Goal: Contribute content: Contribute content

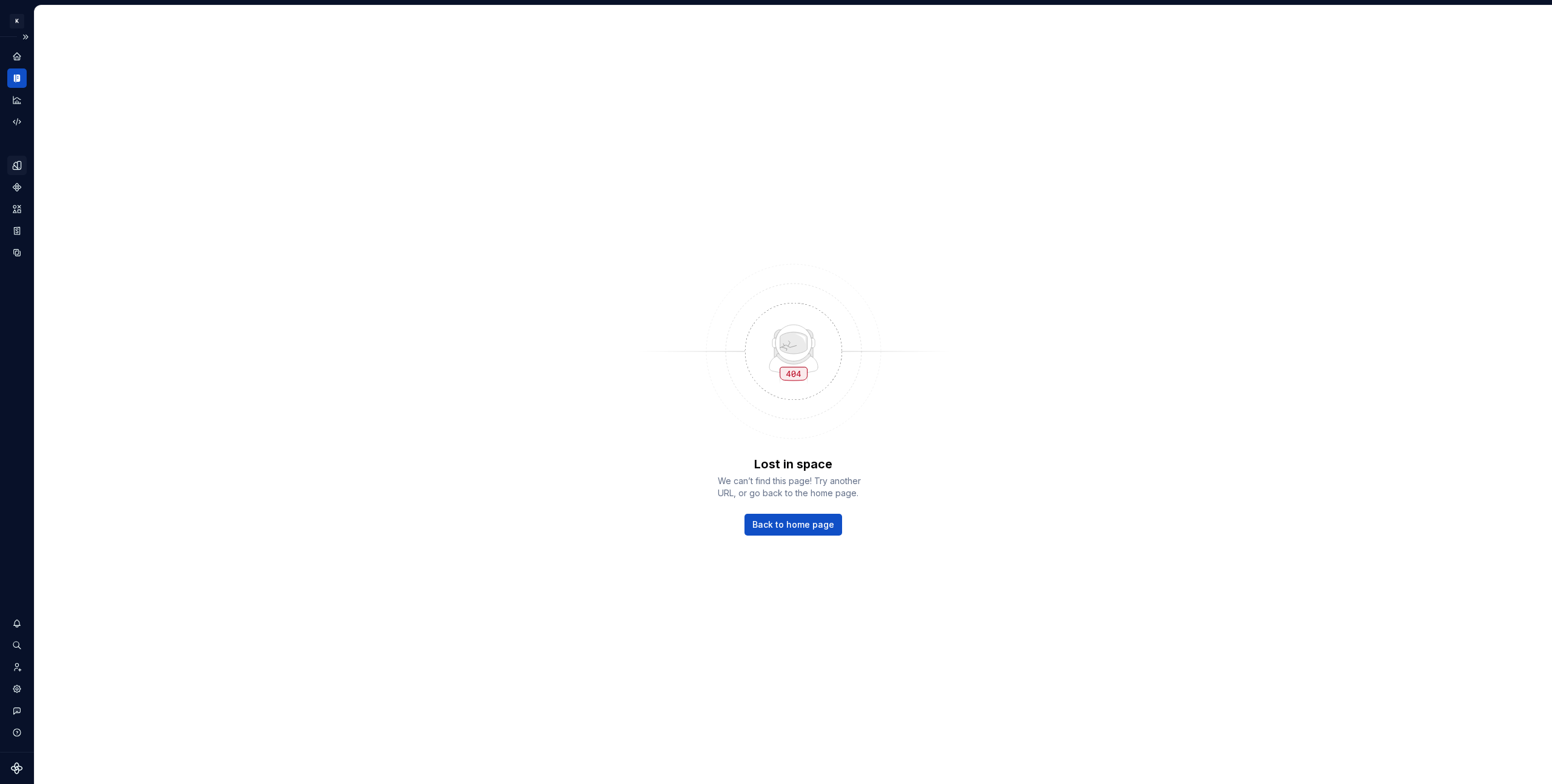
click at [20, 160] on icon "Design tokens" at bounding box center [17, 165] width 11 height 11
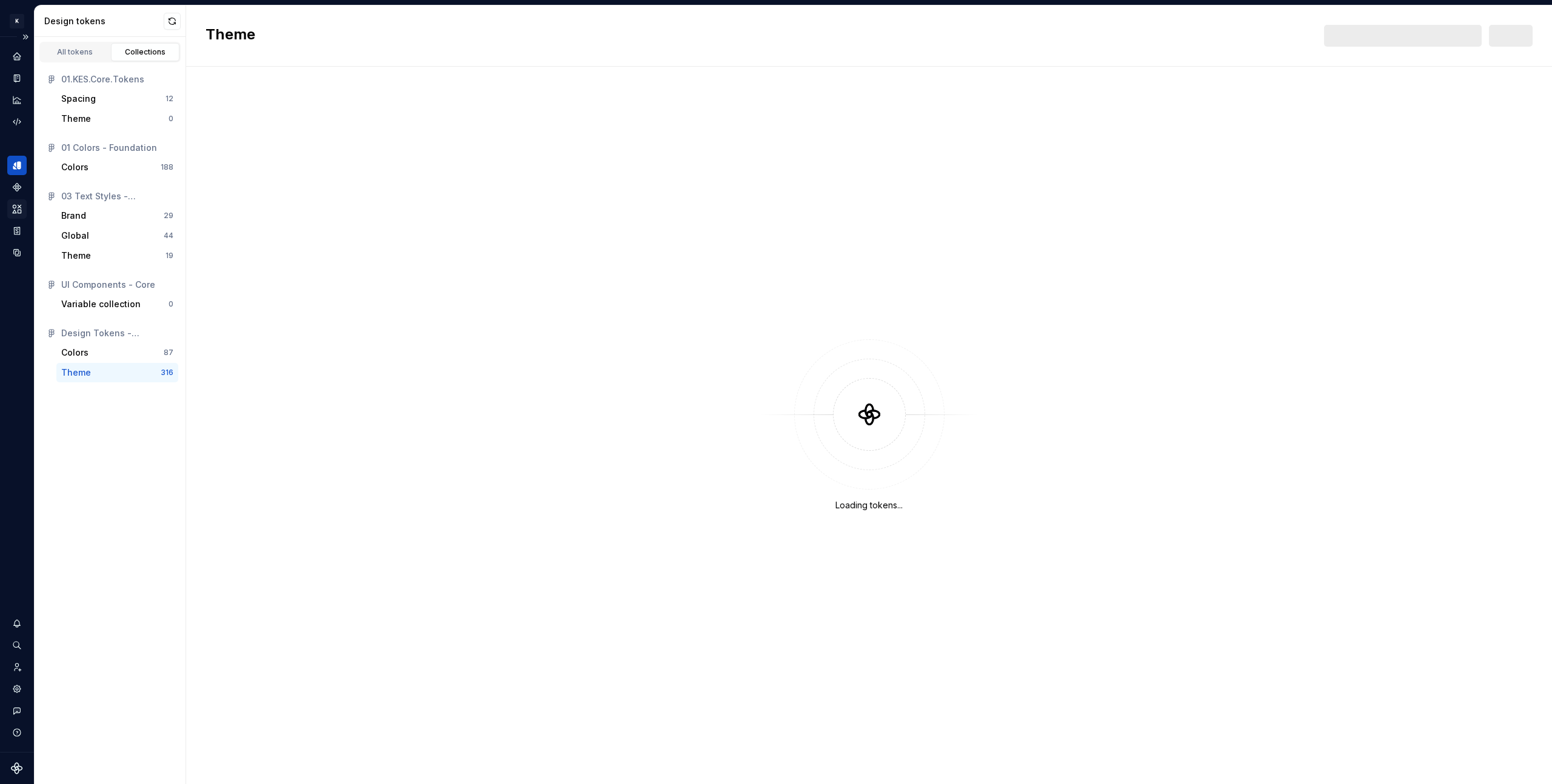
click at [19, 205] on icon "Assets" at bounding box center [17, 209] width 11 height 11
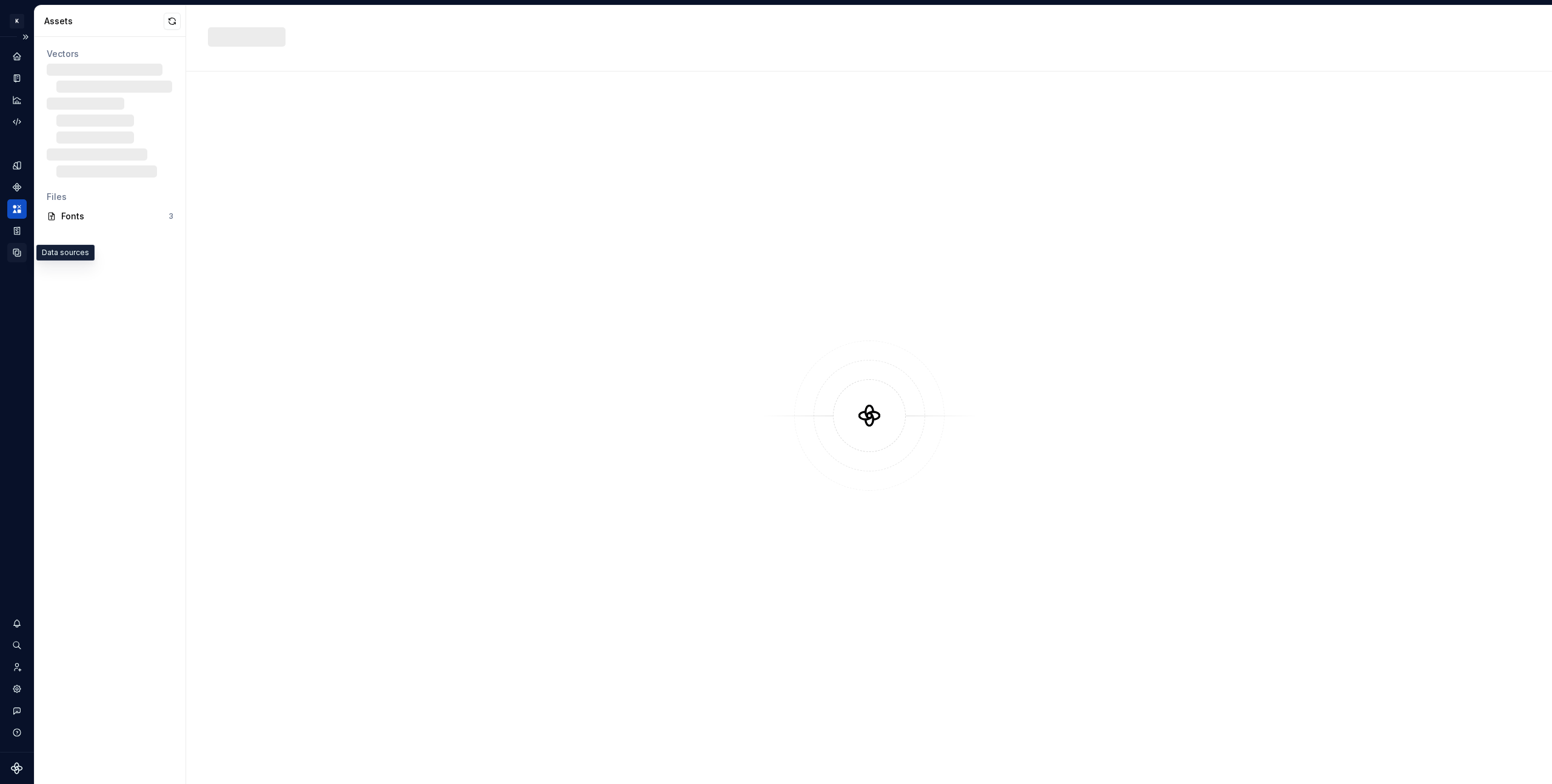
click at [13, 251] on icon "Data sources" at bounding box center [17, 253] width 11 height 11
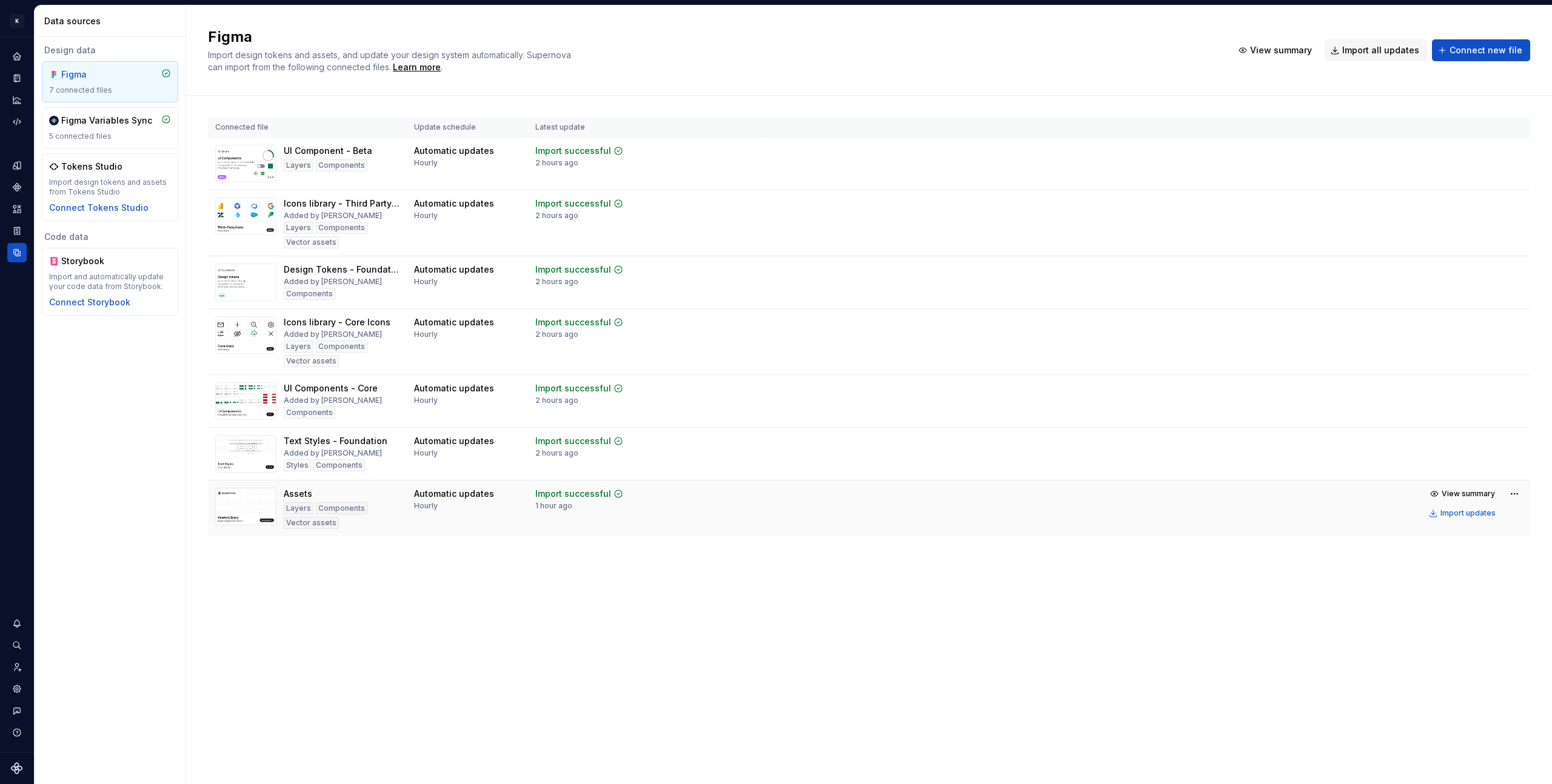
click at [1422, 514] on td "View summary Import updates" at bounding box center [1145, 503] width 769 height 46
click at [1453, 511] on div "Import updates" at bounding box center [1468, 513] width 55 height 10
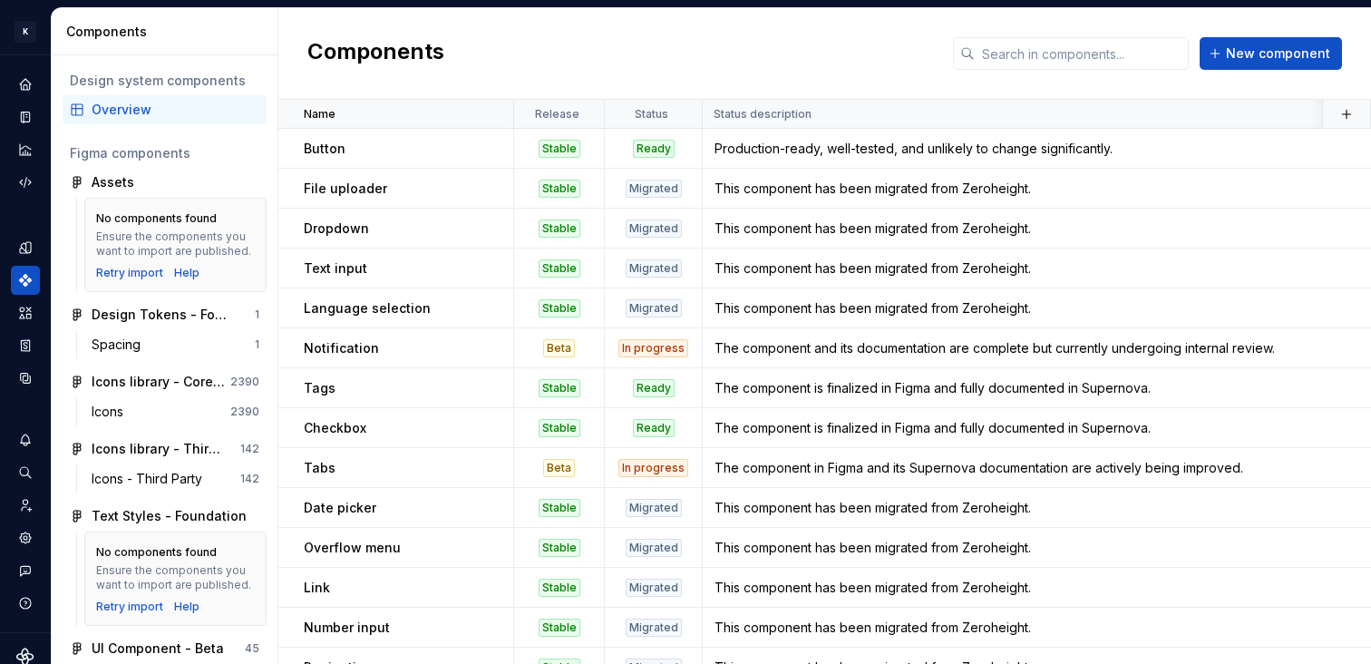
scroll to position [162, 0]
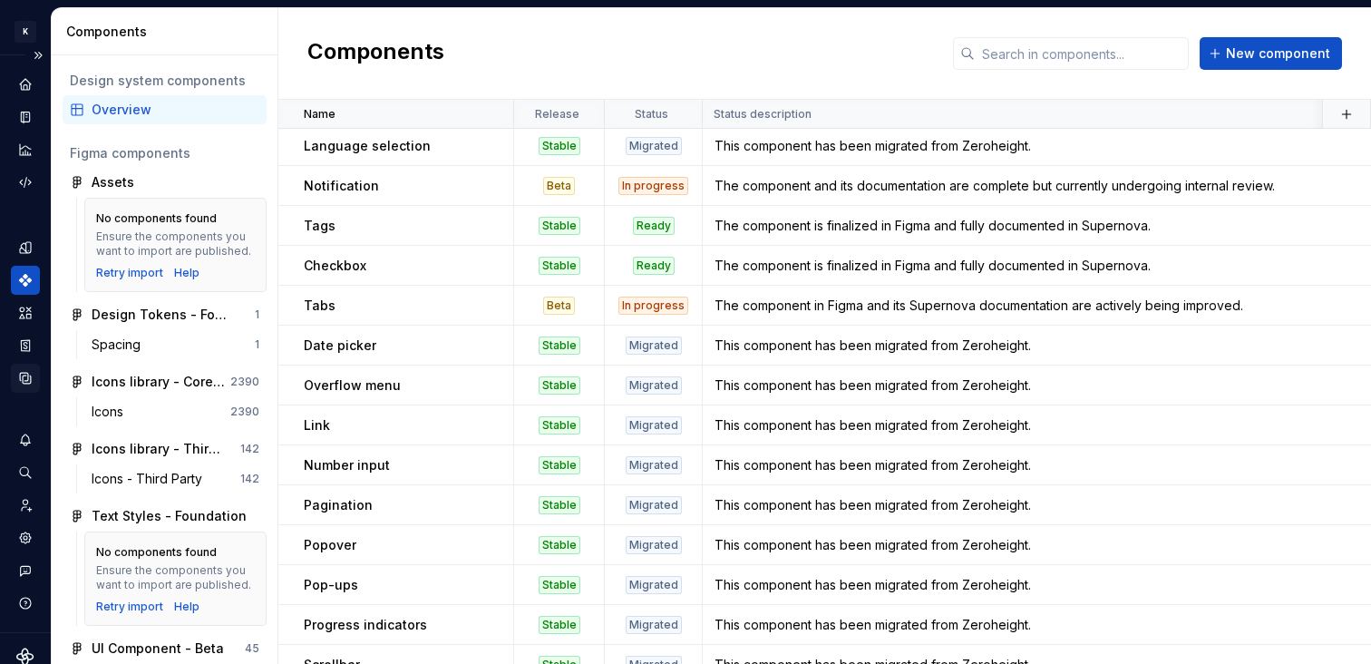
click at [25, 383] on icon "Data sources" at bounding box center [25, 378] width 11 height 11
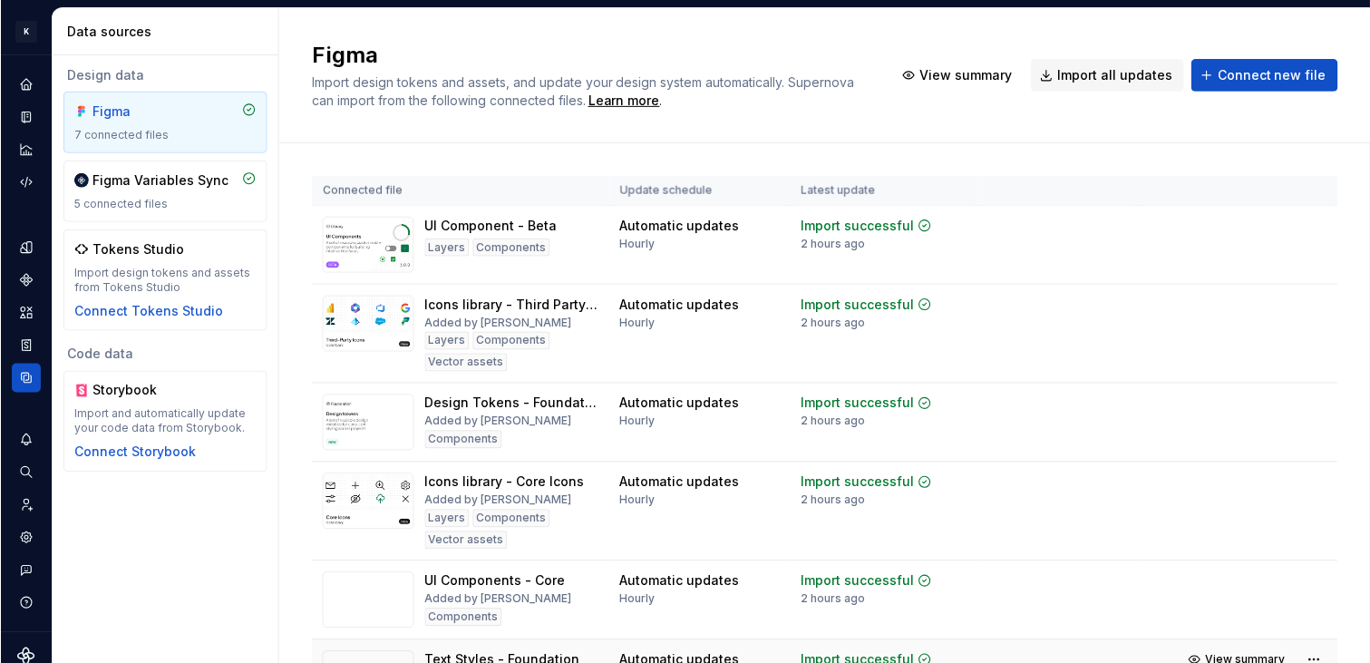
scroll to position [208, 0]
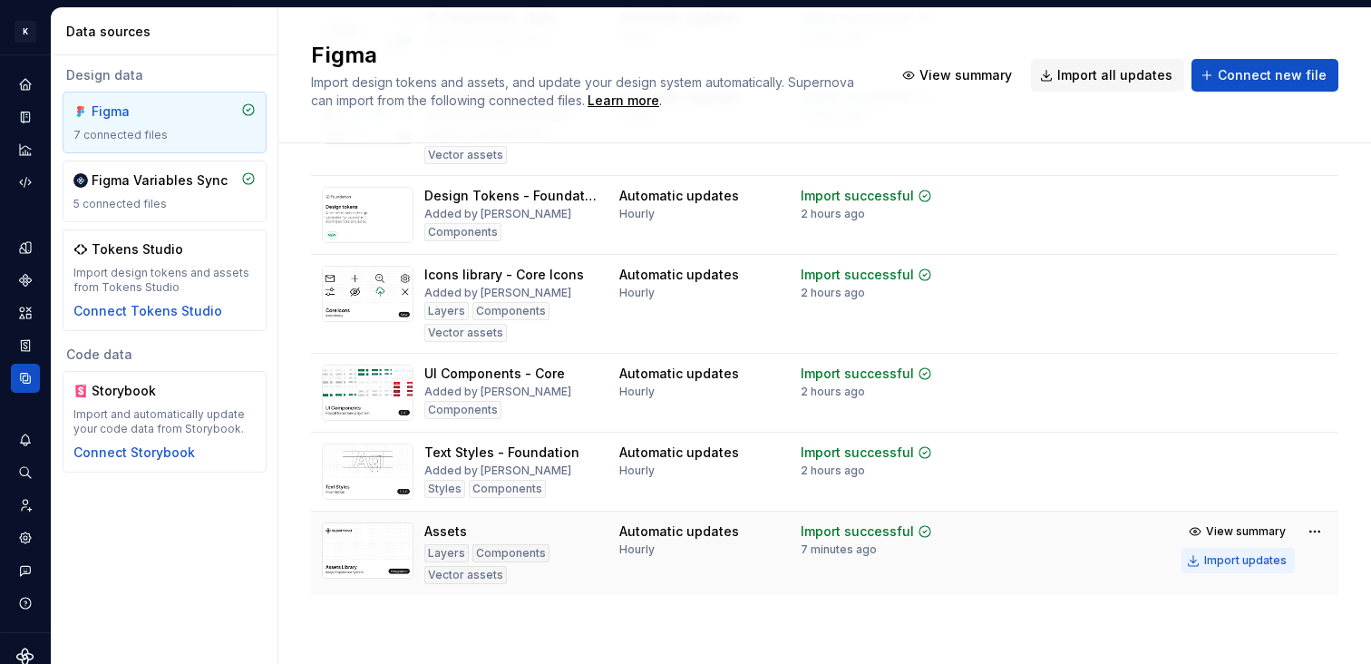
click at [1241, 563] on div "Import updates" at bounding box center [1245, 560] width 82 height 15
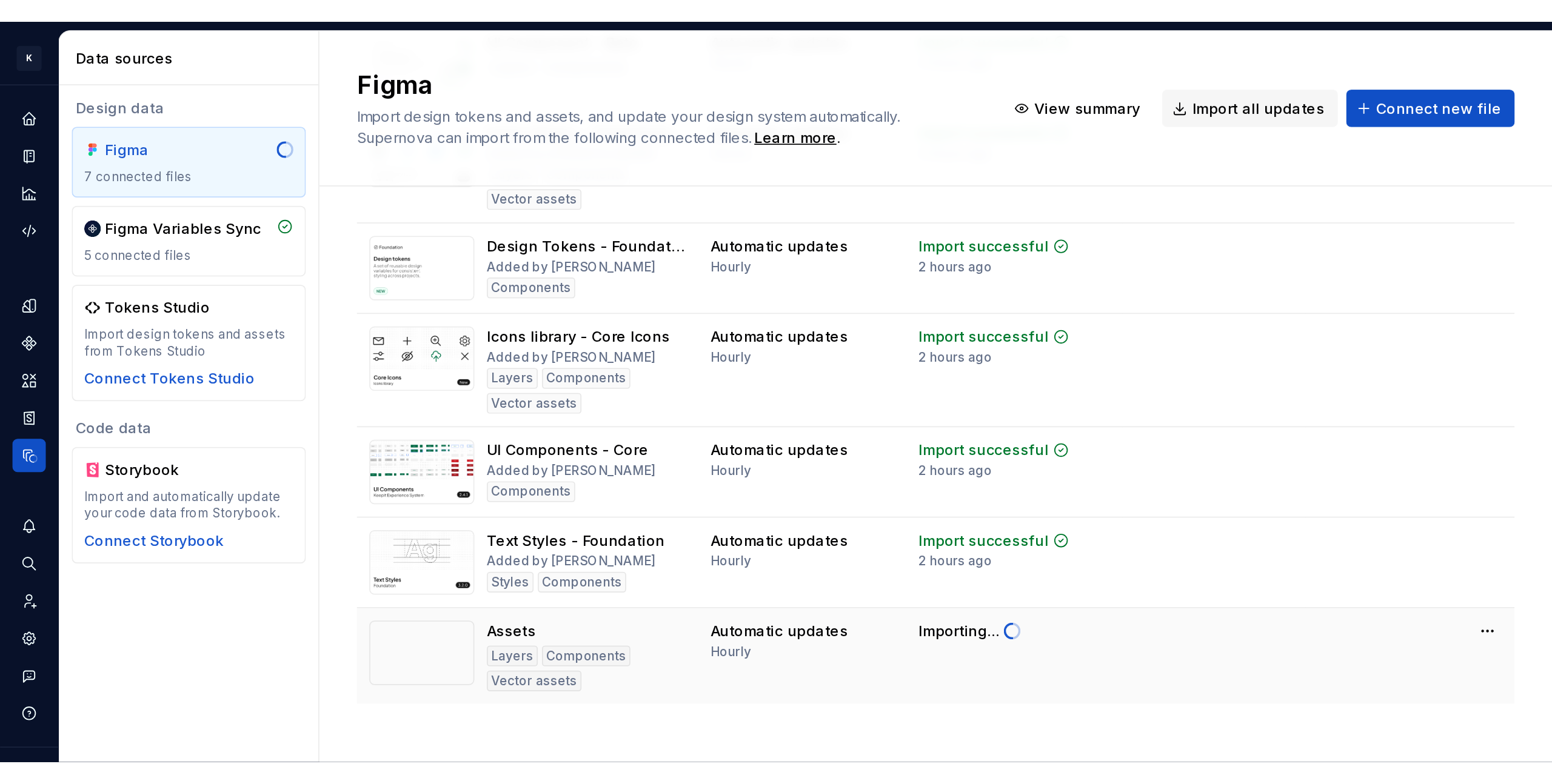
scroll to position [0, 0]
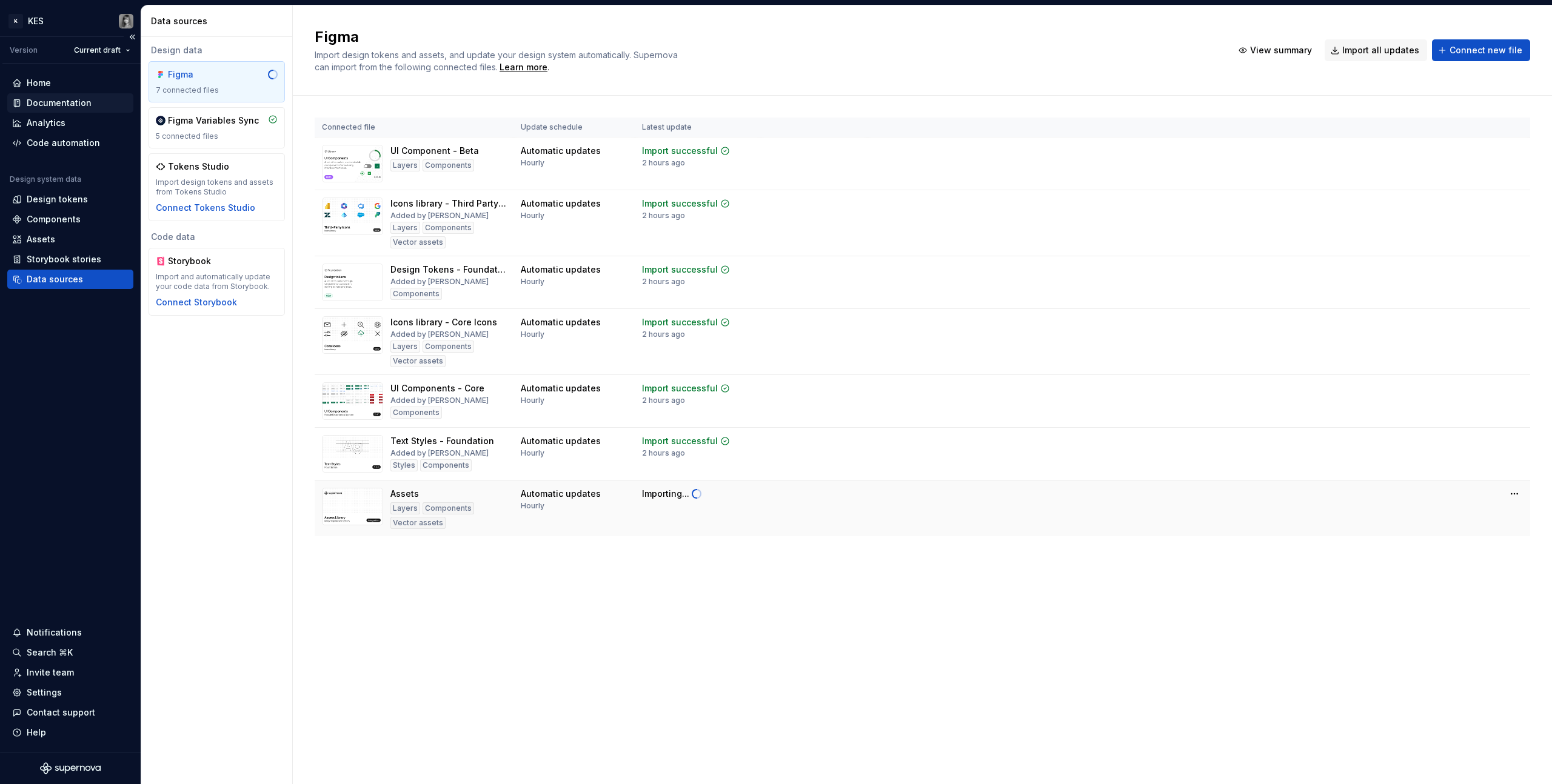
click at [64, 105] on div "Documentation" at bounding box center [59, 103] width 65 height 12
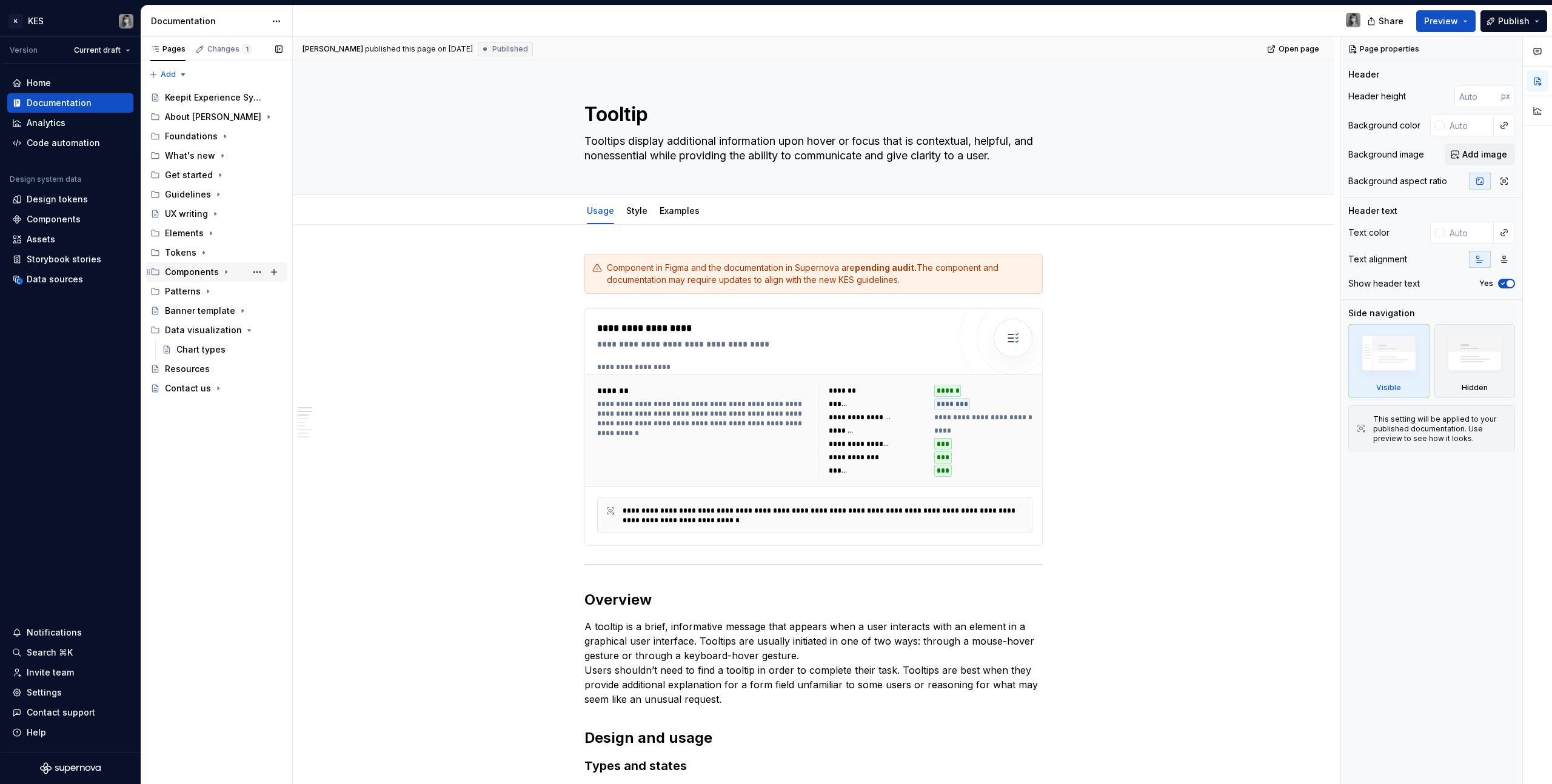
click at [197, 277] on div "Components" at bounding box center [192, 272] width 54 height 12
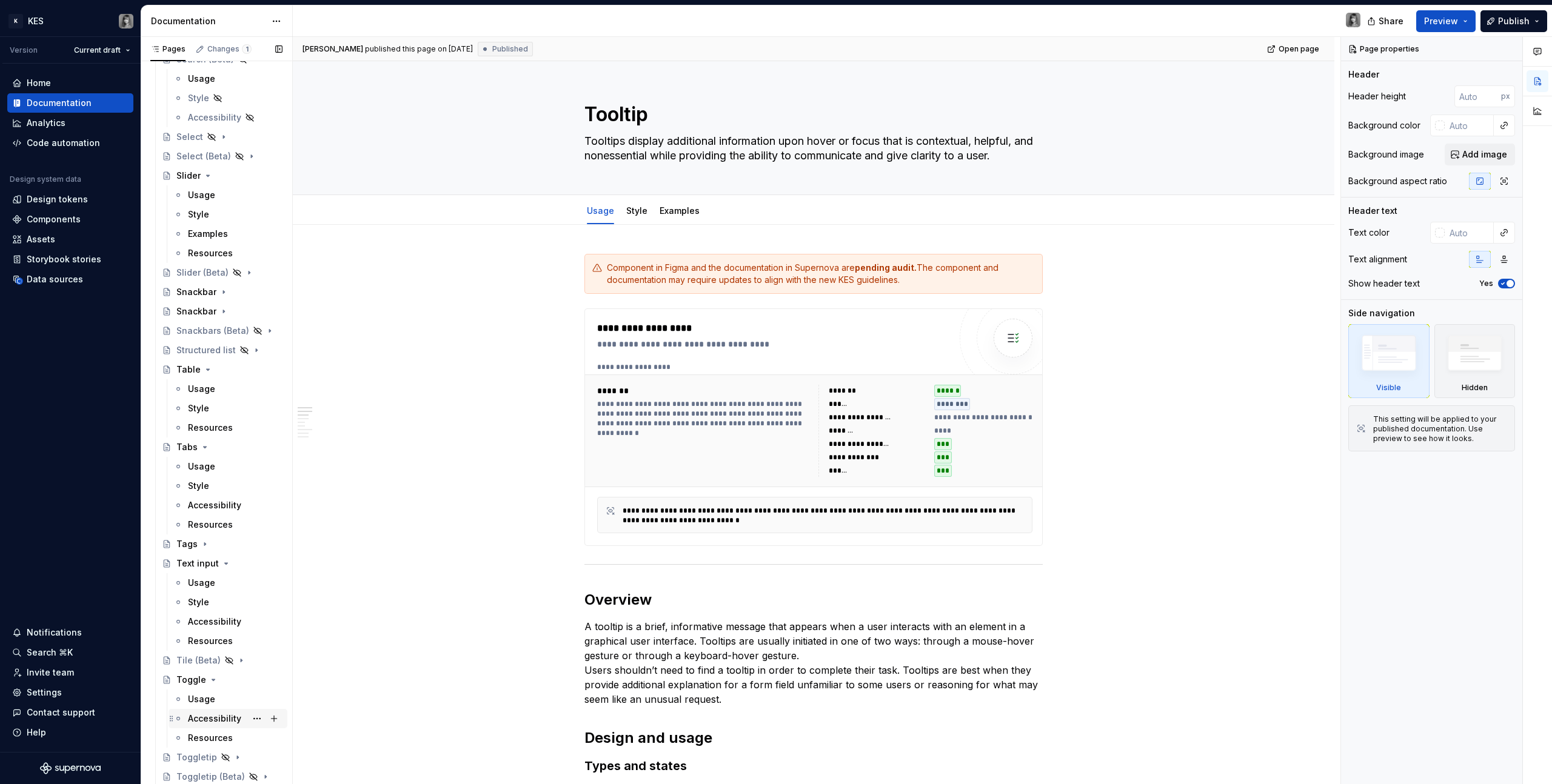
scroll to position [2153, 0]
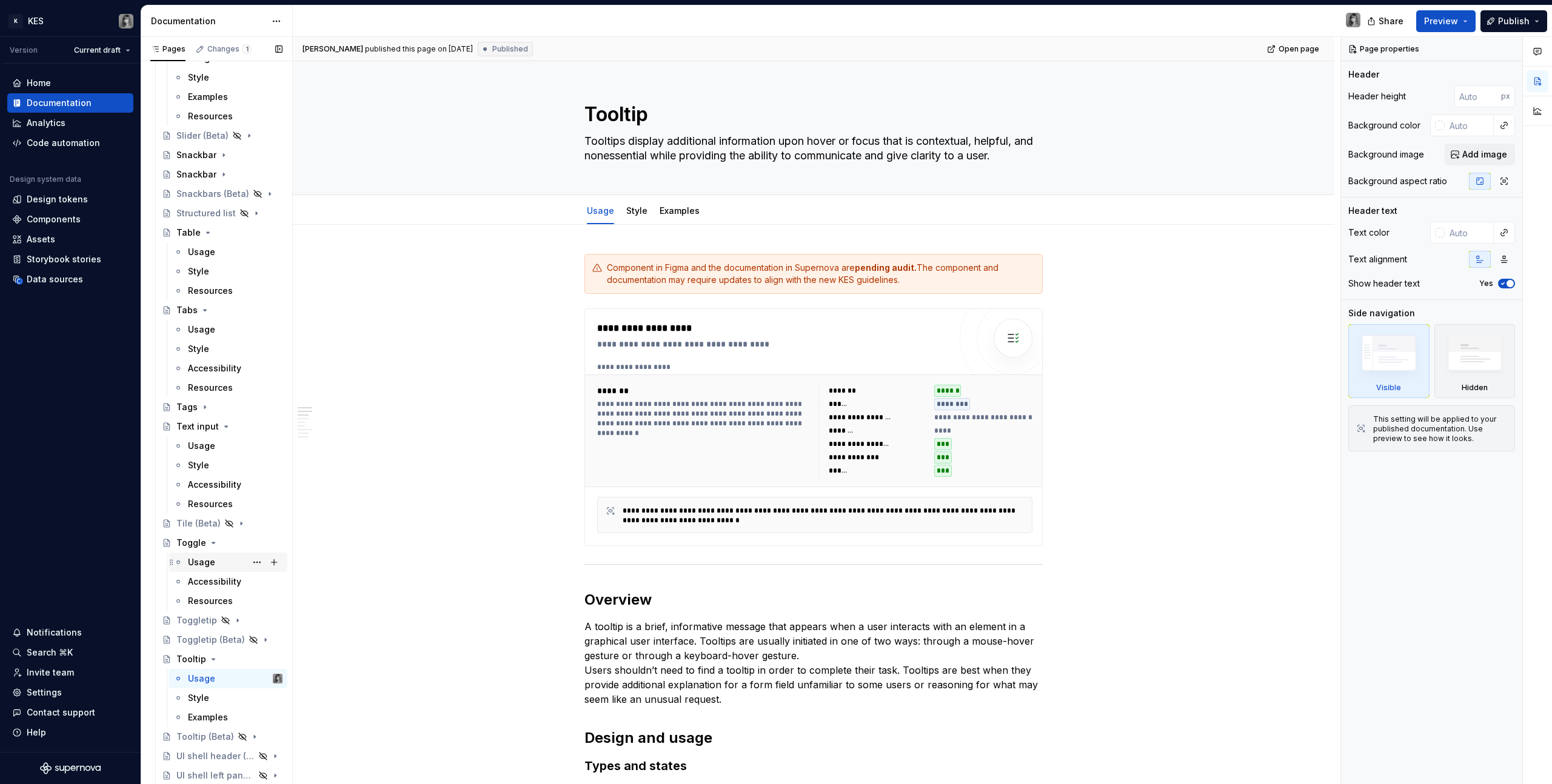
click at [205, 443] on div "Usage" at bounding box center [201, 562] width 27 height 12
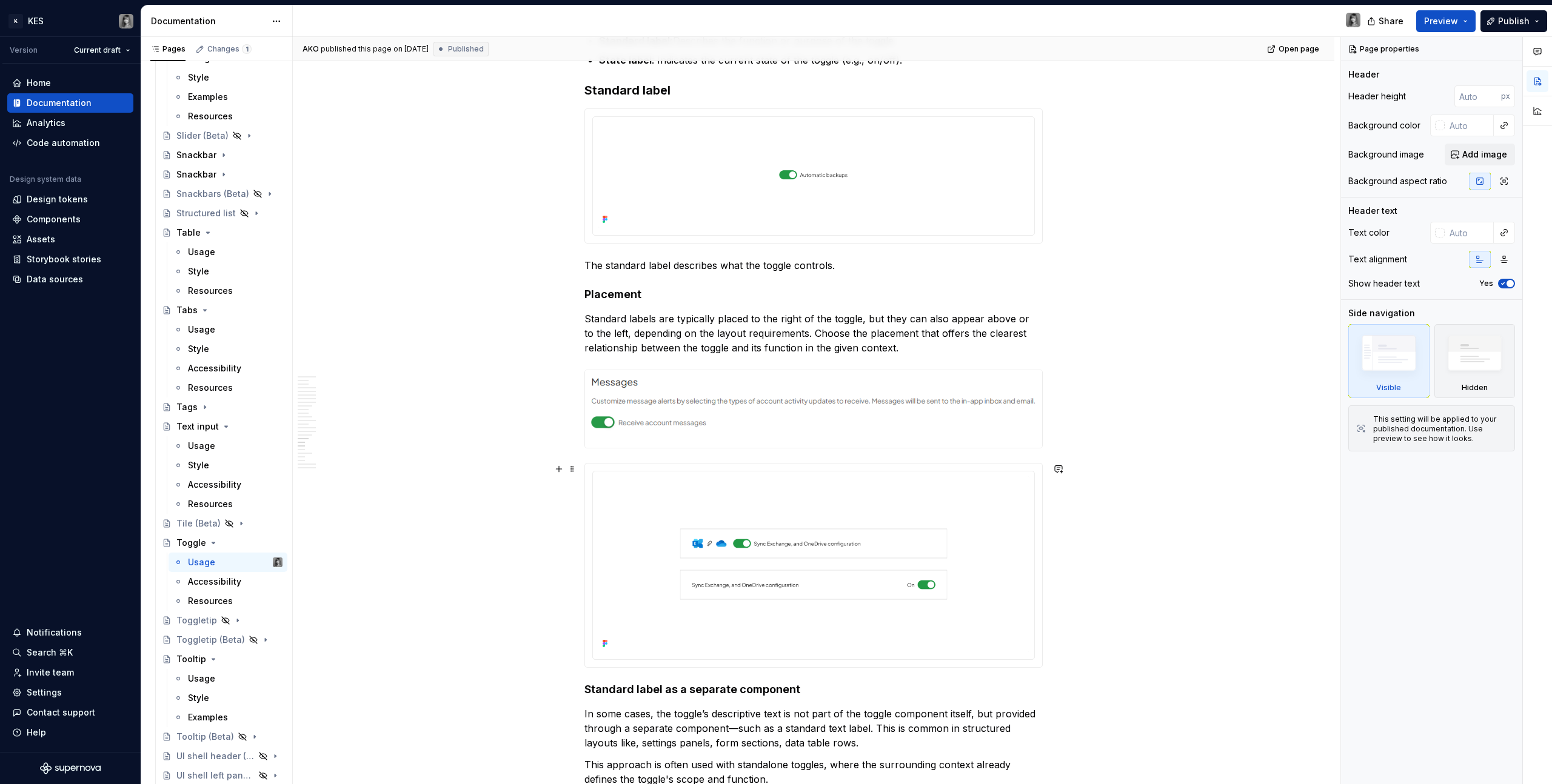
scroll to position [5739, 0]
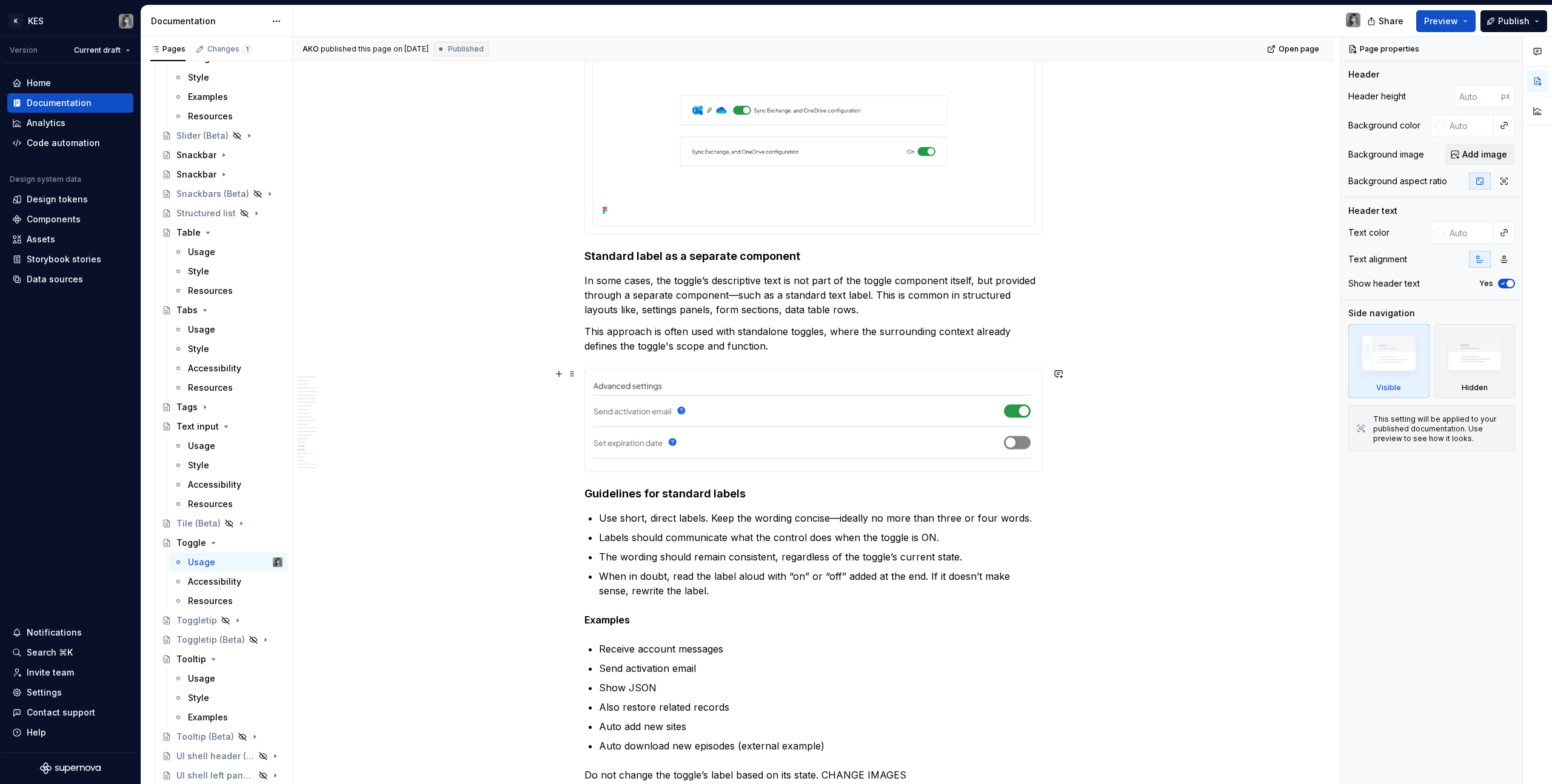
click at [916, 426] on img at bounding box center [813, 420] width 457 height 103
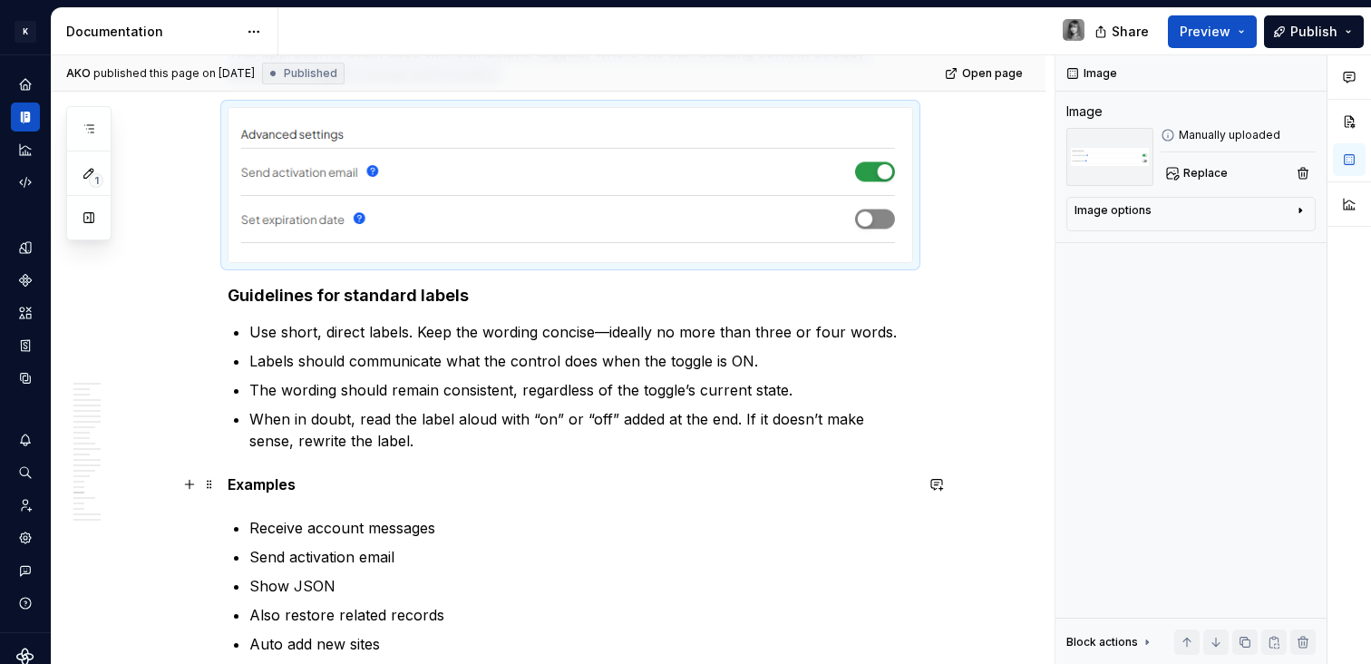
scroll to position [8319, 0]
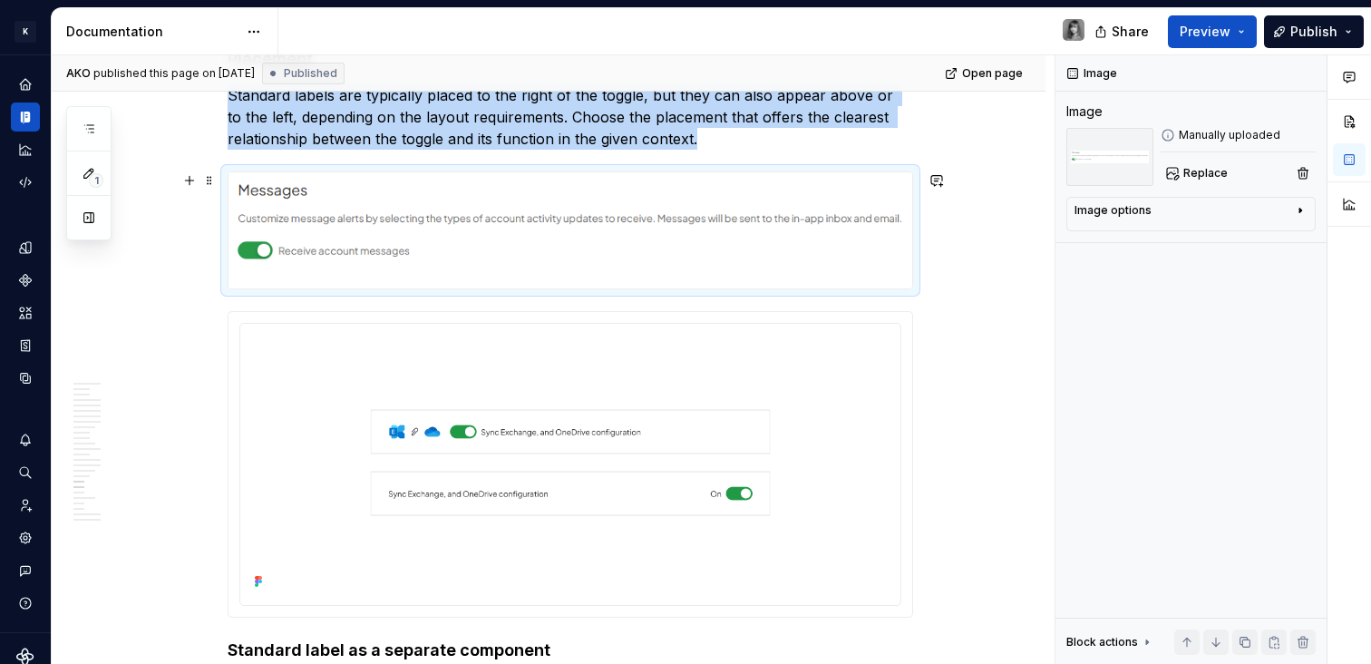
click at [448, 237] on img at bounding box center [569, 230] width 683 height 116
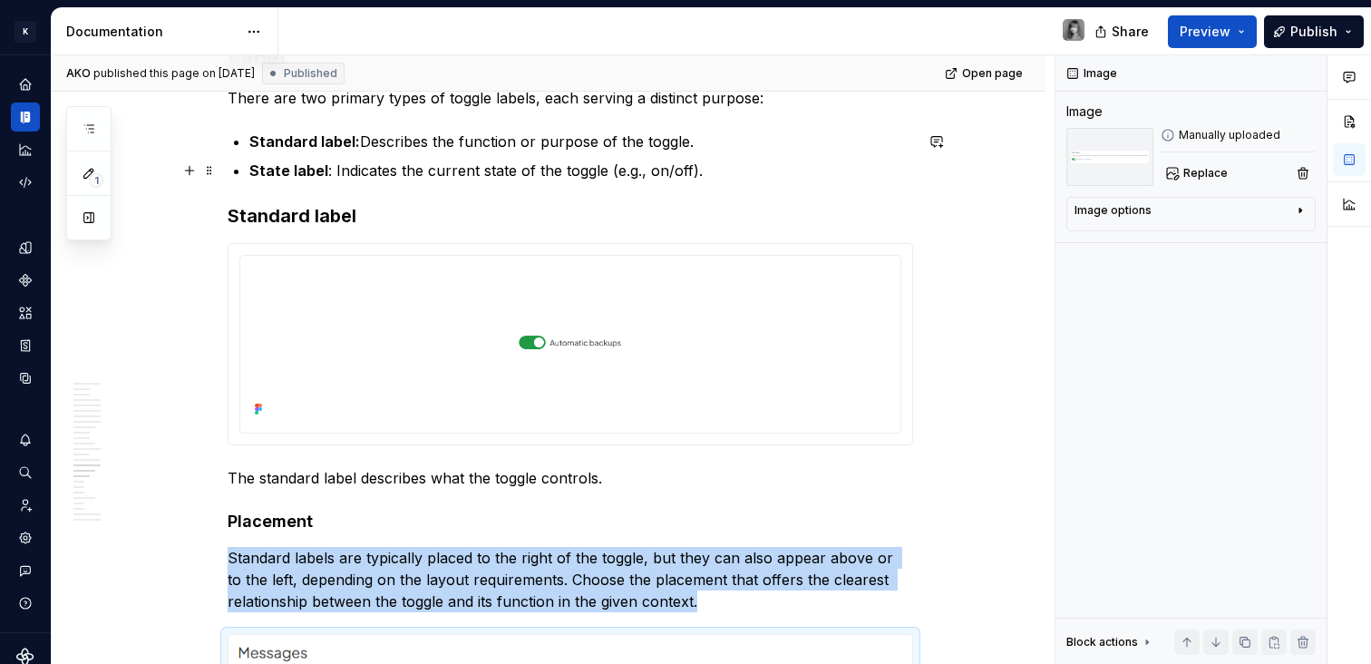
scroll to position [7862, 0]
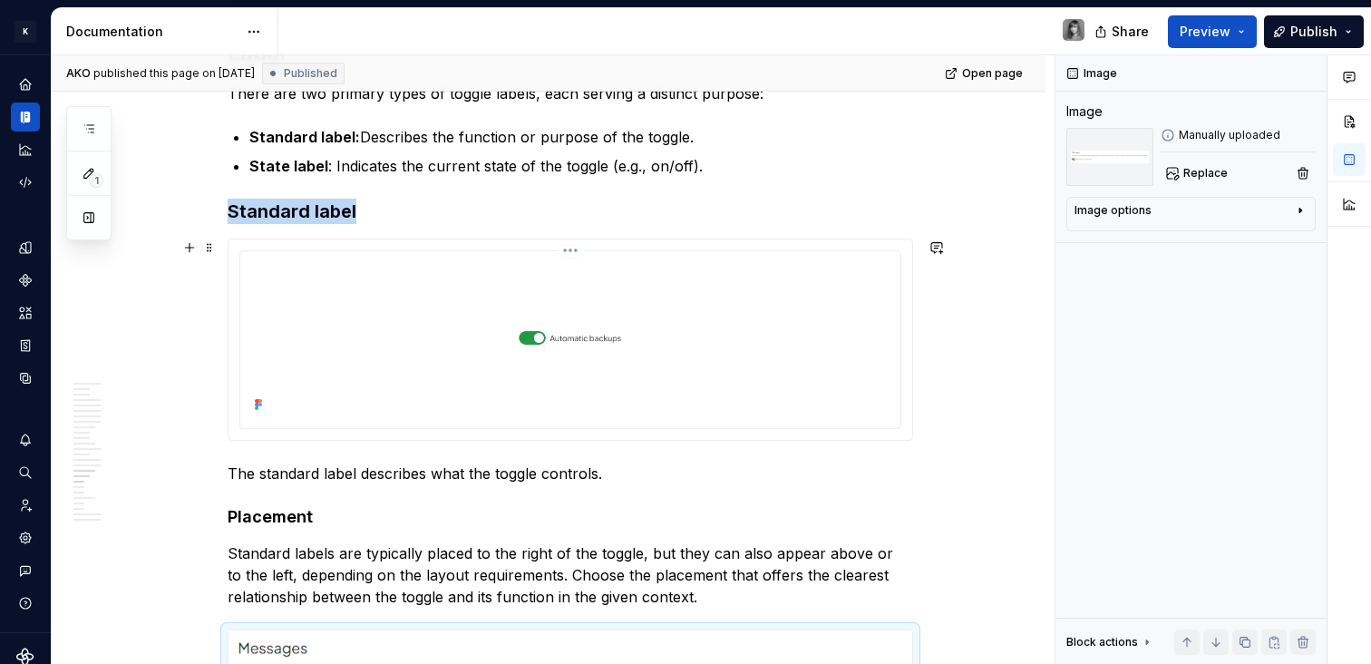
click at [689, 391] on img at bounding box center [569, 337] width 645 height 159
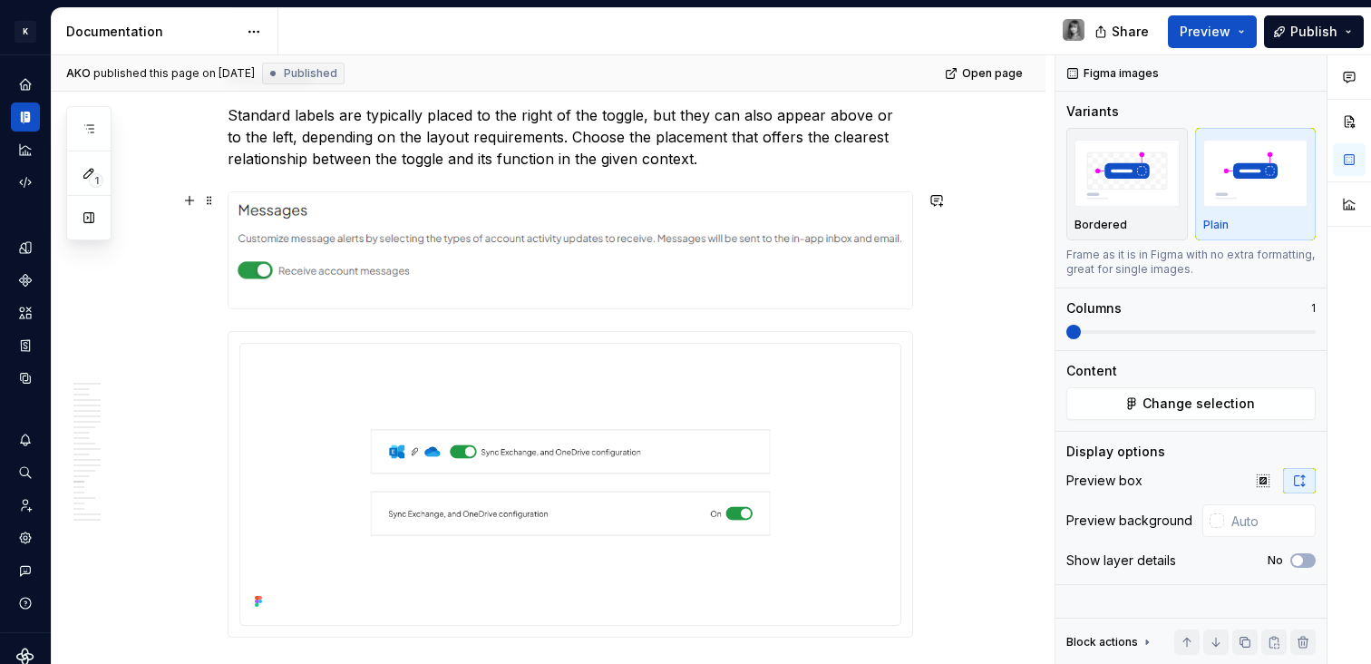
scroll to position [8325, 0]
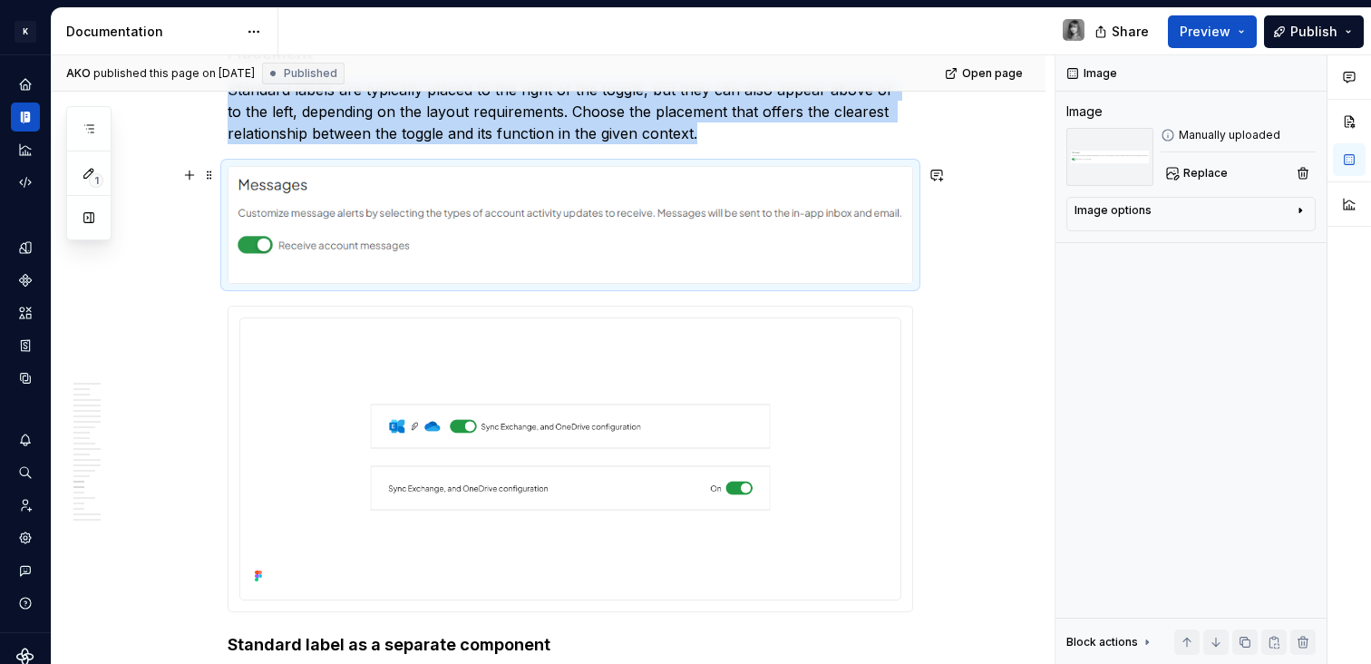
click at [609, 209] on img at bounding box center [569, 225] width 683 height 116
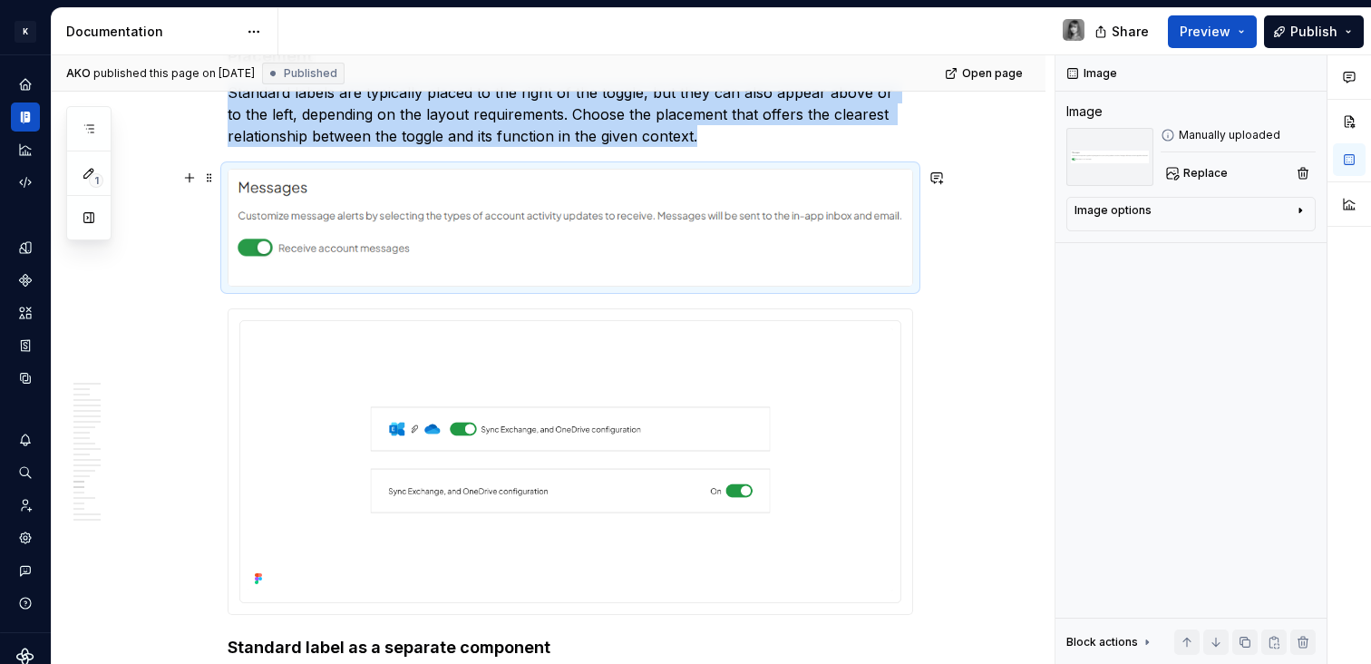
scroll to position [8321, 0]
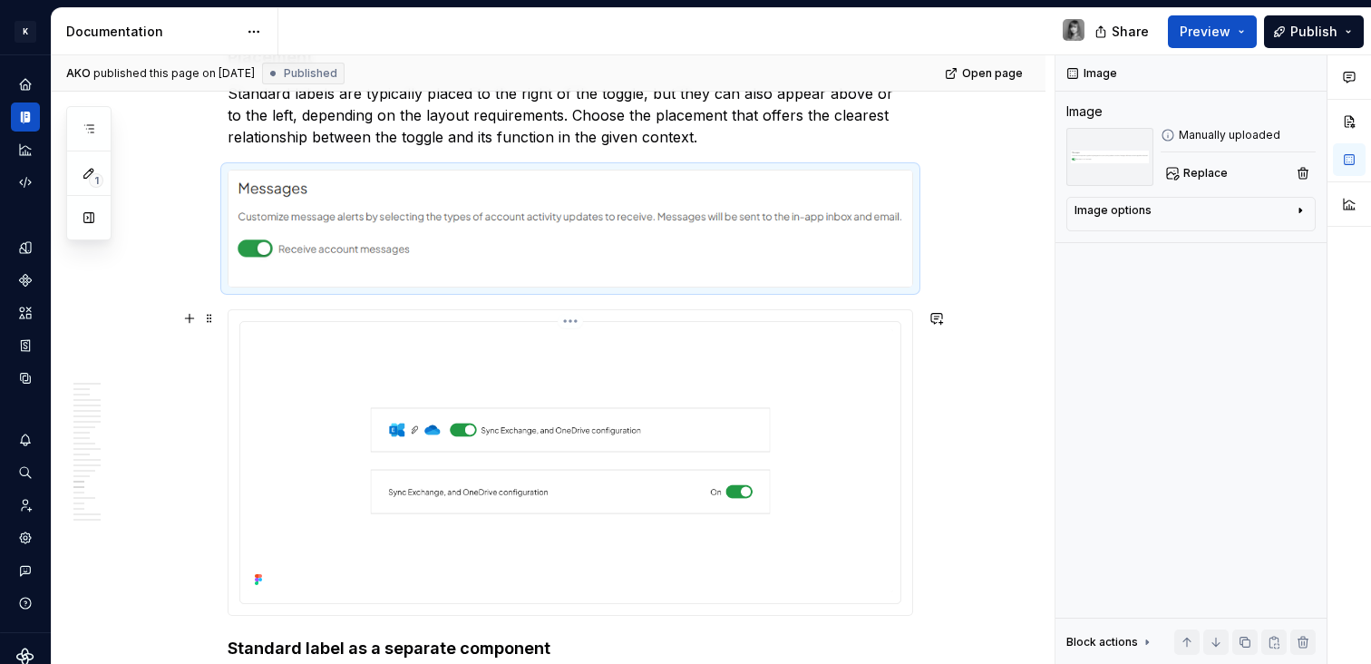
click at [336, 357] on body "K KES Design system data Documentation Share Preview Publish 1 Pages Add Access…" at bounding box center [685, 332] width 1371 height 664
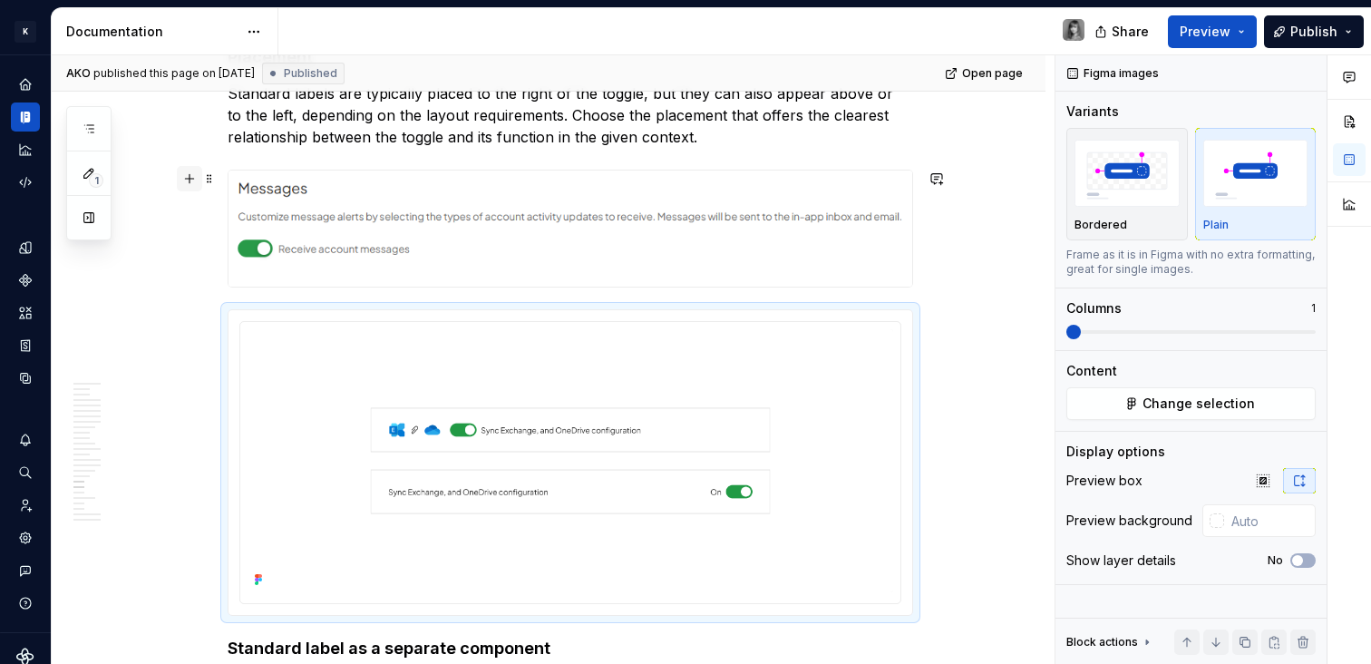
click at [187, 184] on button "button" at bounding box center [189, 178] width 25 height 25
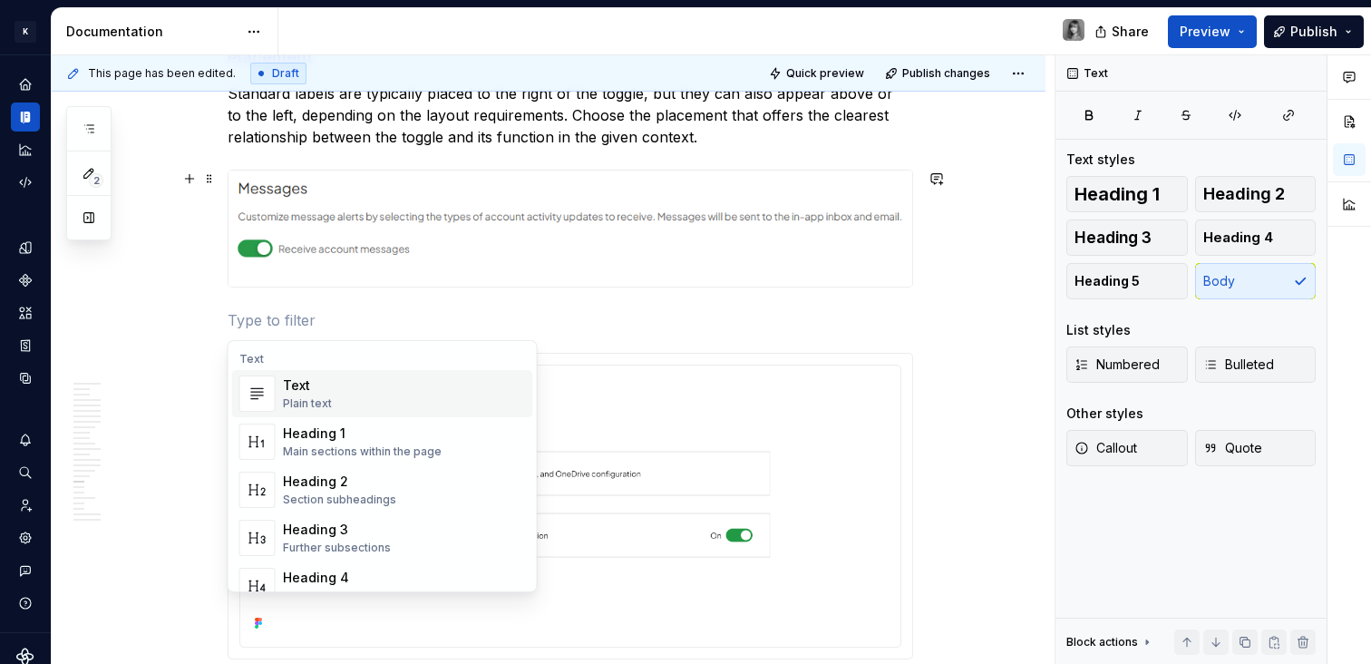
type textarea "*"
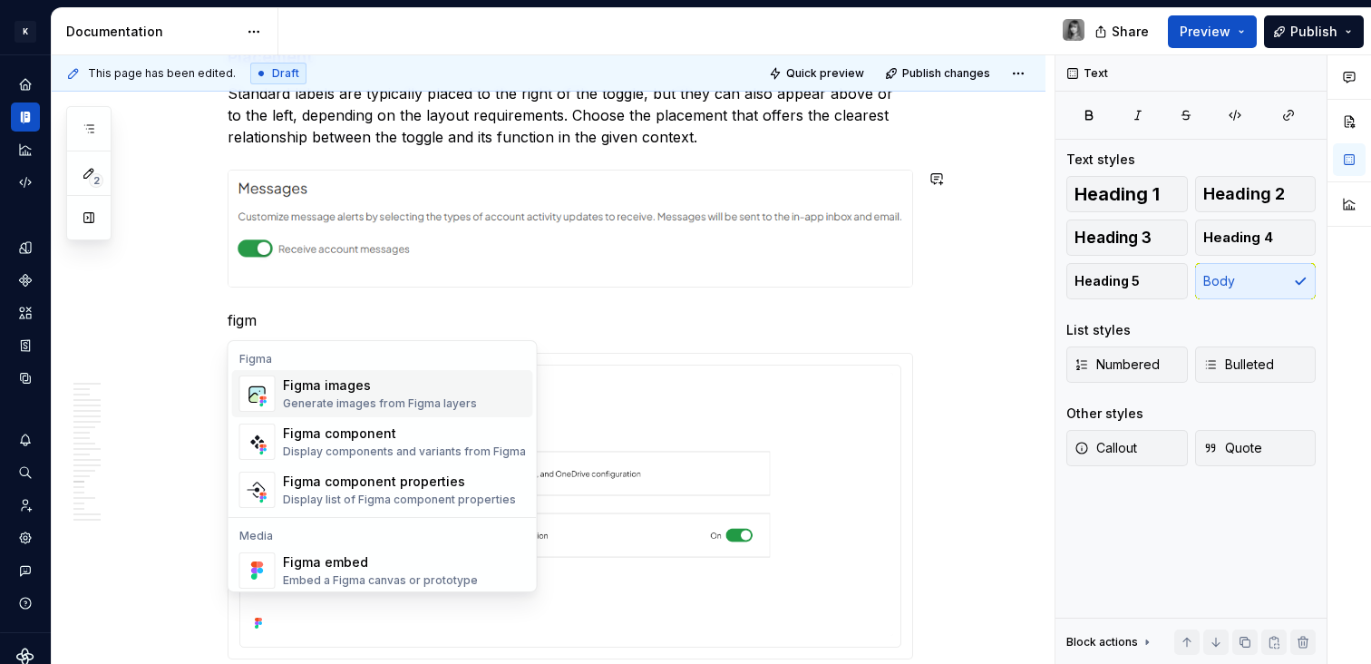
click at [314, 397] on div "Generate images from Figma layers" at bounding box center [380, 403] width 194 height 15
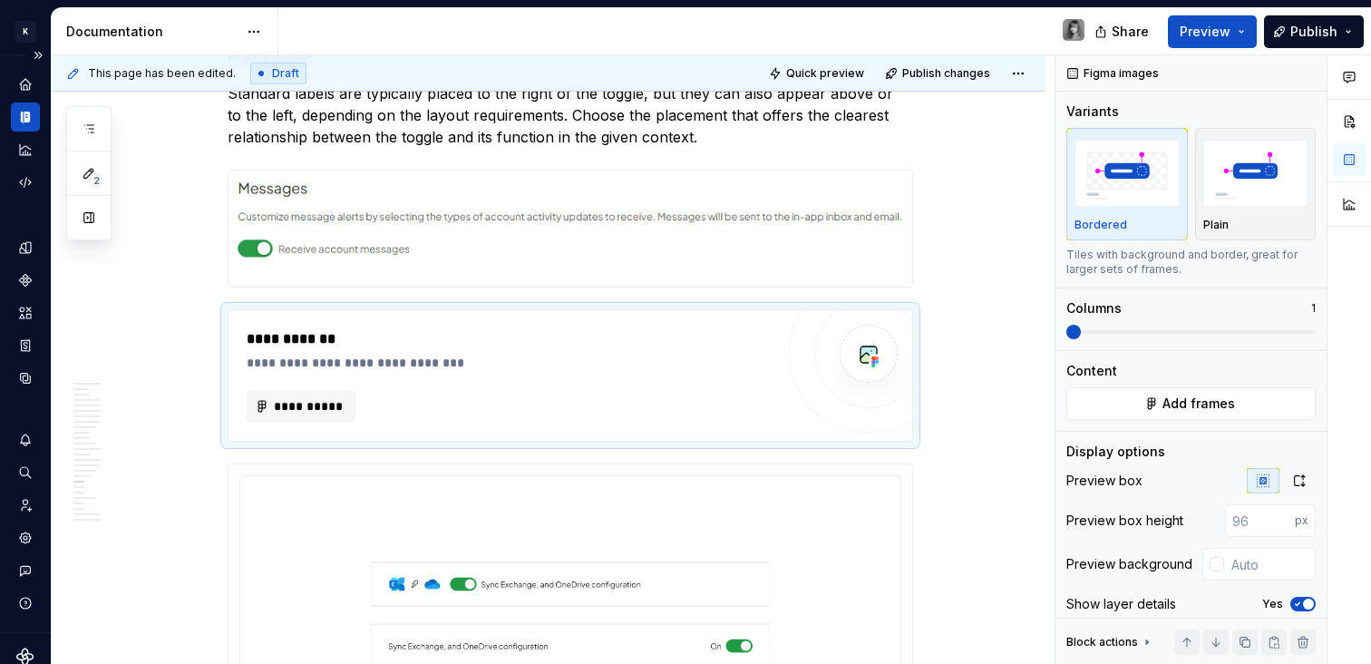
click at [29, 393] on div "Design system data" at bounding box center [25, 343] width 51 height 577
click at [24, 377] on icon "Data sources" at bounding box center [25, 378] width 16 height 16
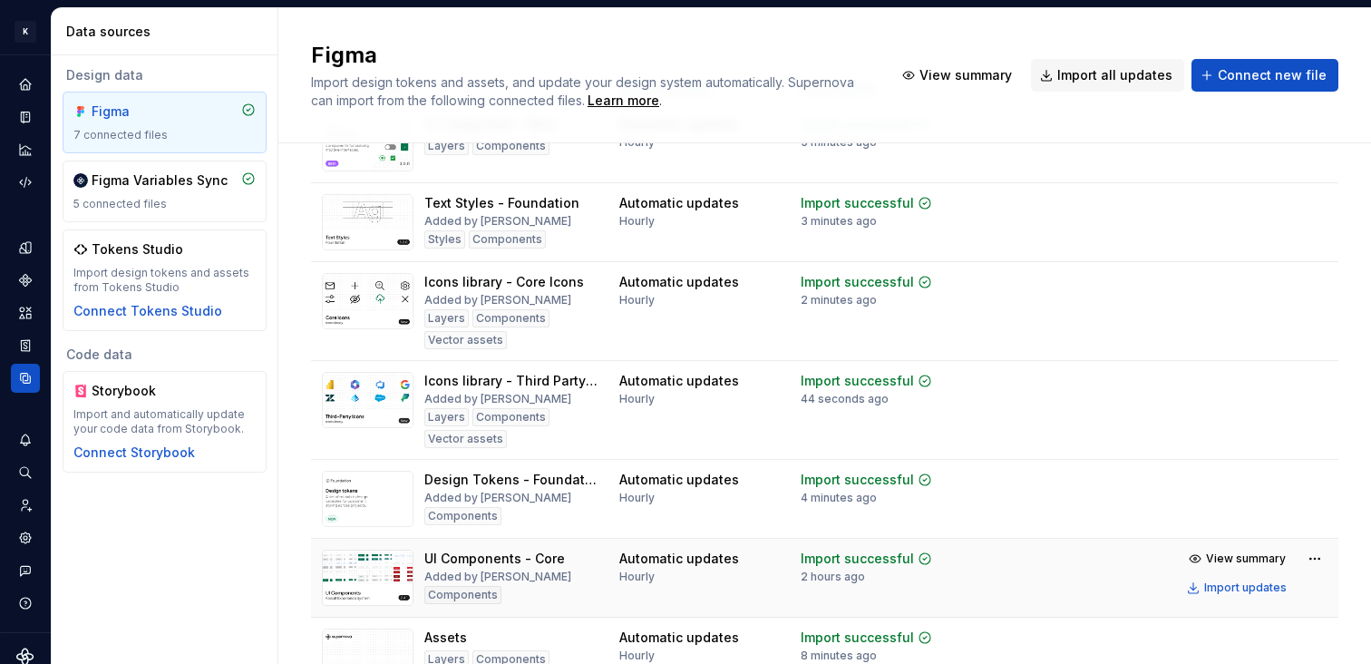
scroll to position [208, 0]
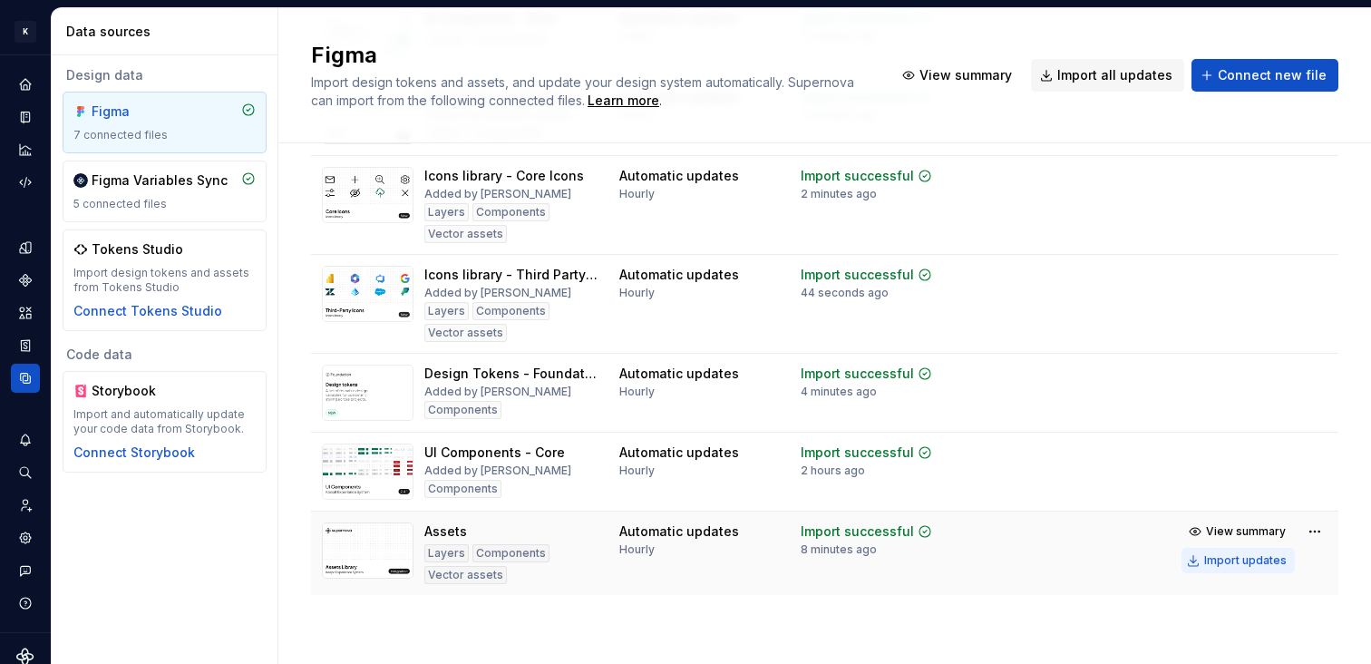
click at [1224, 566] on div "Import updates" at bounding box center [1245, 560] width 82 height 15
click at [28, 87] on icon "Home" at bounding box center [25, 84] width 12 height 12
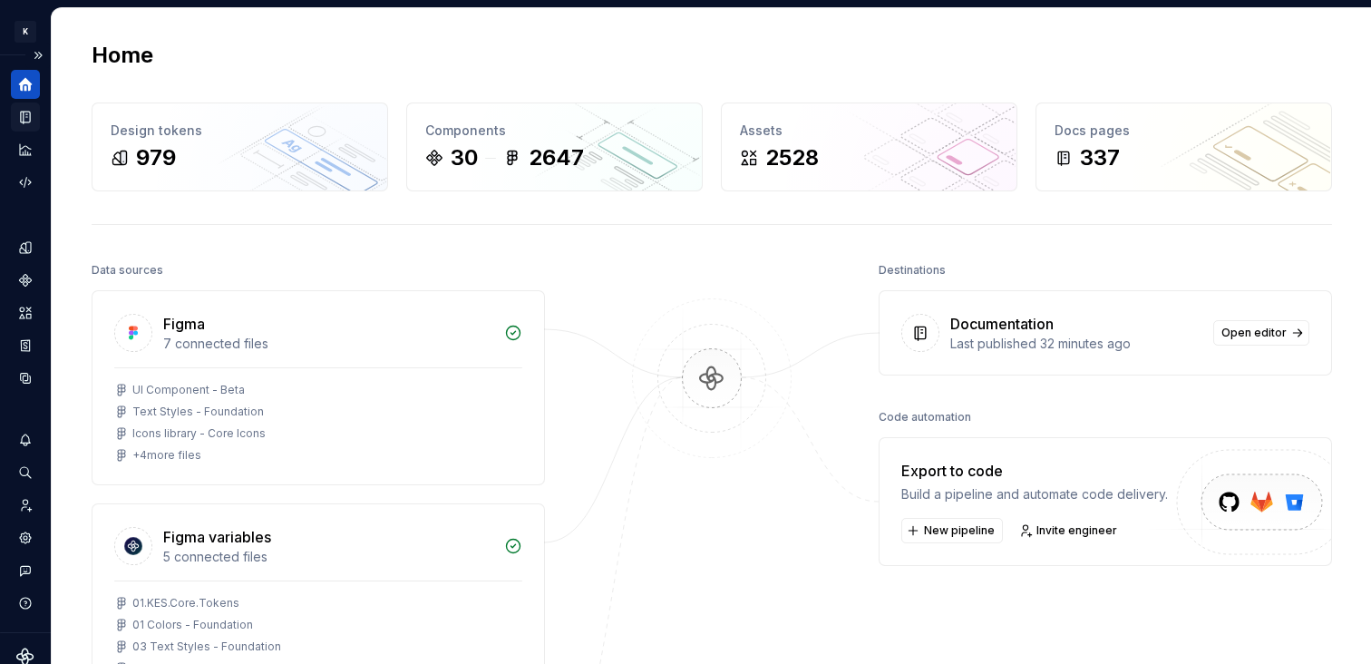
click at [25, 118] on icon "Documentation" at bounding box center [27, 117] width 7 height 10
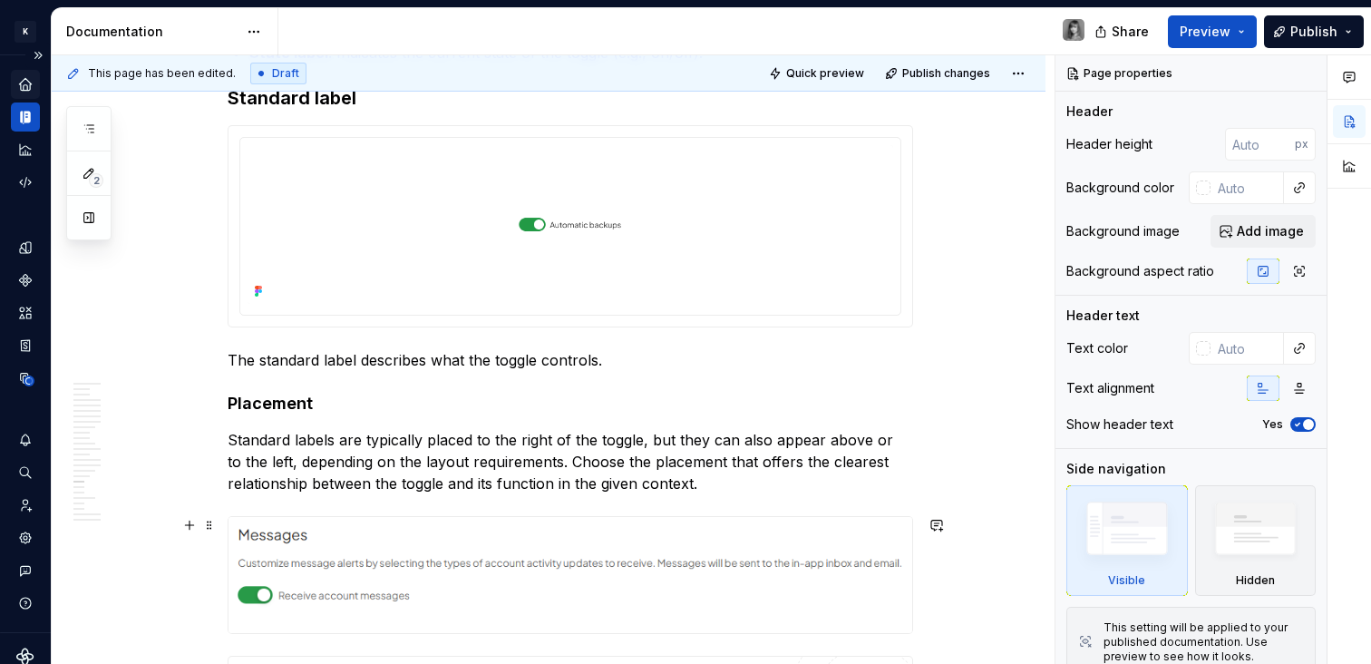
scroll to position [8172, 0]
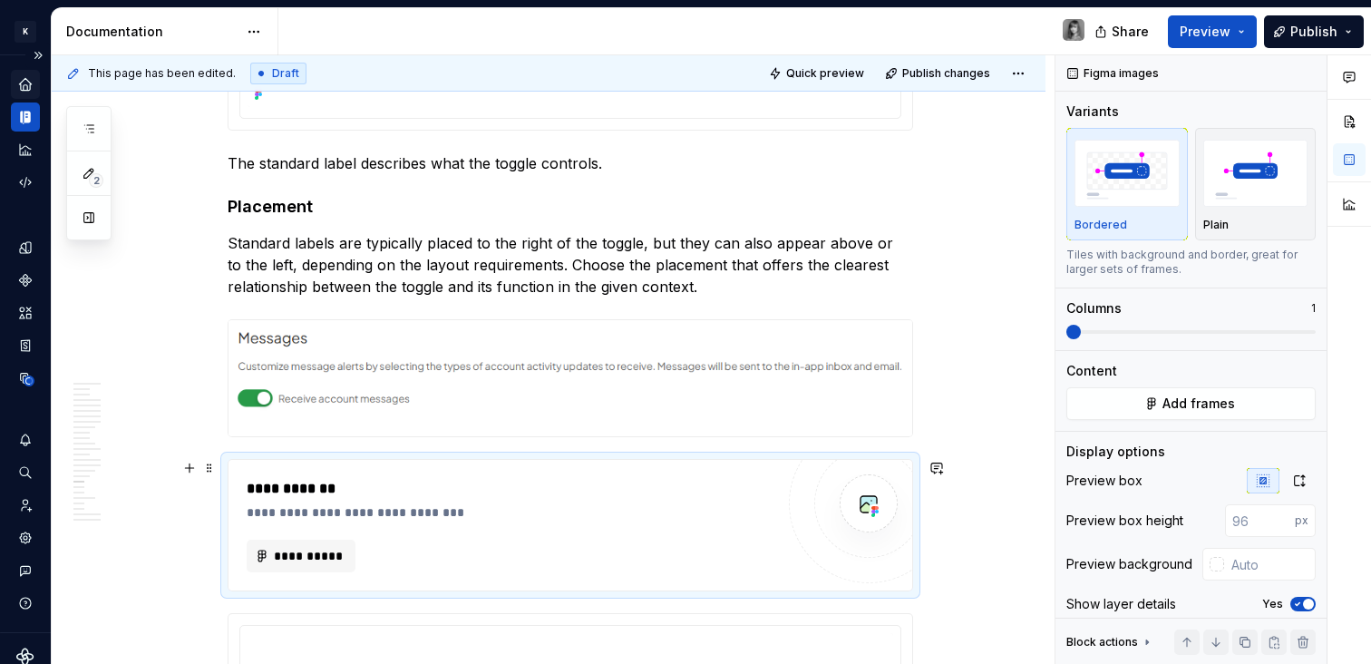
click at [532, 541] on div "**********" at bounding box center [511, 555] width 528 height 33
click at [1255, 193] on img "button" at bounding box center [1255, 173] width 105 height 66
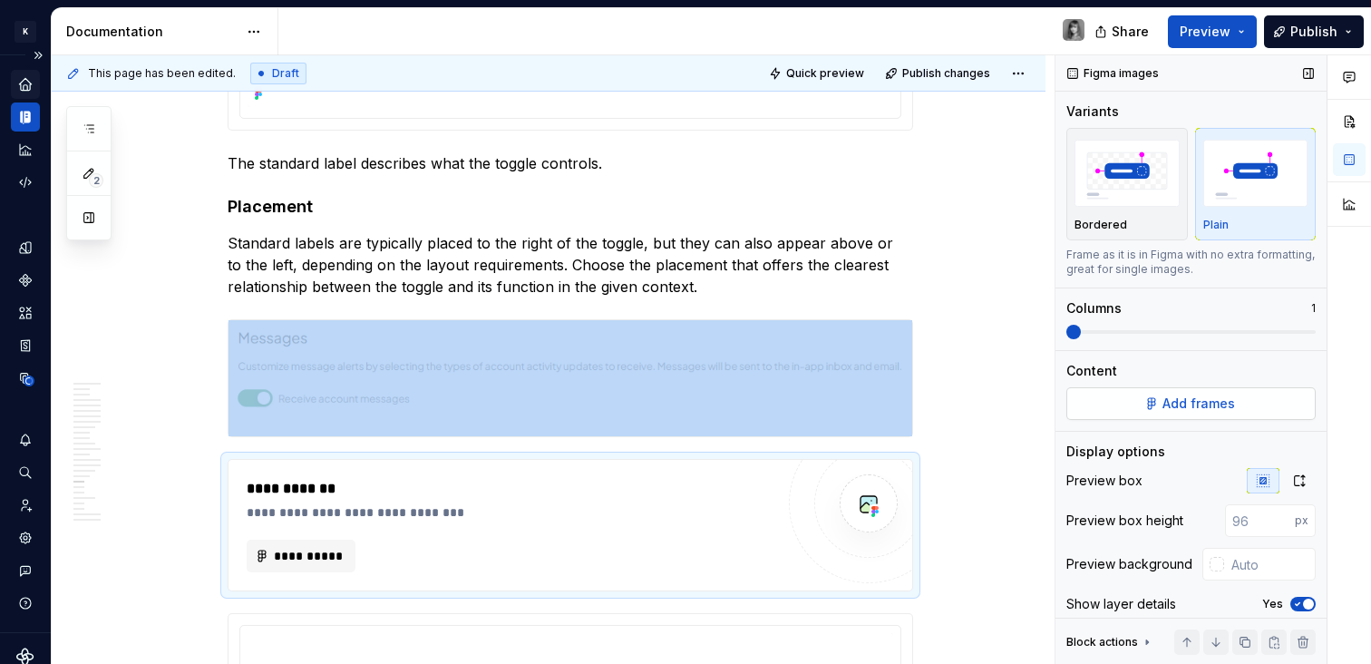
click at [1216, 413] on button "Add frames" at bounding box center [1190, 403] width 249 height 33
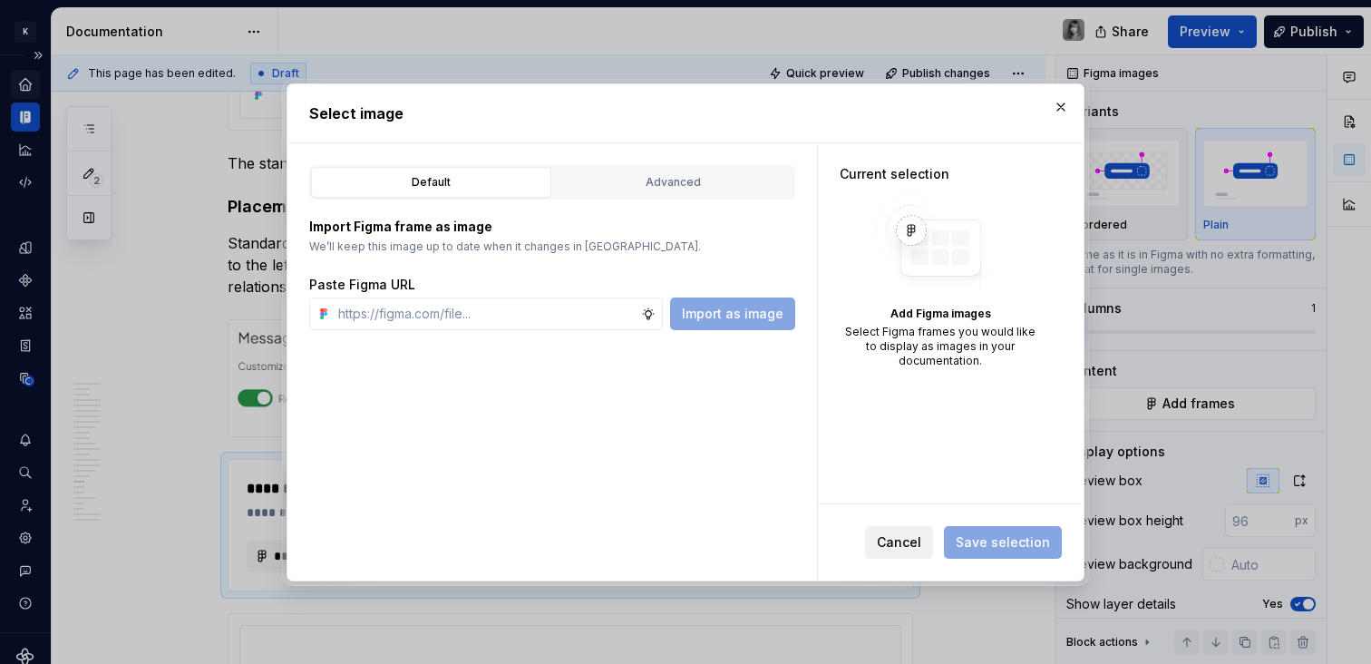
click at [905, 542] on span "Cancel" at bounding box center [899, 542] width 44 height 18
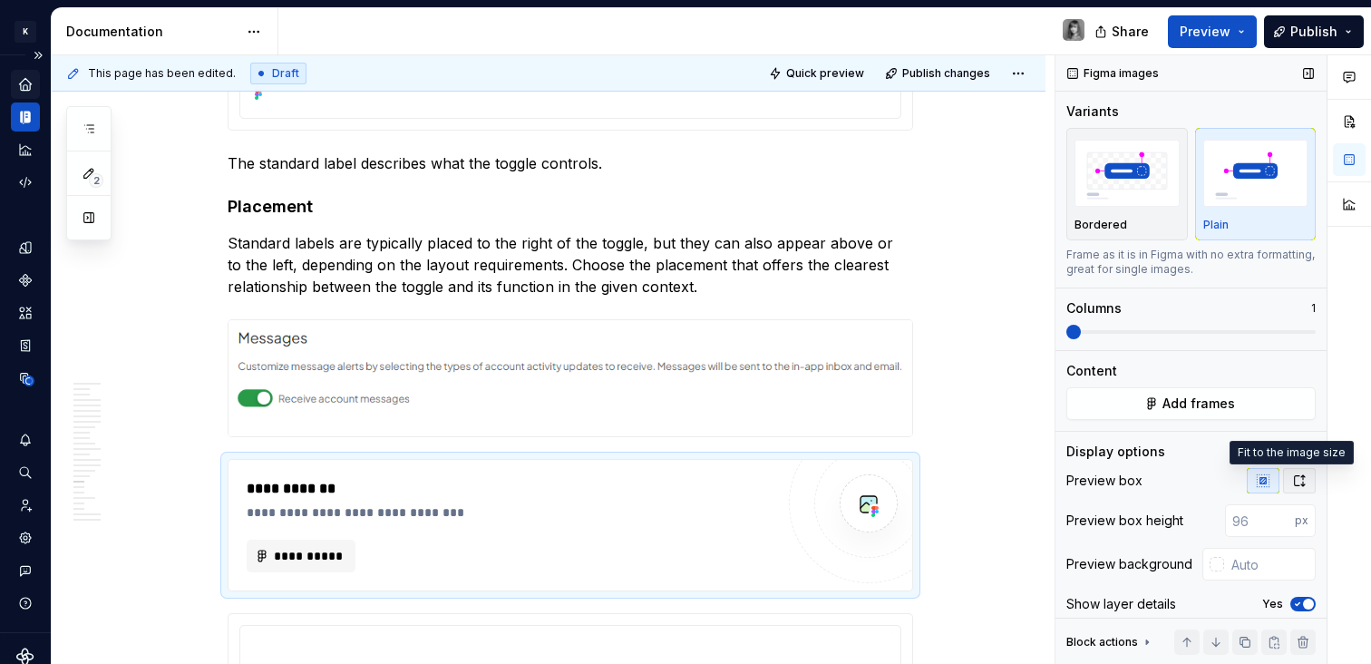
click at [1293, 470] on button "button" at bounding box center [1299, 480] width 33 height 25
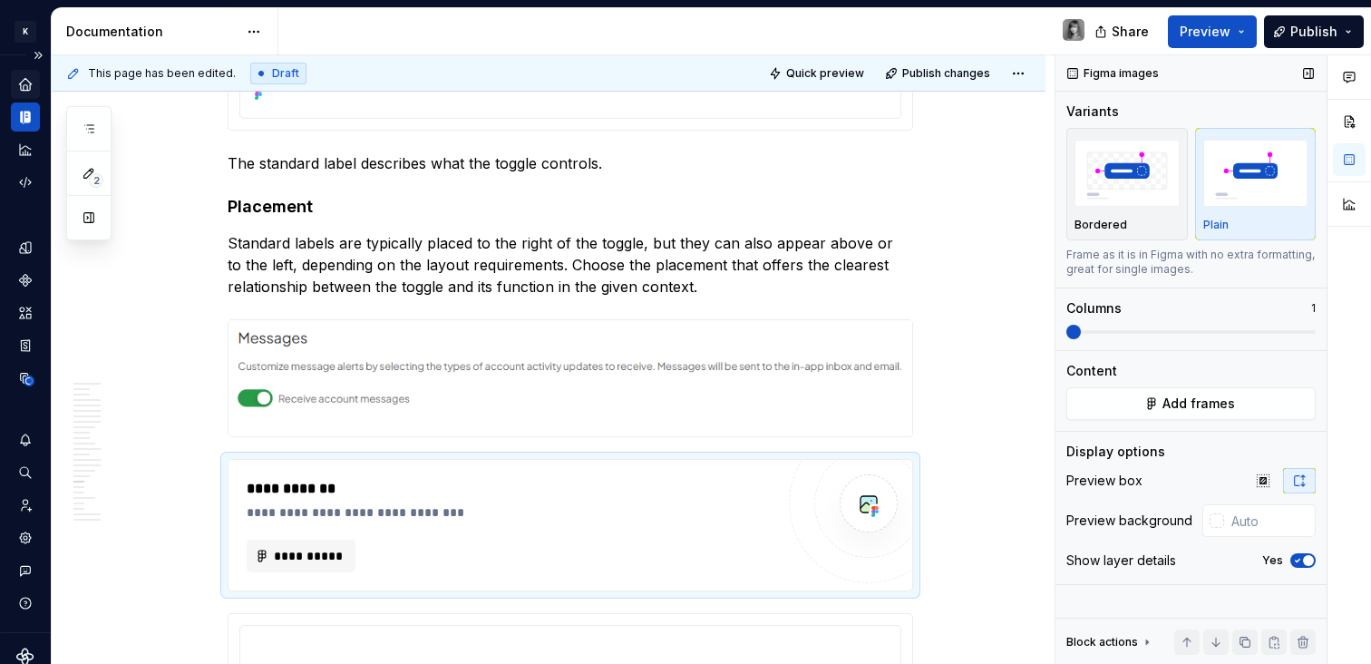
click at [1304, 557] on span "button" at bounding box center [1308, 560] width 11 height 11
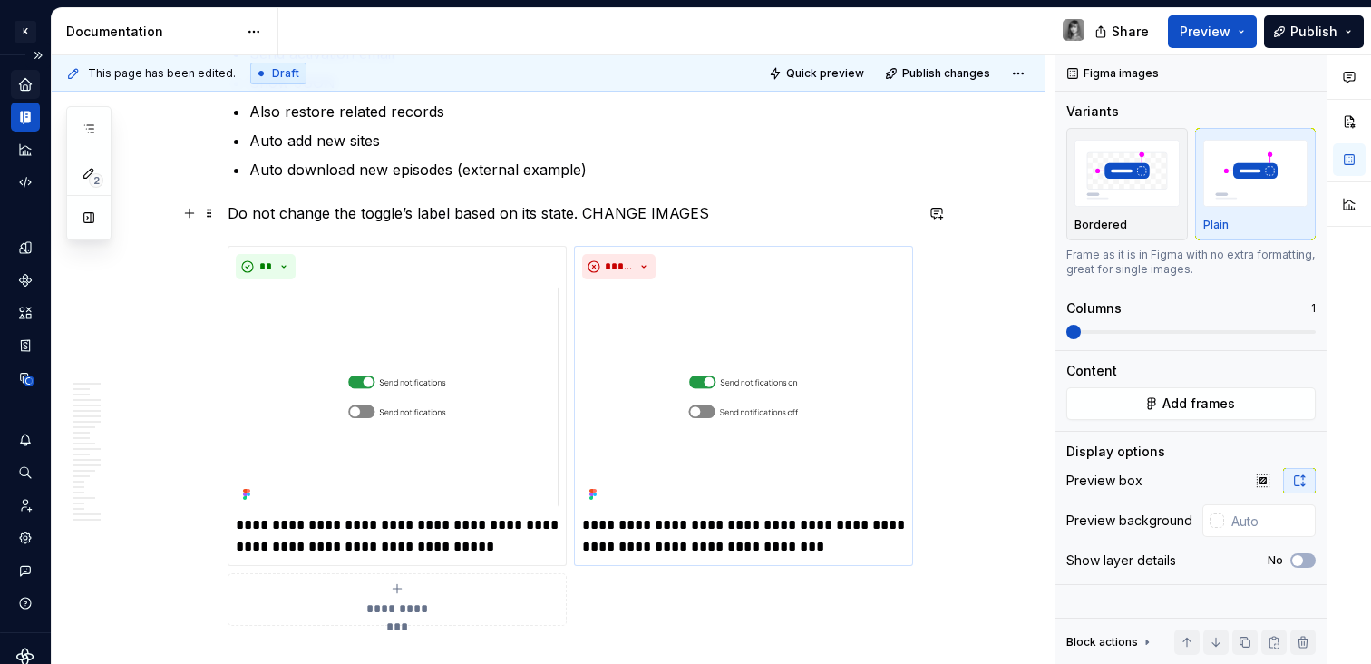
scroll to position [9720, 0]
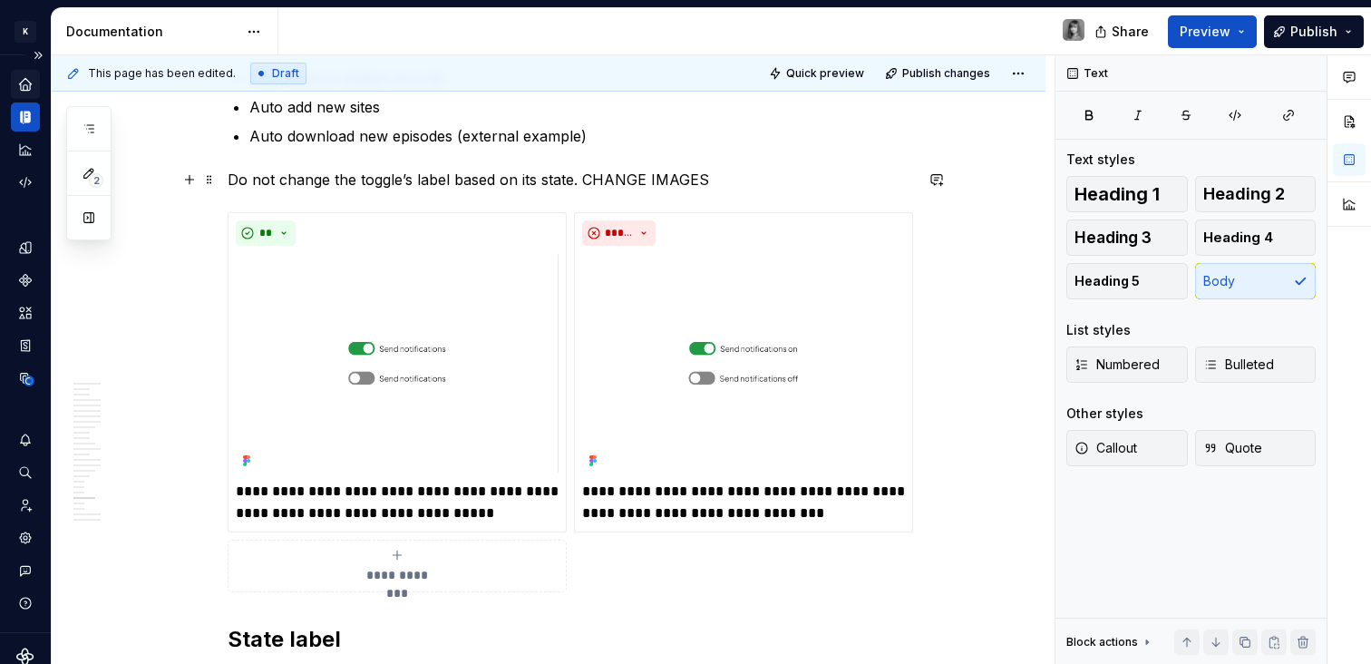
click at [672, 177] on p "Do not change the toggle’s label based on its state. CHANGE IMAGES" at bounding box center [570, 180] width 685 height 22
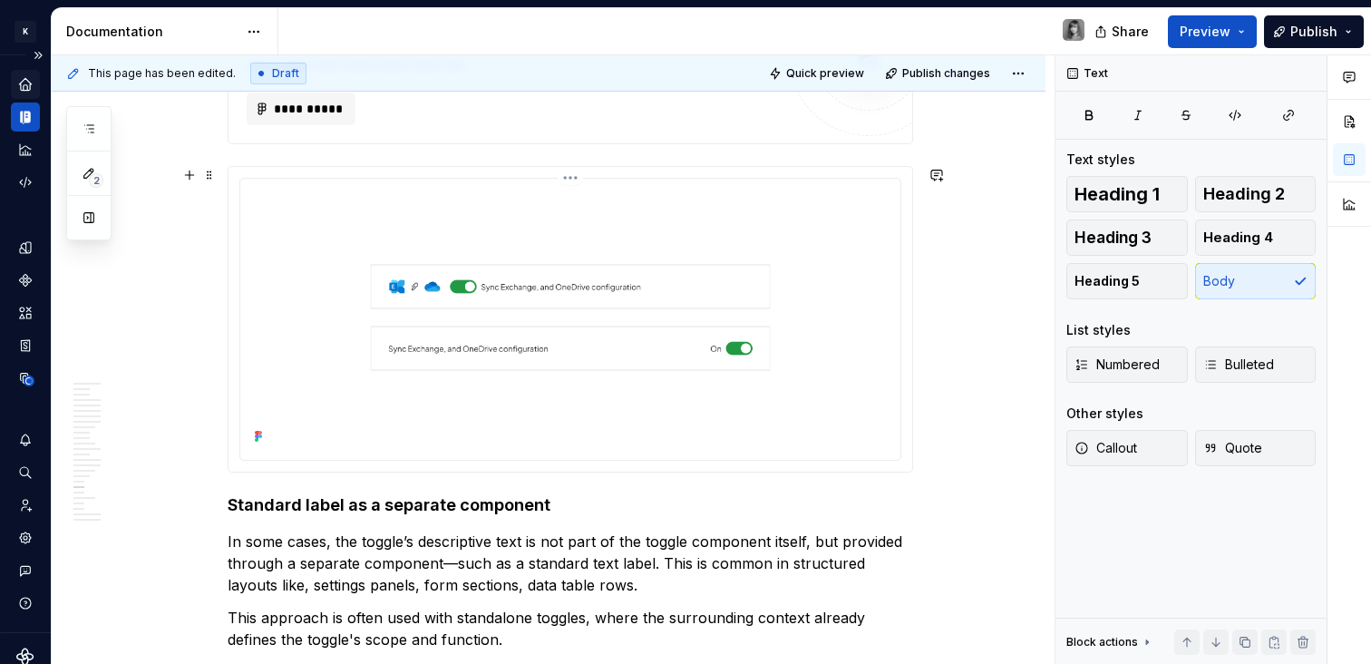
scroll to position [8342, 0]
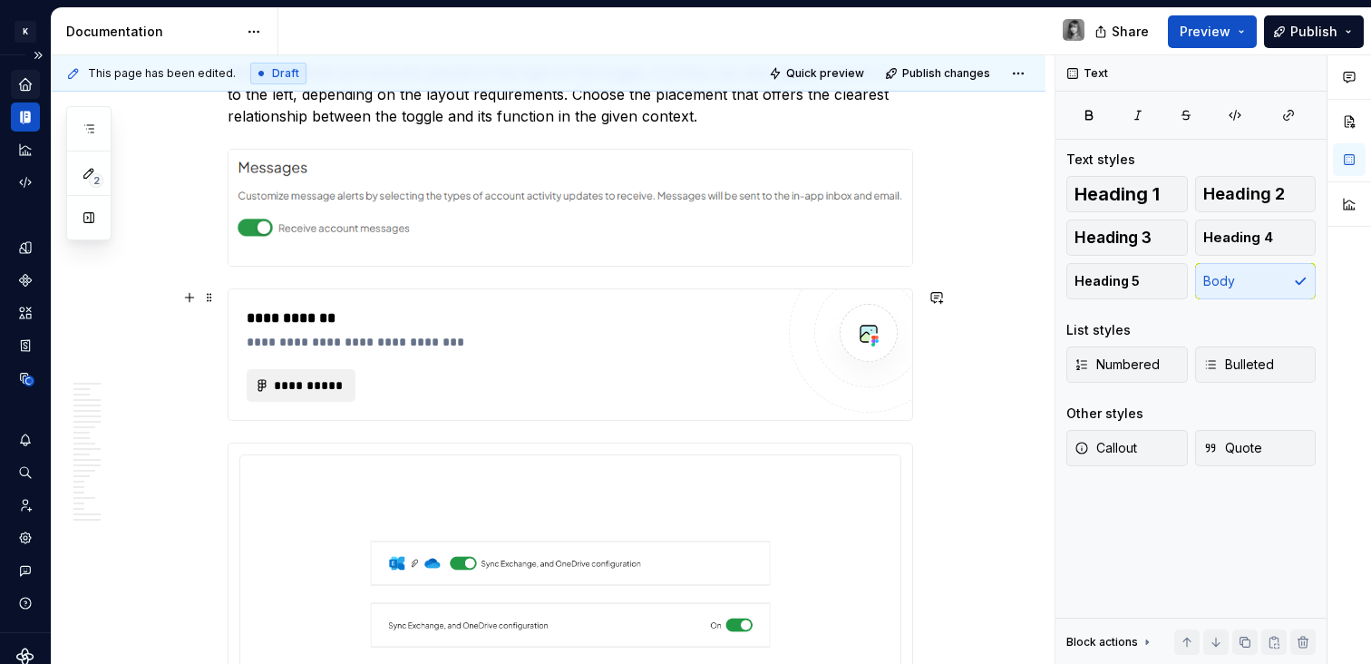
click at [330, 373] on button "**********" at bounding box center [301, 385] width 109 height 33
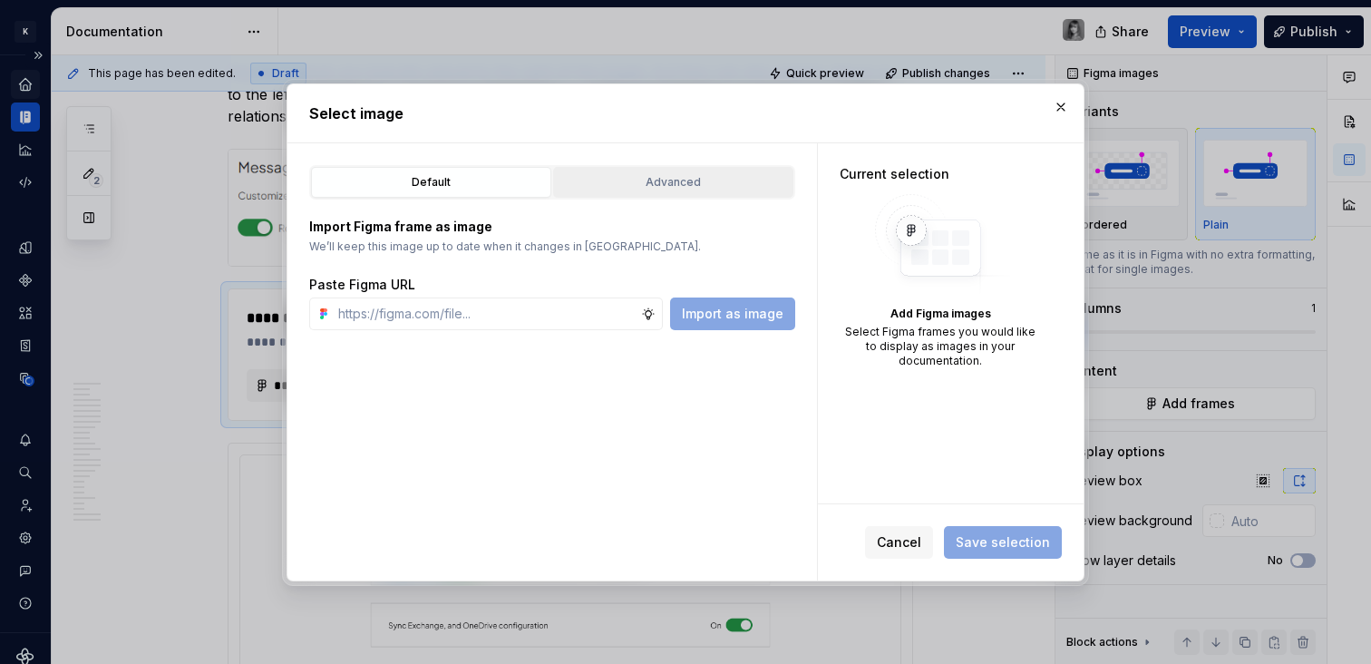
click at [648, 176] on div "Advanced" at bounding box center [673, 182] width 228 height 18
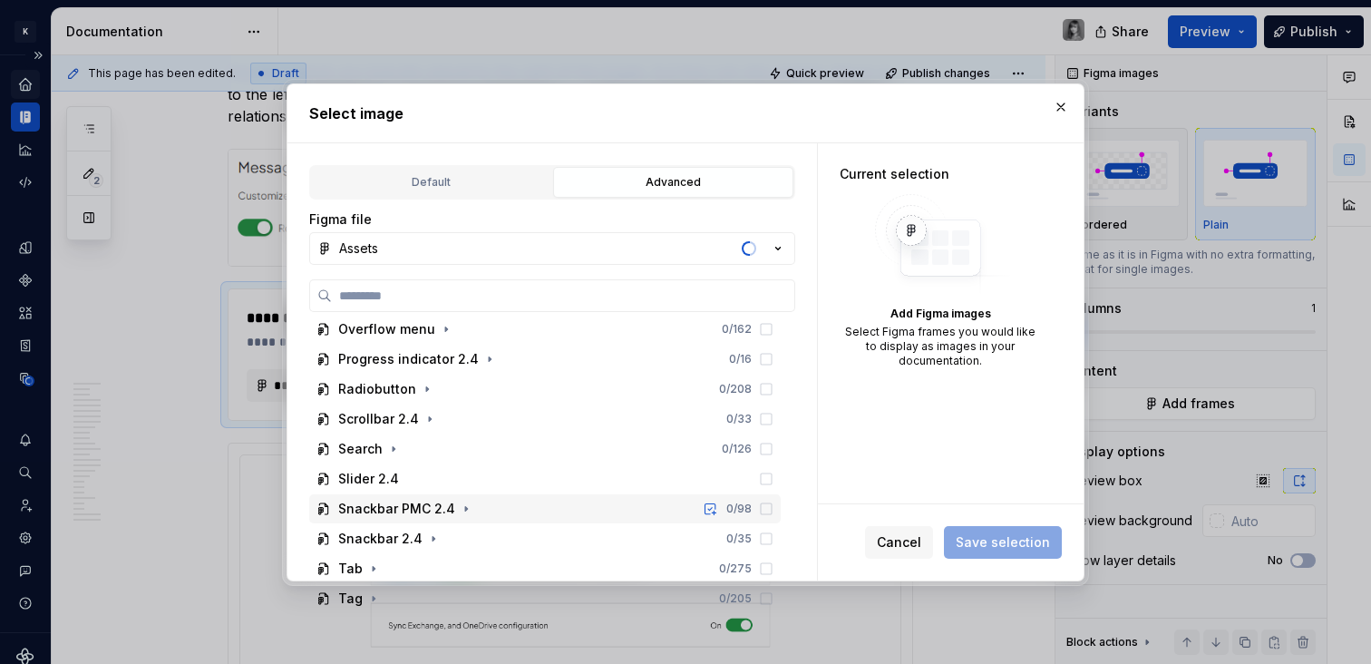
scroll to position [867, 0]
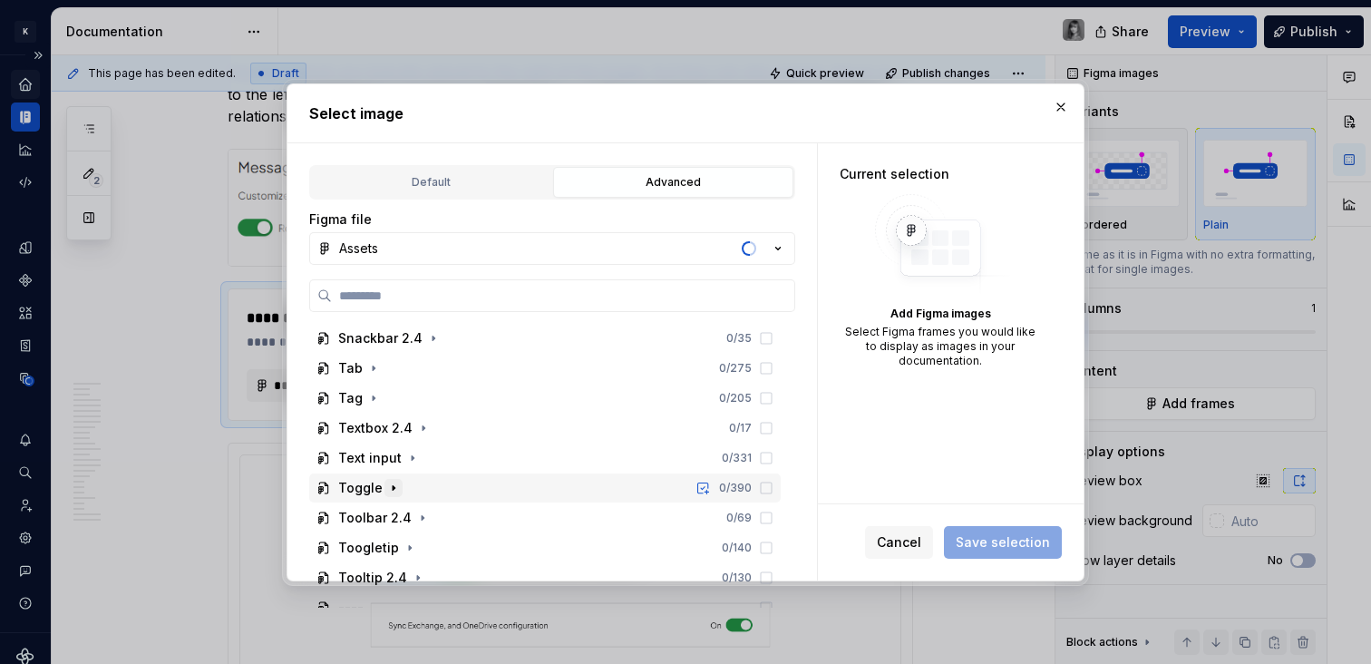
click at [394, 480] on icon "button" at bounding box center [393, 487] width 15 height 15
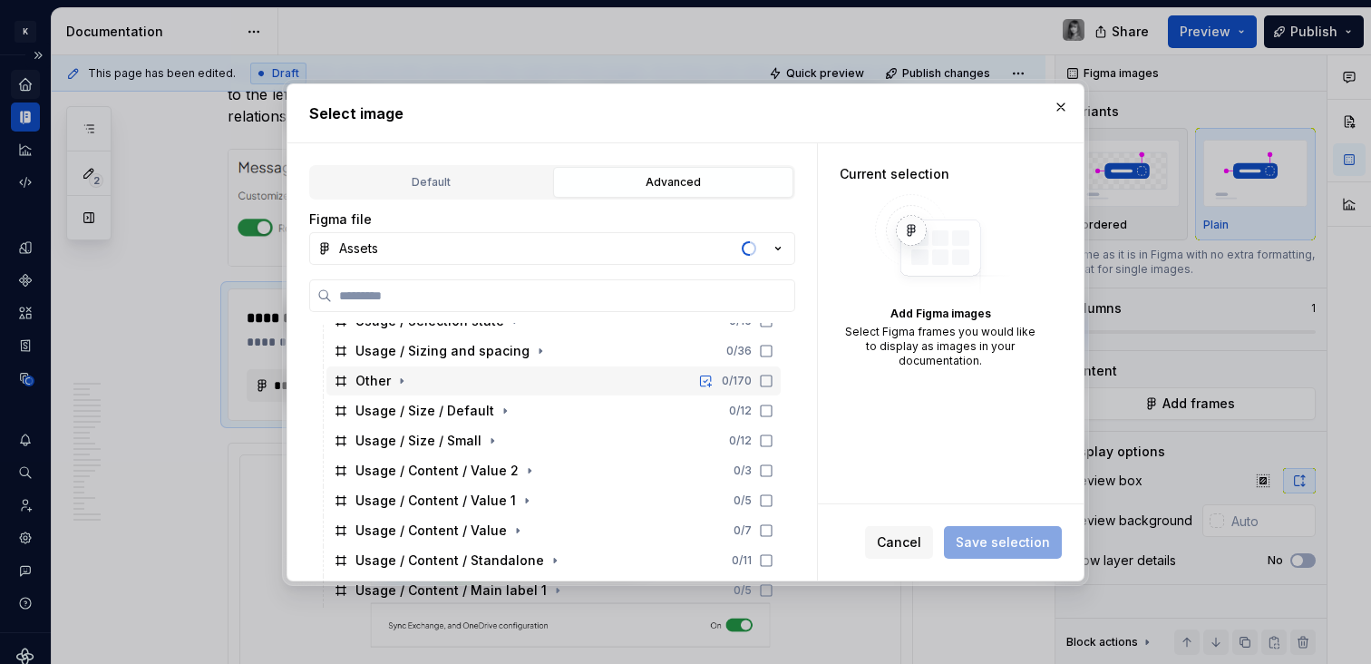
scroll to position [1214, 0]
click at [519, 494] on icon "button" at bounding box center [526, 499] width 15 height 15
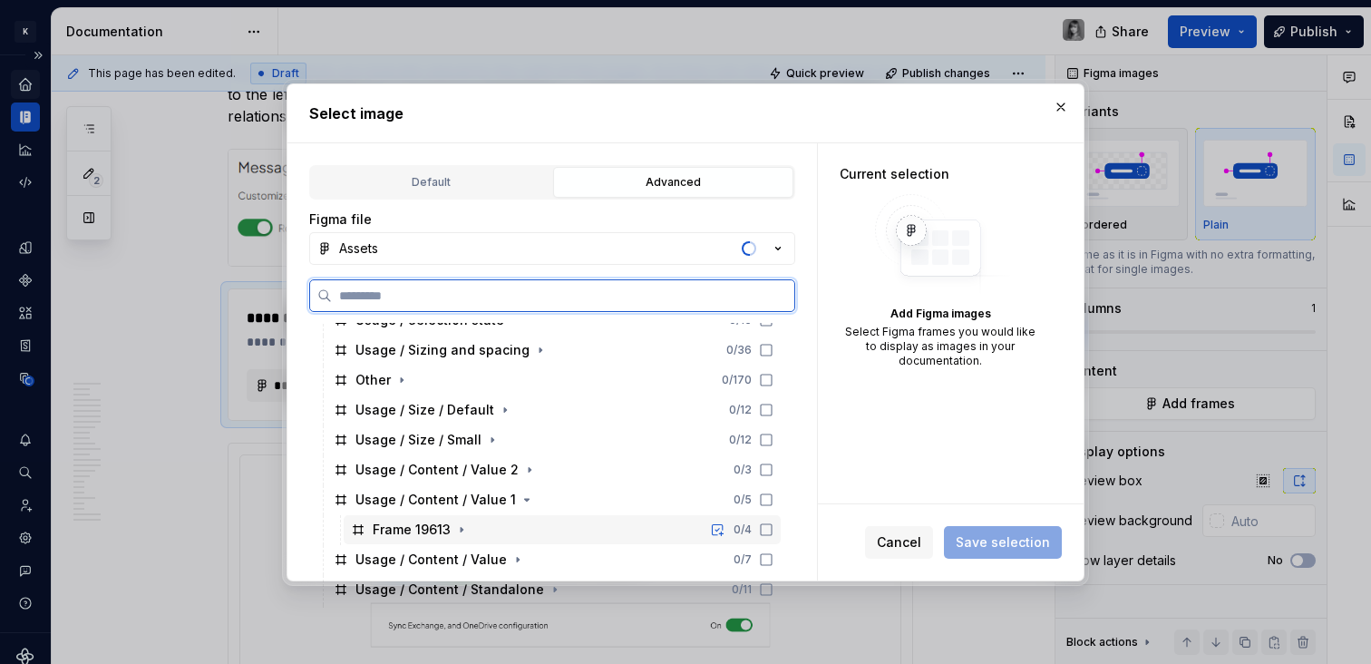
click at [404, 521] on div "Frame 19613" at bounding box center [412, 529] width 78 height 18
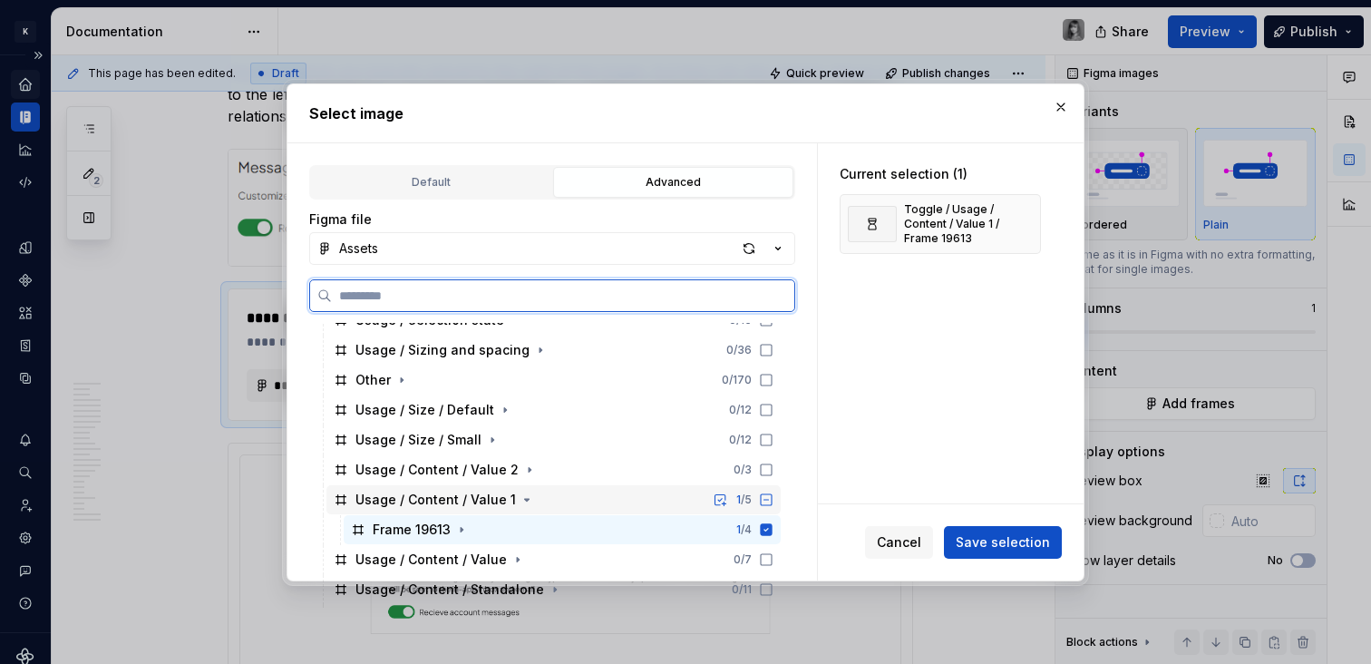
click at [419, 497] on div "Usage / Content / Value 1" at bounding box center [435, 499] width 160 height 18
click at [472, 521] on div "Frame 19613 1 / 4" at bounding box center [562, 529] width 437 height 29
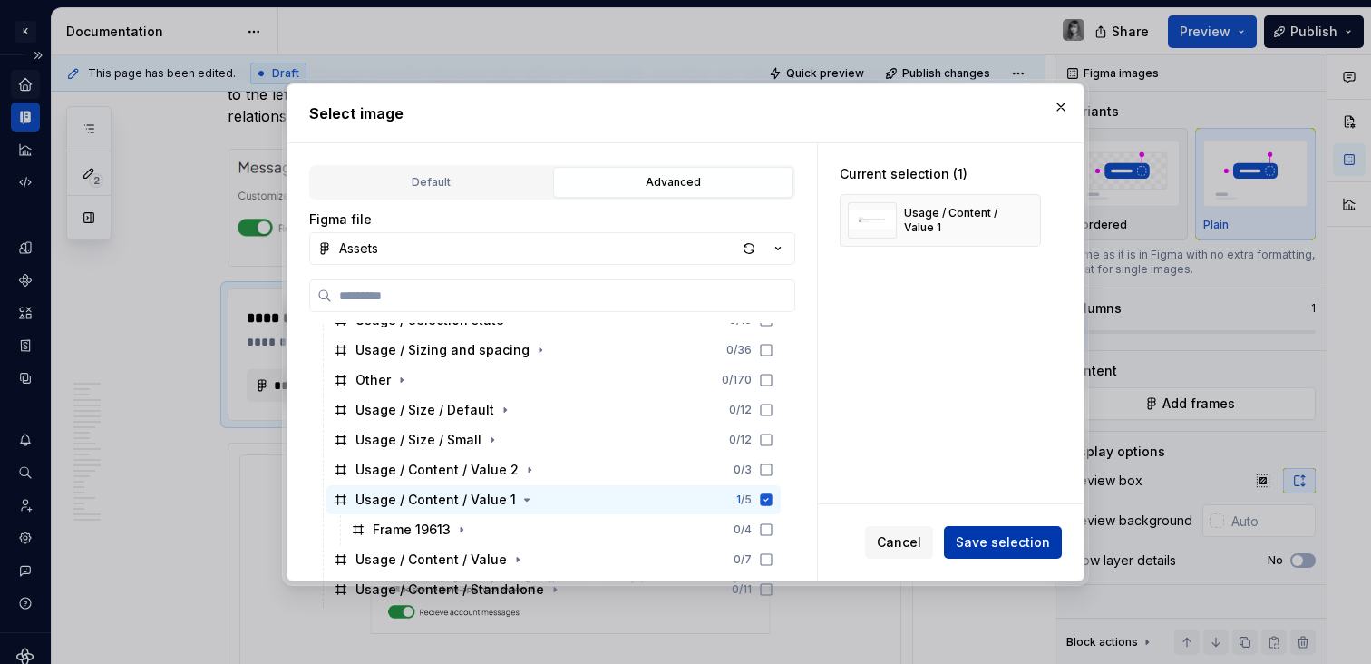
click at [1000, 545] on span "Save selection" at bounding box center [1002, 542] width 94 height 18
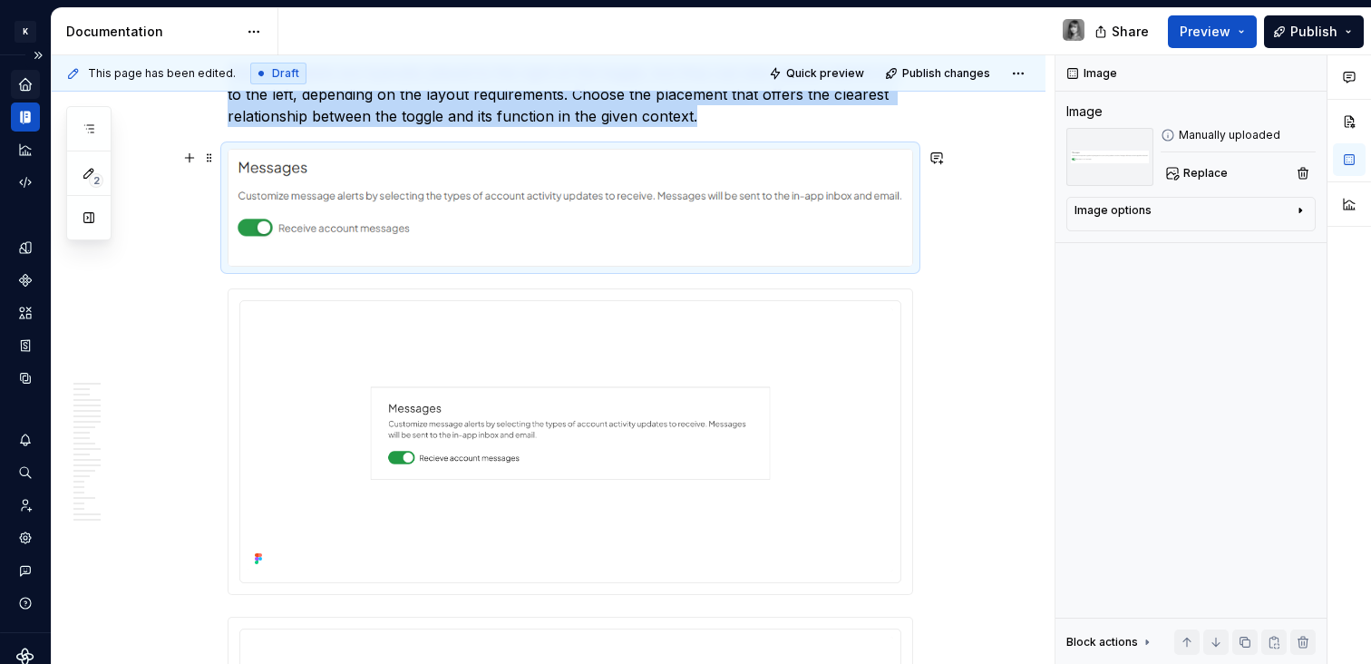
click at [637, 263] on img at bounding box center [569, 208] width 683 height 116
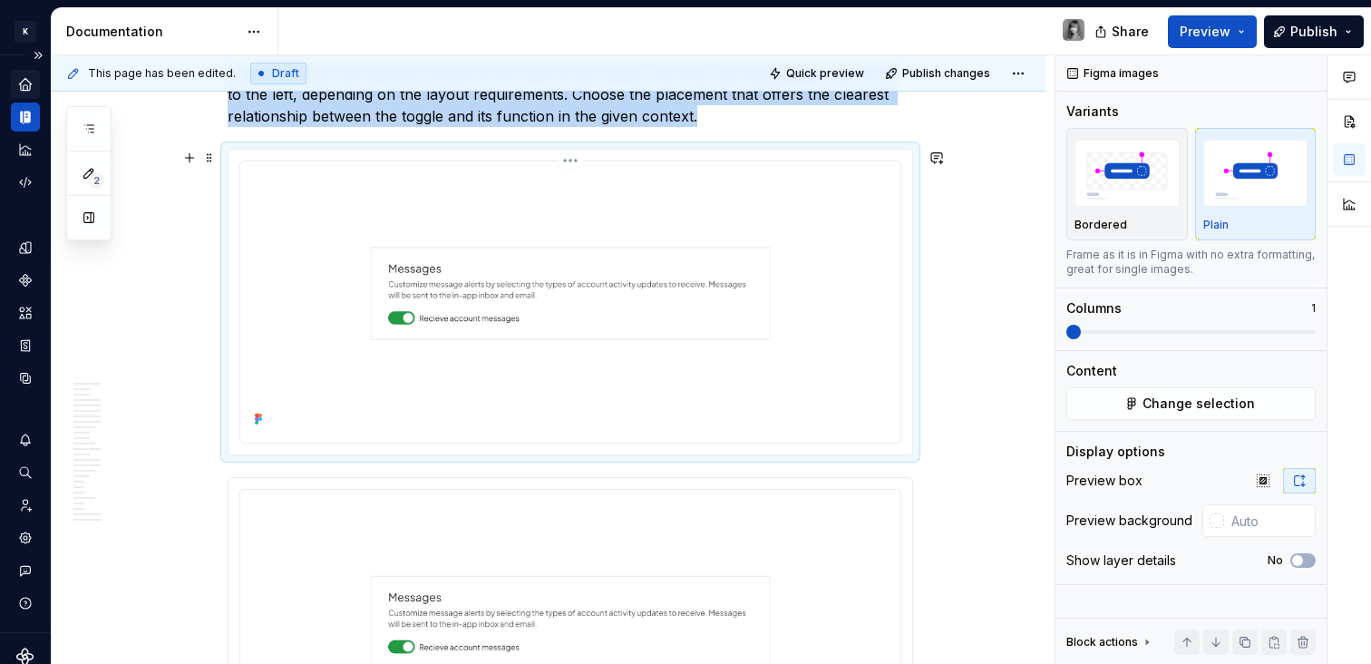
click at [539, 268] on img at bounding box center [569, 300] width 645 height 263
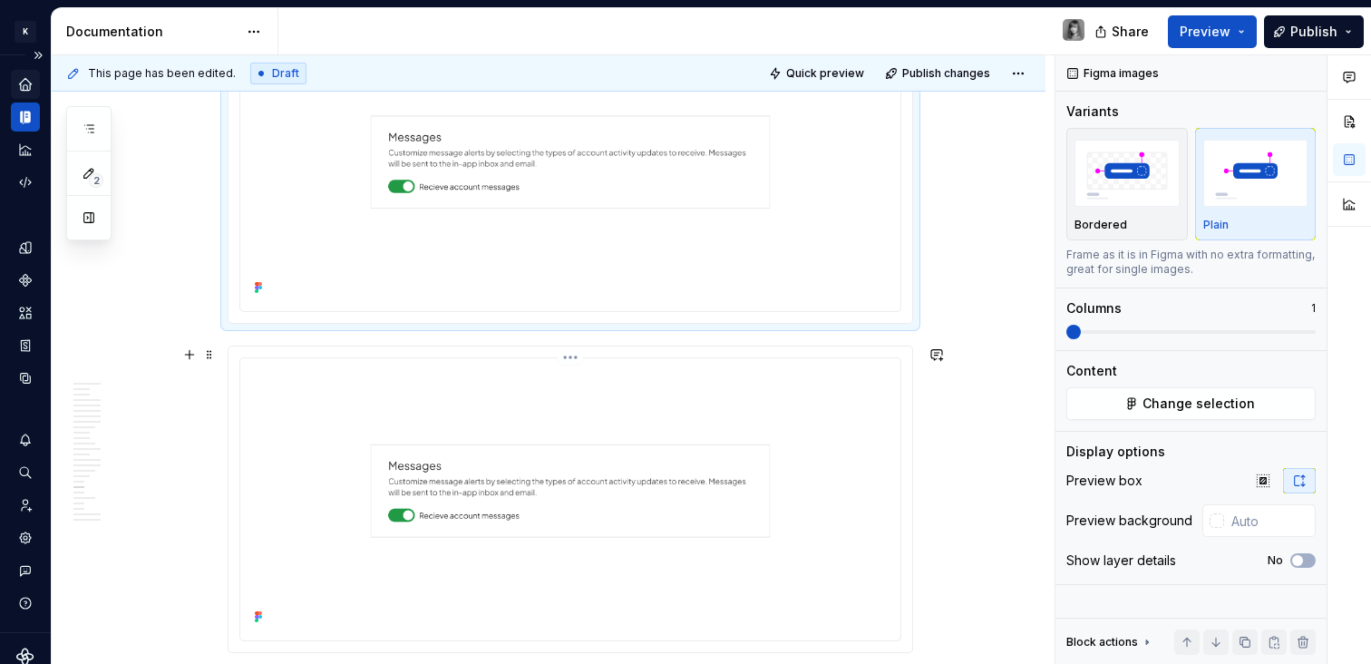
scroll to position [8515, 0]
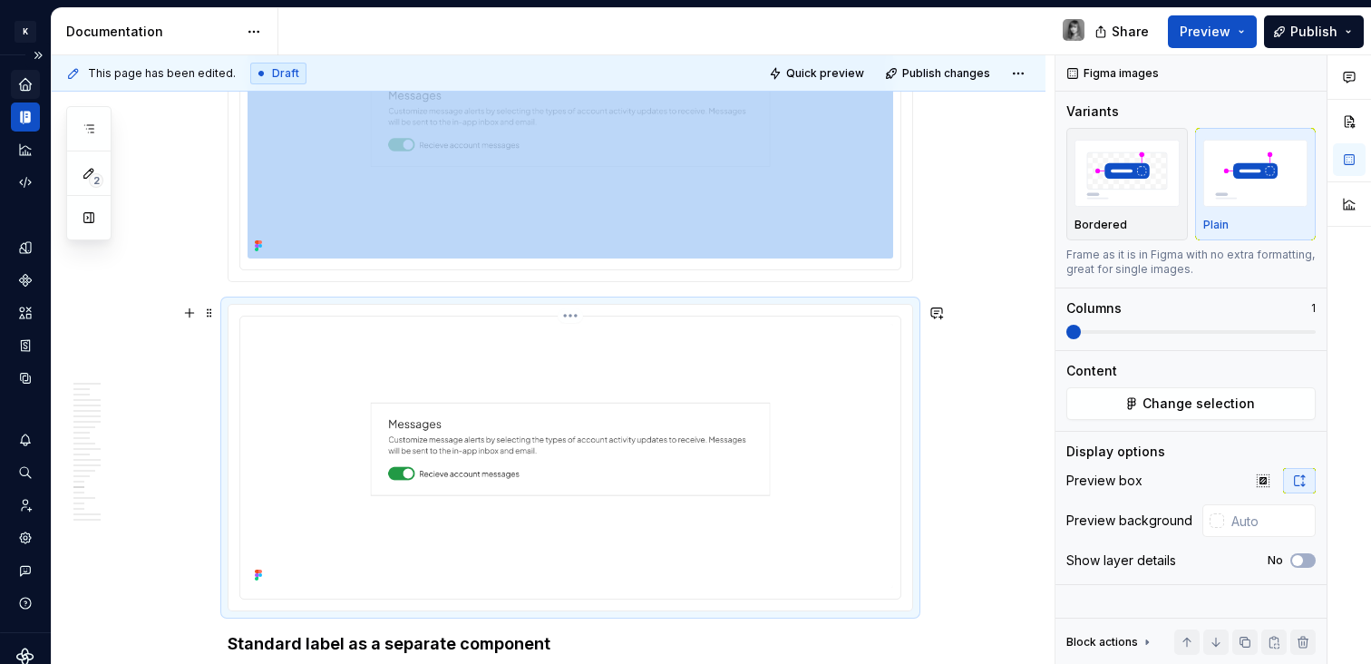
click at [783, 425] on img at bounding box center [569, 455] width 645 height 263
click at [1228, 394] on span "Change selection" at bounding box center [1198, 403] width 112 height 18
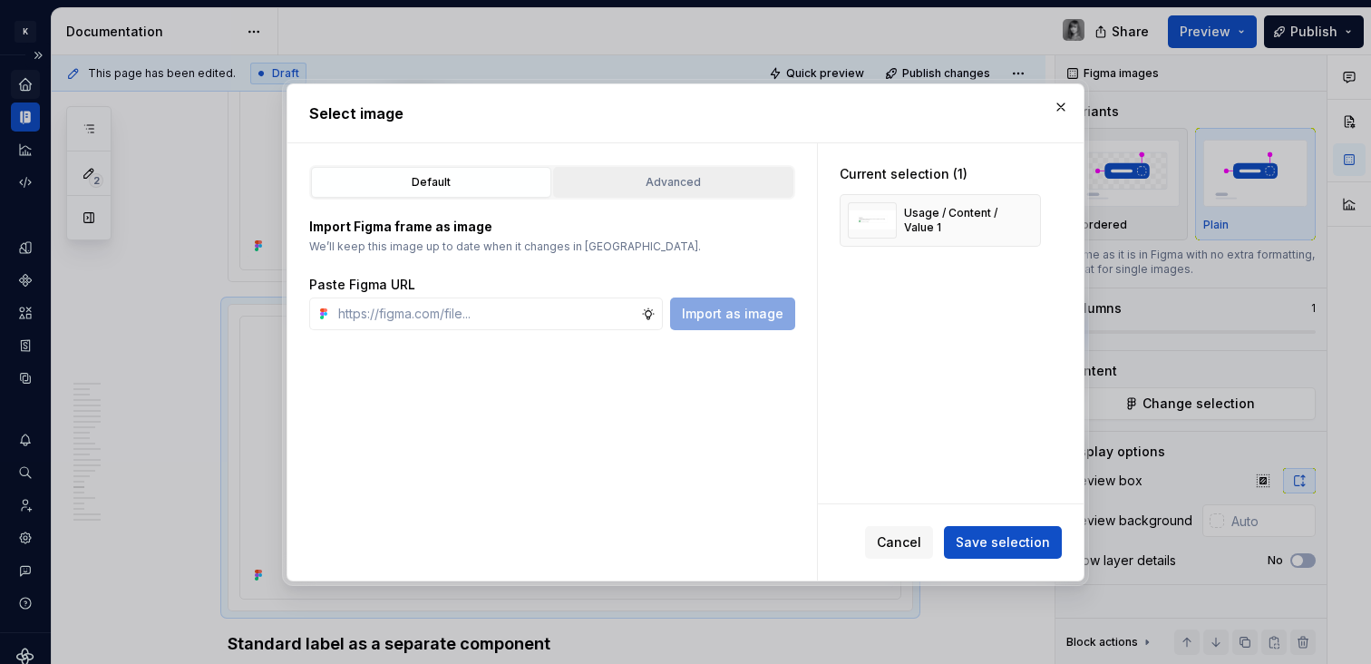
click at [674, 184] on div "Advanced" at bounding box center [673, 182] width 228 height 18
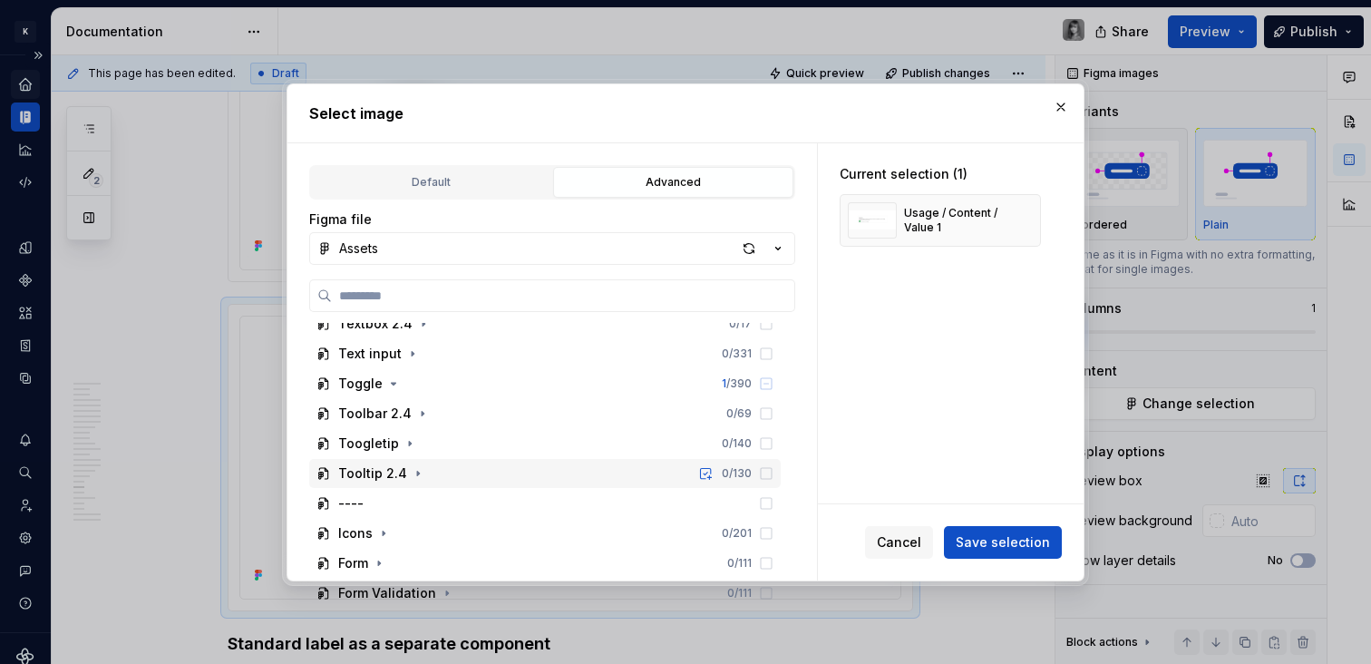
scroll to position [970, 0]
click at [386, 383] on icon "button" at bounding box center [393, 384] width 15 height 15
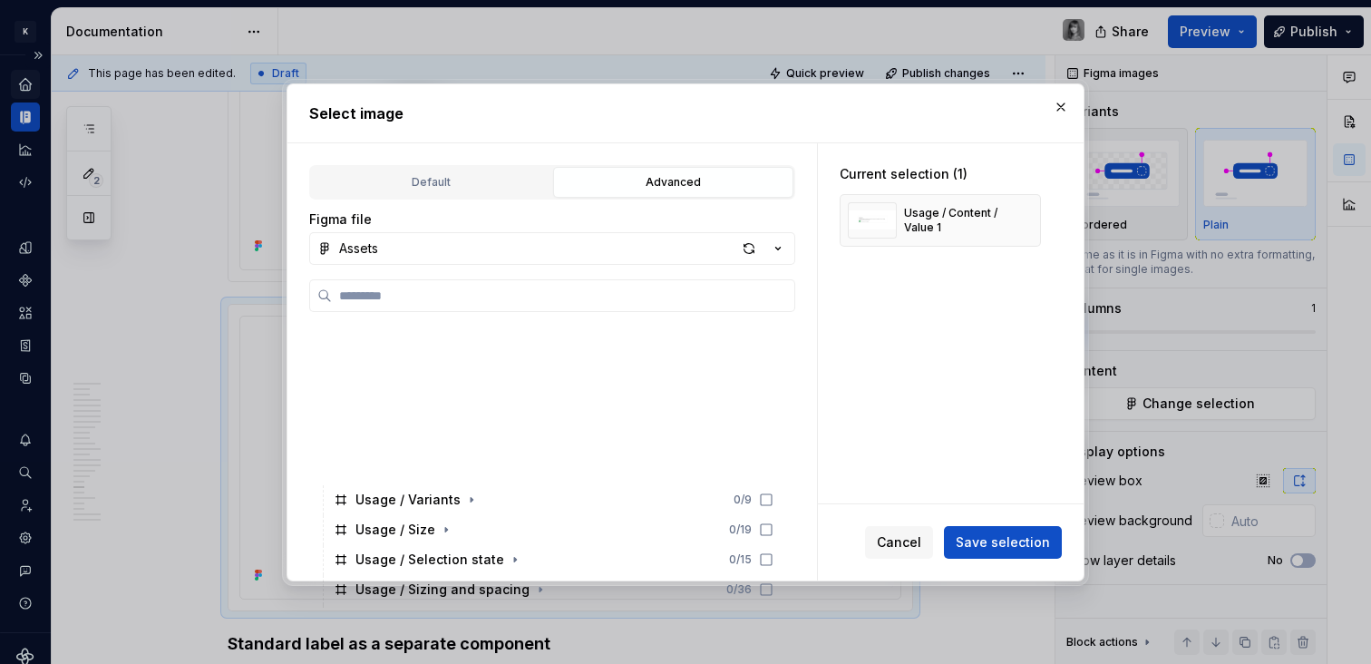
scroll to position [1233, 0]
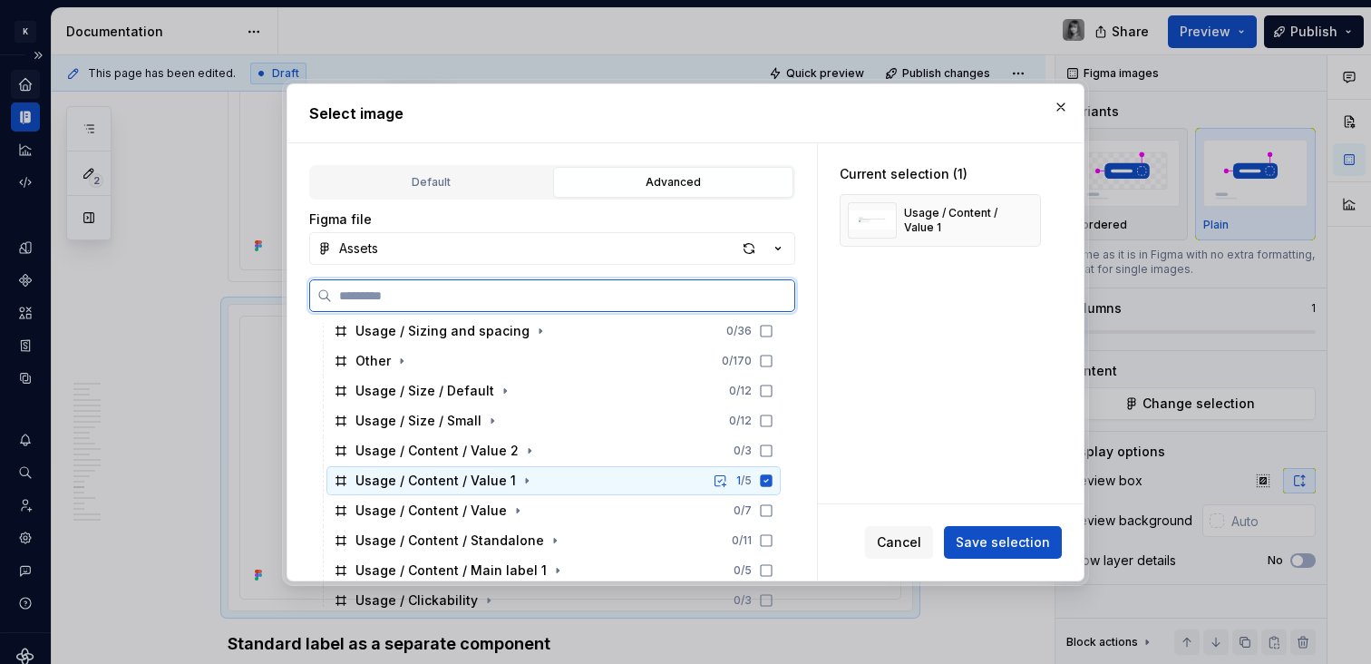
click at [471, 481] on div "Usage / Content / Value 1" at bounding box center [435, 480] width 160 height 18
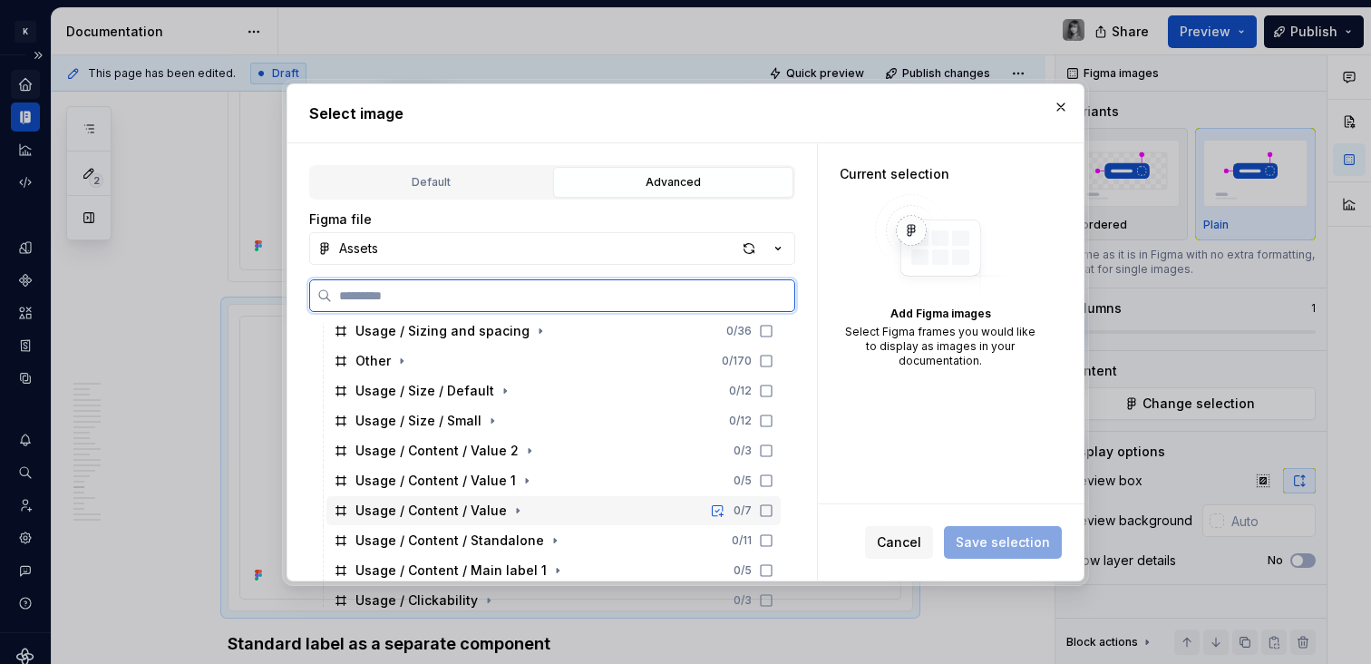
click at [477, 507] on div "Usage / Content / Value" at bounding box center [430, 510] width 151 height 18
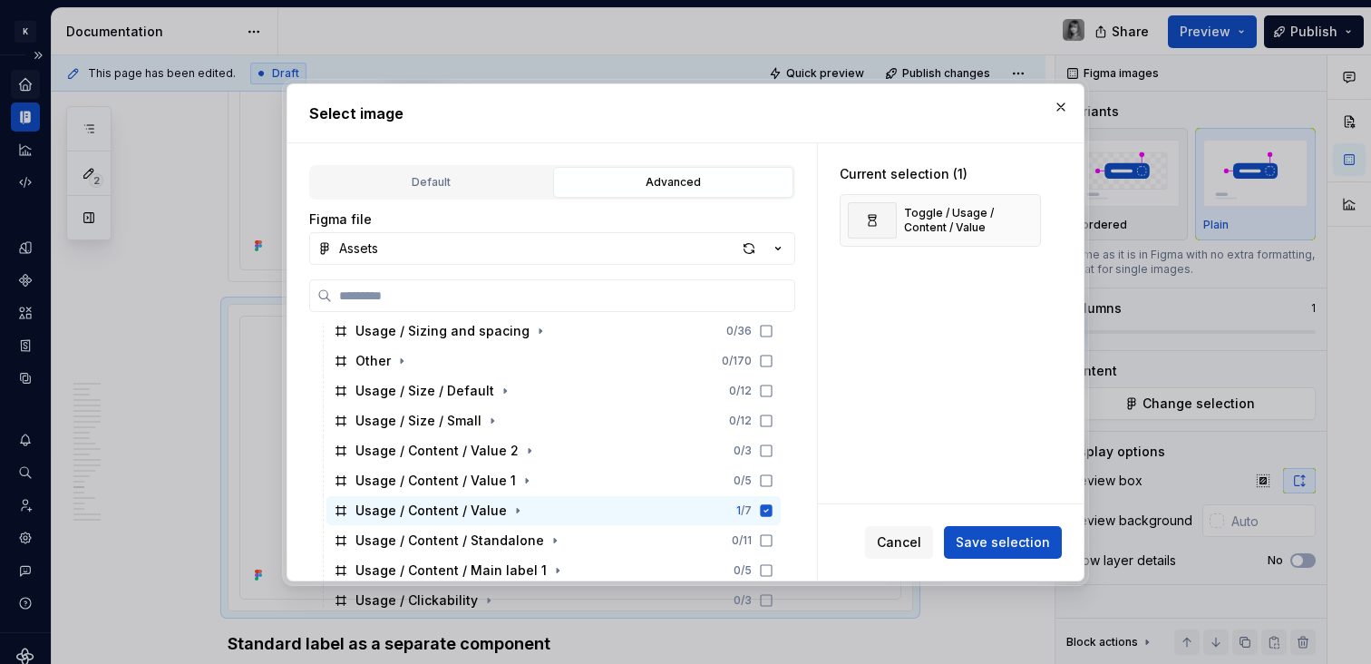
click at [954, 555] on button "Save selection" at bounding box center [1003, 542] width 118 height 33
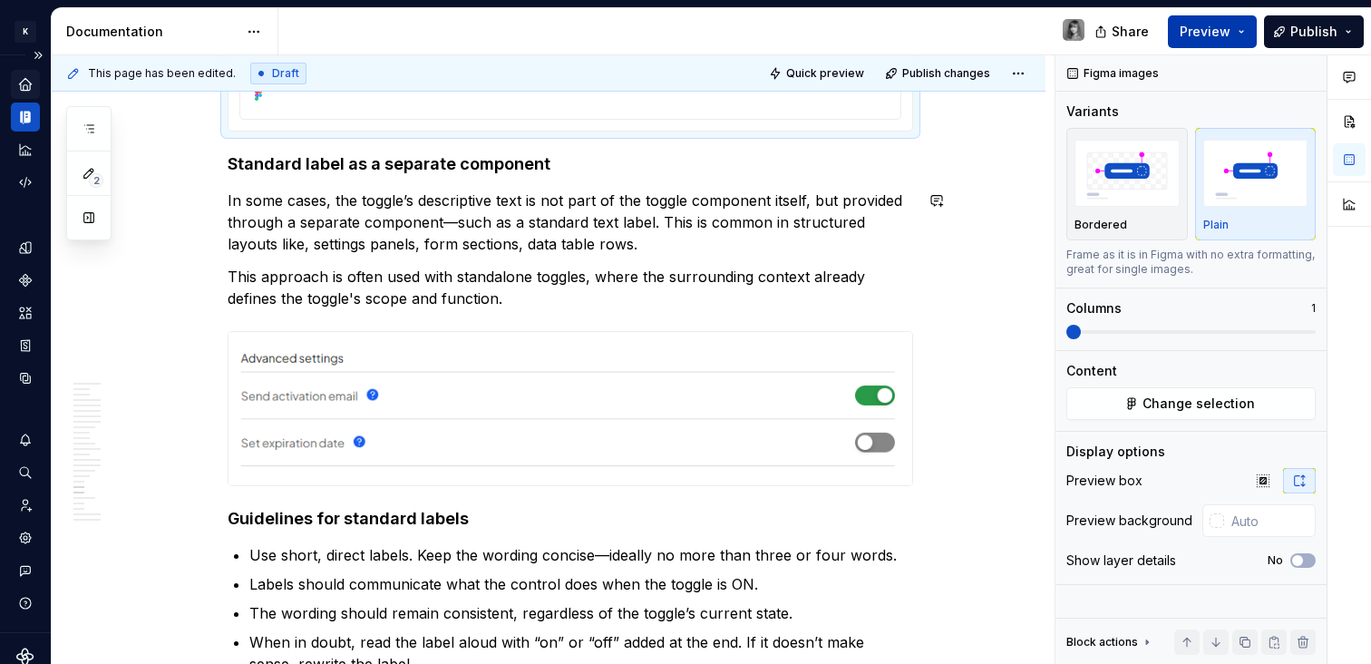
scroll to position [9047, 0]
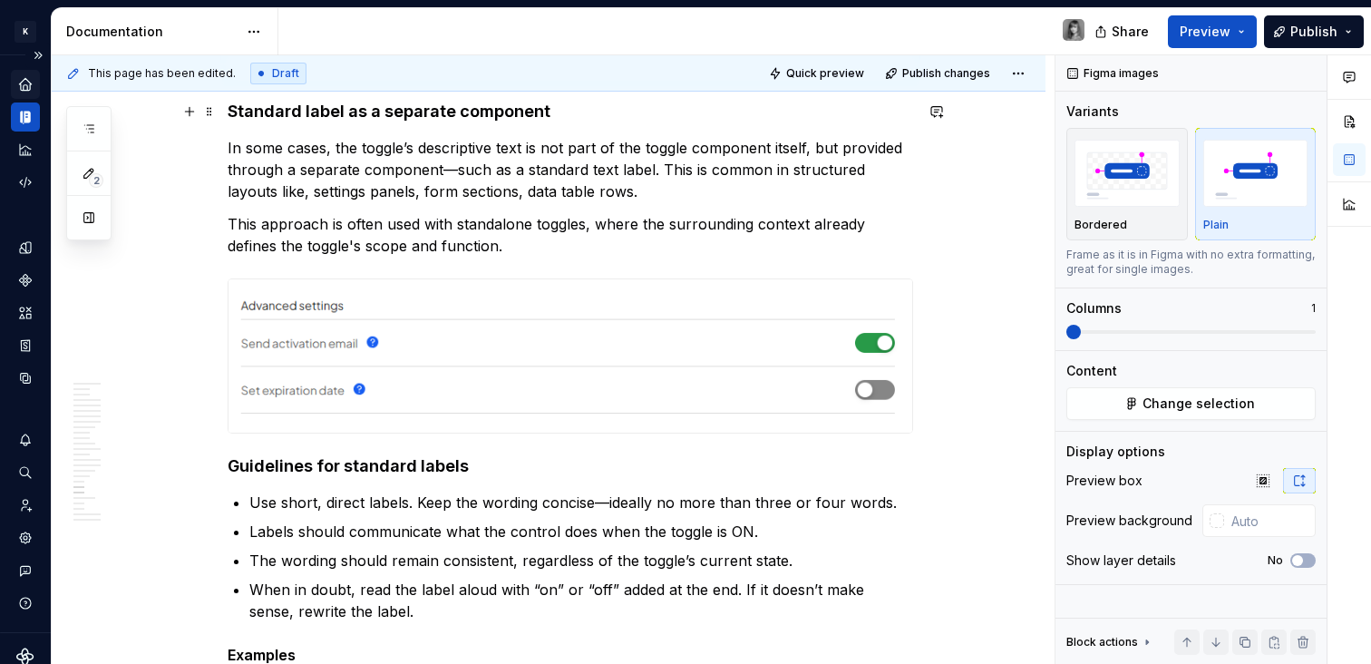
click at [230, 111] on strong "Standard label as a separate component" at bounding box center [389, 111] width 323 height 19
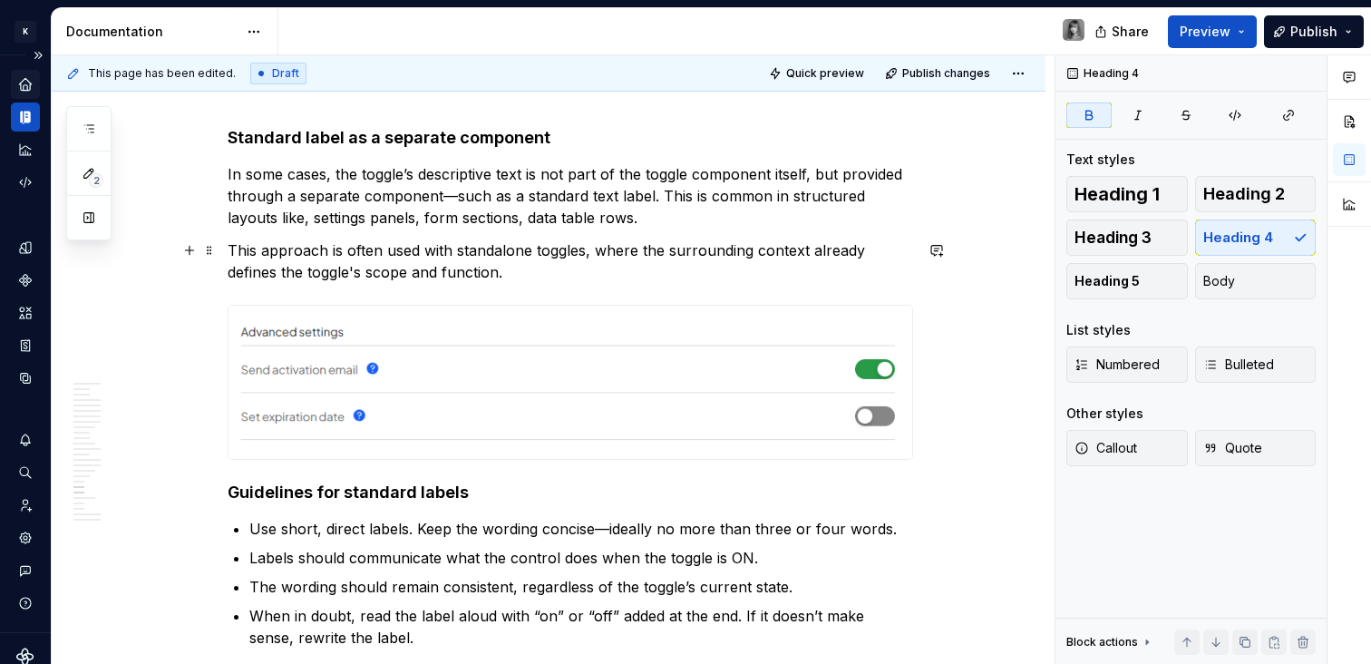
scroll to position [9099, 0]
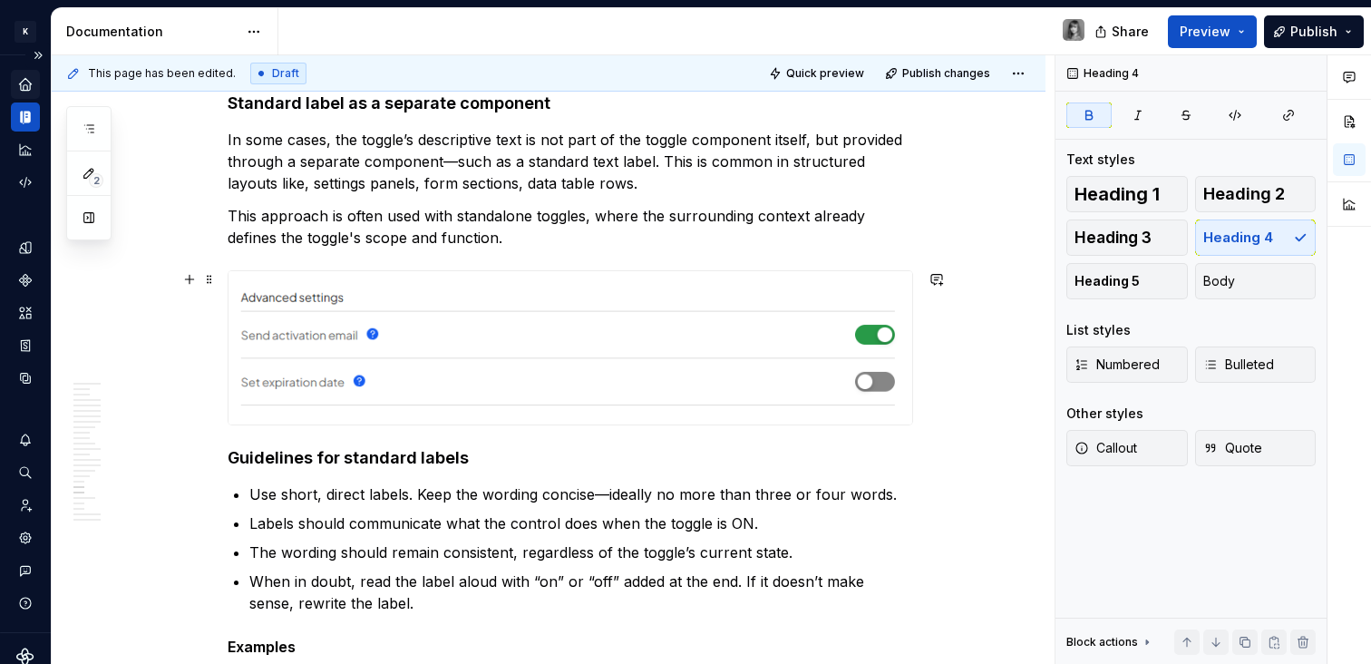
click at [535, 321] on img at bounding box center [569, 348] width 683 height 154
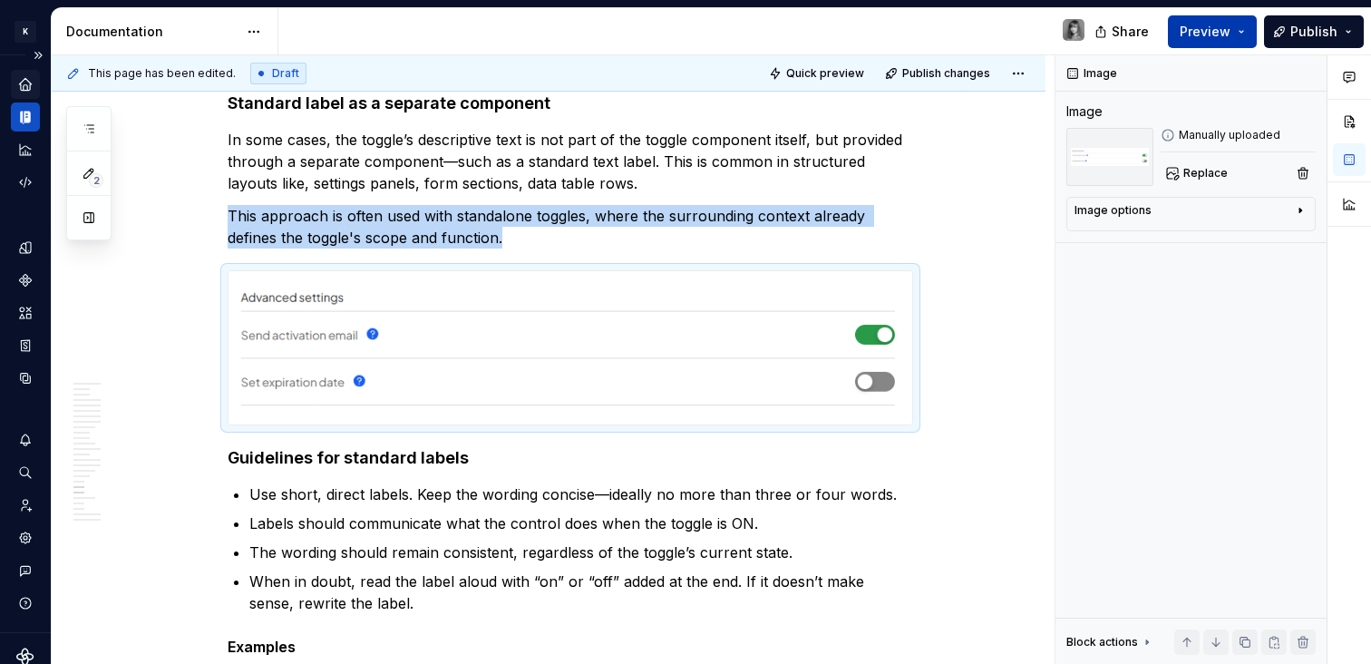
type textarea "*"
click at [604, 496] on p "Use short, direct labels. Keep the wording concise—ideally no more than three o…" at bounding box center [581, 494] width 664 height 22
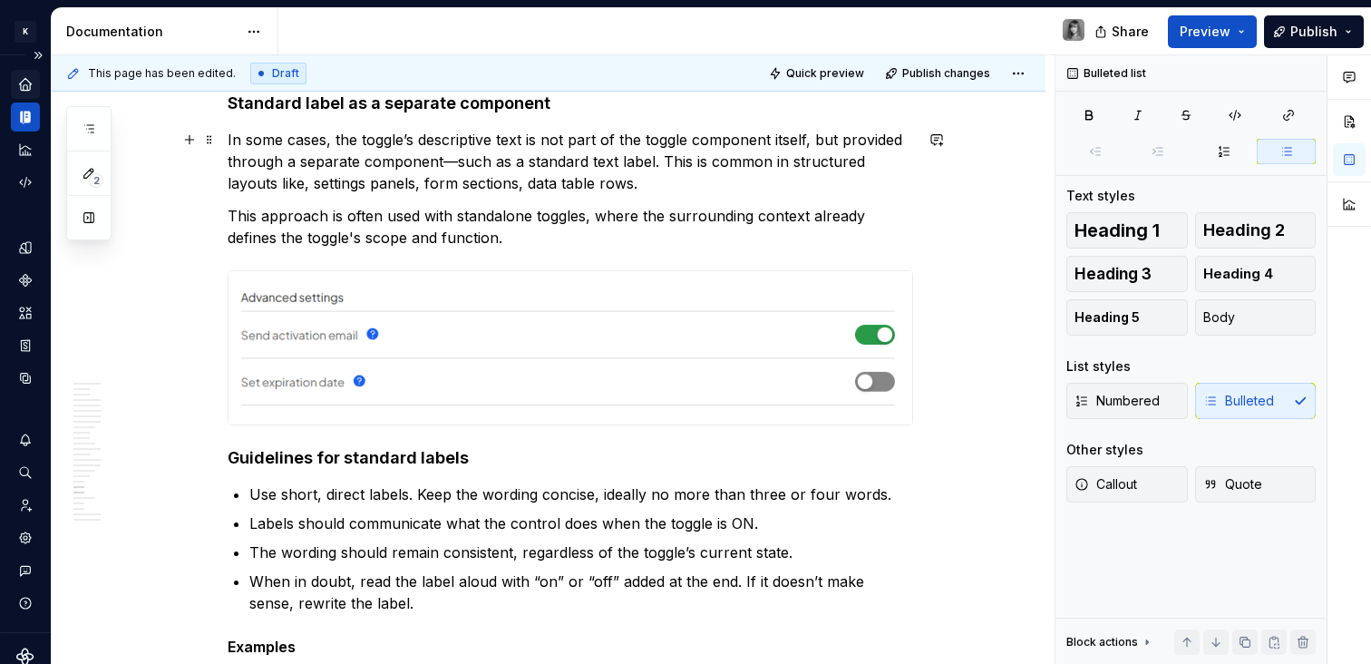
click at [452, 161] on p "In some cases, the toggle’s descriptive text is not part of the toggle componen…" at bounding box center [570, 161] width 685 height 65
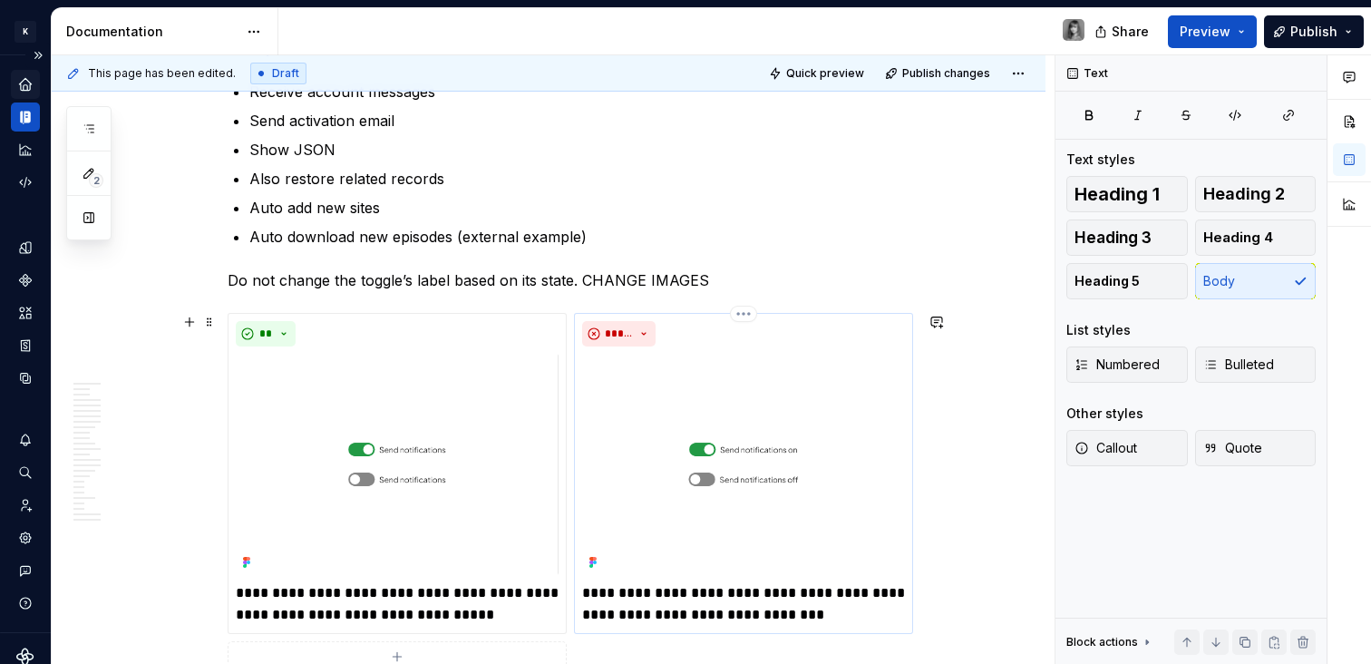
scroll to position [9700, 0]
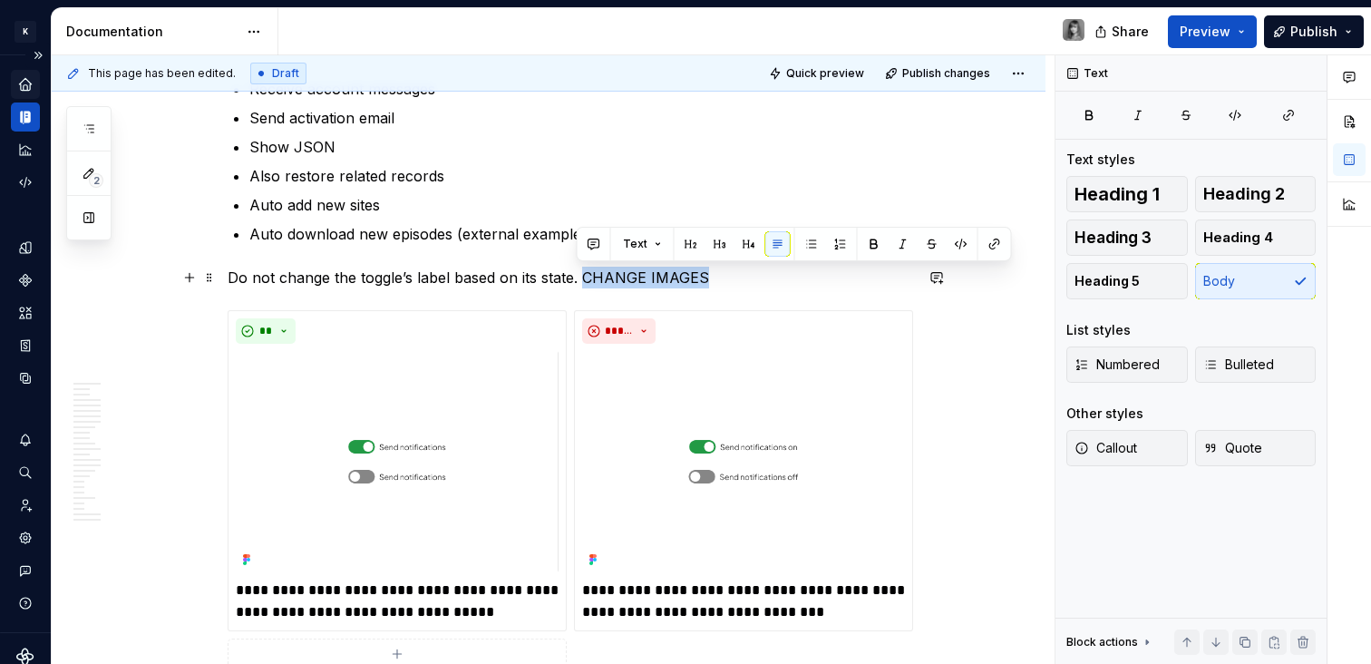
drag, startPoint x: 705, startPoint y: 276, endPoint x: 579, endPoint y: 271, distance: 126.1
click at [579, 271] on p "Do not change the toggle’s label based on its state. CHANGE IMAGES" at bounding box center [570, 277] width 685 height 22
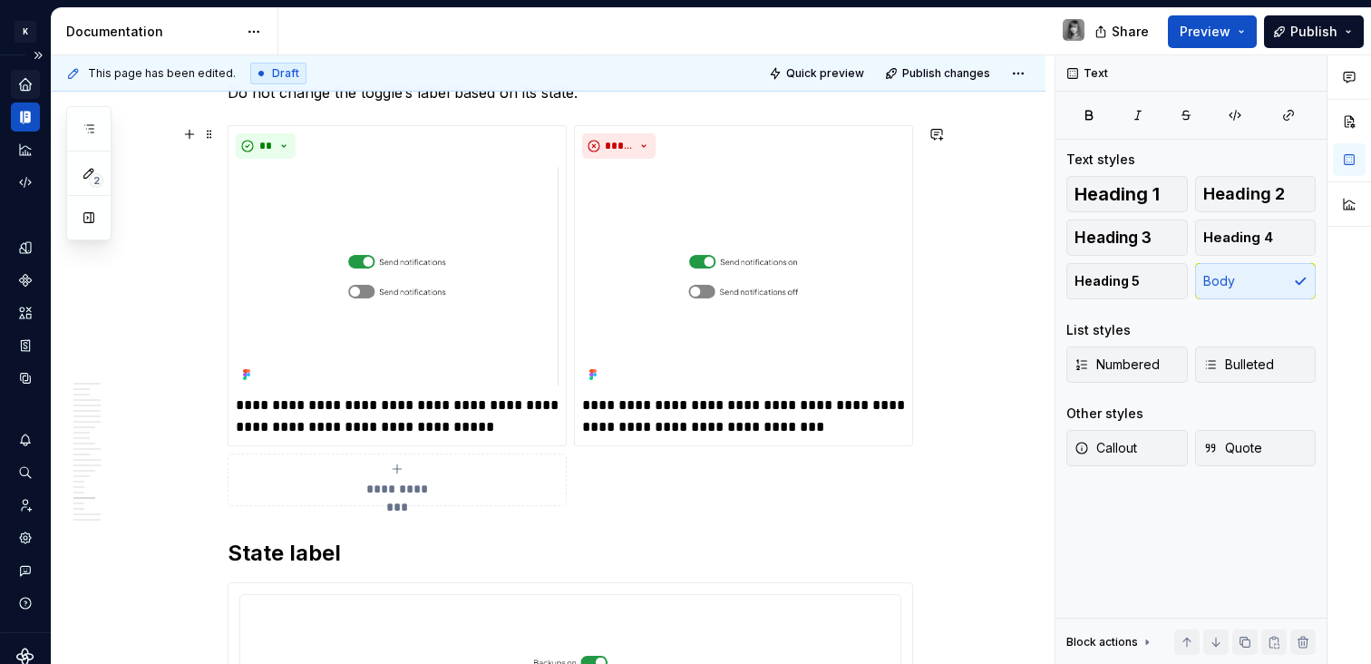
scroll to position [9882, 0]
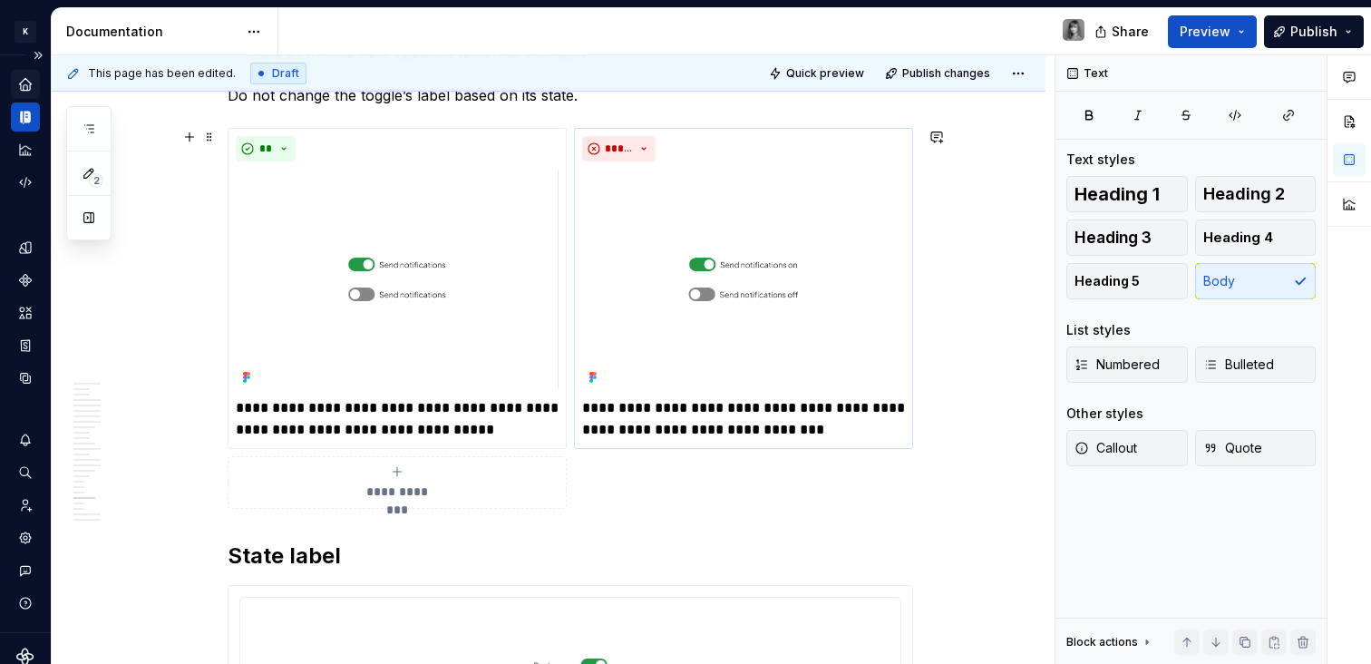
click at [695, 389] on div "**********" at bounding box center [743, 288] width 323 height 304
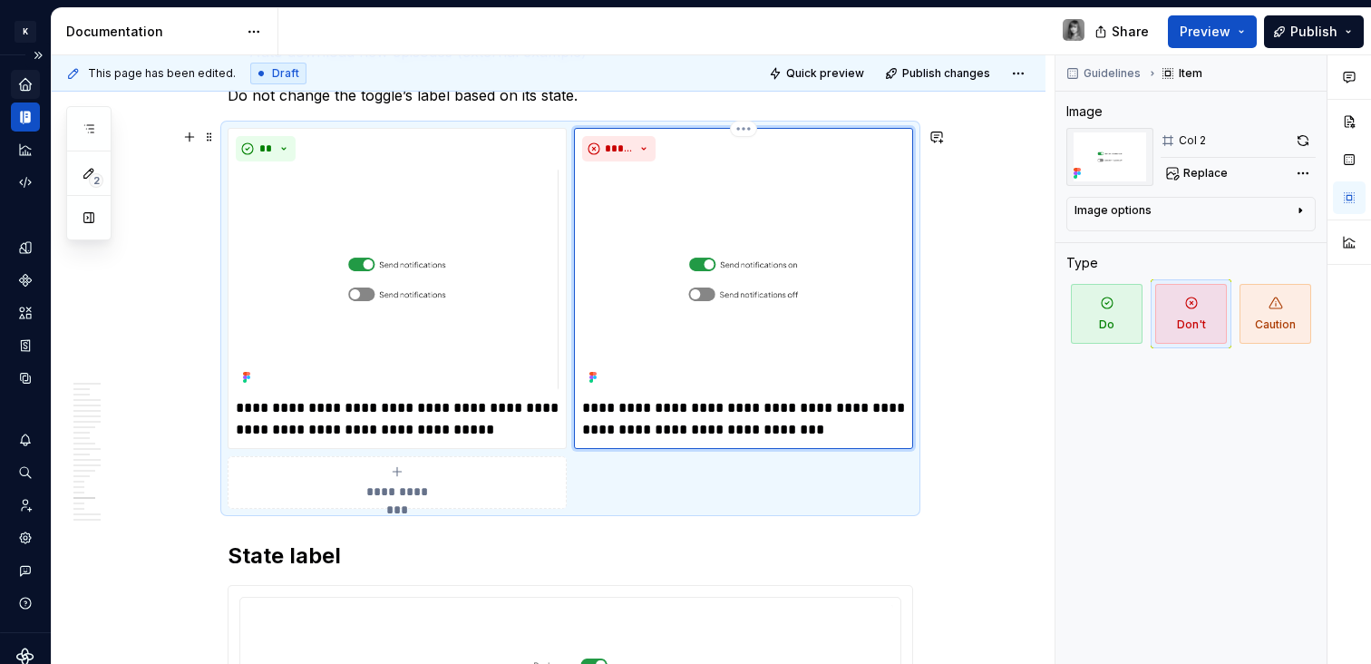
click at [695, 423] on p "**********" at bounding box center [743, 419] width 323 height 44
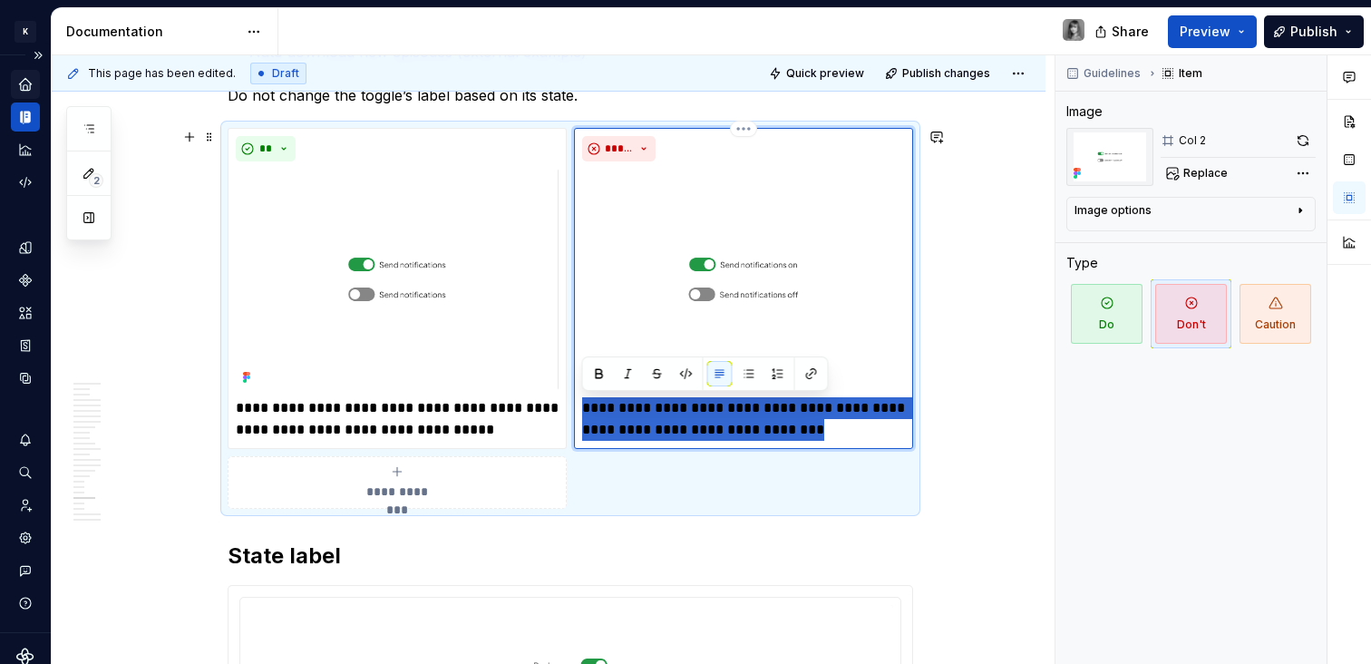
click at [695, 423] on p "**********" at bounding box center [743, 419] width 323 height 44
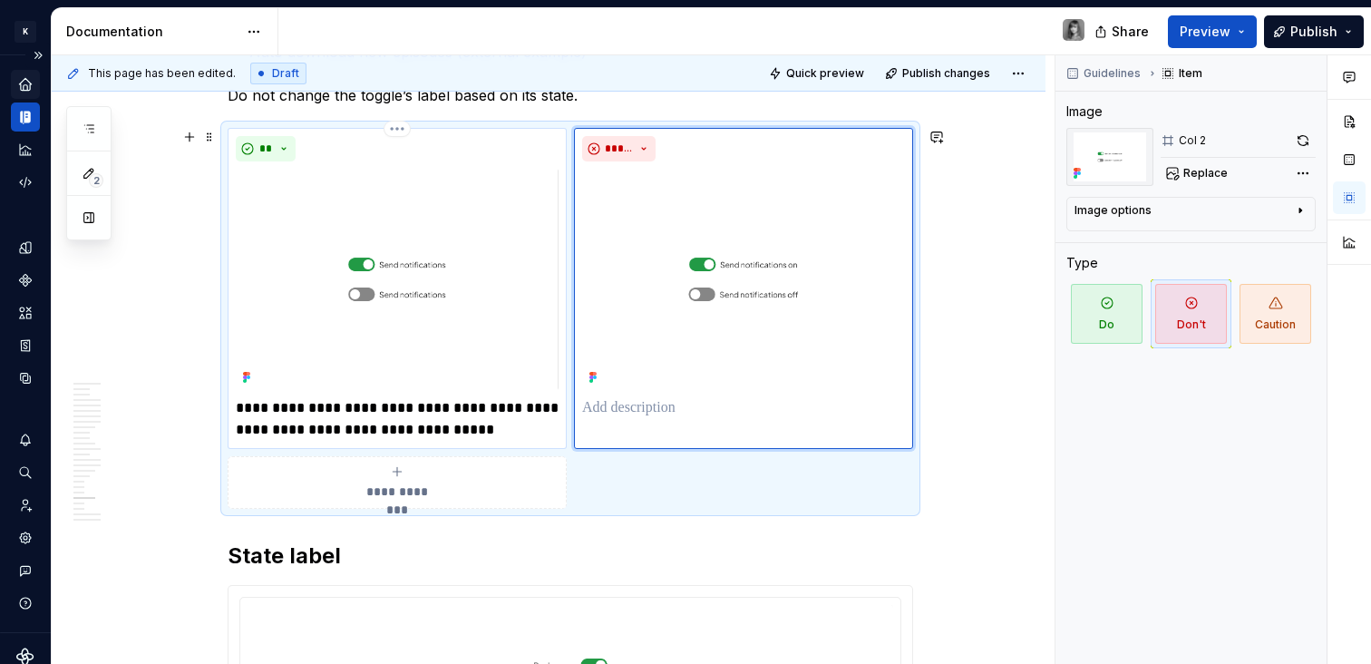
click at [469, 414] on p "**********" at bounding box center [397, 419] width 323 height 44
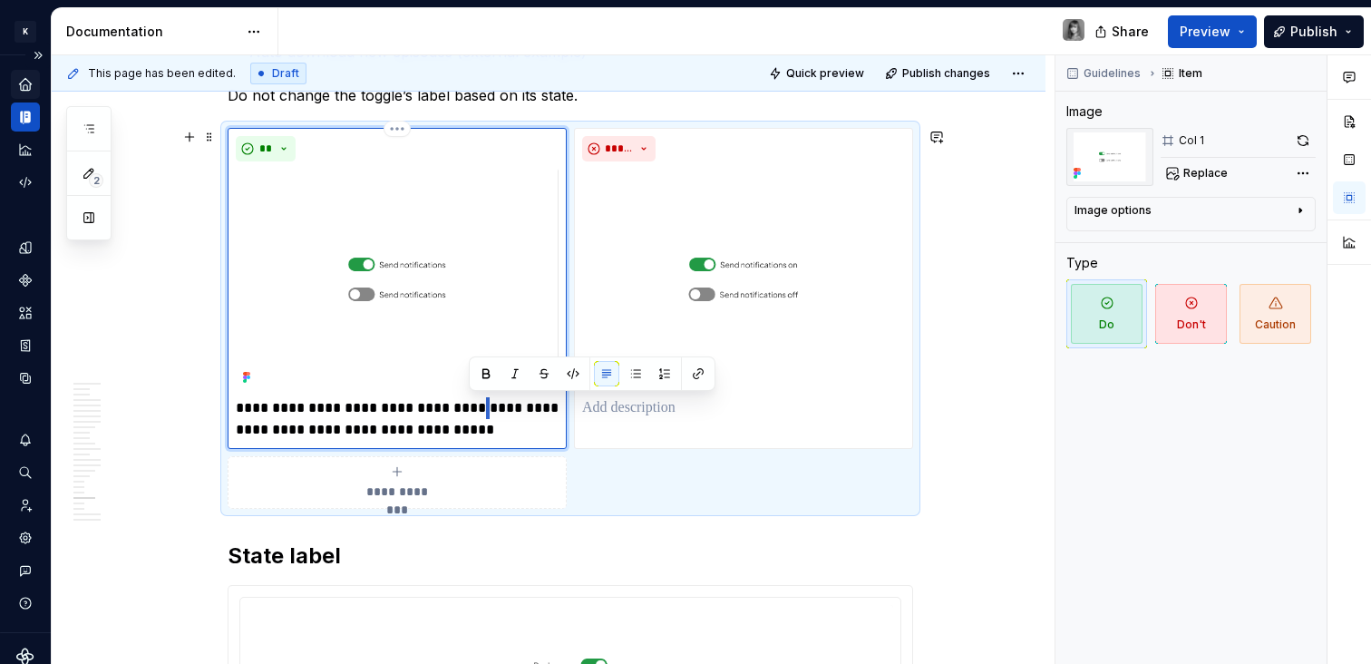
click at [469, 414] on p "**********" at bounding box center [397, 419] width 323 height 44
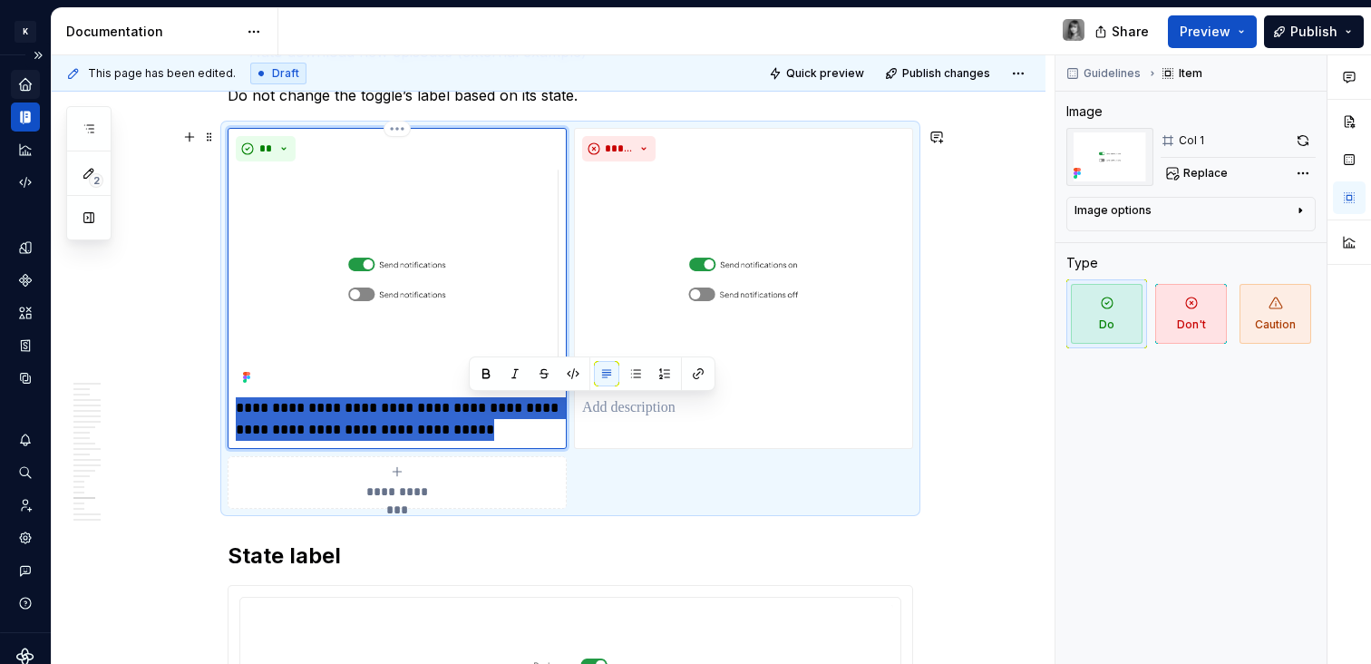
click at [469, 414] on p "**********" at bounding box center [397, 419] width 323 height 44
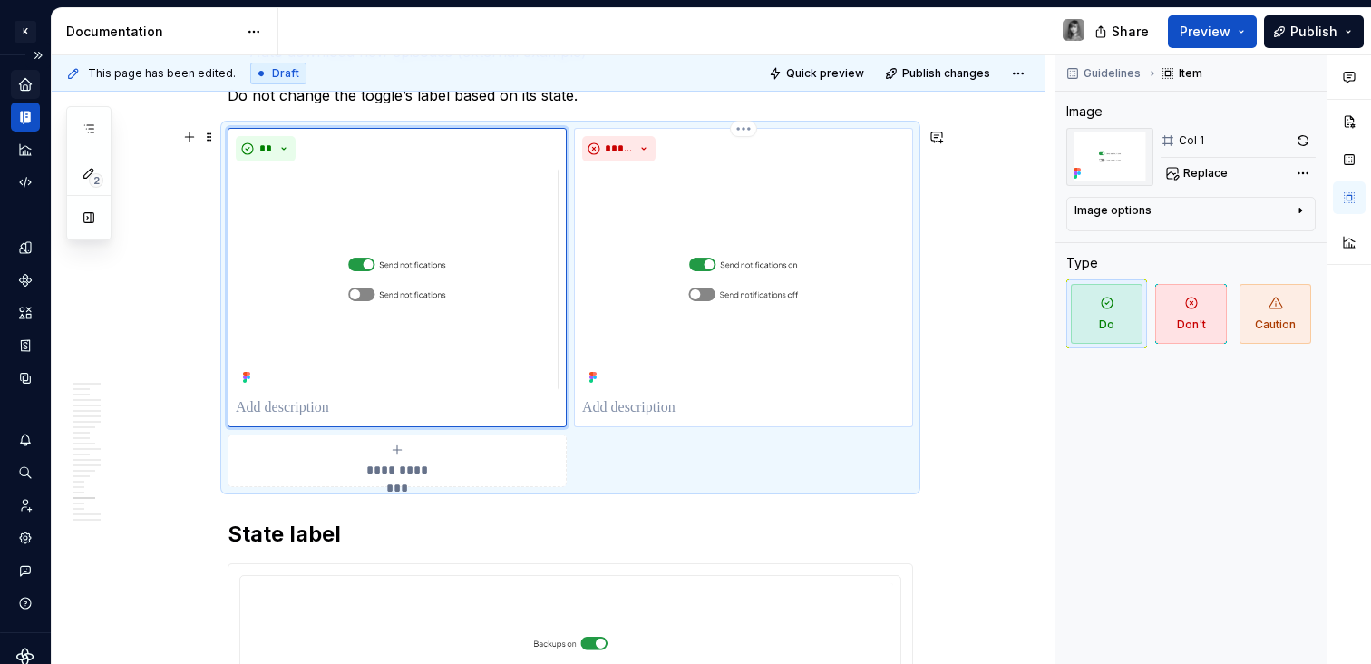
click at [788, 397] on p at bounding box center [743, 408] width 323 height 22
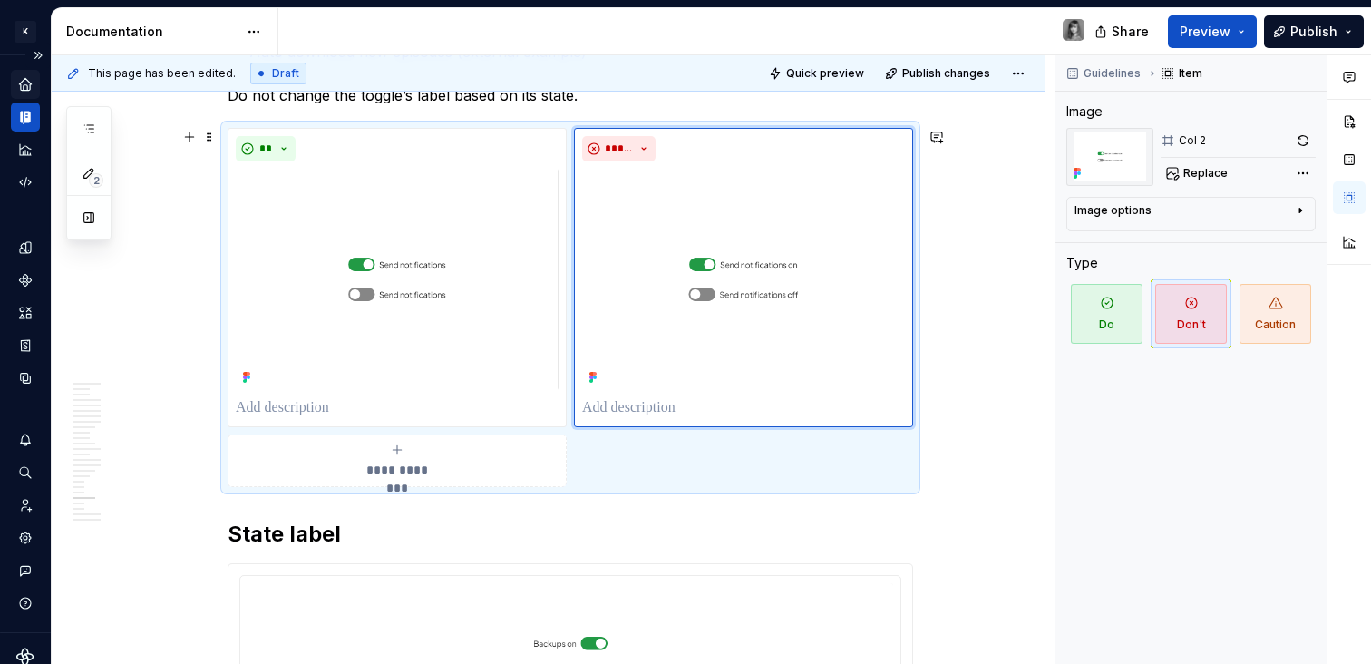
click at [935, 242] on div "**********" at bounding box center [553, 359] width 1003 height 609
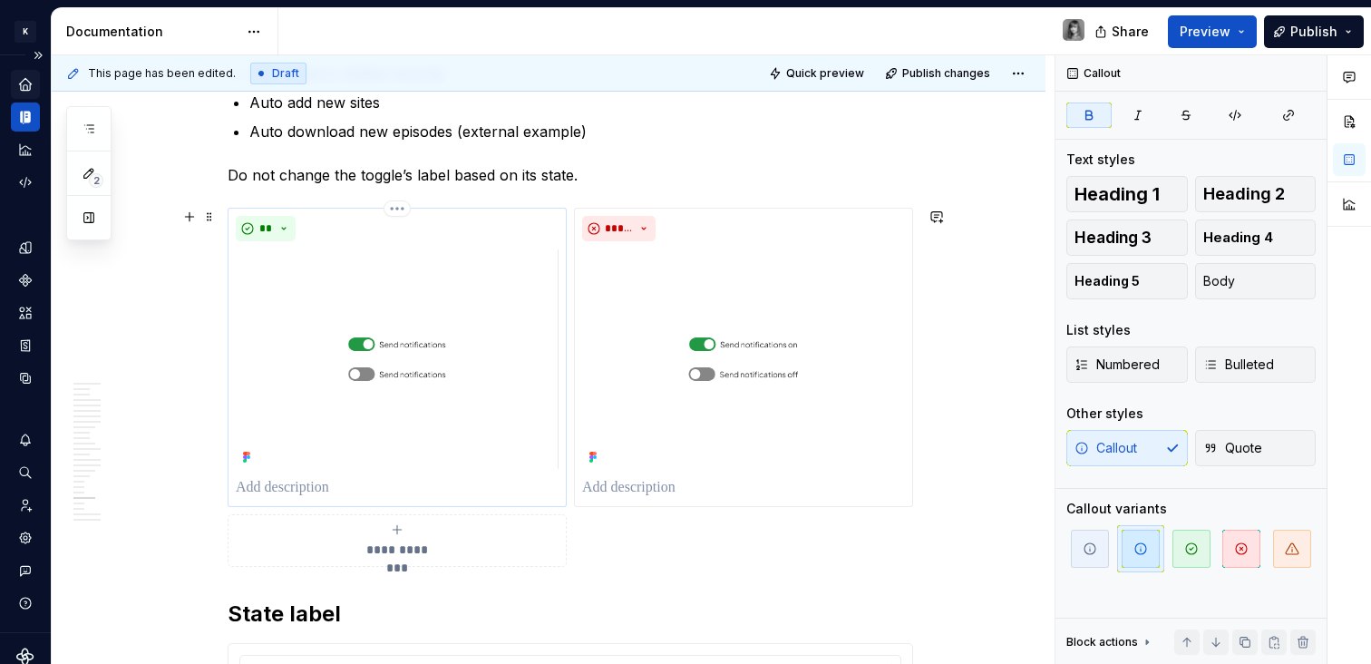
scroll to position [9755, 0]
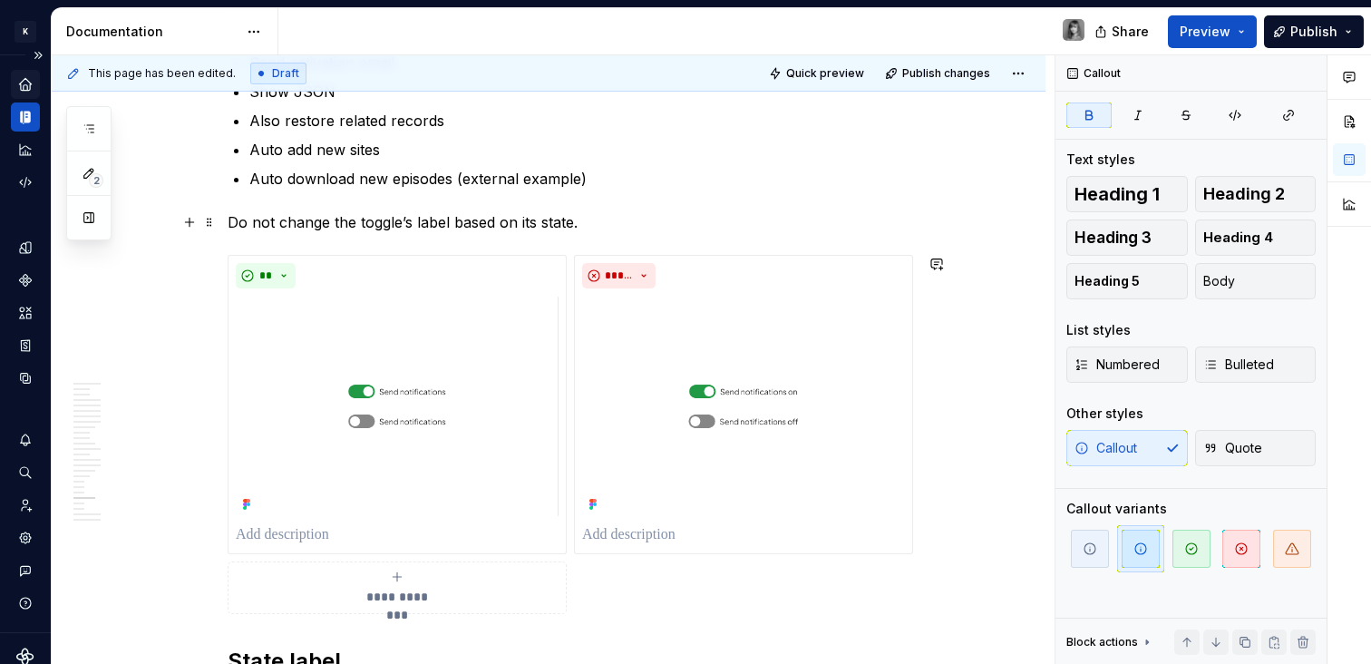
click at [450, 218] on p "Do not change the toggle’s label based on its state." at bounding box center [570, 222] width 685 height 22
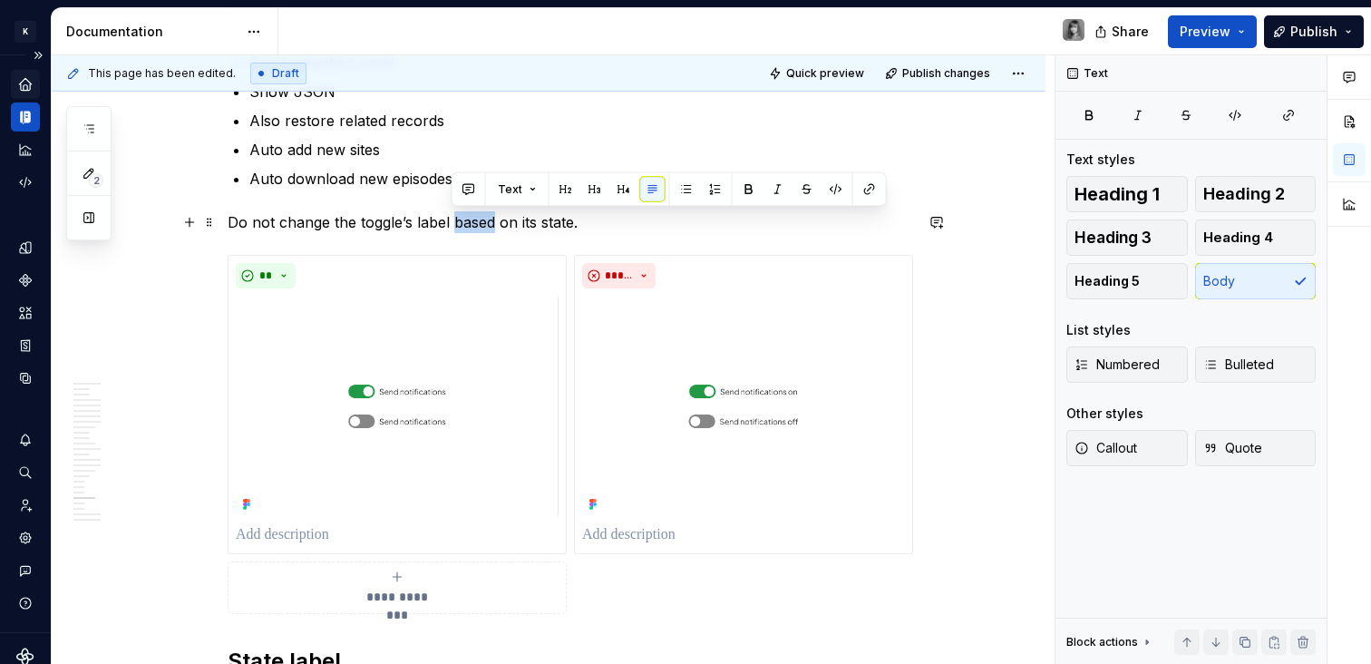
click at [450, 218] on p "Do not change the toggle’s label based on its state." at bounding box center [570, 222] width 685 height 22
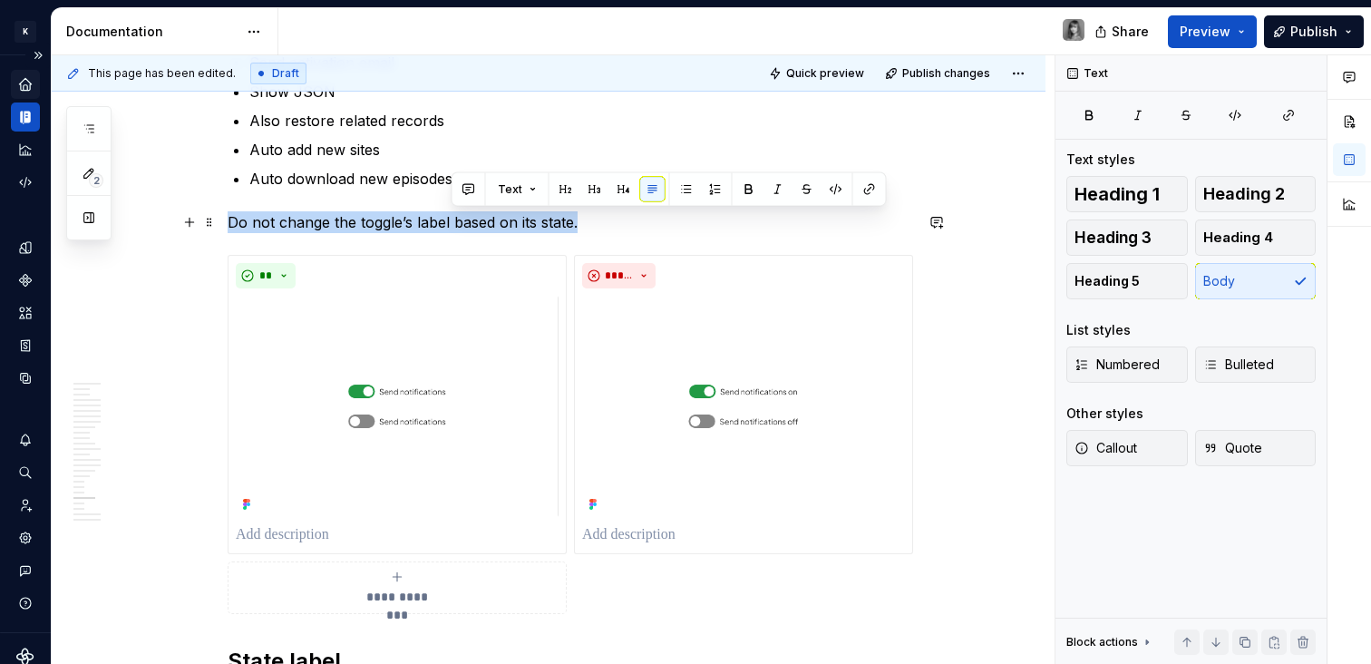
click at [450, 218] on p "Do not change the toggle’s label based on its state." at bounding box center [570, 222] width 685 height 22
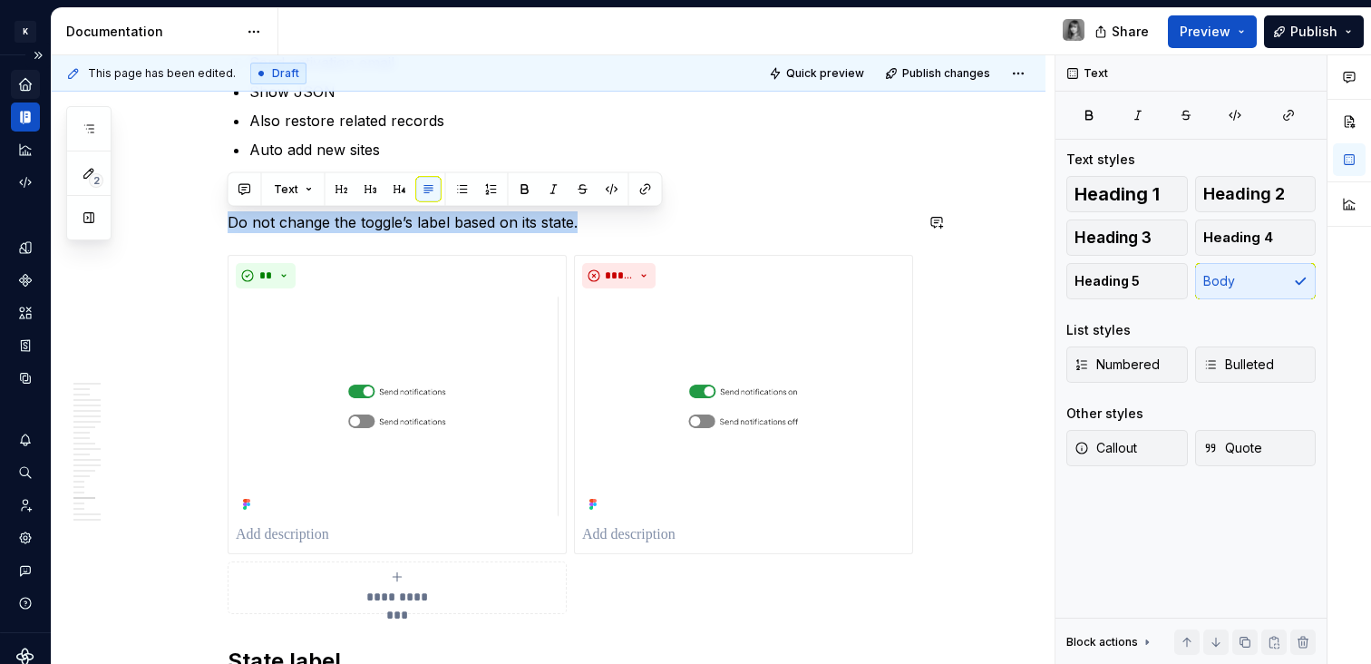
click at [403, 189] on button "button" at bounding box center [399, 189] width 25 height 25
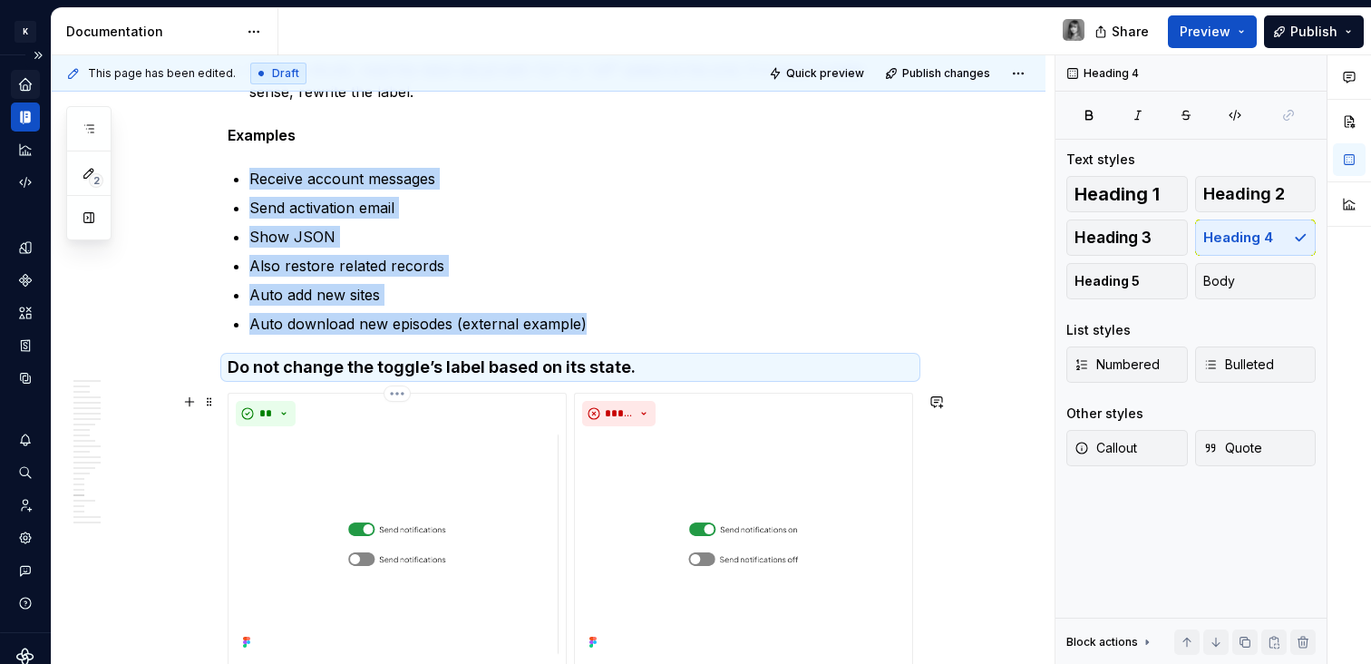
scroll to position [9550, 0]
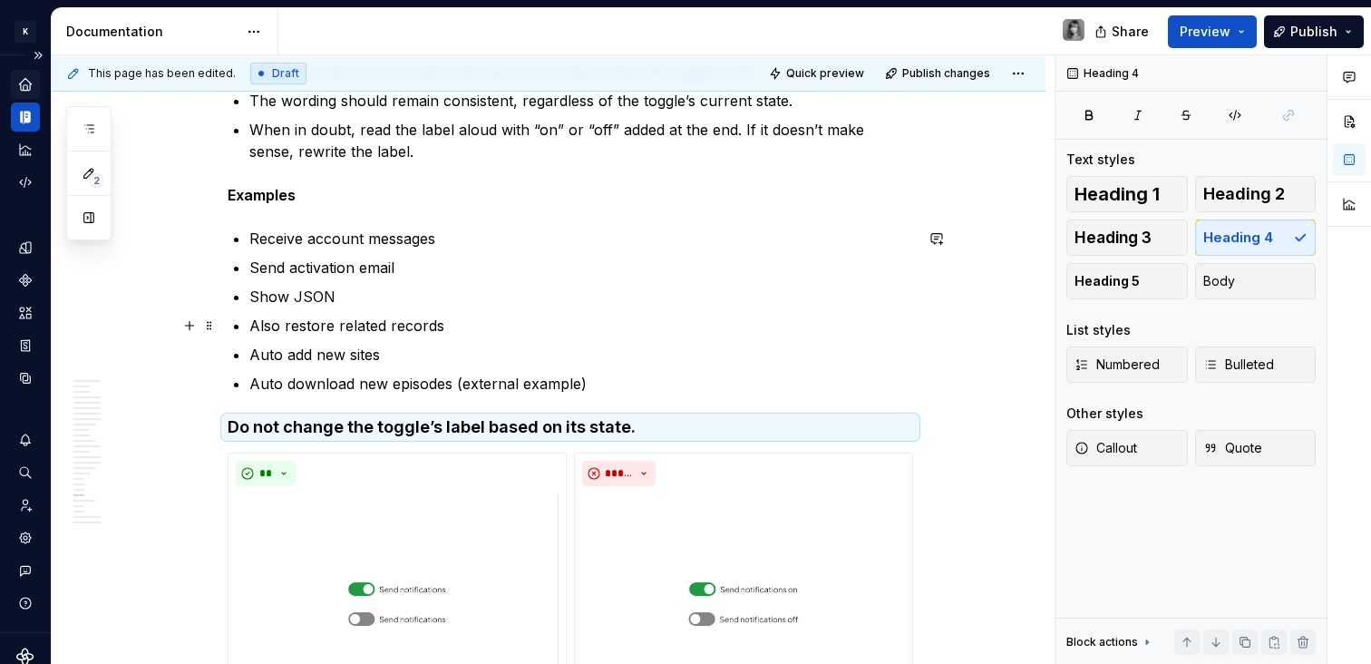
click at [385, 279] on ul "Receive account messages Send activation email Show JSON Also restore related r…" at bounding box center [581, 311] width 664 height 167
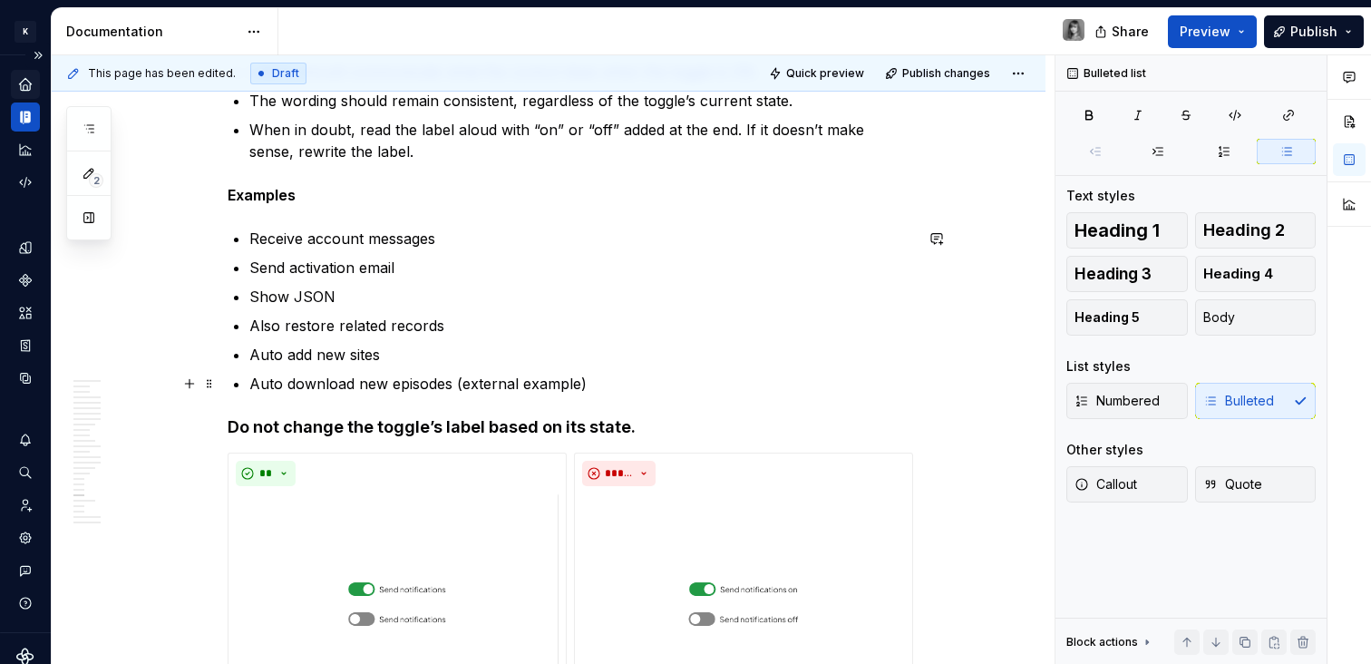
click at [404, 380] on p "Auto download new episodes (external example)" at bounding box center [581, 384] width 664 height 22
click at [669, 392] on p "Auto download new episodes (external example)" at bounding box center [581, 384] width 664 height 22
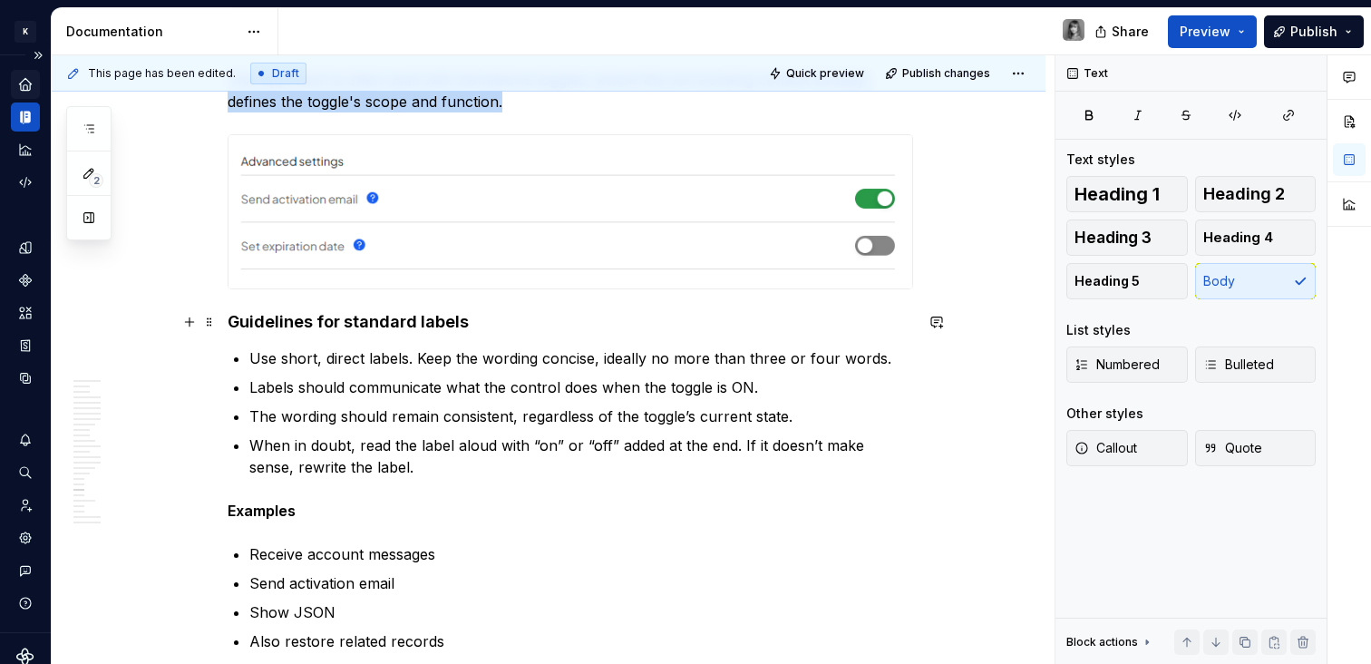
click at [543, 228] on img at bounding box center [569, 212] width 683 height 154
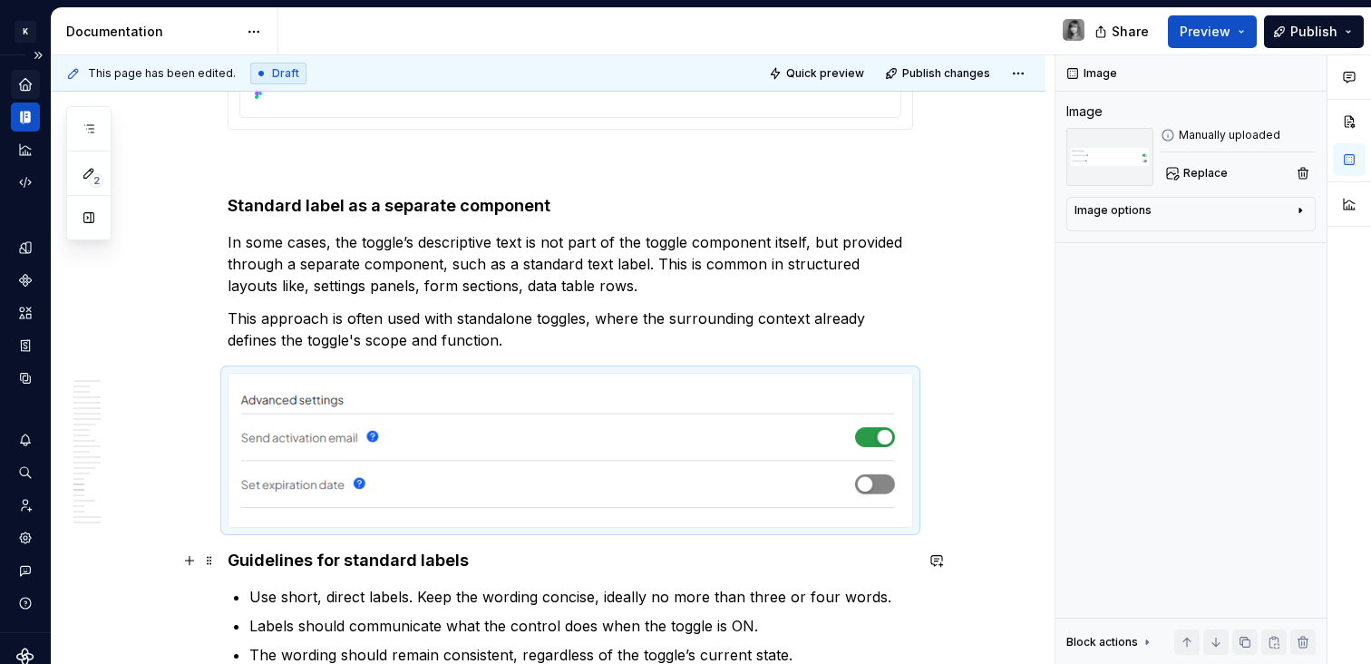
scroll to position [8798, 0]
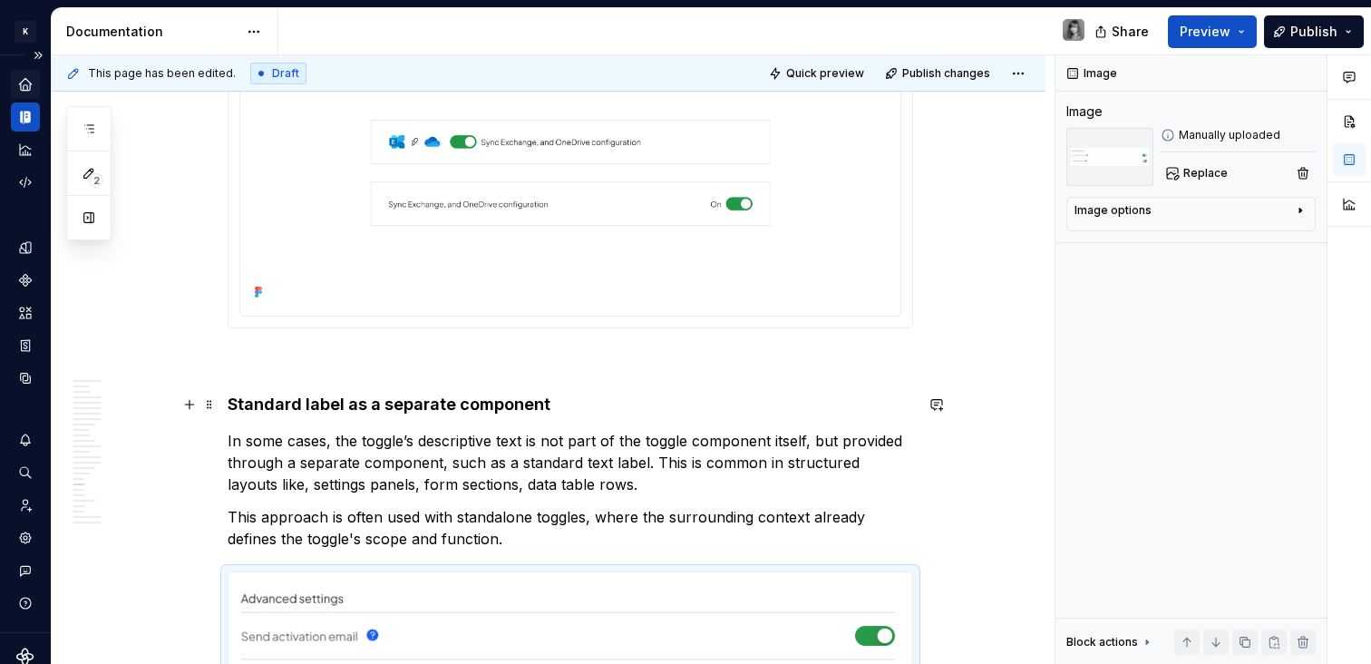
click at [305, 412] on strong "Standard label as a separate component" at bounding box center [389, 403] width 323 height 19
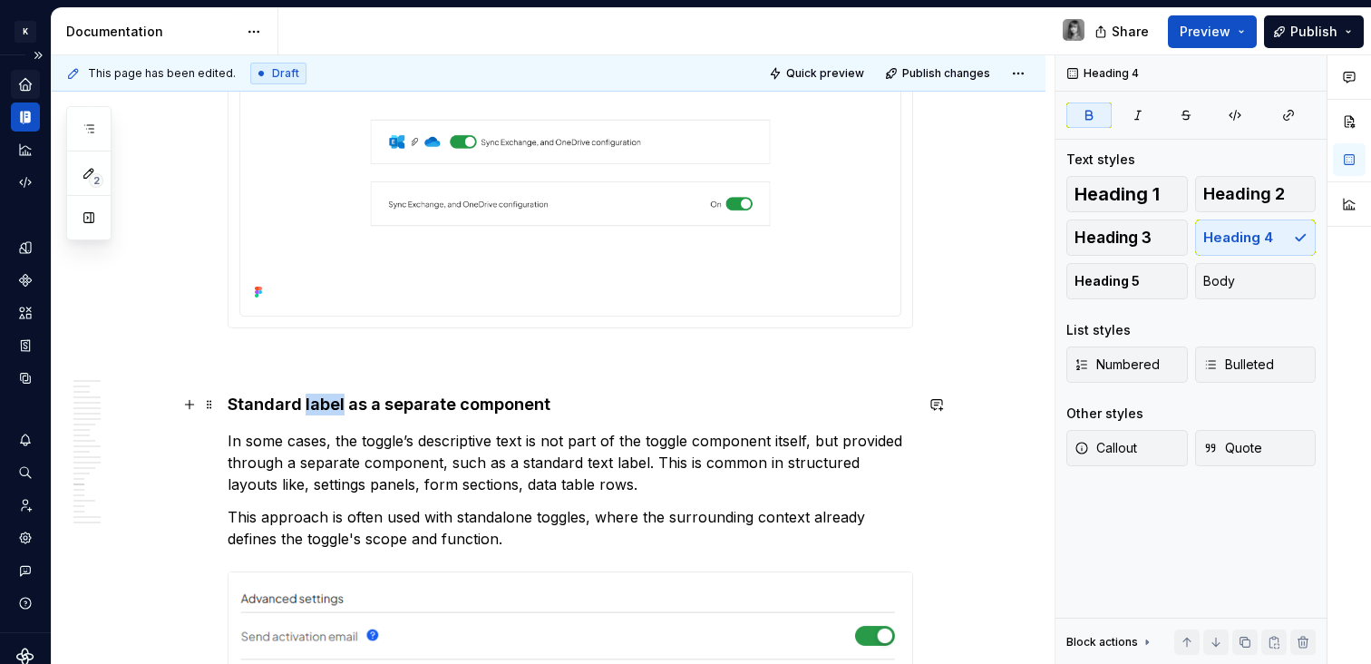
click at [305, 412] on strong "Standard label as a separate component" at bounding box center [389, 403] width 323 height 19
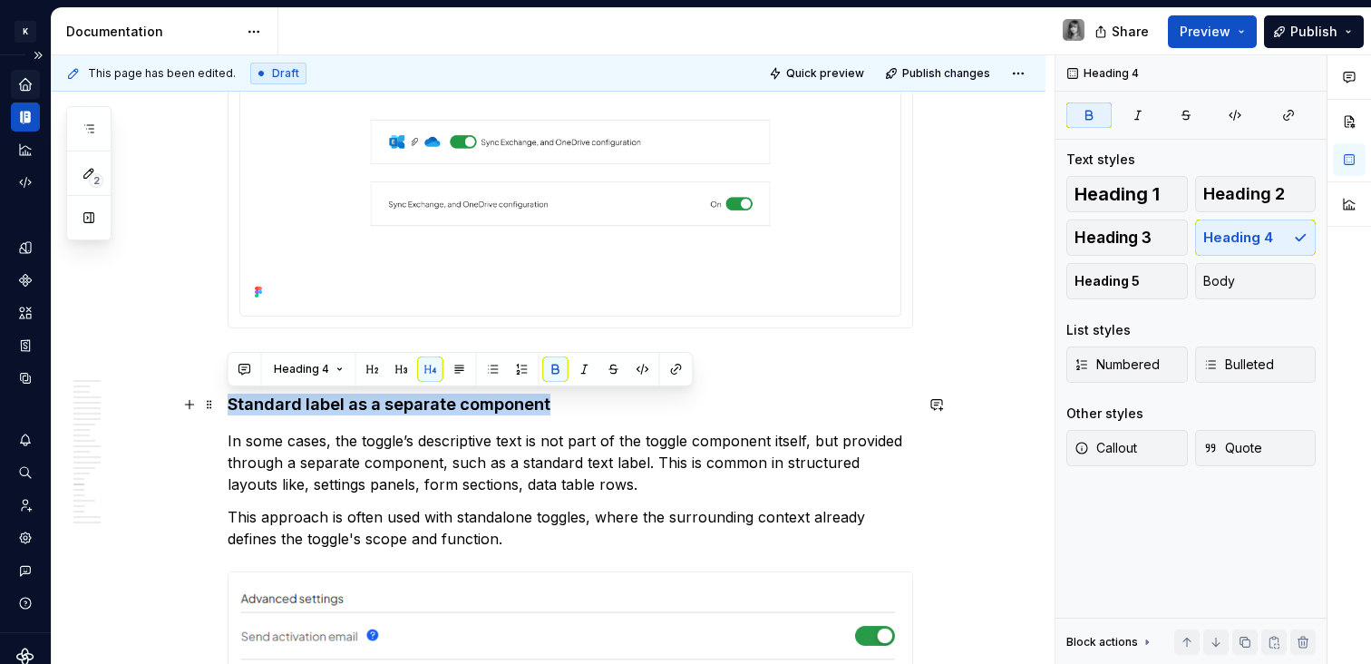
click at [305, 412] on strong "Standard label as a separate component" at bounding box center [389, 403] width 323 height 19
copy strong "Standard label as a separate component"
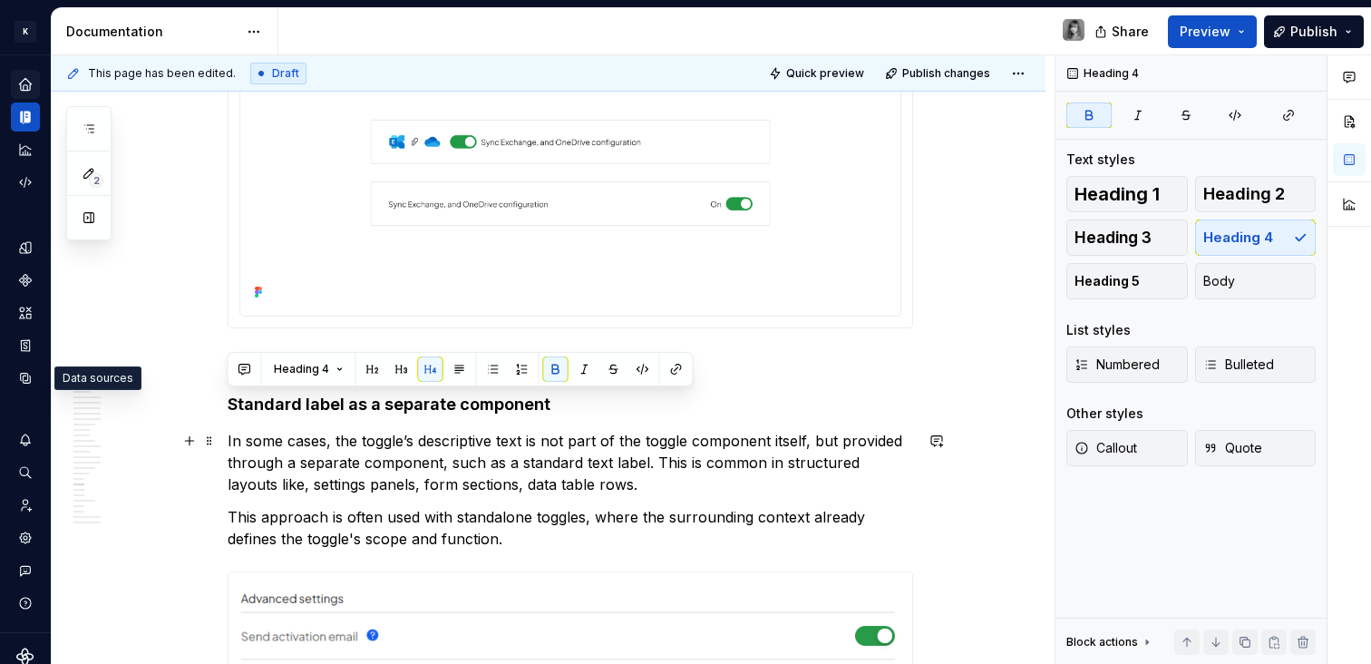
click at [784, 470] on p "In some cases, the toggle’s descriptive text is not part of the toggle componen…" at bounding box center [570, 462] width 685 height 65
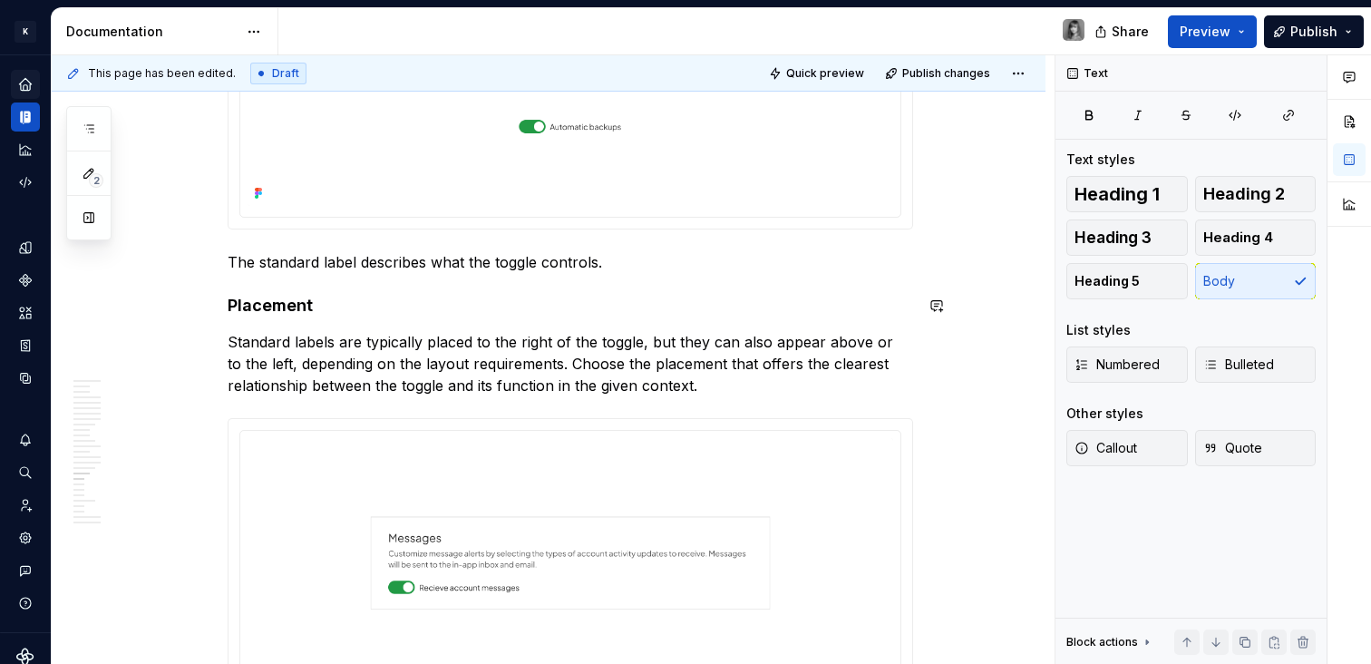
scroll to position [7735, 0]
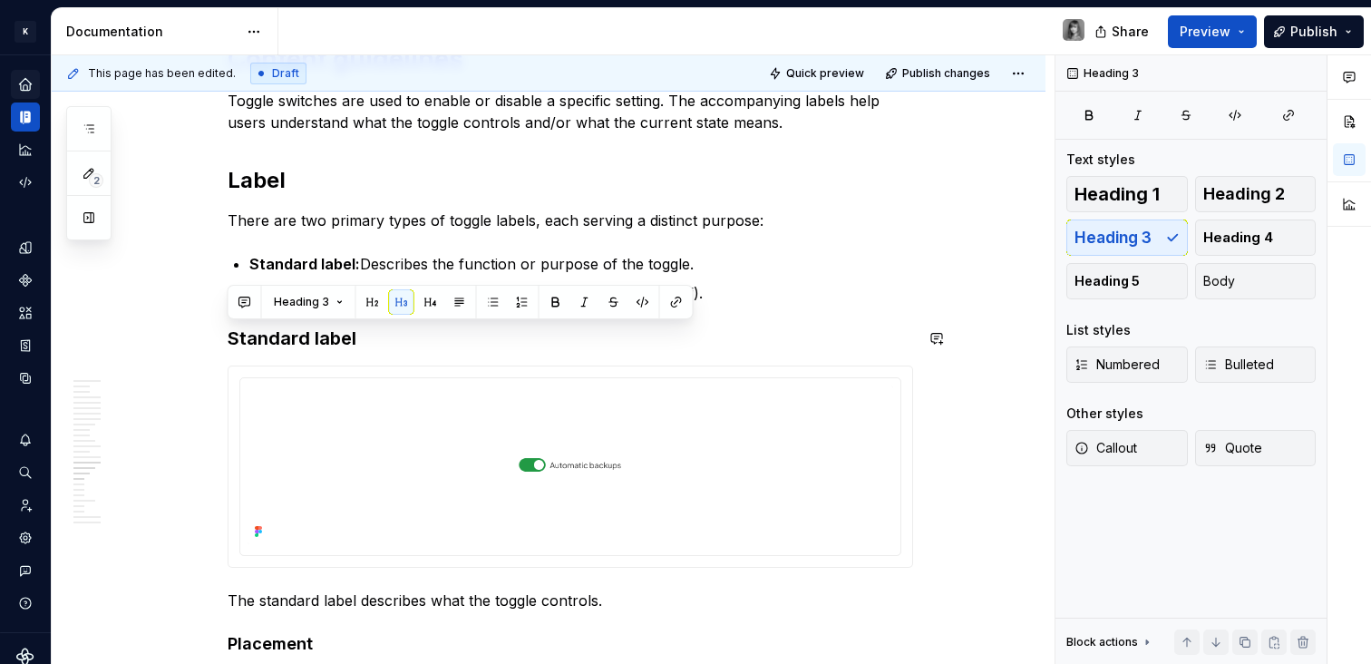
copy h3 "Standard label"
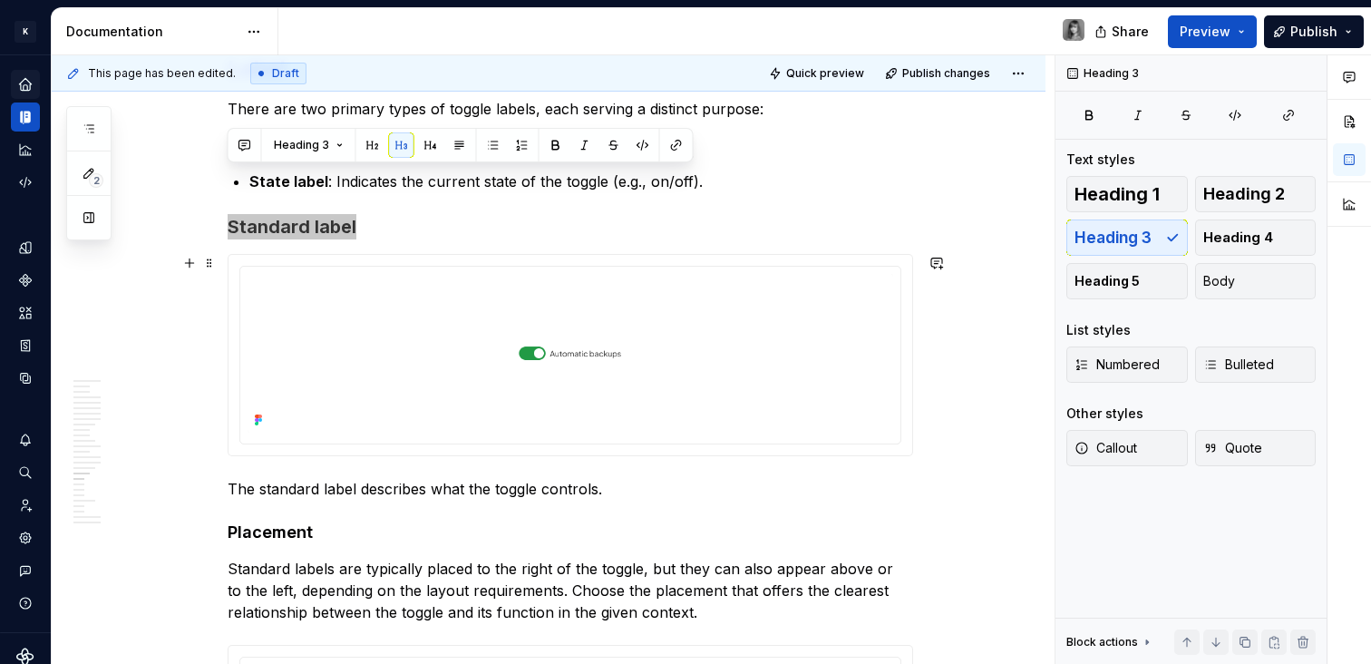
scroll to position [7896, 0]
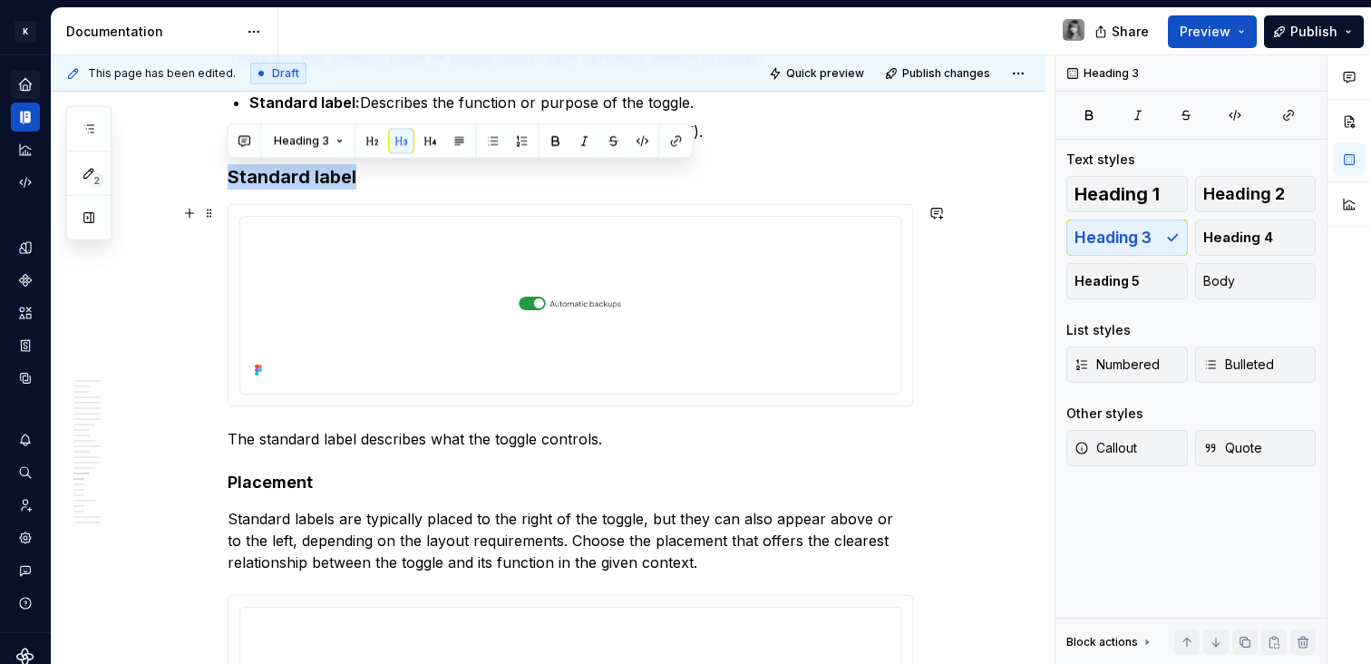
click at [250, 478] on strong "Placement" at bounding box center [270, 481] width 85 height 19
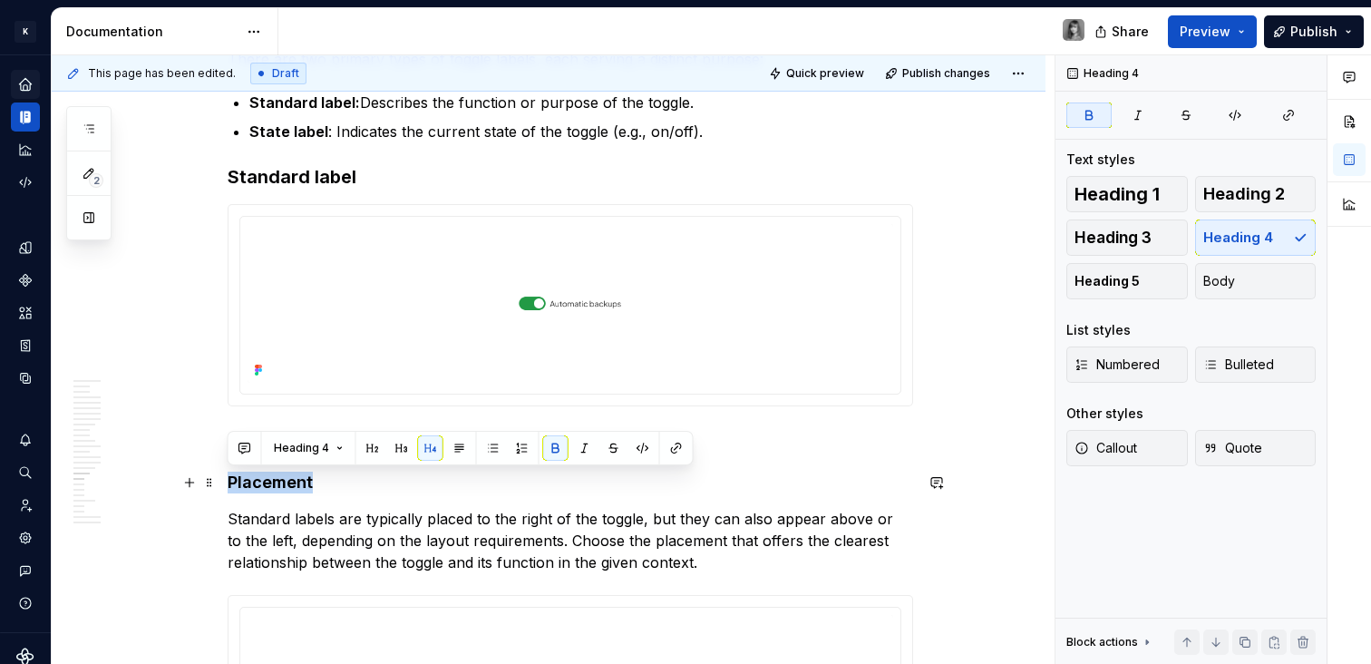
copy strong "Placement"
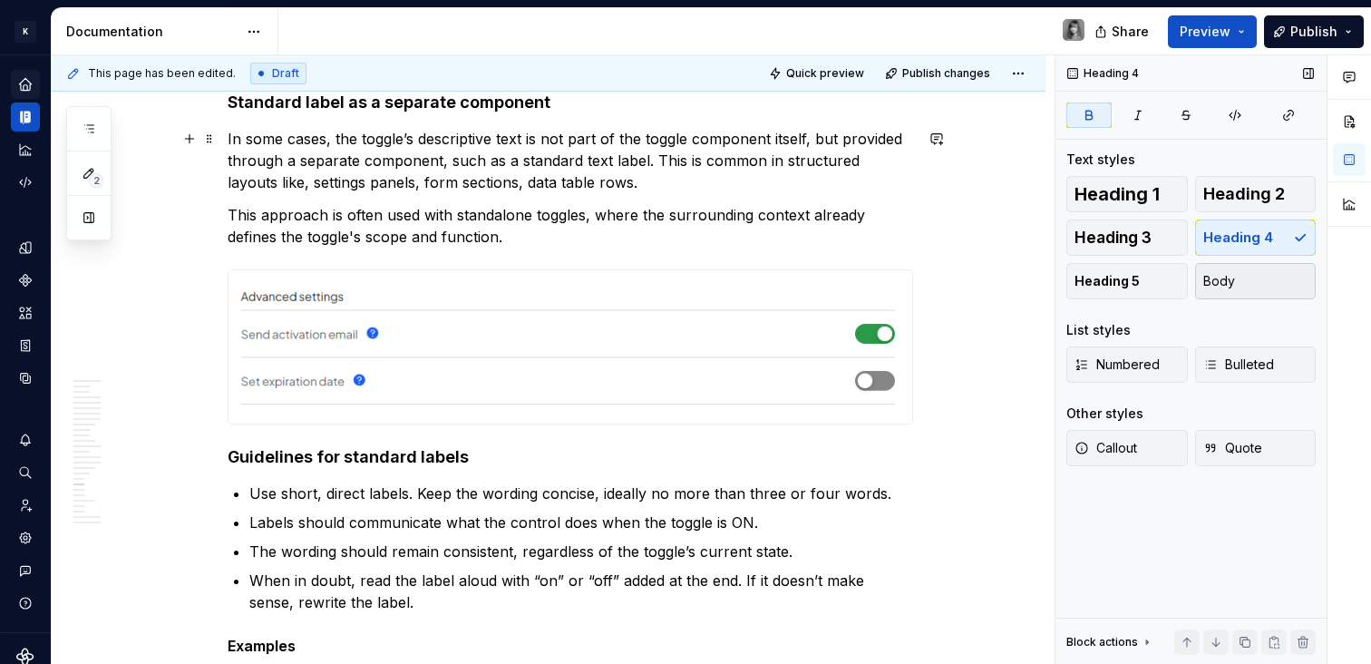
scroll to position [9110, 0]
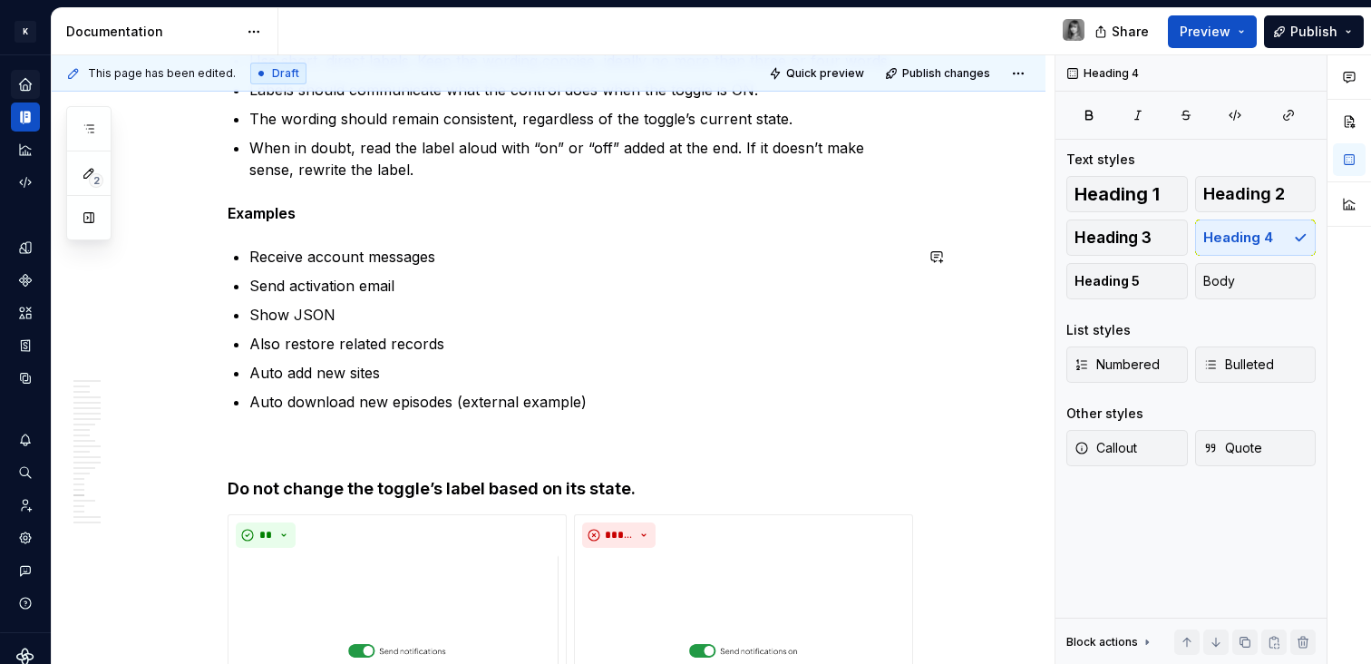
scroll to position [9236, 0]
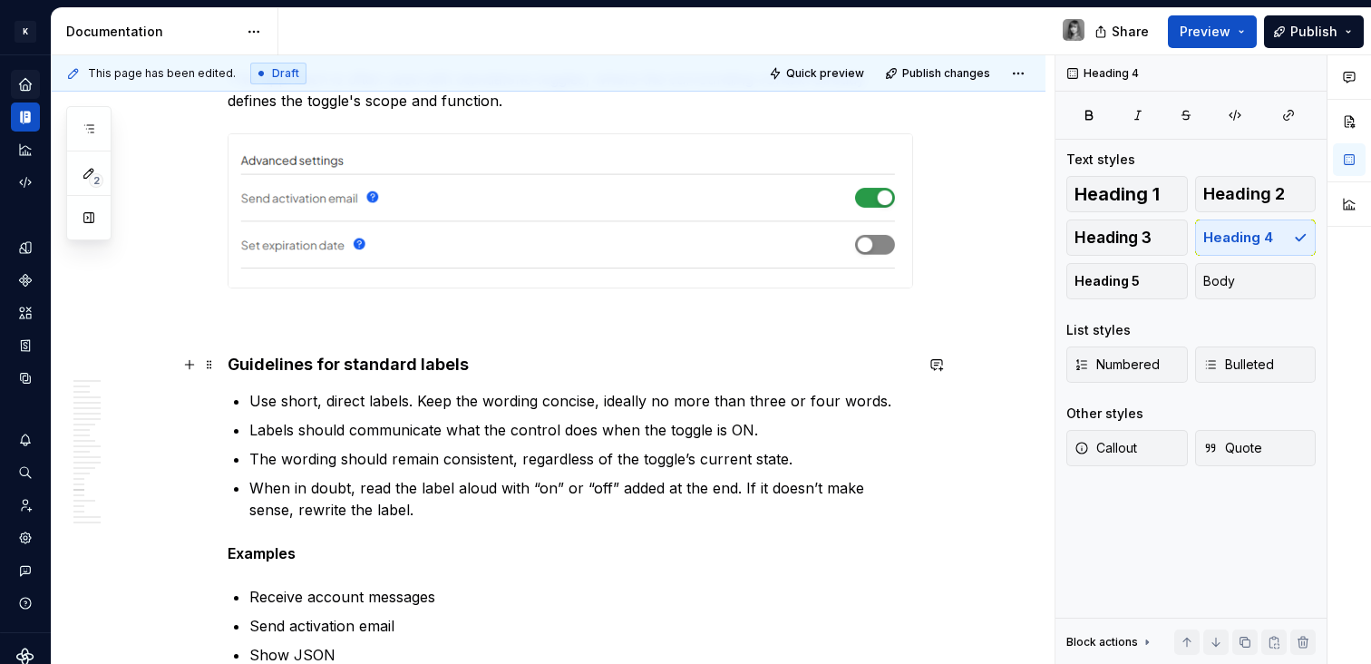
click at [374, 359] on h4 "Guidelines for standard labels" at bounding box center [570, 365] width 685 height 22
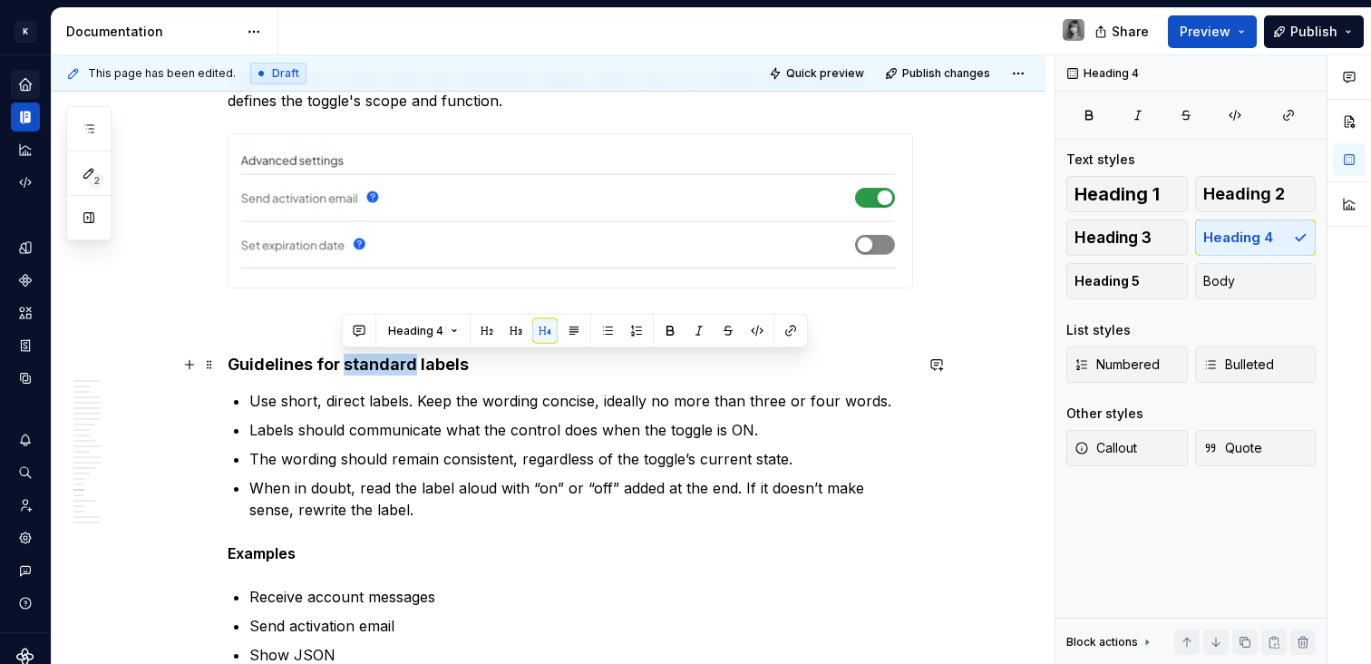
click at [374, 359] on h4 "Guidelines for standard labels" at bounding box center [570, 365] width 685 height 22
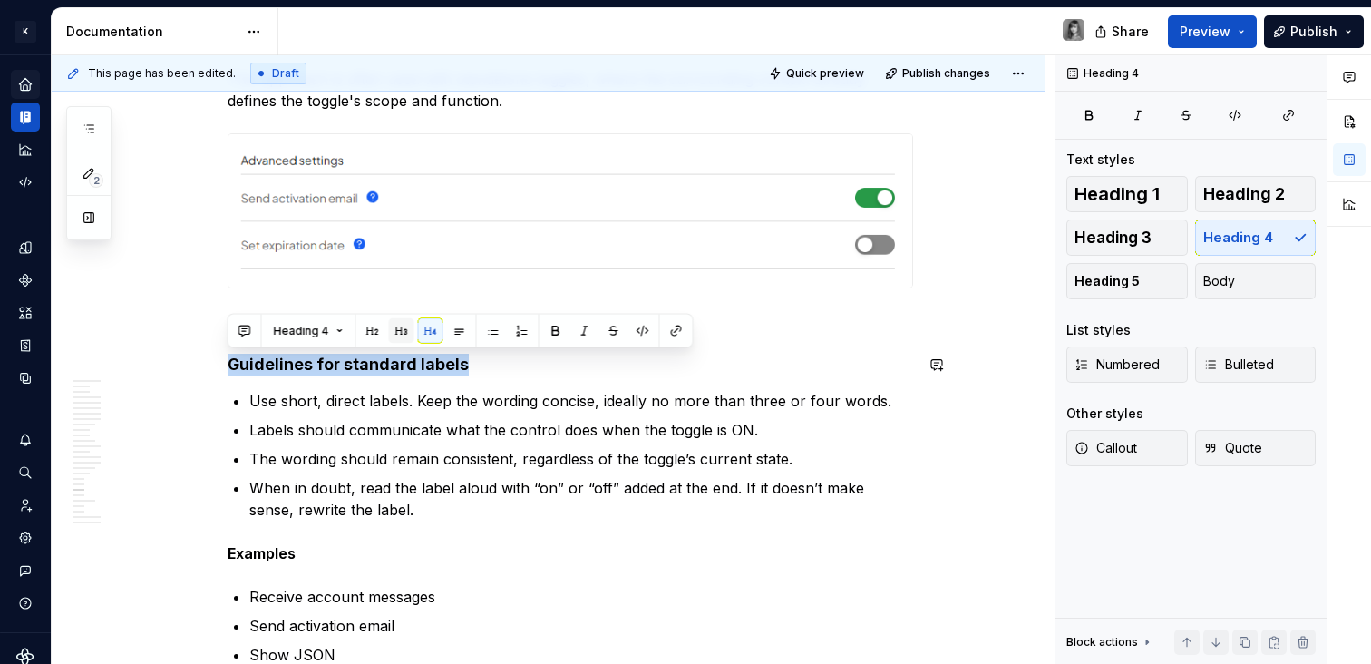
click at [404, 335] on button "button" at bounding box center [401, 330] width 25 height 25
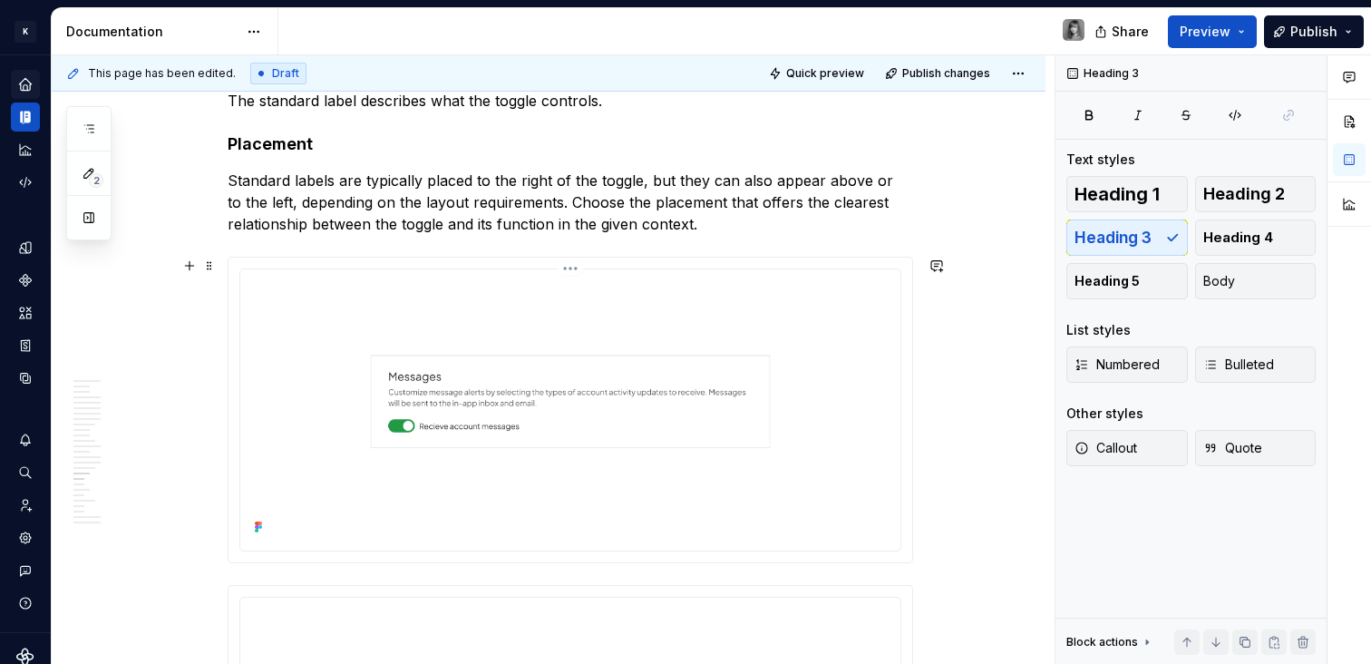
scroll to position [7985, 0]
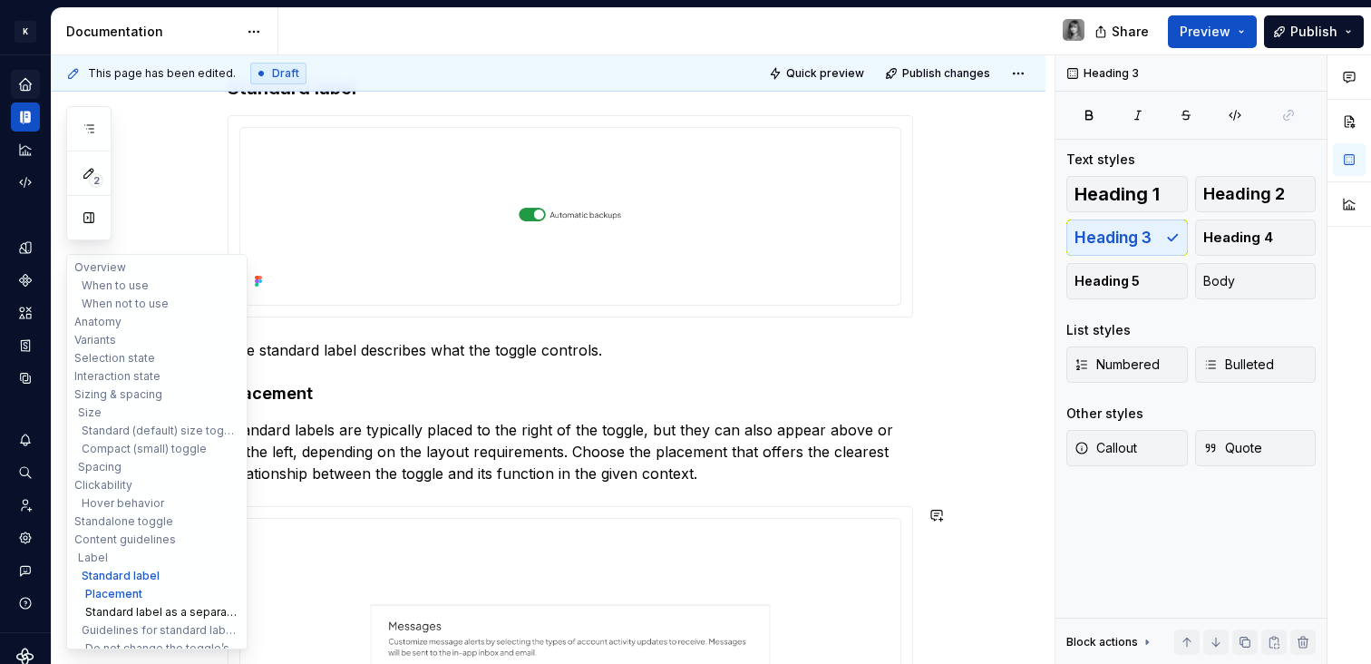
click at [147, 614] on button "Standard label as a separate component" at bounding box center [157, 612] width 172 height 18
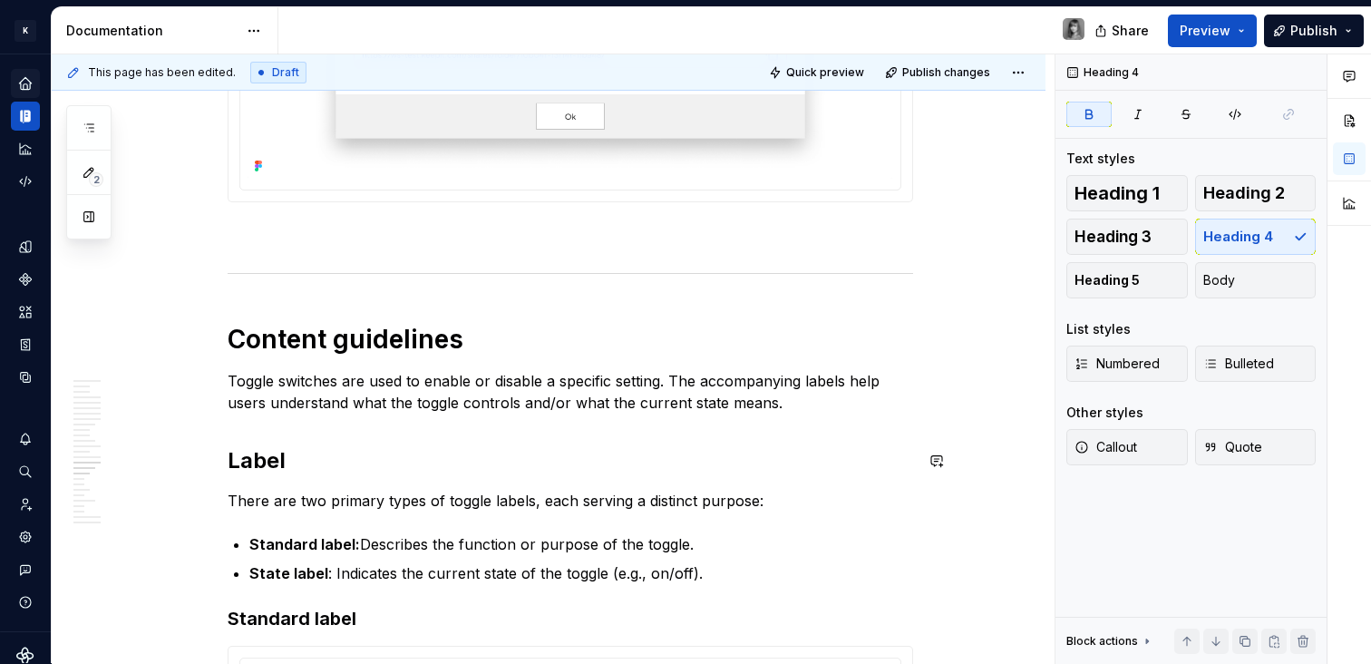
scroll to position [7581, 0]
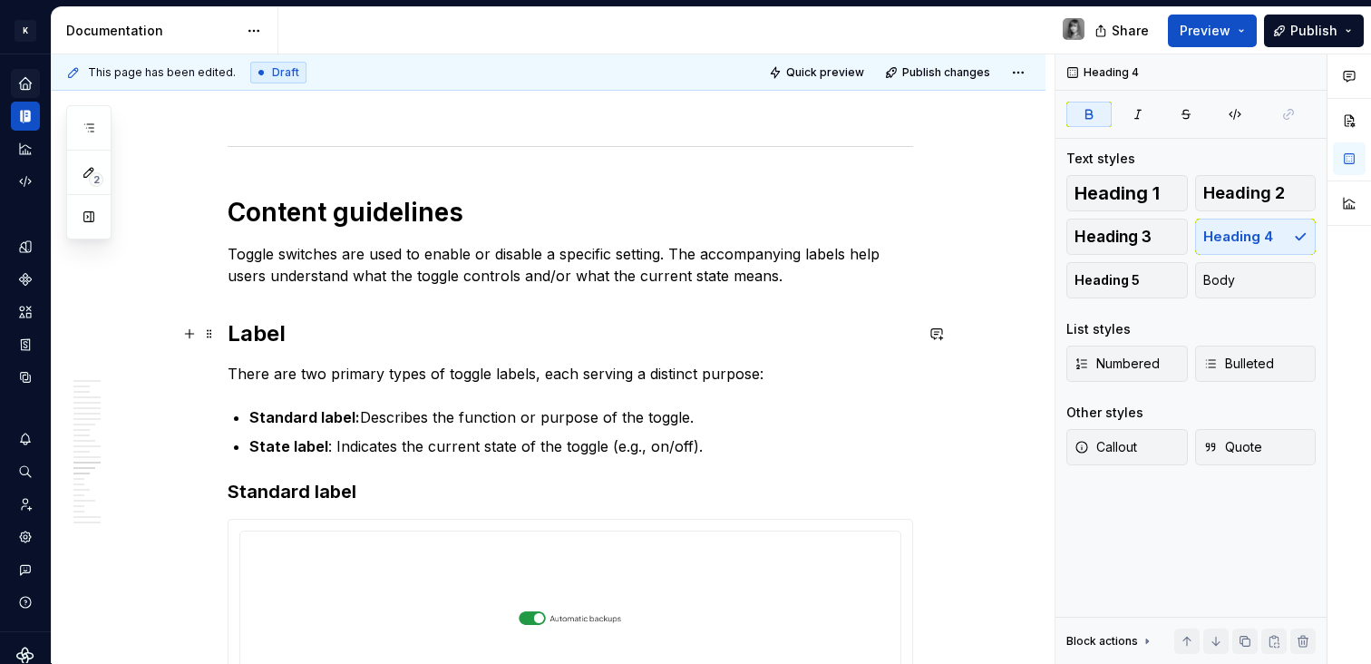
click at [241, 341] on h2 "Label" at bounding box center [570, 333] width 685 height 29
click at [242, 341] on h2 "Label" at bounding box center [570, 333] width 685 height 29
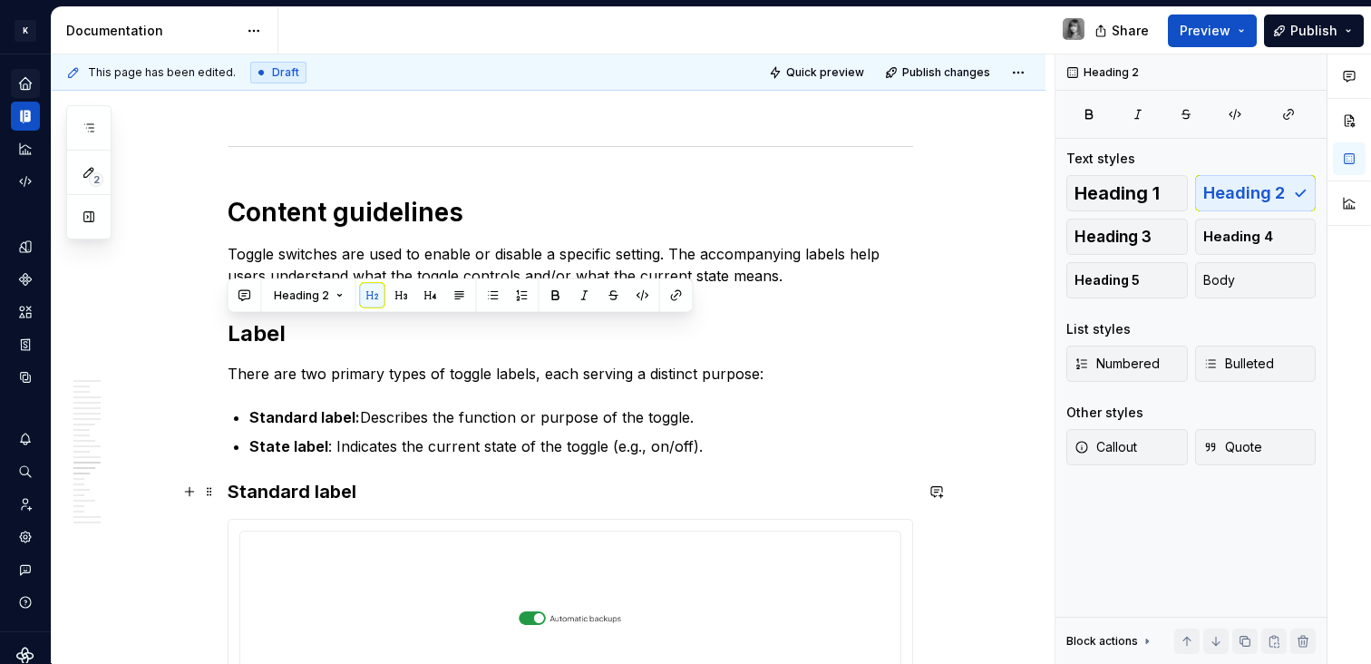
click at [271, 489] on h3 "Standard label" at bounding box center [570, 491] width 685 height 25
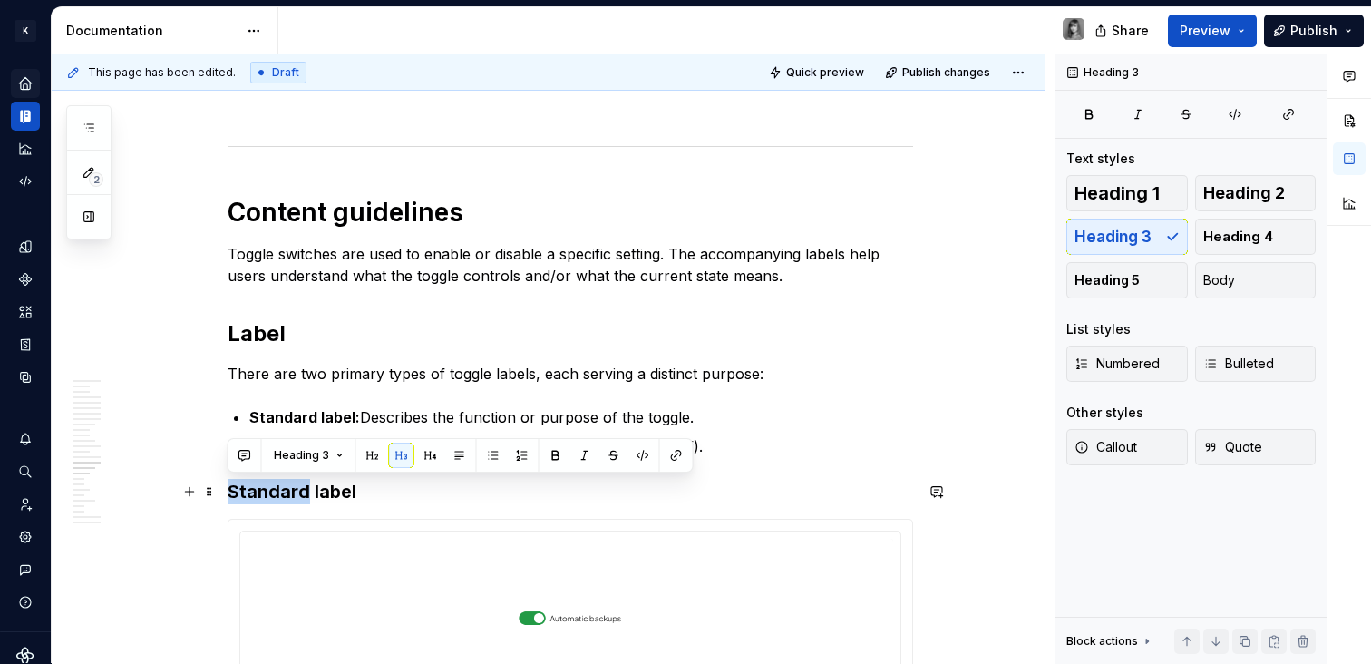
click at [271, 489] on h3 "Standard label" at bounding box center [570, 491] width 685 height 25
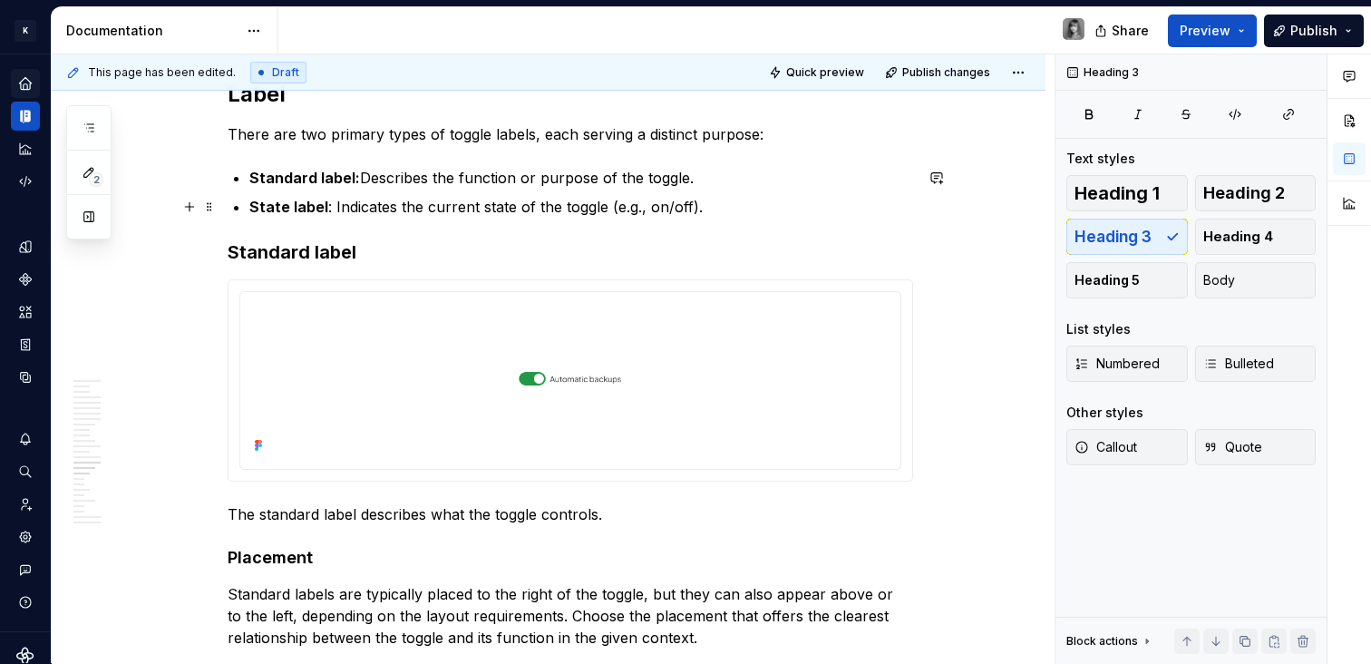
scroll to position [7881, 0]
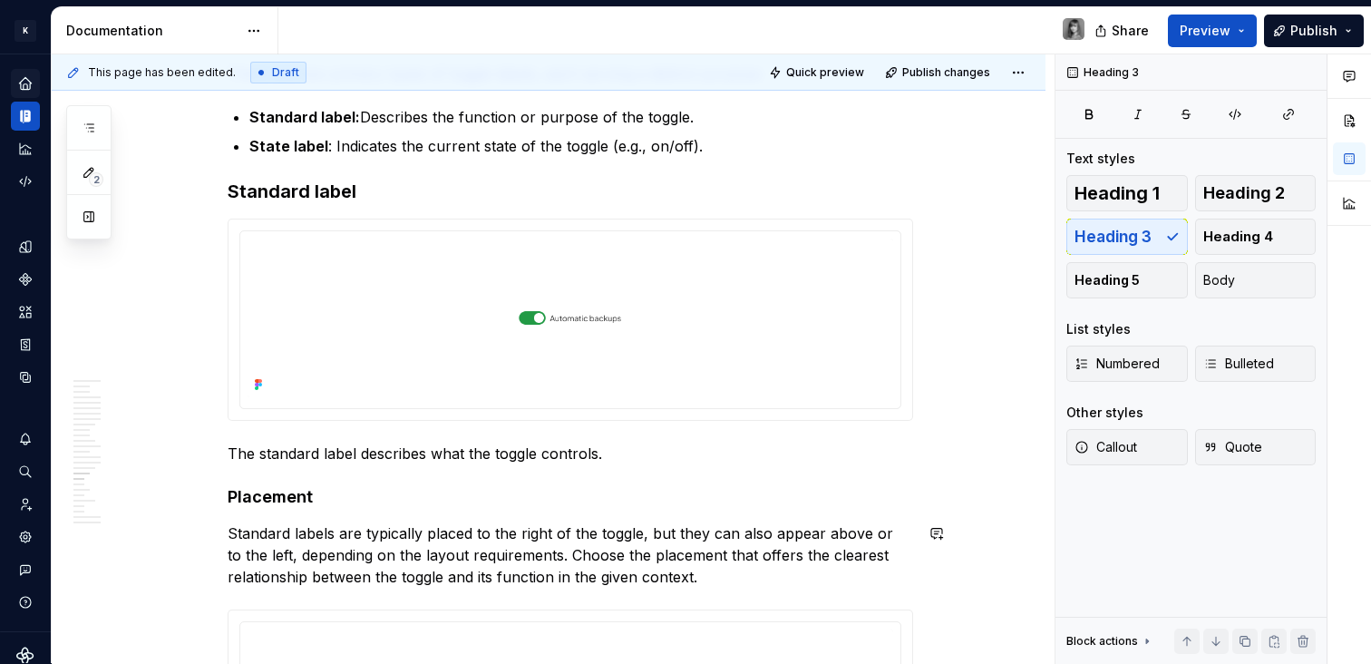
click at [281, 503] on strong "Placement" at bounding box center [270, 496] width 85 height 19
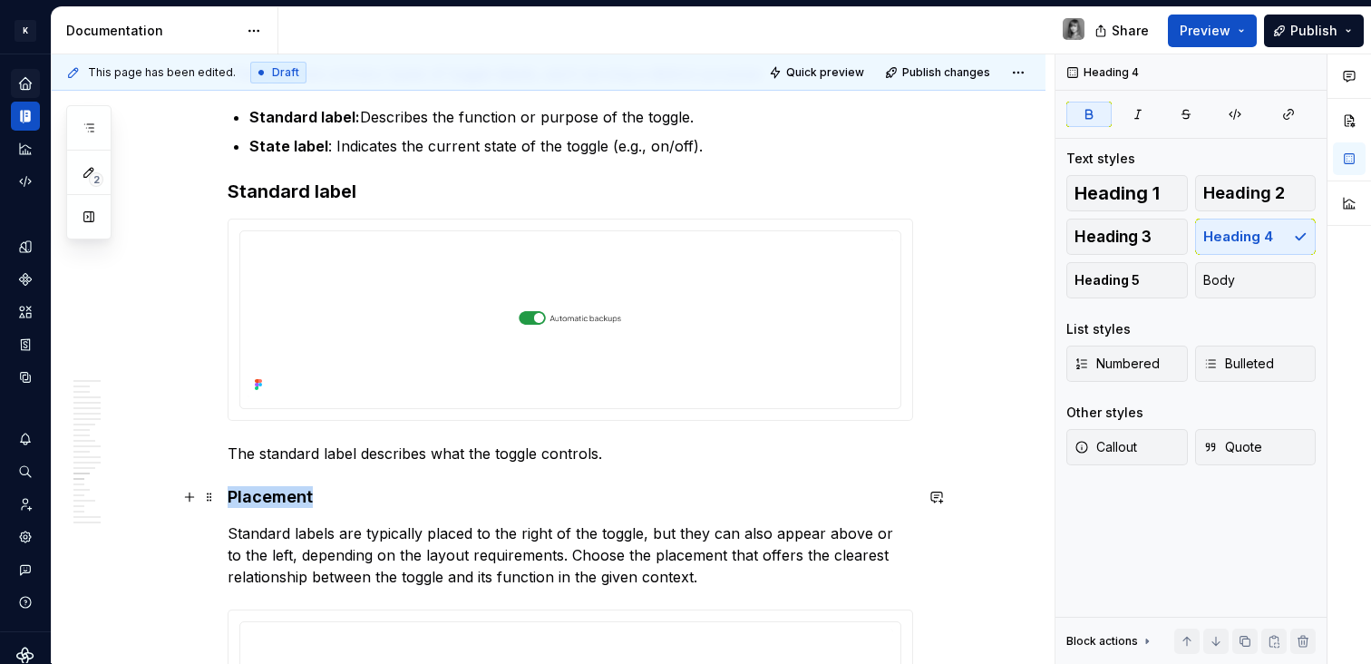
click at [281, 503] on strong "Placement" at bounding box center [270, 496] width 85 height 19
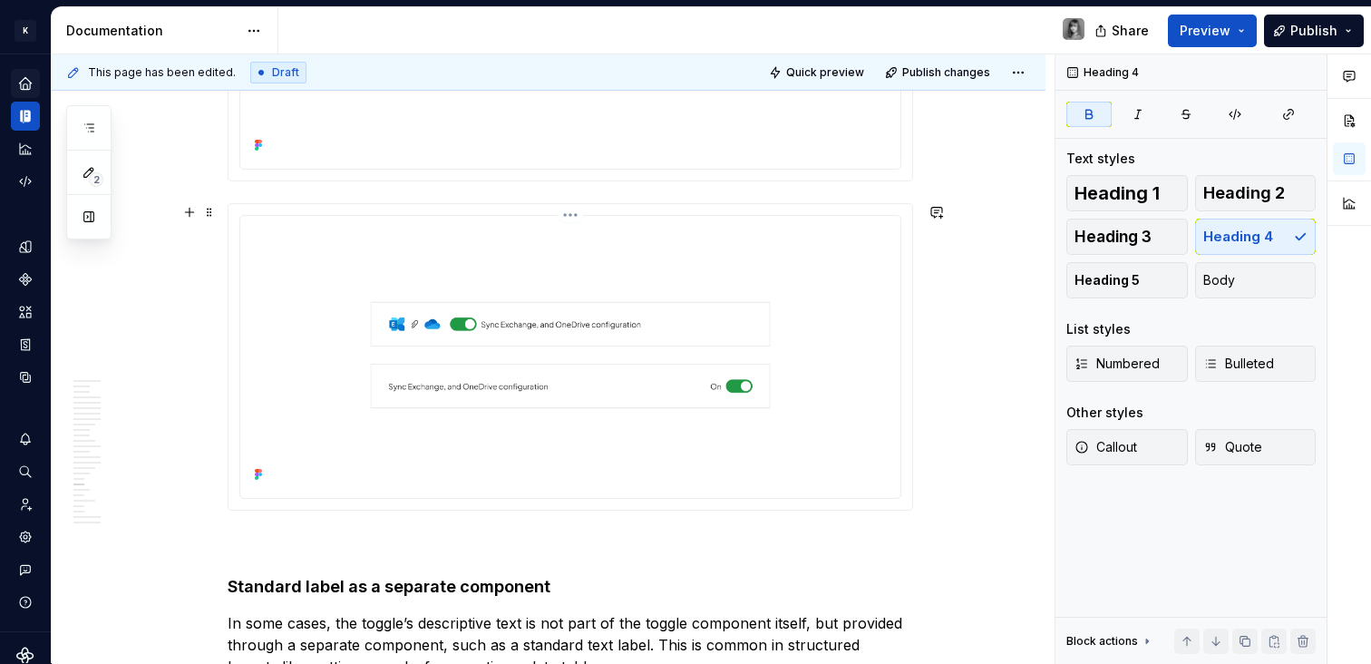
scroll to position [8616, 0]
click at [287, 576] on strong "Standard label as a separate component" at bounding box center [389, 585] width 323 height 19
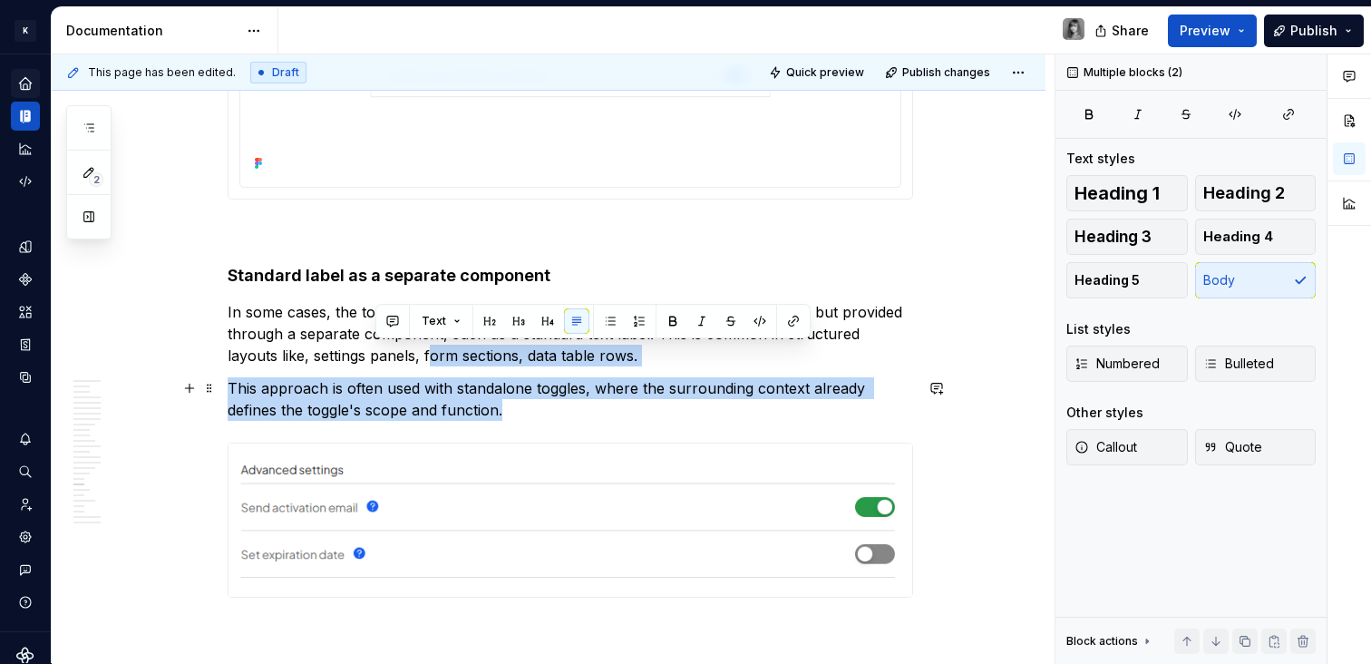
click at [363, 379] on p "This approach is often used with standalone toggles, where the surrounding cont…" at bounding box center [570, 399] width 685 height 44
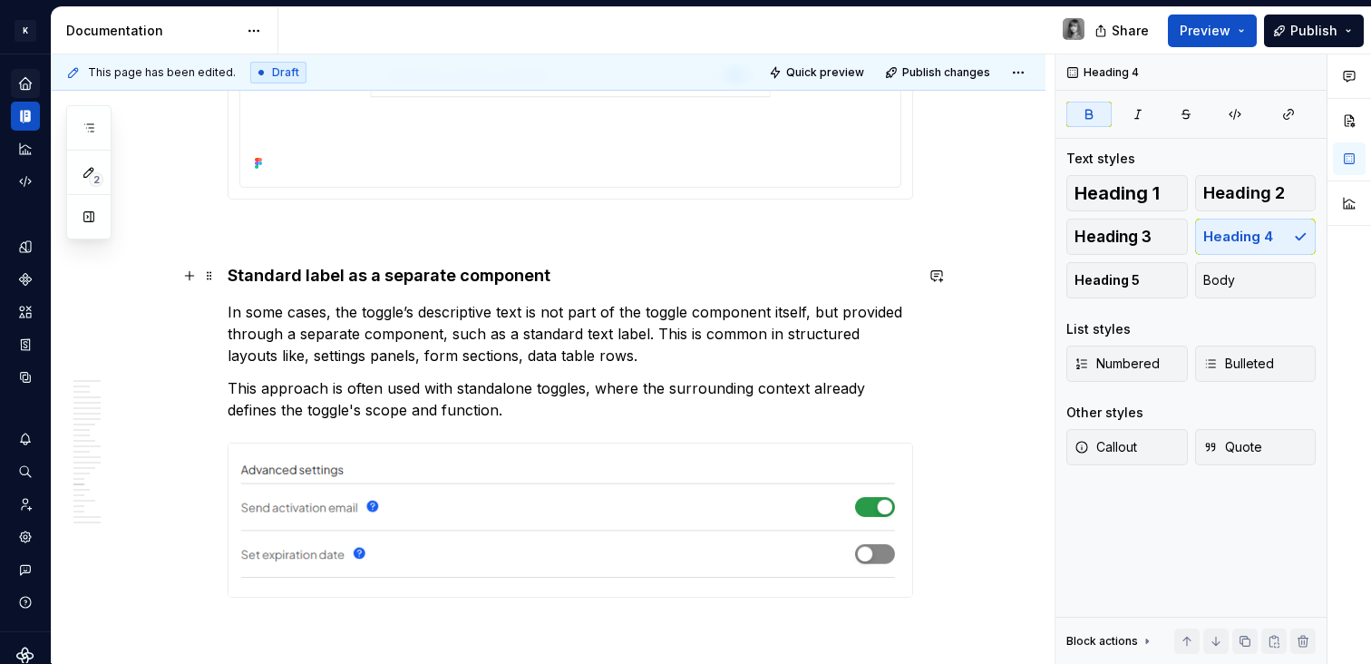
click at [360, 282] on strong "Standard label as a separate component" at bounding box center [389, 275] width 323 height 19
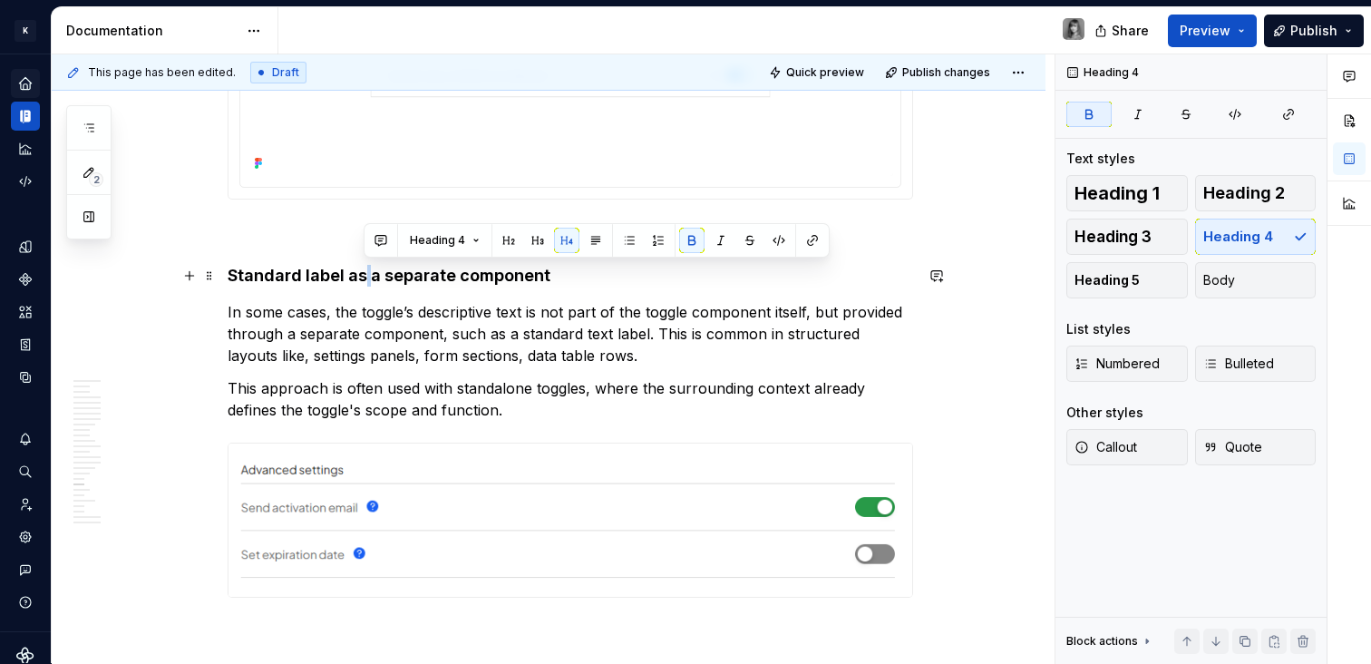
click at [360, 283] on strong "Standard label as a separate component" at bounding box center [389, 275] width 323 height 19
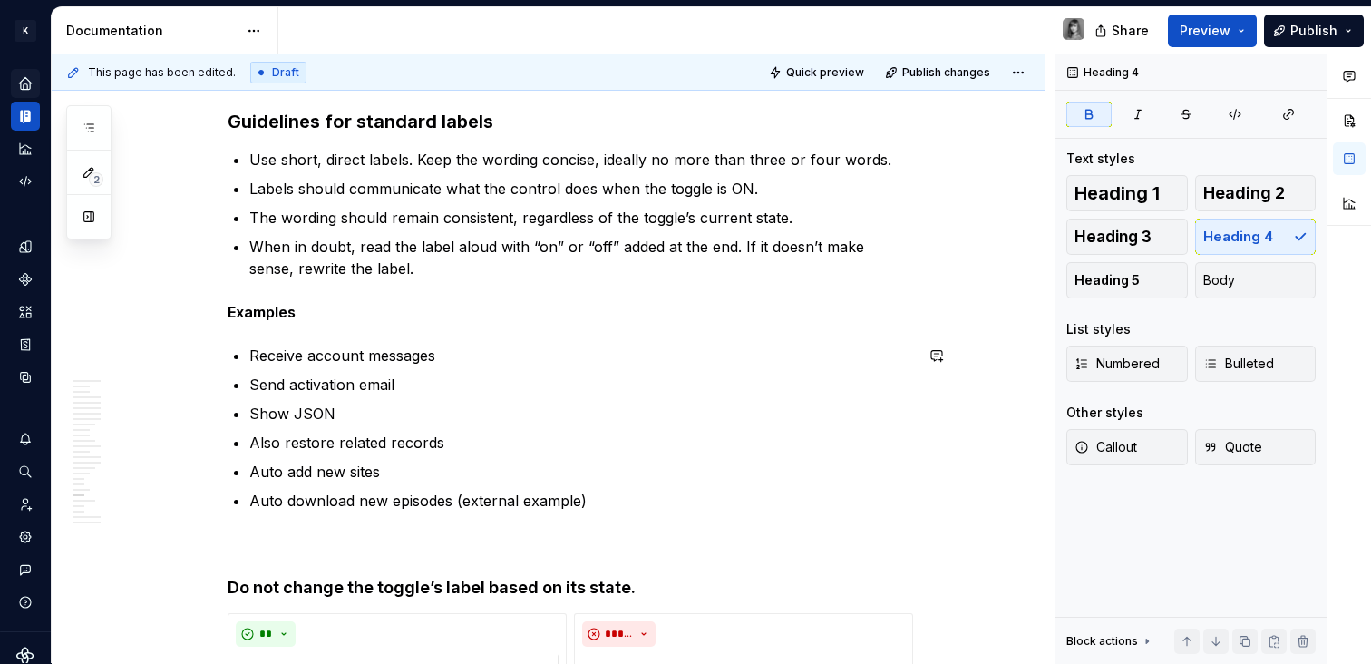
scroll to position [9306, 0]
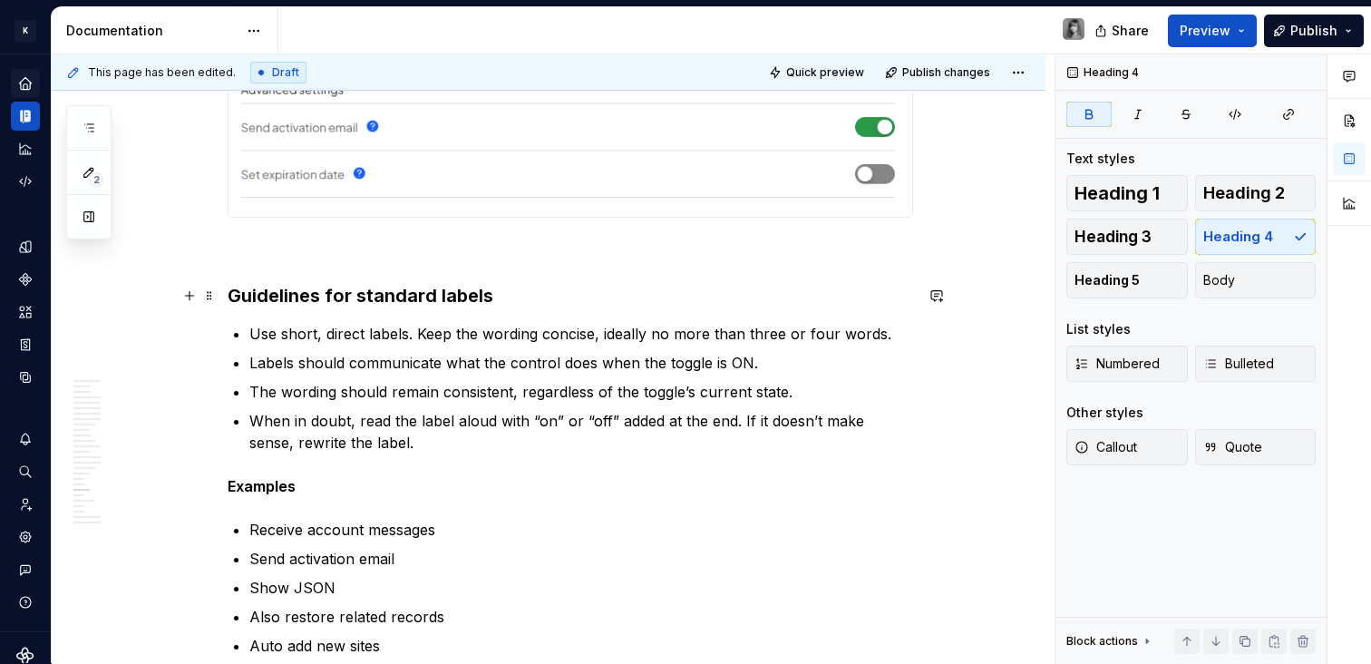
click at [358, 297] on h3 "Guidelines for standard labels" at bounding box center [570, 295] width 685 height 25
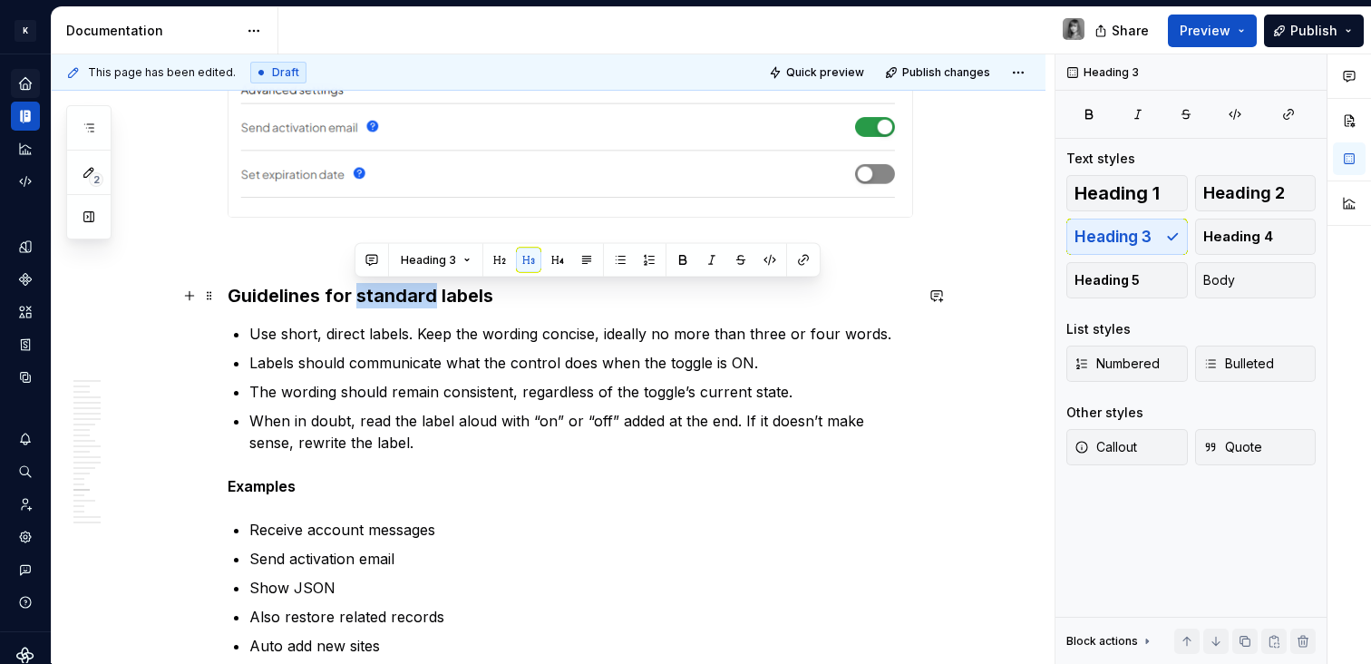
click at [358, 297] on h3 "Guidelines for standard labels" at bounding box center [570, 295] width 685 height 25
click at [357, 297] on h3 "Guidelines for standard labels" at bounding box center [570, 295] width 685 height 25
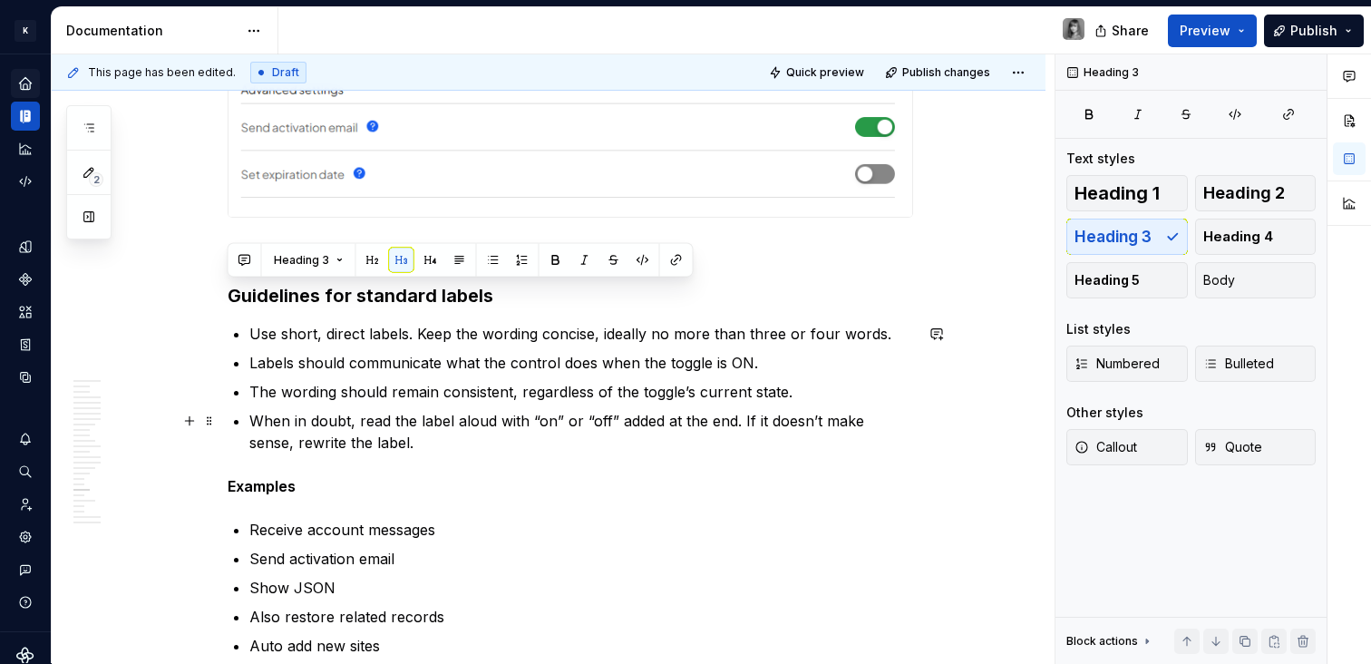
click at [376, 427] on p "When in doubt, read the label aloud with “on” or “off” added at the end. If it …" at bounding box center [581, 432] width 664 height 44
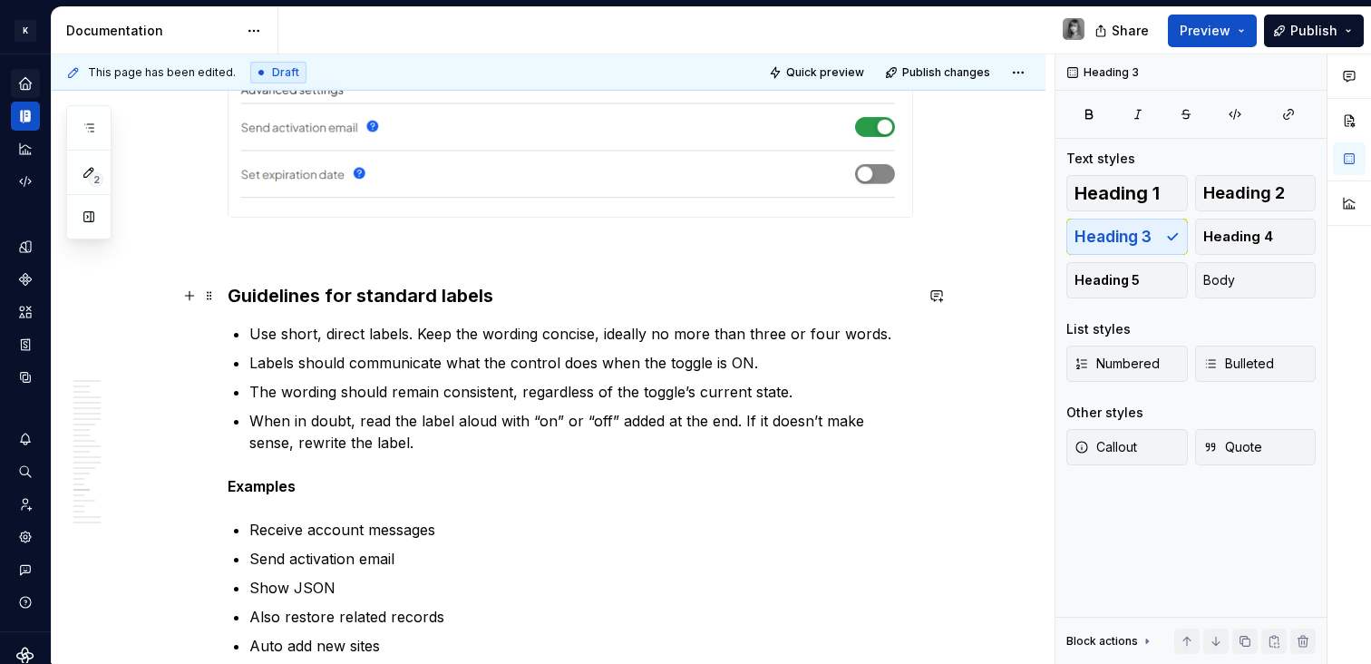
click at [417, 284] on h3 "Guidelines for standard labels" at bounding box center [570, 295] width 685 height 25
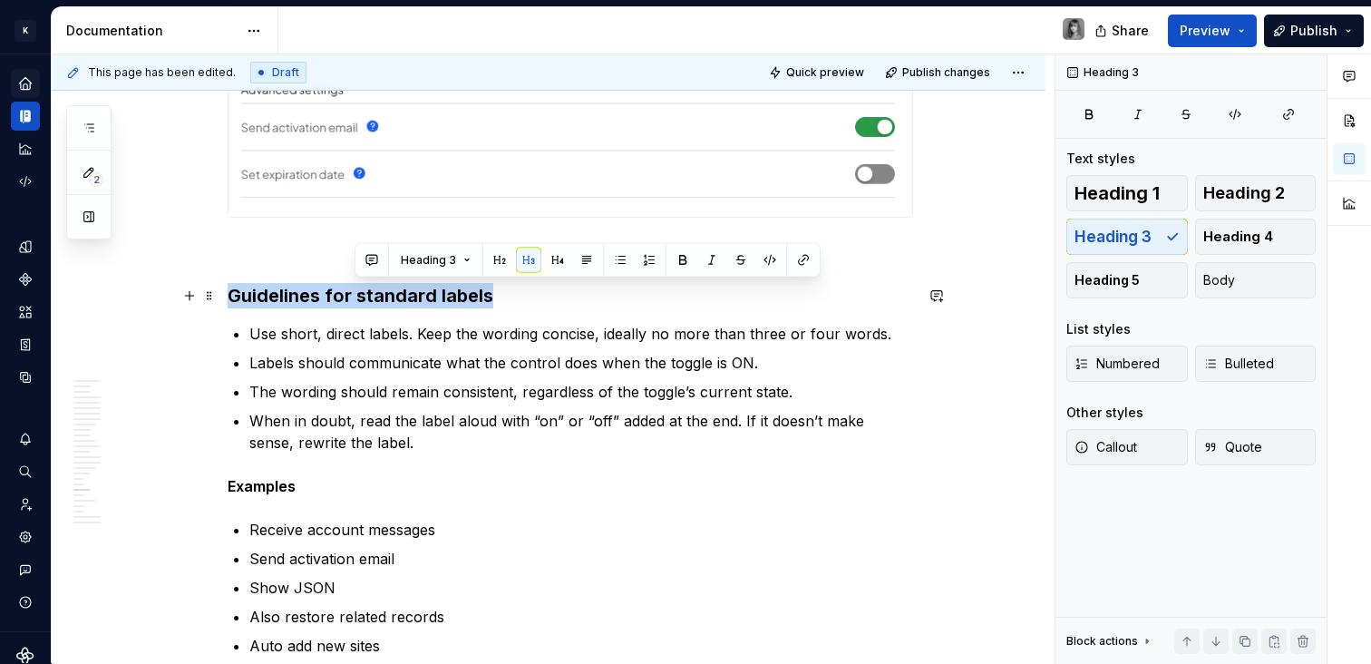
click at [417, 284] on h3 "Guidelines for standard labels" at bounding box center [570, 295] width 685 height 25
click at [432, 258] on button "button" at bounding box center [430, 259] width 25 height 25
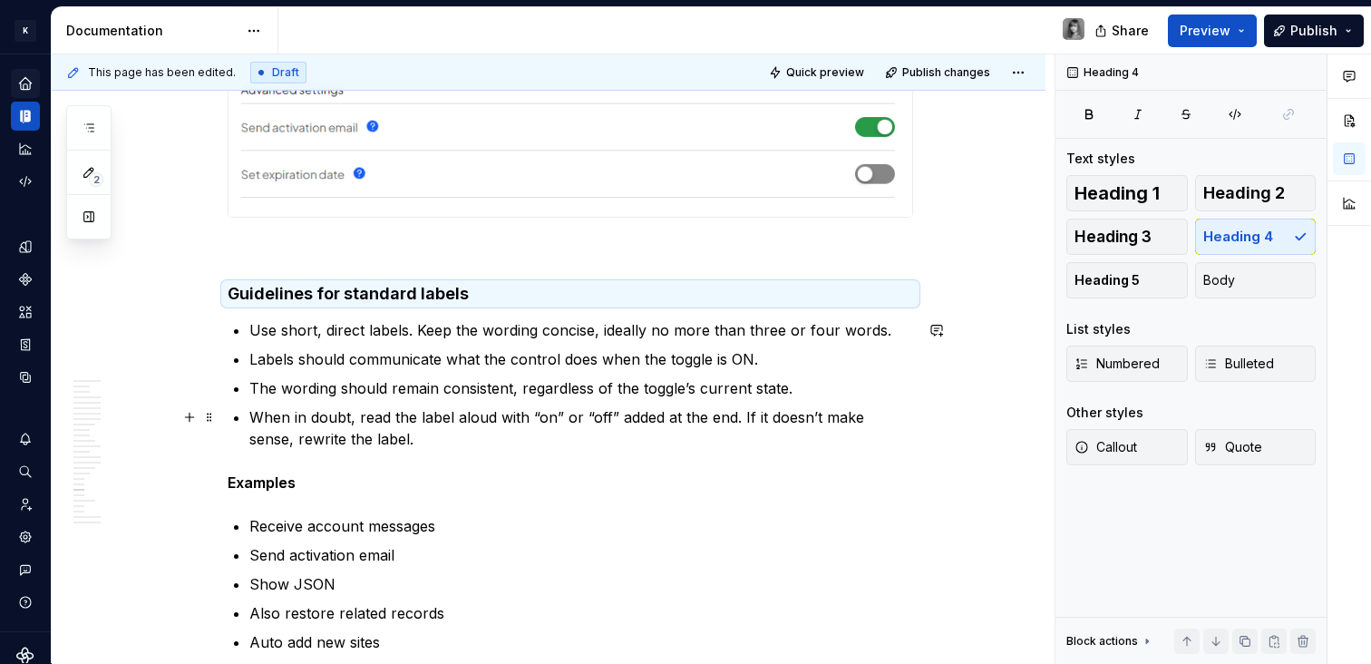
click at [412, 398] on p "The wording should remain consistent, regardless of the toggle’s current state." at bounding box center [581, 388] width 664 height 22
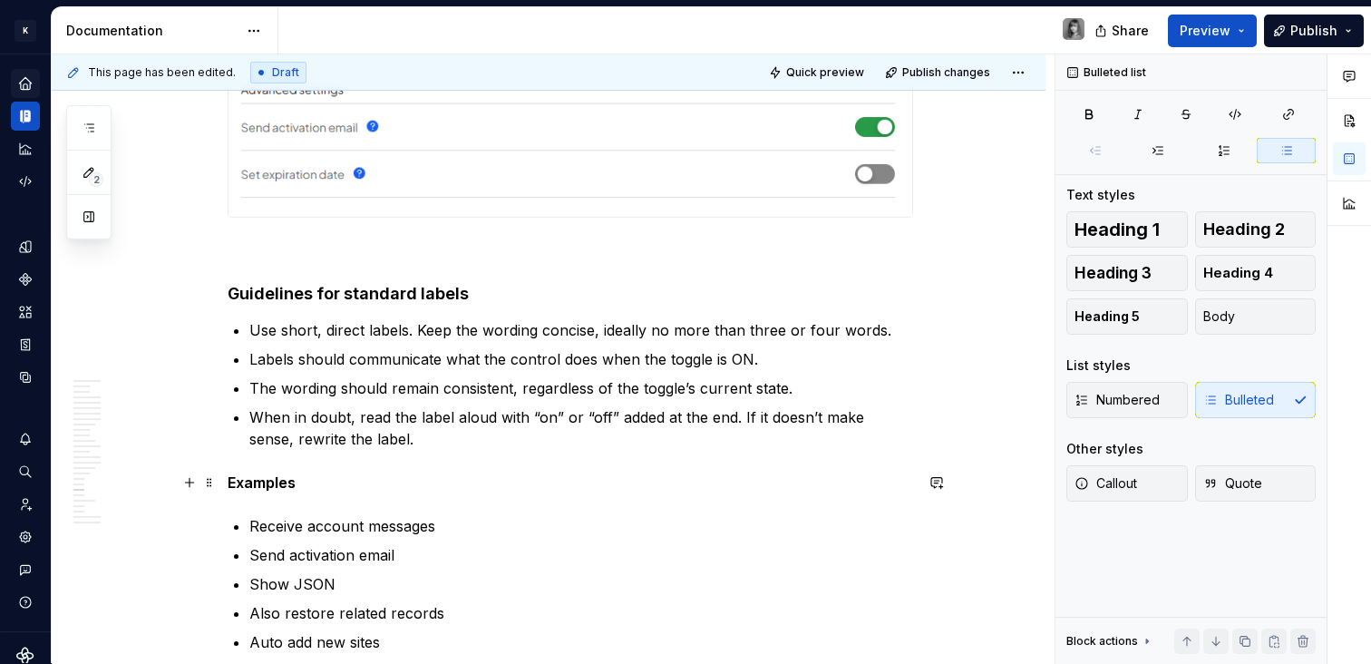
click at [261, 484] on strong "Examples" at bounding box center [262, 482] width 68 height 18
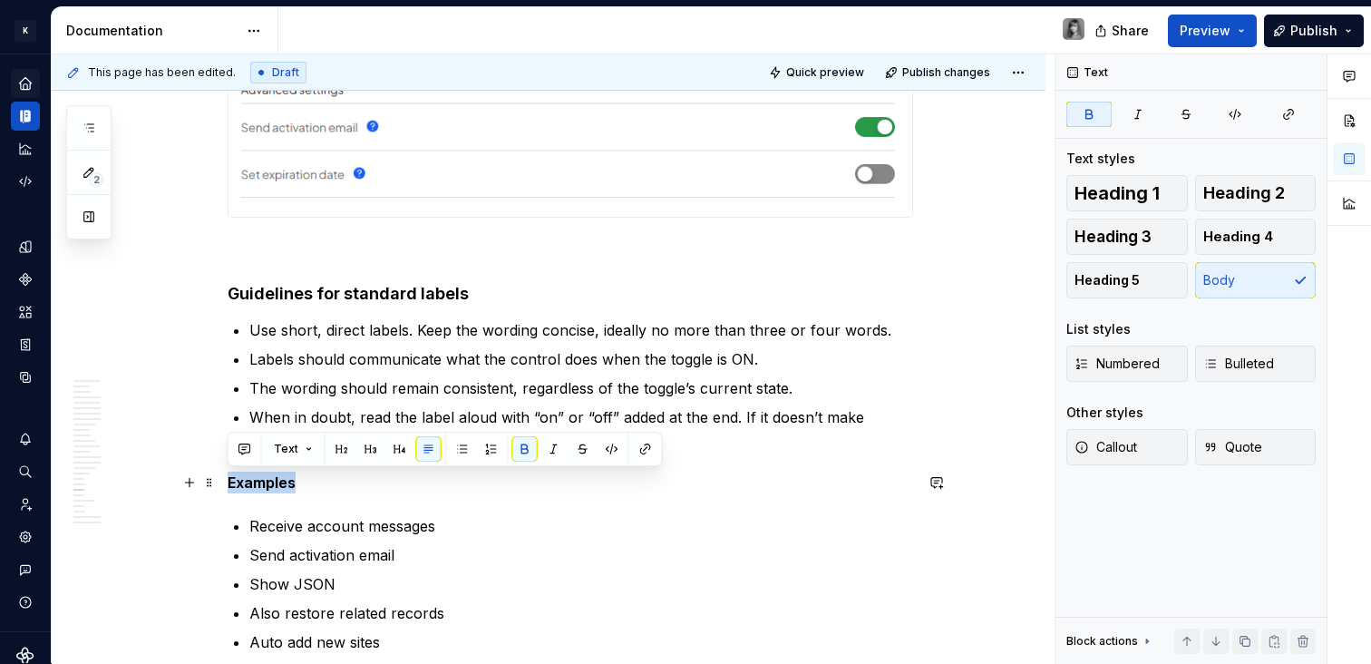
click at [261, 484] on strong "Examples" at bounding box center [262, 482] width 68 height 18
click at [360, 526] on p "Receive account messages" at bounding box center [581, 526] width 664 height 22
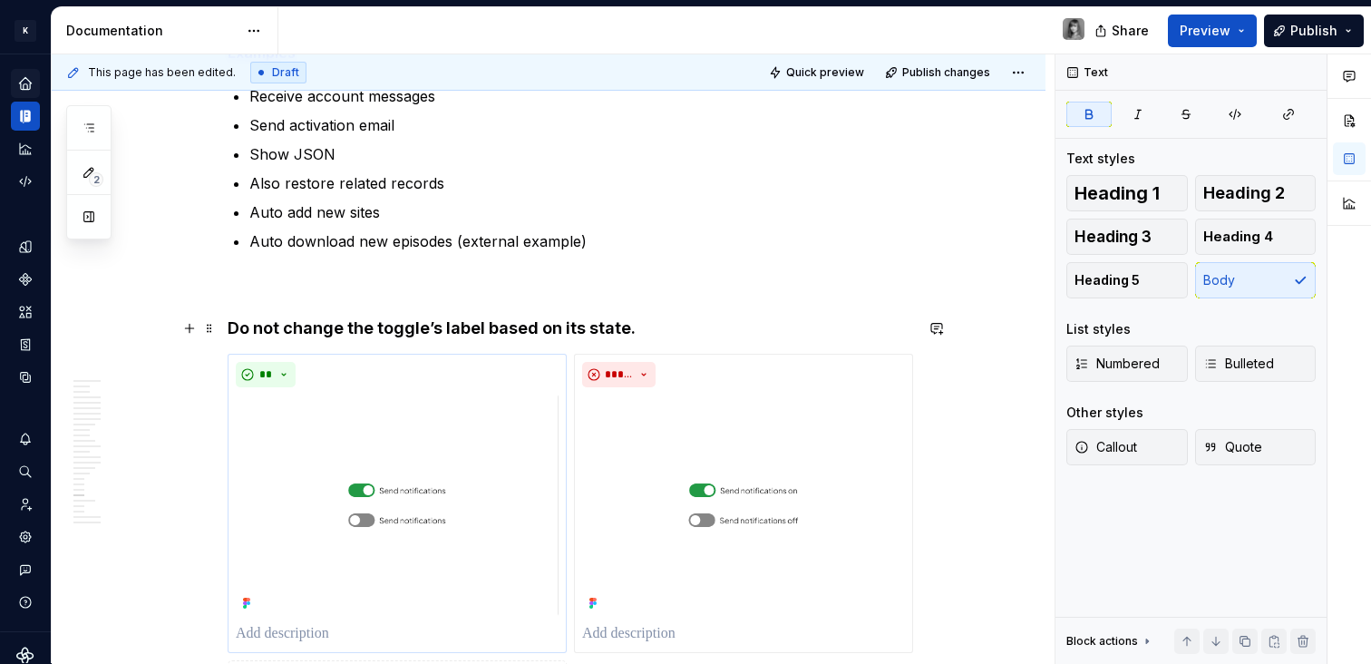
scroll to position [9744, 0]
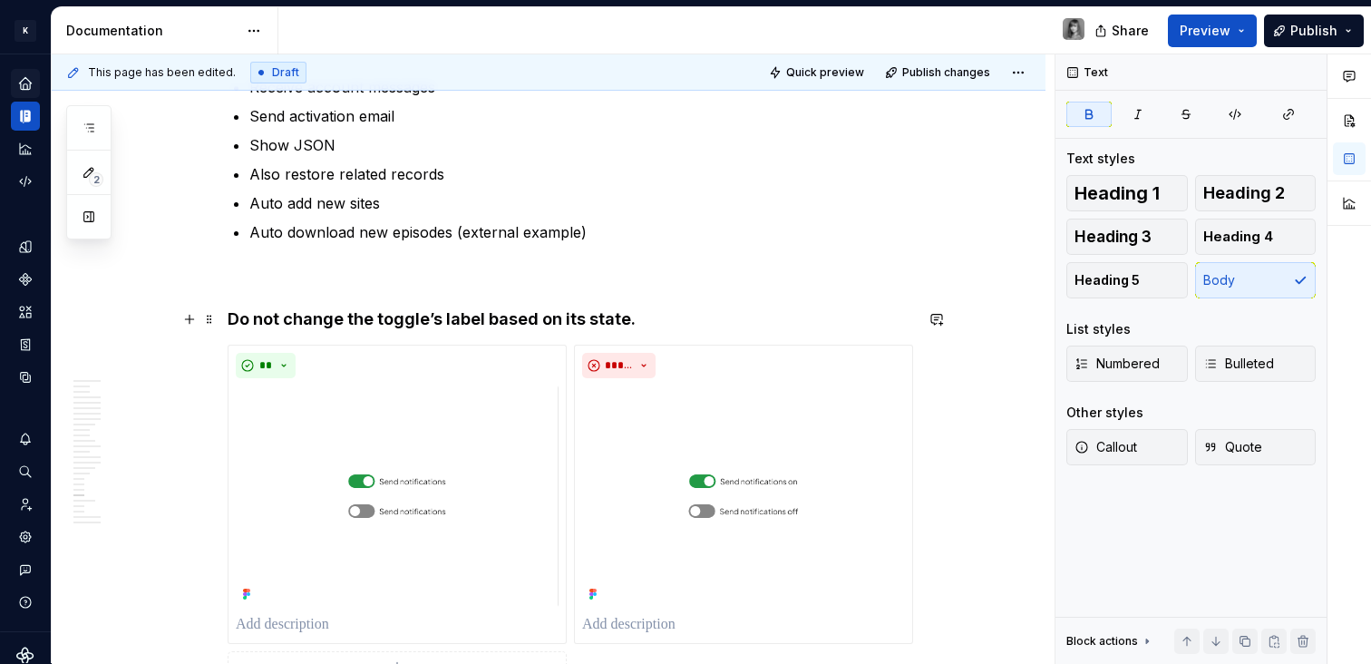
click at [631, 315] on h4 "Do not change the toggle’s label based on its state." at bounding box center [570, 319] width 685 height 22
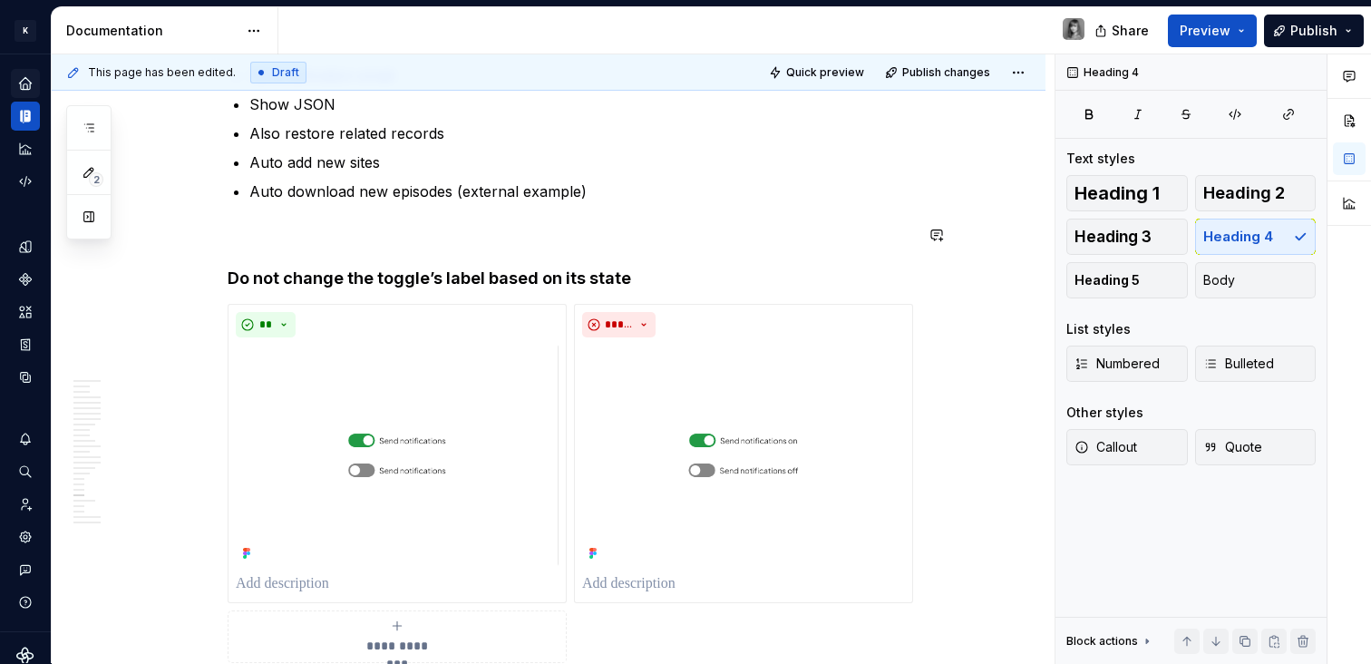
scroll to position [9792, 0]
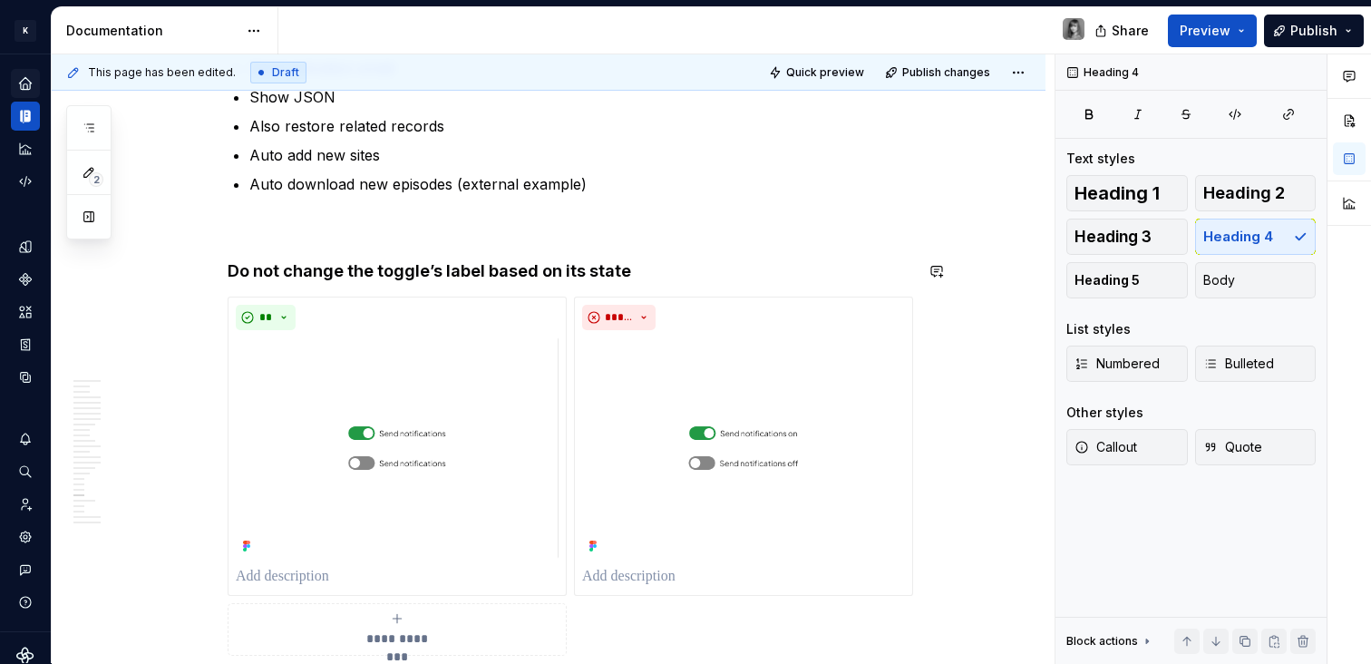
click at [527, 224] on p at bounding box center [570, 228] width 685 height 22
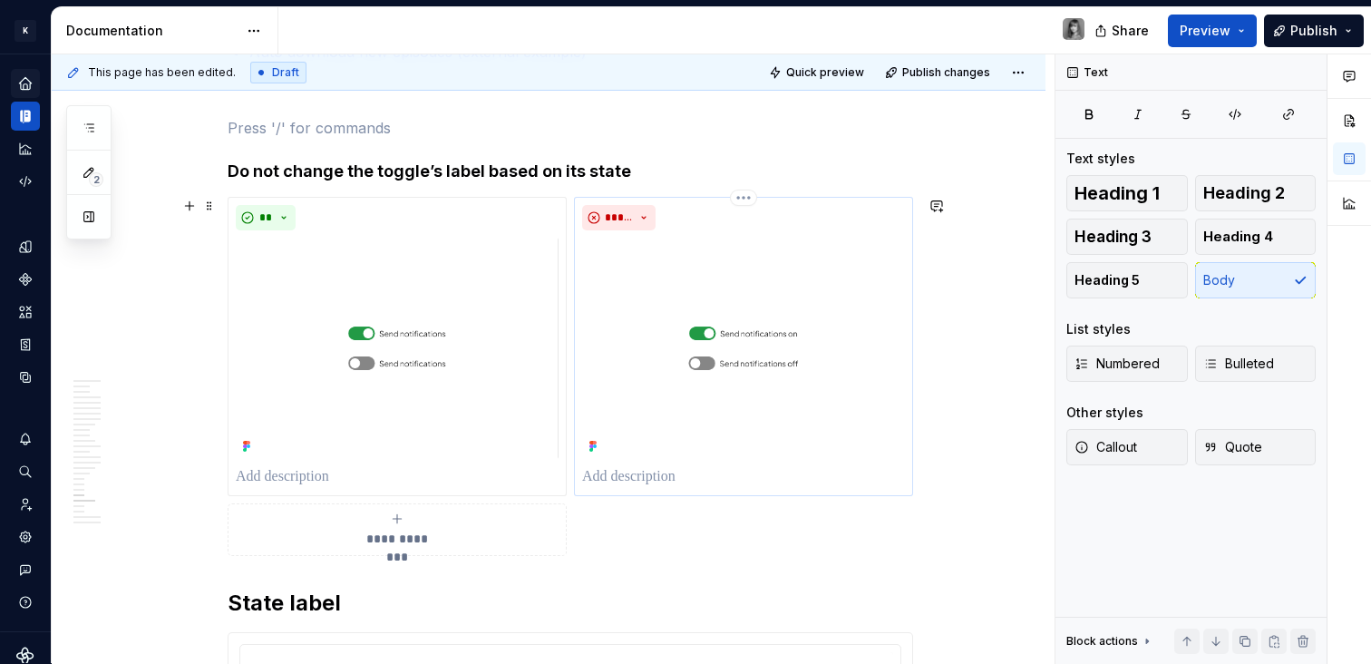
scroll to position [9881, 0]
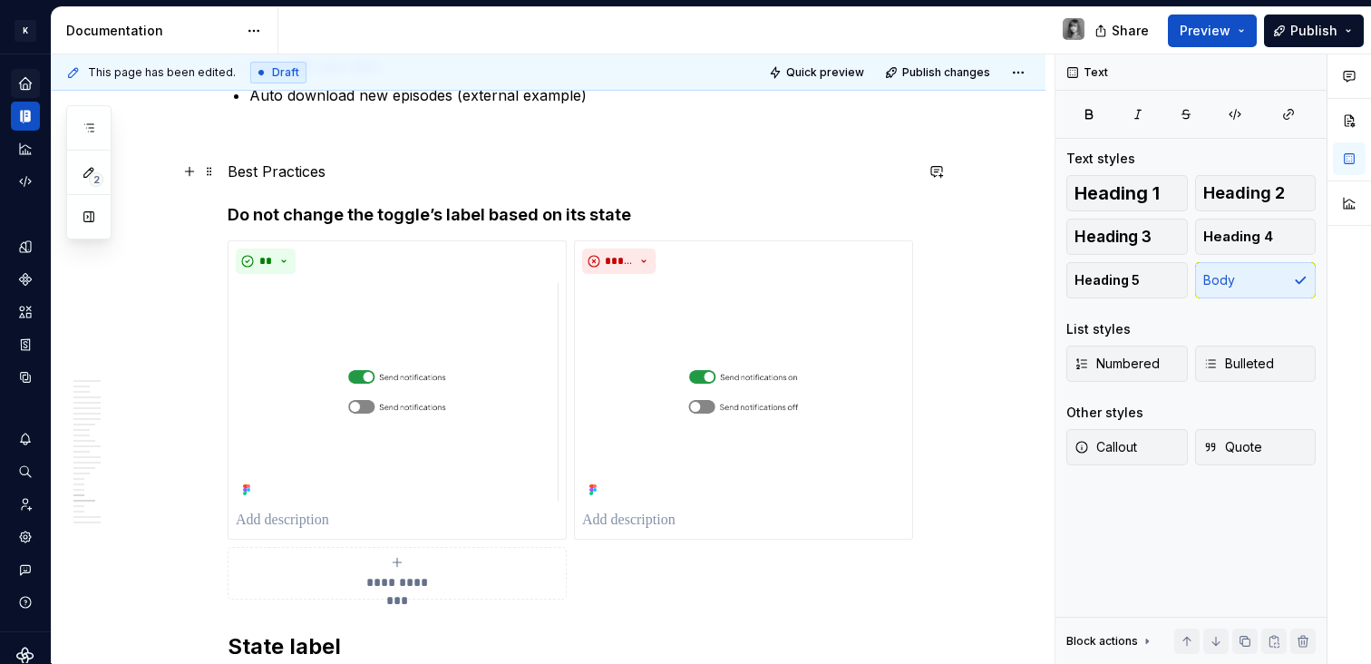
click at [296, 175] on p "Best Practices" at bounding box center [570, 171] width 685 height 22
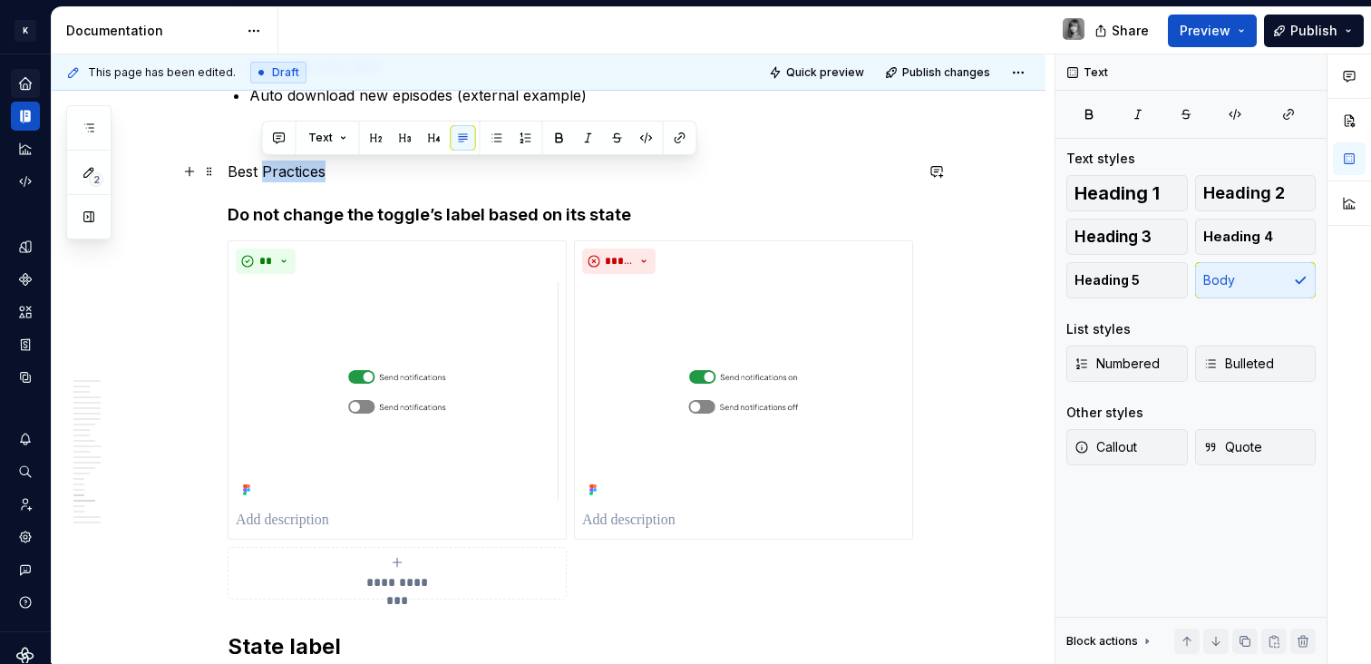
click at [296, 175] on p "Best Practices" at bounding box center [570, 171] width 685 height 22
click at [296, 176] on p "Best Practices" at bounding box center [570, 171] width 685 height 22
click at [394, 139] on button "button" at bounding box center [399, 137] width 25 height 25
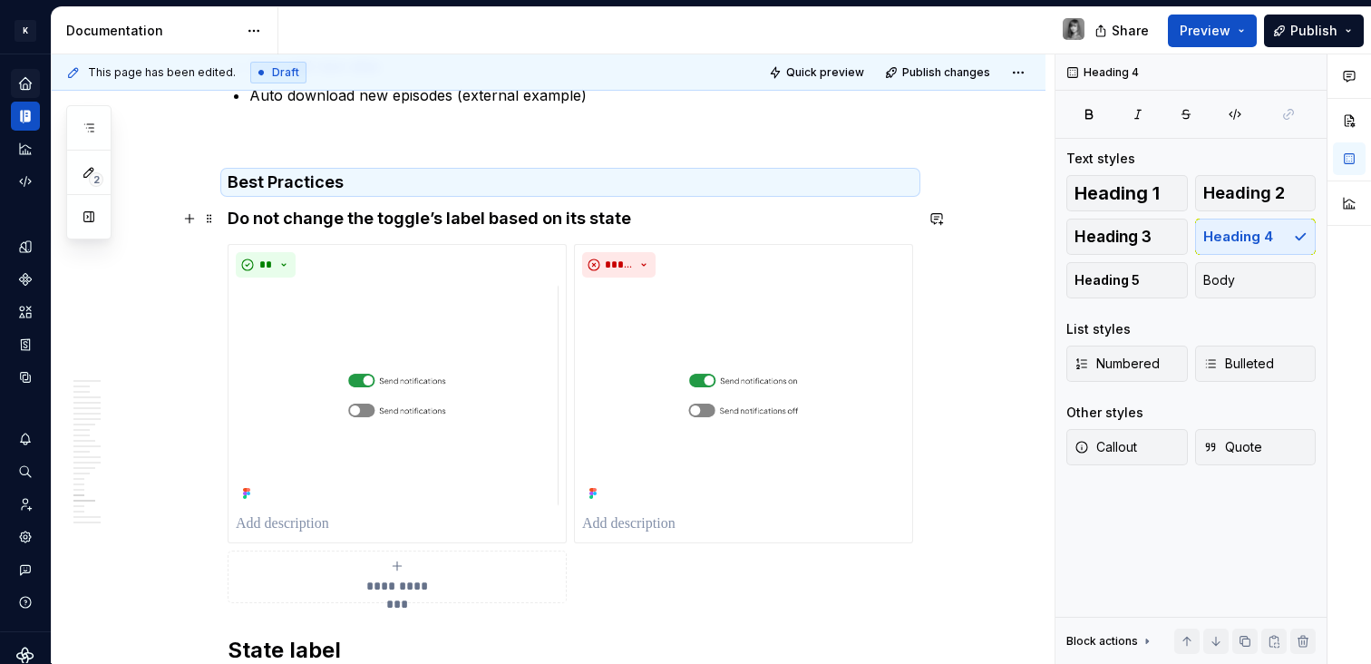
click at [359, 220] on h4 "Do not change the toggle’s label based on its state" at bounding box center [570, 219] width 685 height 22
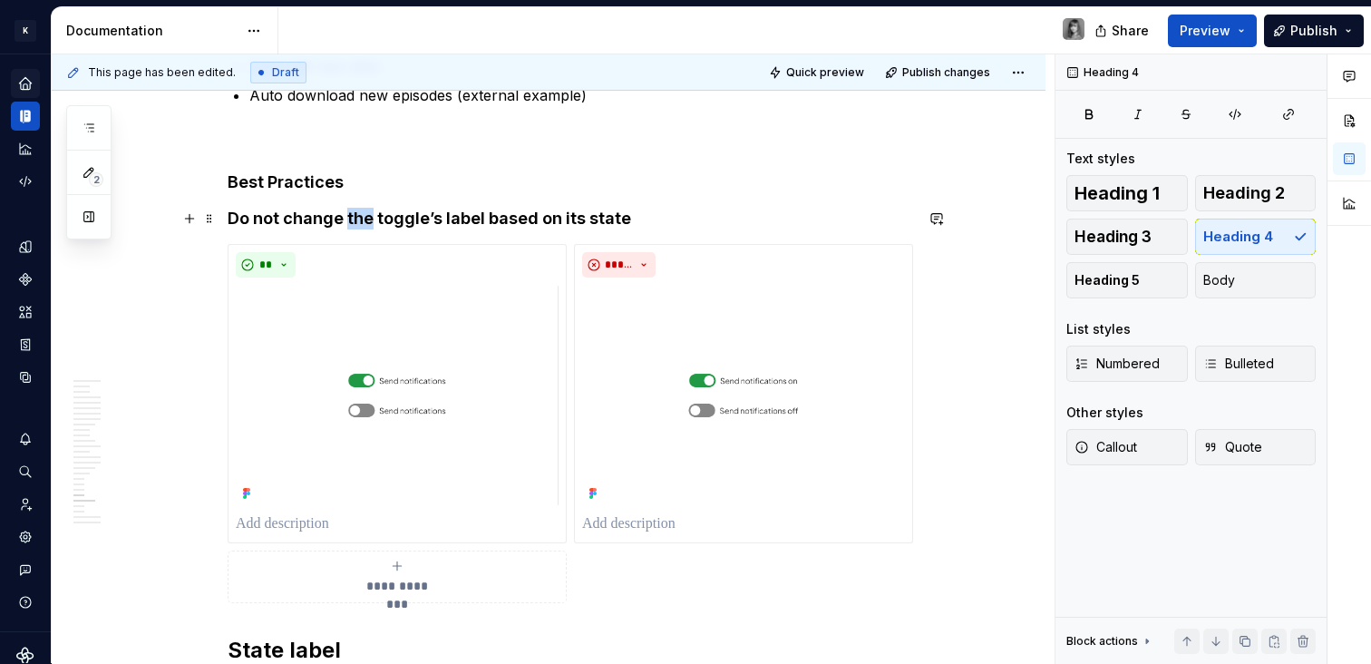
click at [360, 220] on h4 "Do not change the toggle’s label based on its state" at bounding box center [570, 219] width 685 height 22
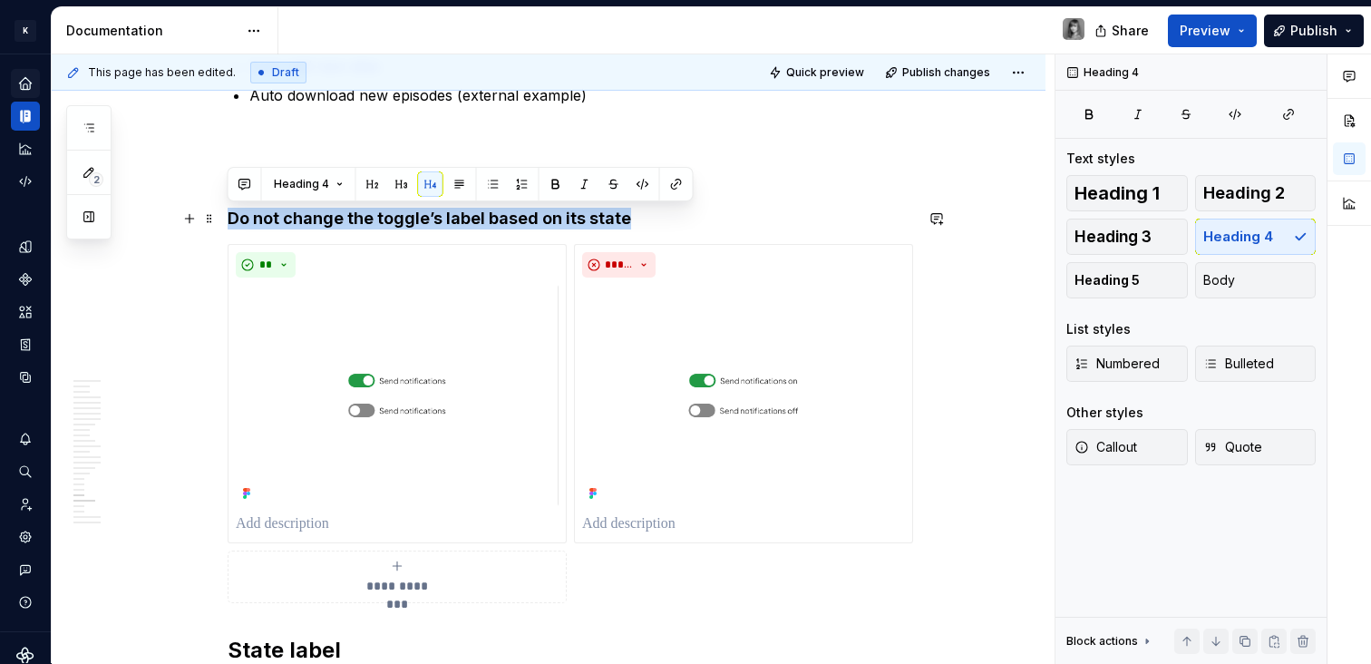
click at [360, 220] on h4 "Do not change the toggle’s label based on its state" at bounding box center [570, 219] width 685 height 22
click at [450, 192] on button "button" at bounding box center [459, 183] width 25 height 25
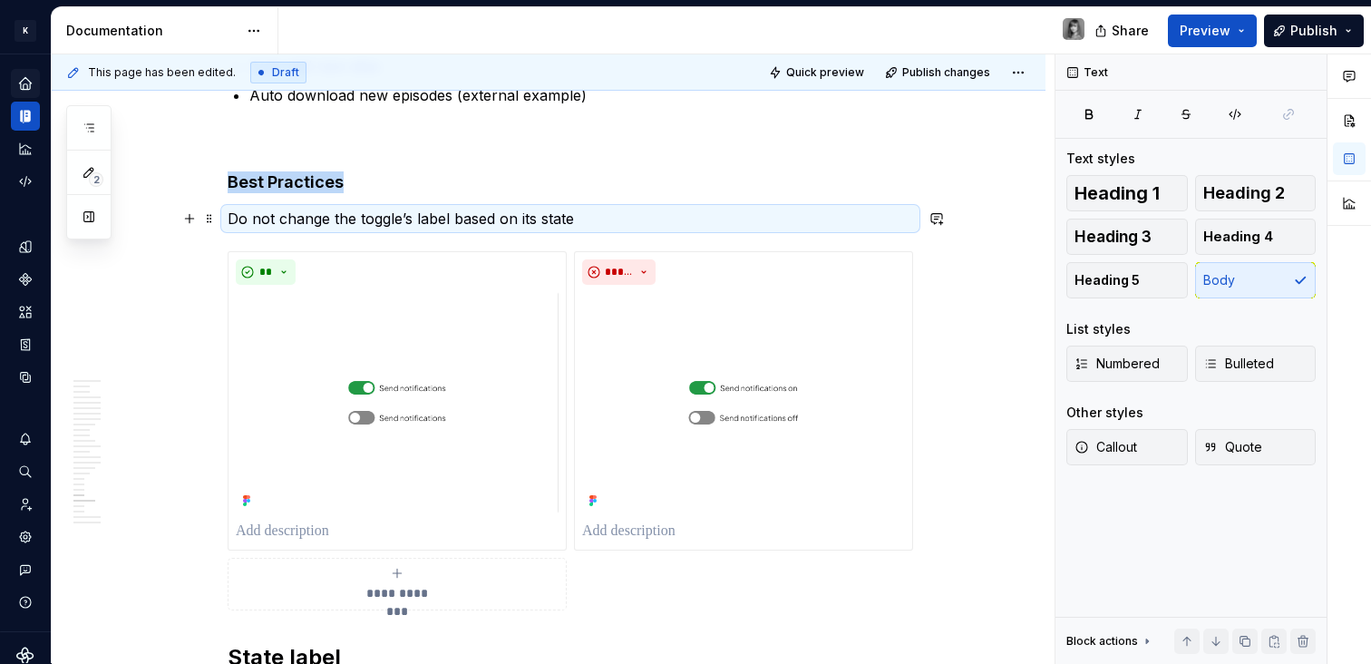
click at [528, 222] on p "Do not change the toggle’s label based on its state" at bounding box center [570, 219] width 685 height 22
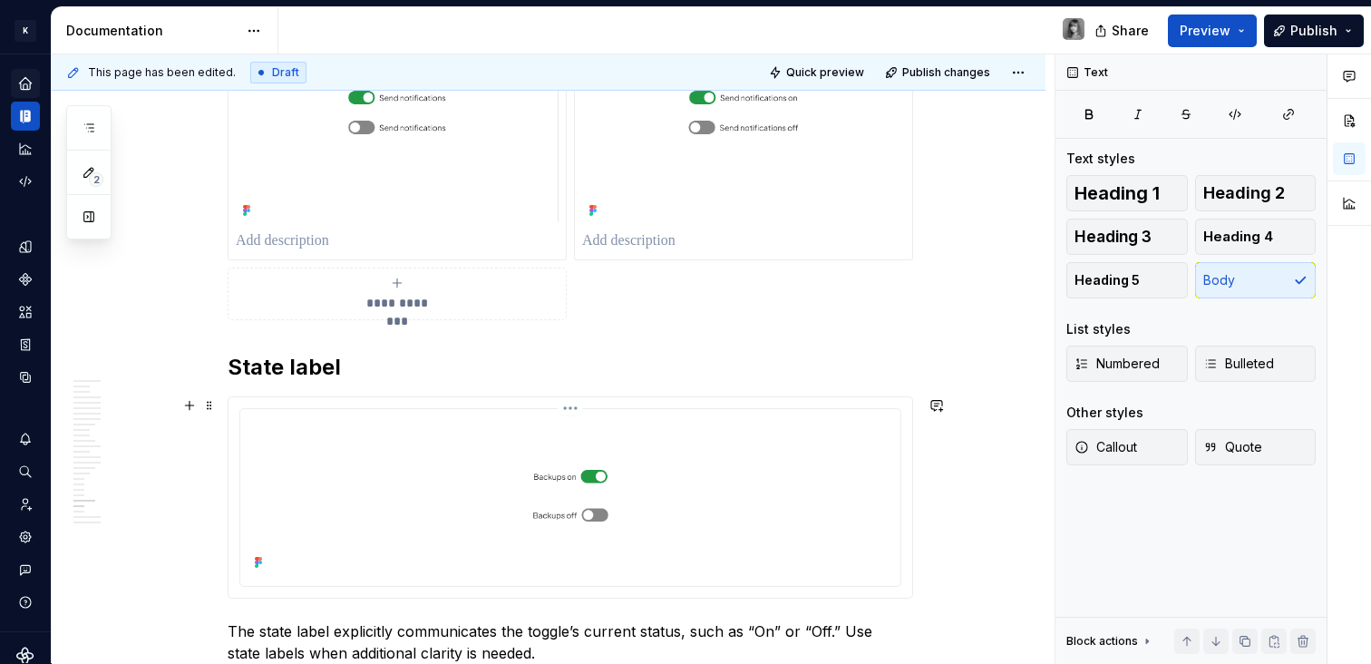
scroll to position [10265, 0]
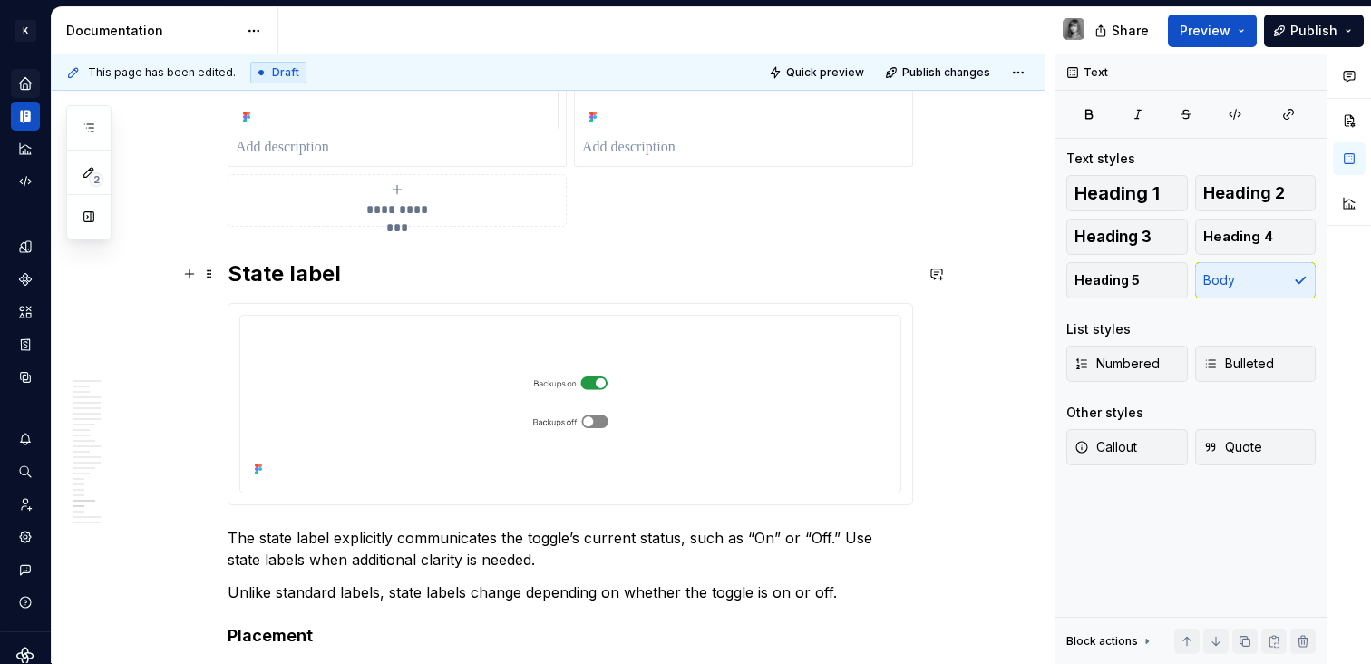
click at [304, 263] on h2 "State label" at bounding box center [570, 273] width 685 height 29
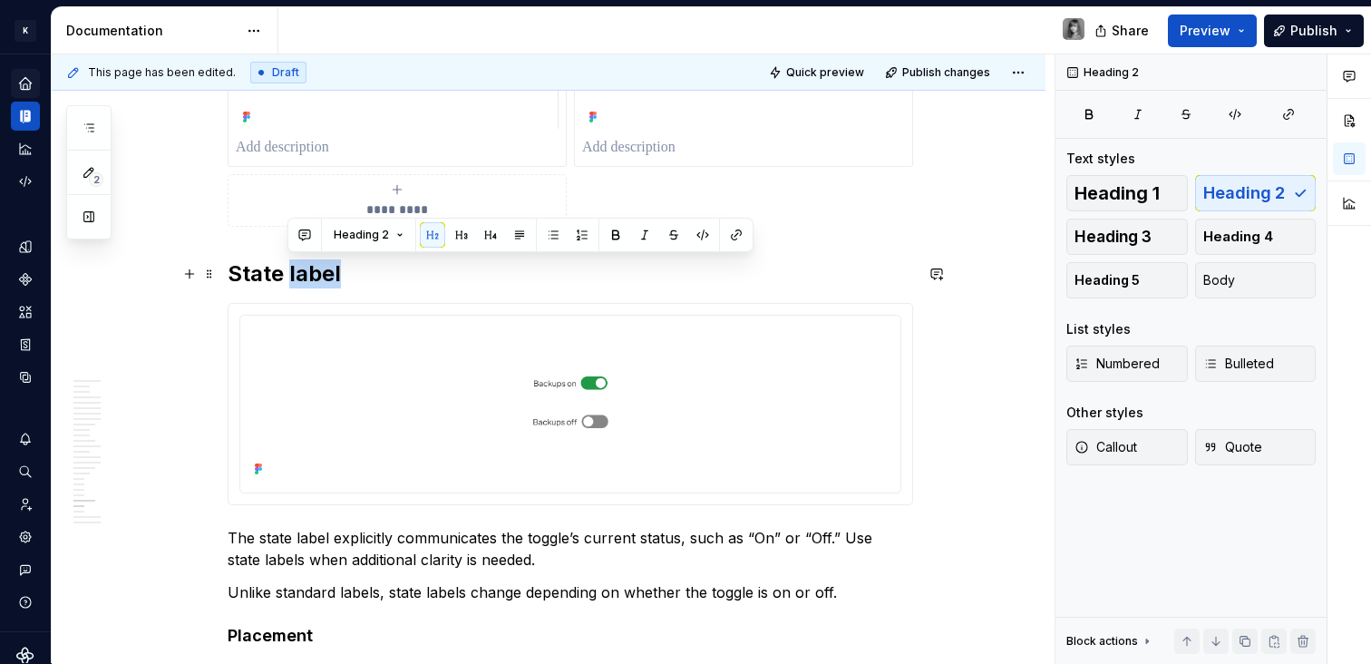
click at [305, 263] on h2 "State label" at bounding box center [570, 273] width 685 height 29
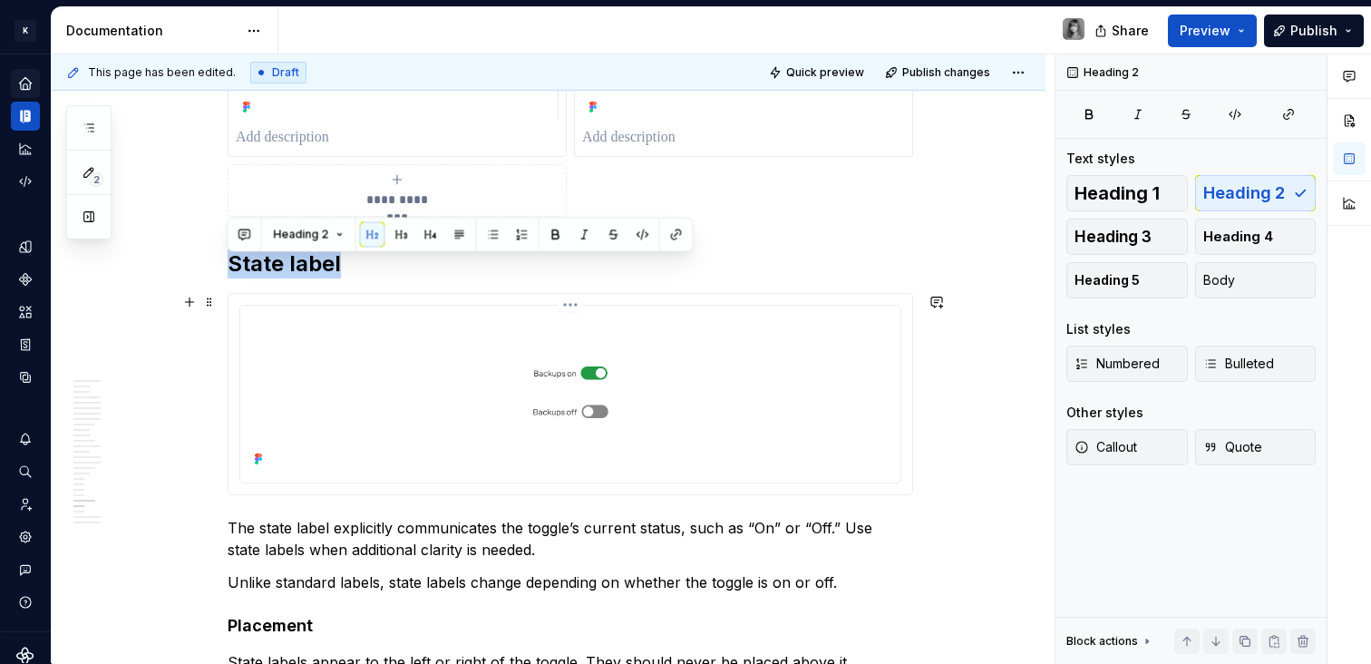
scroll to position [10313, 0]
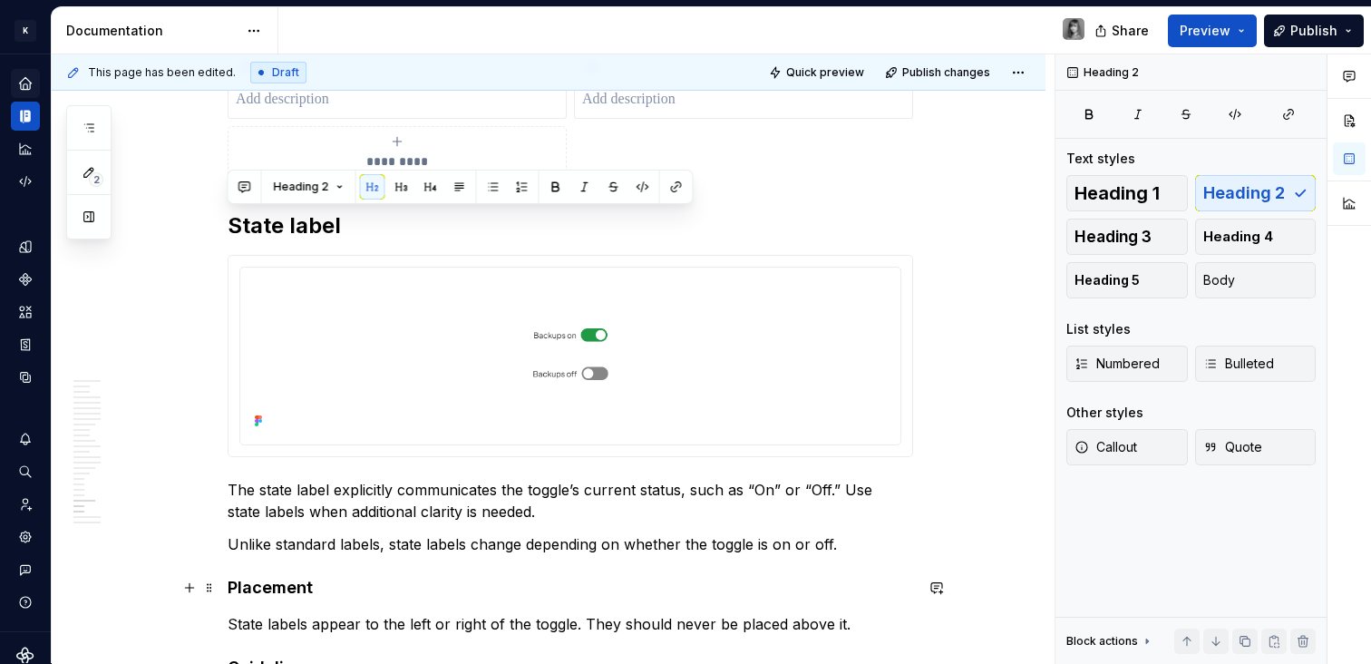
click at [287, 590] on strong "Placement" at bounding box center [270, 586] width 85 height 19
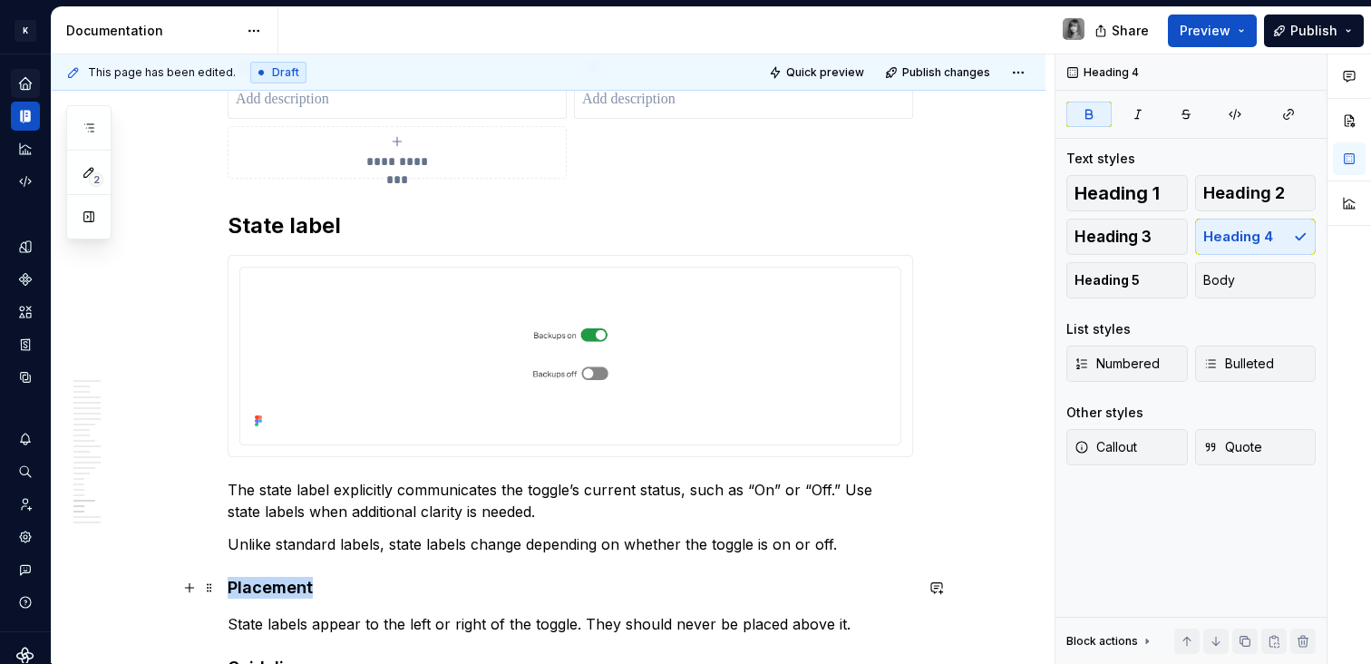
click at [287, 590] on strong "Placement" at bounding box center [270, 586] width 85 height 19
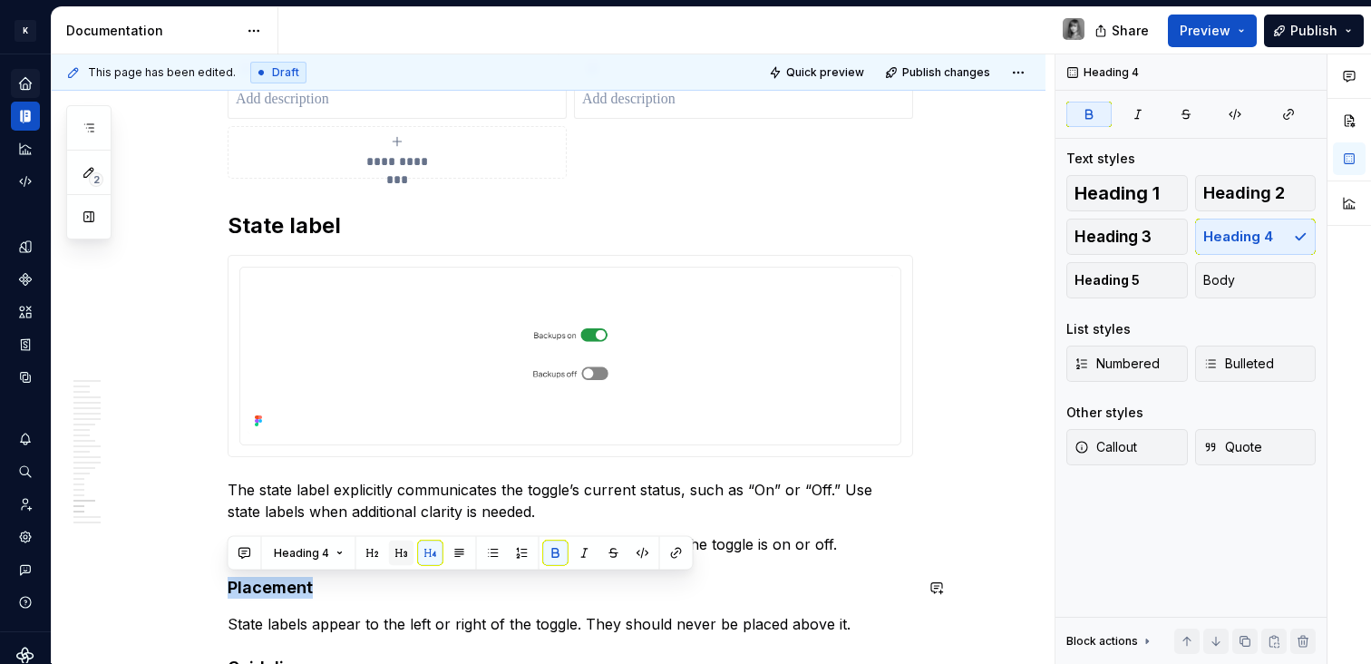
click at [406, 551] on button "button" at bounding box center [401, 552] width 25 height 25
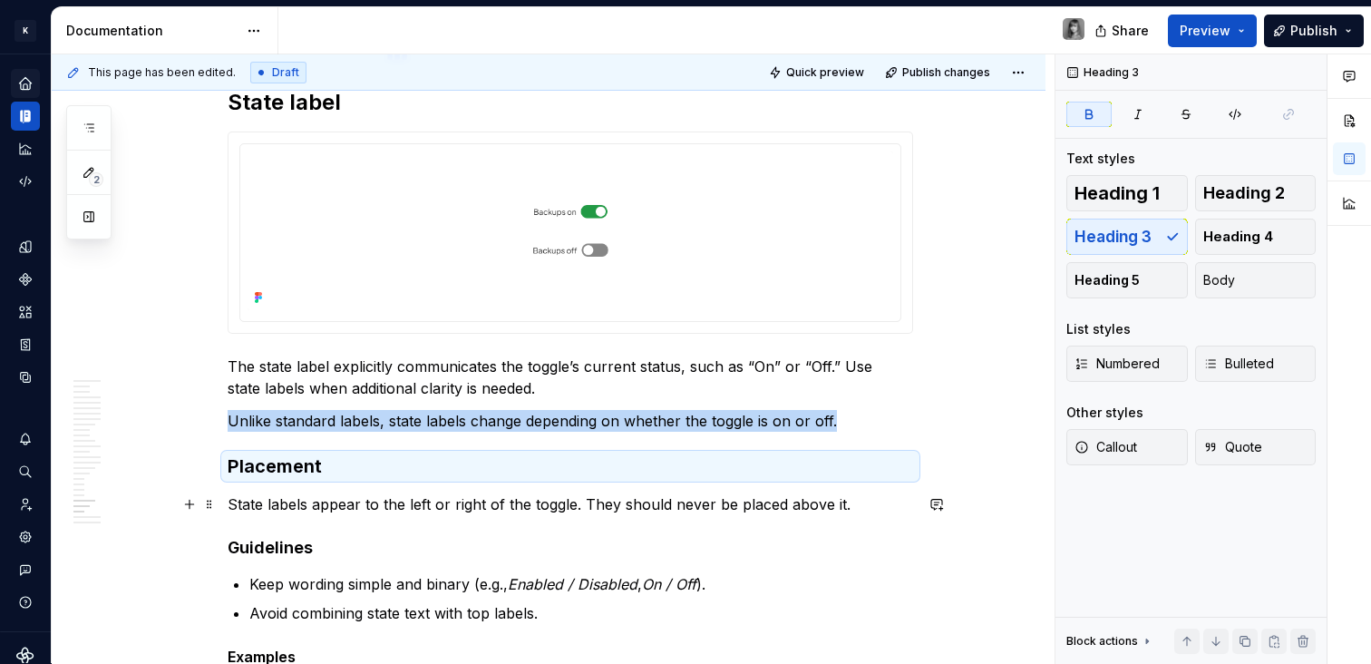
scroll to position [10479, 0]
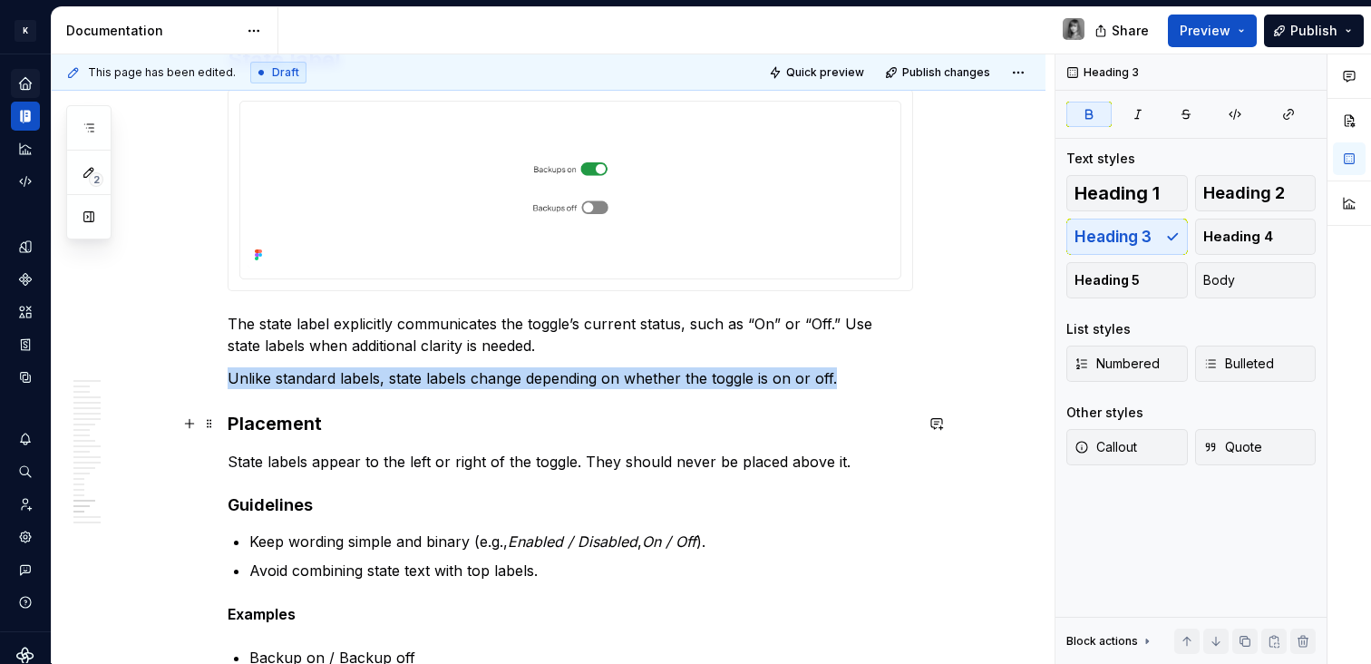
click at [289, 417] on strong "Placement" at bounding box center [275, 423] width 94 height 22
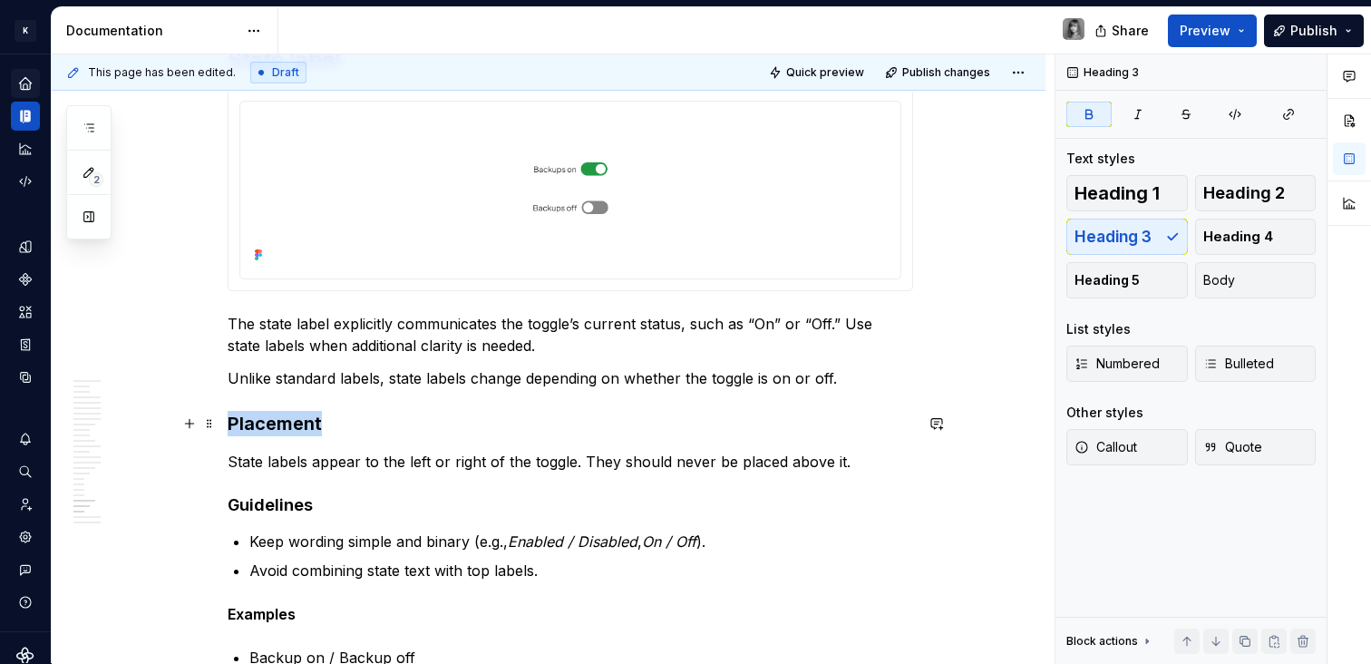
click at [289, 417] on strong "Placement" at bounding box center [275, 423] width 94 height 22
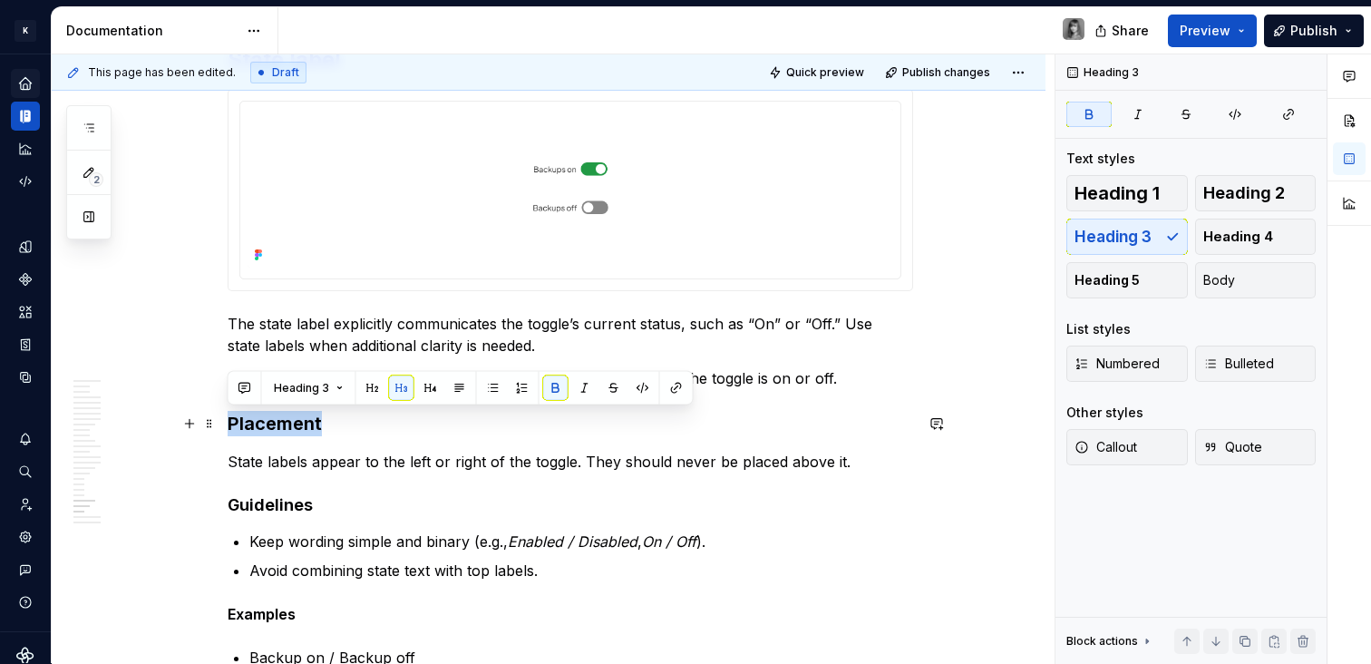
click at [289, 417] on strong "Placement" at bounding box center [275, 423] width 94 height 22
click at [431, 387] on button "button" at bounding box center [430, 387] width 25 height 25
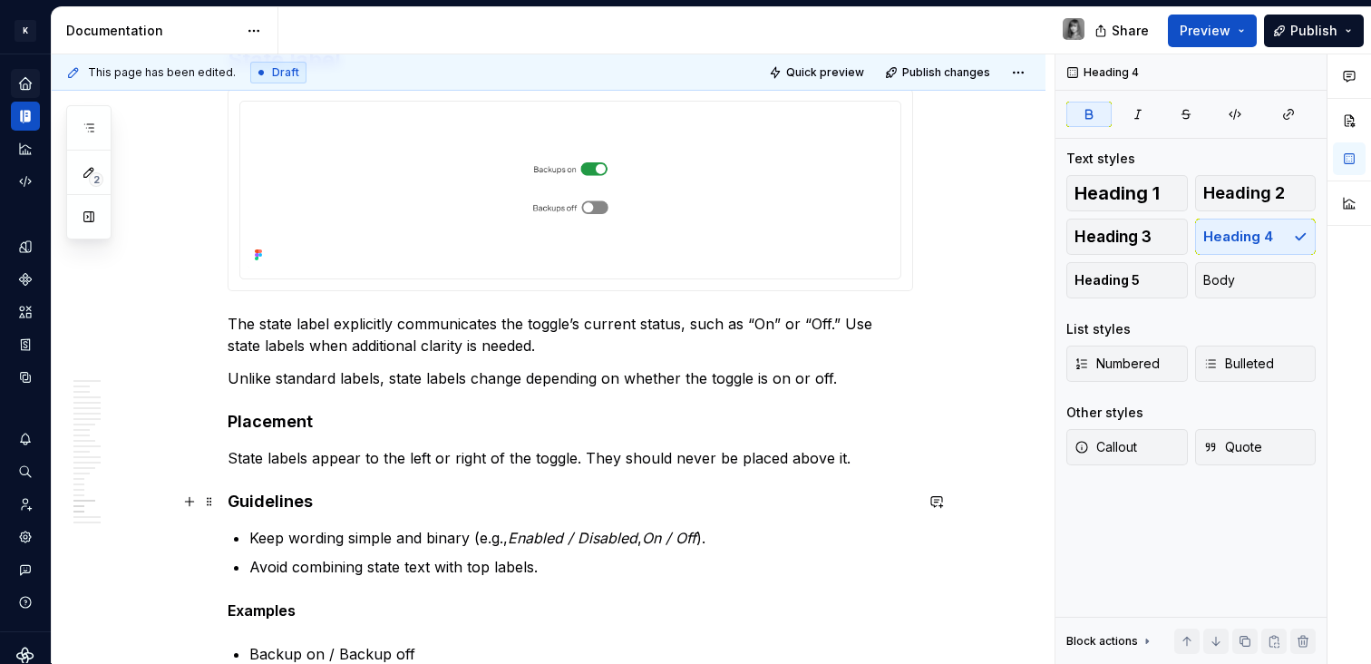
click at [284, 498] on strong "Guidelines" at bounding box center [270, 500] width 85 height 19
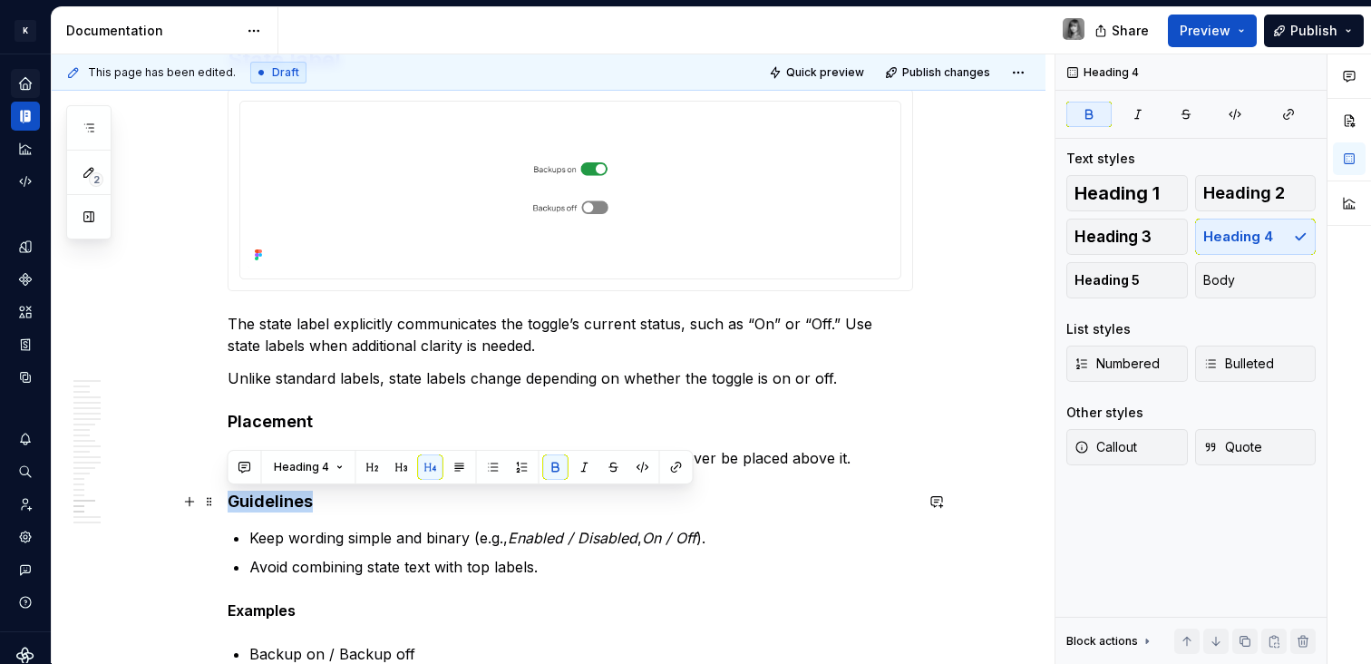
drag, startPoint x: 284, startPoint y: 498, endPoint x: 322, endPoint y: 494, distance: 38.2
click at [285, 498] on strong "Guidelines" at bounding box center [270, 500] width 85 height 19
click at [447, 468] on button "button" at bounding box center [459, 466] width 25 height 25
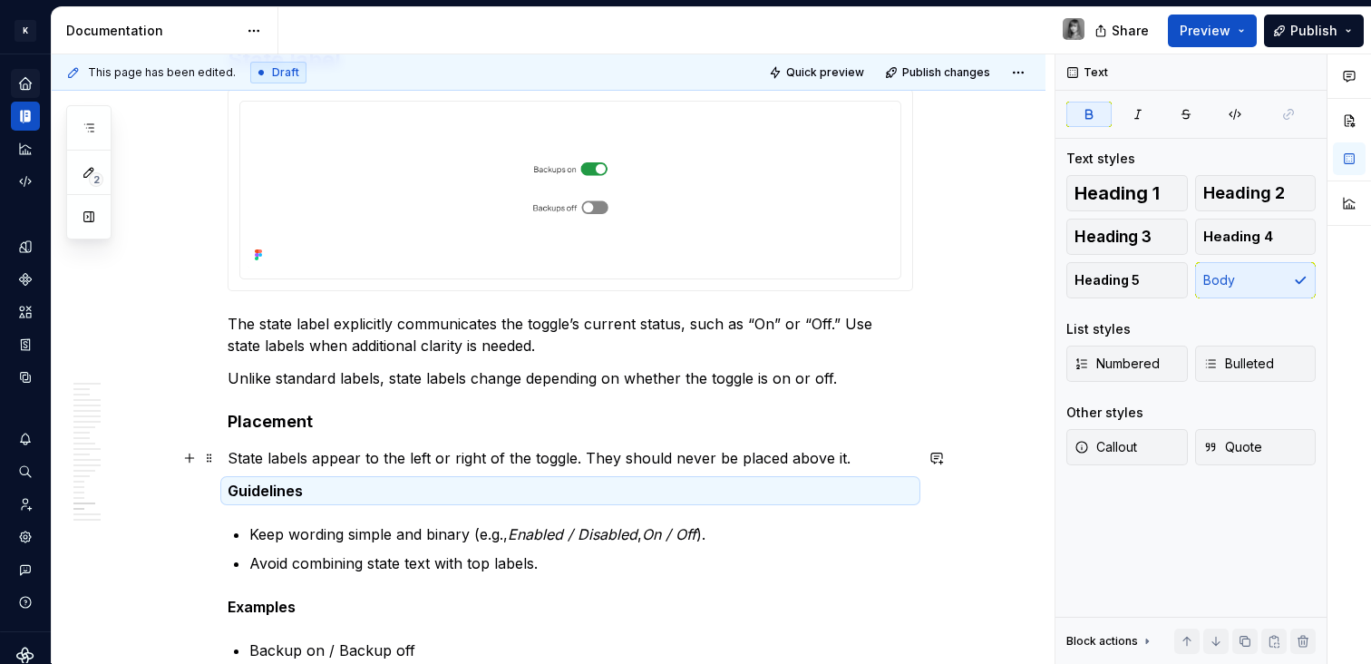
click at [874, 451] on p "State labels appear to the left or right of the toggle. They should never be pl…" at bounding box center [570, 458] width 685 height 22
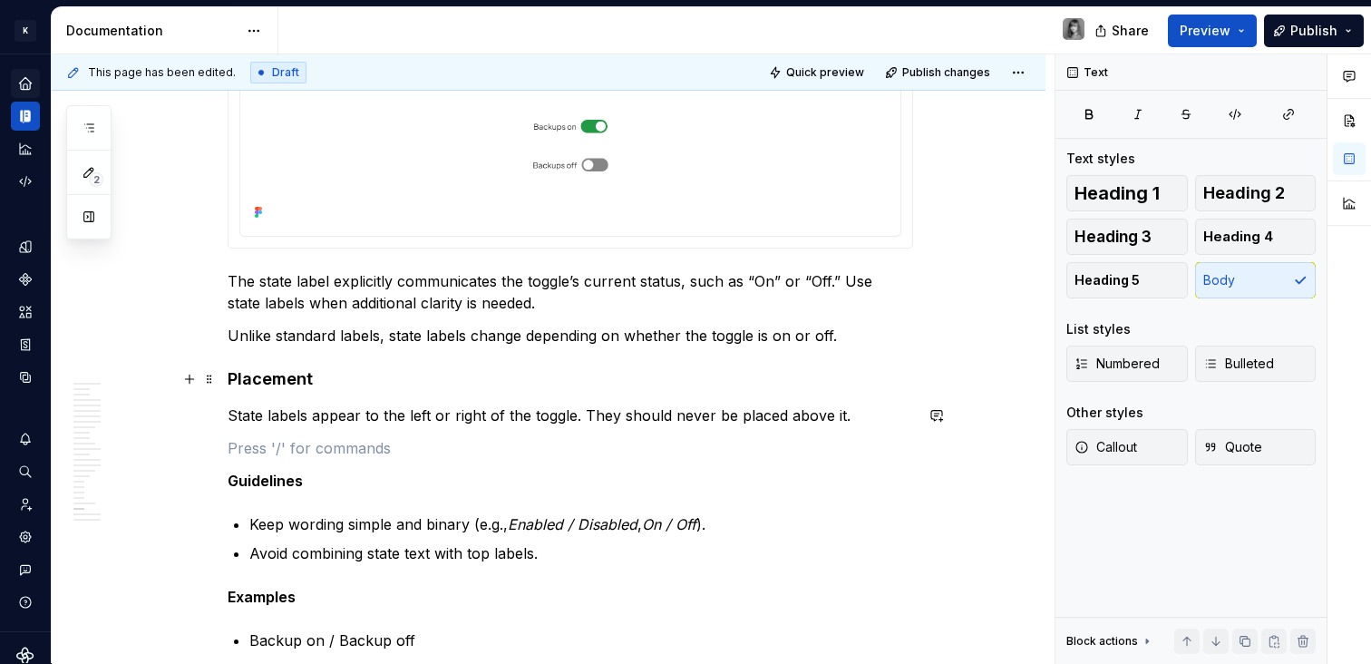
scroll to position [10527, 0]
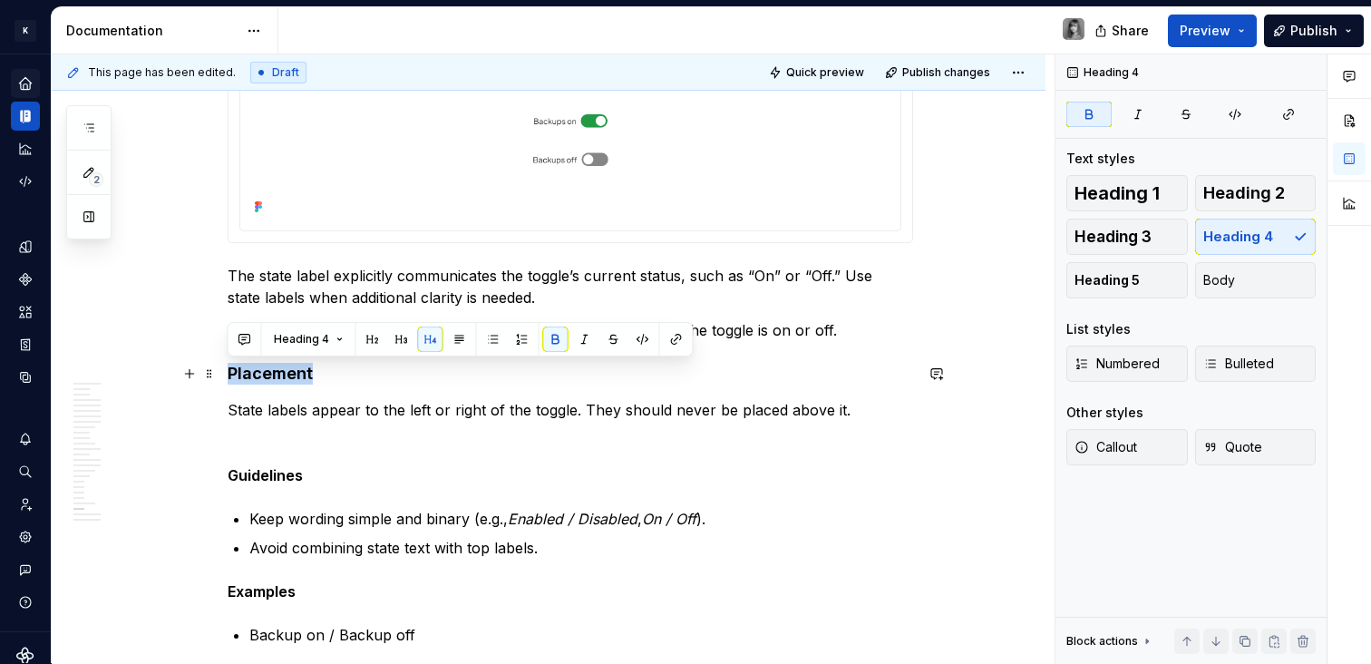
click at [276, 370] on strong "Placement" at bounding box center [270, 372] width 85 height 19
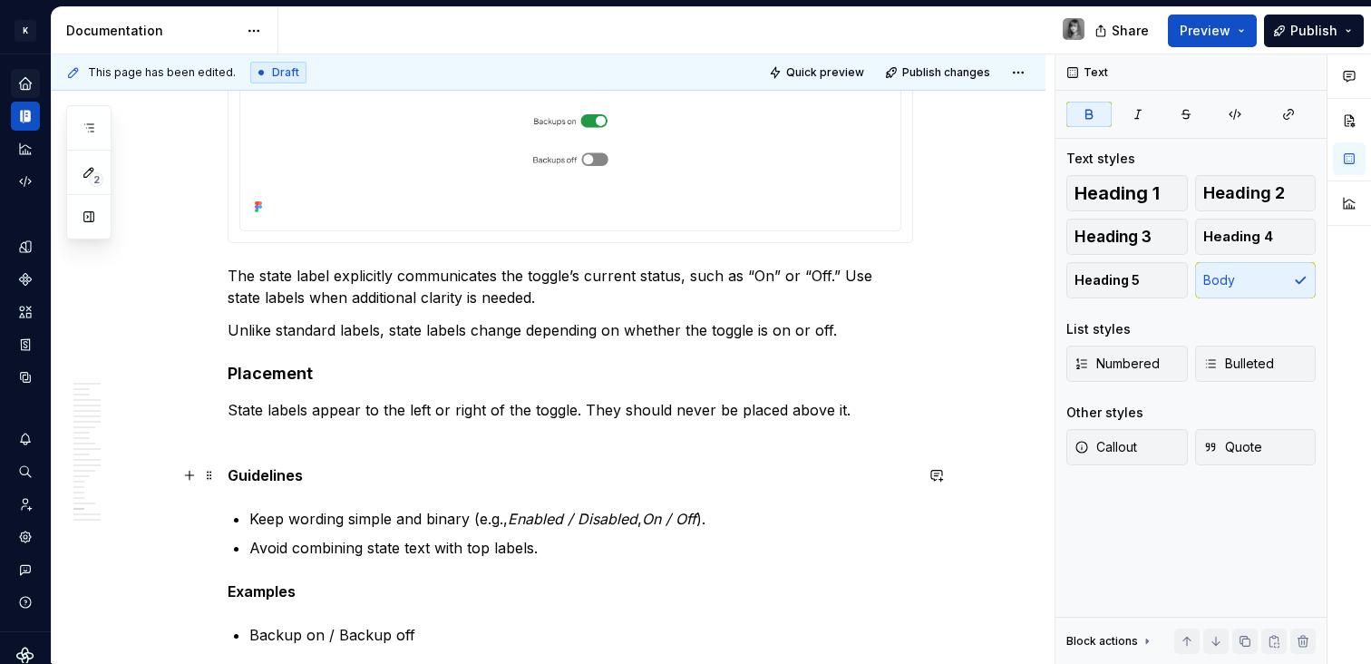
click at [276, 471] on strong "Guidelines" at bounding box center [265, 475] width 75 height 18
click at [277, 471] on strong "Guidelines" at bounding box center [265, 475] width 75 height 18
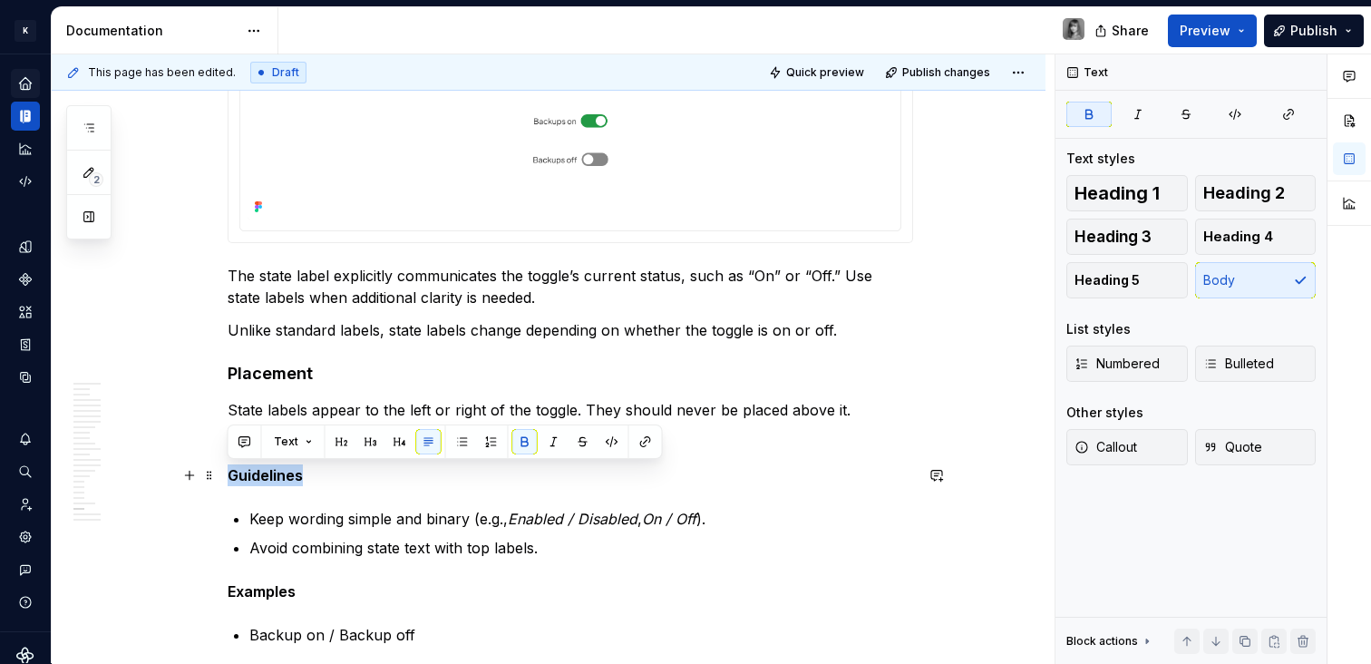
click at [277, 471] on strong "Guidelines" at bounding box center [265, 475] width 75 height 18
click at [397, 444] on button "button" at bounding box center [399, 441] width 25 height 25
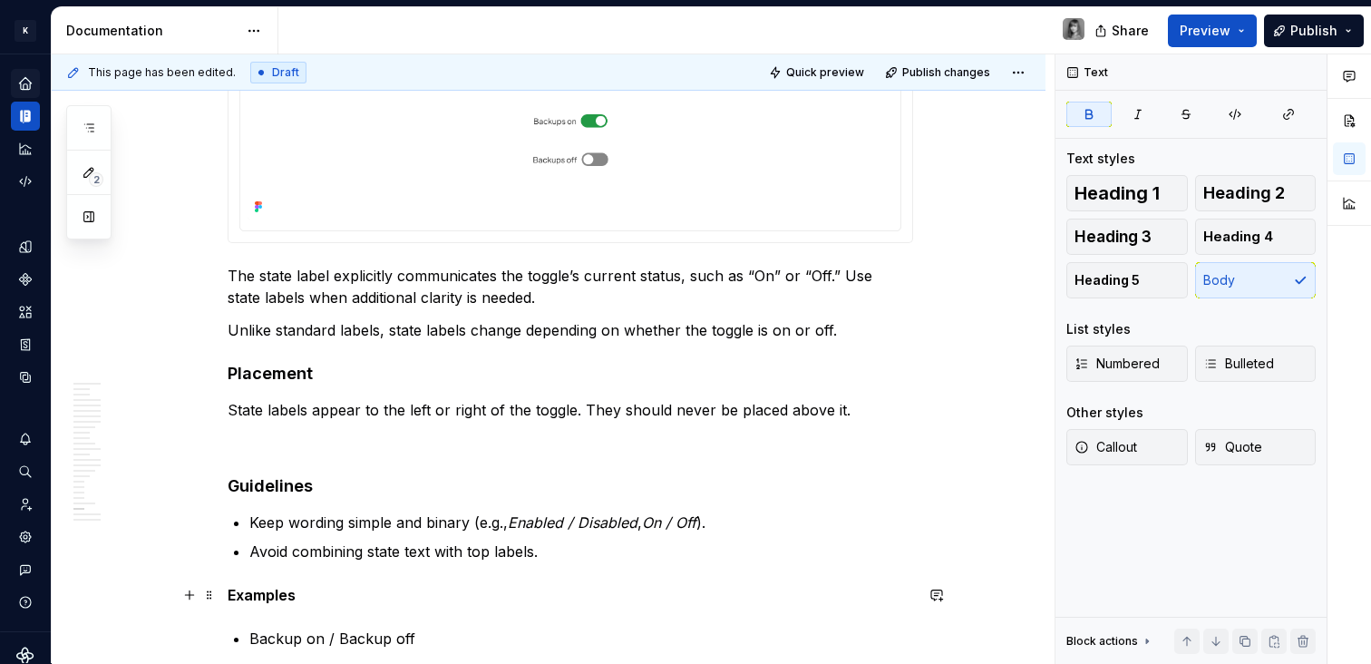
click at [270, 589] on strong "Examples" at bounding box center [262, 595] width 68 height 18
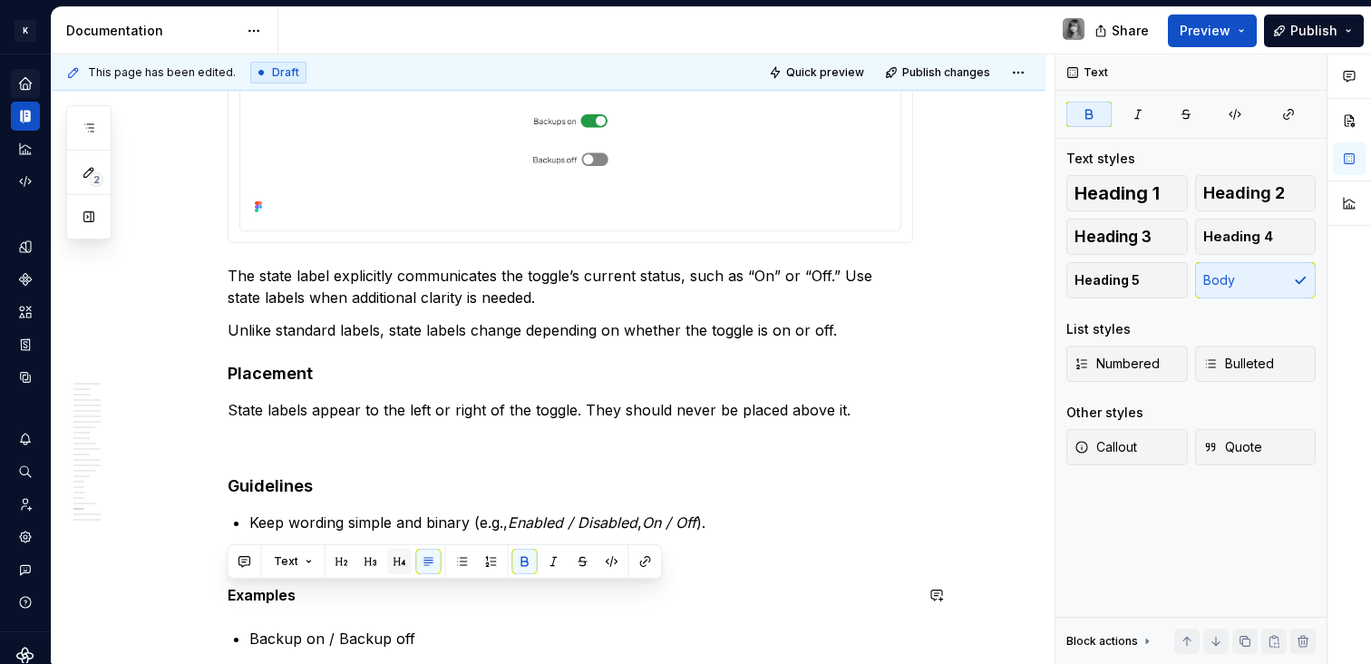
click at [402, 574] on div "Text" at bounding box center [445, 561] width 435 height 34
click at [401, 570] on button "button" at bounding box center [399, 560] width 25 height 25
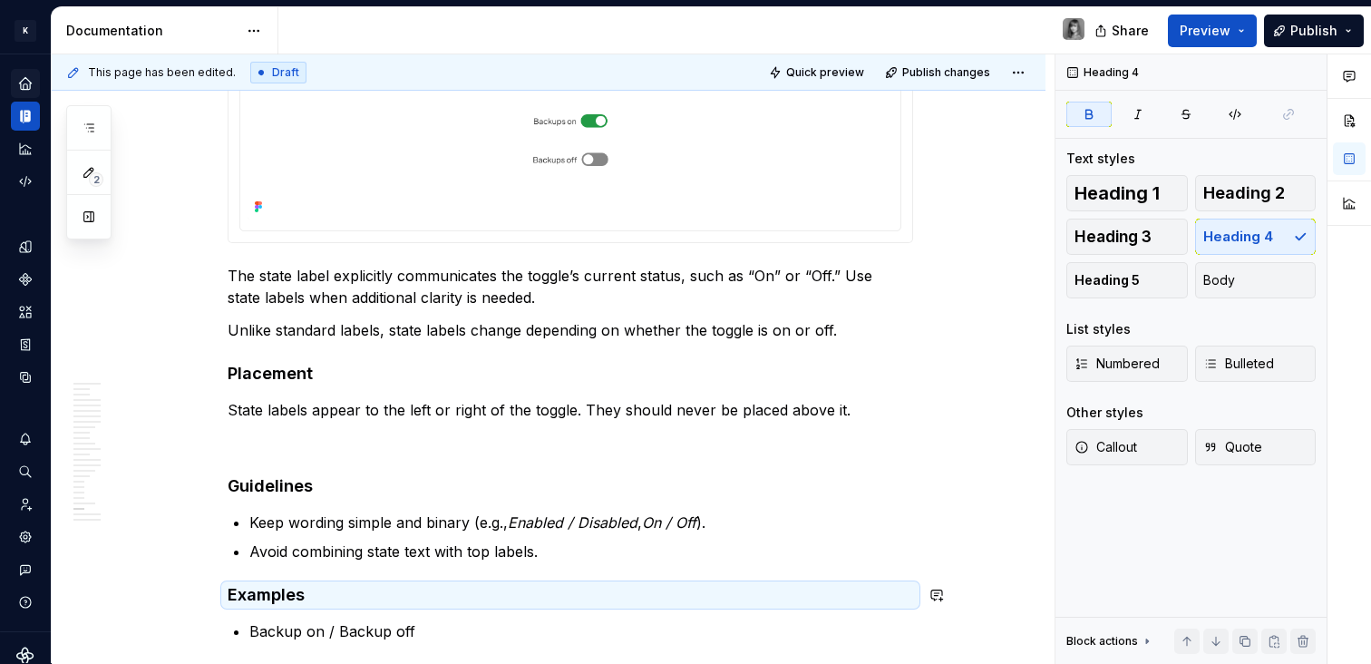
click at [655, 551] on p "Avoid combining state text with top labels." at bounding box center [581, 551] width 664 height 22
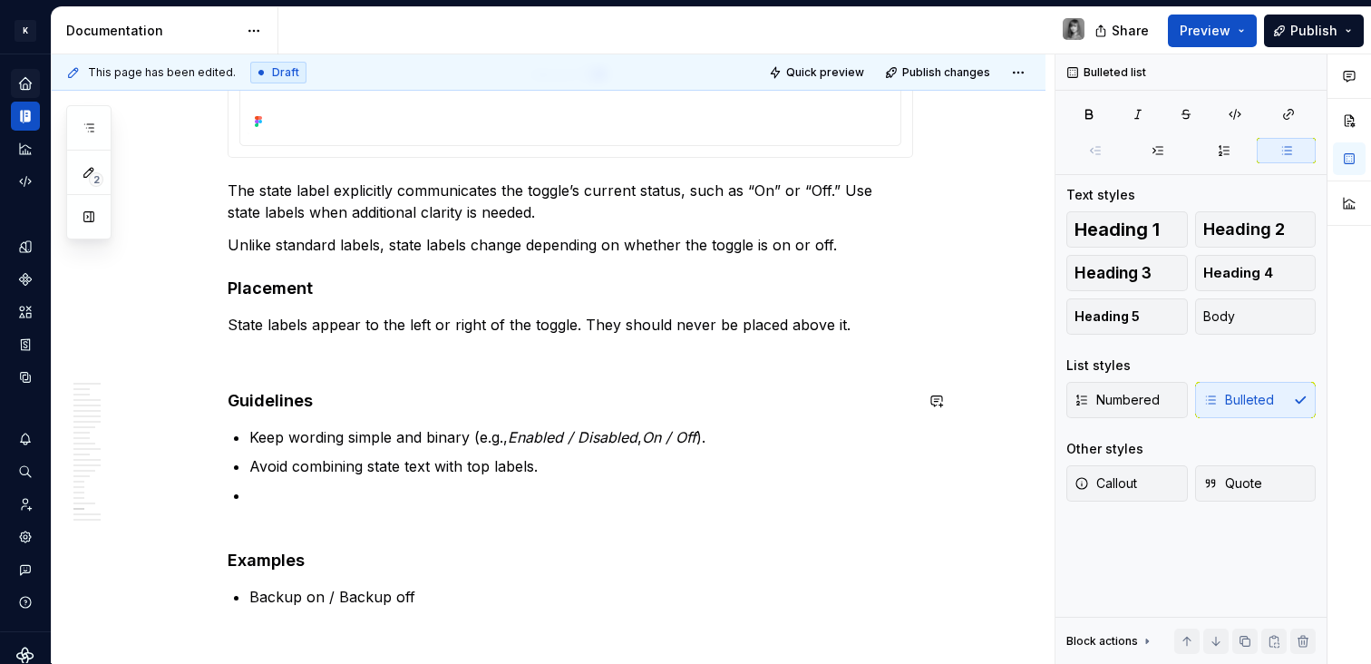
scroll to position [10749, 0]
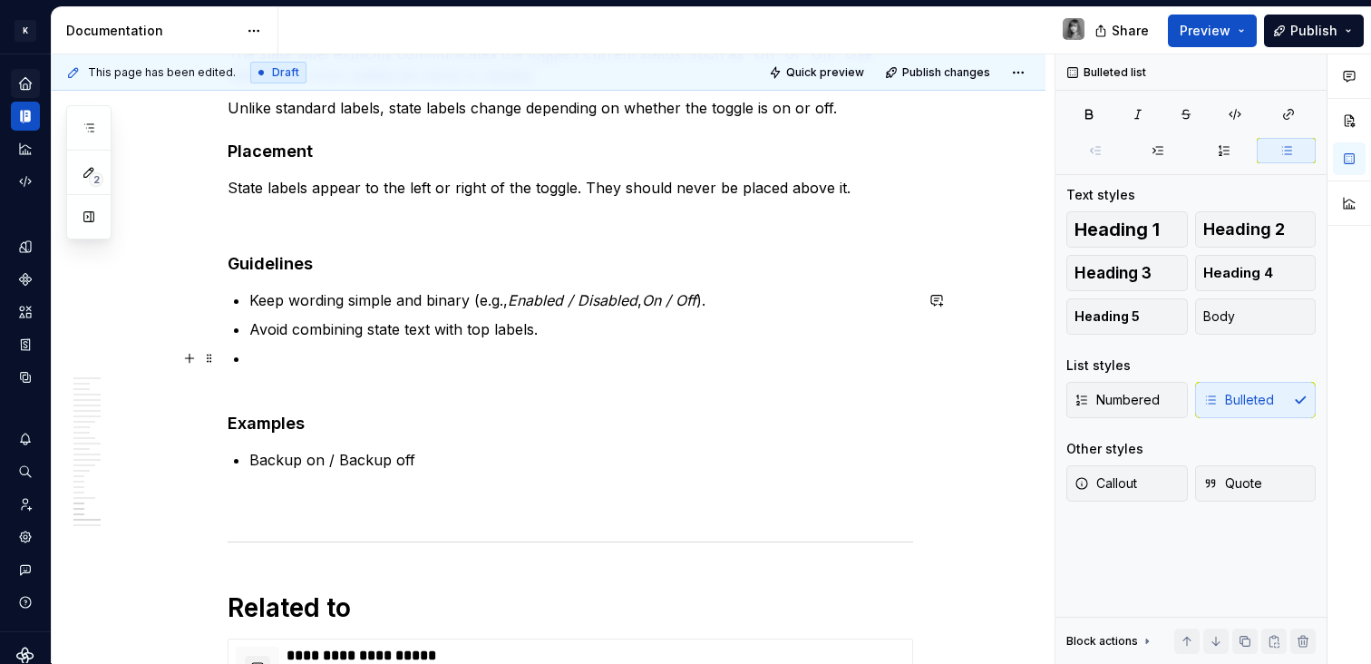
click at [266, 380] on p at bounding box center [581, 369] width 664 height 44
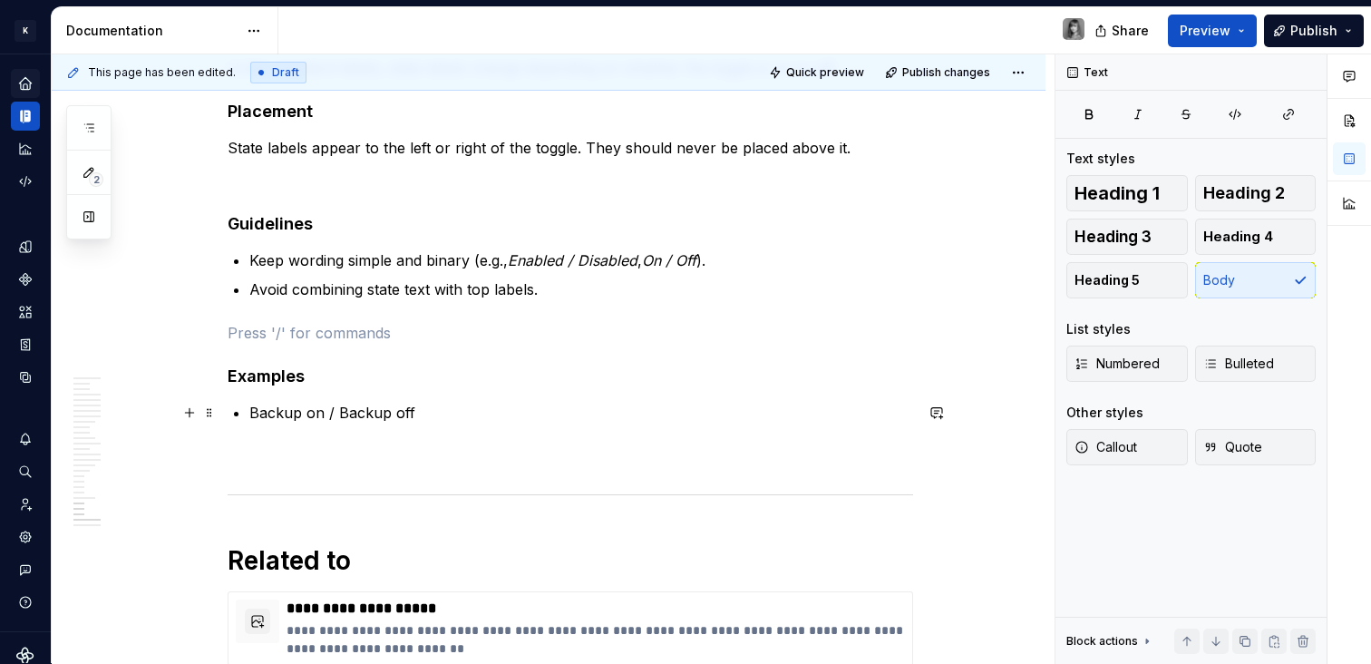
scroll to position [10805, 0]
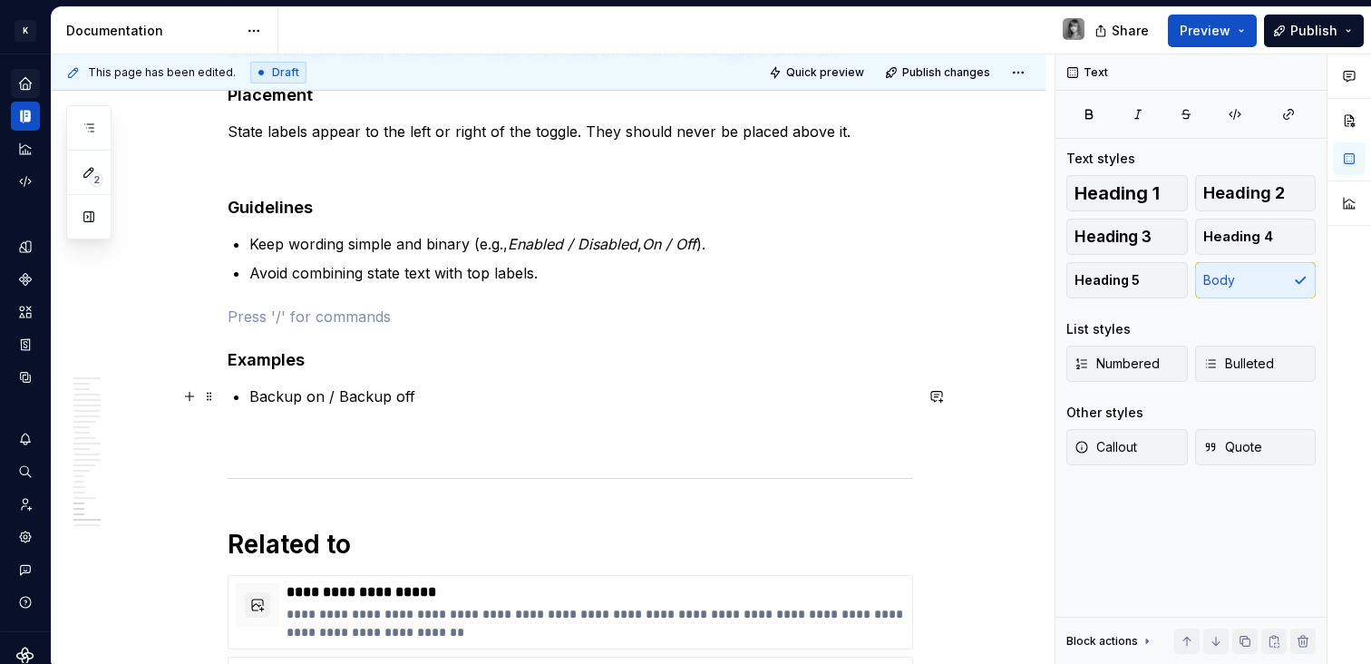
click at [458, 396] on p "Backup on / Backup off" at bounding box center [581, 396] width 664 height 22
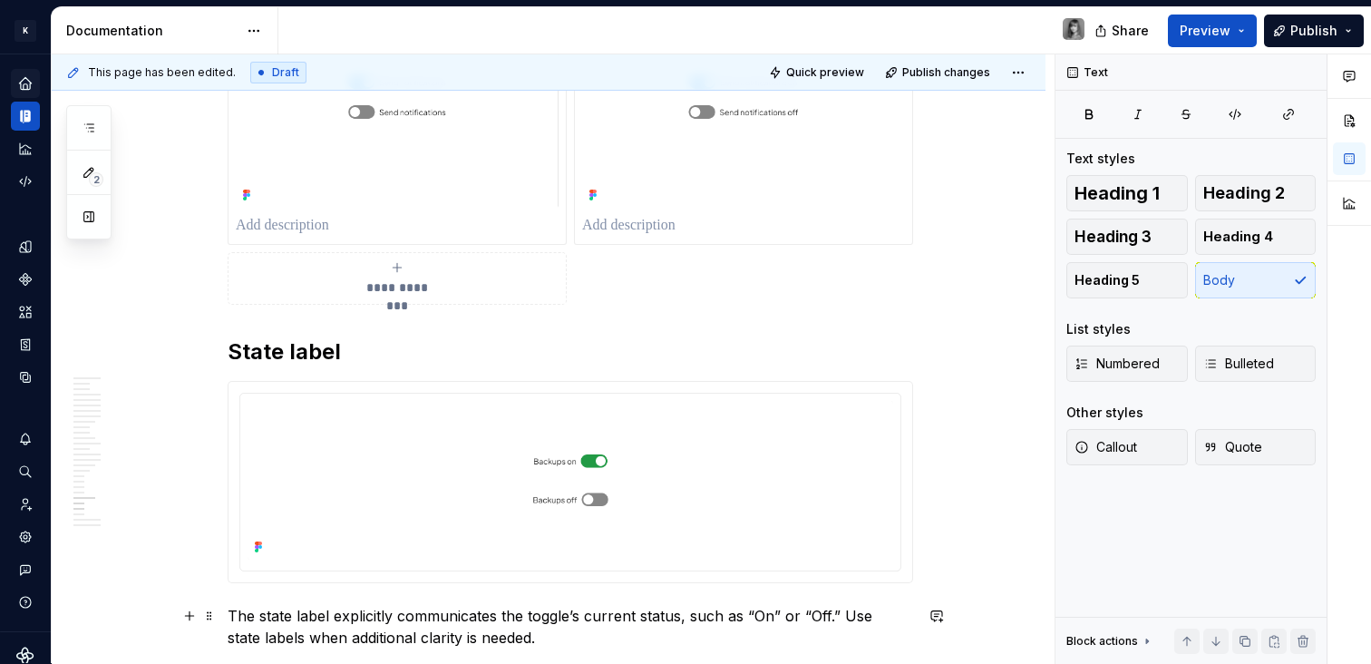
scroll to position [10366, 0]
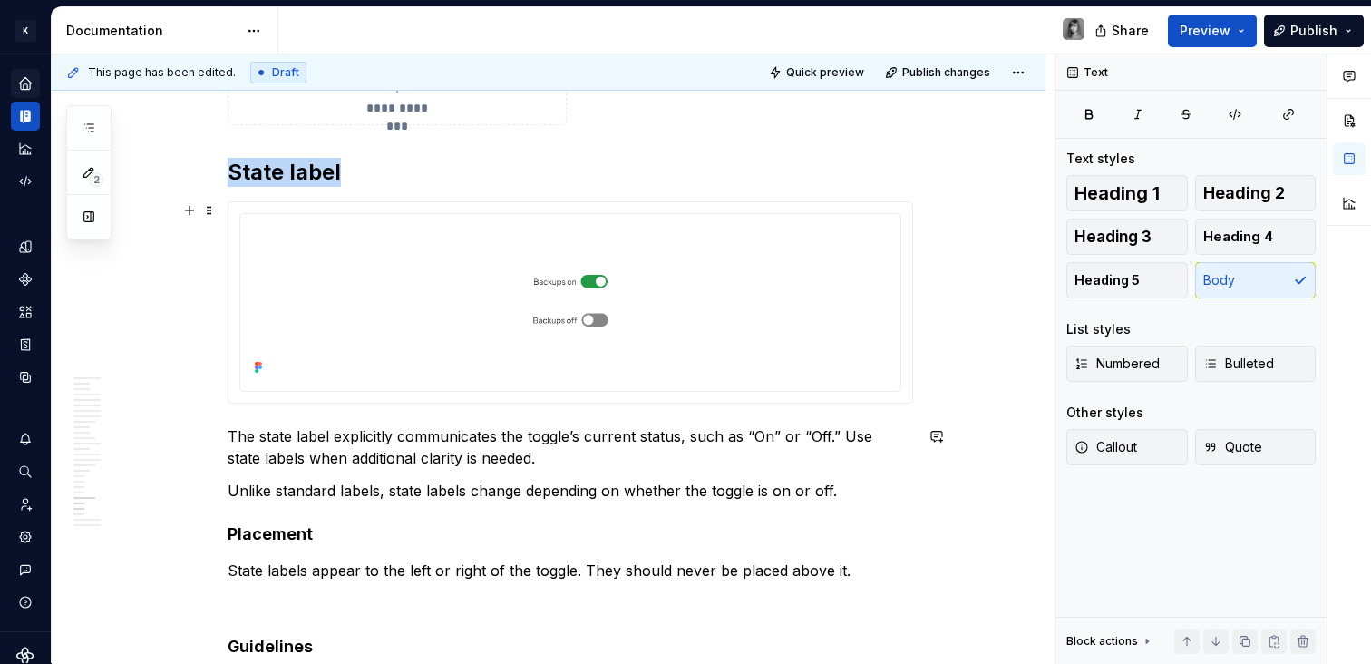
click at [697, 323] on img at bounding box center [569, 300] width 645 height 159
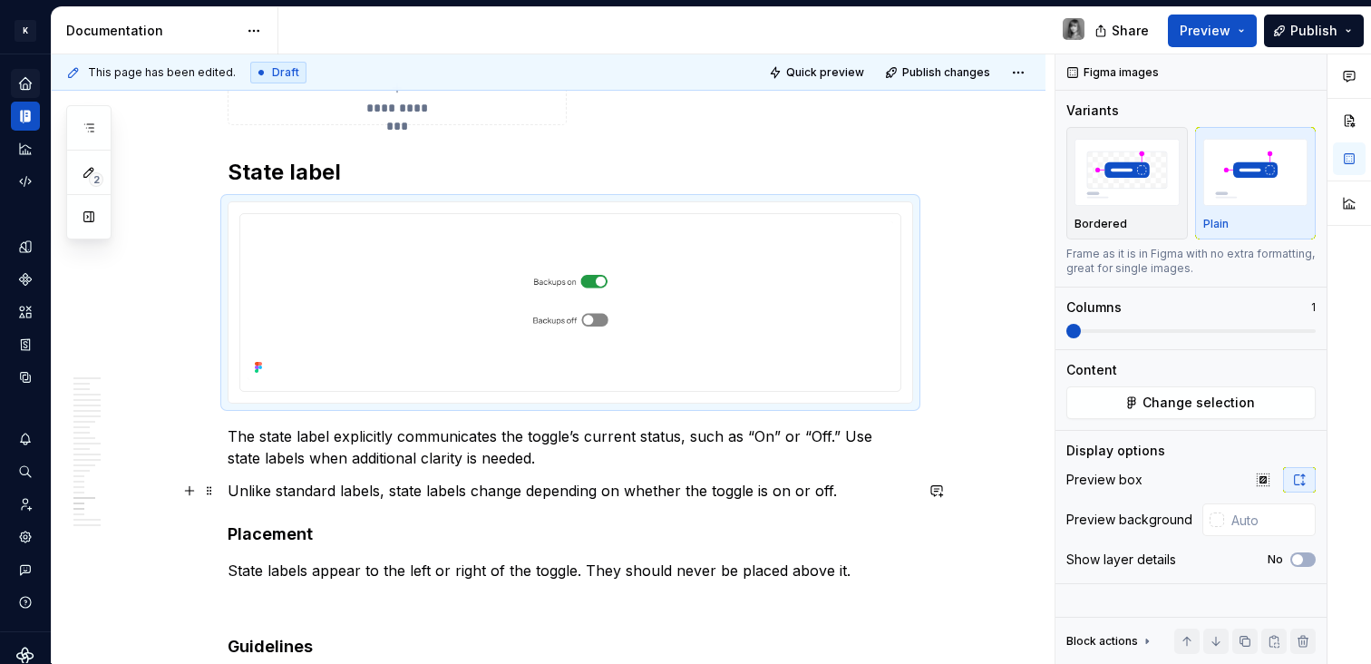
click at [762, 487] on p "Unlike standard labels, state labels change depending on whether the toggle is …" at bounding box center [570, 491] width 685 height 22
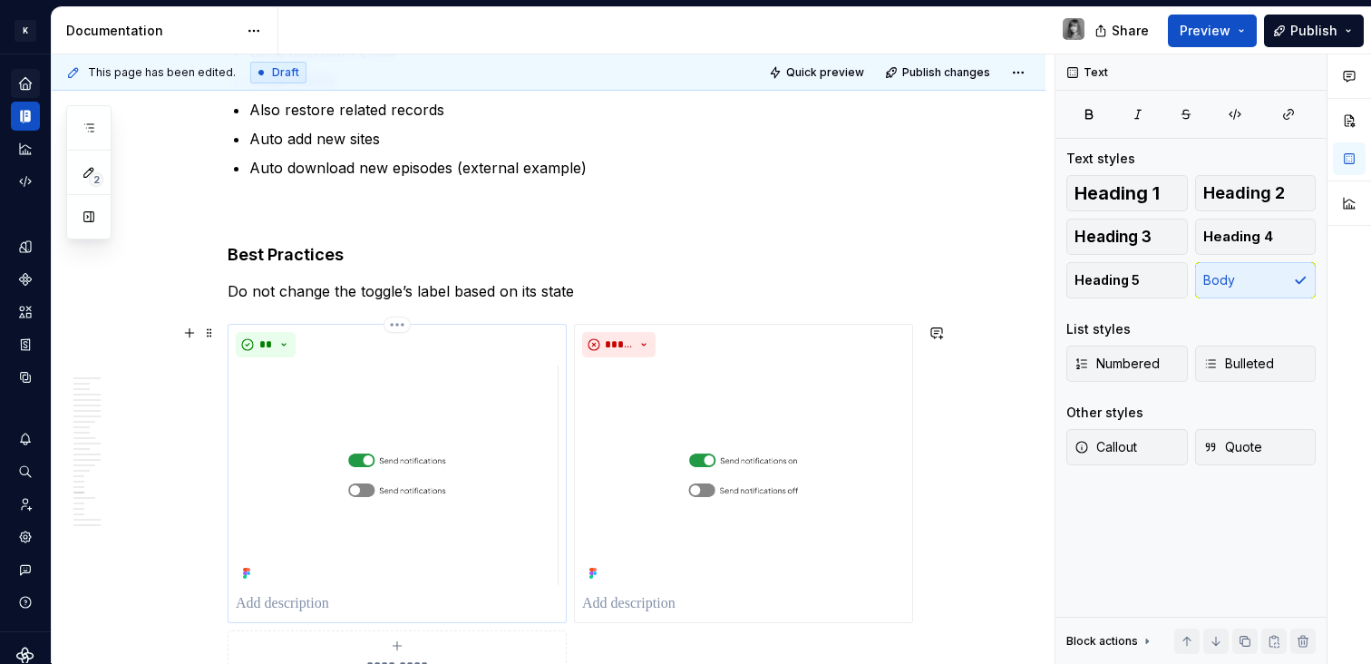
scroll to position [9492, 0]
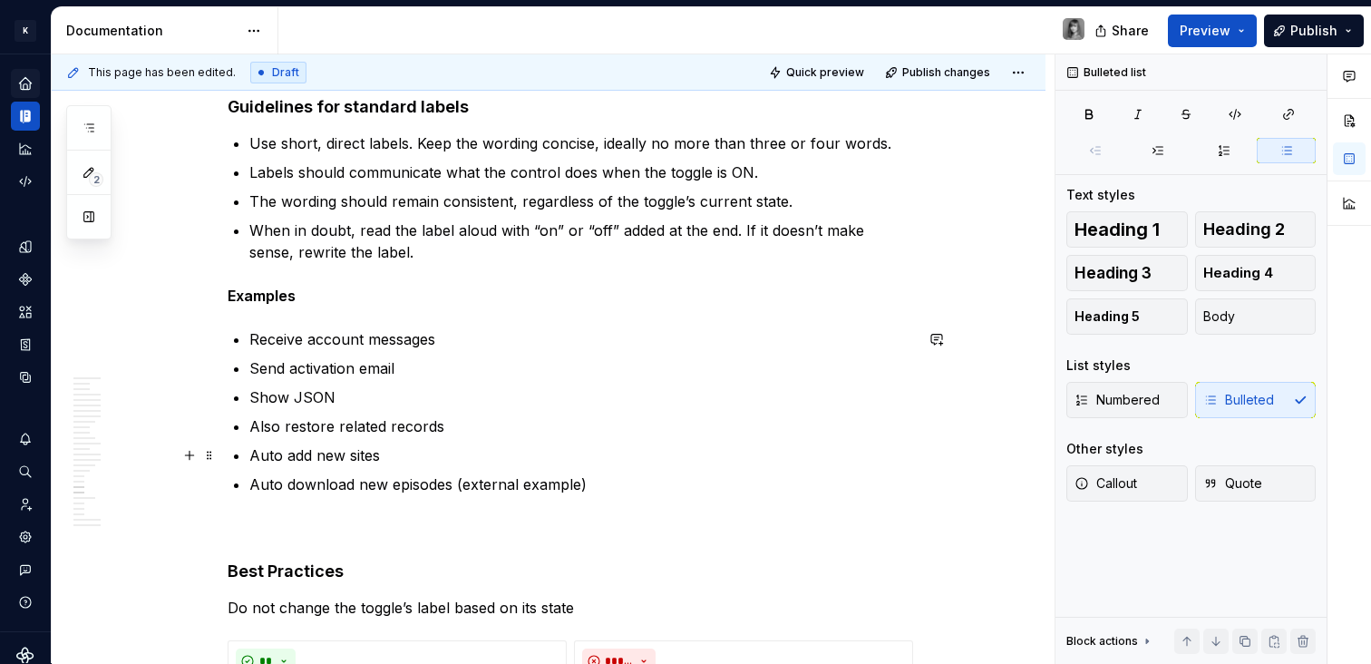
click at [519, 451] on p "Auto add new sites" at bounding box center [581, 455] width 664 height 22
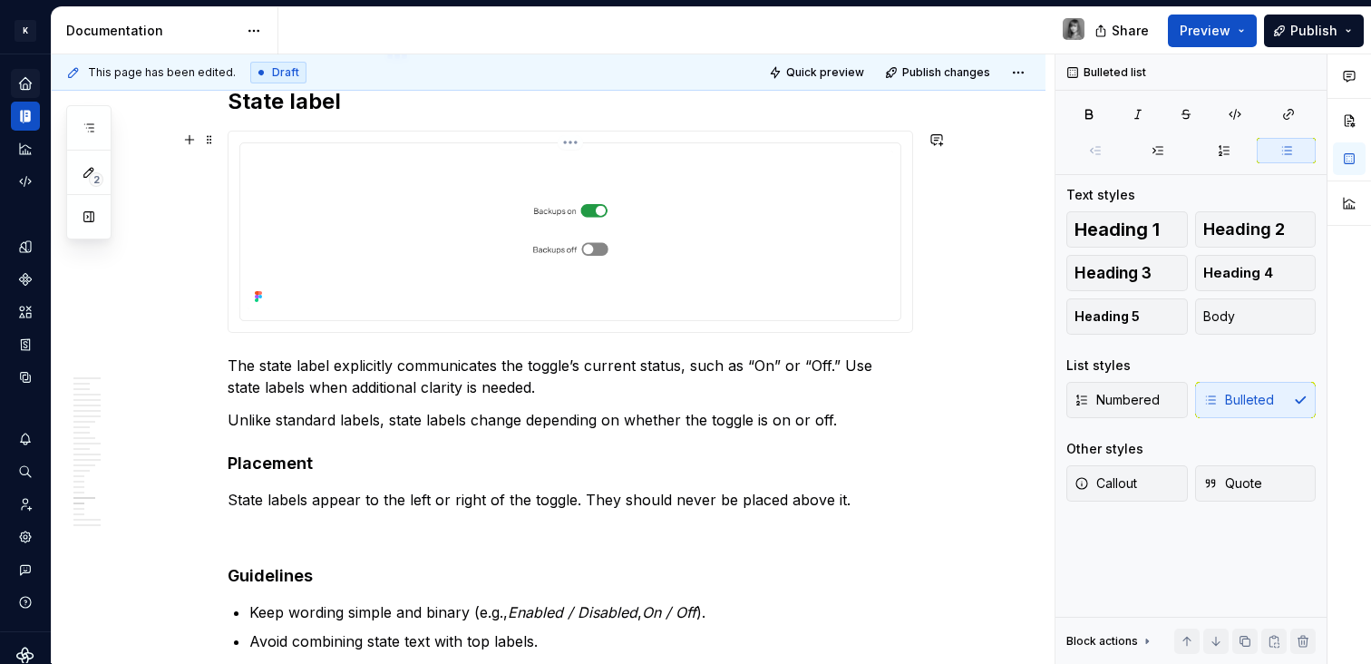
scroll to position [10304, 0]
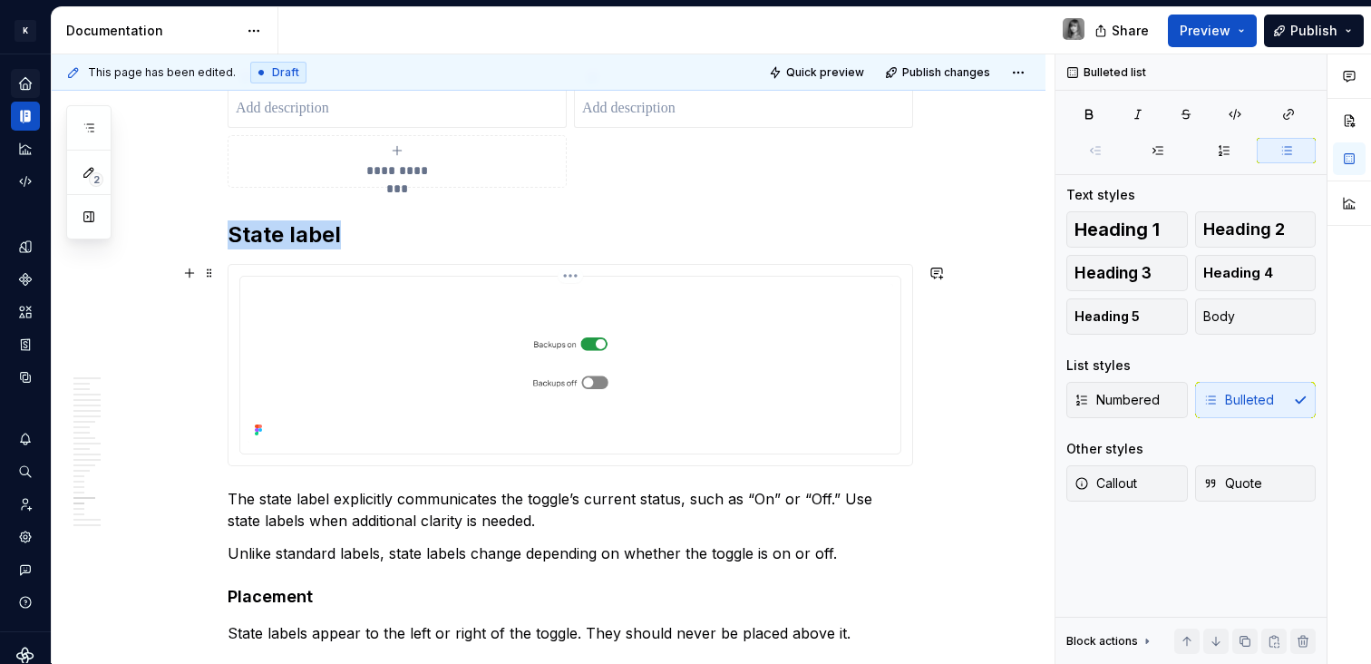
click at [701, 332] on img at bounding box center [569, 363] width 645 height 159
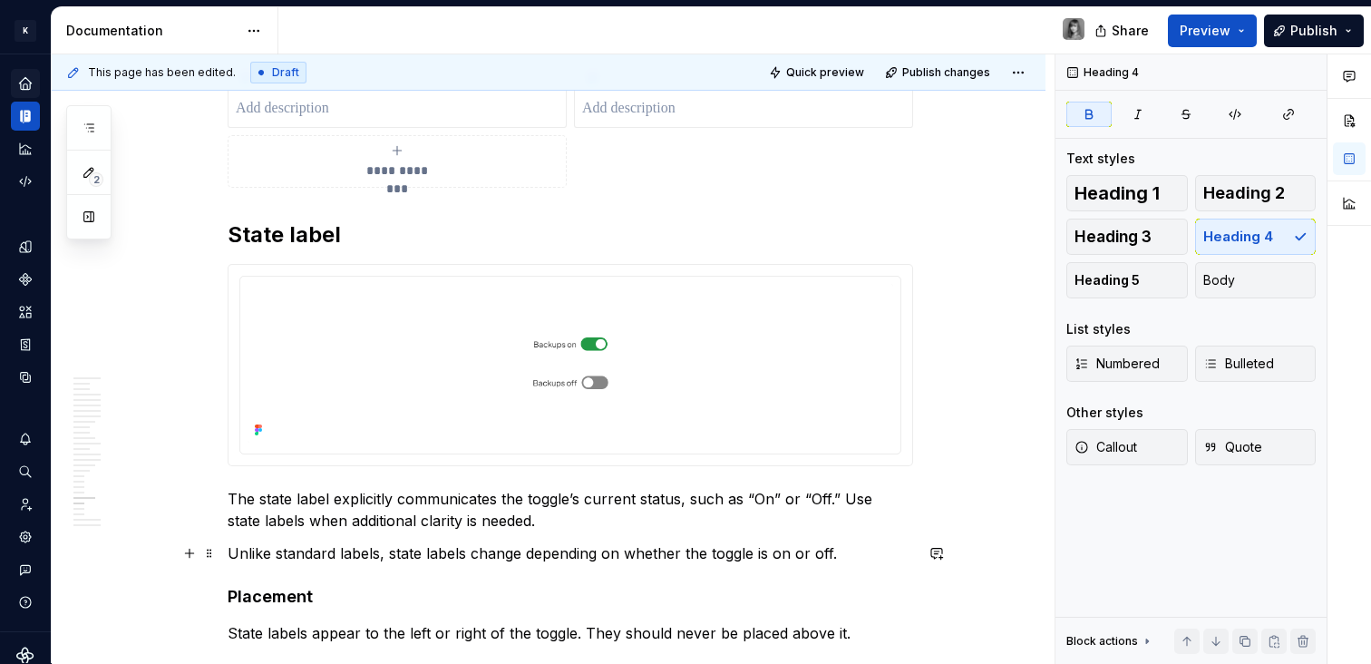
click at [848, 558] on p "Unlike standard labels, state labels change depending on whether the toggle is …" at bounding box center [570, 553] width 685 height 22
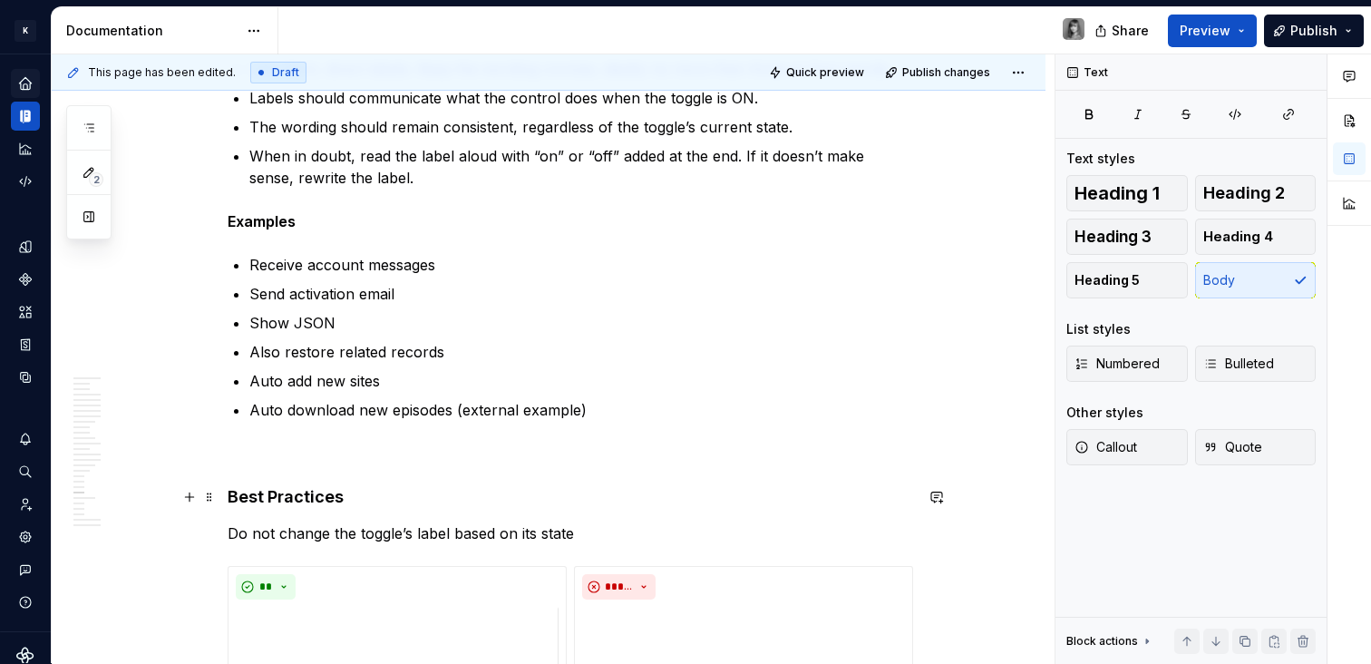
scroll to position [9065, 0]
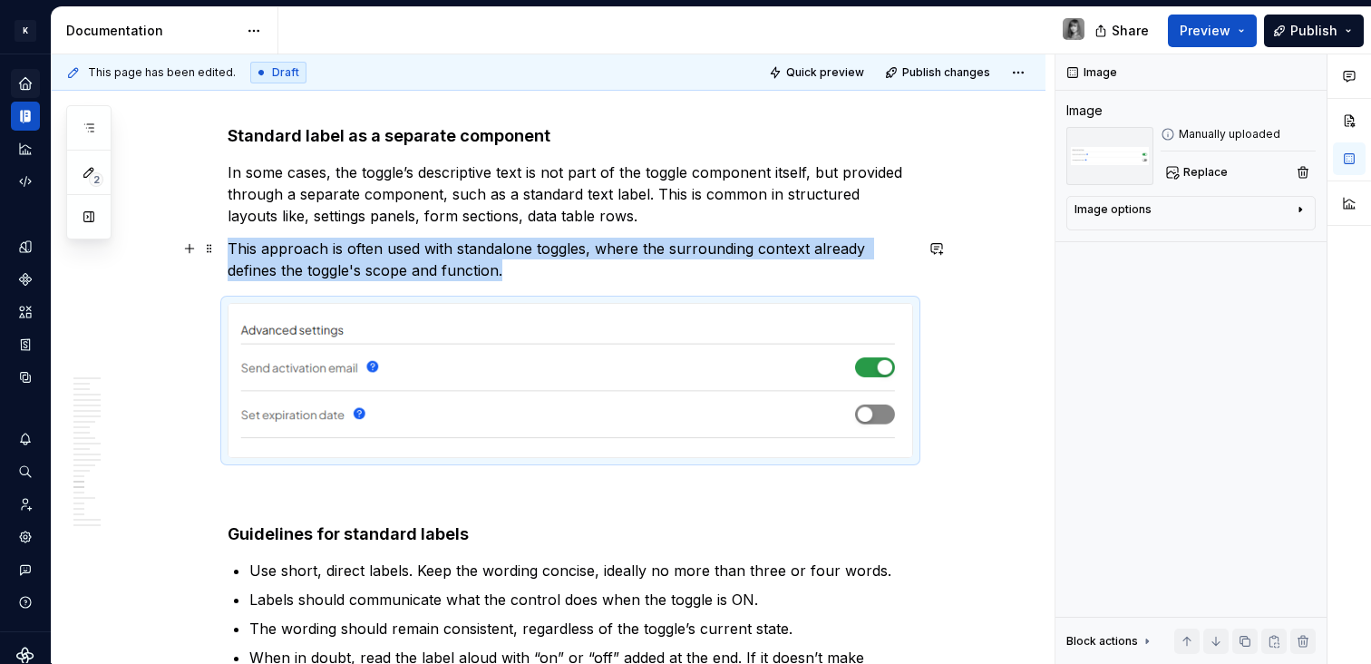
click at [589, 270] on p "This approach is often used with standalone toggles, where the surrounding cont…" at bounding box center [570, 259] width 685 height 44
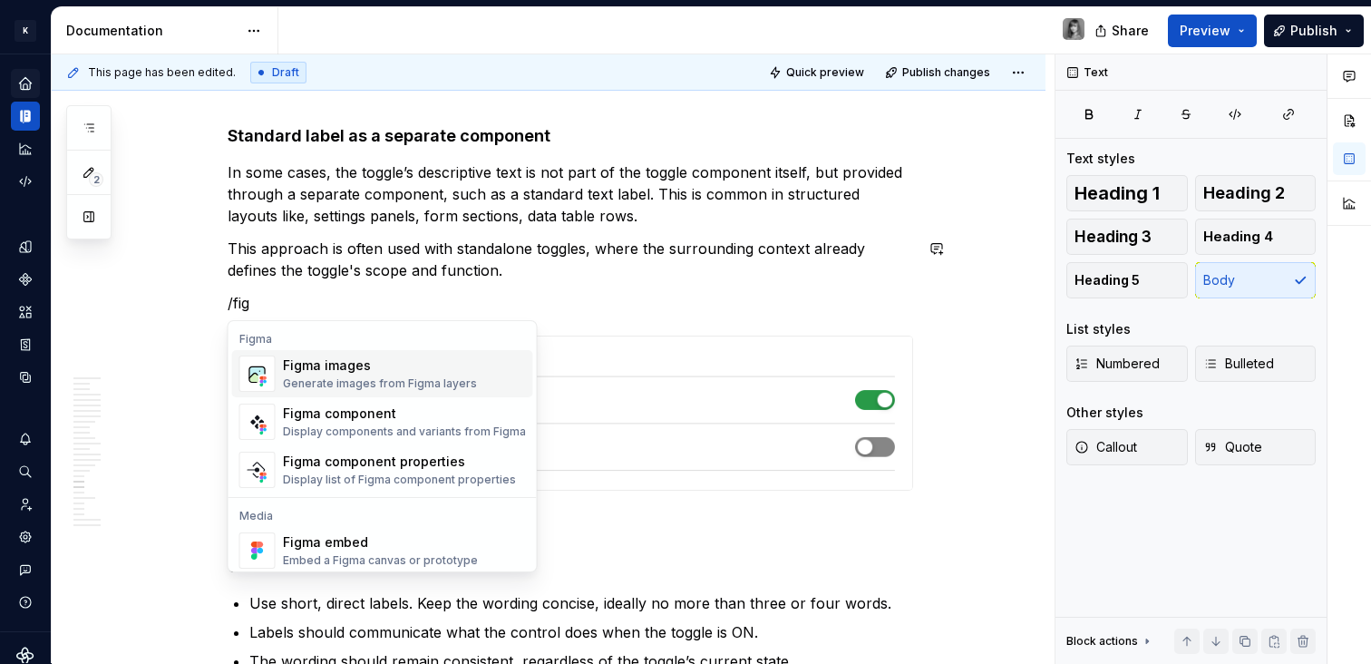
click at [368, 376] on div "Generate images from Figma layers" at bounding box center [380, 383] width 194 height 15
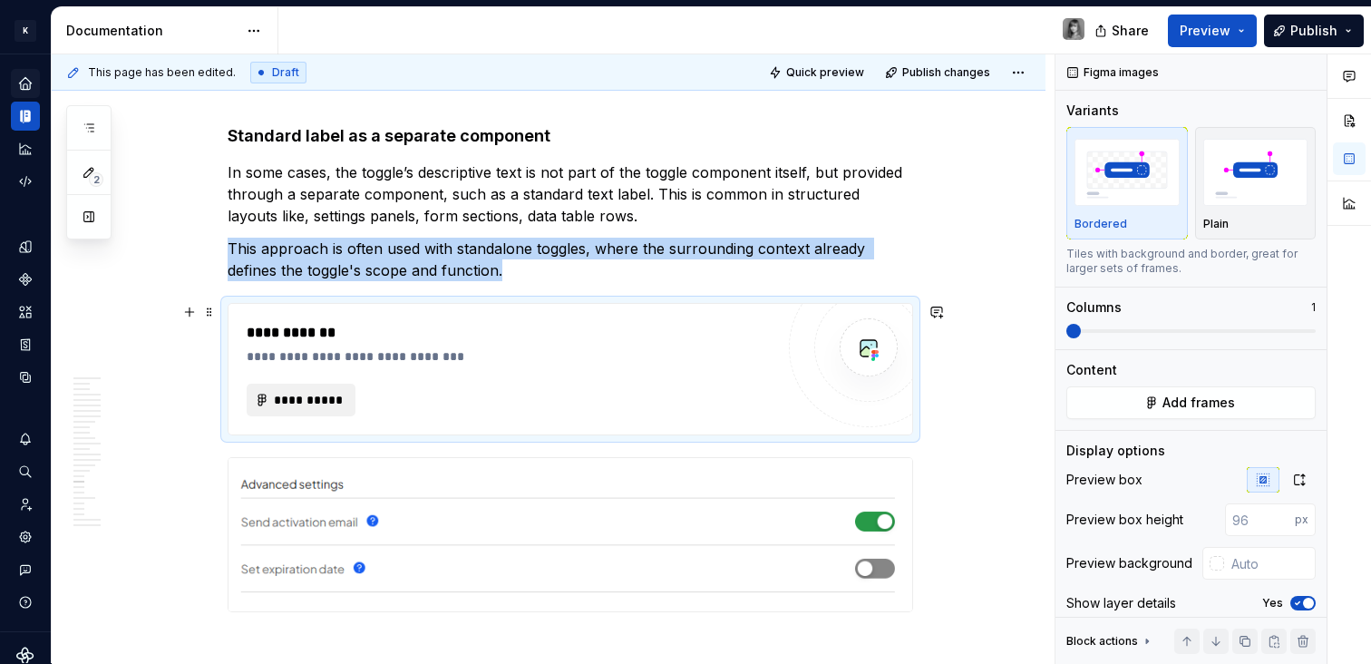
click at [282, 400] on span "**********" at bounding box center [308, 400] width 71 height 18
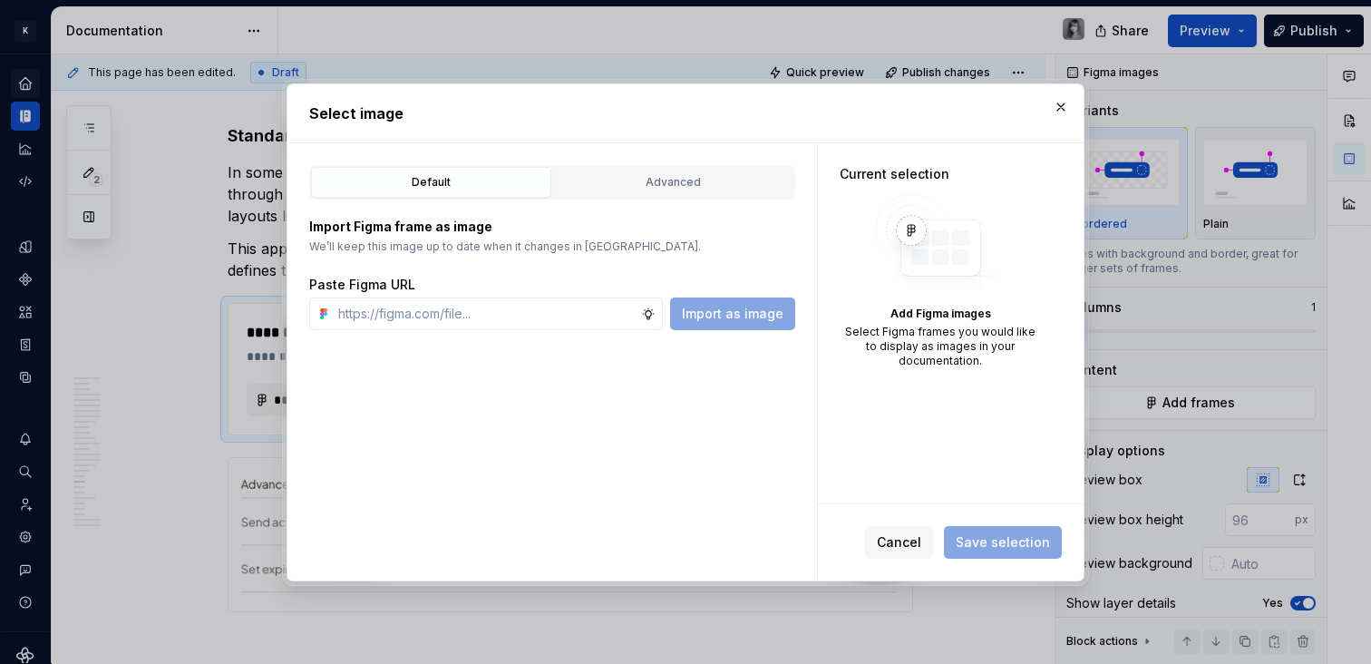
click at [713, 201] on div "Import Figma frame as image We’ll keep this image up to date when it changes in…" at bounding box center [552, 264] width 486 height 131
drag, startPoint x: 683, startPoint y: 177, endPoint x: 728, endPoint y: 228, distance: 67.4
click at [683, 177] on div "Advanced" at bounding box center [673, 182] width 228 height 18
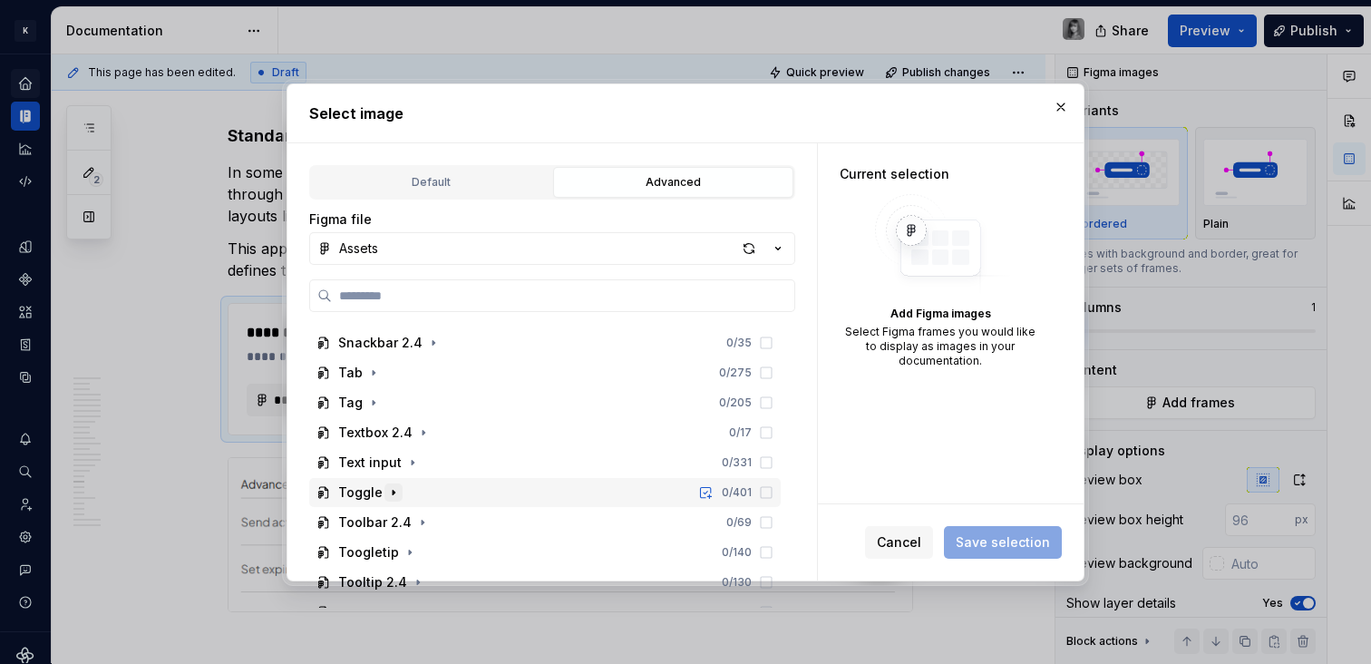
click at [392, 485] on icon "button" at bounding box center [393, 492] width 15 height 15
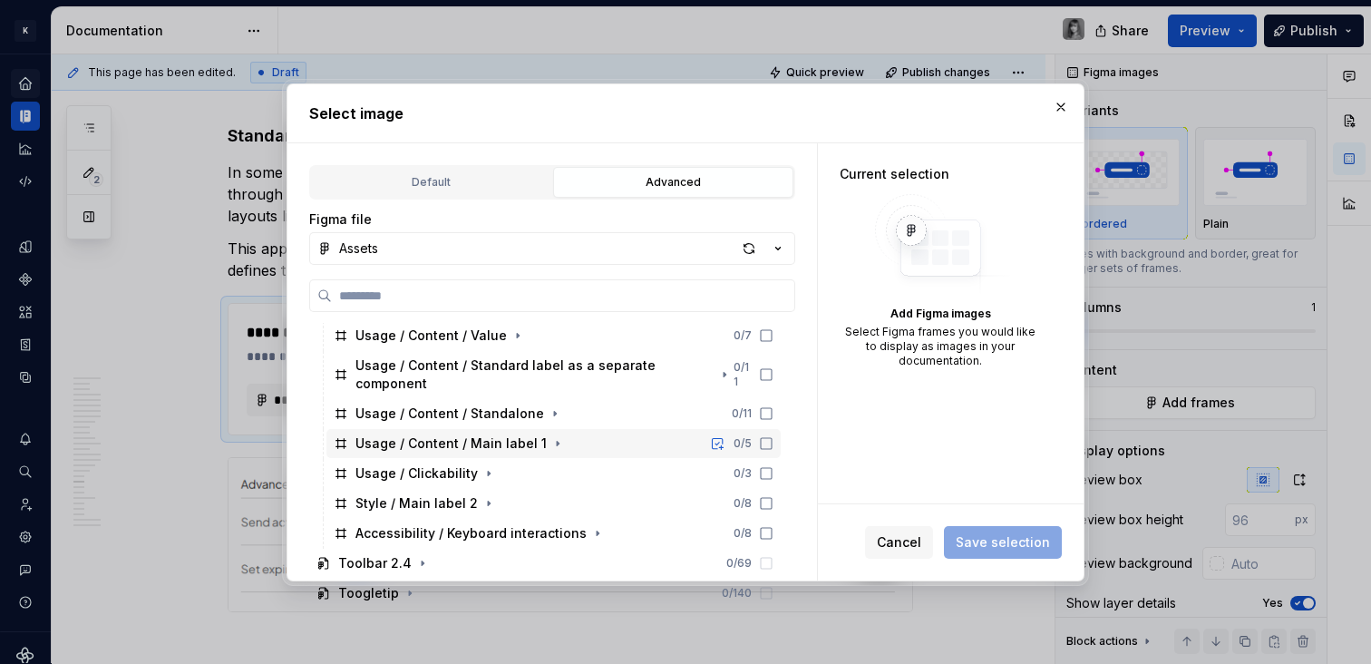
scroll to position [1420, 0]
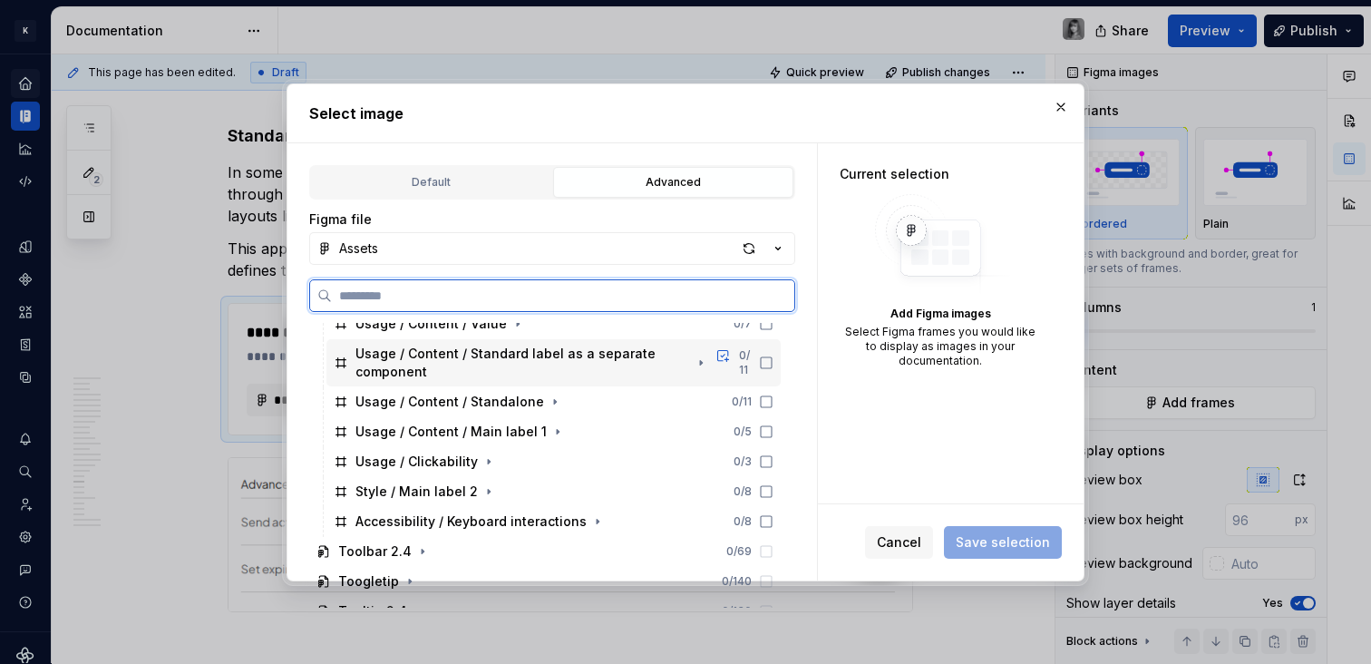
click at [568, 354] on div "Usage / Content / Standard label as a separate component" at bounding box center [522, 362] width 334 height 36
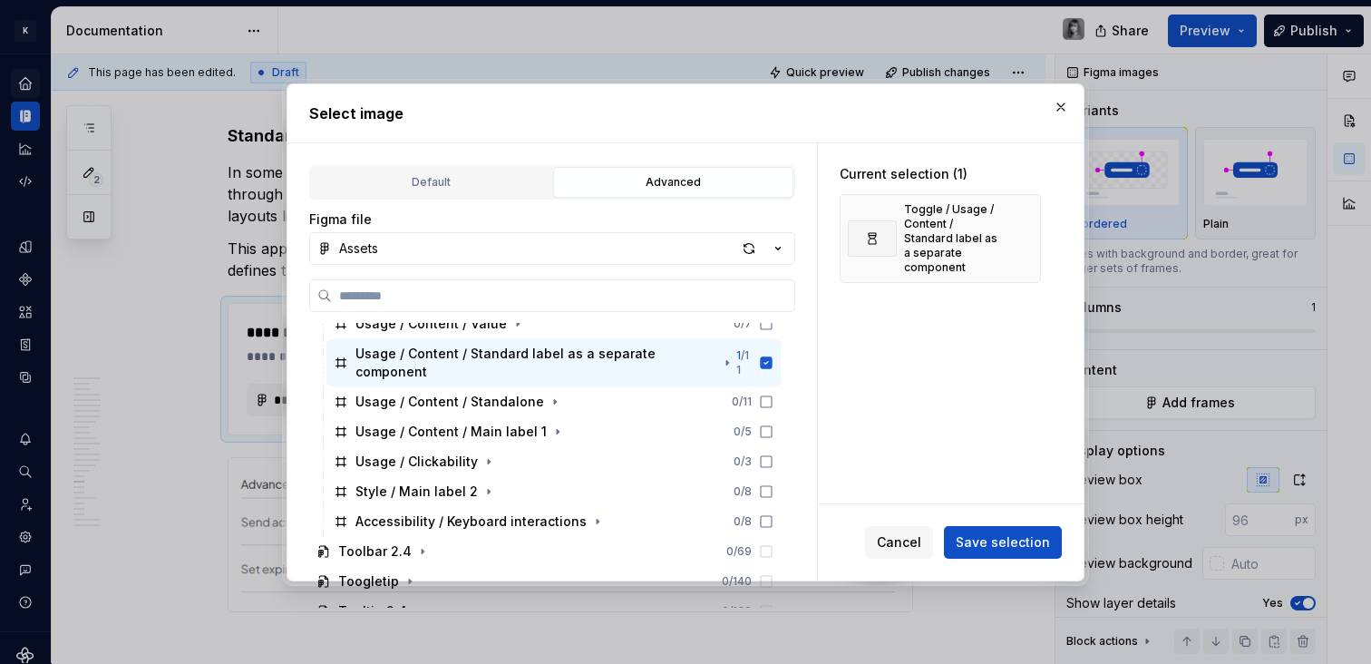
click at [1017, 556] on button "Save selection" at bounding box center [1003, 542] width 118 height 33
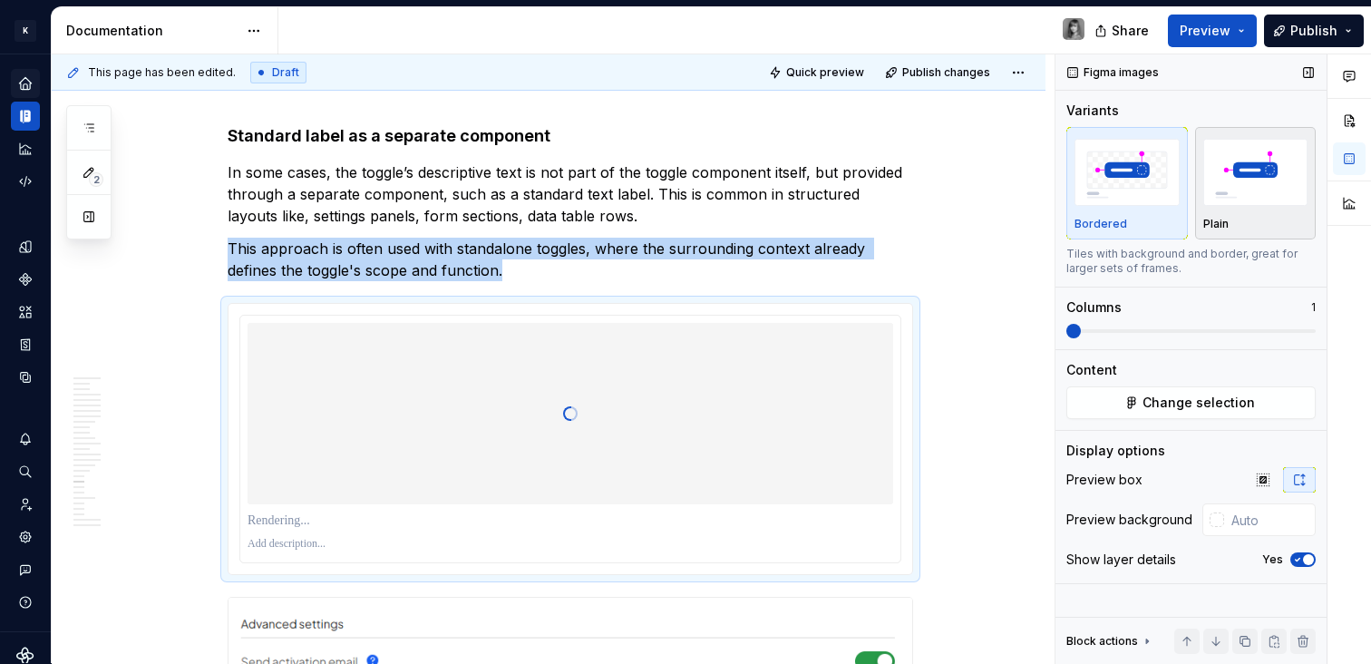
click at [1267, 192] on img "button" at bounding box center [1255, 172] width 105 height 66
click at [1297, 552] on button "Yes" at bounding box center [1302, 559] width 25 height 15
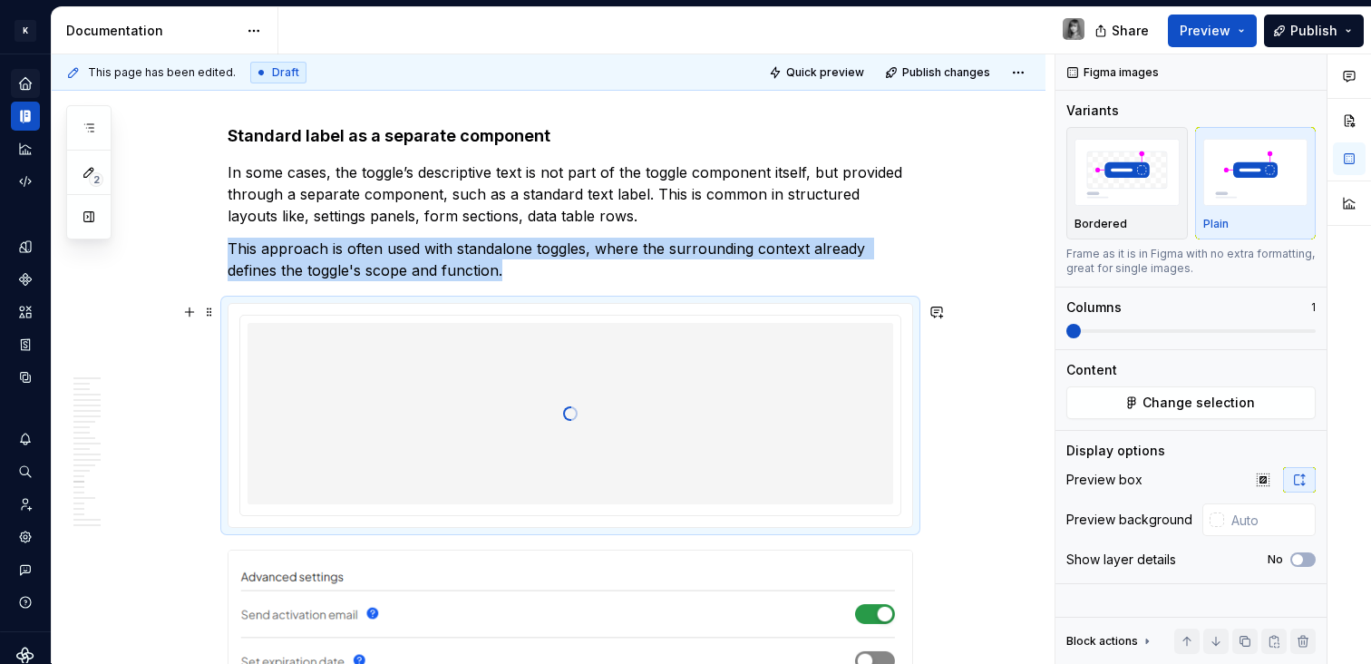
scroll to position [9316, 0]
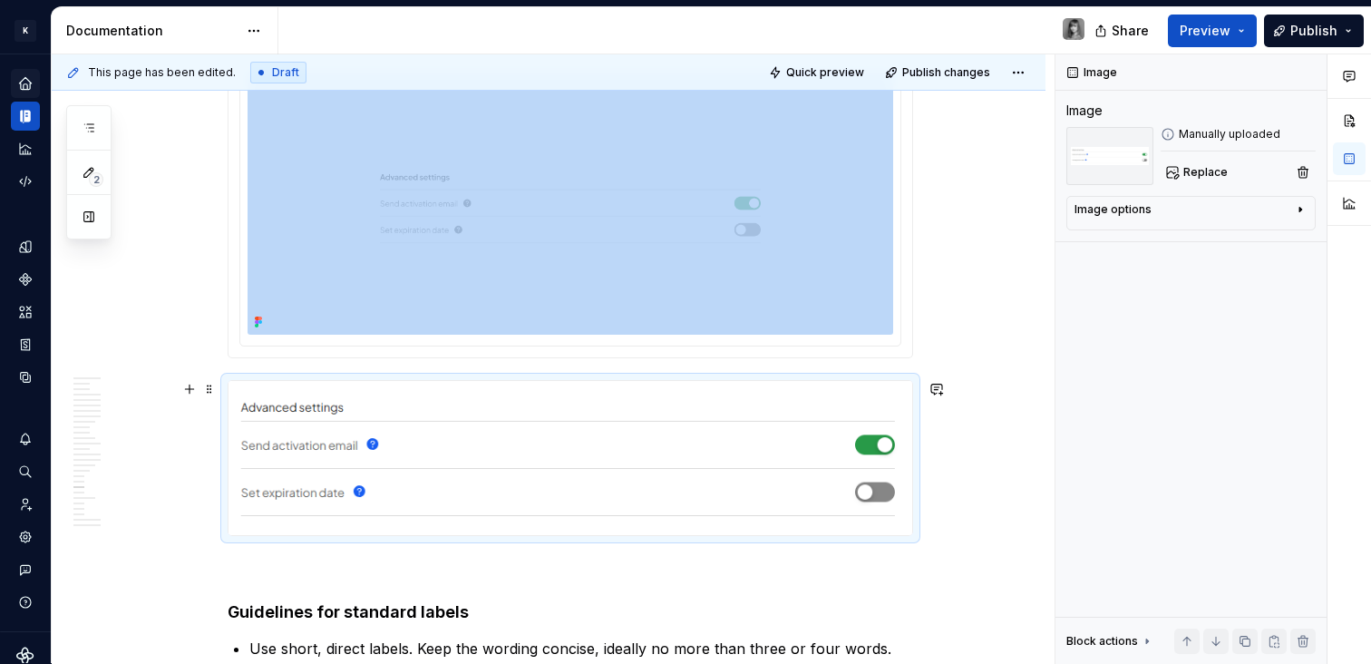
click at [723, 425] on img at bounding box center [569, 458] width 683 height 154
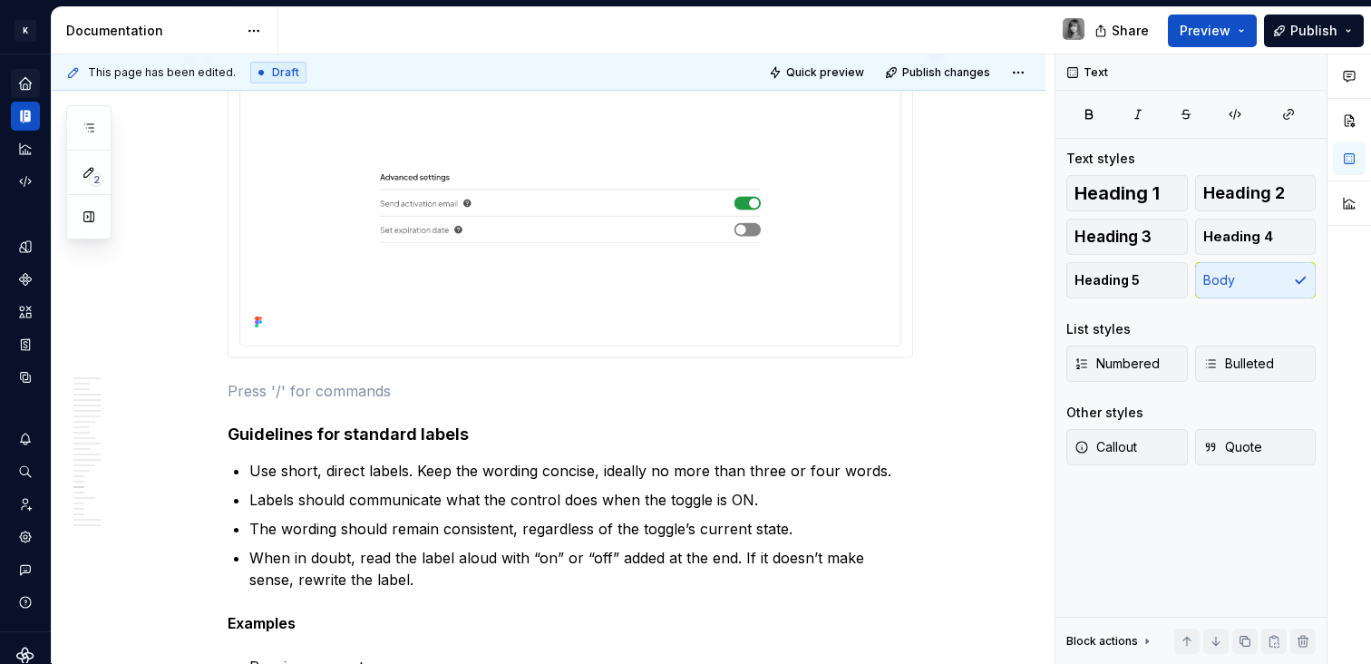
click at [761, 329] on img at bounding box center [569, 203] width 645 height 263
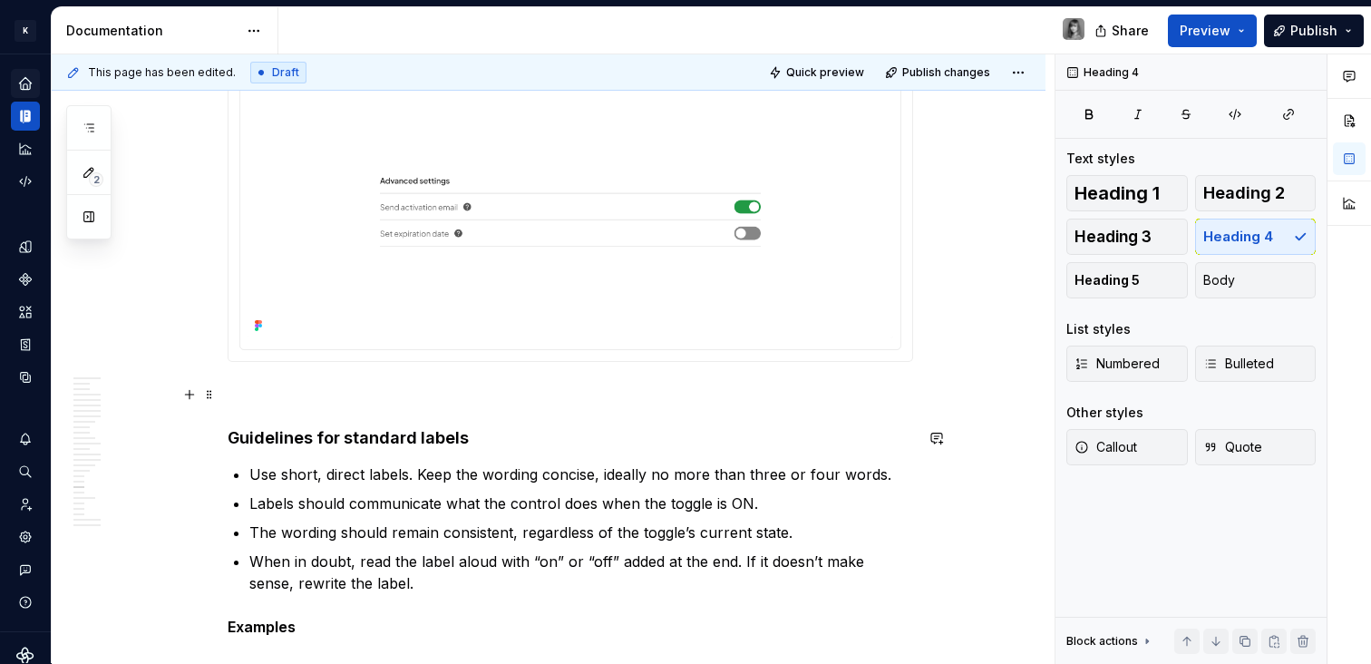
click at [337, 402] on p at bounding box center [570, 394] width 685 height 22
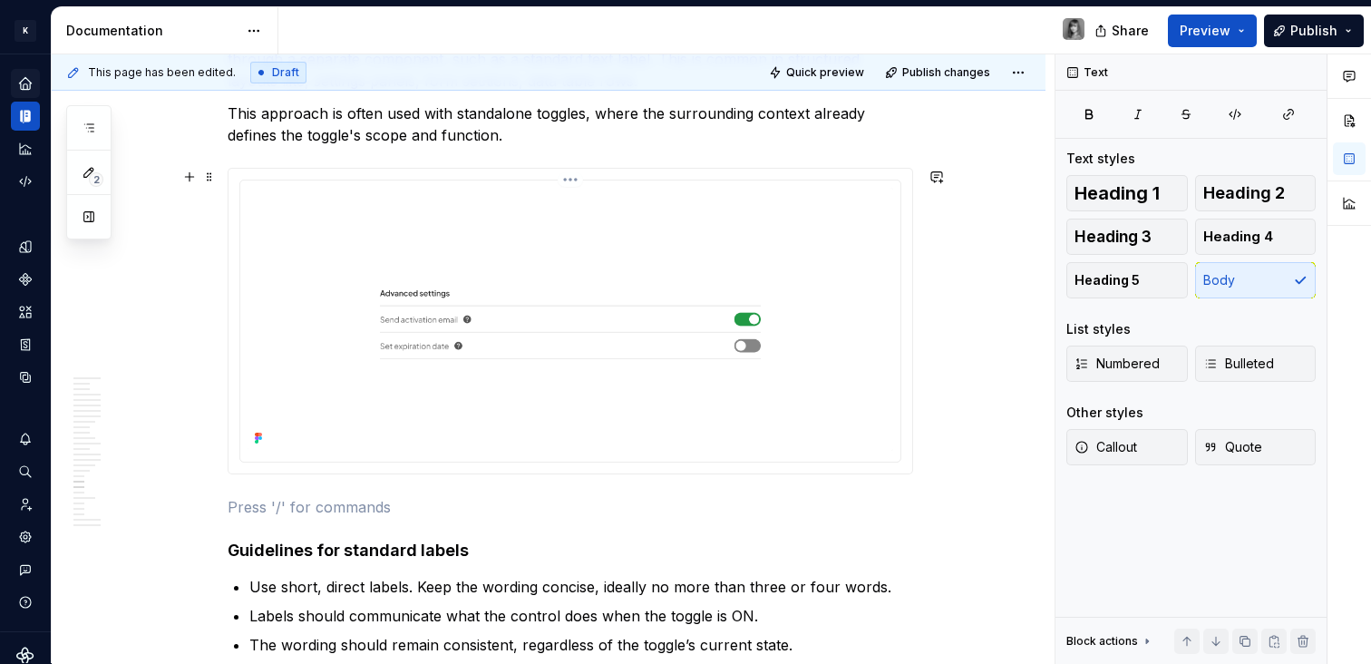
scroll to position [9109, 0]
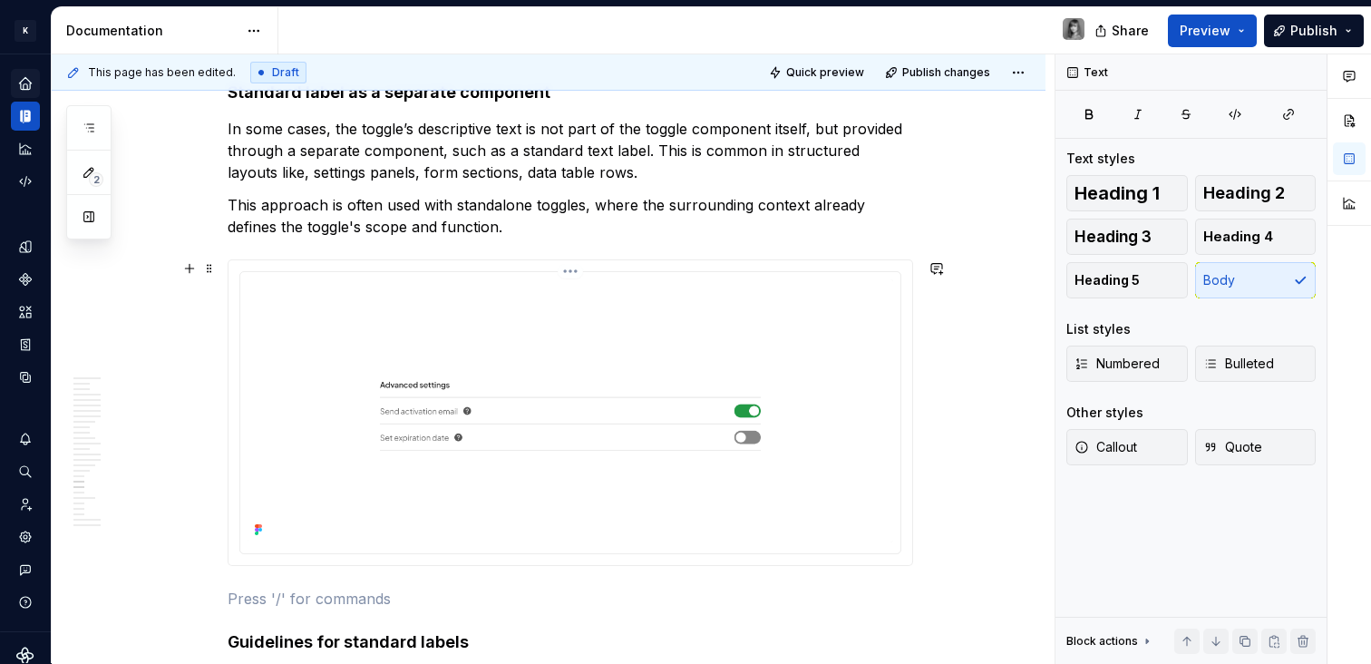
click at [516, 360] on img at bounding box center [569, 410] width 645 height 263
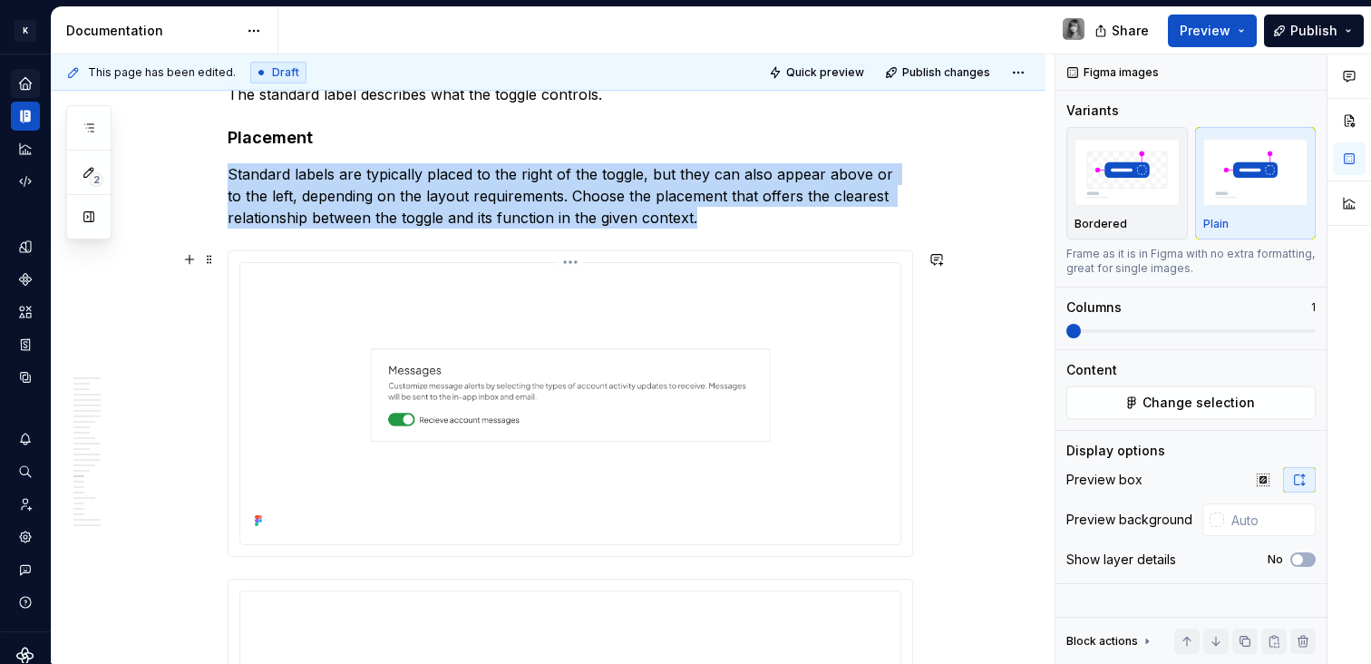
click at [799, 429] on img at bounding box center [569, 401] width 645 height 263
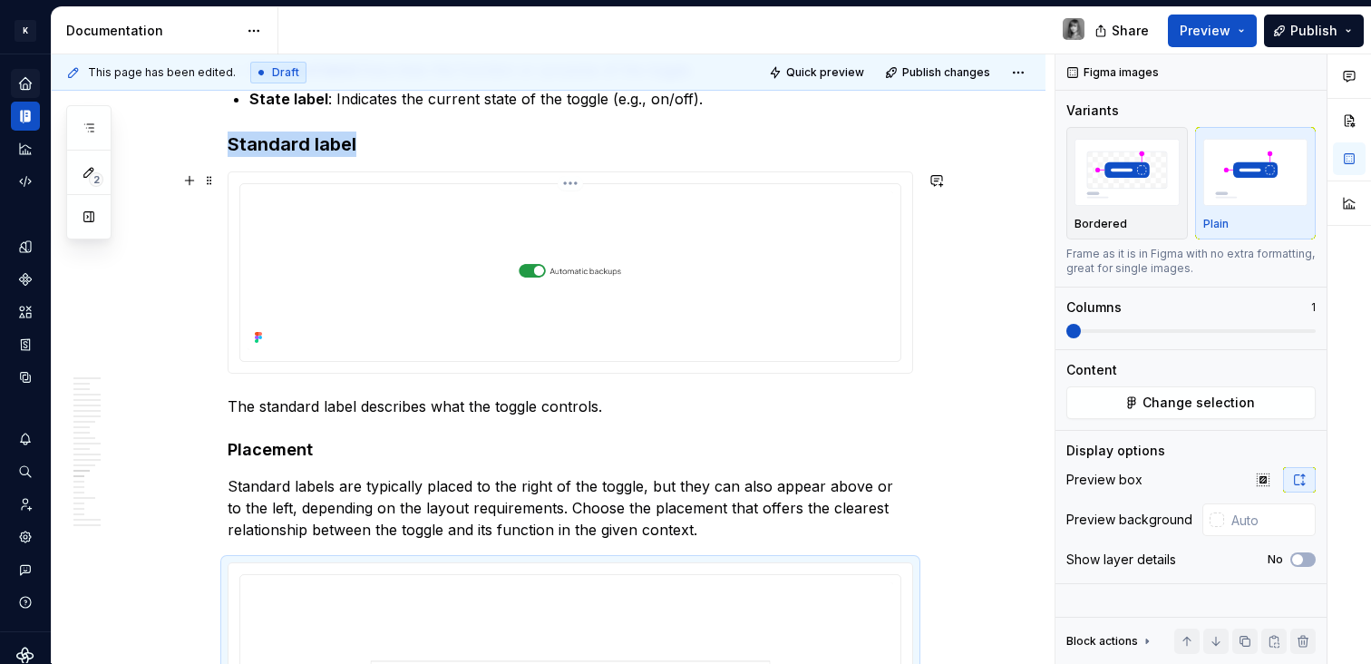
click at [707, 265] on img at bounding box center [569, 270] width 645 height 159
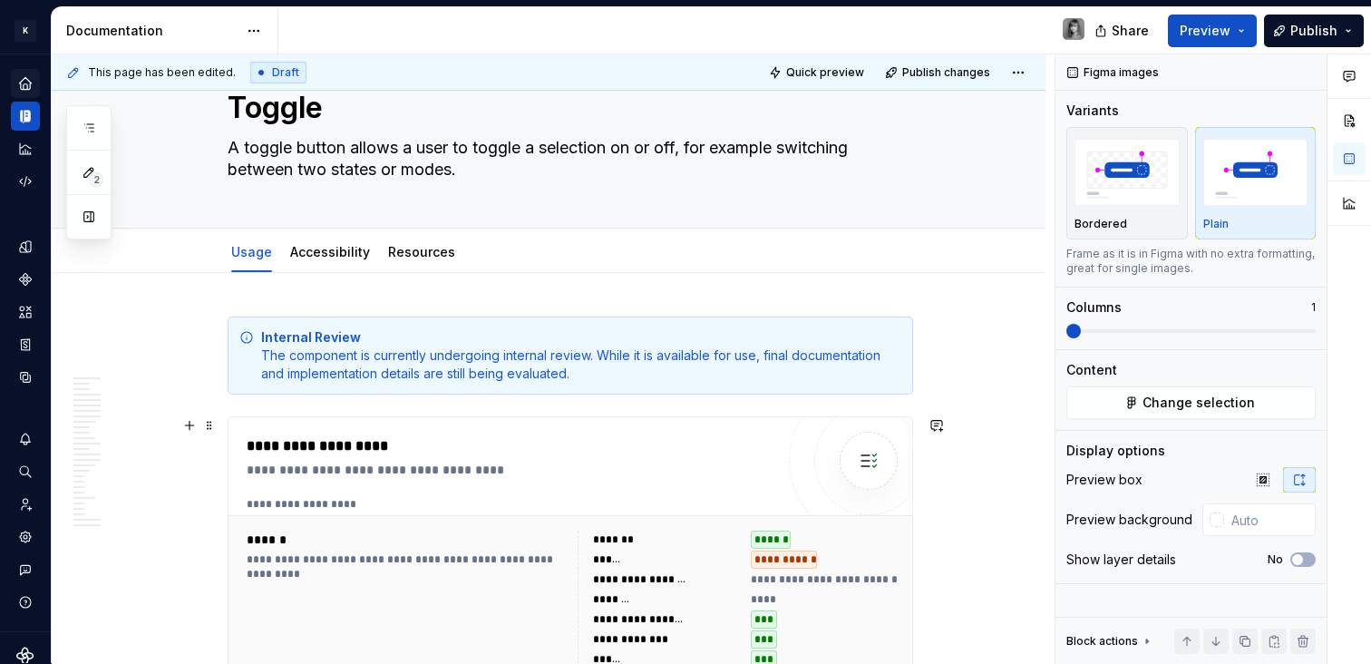
scroll to position [278, 0]
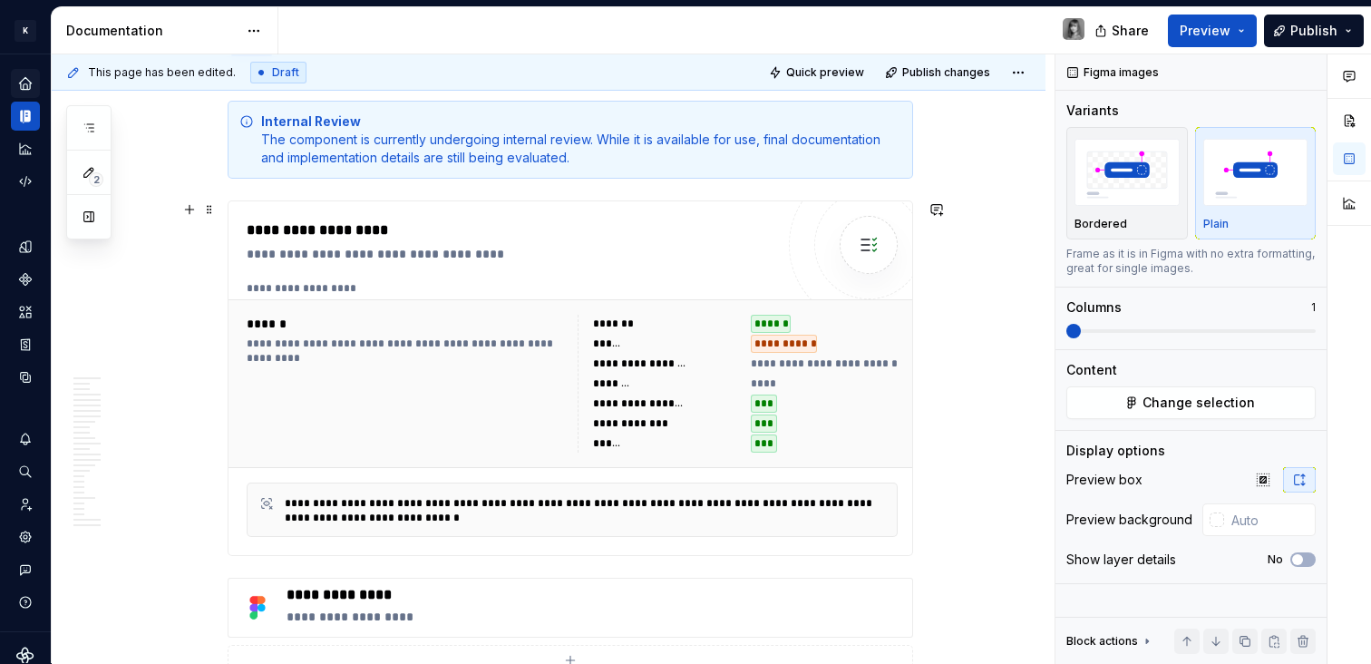
click at [811, 405] on div "***" at bounding box center [824, 403] width 147 height 18
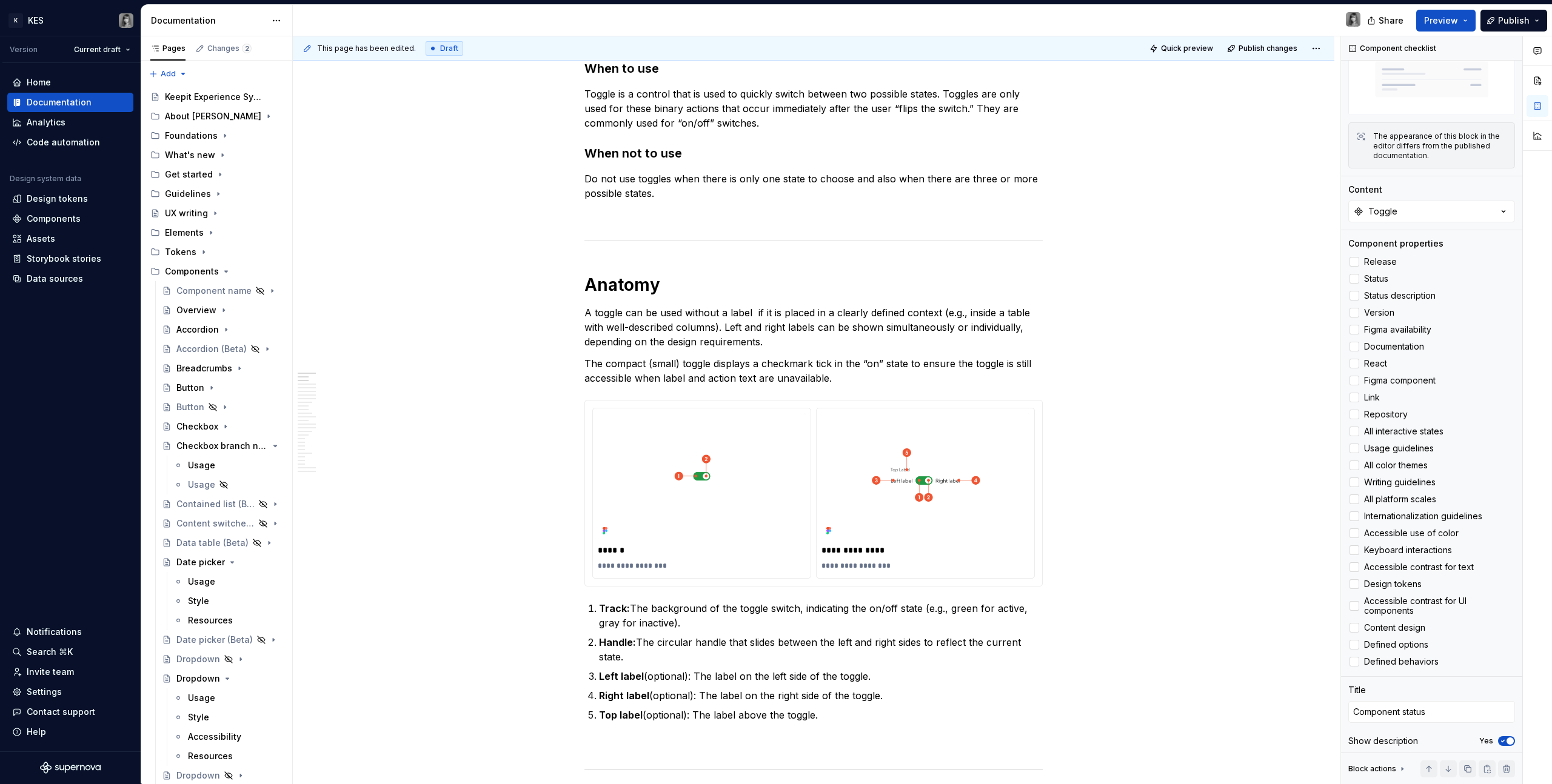
scroll to position [0, 0]
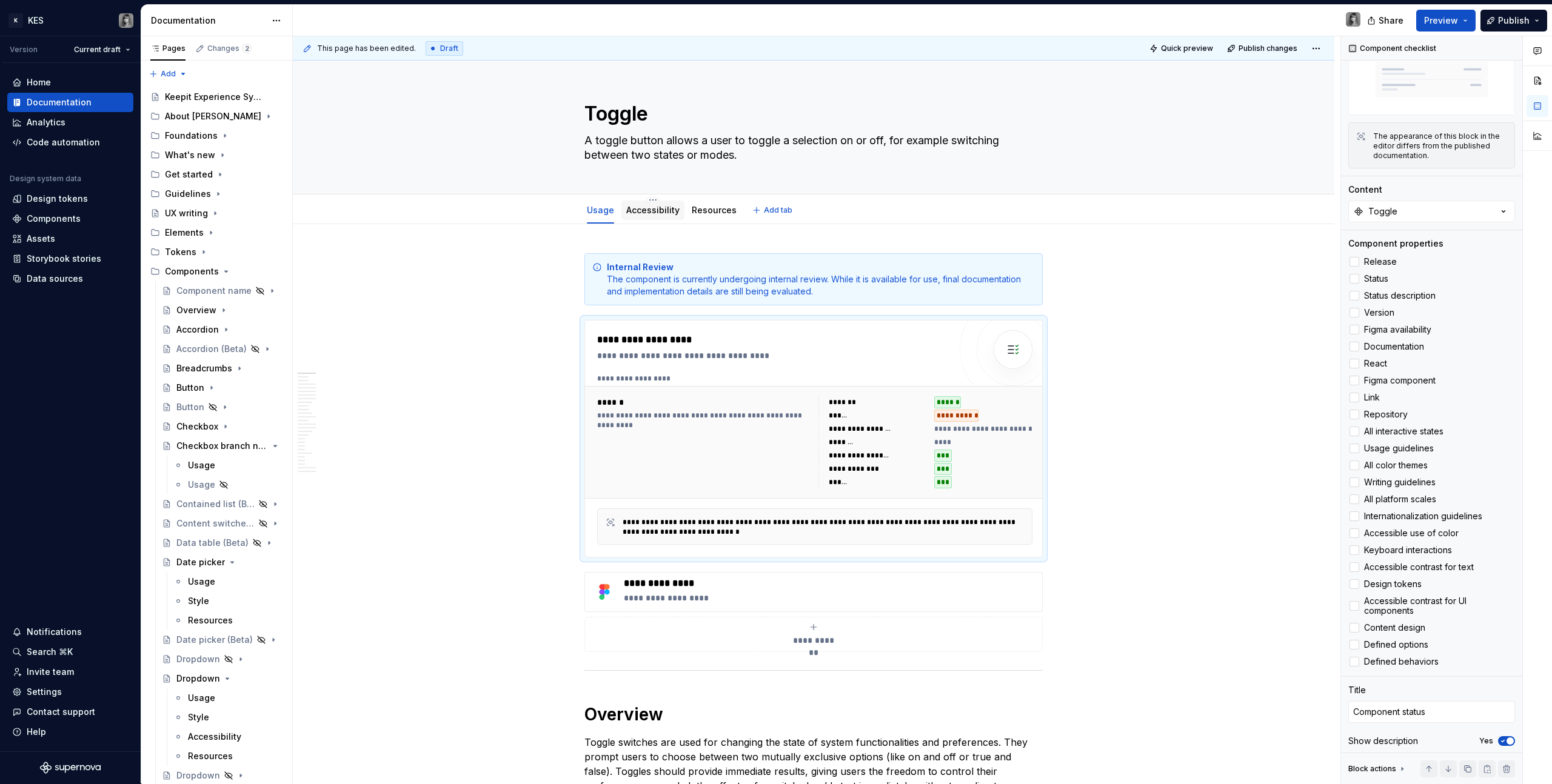
click at [647, 211] on link "Accessibility" at bounding box center [653, 209] width 53 height 10
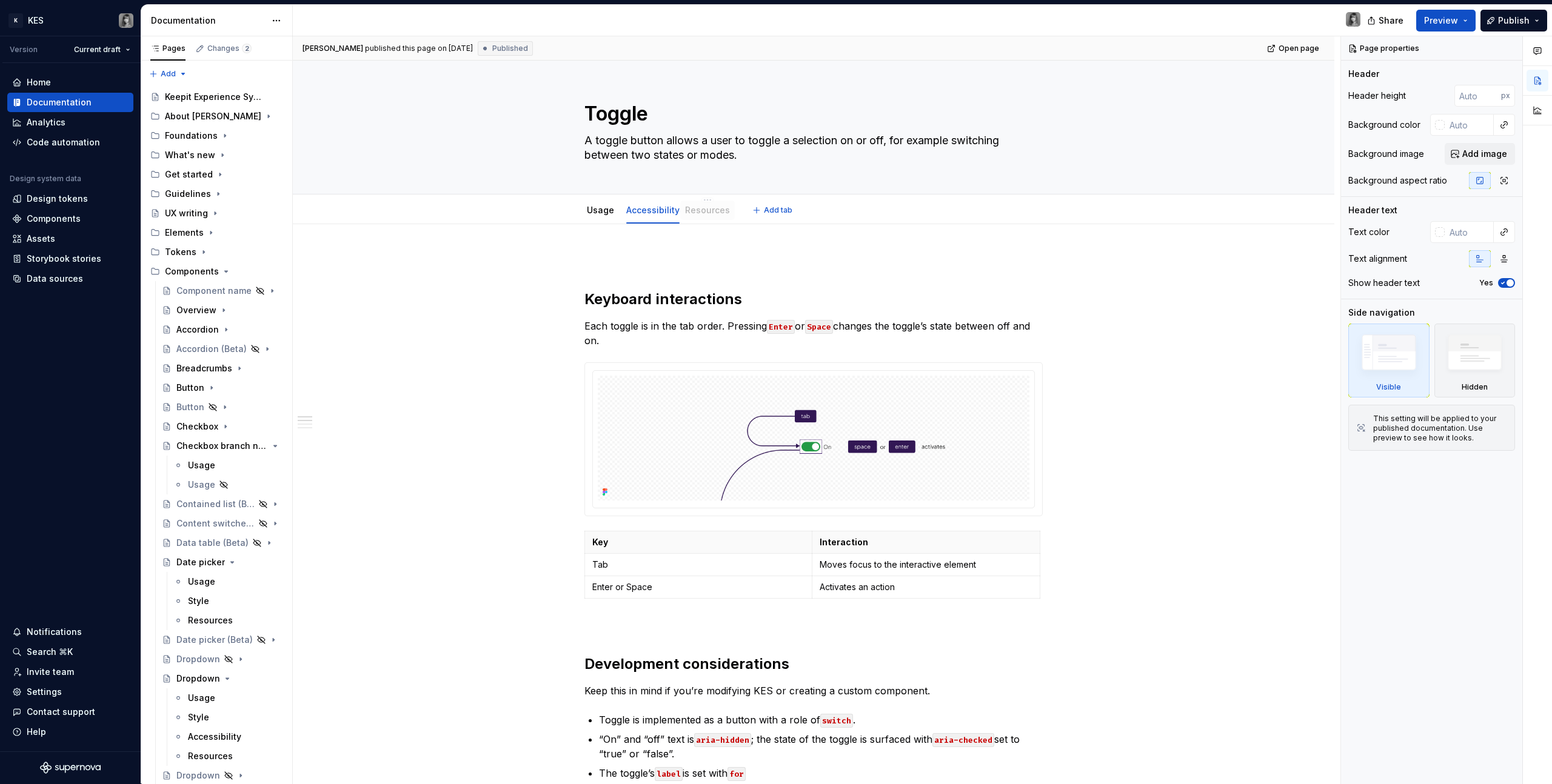
click at [711, 217] on div "Resources" at bounding box center [707, 210] width 55 height 19
click at [711, 217] on div "Resources" at bounding box center [714, 210] width 55 height 19
click at [718, 211] on link "Resources" at bounding box center [713, 209] width 45 height 10
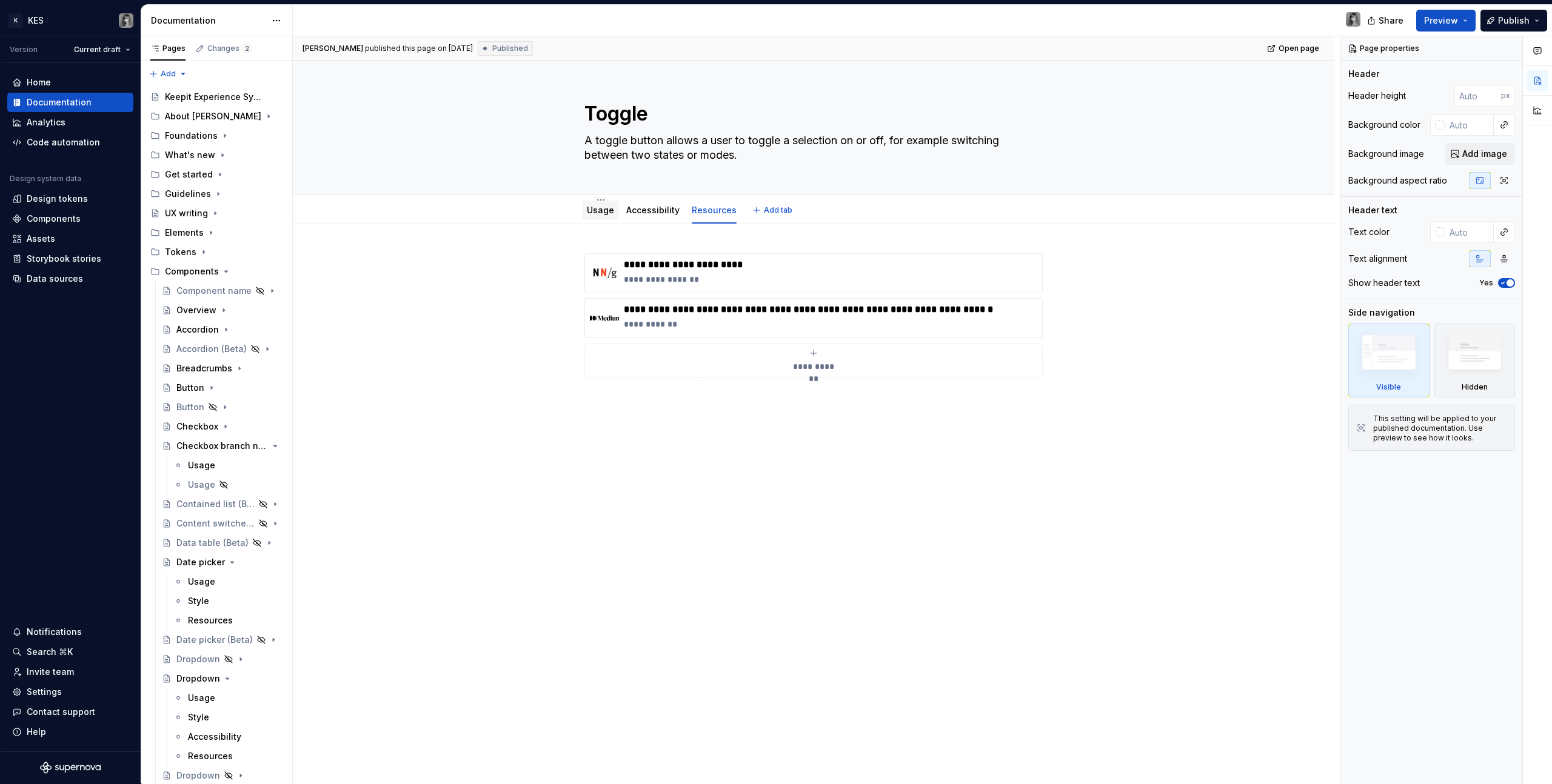
click at [597, 207] on link "Usage" at bounding box center [600, 209] width 27 height 10
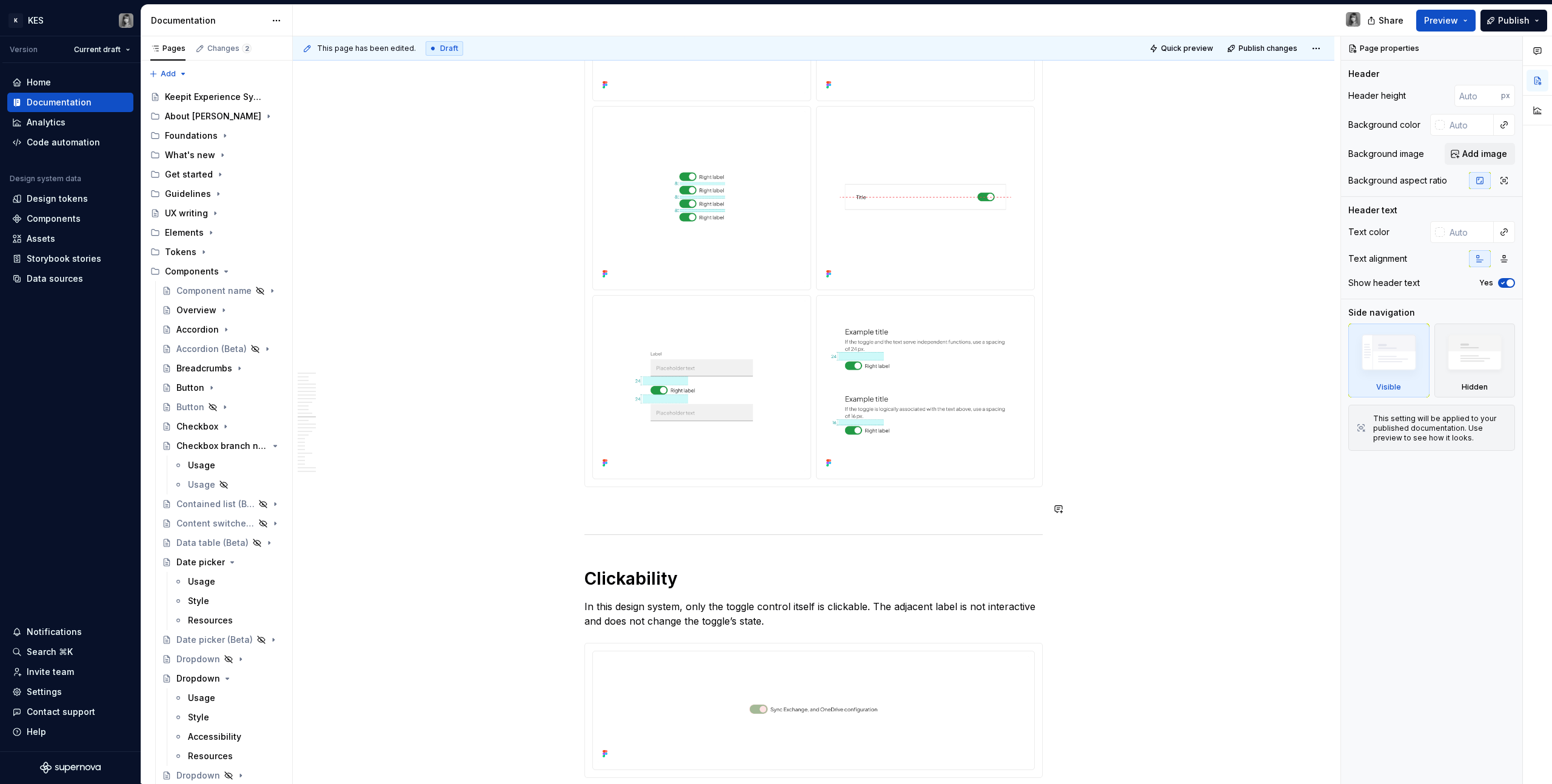
scroll to position [3516, 0]
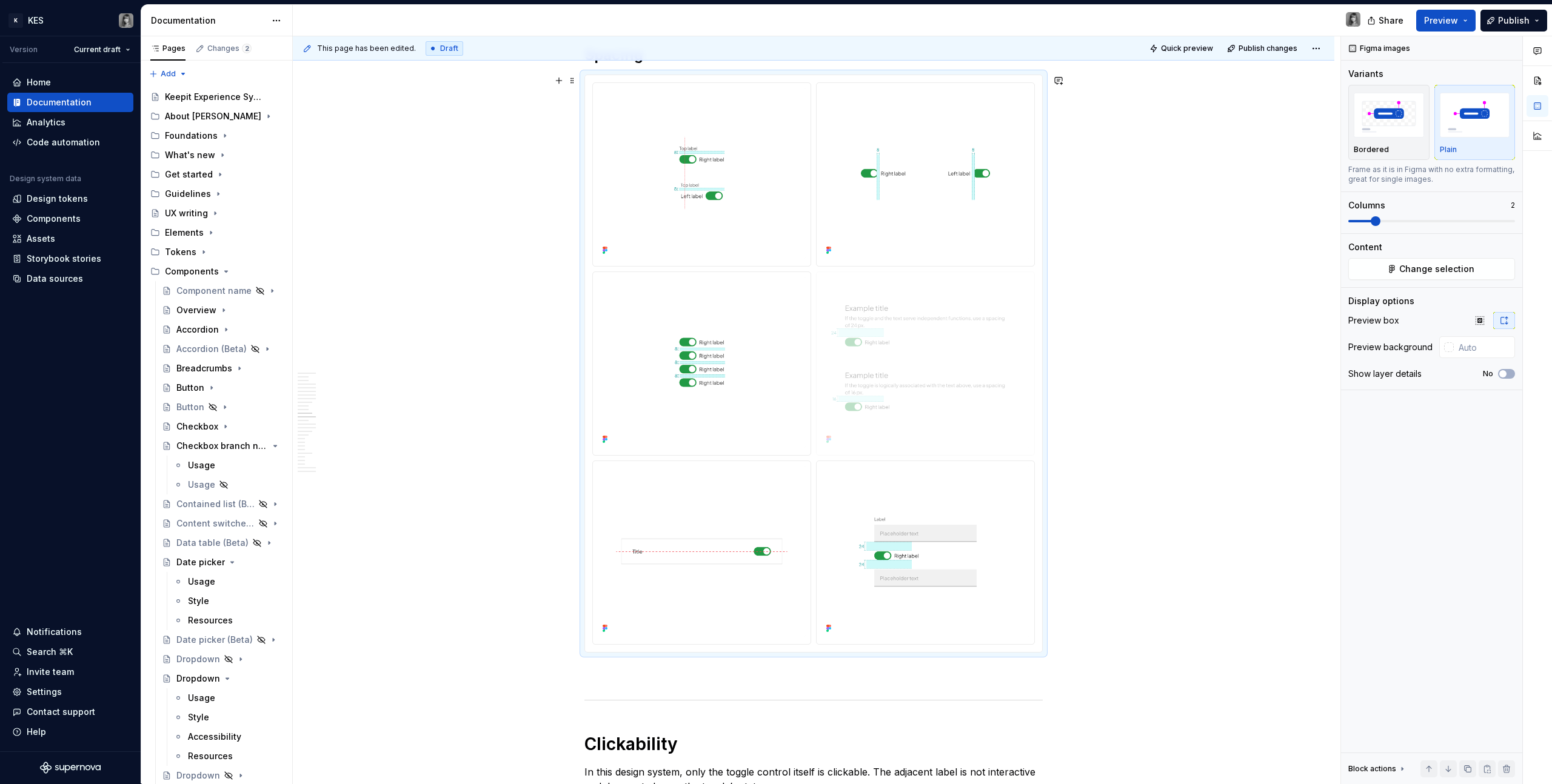
drag, startPoint x: 897, startPoint y: 560, endPoint x: 926, endPoint y: 386, distance: 176.4
click at [916, 386] on body "K KES Version Current draft Home Documentation Analytics Code automation Design…" at bounding box center [776, 392] width 1552 height 784
drag, startPoint x: 922, startPoint y: 534, endPoint x: 705, endPoint y: 560, distance: 218.6
click at [713, 443] on body "K KES Version Current draft Home Documentation Analytics Code automation Design…" at bounding box center [776, 392] width 1552 height 784
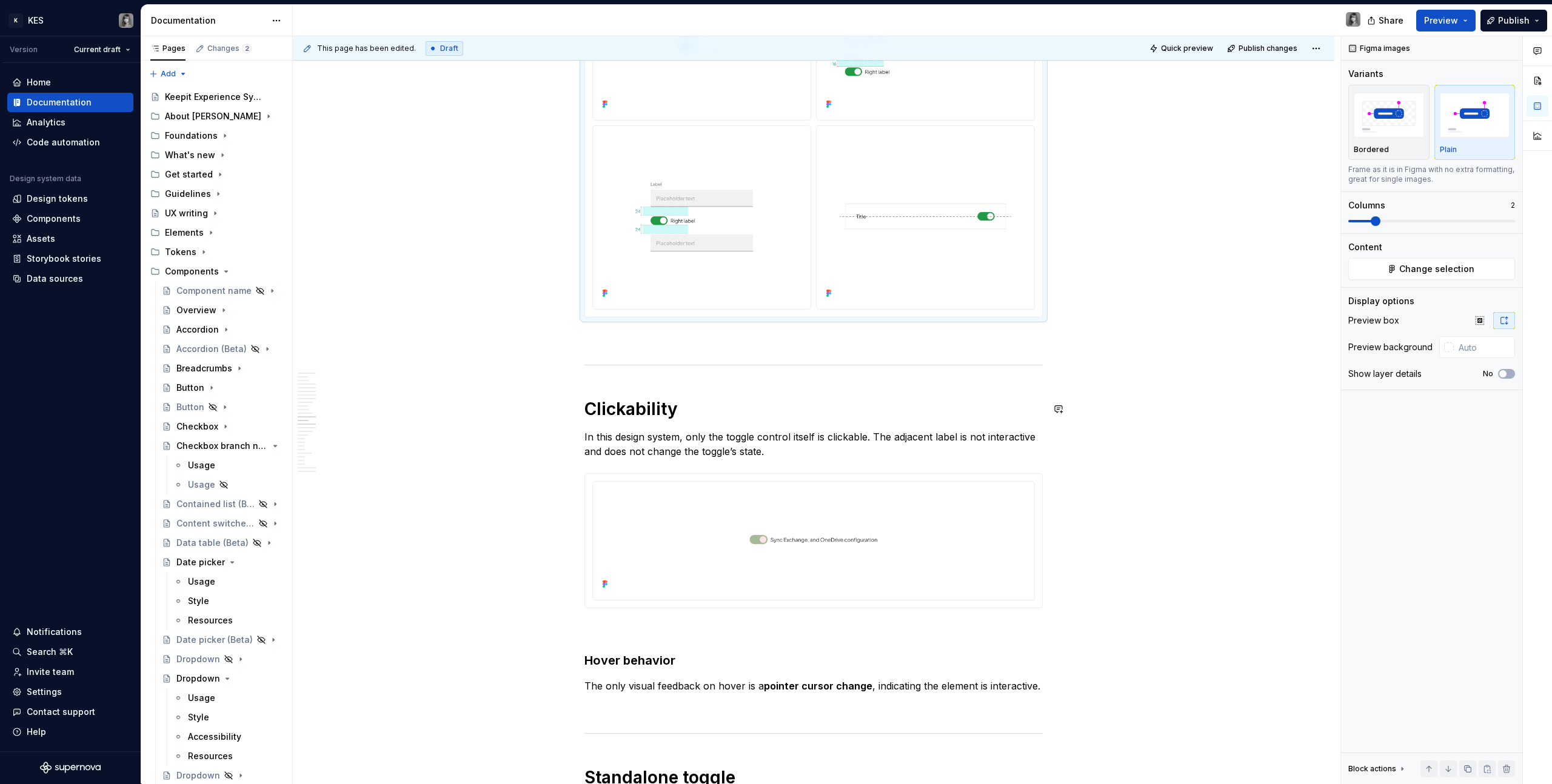
scroll to position [3979, 0]
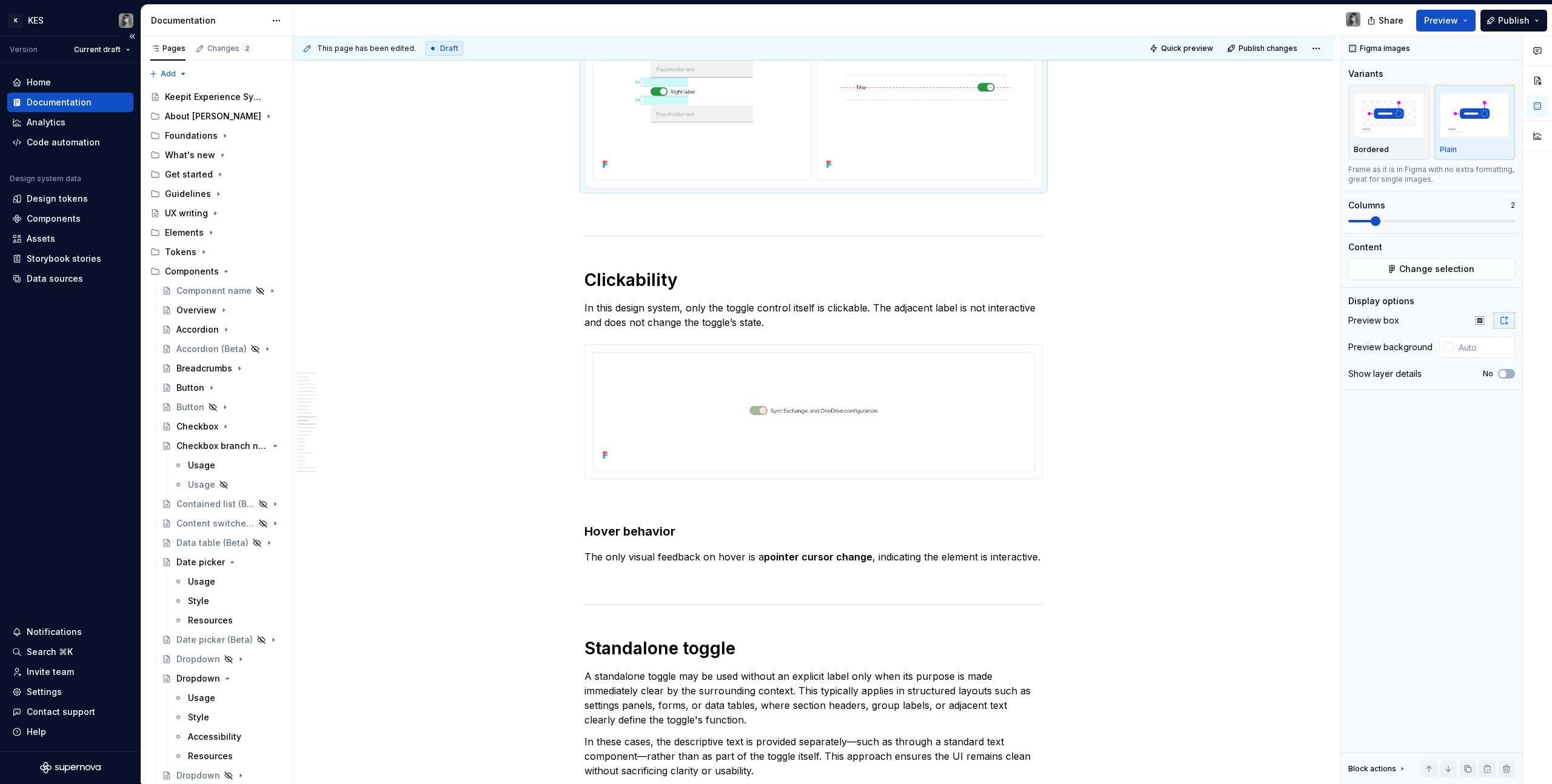
type textarea "*"
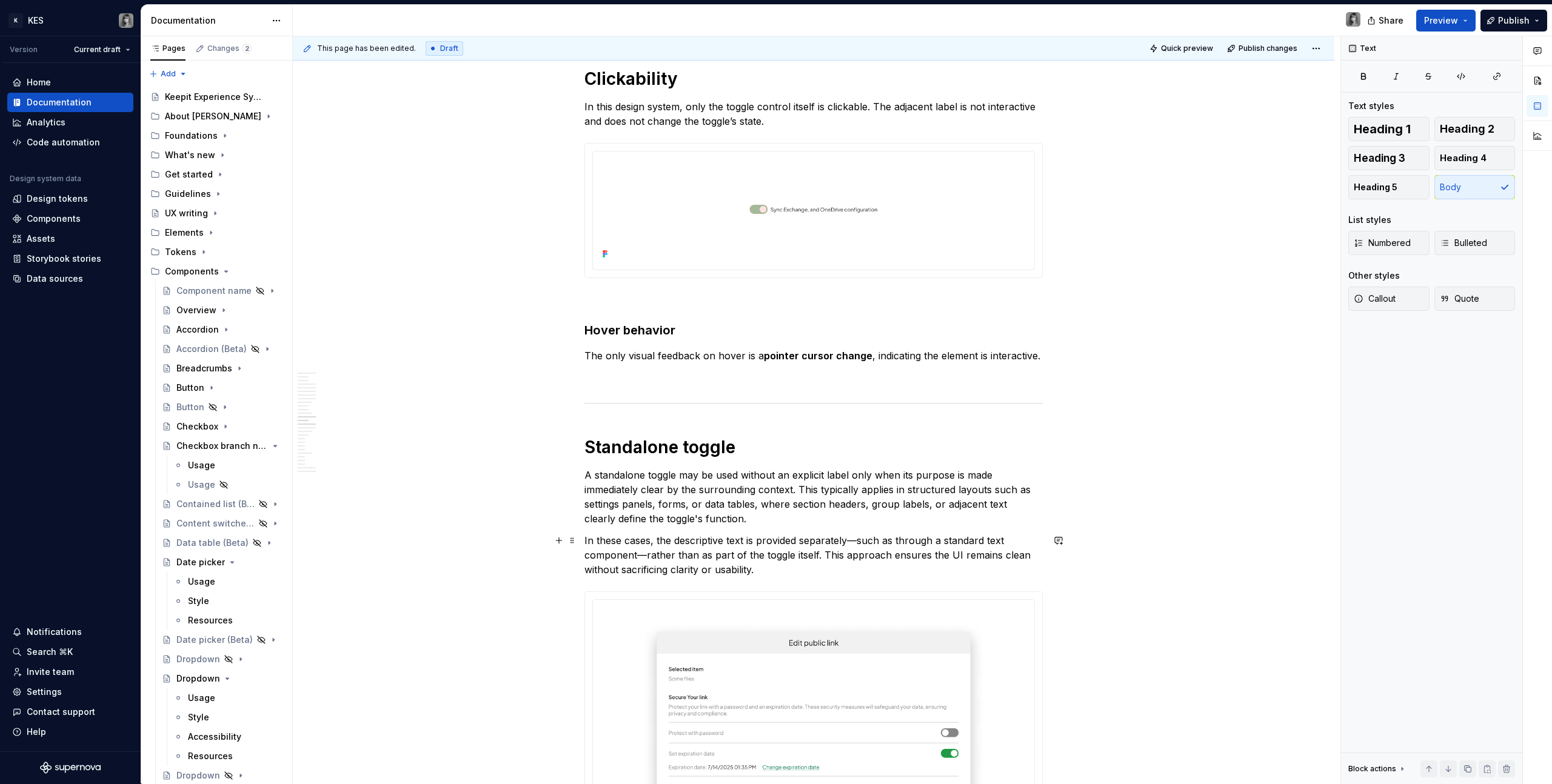
click at [853, 443] on p "In these cases, the descriptive text is provided separately—such as through a s…" at bounding box center [813, 555] width 458 height 43
click at [644, 443] on p "In these cases, the descriptive text is provided separately, such as through a …" at bounding box center [813, 555] width 458 height 43
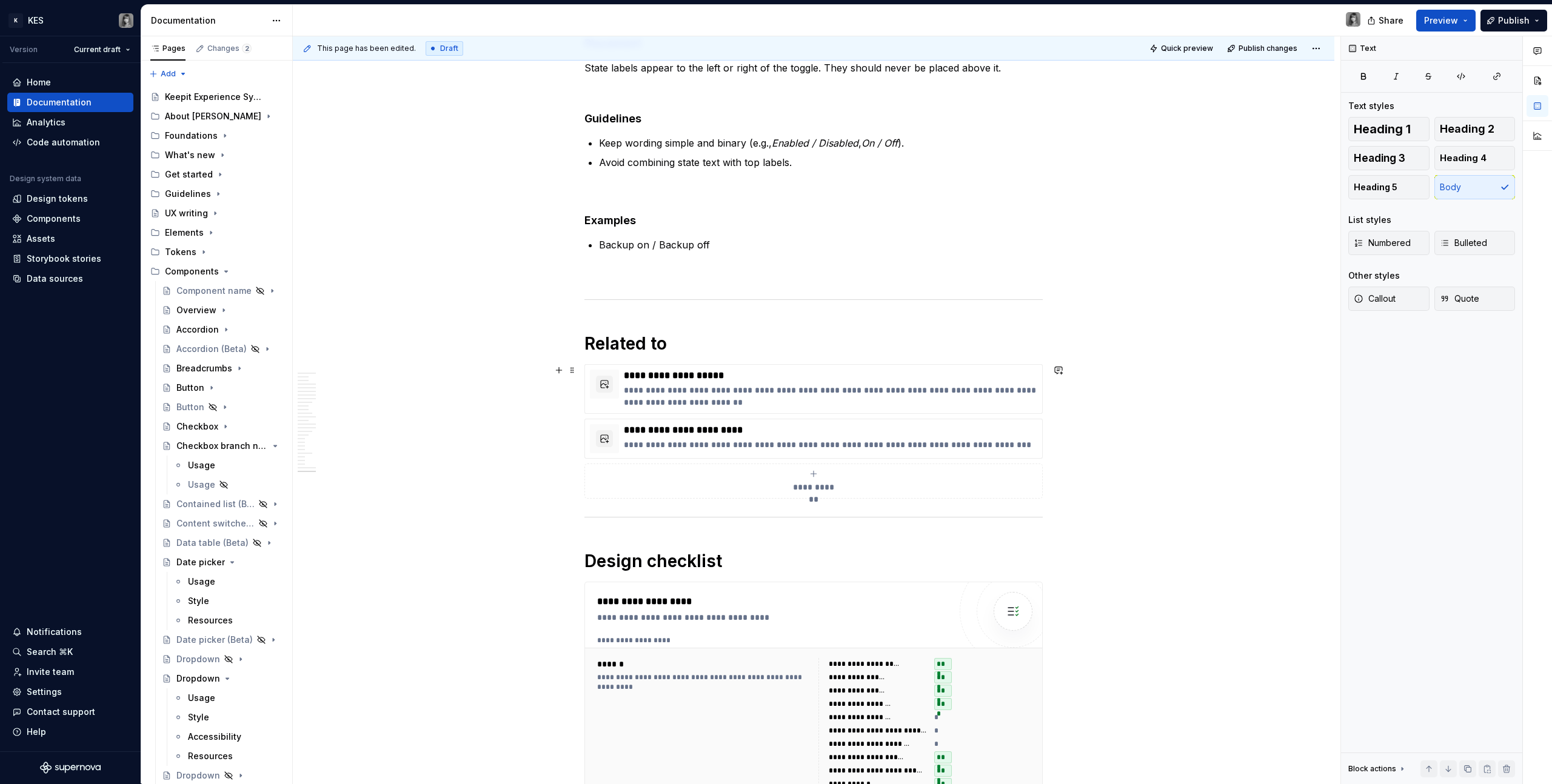
scroll to position [7718, 0]
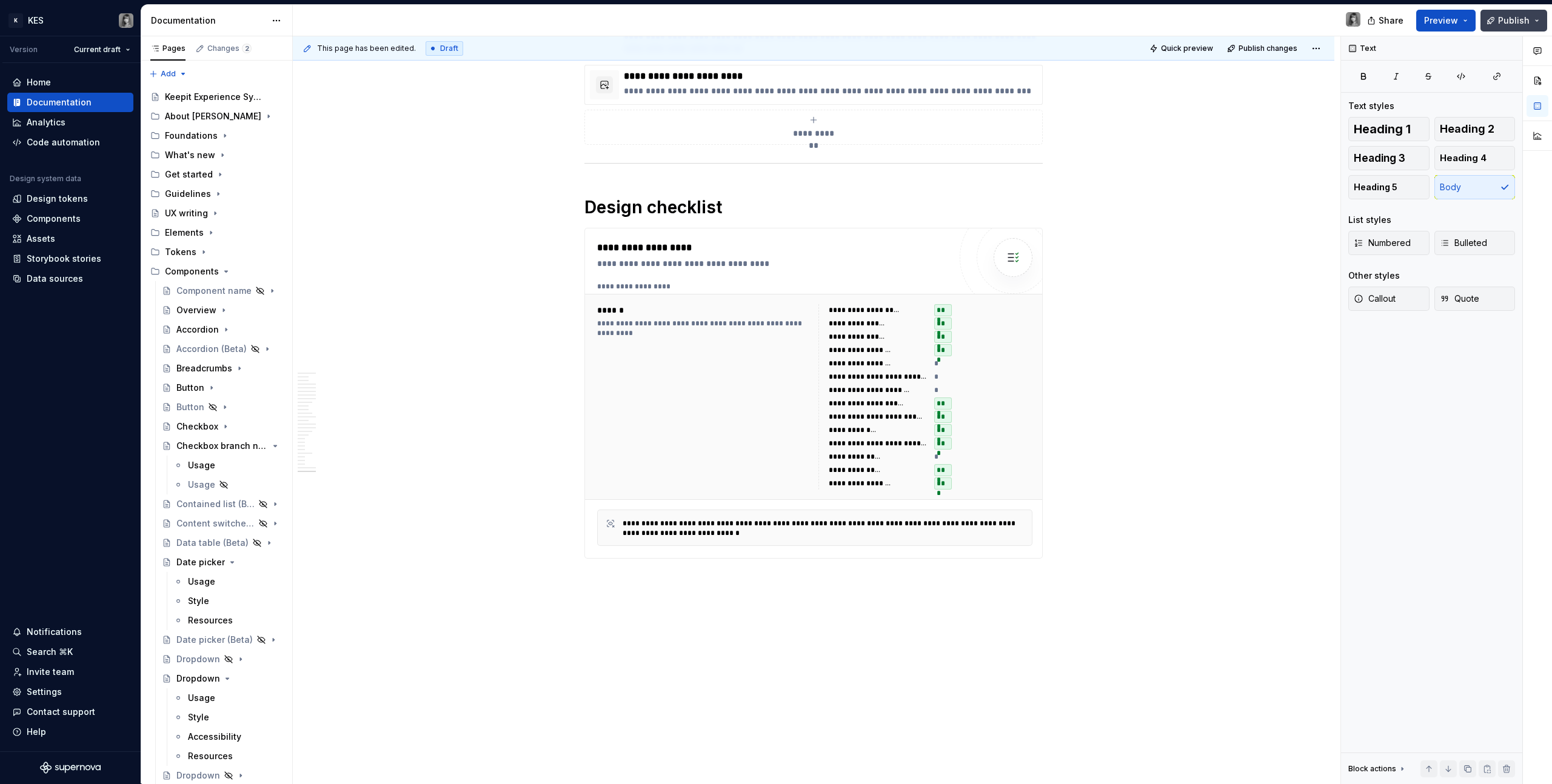
click at [916, 19] on button "Publish" at bounding box center [1514, 21] width 67 height 22
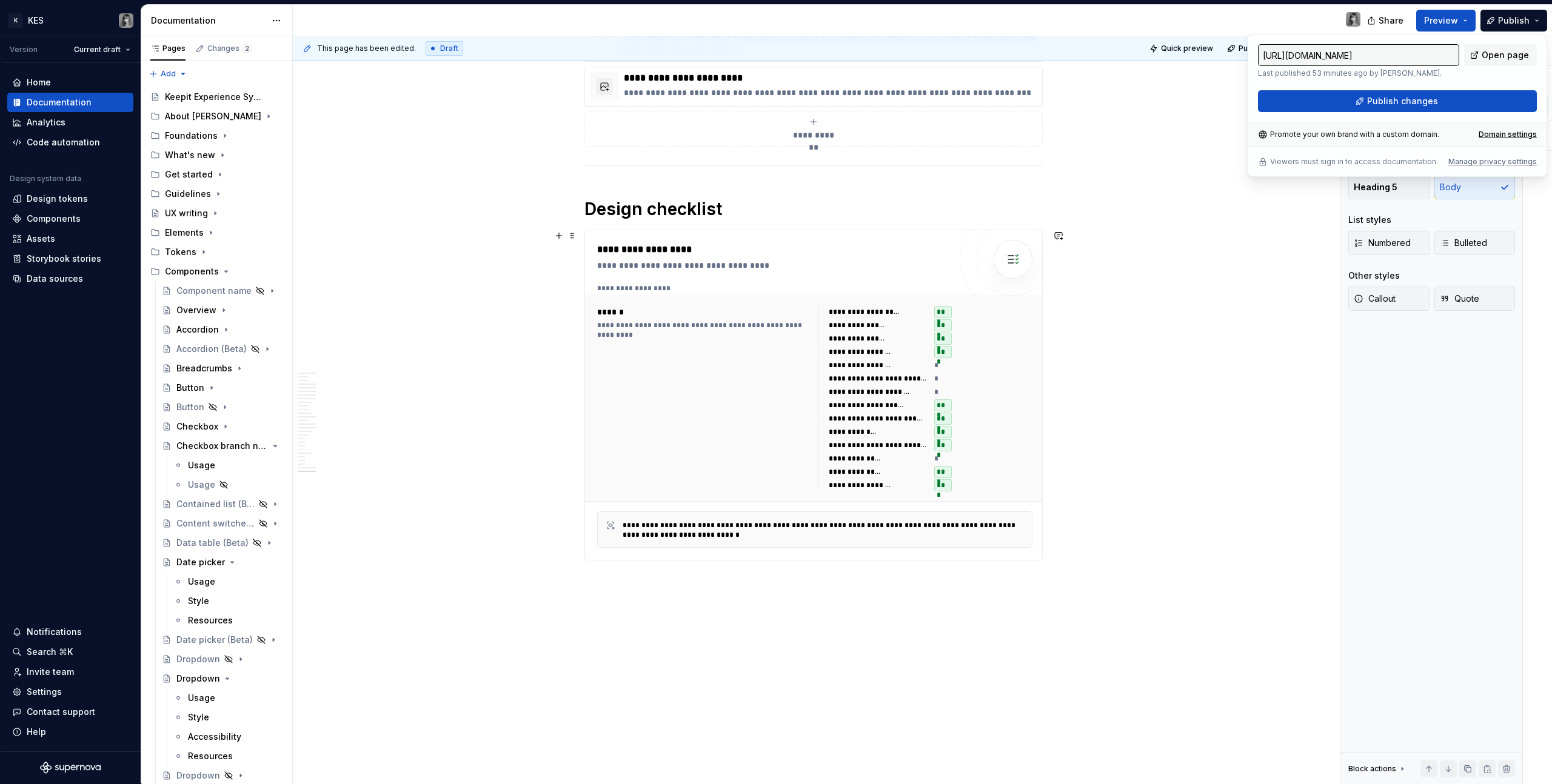
click at [916, 306] on div "**********" at bounding box center [816, 410] width 1047 height 748
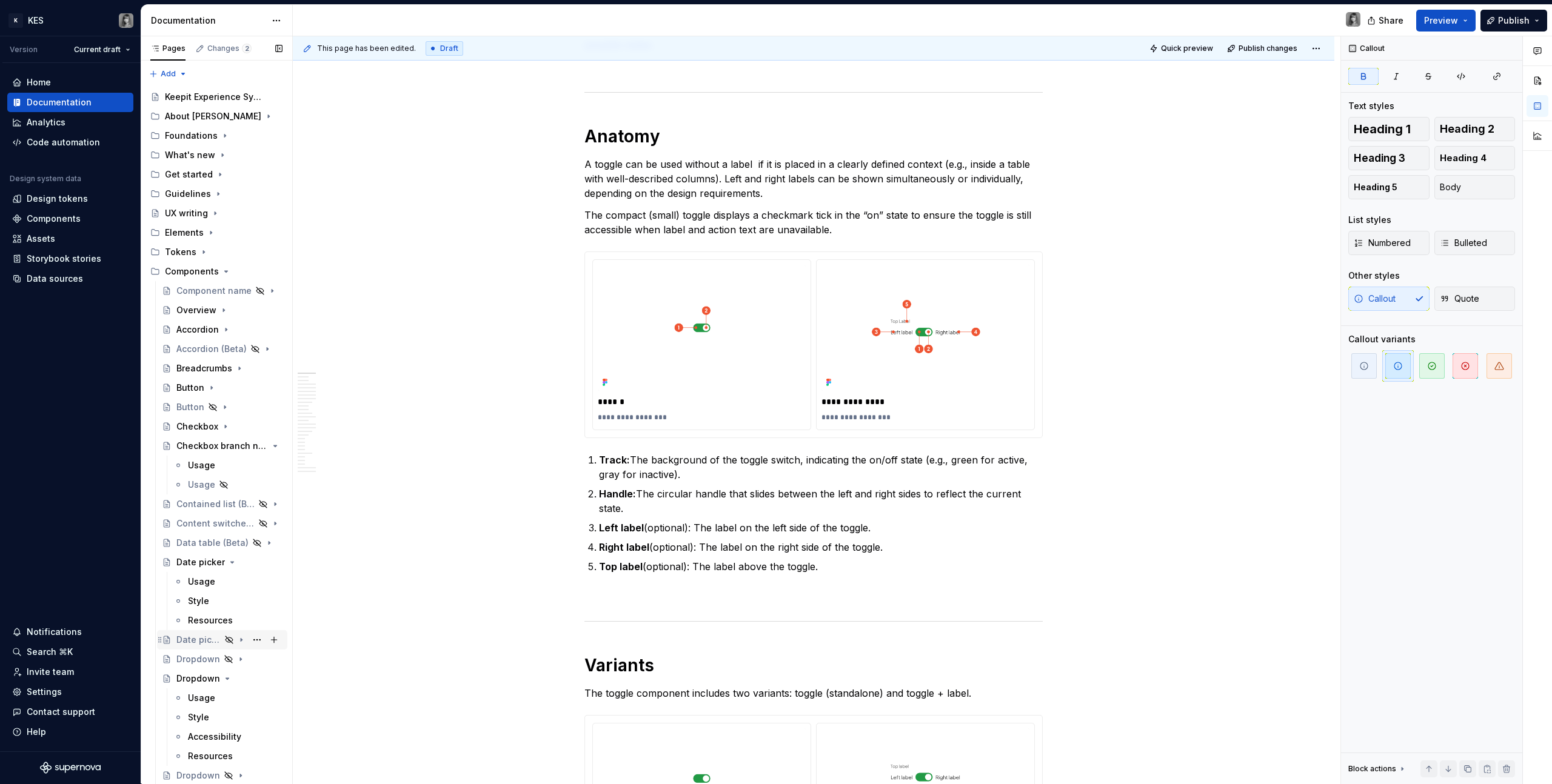
scroll to position [0, 0]
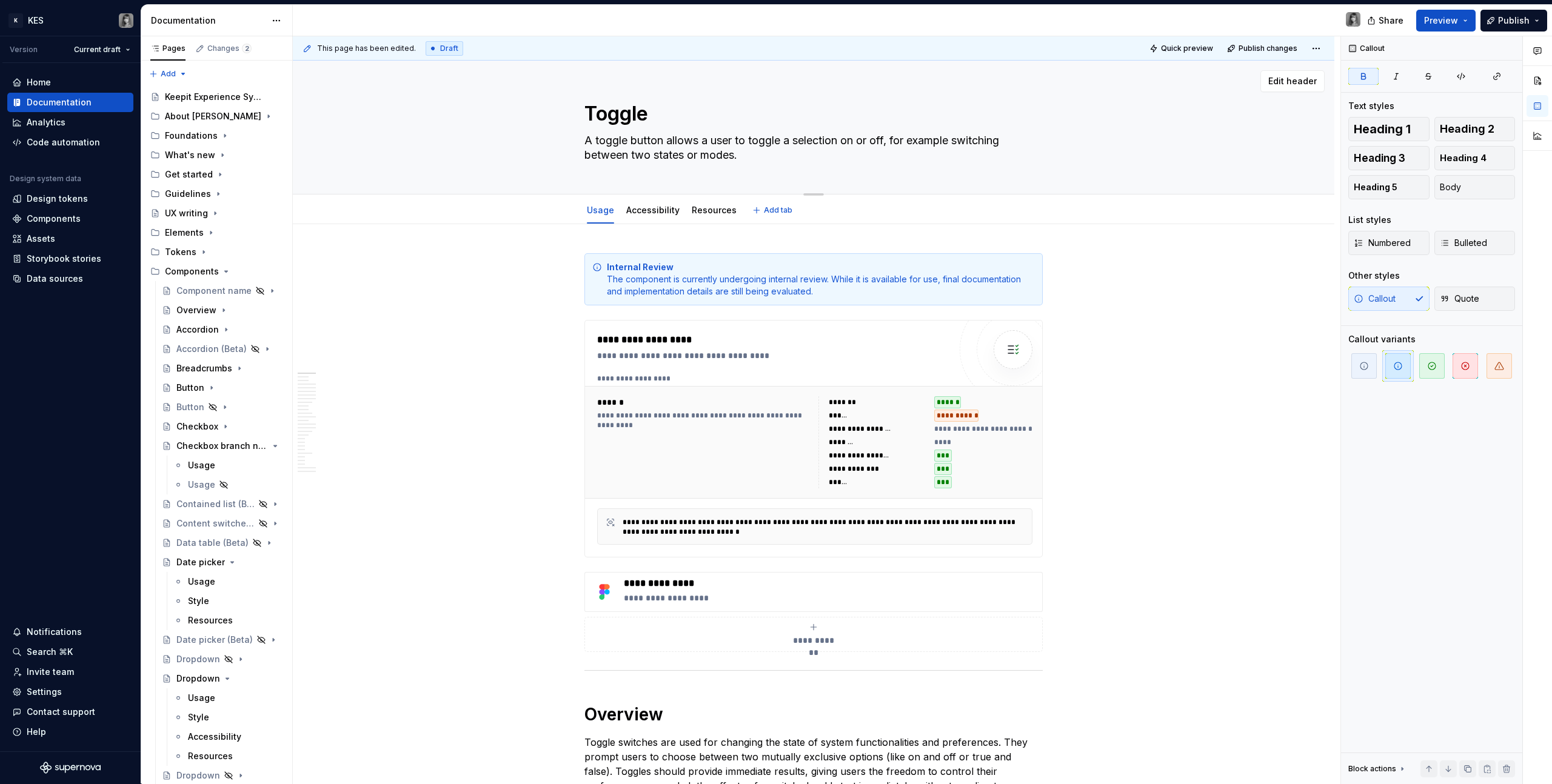
click at [661, 149] on textarea "A toggle button allows a user to toggle a selection on or off, for example swit…" at bounding box center [810, 148] width 458 height 34
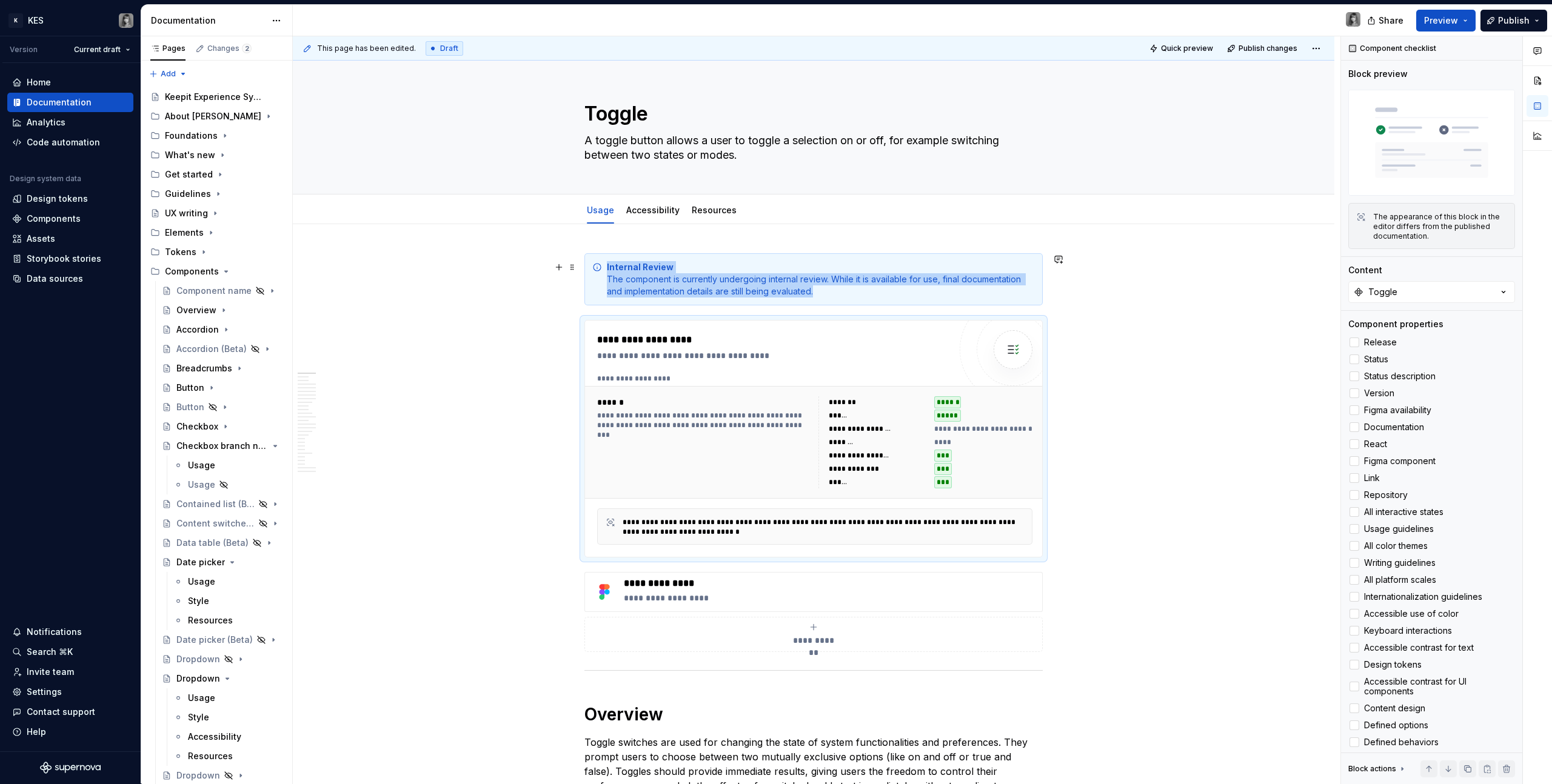
click at [916, 282] on div "**********" at bounding box center [816, 410] width 1047 height 748
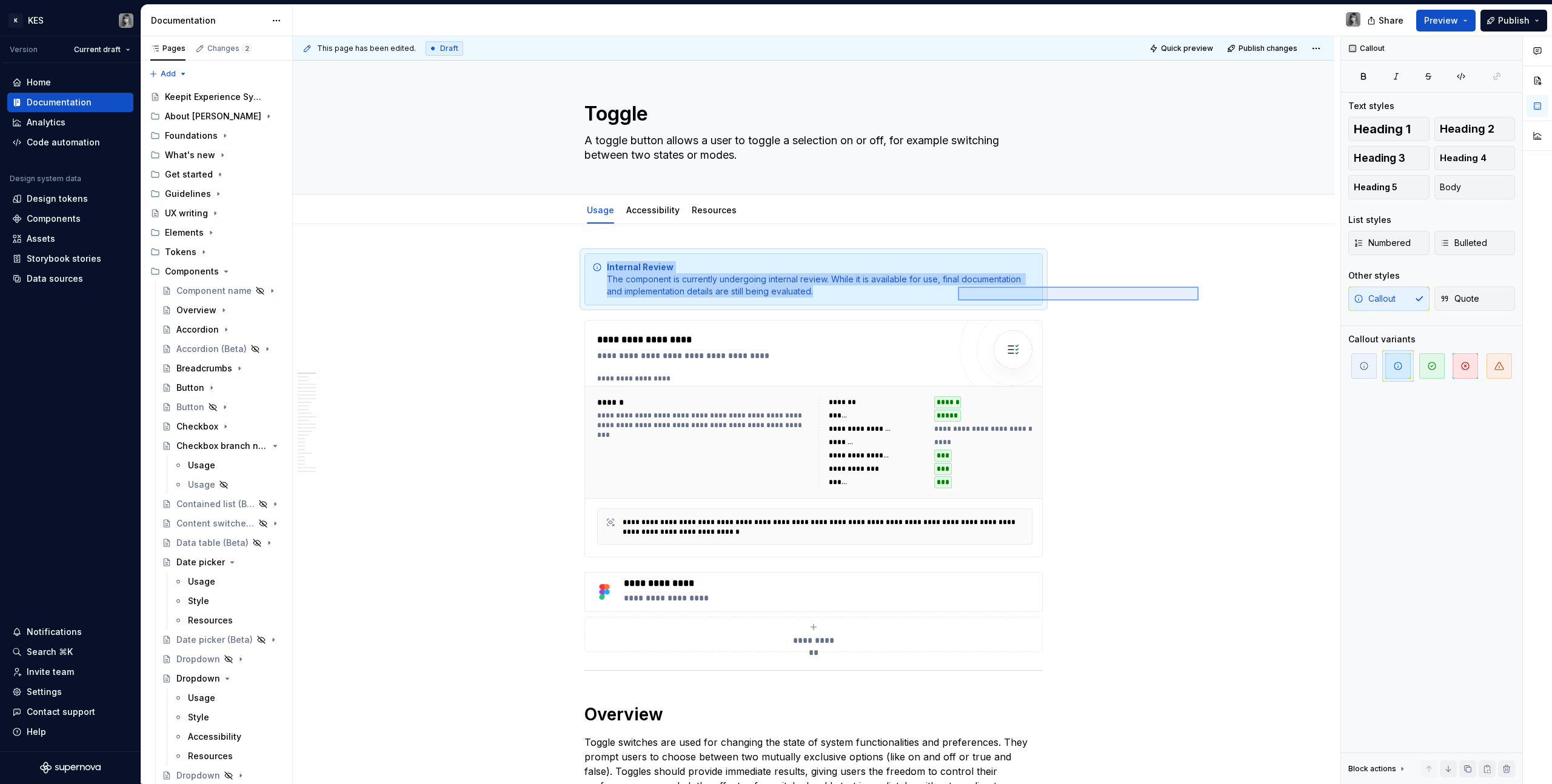
drag, startPoint x: 1181, startPoint y: 289, endPoint x: 958, endPoint y: 301, distance: 223.3
click at [916, 301] on div "**********" at bounding box center [816, 410] width 1047 height 748
click at [916, 292] on div "**********" at bounding box center [816, 410] width 1047 height 748
drag, startPoint x: 1069, startPoint y: 292, endPoint x: 960, endPoint y: 301, distance: 109.4
click at [916, 303] on div "**********" at bounding box center [816, 410] width 1047 height 748
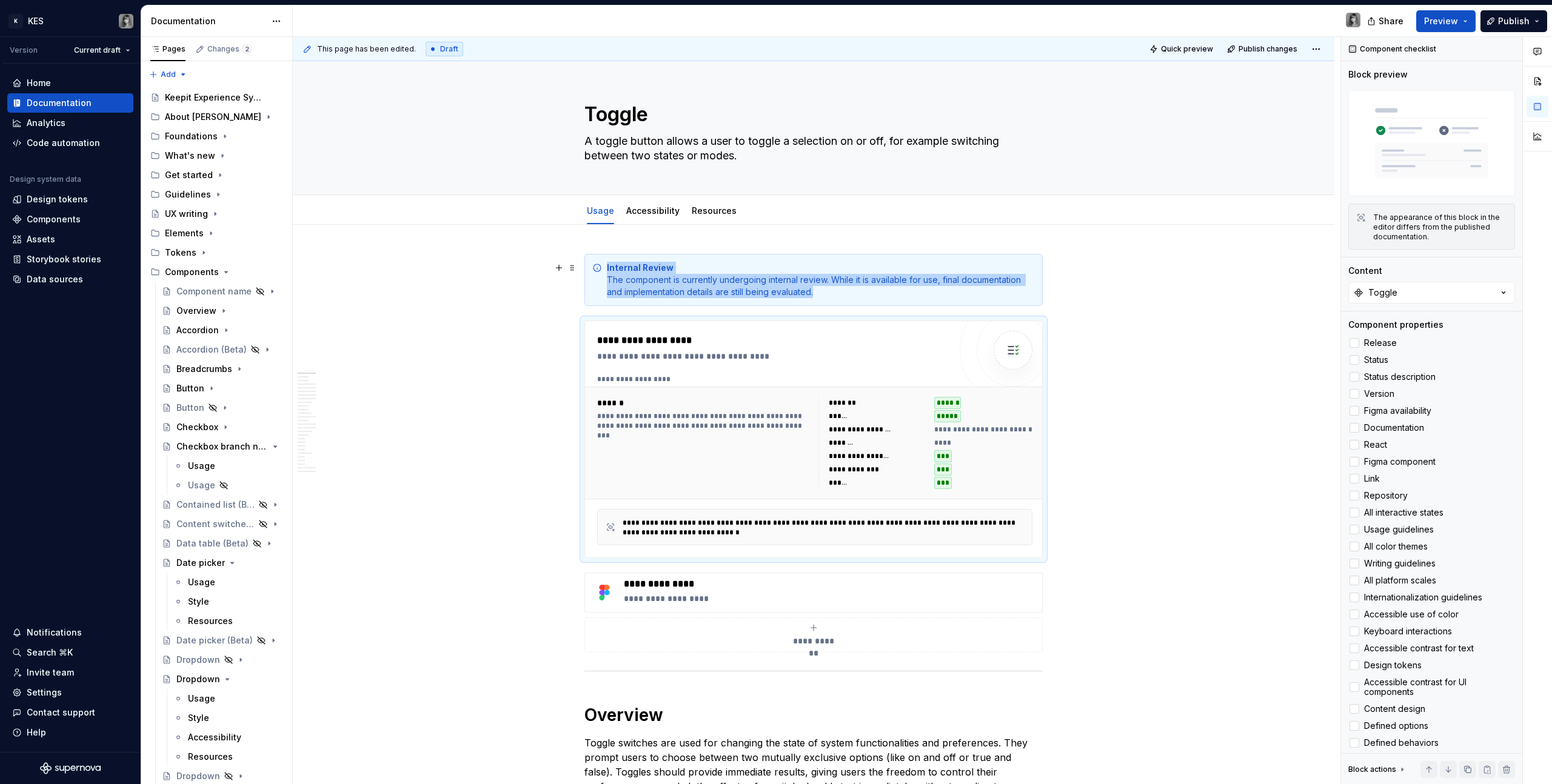
click at [669, 293] on div "Internal Review The component is currently undergoing internal review. While it…" at bounding box center [820, 280] width 428 height 36
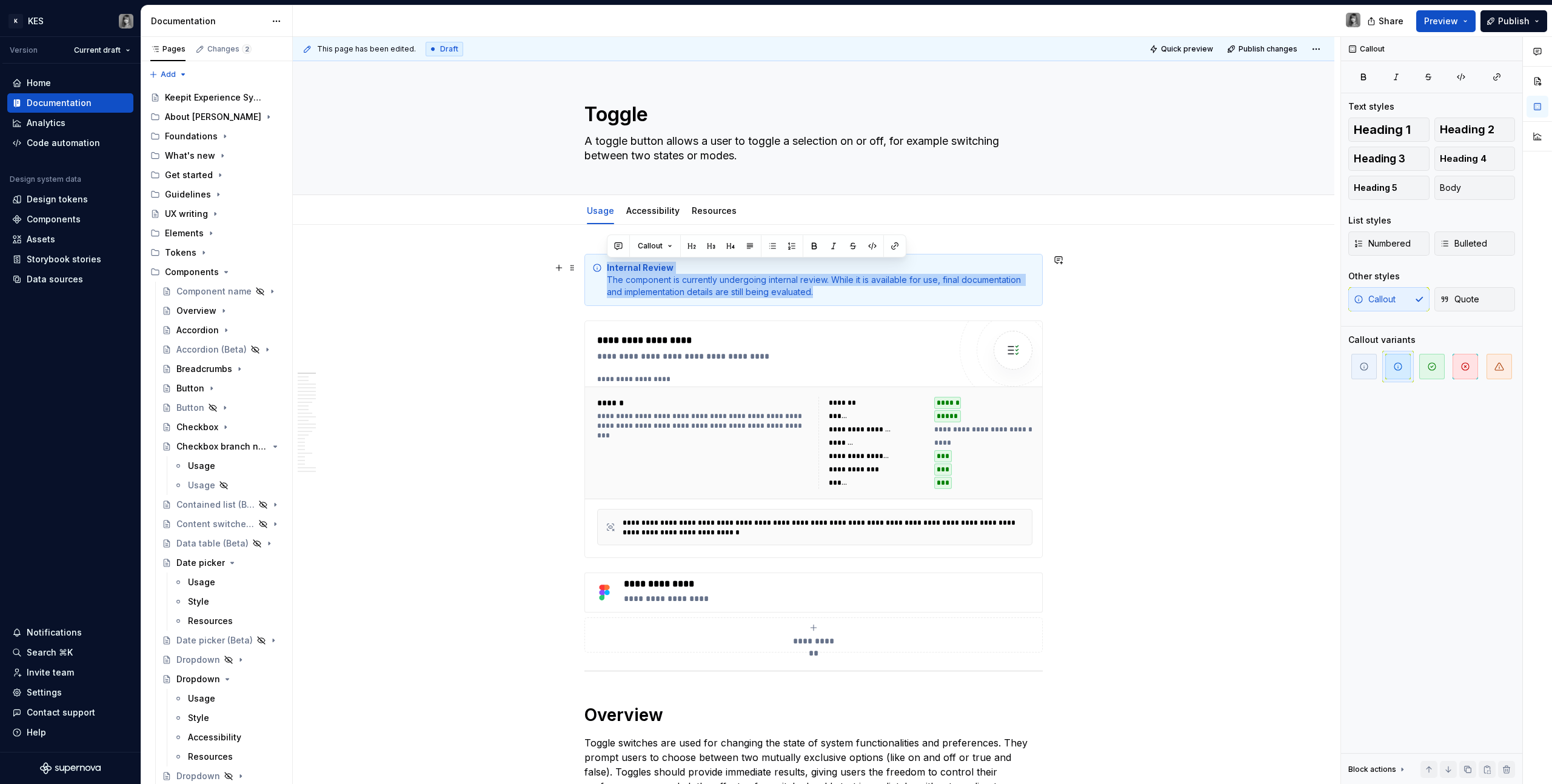
copy div "Internal Review The component is currently undergoing internal review. While it…"
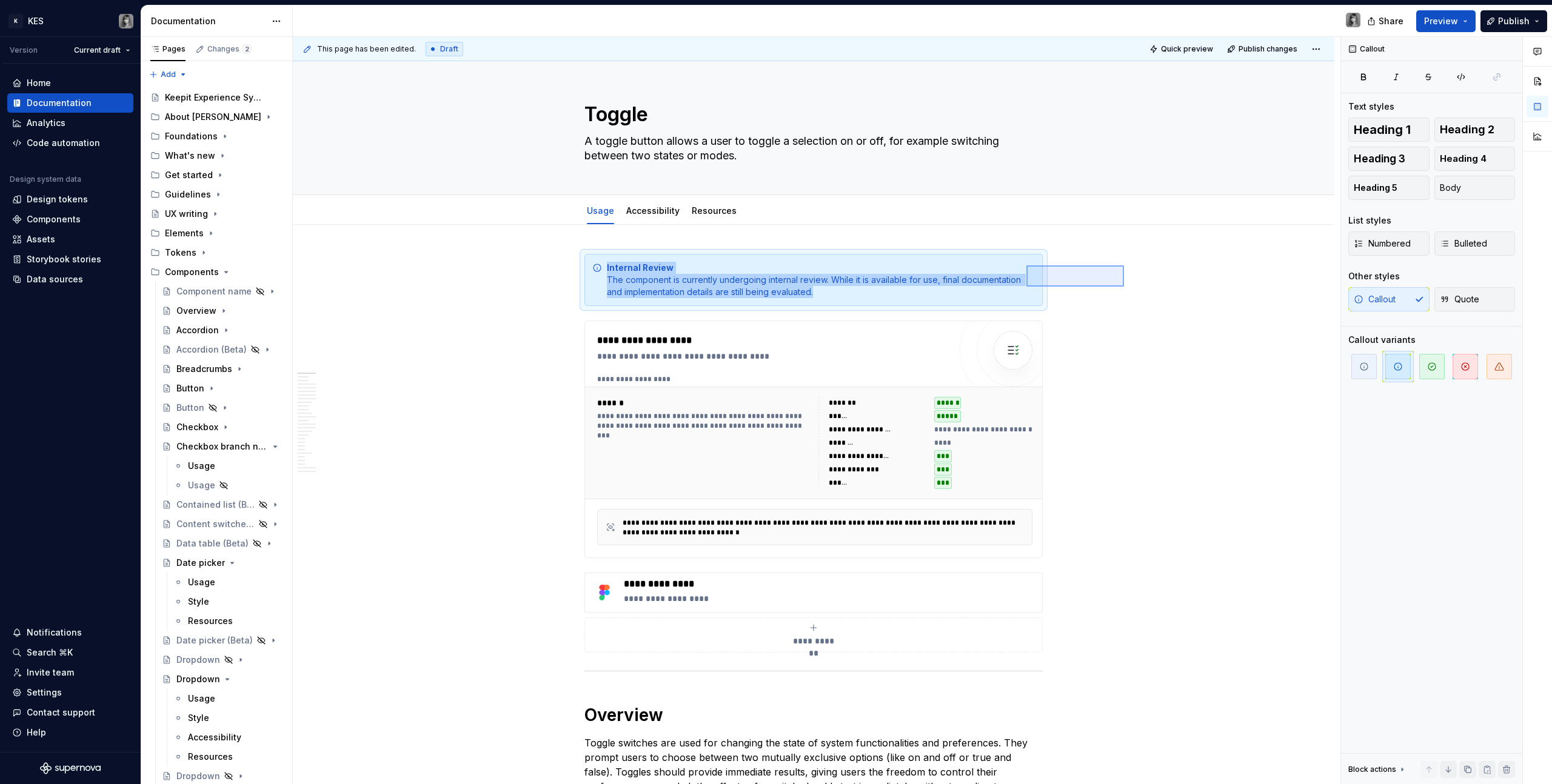
drag, startPoint x: 1106, startPoint y: 267, endPoint x: 1059, endPoint y: 319, distance: 70.1
click at [916, 288] on div "**********" at bounding box center [816, 410] width 1047 height 748
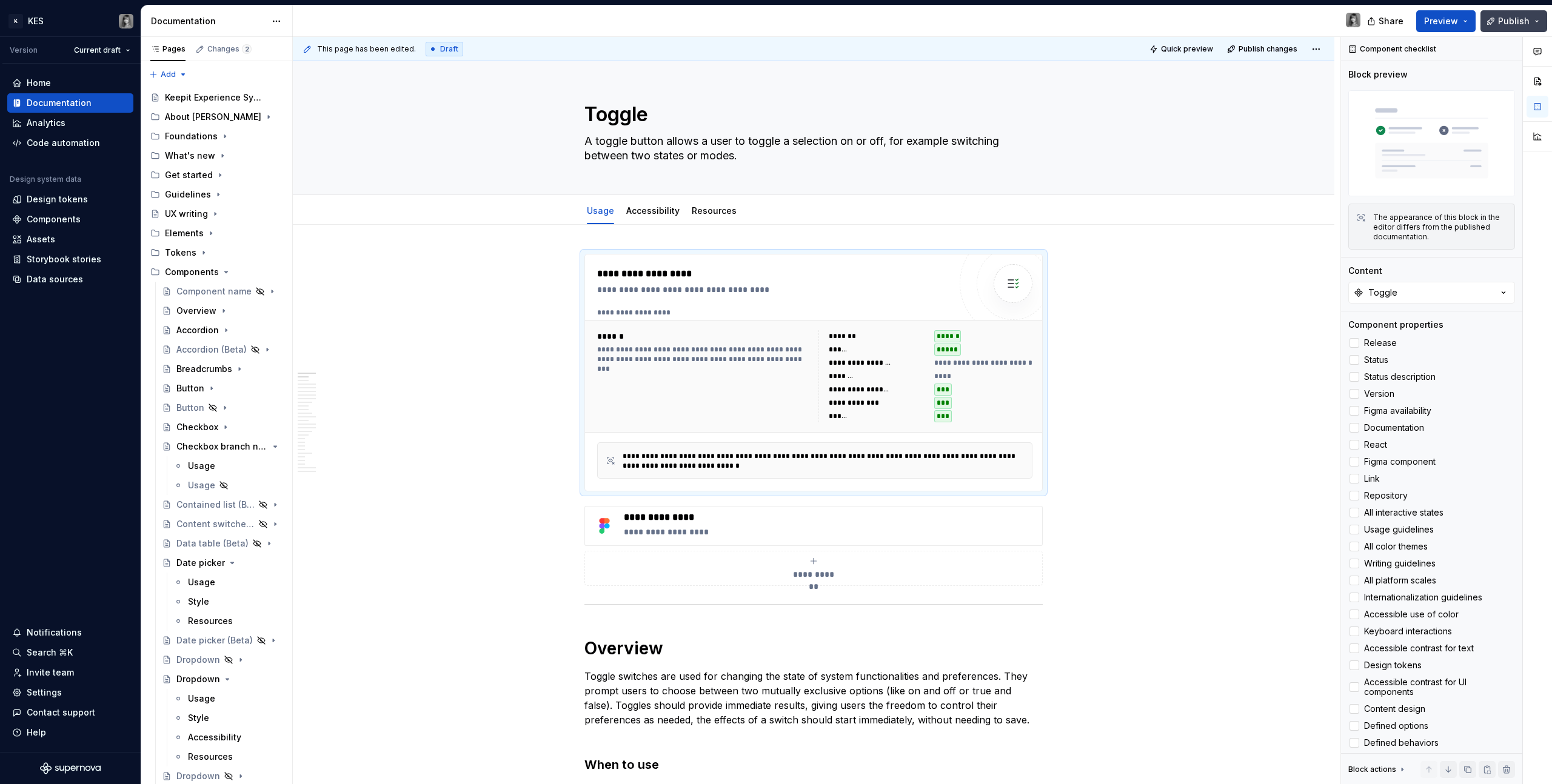
click at [916, 27] on button "Publish" at bounding box center [1514, 21] width 67 height 22
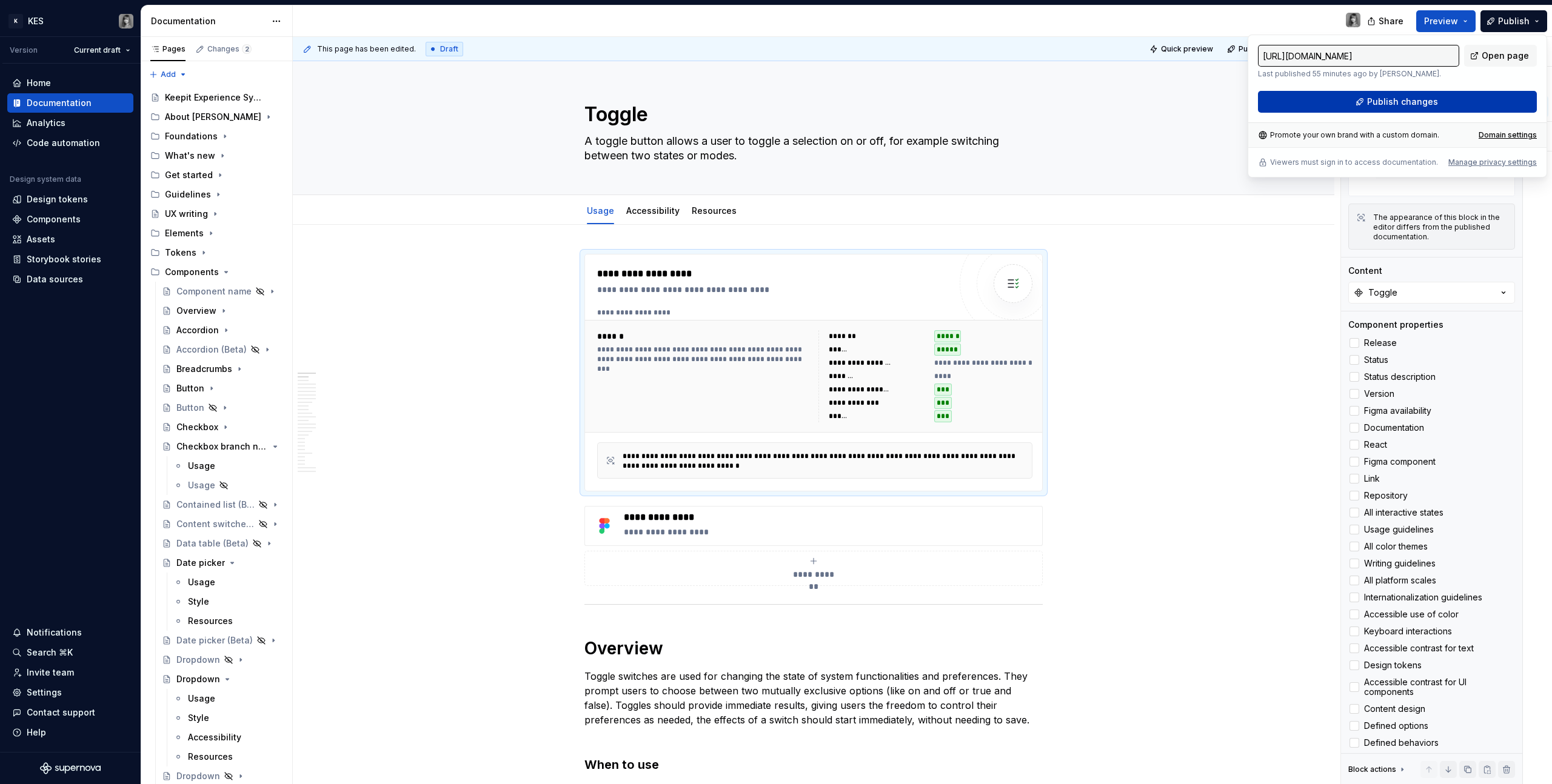
click at [916, 106] on button "Publish changes" at bounding box center [1397, 102] width 279 height 22
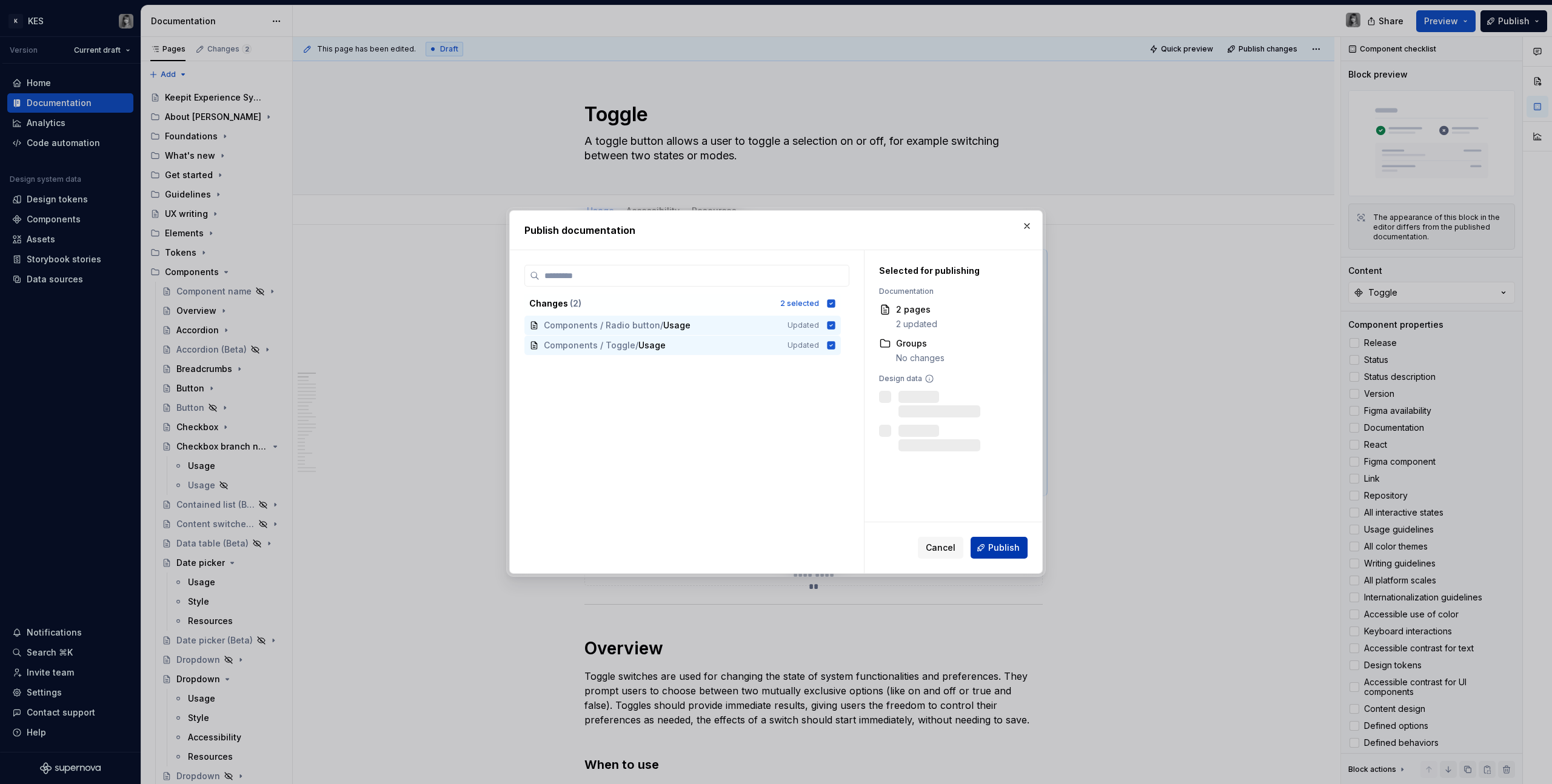
click at [916, 443] on span "Publish" at bounding box center [1004, 547] width 31 height 12
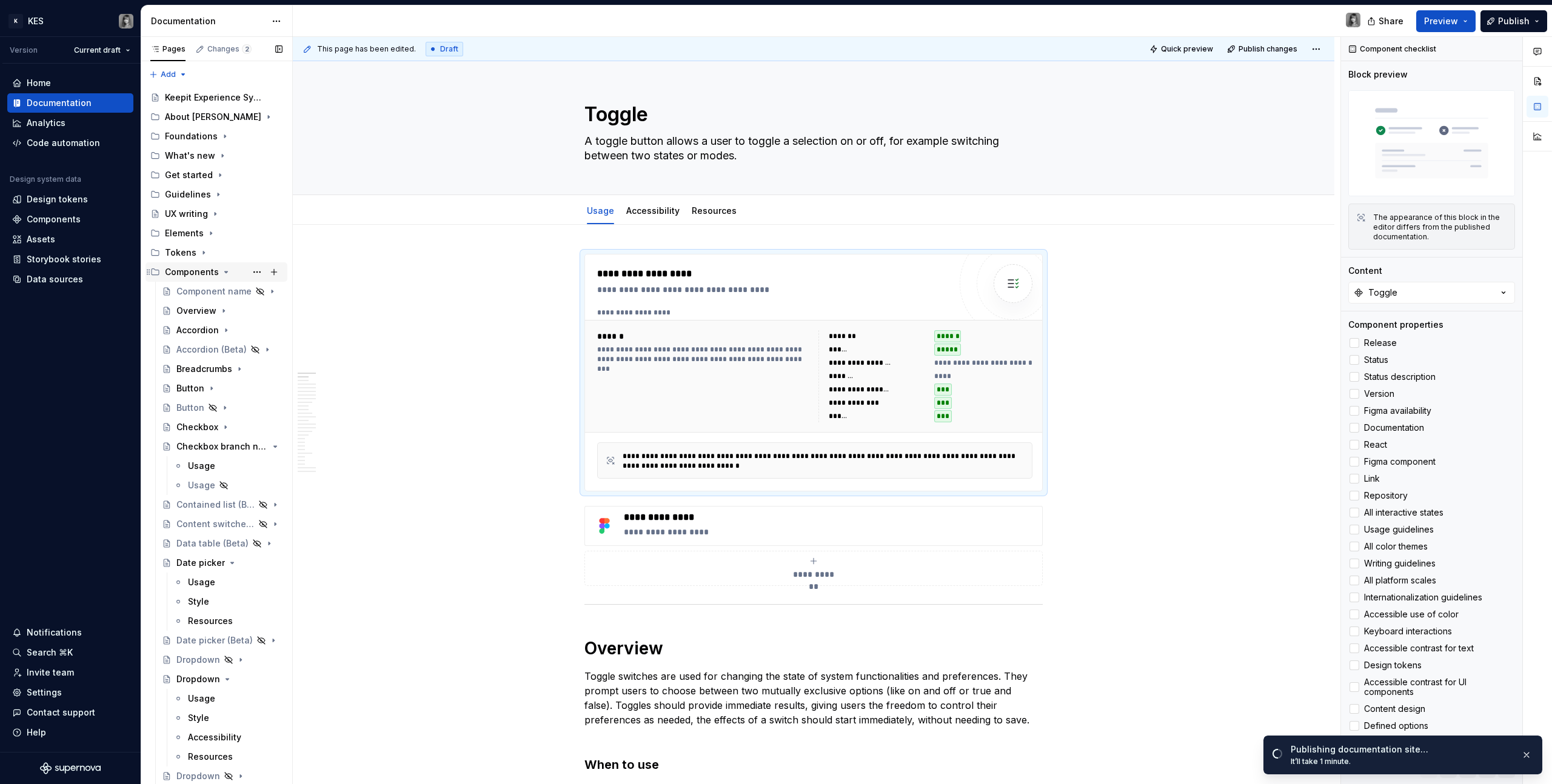
click at [226, 271] on icon "Page tree" at bounding box center [226, 272] width 10 height 10
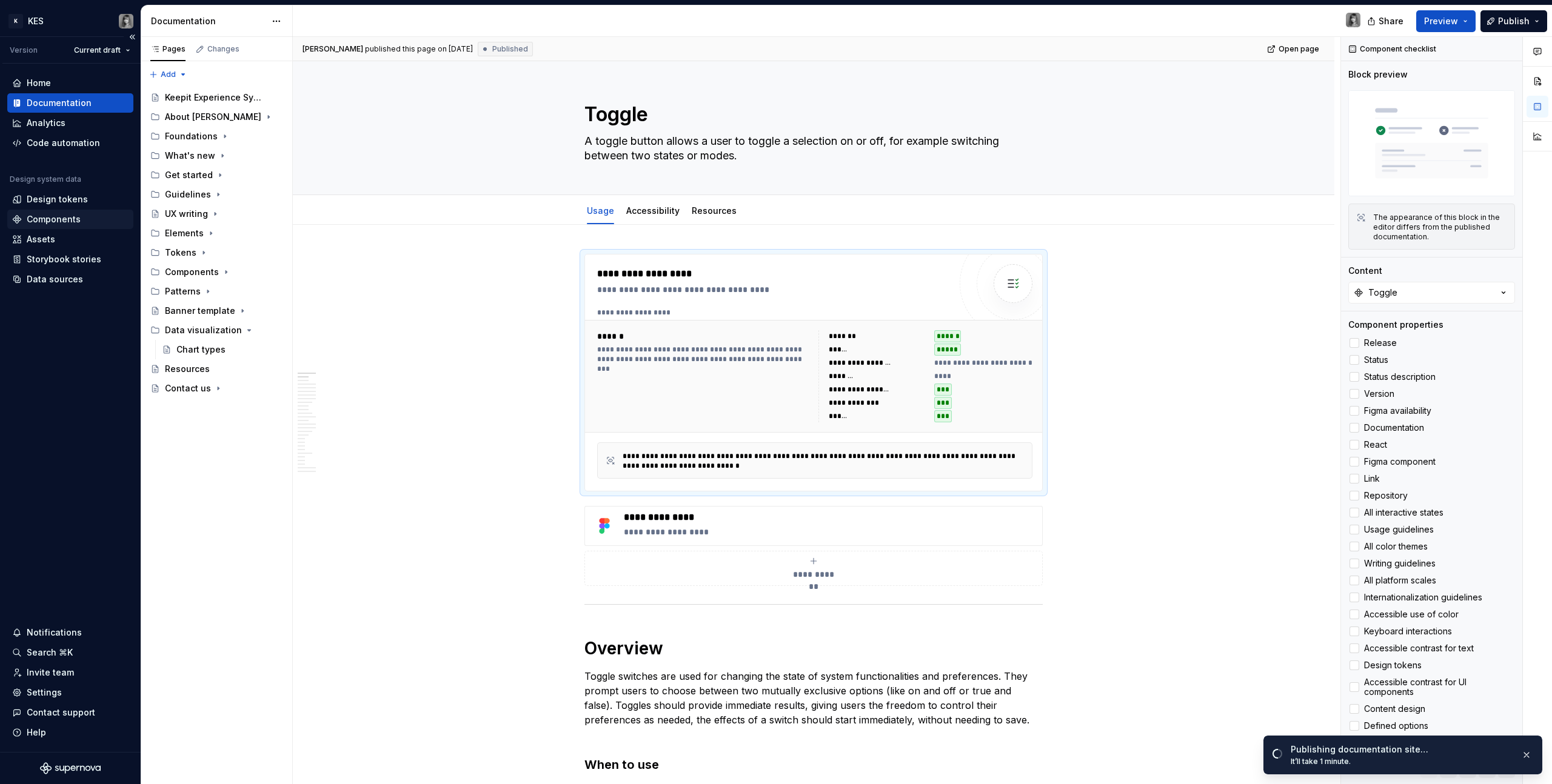
click at [54, 223] on div "Components" at bounding box center [53, 219] width 54 height 12
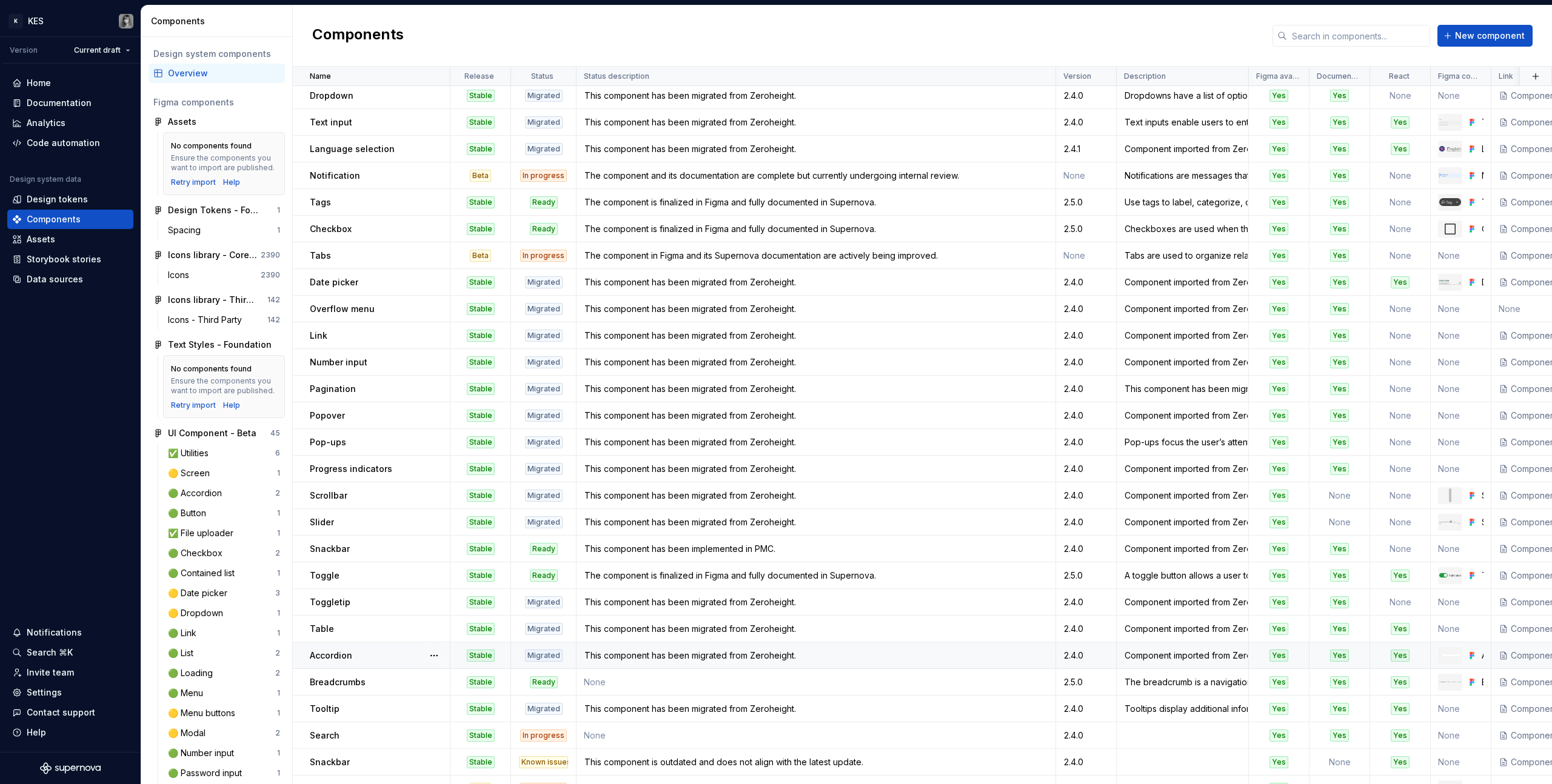
scroll to position [108, 0]
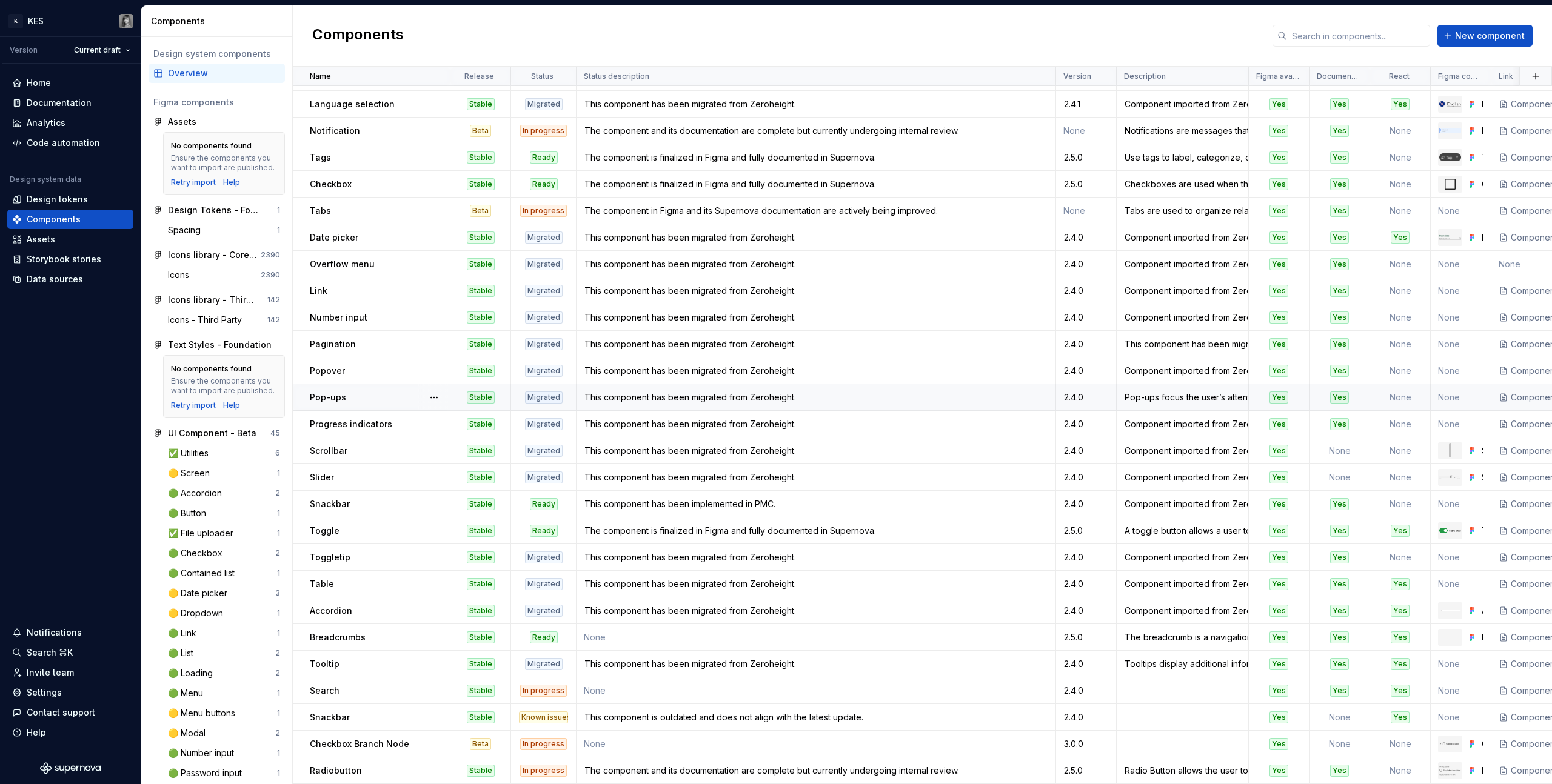
click at [738, 396] on div "This component has been migrated from Zeroheight." at bounding box center [816, 398] width 477 height 12
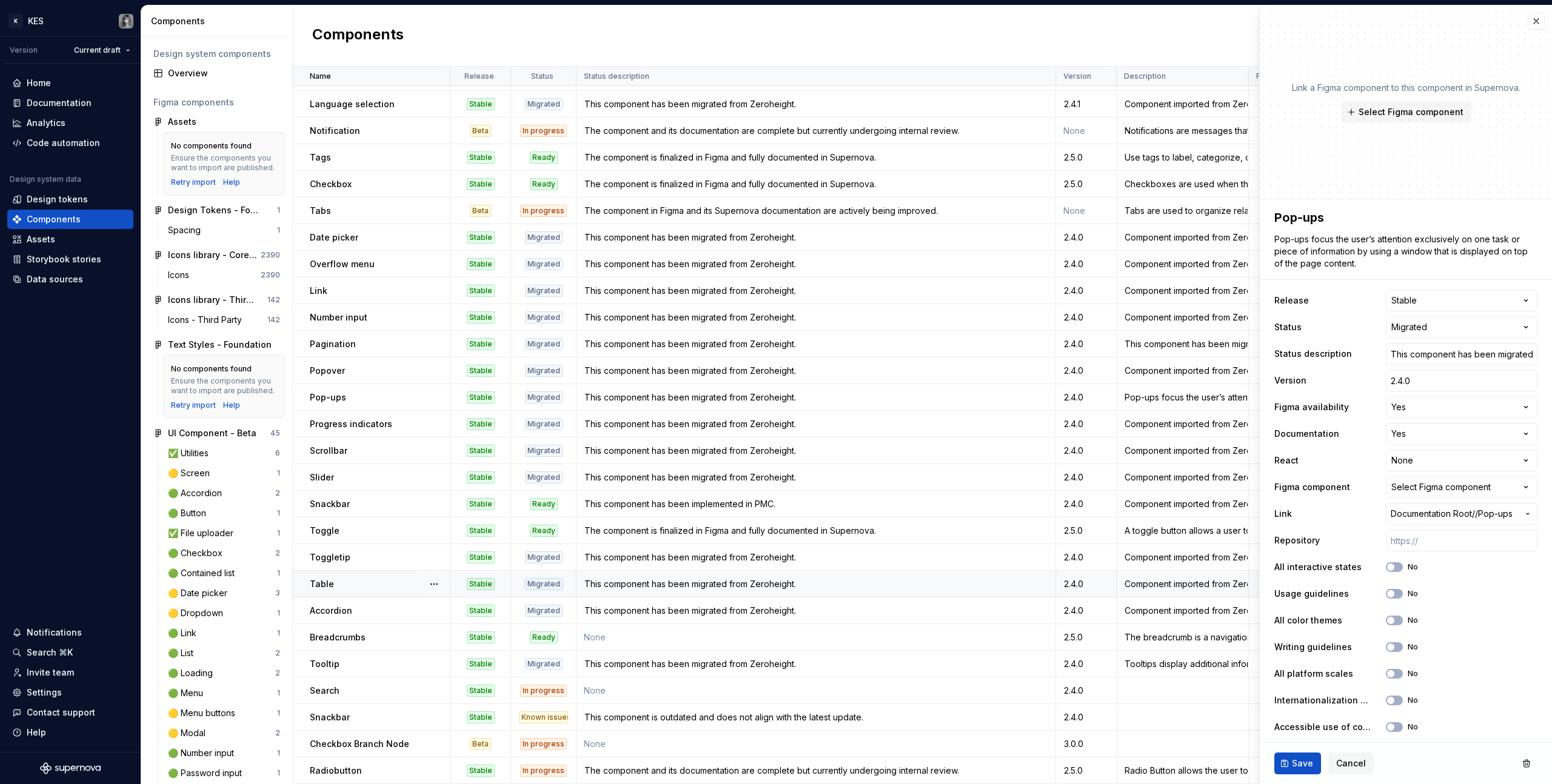
click at [916, 443] on td "Component imported from ZeroHeight requiring updates and review." at bounding box center [1183, 584] width 132 height 27
click at [916, 246] on textarea "Component imported from ZeroHeight requiring updates and review." at bounding box center [1403, 251] width 263 height 41
click at [916, 392] on div "Pop-ups focus the user’s attention exclusively on one task or piece of informat…" at bounding box center [1182, 398] width 130 height 12
click at [916, 249] on textarea "Pop-ups focus the user’s attention exclusively on one task or piece of informat…" at bounding box center [1403, 251] width 263 height 41
paste textarea "Component imported from ZeroHeight requiring updates and review."
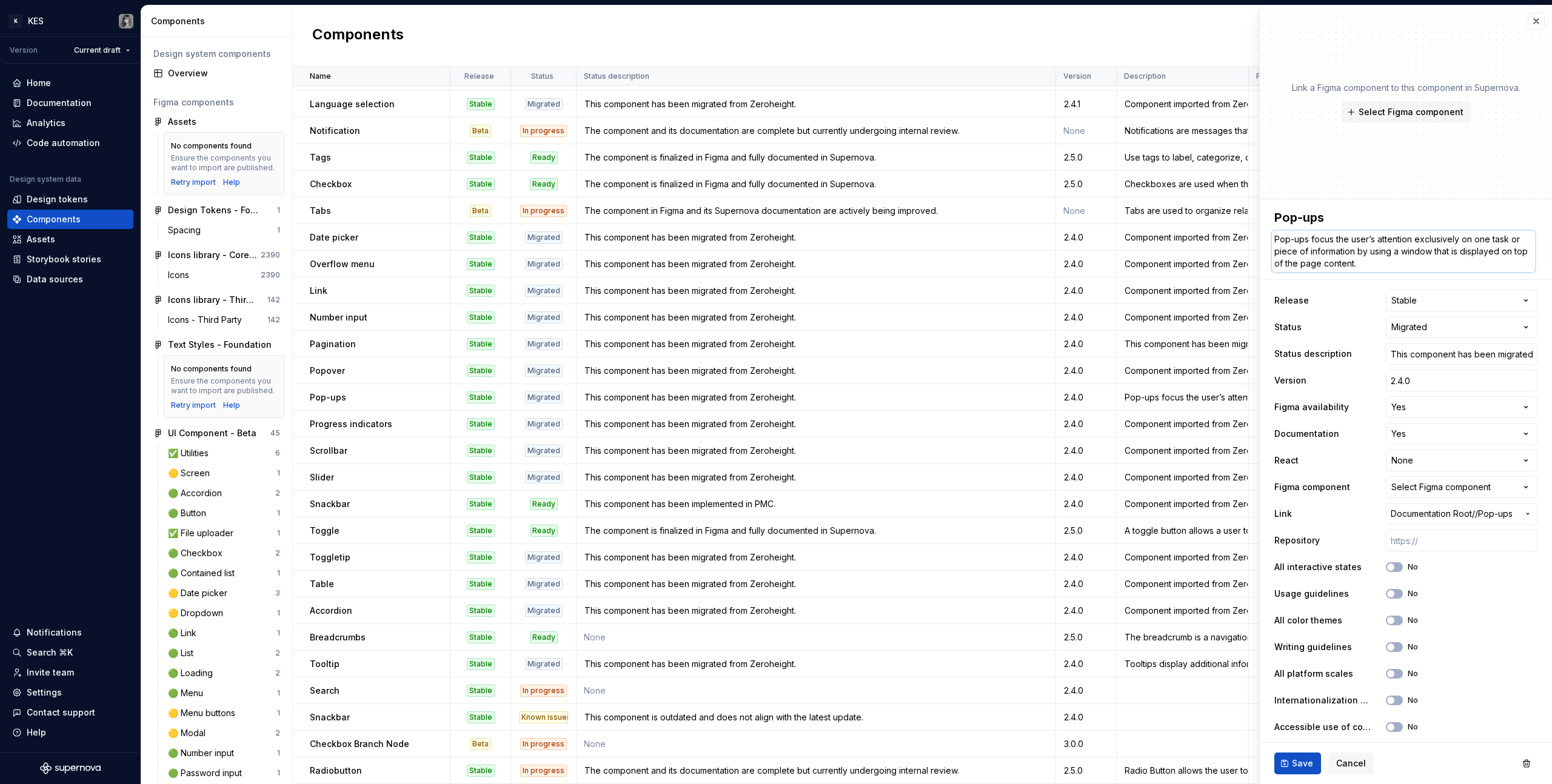
type textarea "*"
type textarea "Component imported from ZeroHeight requiring updates and review."
click at [916, 443] on span "Save" at bounding box center [1303, 763] width 21 height 12
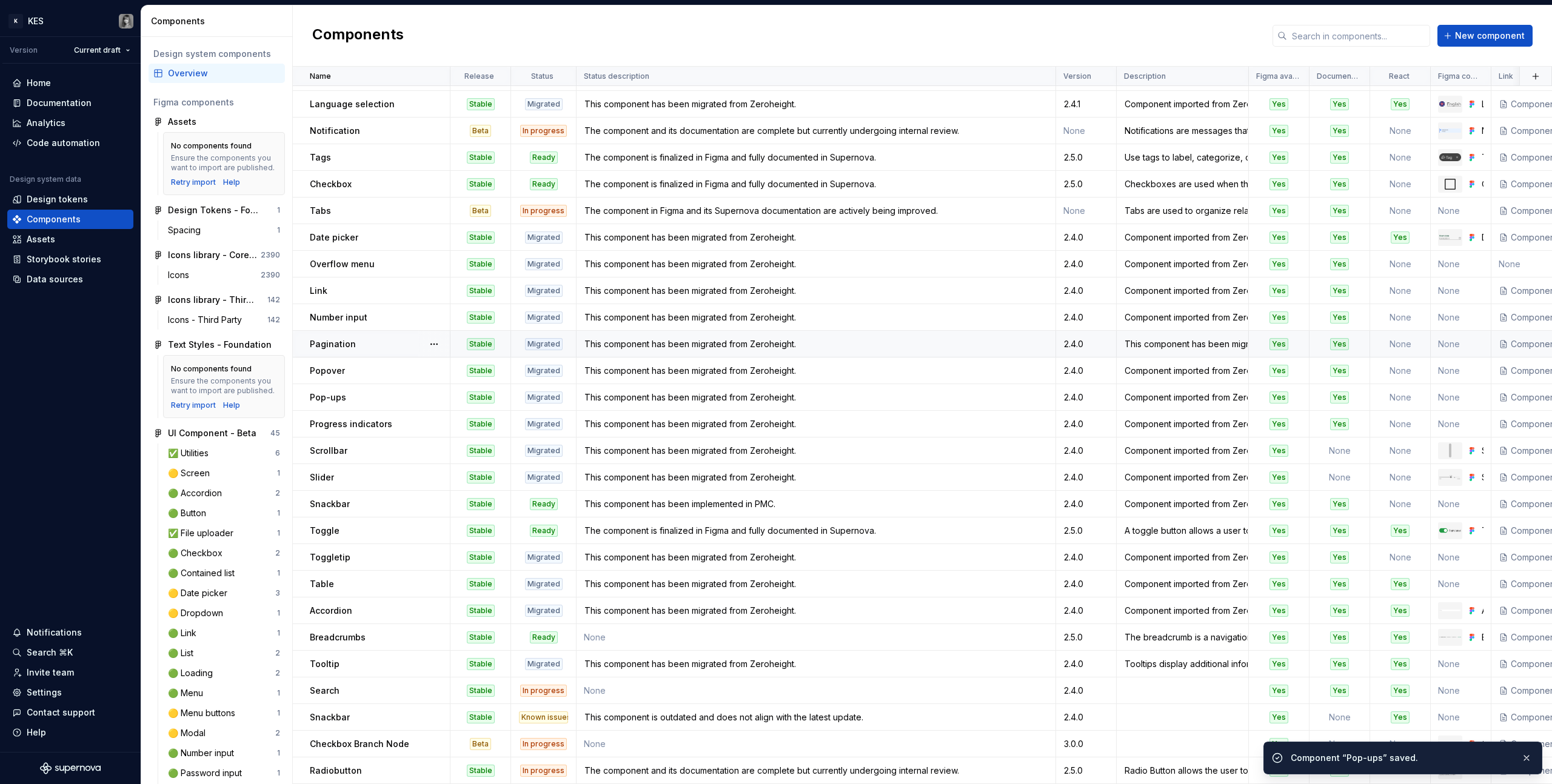
click at [916, 338] on div "This component has been migrated from Zeroheight." at bounding box center [1182, 344] width 130 height 12
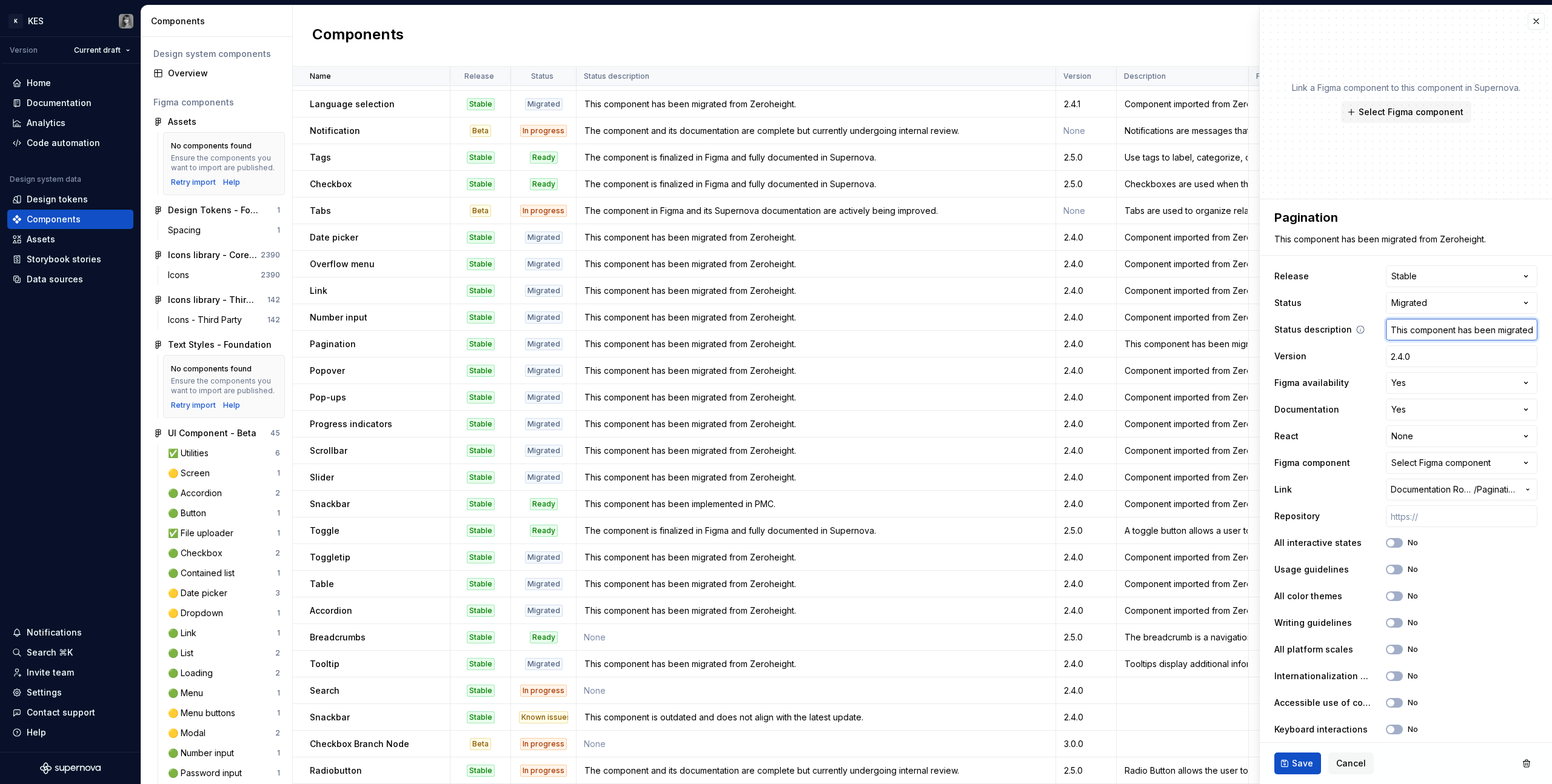
click at [916, 323] on input "This component has been migrated from Zeroheight." at bounding box center [1461, 330] width 152 height 22
click at [916, 247] on textarea "This component has been migrated from Zeroheight." at bounding box center [1403, 239] width 263 height 17
paste textarea "Component imported from ZeroHeight requiring updates and review."
type textarea "*"
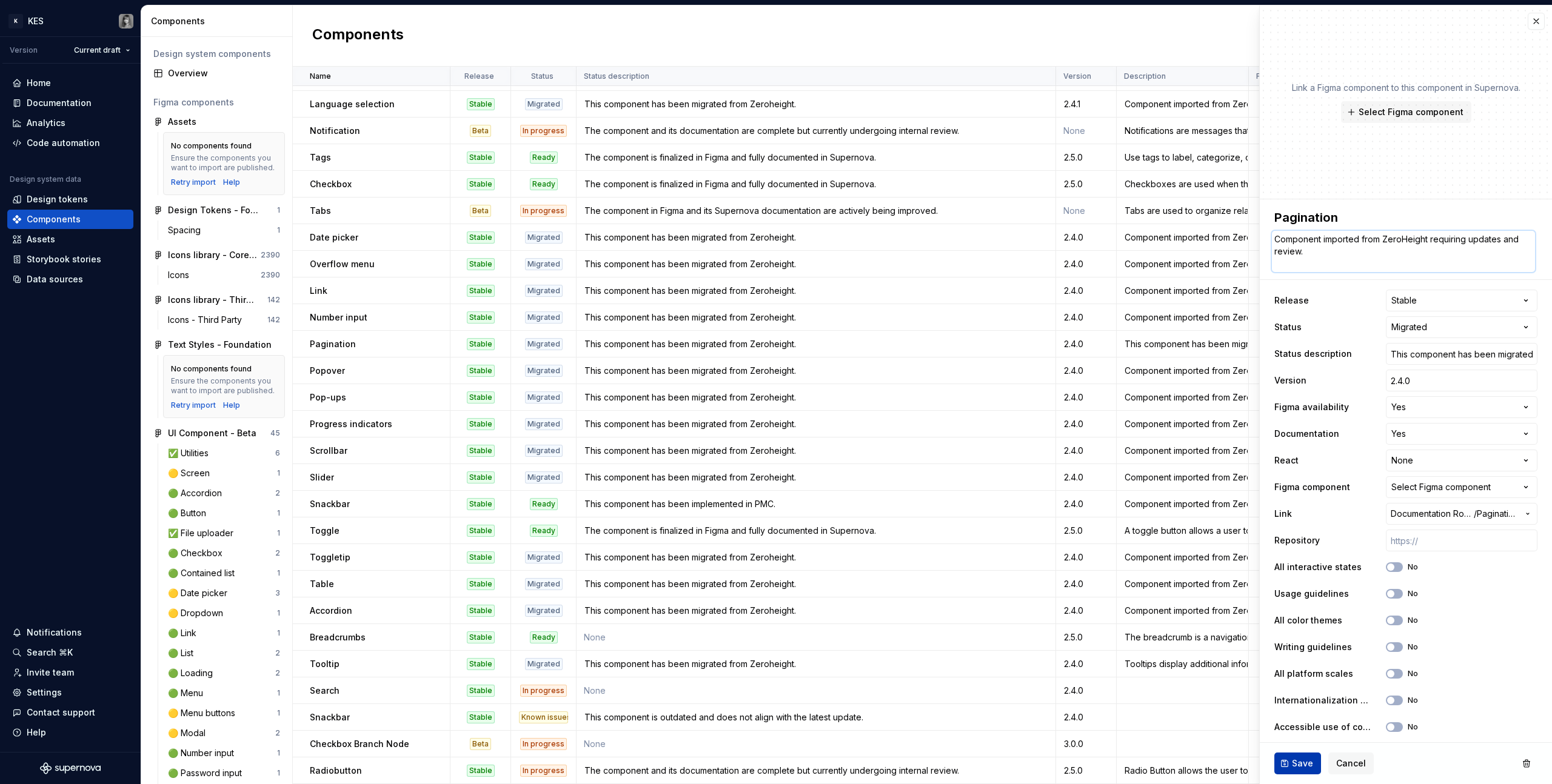
type textarea "Component imported from ZeroHeight requiring updates and review."
click at [916, 443] on span "Save" at bounding box center [1303, 763] width 21 height 12
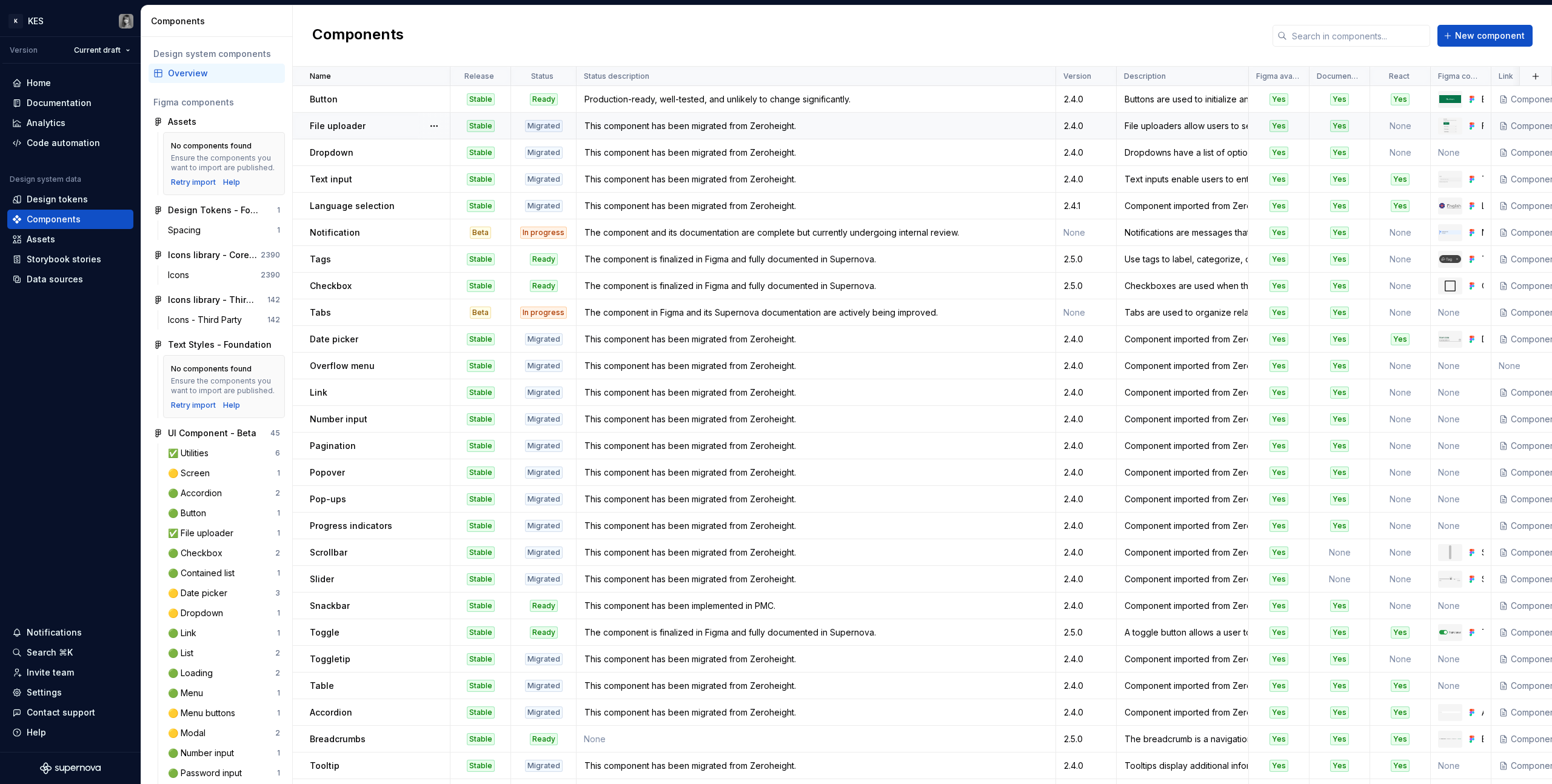
click at [916, 124] on div "File uploaders allow users to select one or more files to upload to a specific …" at bounding box center [1182, 126] width 130 height 12
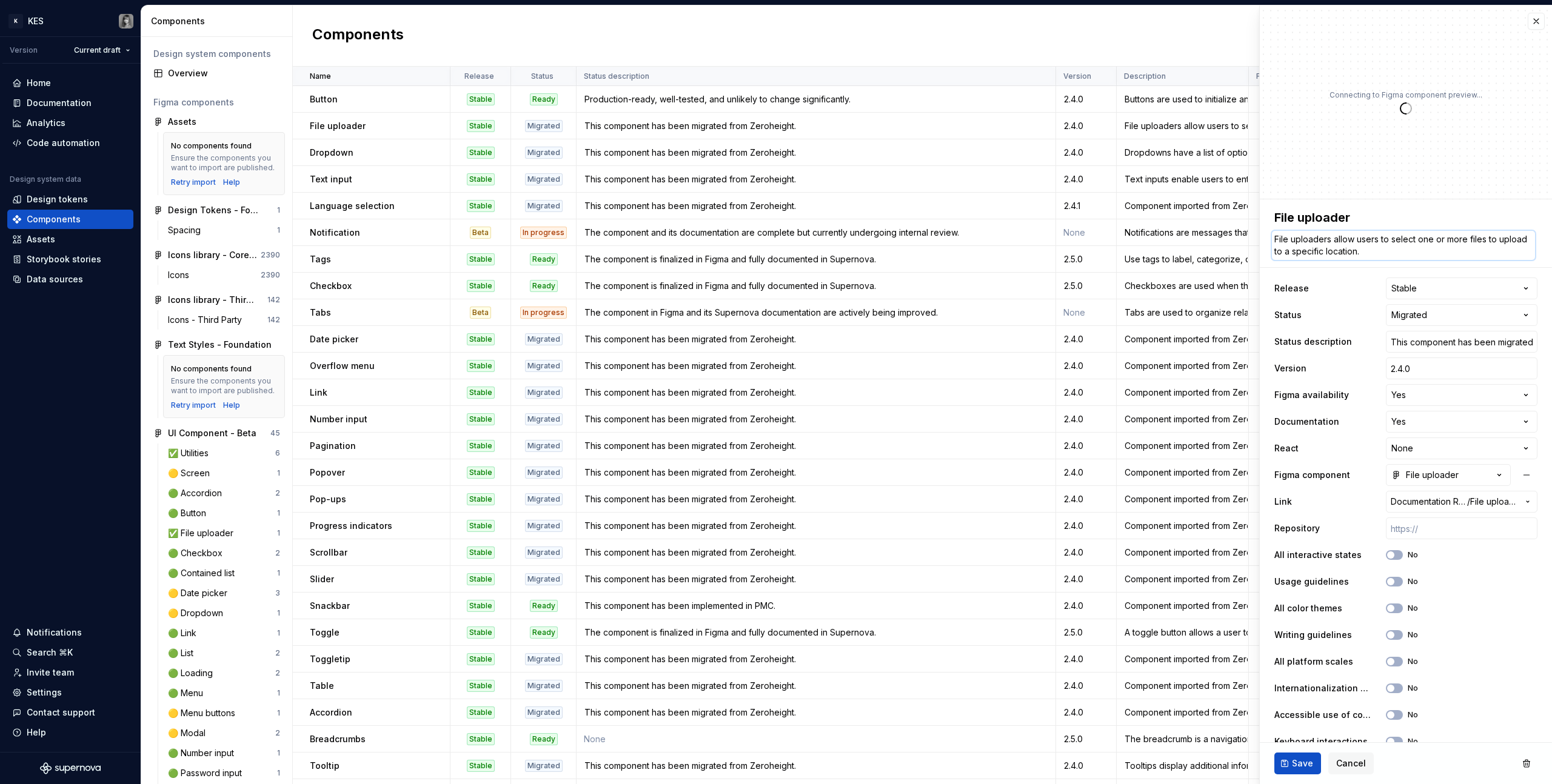
click at [916, 243] on textarea "File uploaders allow users to select one or more files to upload to a specific …" at bounding box center [1403, 245] width 263 height 29
paste textarea "Component imported from ZeroHeight requiring updates and review."
type textarea "*"
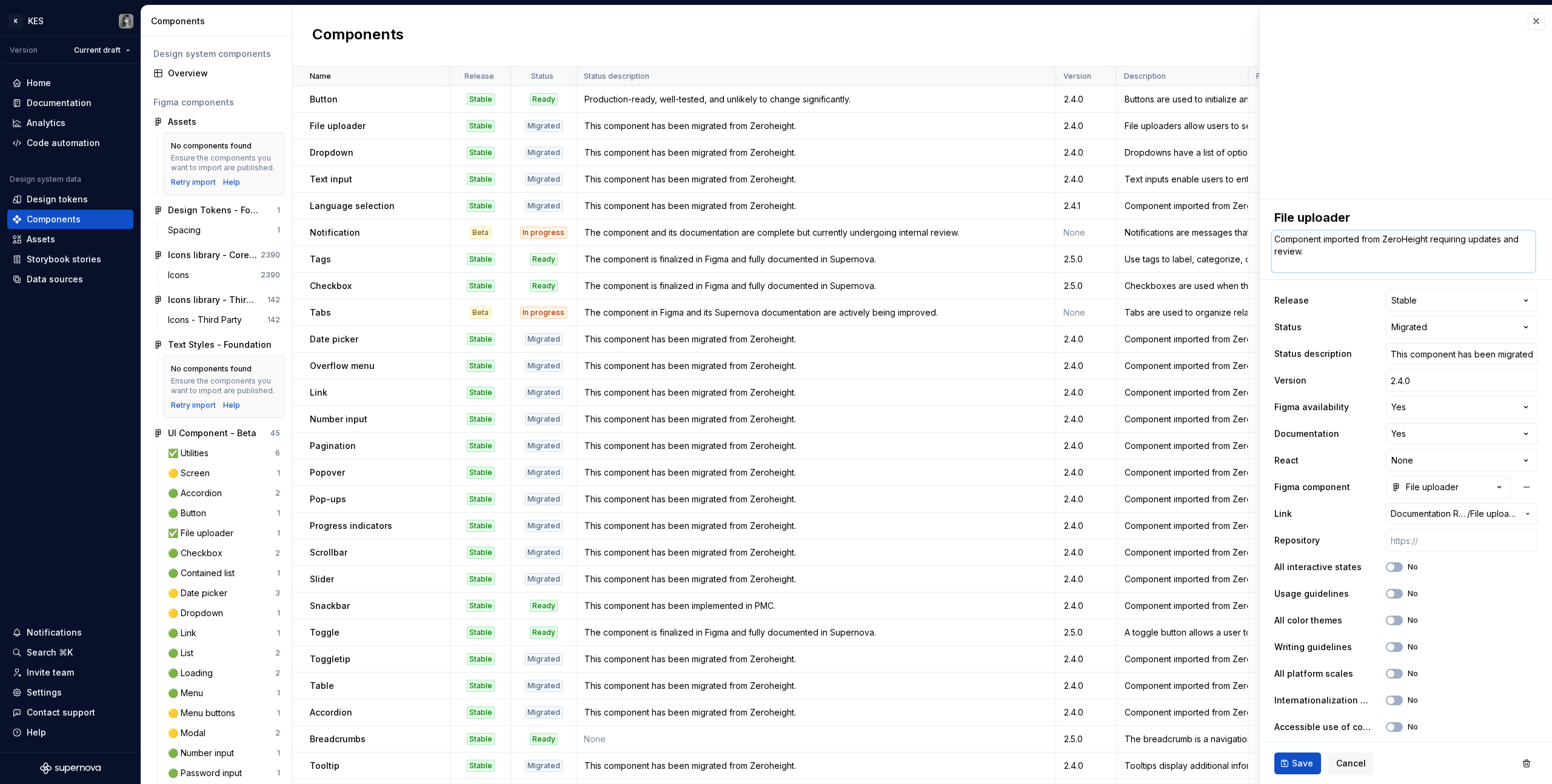
type textarea "Component imported from ZeroHeight requiring updates and review."
type textarea "*"
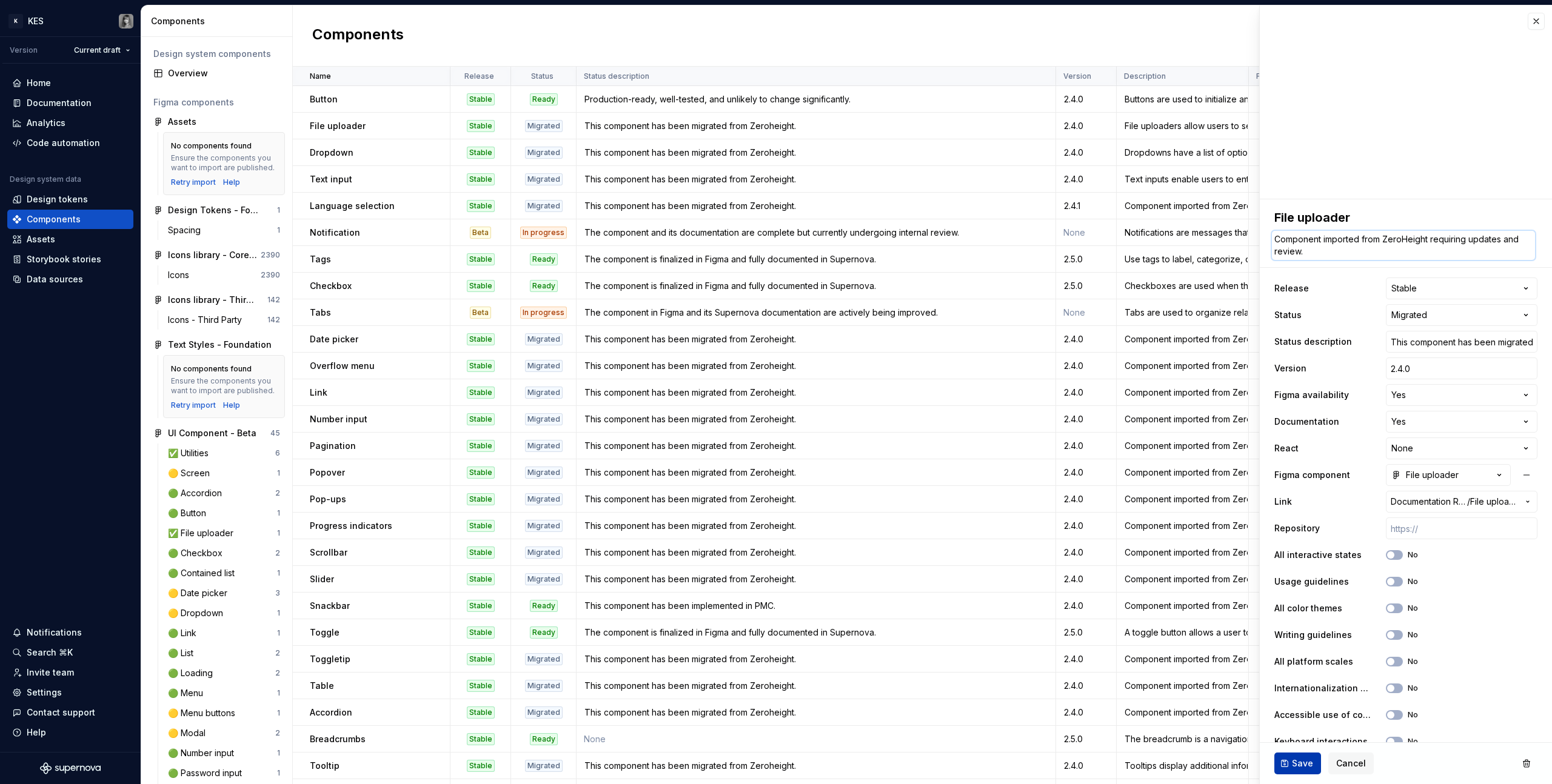
type textarea "Component imported from ZeroHeight requiring updates and review."
click at [916, 443] on span "Save" at bounding box center [1303, 763] width 21 height 12
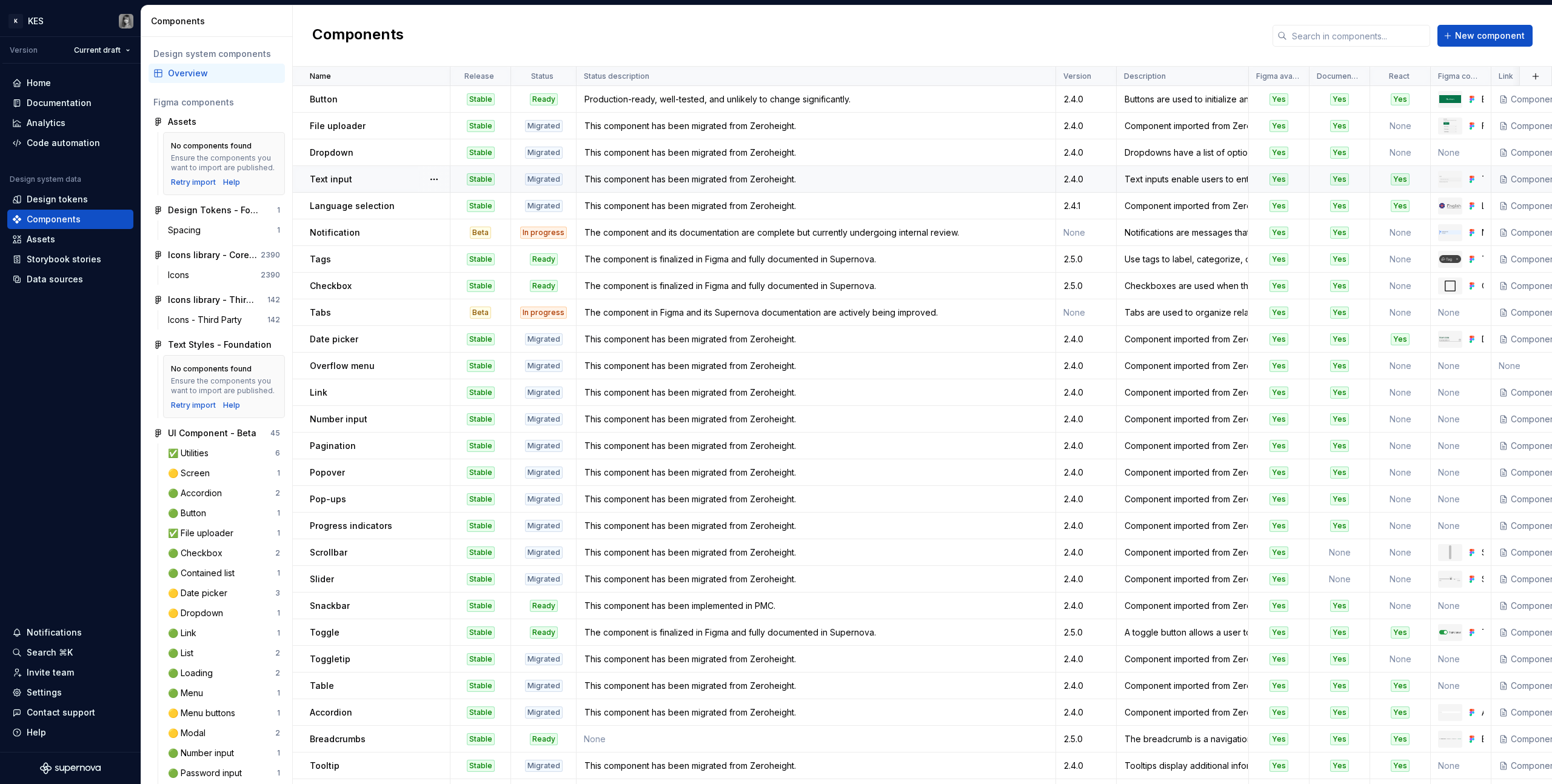
click at [916, 174] on div "Text inputs enable users to enter free-form text data. You can use them for lon…" at bounding box center [1182, 179] width 130 height 12
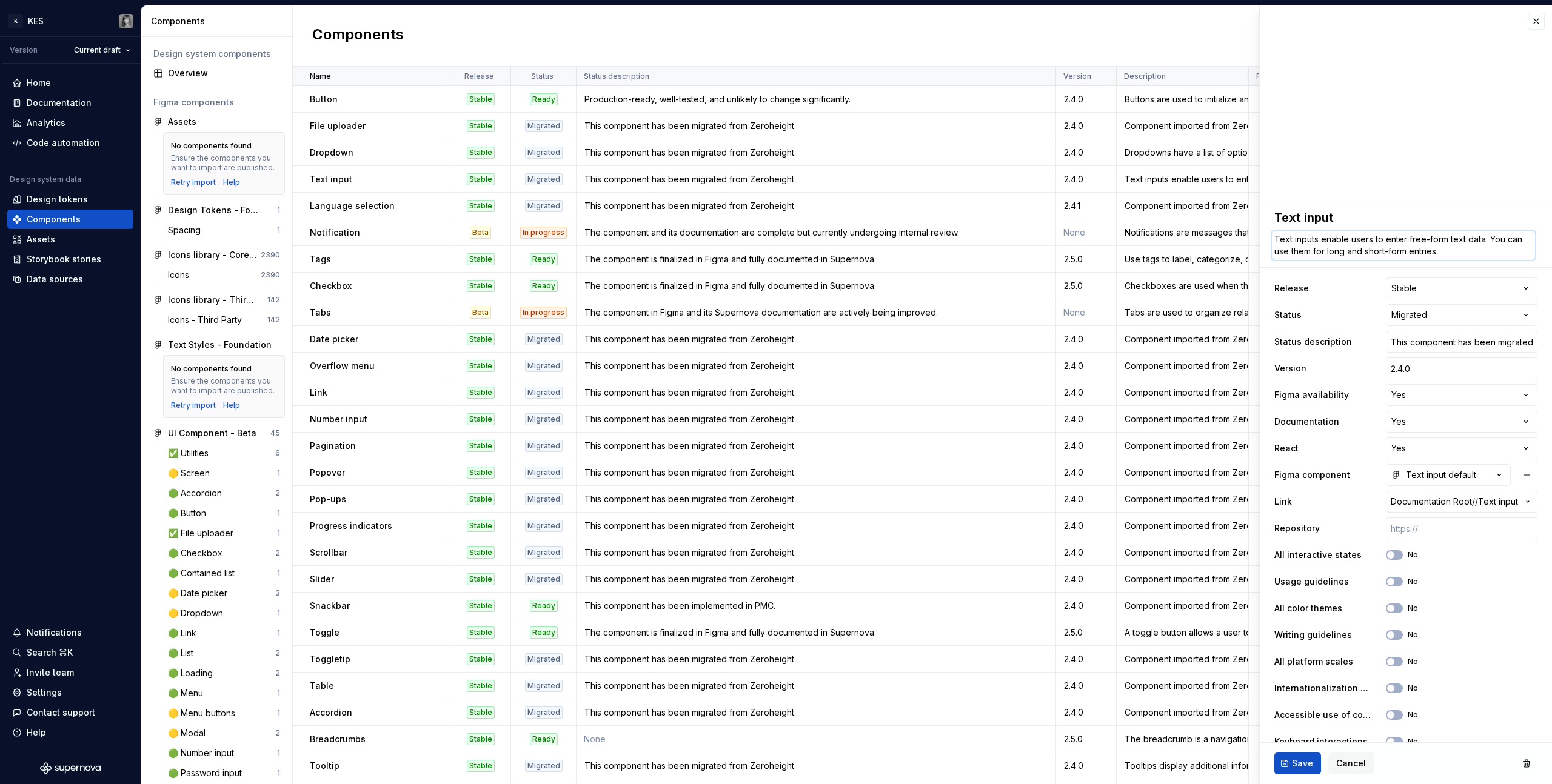
click at [916, 256] on textarea "Text inputs enable users to enter free-form text data. You can use them for lon…" at bounding box center [1403, 245] width 263 height 29
paste textarea "Component imported from ZeroHeight requiring updates and review."
type textarea "*"
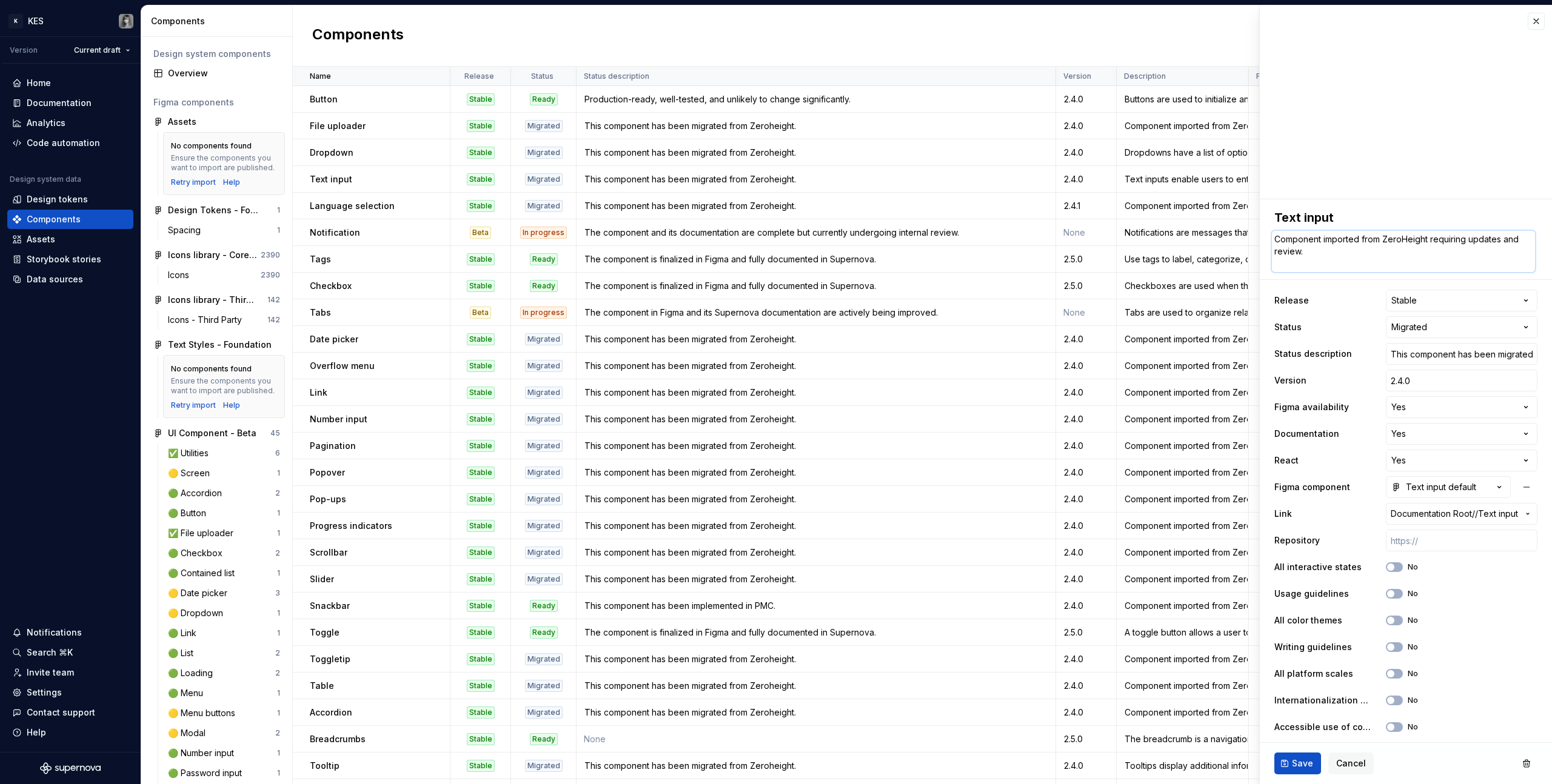
type textarea "Component imported from ZeroHeight requiring updates and review."
click at [916, 443] on button "Save" at bounding box center [1297, 763] width 47 height 22
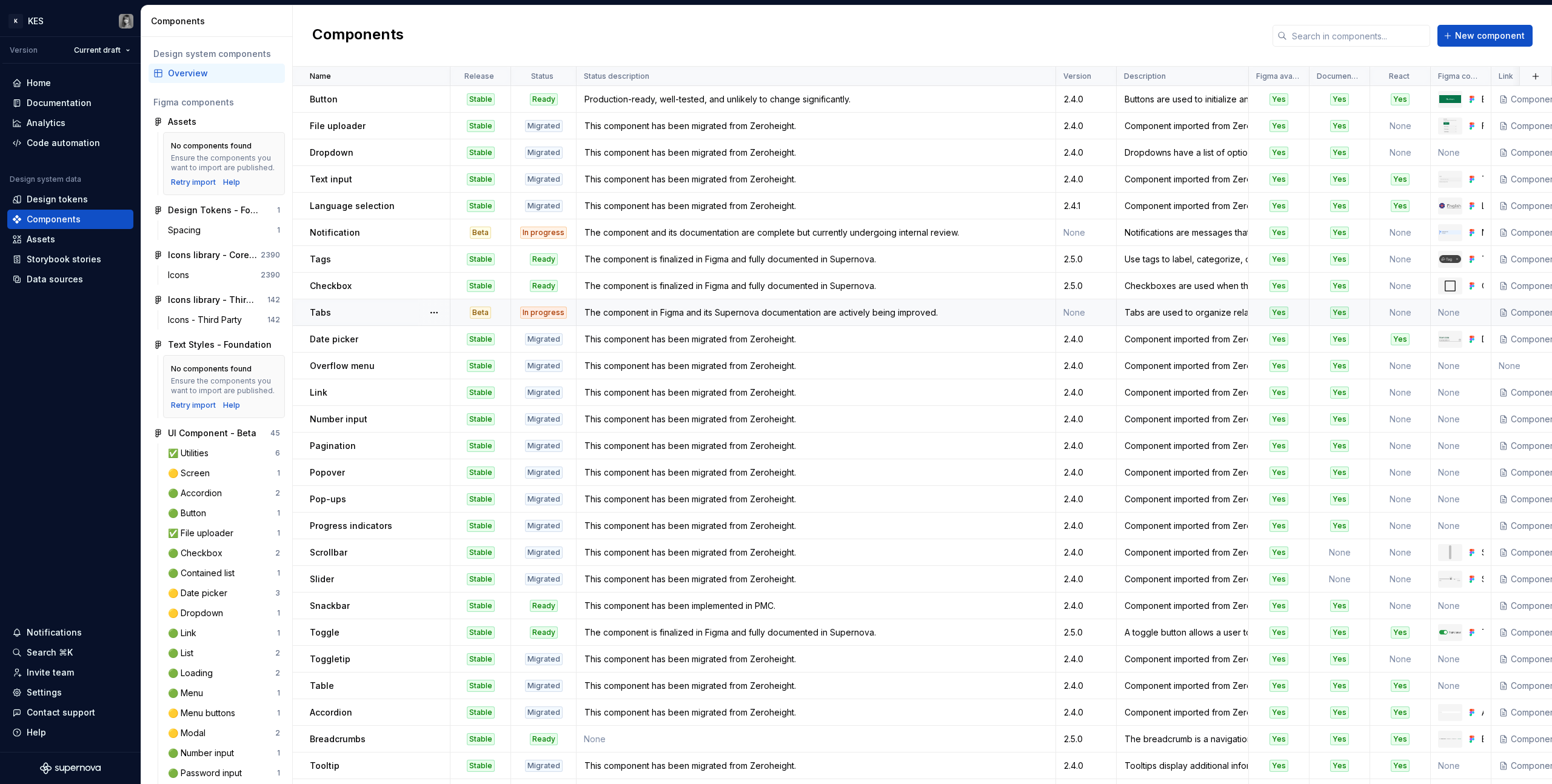
click at [371, 315] on div "Tabs" at bounding box center [379, 313] width 139 height 12
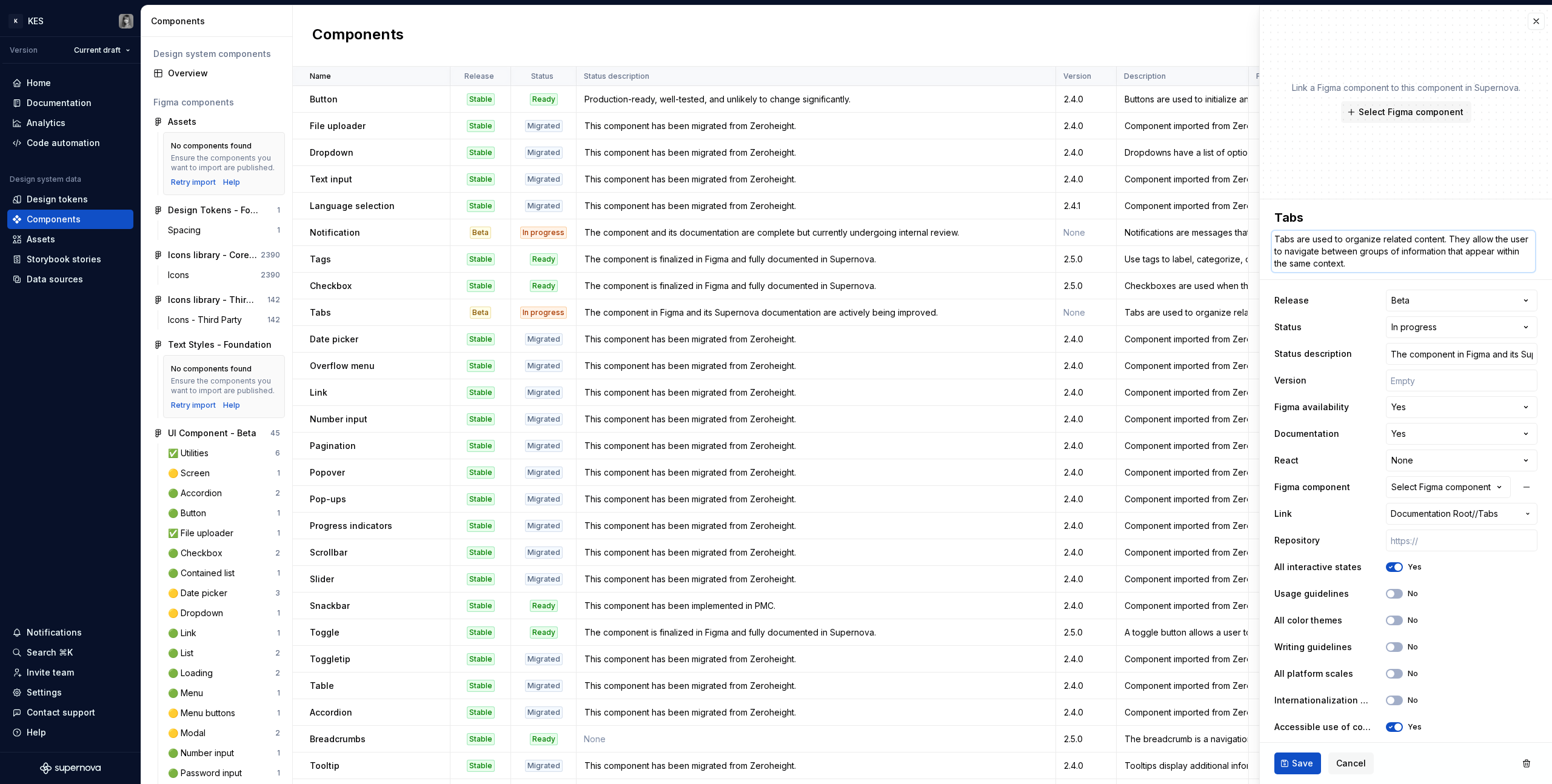
click at [916, 252] on textarea "Tabs are used to organize related content. They allow the user to navigate betw…" at bounding box center [1403, 251] width 263 height 41
paste textarea "Component imported from ZeroHeight requiring updates and review."
type textarea "*"
type textarea "Component imported from ZeroHeight requiring updates and review."
type textarea "*"
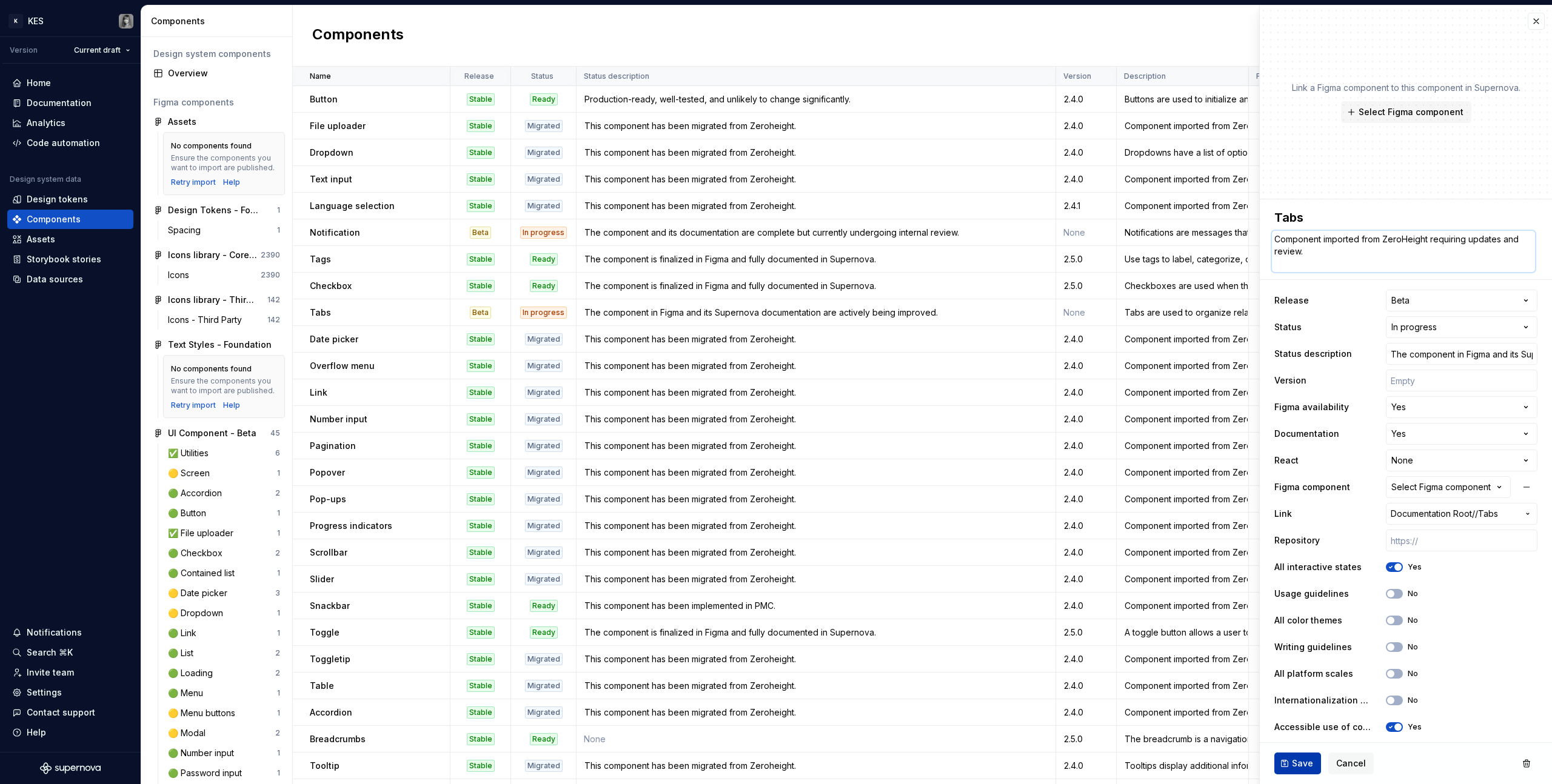
type textarea "Component imported from ZeroHeight requiring updates and review."
click at [916, 443] on button "Save" at bounding box center [1297, 763] width 47 height 22
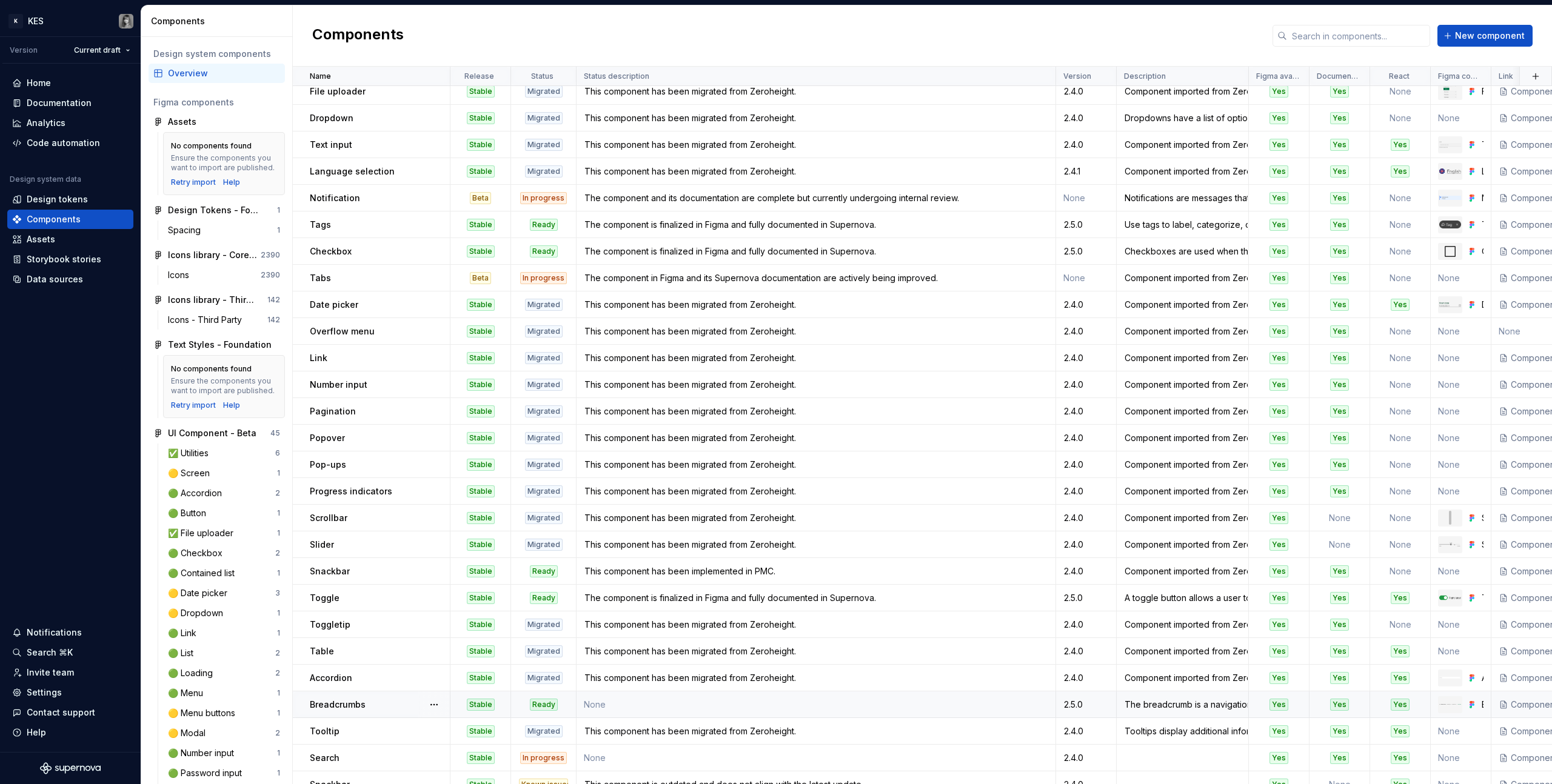
scroll to position [108, 0]
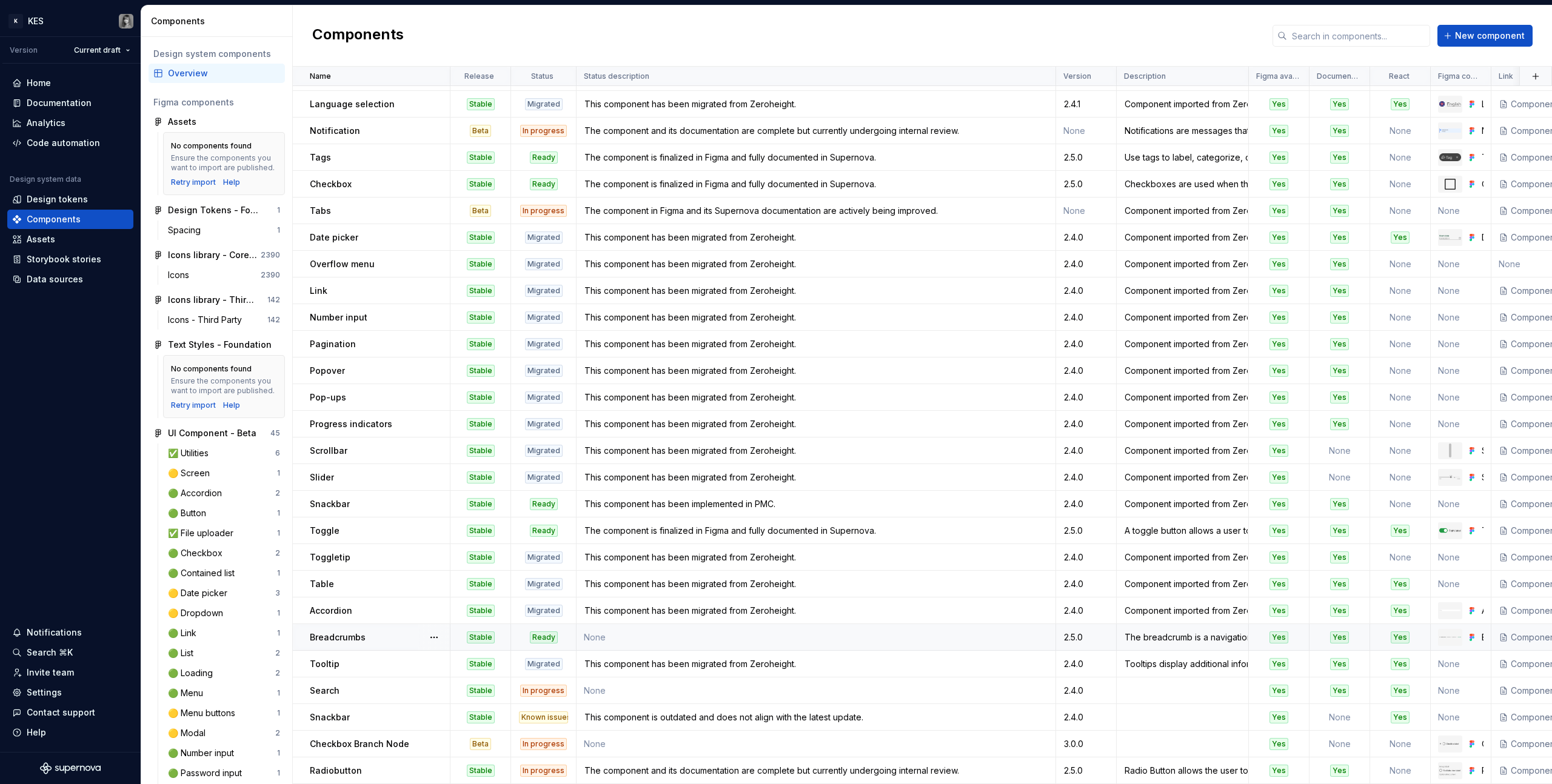
click at [916, 443] on div "The breadcrumb is a navigation pattern that helps a user understand the hierarc…" at bounding box center [1182, 638] width 130 height 12
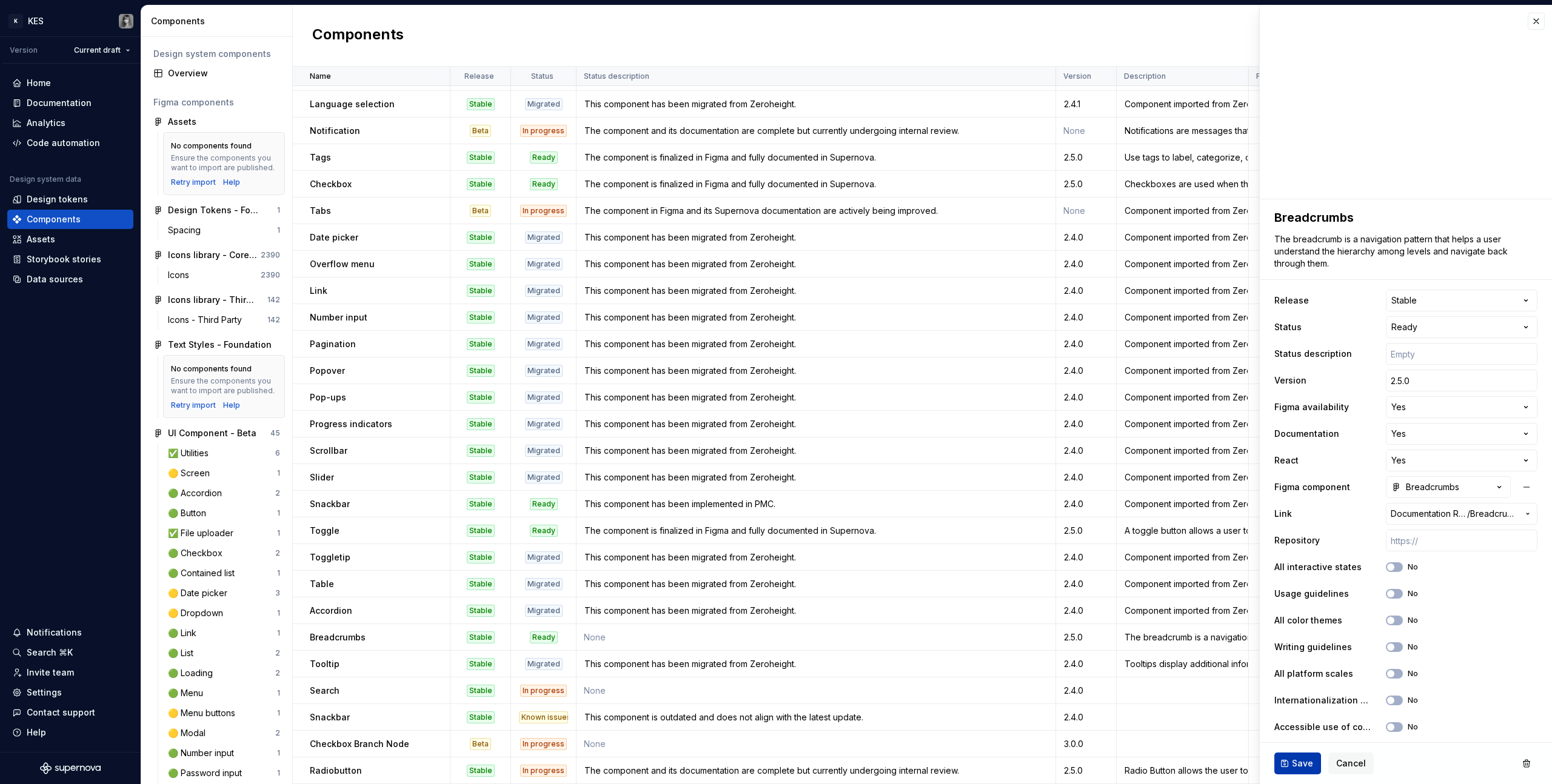
click at [916, 443] on button "Save" at bounding box center [1297, 763] width 47 height 22
type textarea "*"
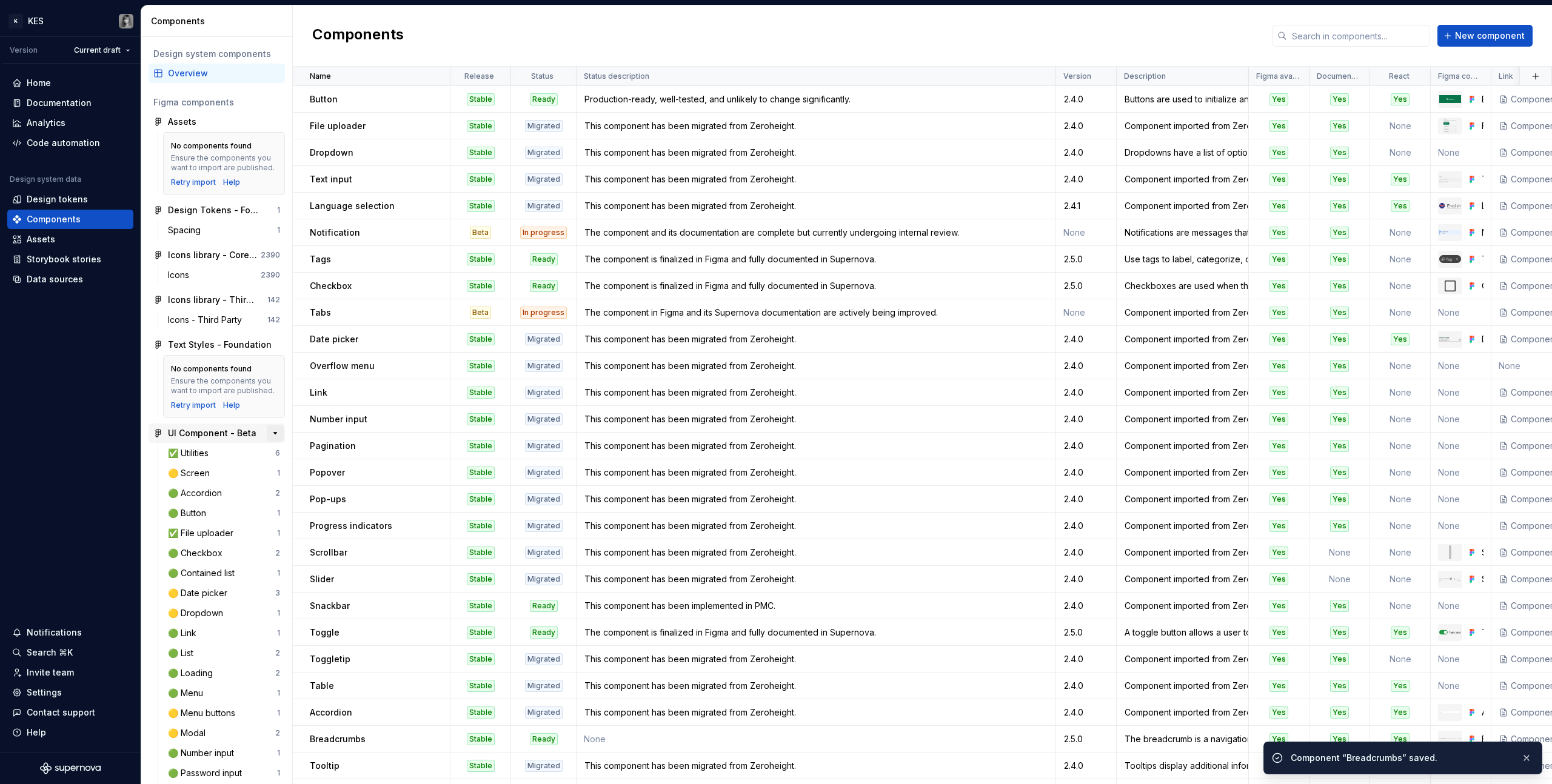
click at [267, 442] on button "button" at bounding box center [275, 432] width 17 height 17
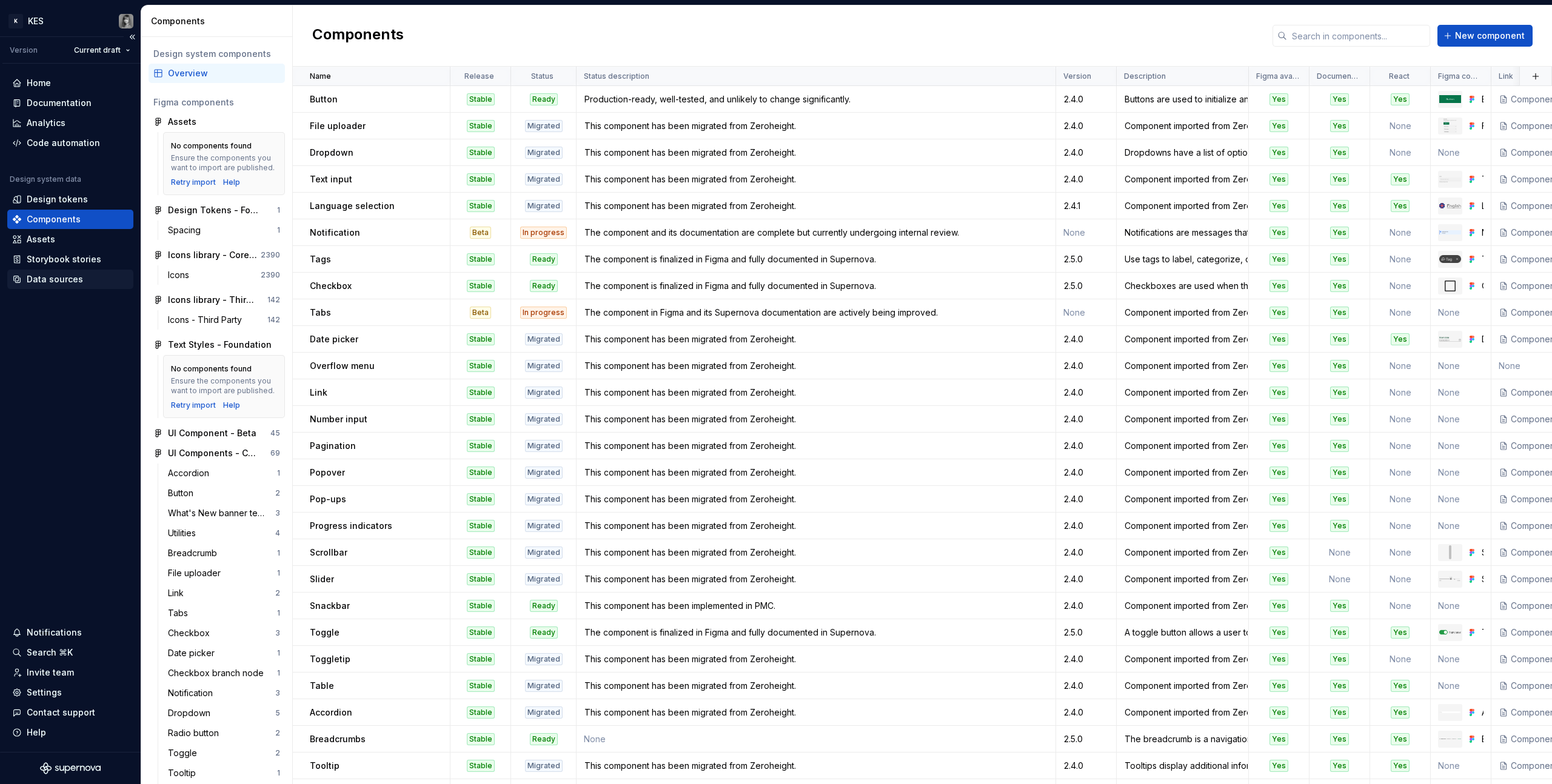
click at [54, 281] on div "Data sources" at bounding box center [55, 279] width 56 height 12
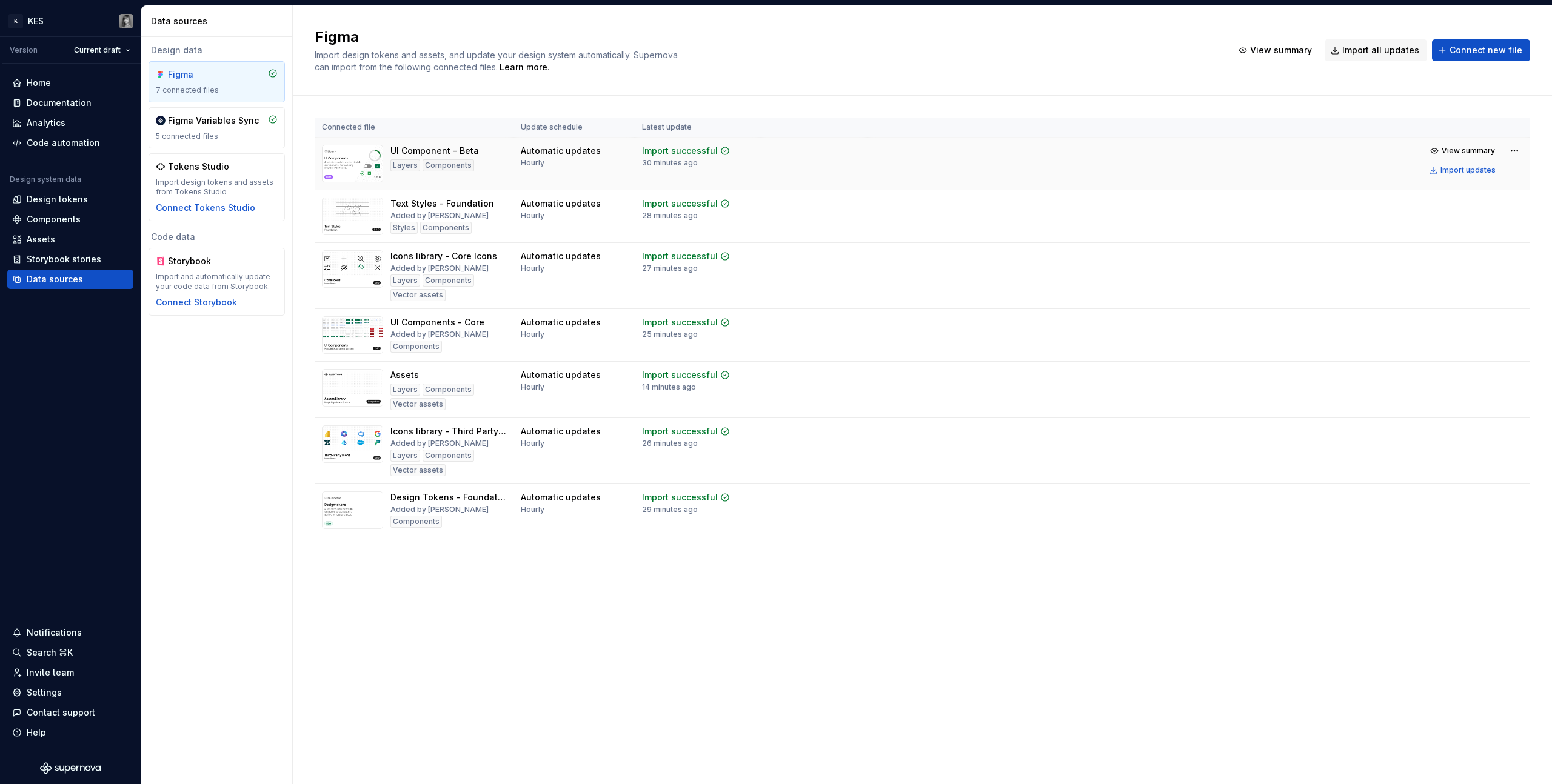
click at [501, 160] on div "UI Component - Beta Layers Components" at bounding box center [414, 164] width 185 height 37
click at [916, 152] on html "K KES Version Current draft Home Documentation Analytics Code automation Design…" at bounding box center [776, 392] width 1552 height 784
click at [916, 261] on div "Remove Figma file" at bounding box center [1476, 257] width 138 height 12
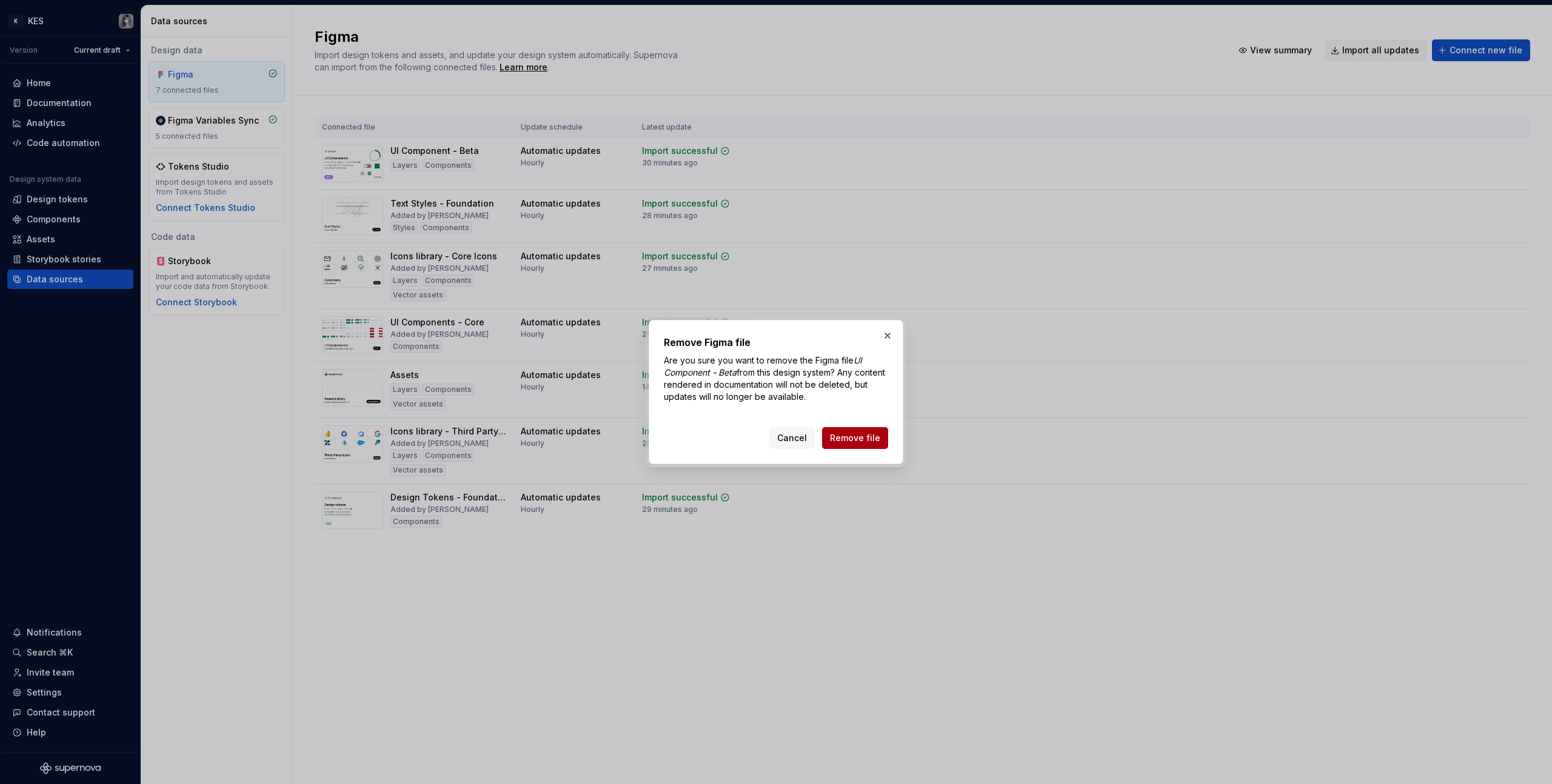
click at [857, 438] on span "Remove file" at bounding box center [855, 438] width 50 height 12
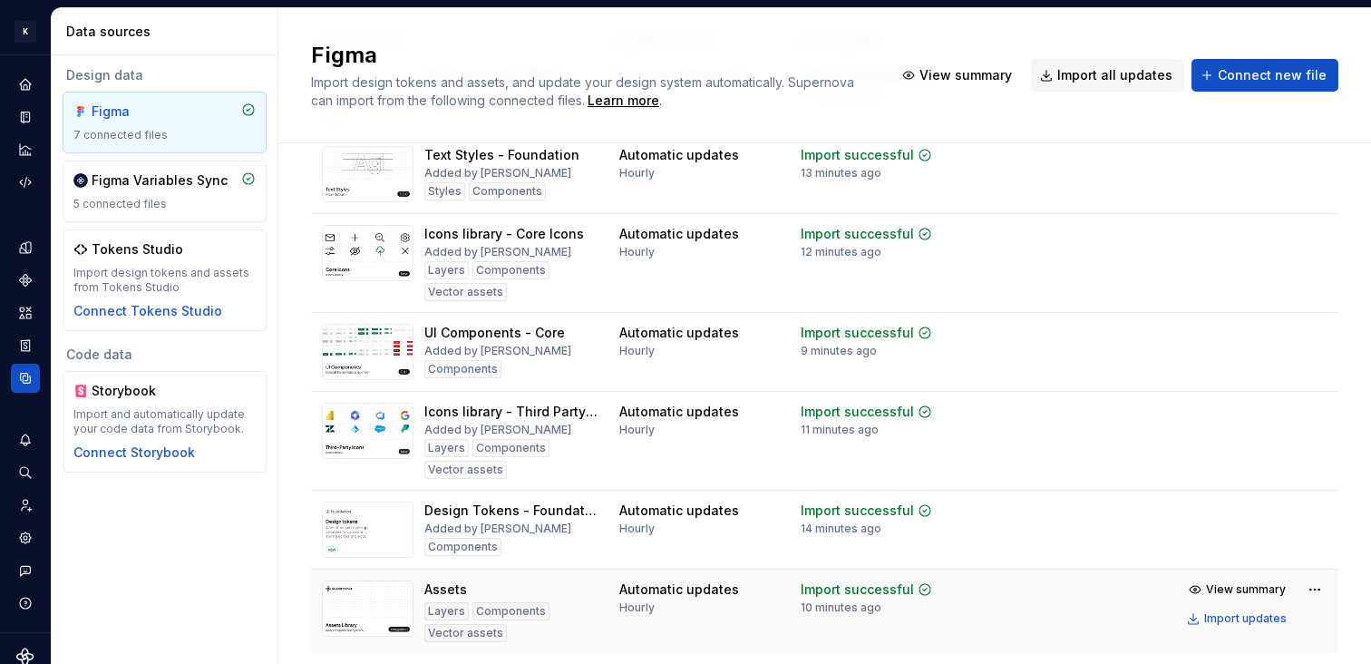
scroll to position [208, 0]
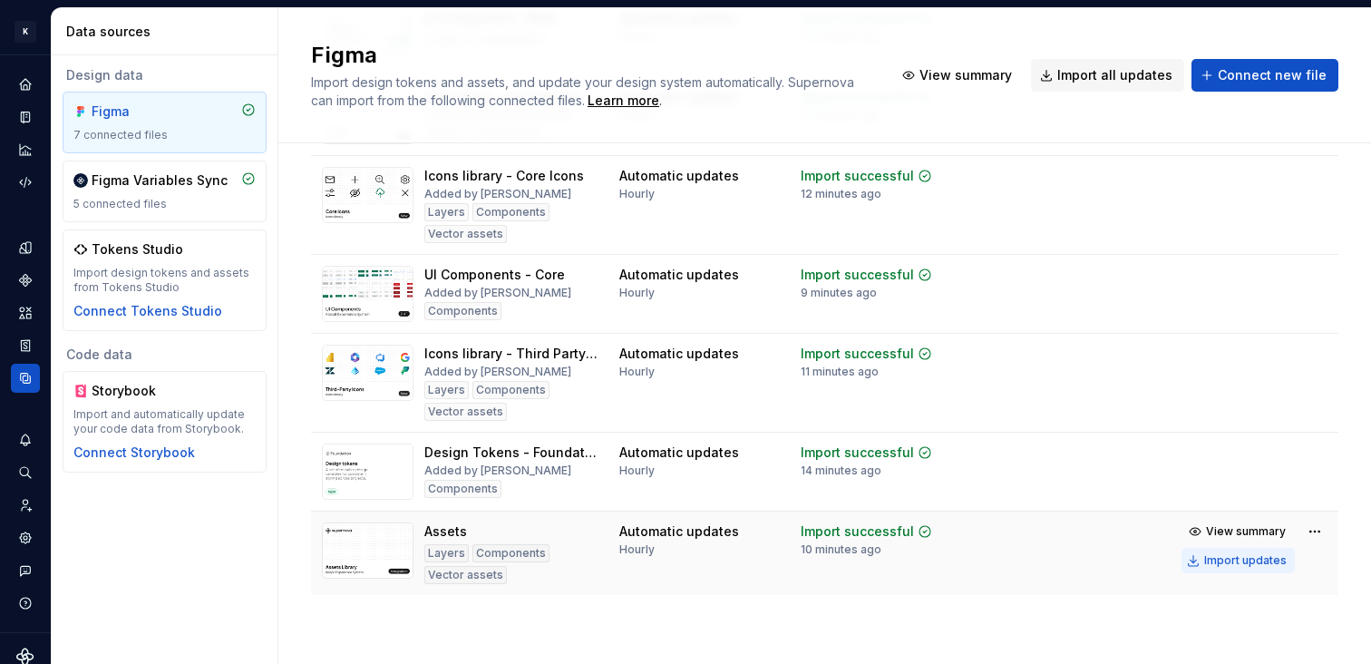
click at [1229, 562] on div "Import updates" at bounding box center [1245, 560] width 82 height 15
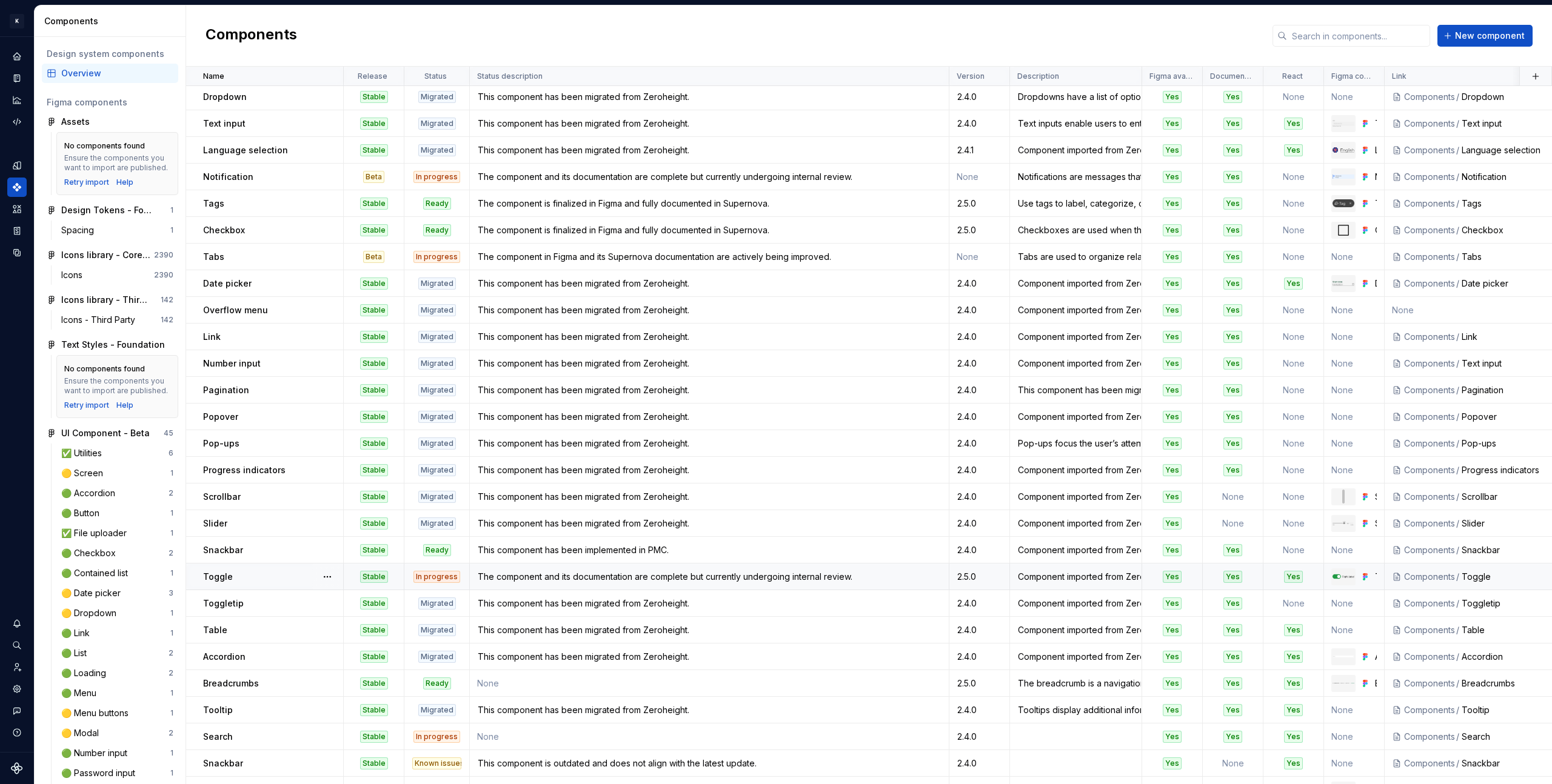
scroll to position [108, 0]
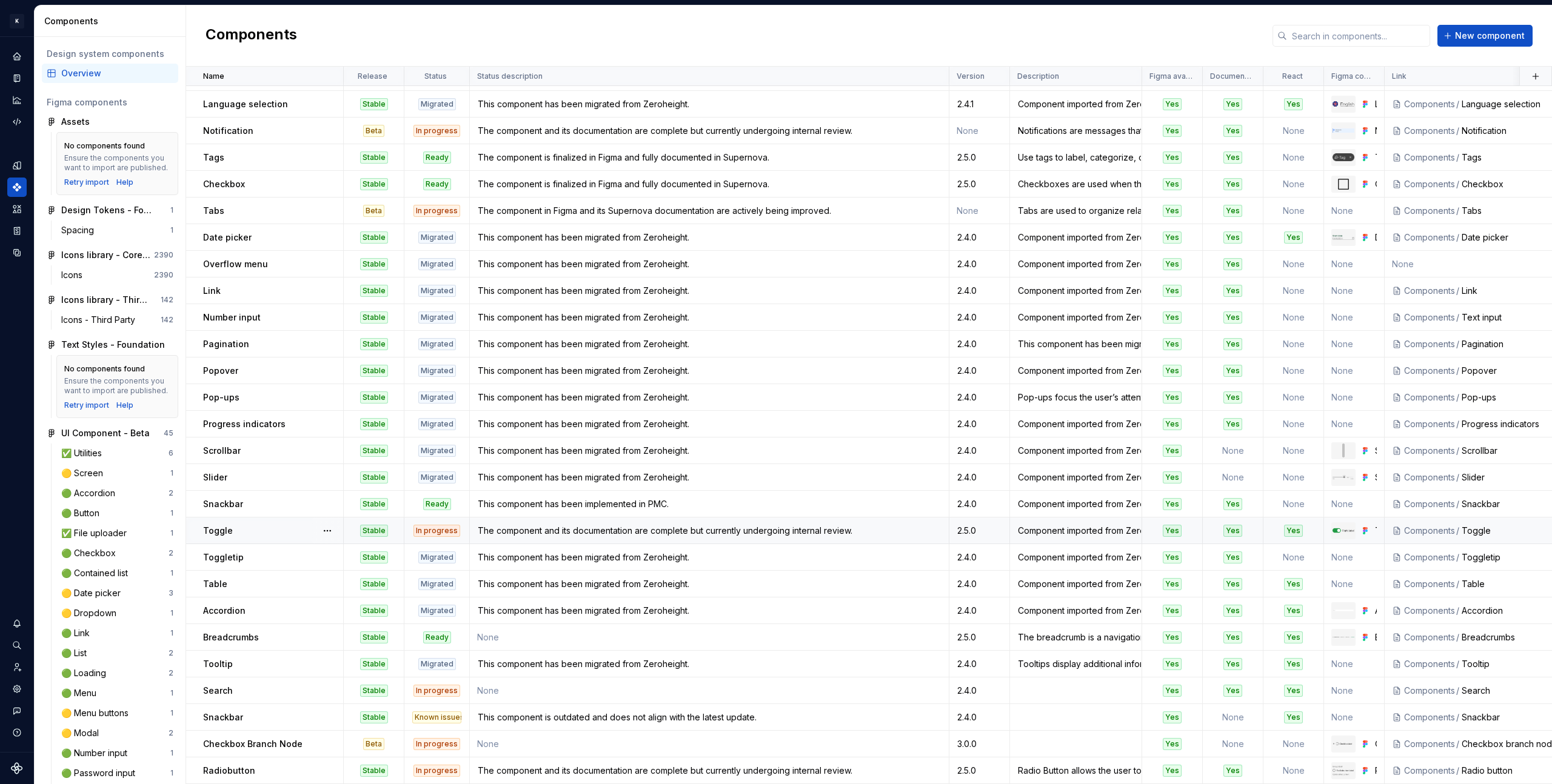
click at [283, 525] on div "Toggle" at bounding box center [273, 531] width 139 height 12
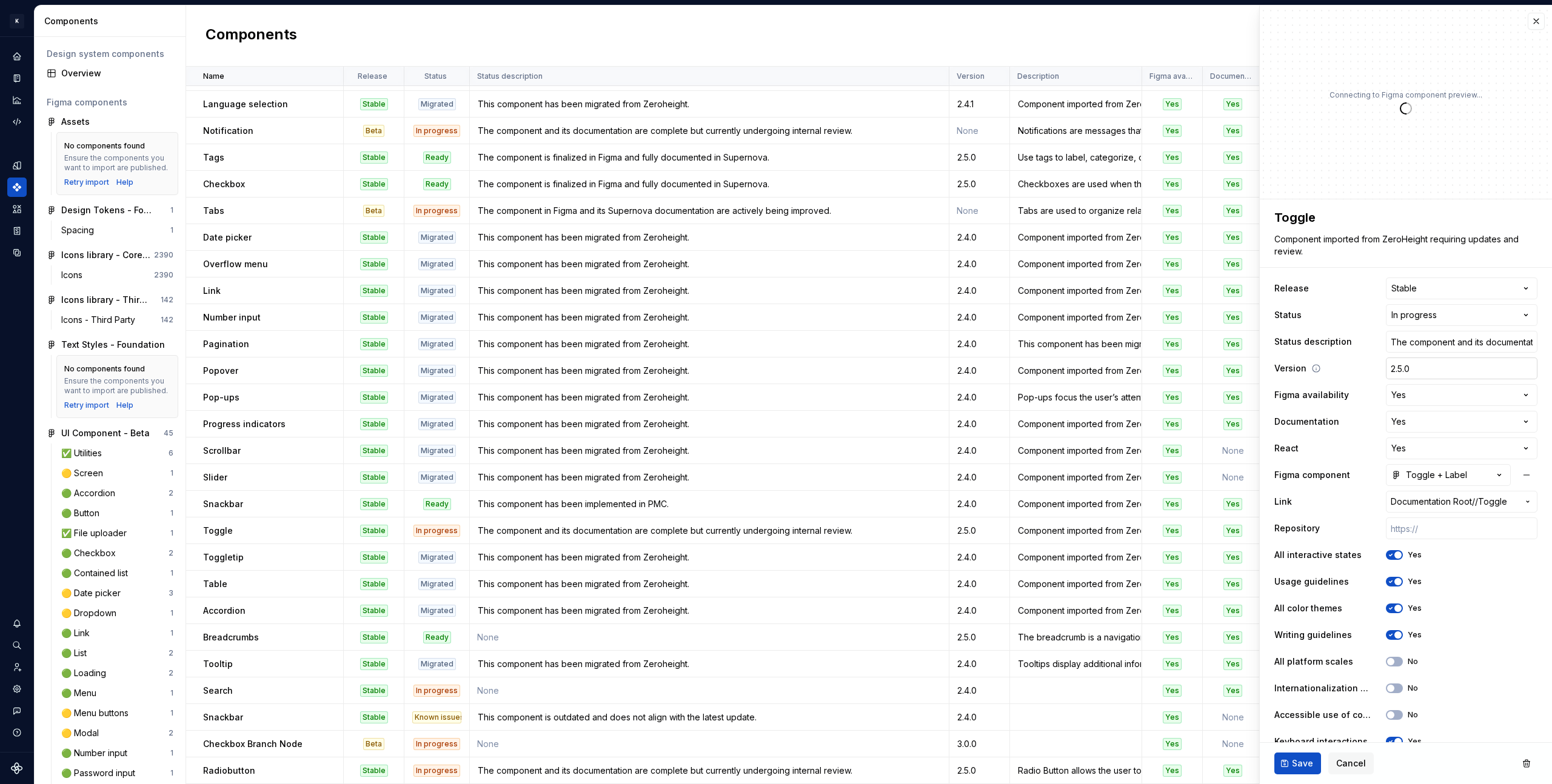
type textarea "*"
click at [1425, 319] on html "K KES Design system data Components Design system components Overview Figma com…" at bounding box center [776, 392] width 1552 height 784
click at [1425, 320] on html "K KES Design system data Components Design system components Overview Figma com…" at bounding box center [776, 392] width 1552 height 784
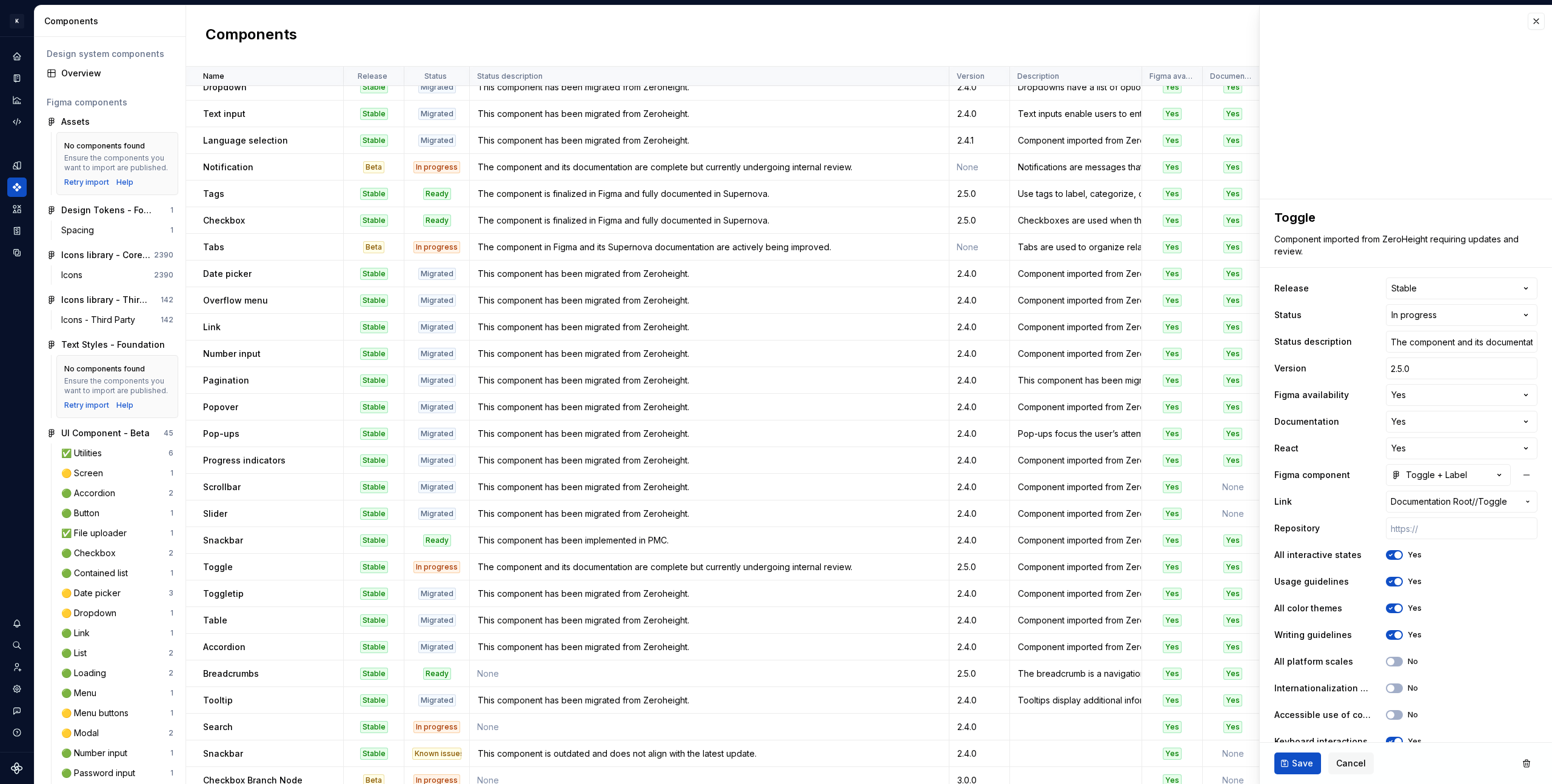
scroll to position [108, 0]
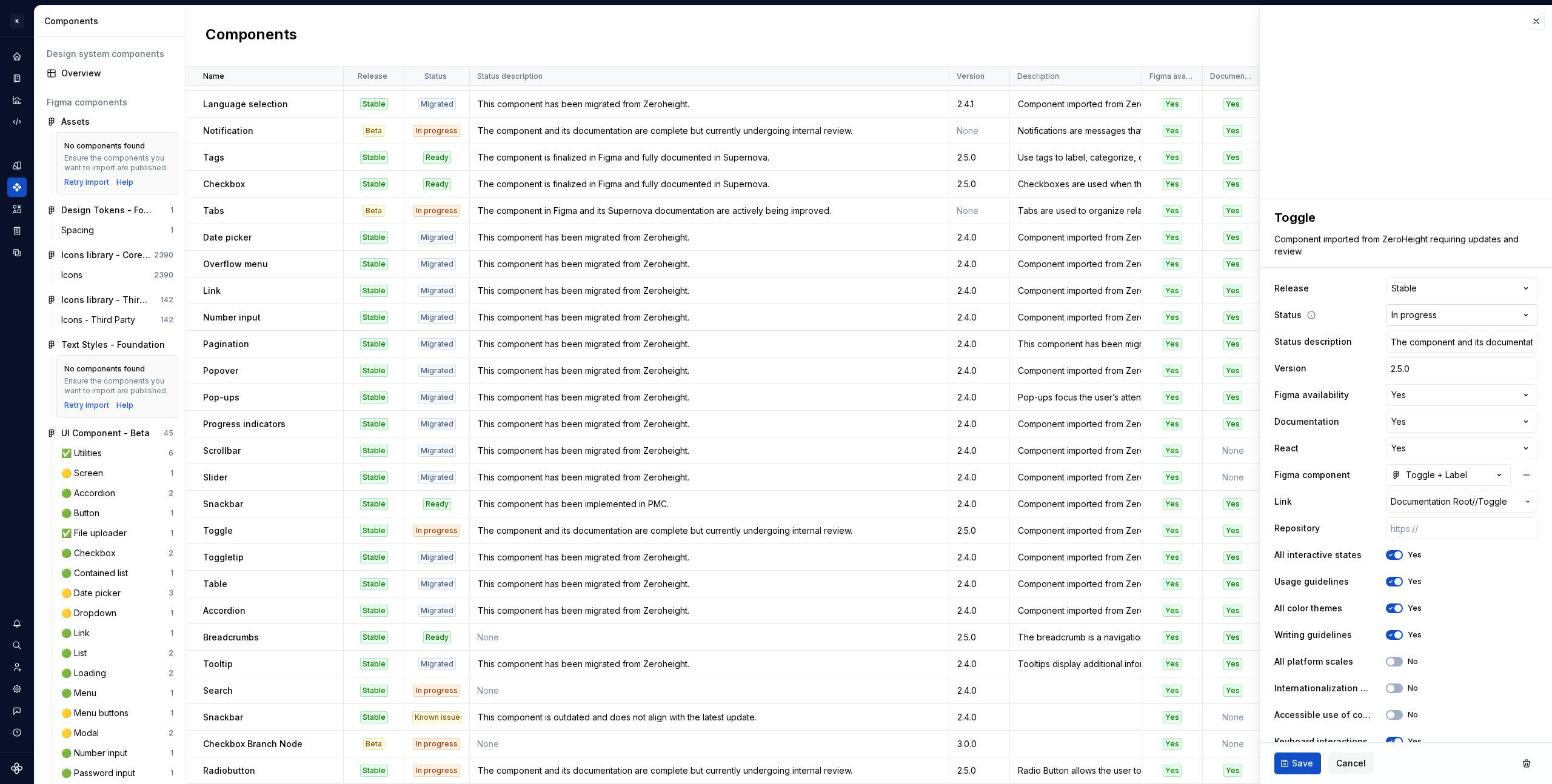
click at [1507, 317] on html "K KES Design system data Components Design system components Overview Figma com…" at bounding box center [776, 392] width 1552 height 784
select select "**********"
click at [1304, 776] on div "Save Cancel" at bounding box center [1406, 763] width 292 height 41
click at [1303, 772] on button "Save" at bounding box center [1297, 763] width 47 height 22
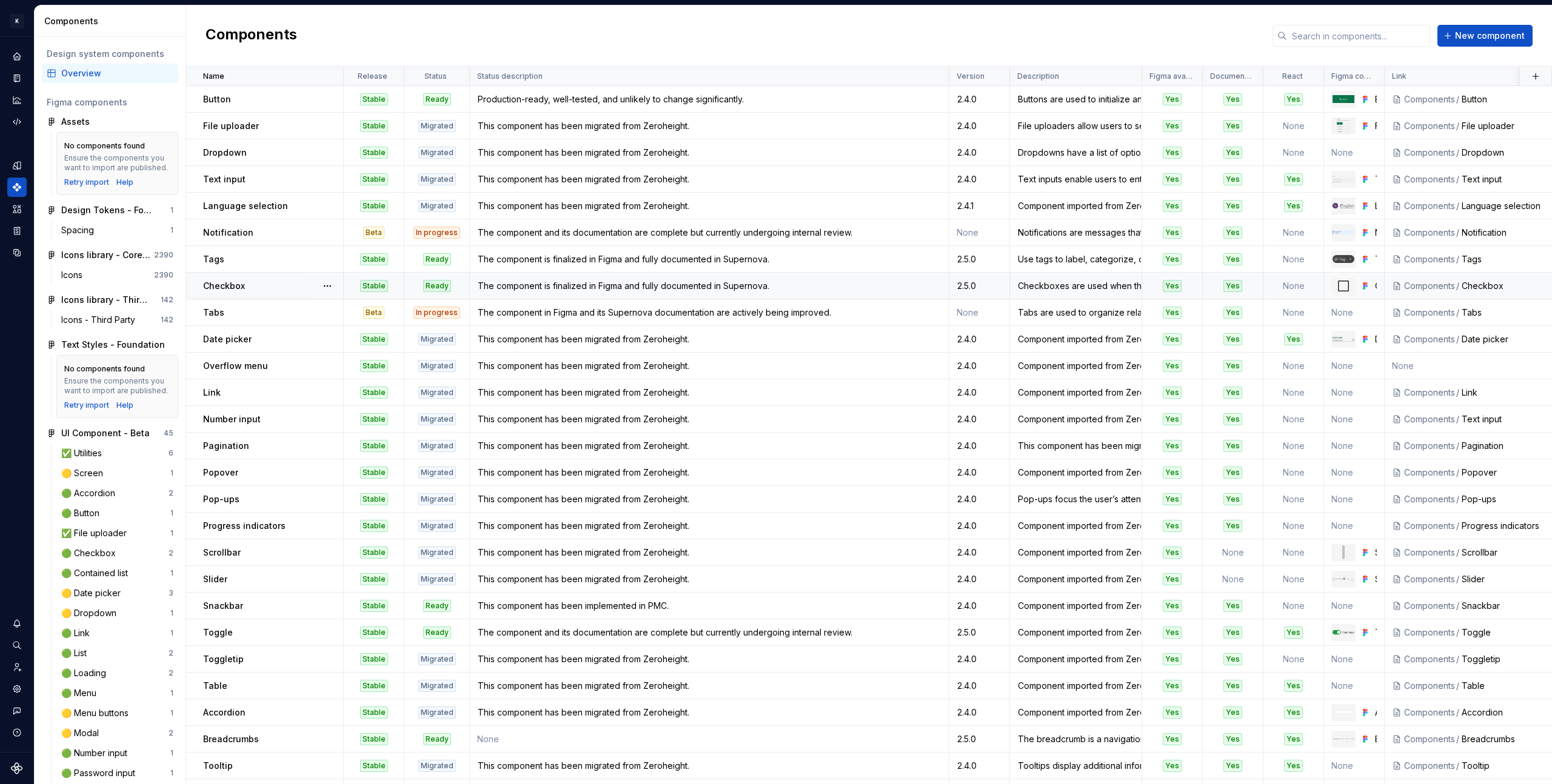
click at [535, 283] on div "The component is finalized in Figma and fully documented in Supernova." at bounding box center [709, 286] width 477 height 12
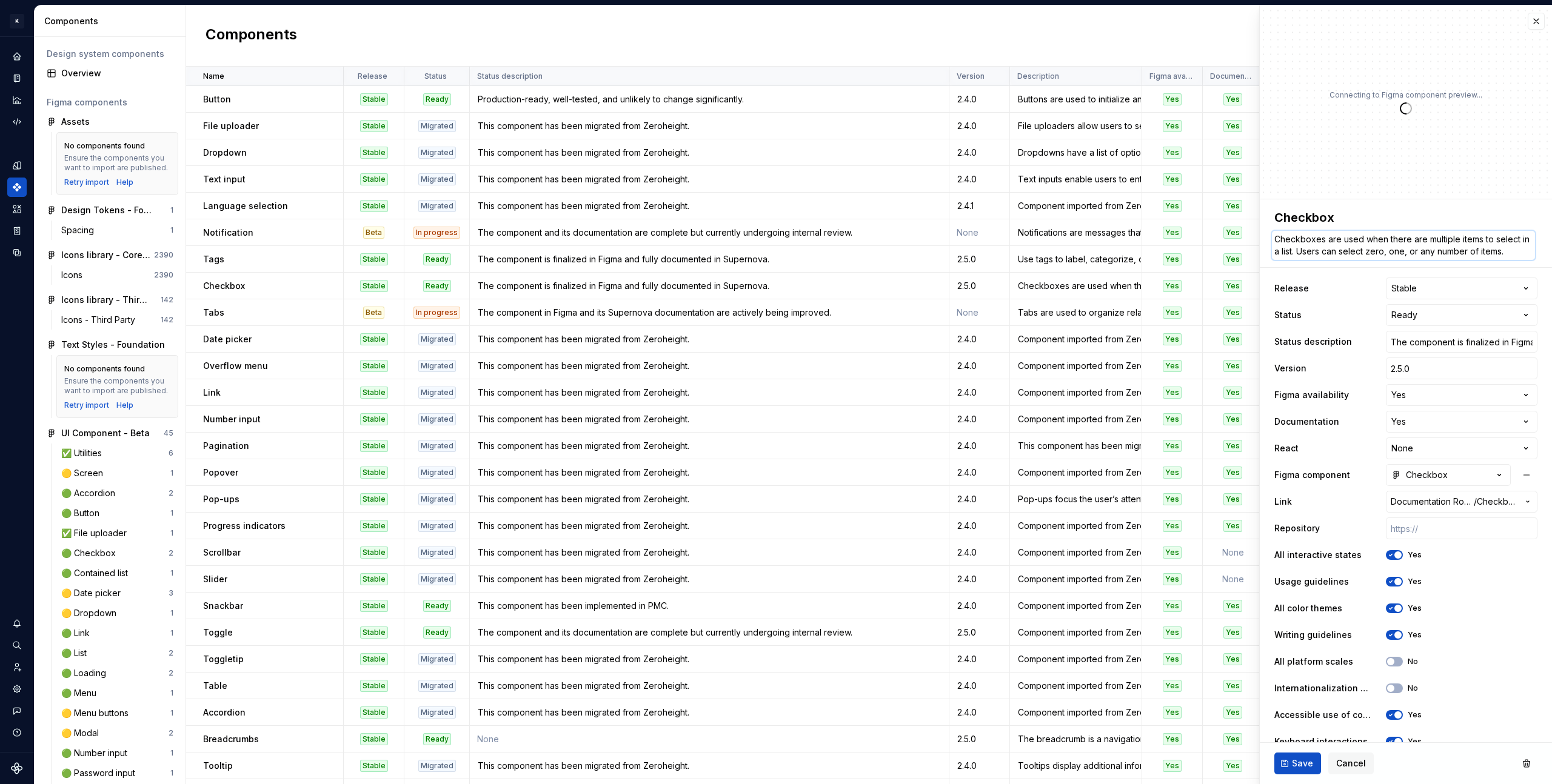
click at [1485, 252] on textarea "Checkboxes are used when there are multiple items to select in a list. Users ca…" at bounding box center [1403, 245] width 263 height 29
click at [1468, 327] on div "**********" at bounding box center [1405, 595] width 263 height 640
click at [1466, 352] on input "The component is finalized in Figma and fully documented in Supernova." at bounding box center [1461, 342] width 152 height 22
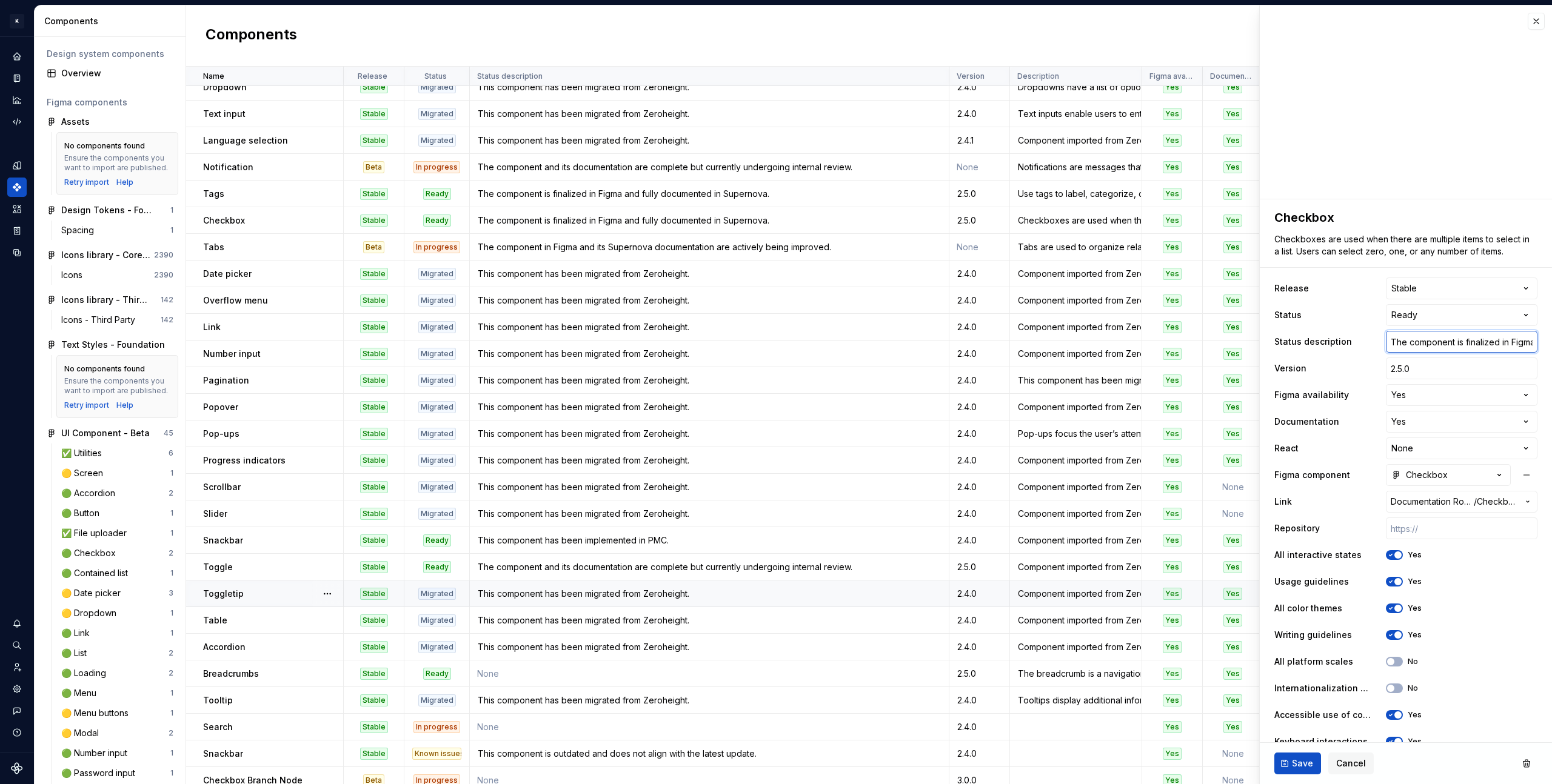
scroll to position [108, 0]
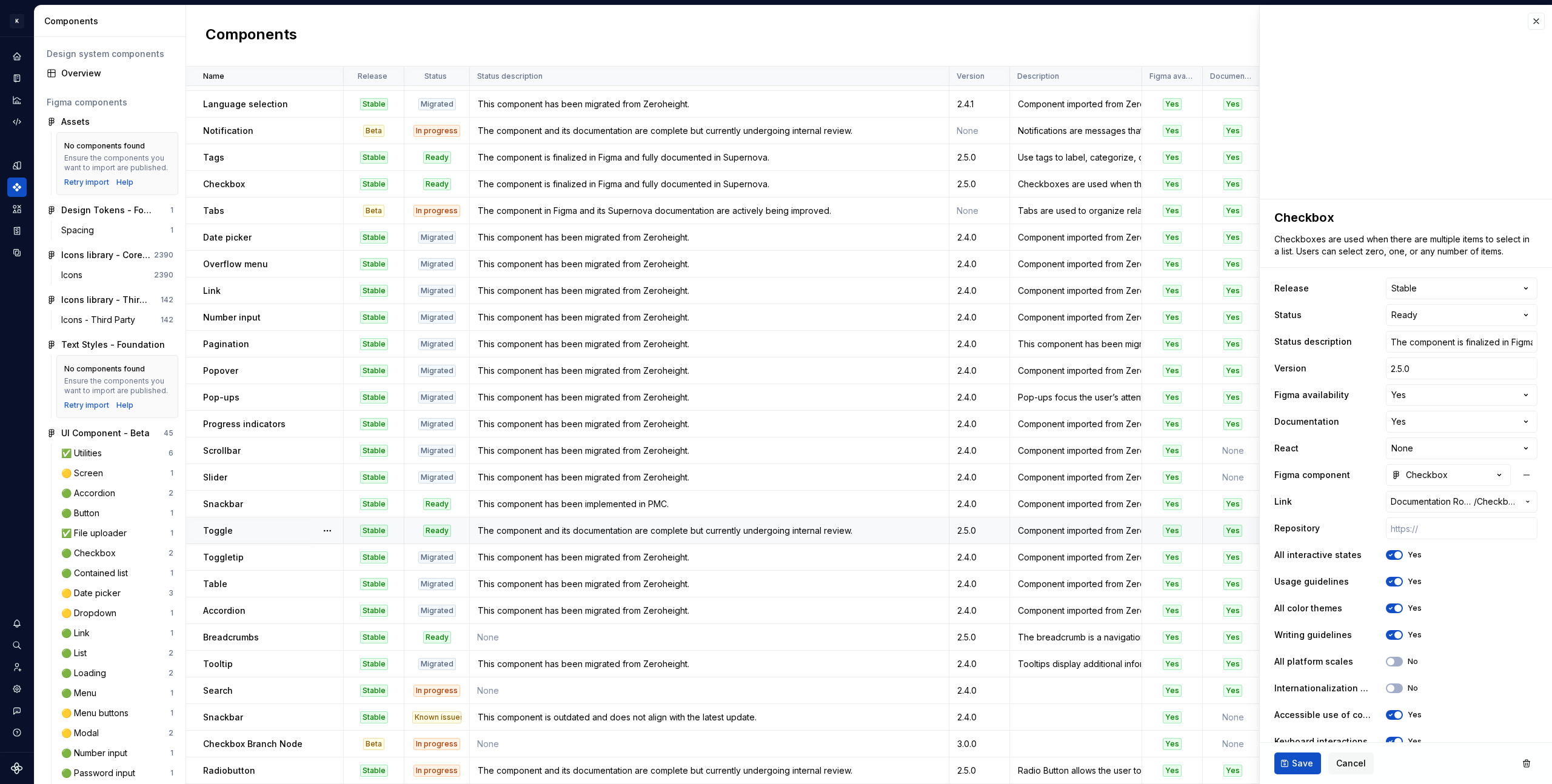
click at [259, 531] on td "Toggle" at bounding box center [265, 531] width 158 height 27
click at [742, 525] on div "The component and its documentation are complete but currently undergoing inter…" at bounding box center [709, 531] width 477 height 12
click at [1458, 335] on input "The component and its documentation are complete but currently undergoing inter…" at bounding box center [1461, 342] width 152 height 22
click at [1458, 336] on input "The component and its documentation are complete but currently undergoing inter…" at bounding box center [1461, 342] width 152 height 22
click at [1458, 337] on input "The component and its documentation are complete but currently undergoing inter…" at bounding box center [1461, 342] width 152 height 22
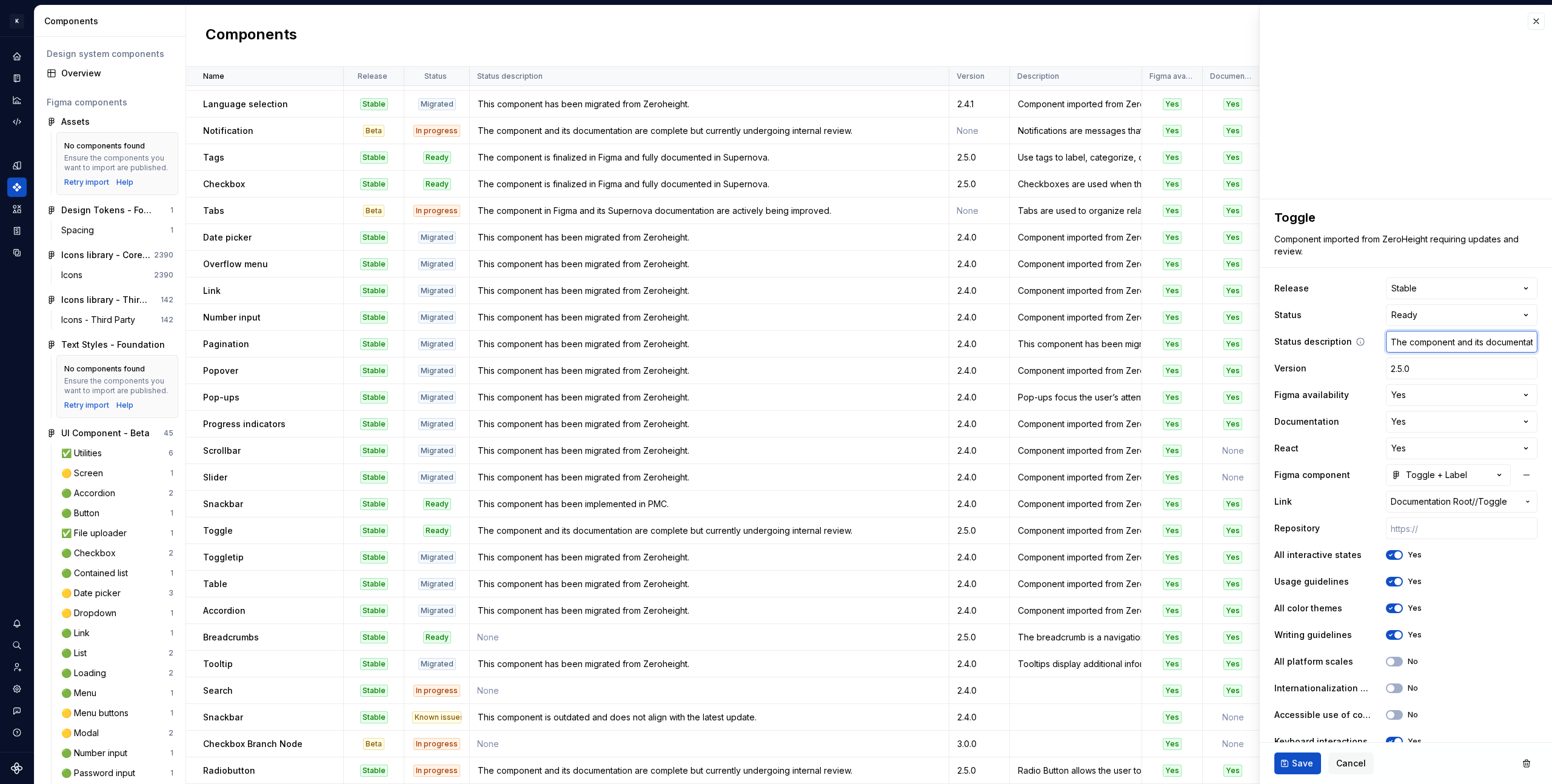
paste input "is finalized in Figma and fully documented in Supernova"
type textarea "*"
type input "The component is finalized in Figma and fully documented in Supernova."
click at [1355, 761] on span "Cancel" at bounding box center [1351, 763] width 29 height 12
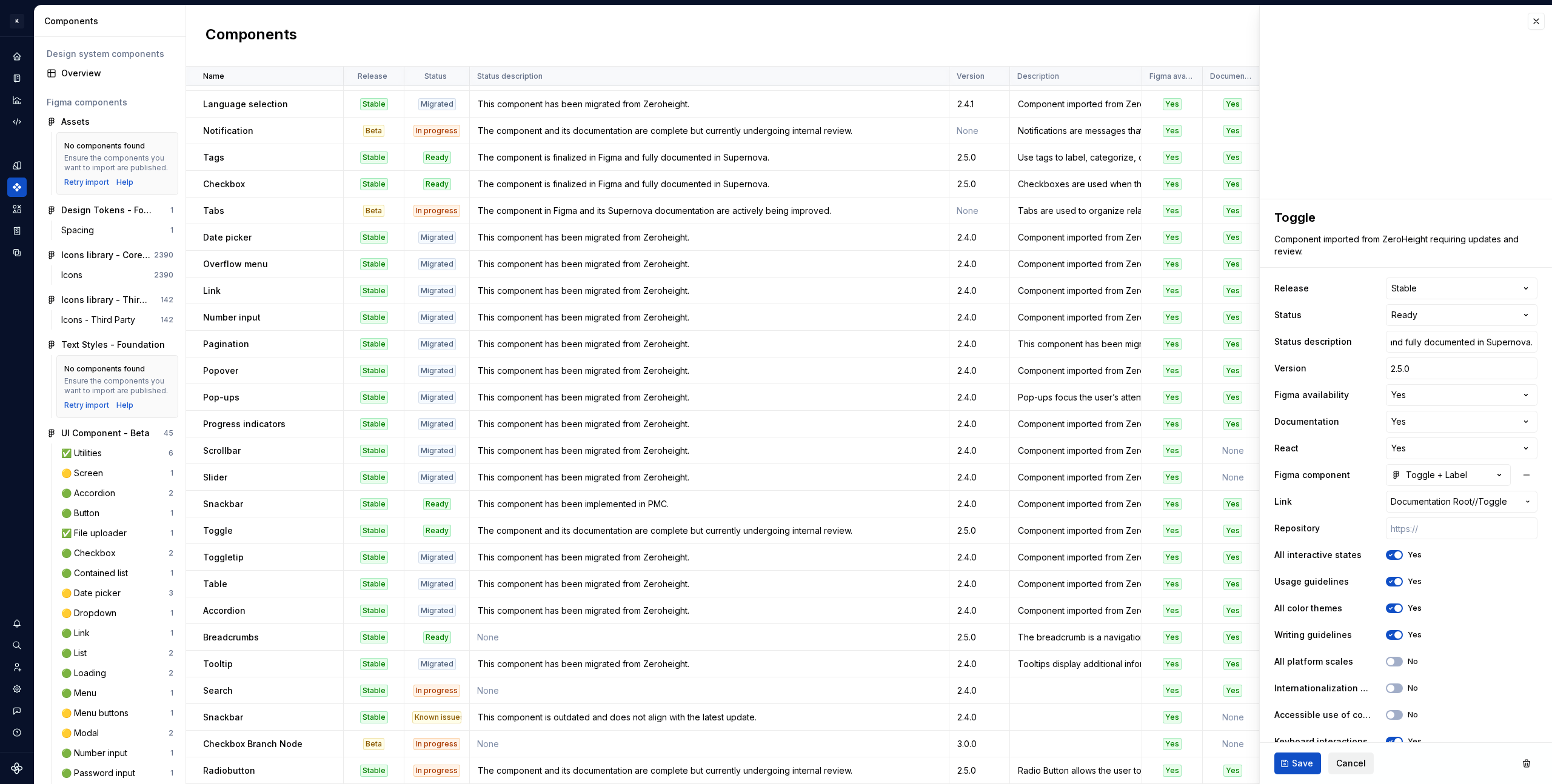
scroll to position [0, 0]
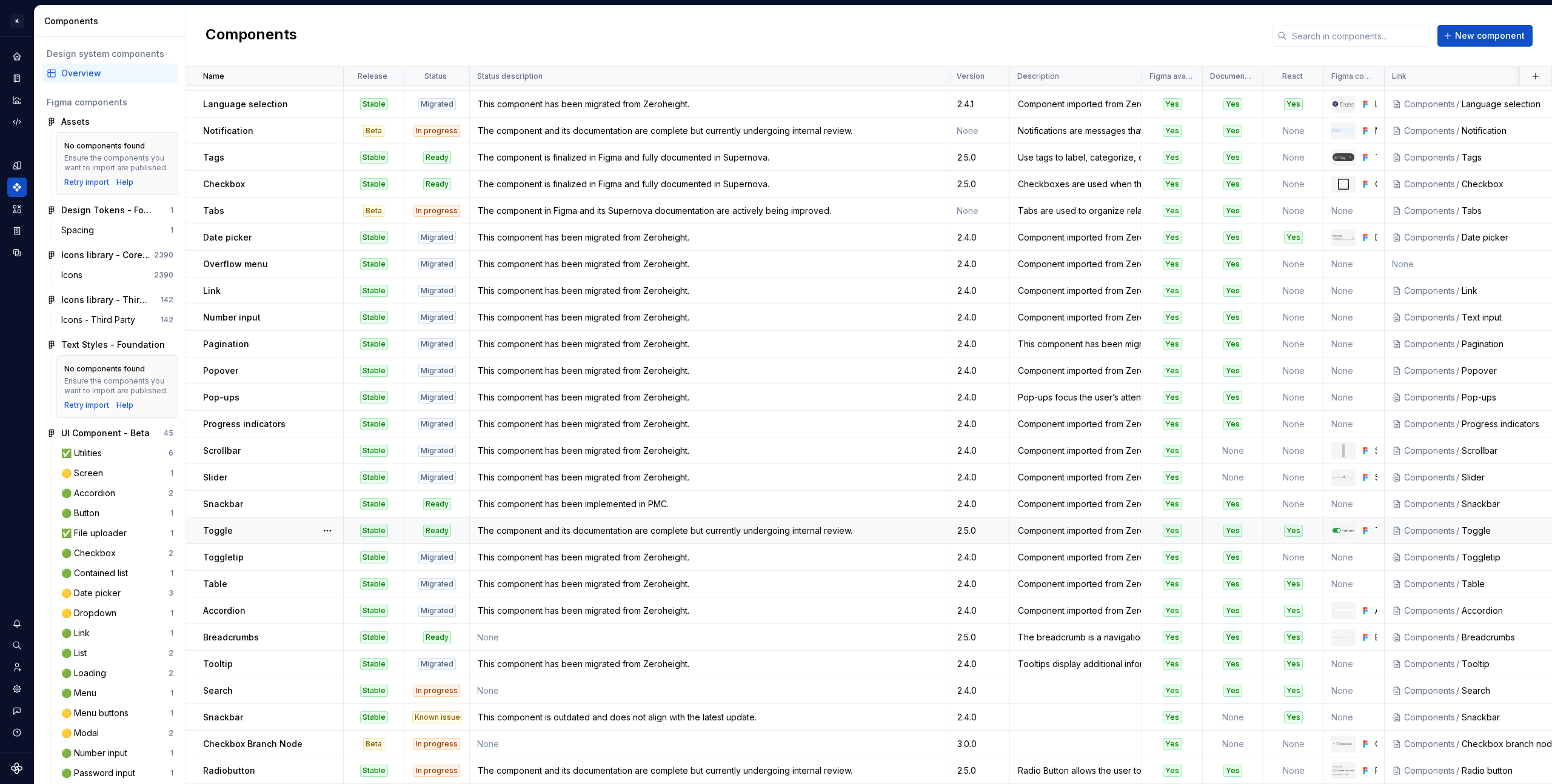
click at [292, 525] on div "Toggle" at bounding box center [273, 531] width 139 height 12
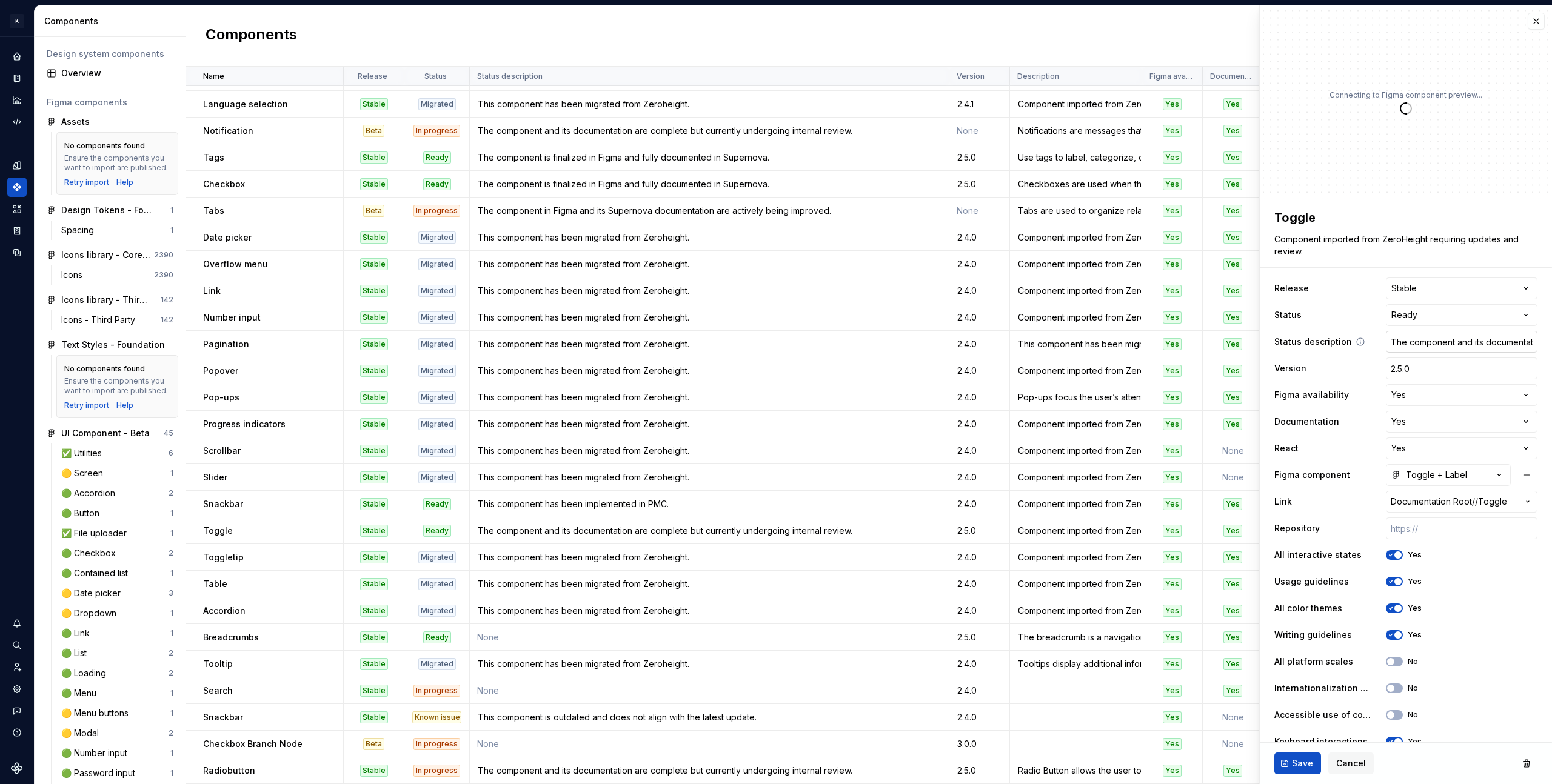
click at [1450, 338] on input "The component and its documentation are complete but currently undergoing inter…" at bounding box center [1461, 342] width 152 height 22
paste input "is finalized in Figma and fully documented in Supernova"
type textarea "*"
type input "The component is finalized in Figma and fully documented in Supernova."
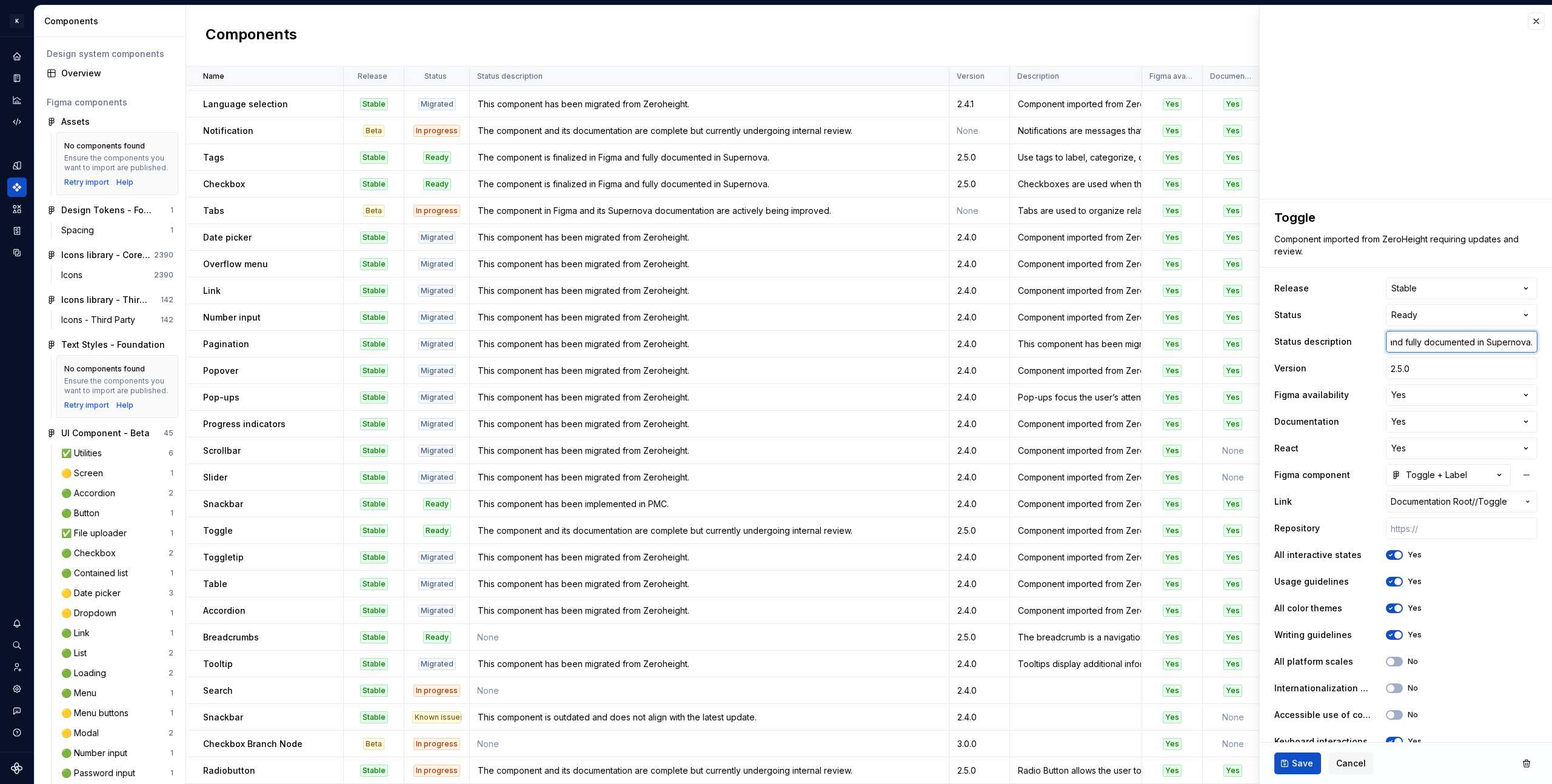
scroll to position [0, 0]
click at [1401, 255] on textarea "Component imported from ZeroHeight requiring updates and review." at bounding box center [1403, 245] width 263 height 29
paste textarea "A toggle button allows a user to toggle a selection on or off, for example swit…"
type textarea "*"
type textarea "A toggle button allows a user to toggle a selection on or off, for example swit…"
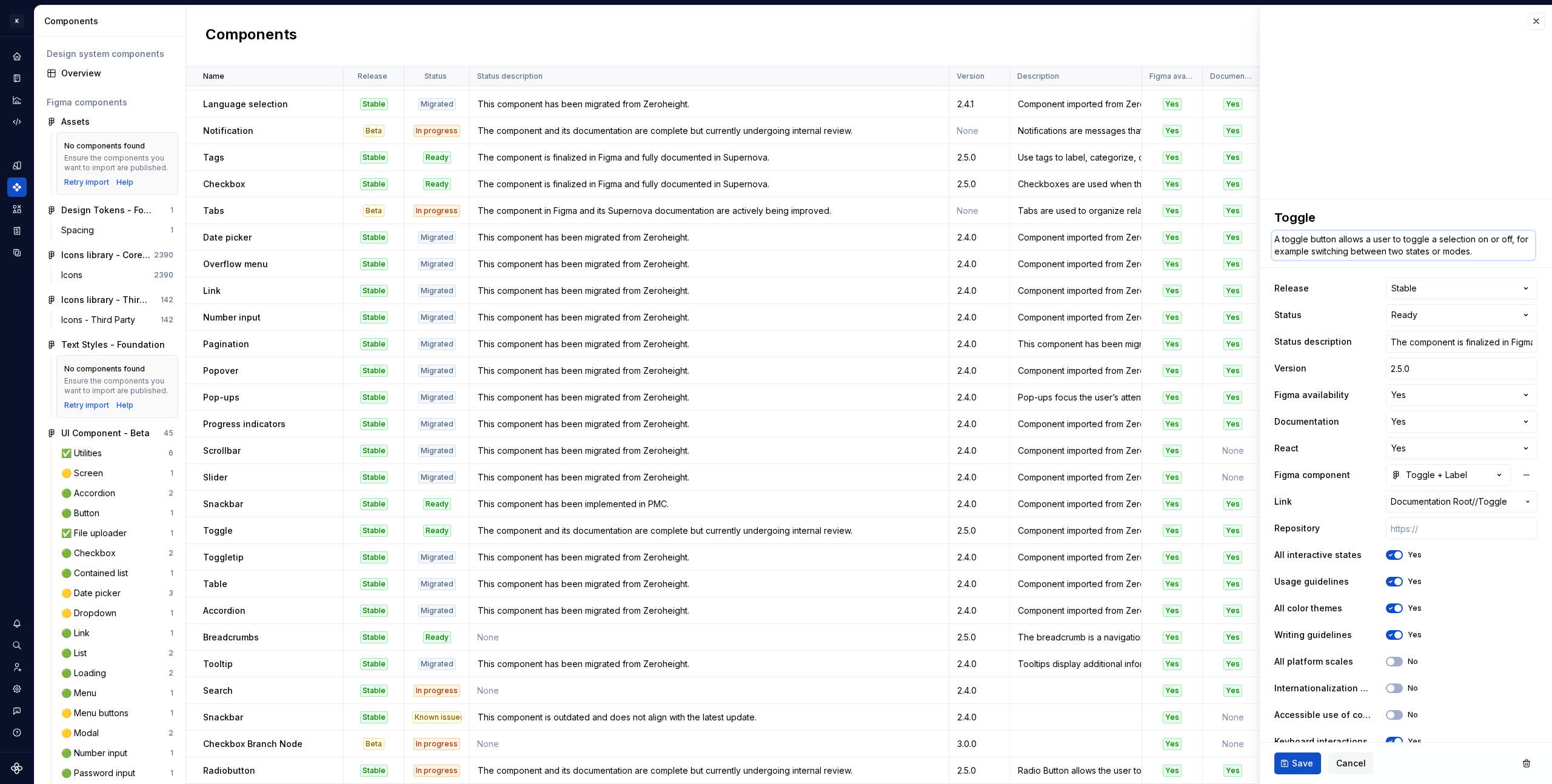
type textarea "*"
type textarea "A toggle button allows a user to toggle a selection on or off, for example swit…"
click at [1306, 765] on span "Save" at bounding box center [1303, 763] width 21 height 12
type textarea "*"
type textarea "A toggle button allows a user to toggle a selection on or off, for example swit…"
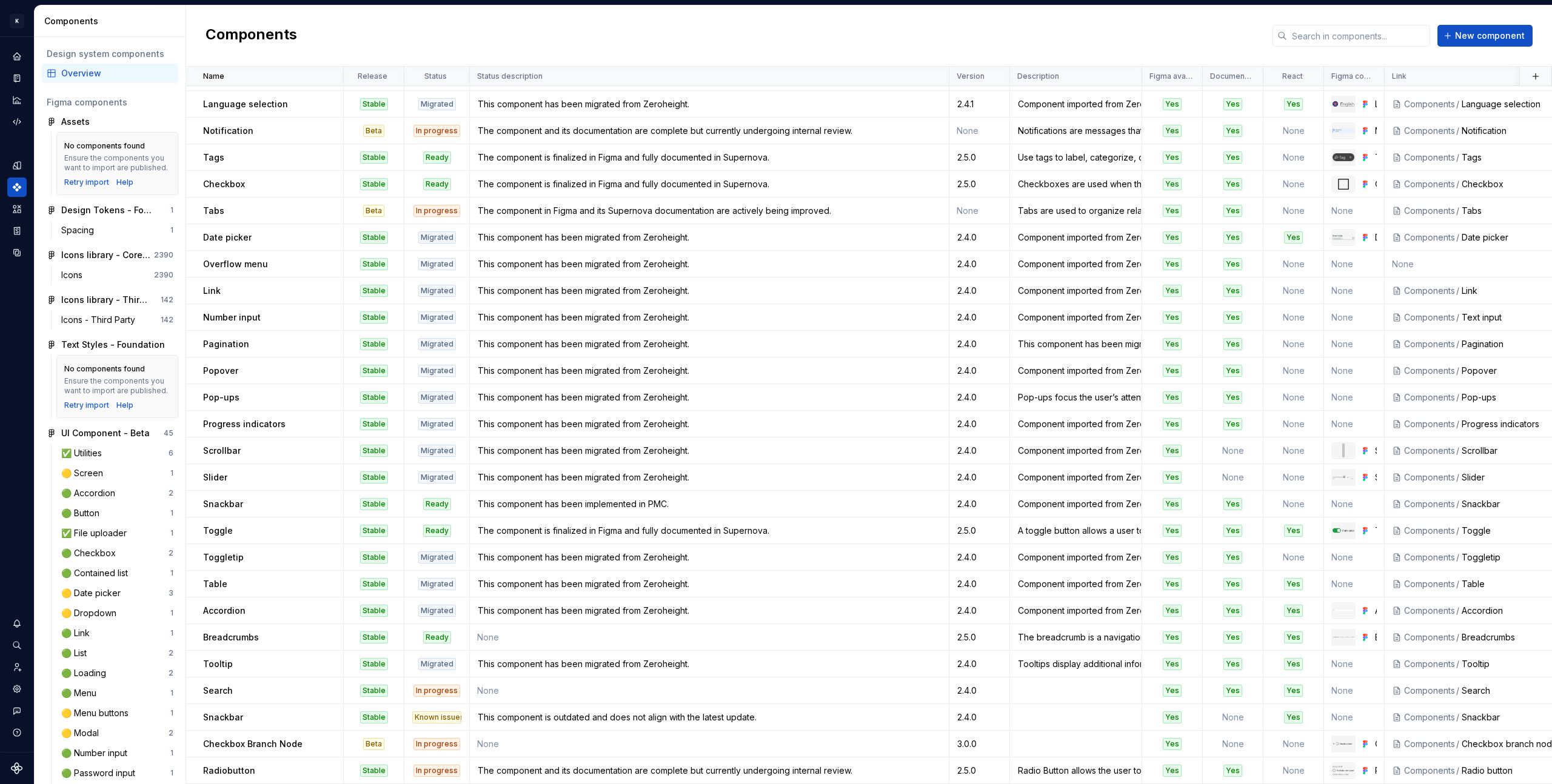
scroll to position [108, 0]
click at [25, 72] on div "Documentation" at bounding box center [17, 78] width 19 height 19
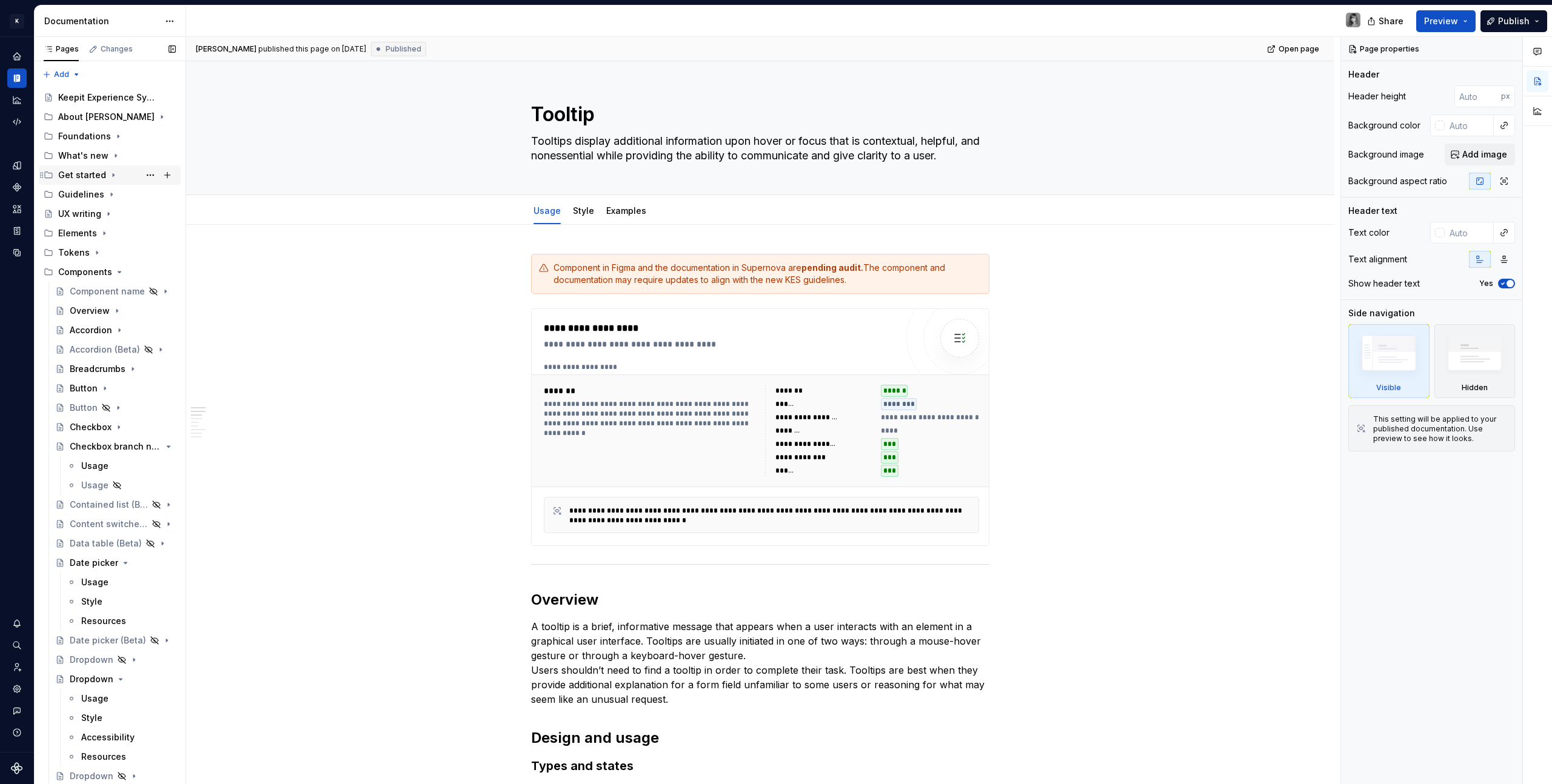
click at [86, 178] on div "Get started" at bounding box center [82, 175] width 48 height 12
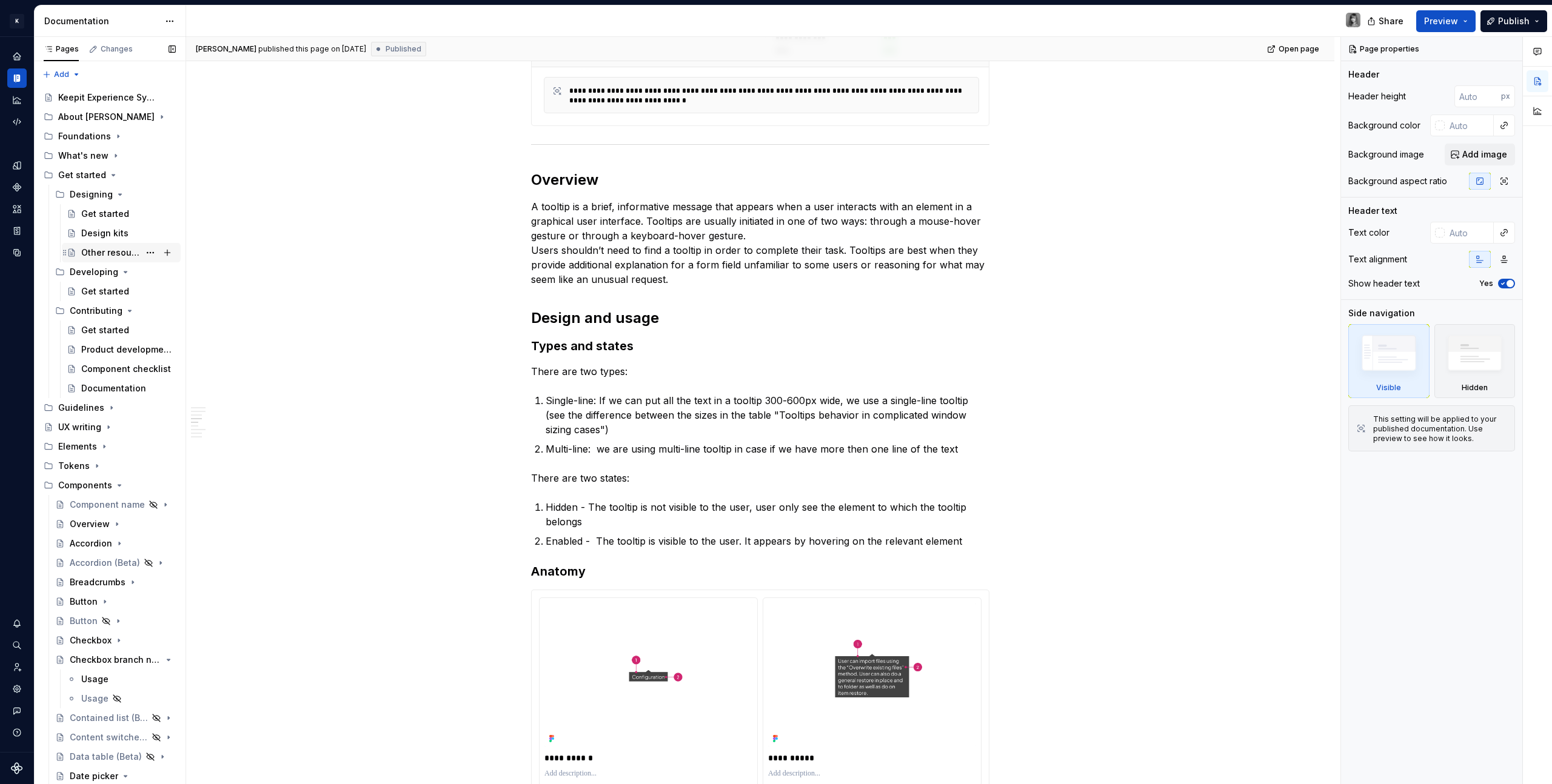
scroll to position [325, 0]
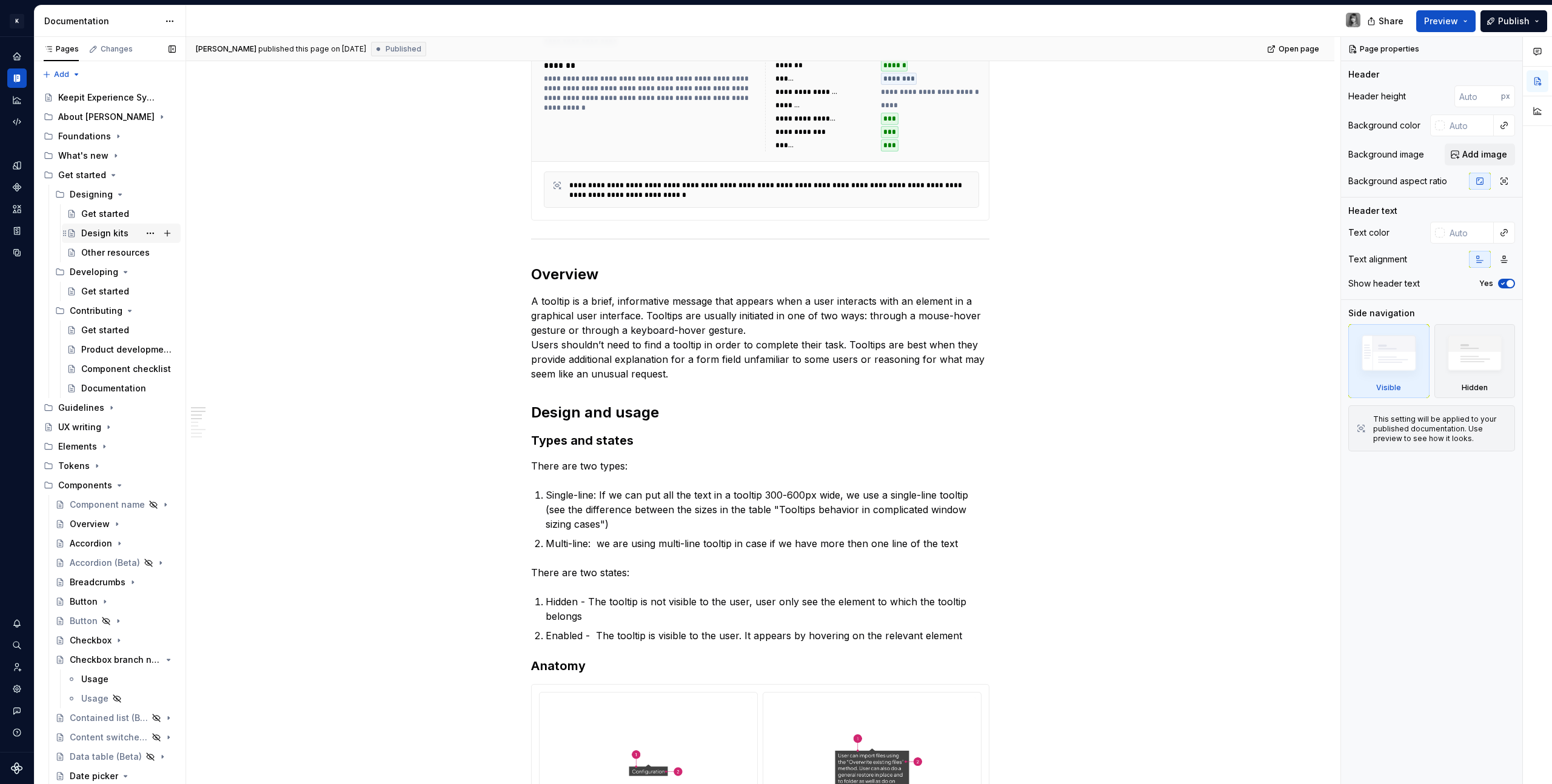
click at [106, 235] on div "Design kits" at bounding box center [104, 233] width 47 height 12
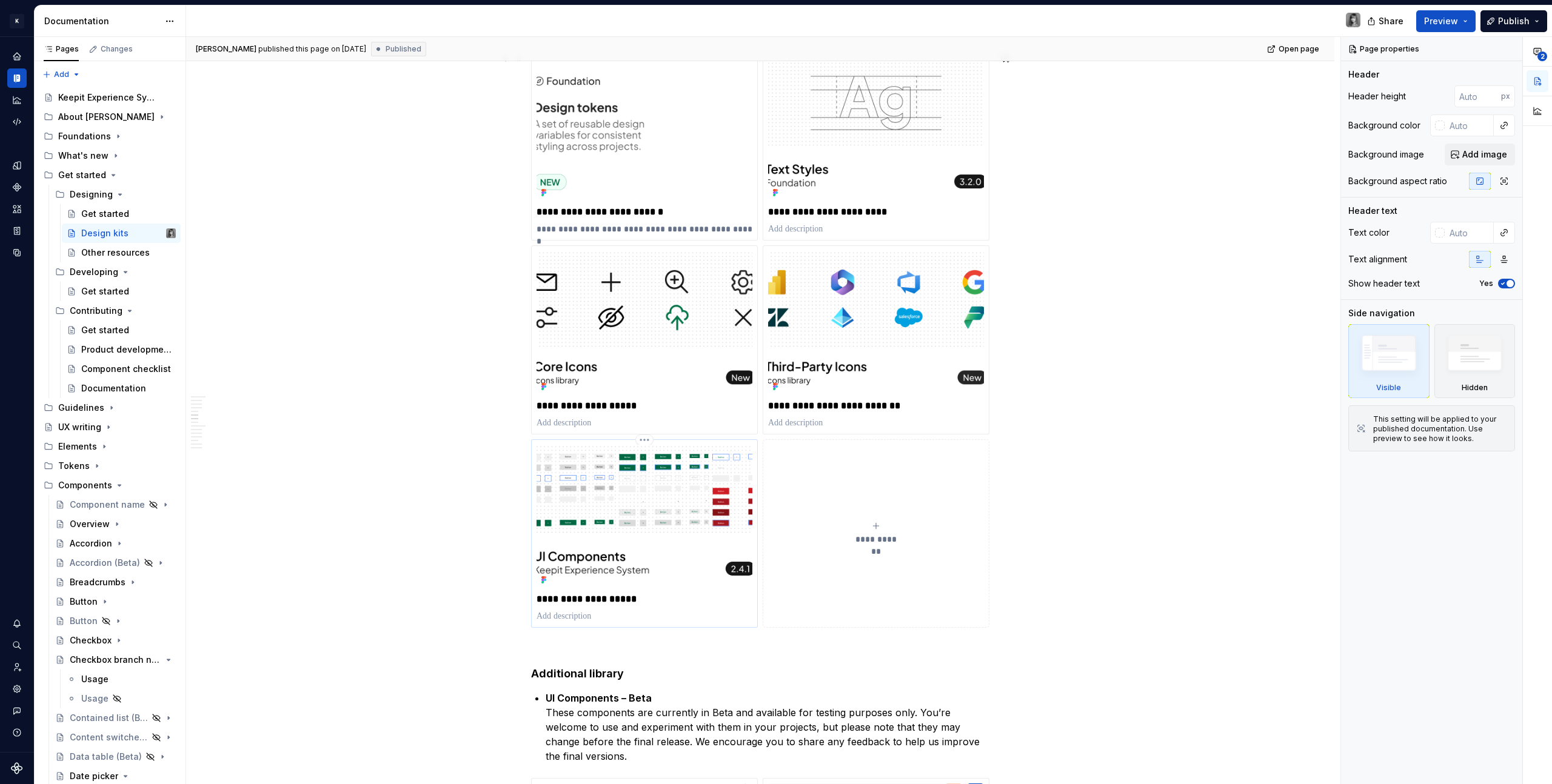
scroll to position [1978, 0]
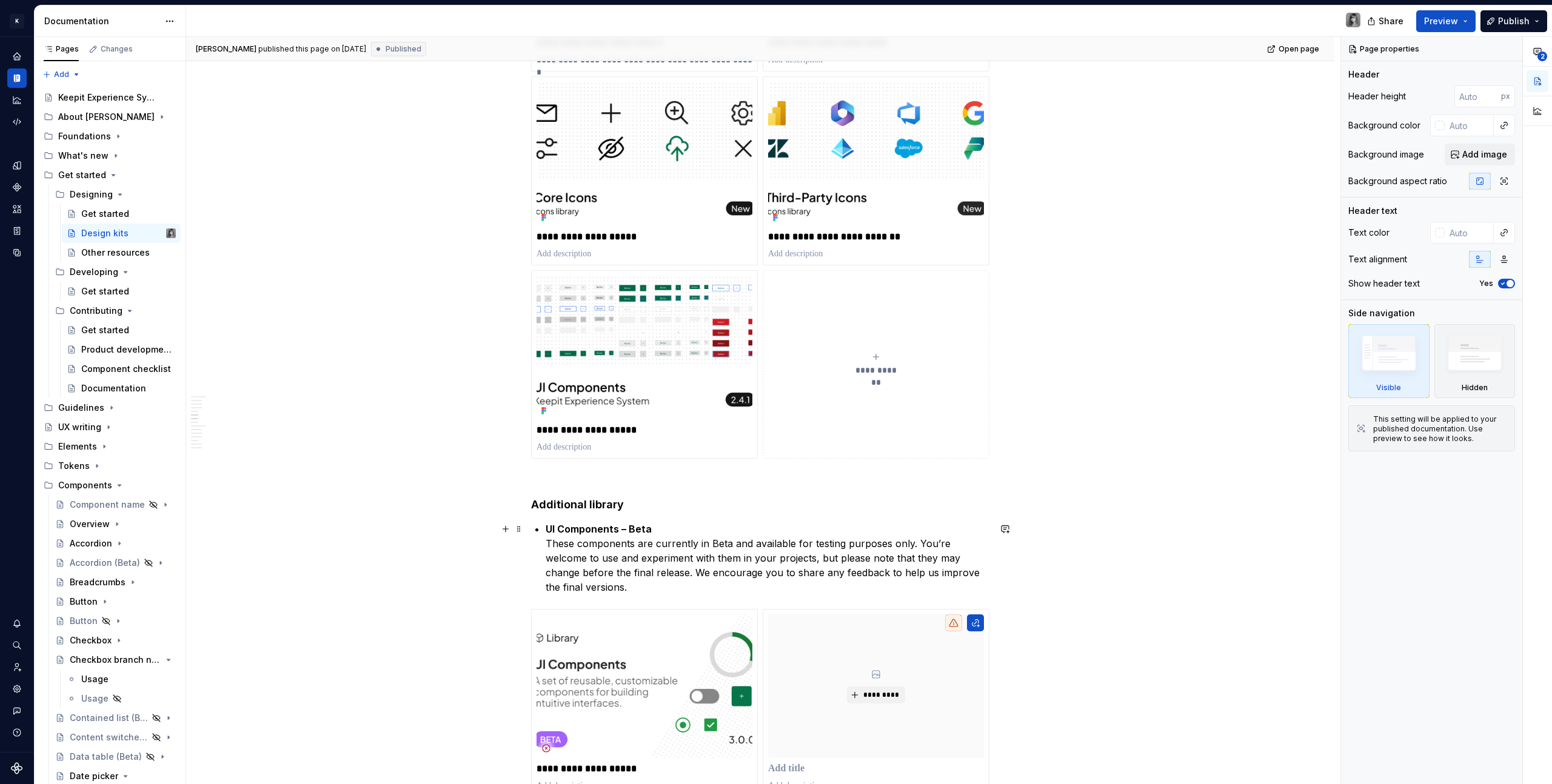
click at [637, 529] on strong "UI Components – Beta" at bounding box center [598, 529] width 106 height 12
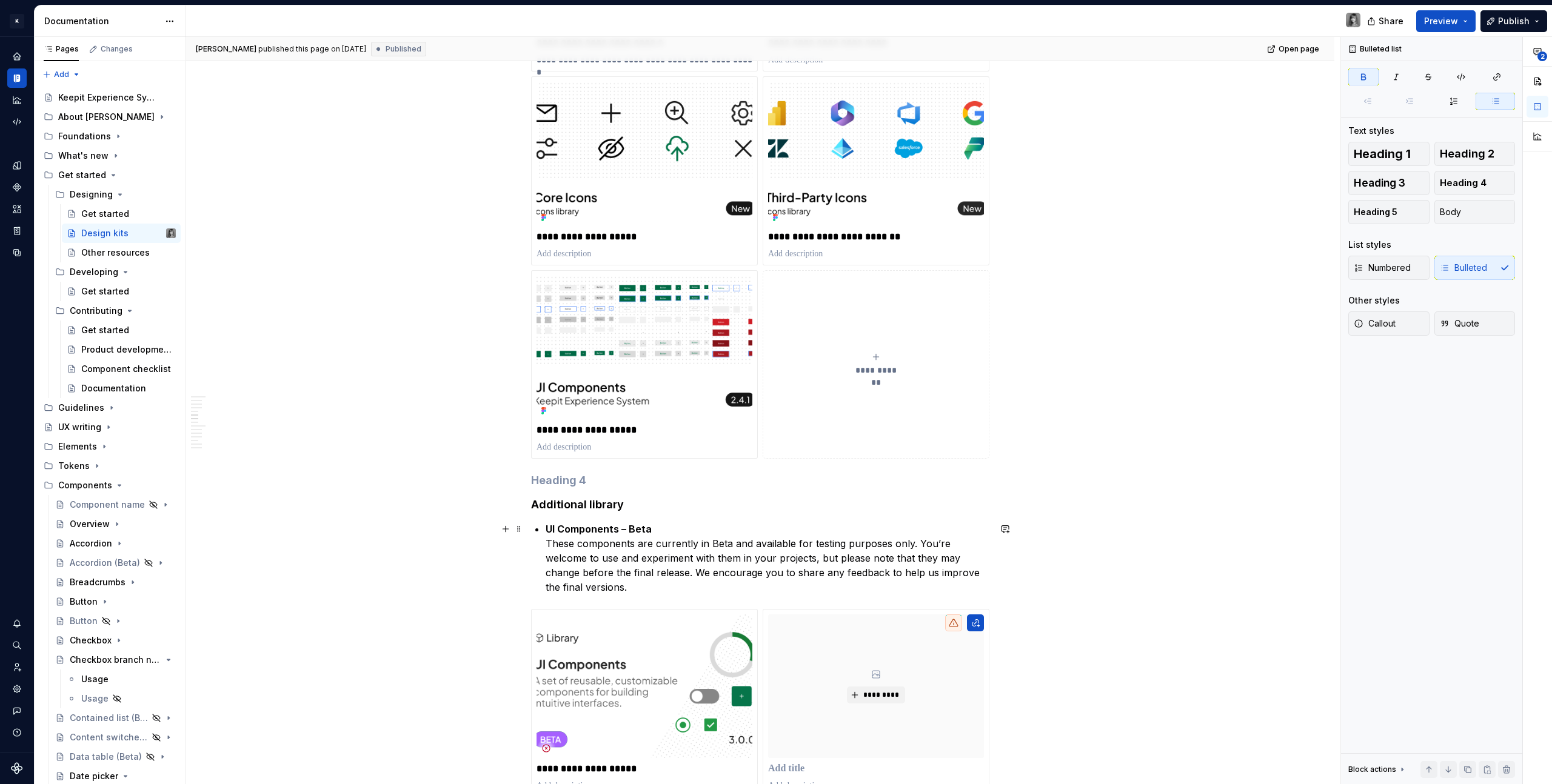
type textarea "*"
click at [637, 529] on strong "UI Components – Beta" at bounding box center [598, 529] width 106 height 12
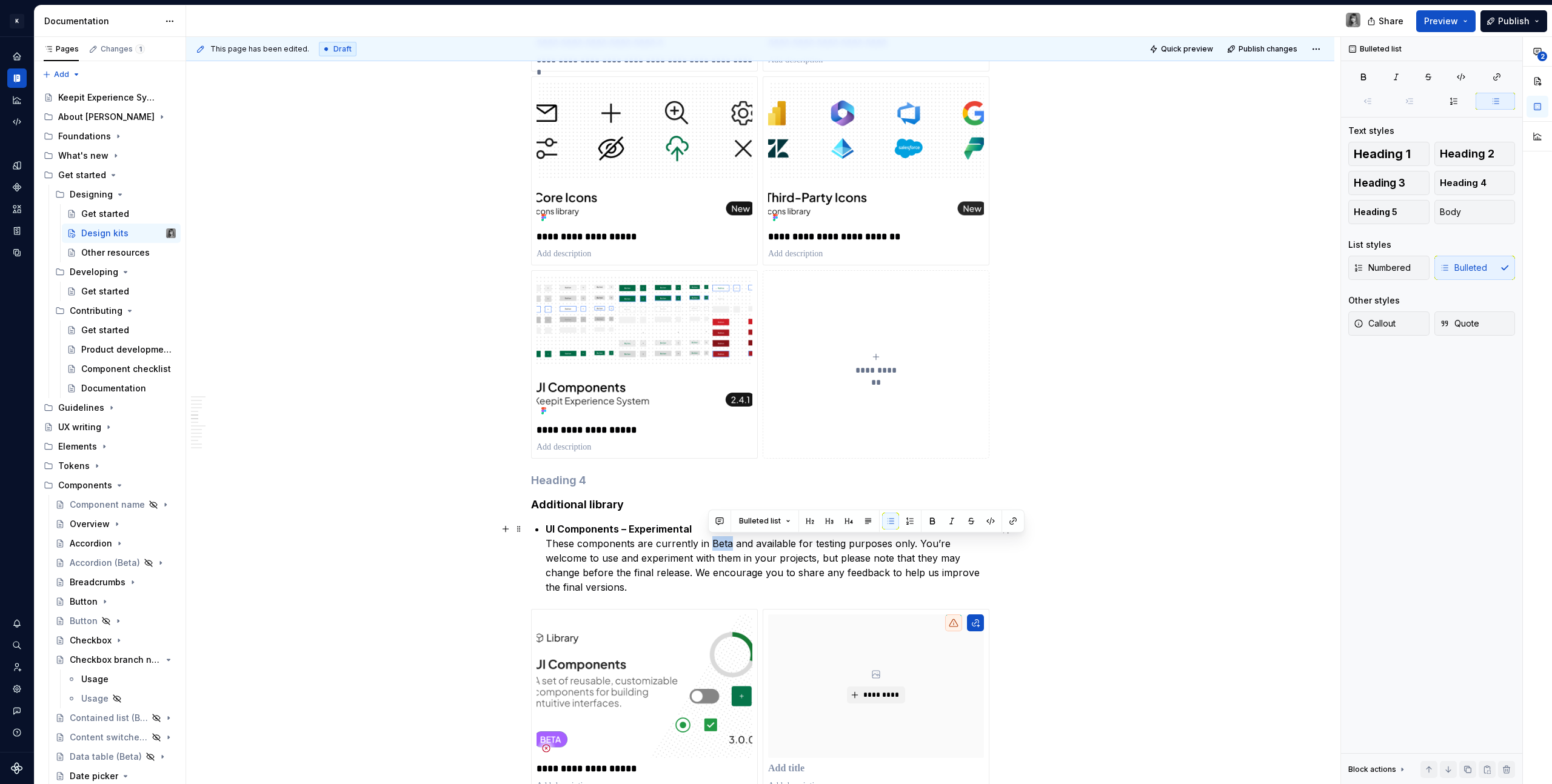
drag, startPoint x: 728, startPoint y: 543, endPoint x: 708, endPoint y: 543, distance: 20.0
click at [708, 543] on p "UI Components – Experimental These components are currently in Beta and availab…" at bounding box center [768, 557] width 444 height 73
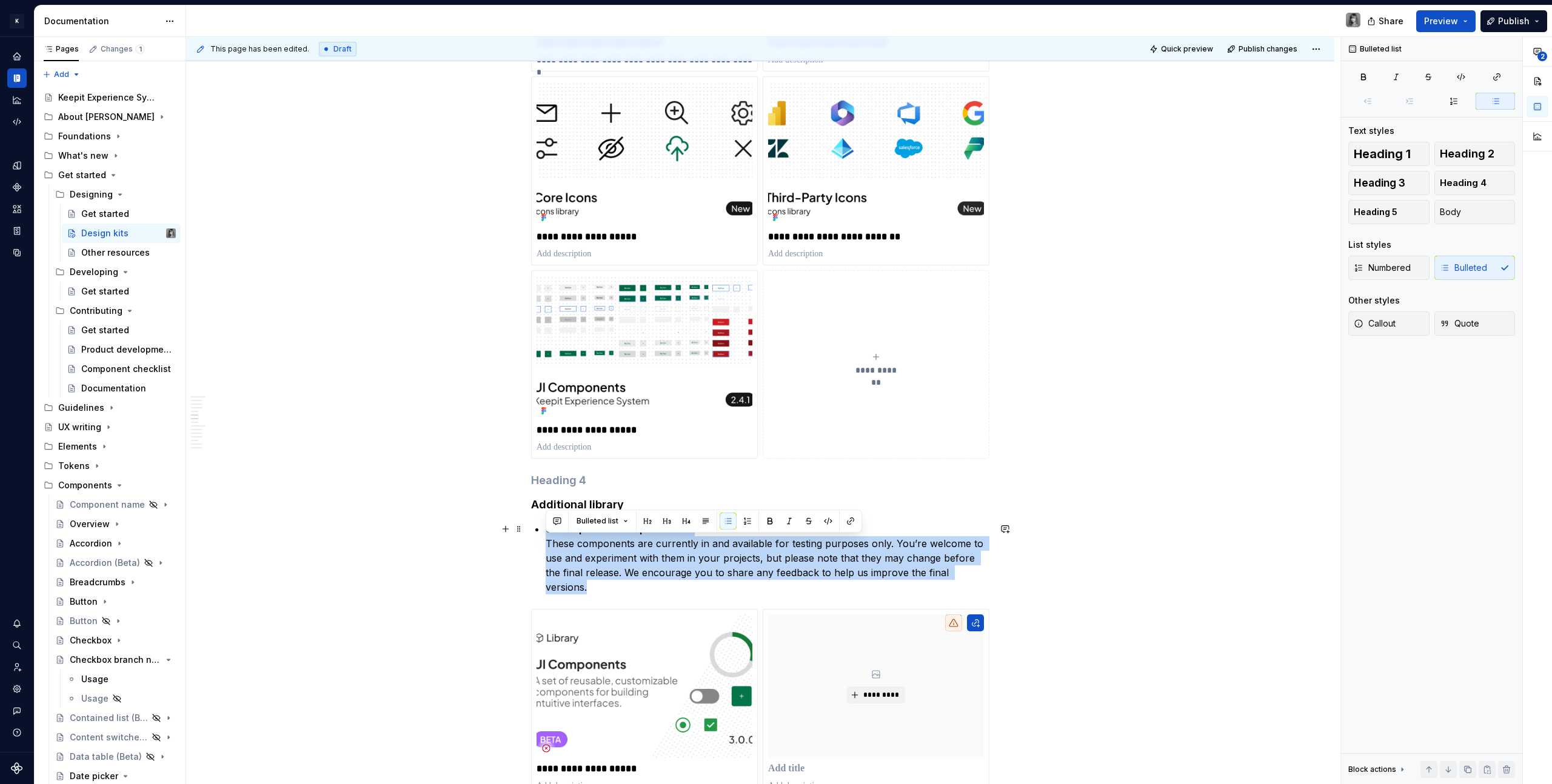
drag, startPoint x: 969, startPoint y: 568, endPoint x: 548, endPoint y: 533, distance: 422.5
click at [546, 531] on p "UI Components – Experimental These components are currently in and available fo…" at bounding box center [768, 557] width 444 height 73
click at [897, 580] on p "UI Components – Experimental These components are currently in Beta and availab…" at bounding box center [768, 557] width 444 height 73
drag, startPoint x: 682, startPoint y: 585, endPoint x: 548, endPoint y: 515, distance: 151.2
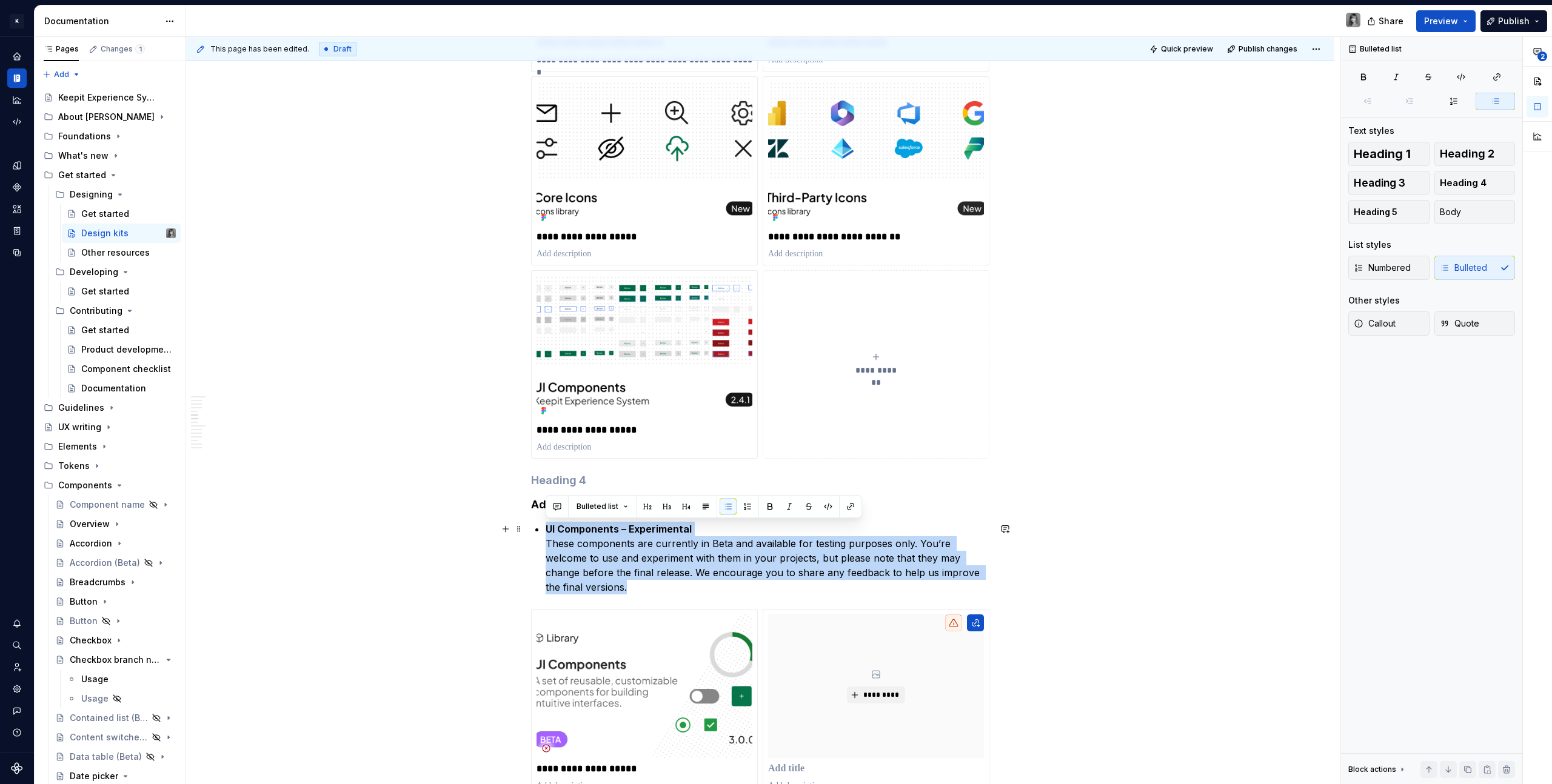
copy p "UI Components – Experimental These components are currently in Beta and availab…"
click at [664, 583] on p "UI Components – Experimental These components are currently in Beta and availab…" at bounding box center [768, 557] width 444 height 73
drag, startPoint x: 606, startPoint y: 585, endPoint x: 547, endPoint y: 542, distance: 73.0
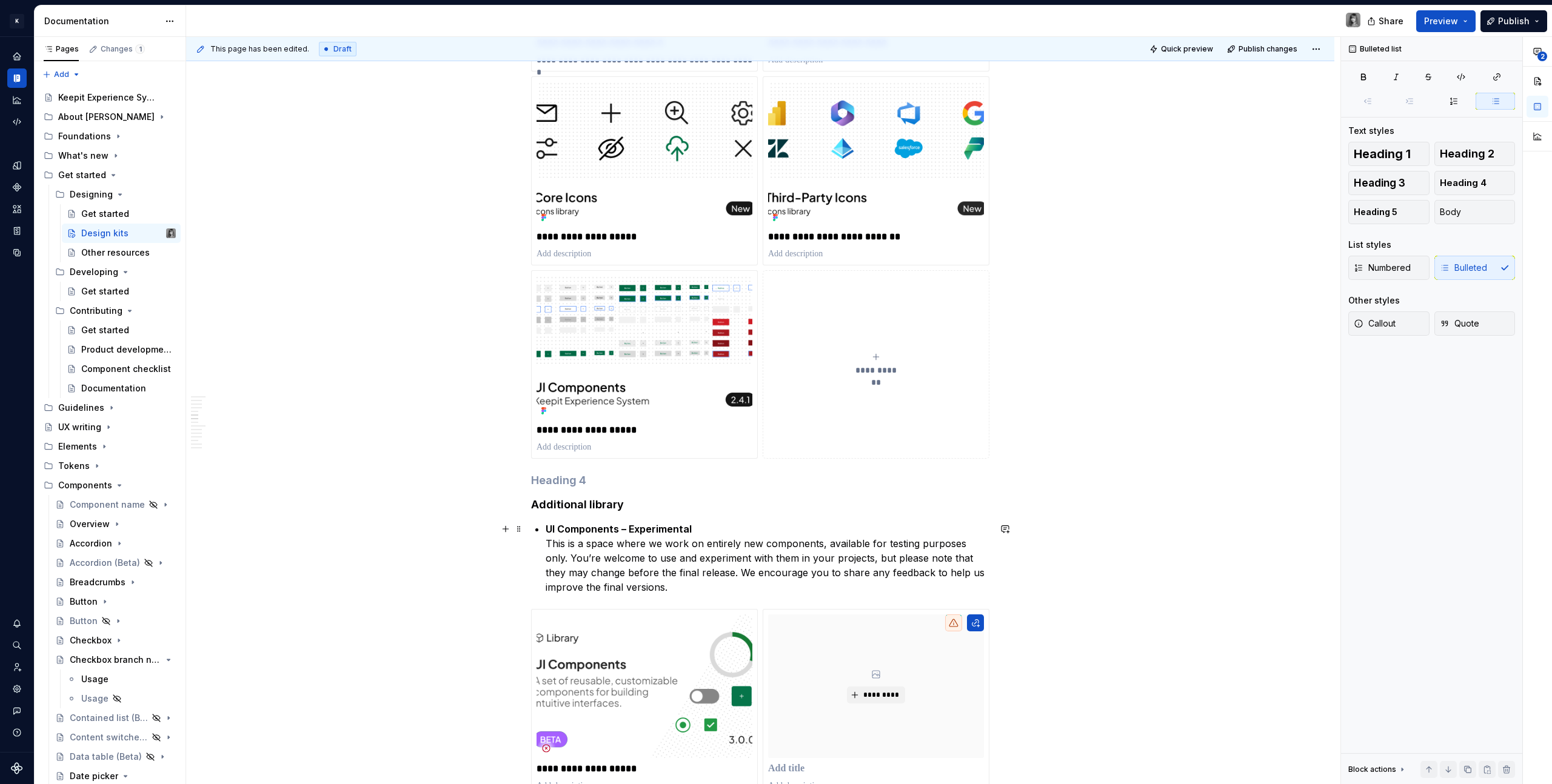
click at [660, 543] on p "UI Components – Experimental This is a space where we work on entirely new comp…" at bounding box center [768, 557] width 444 height 73
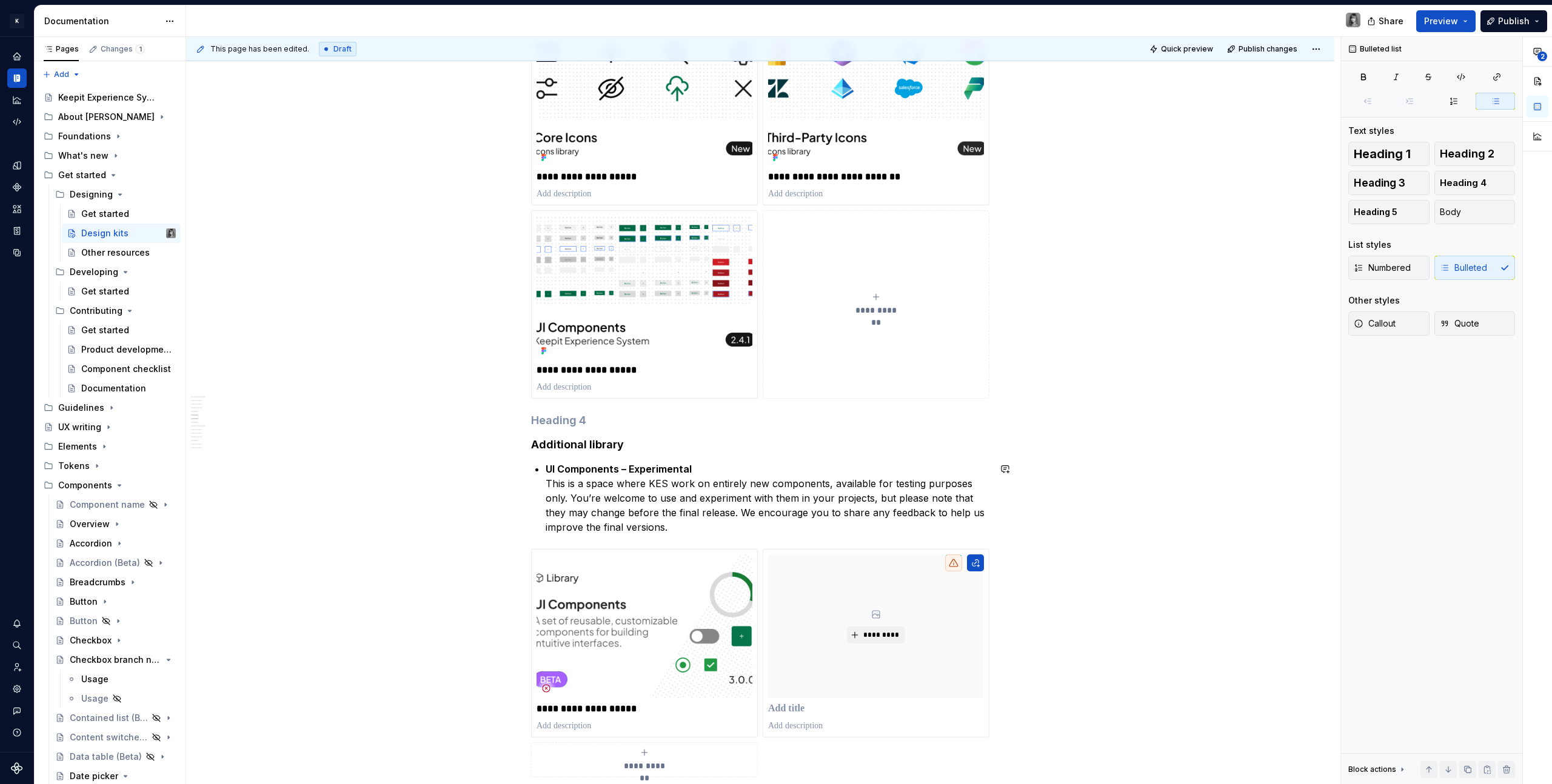
scroll to position [2059, 0]
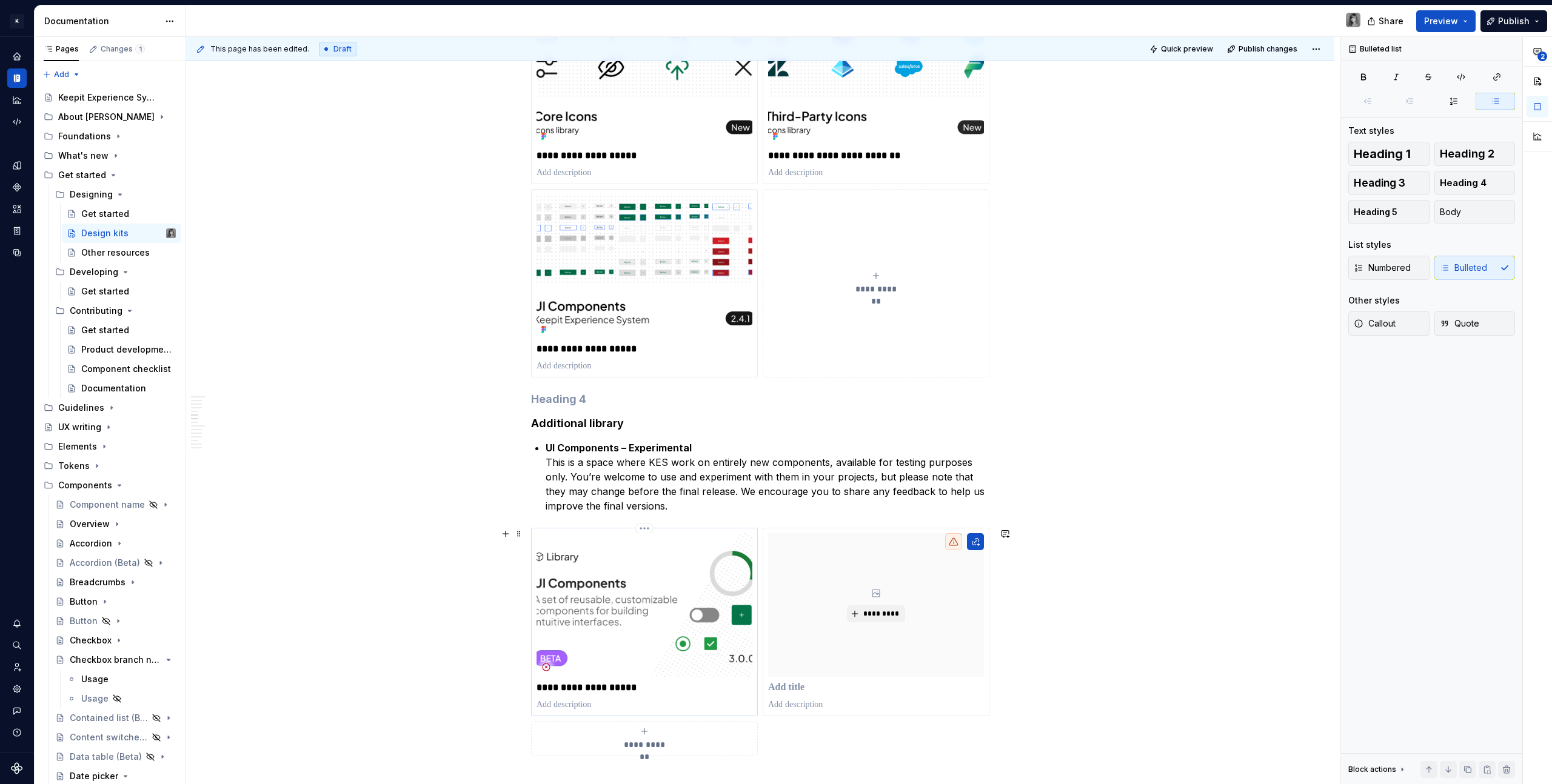
click at [600, 632] on img at bounding box center [644, 605] width 216 height 144
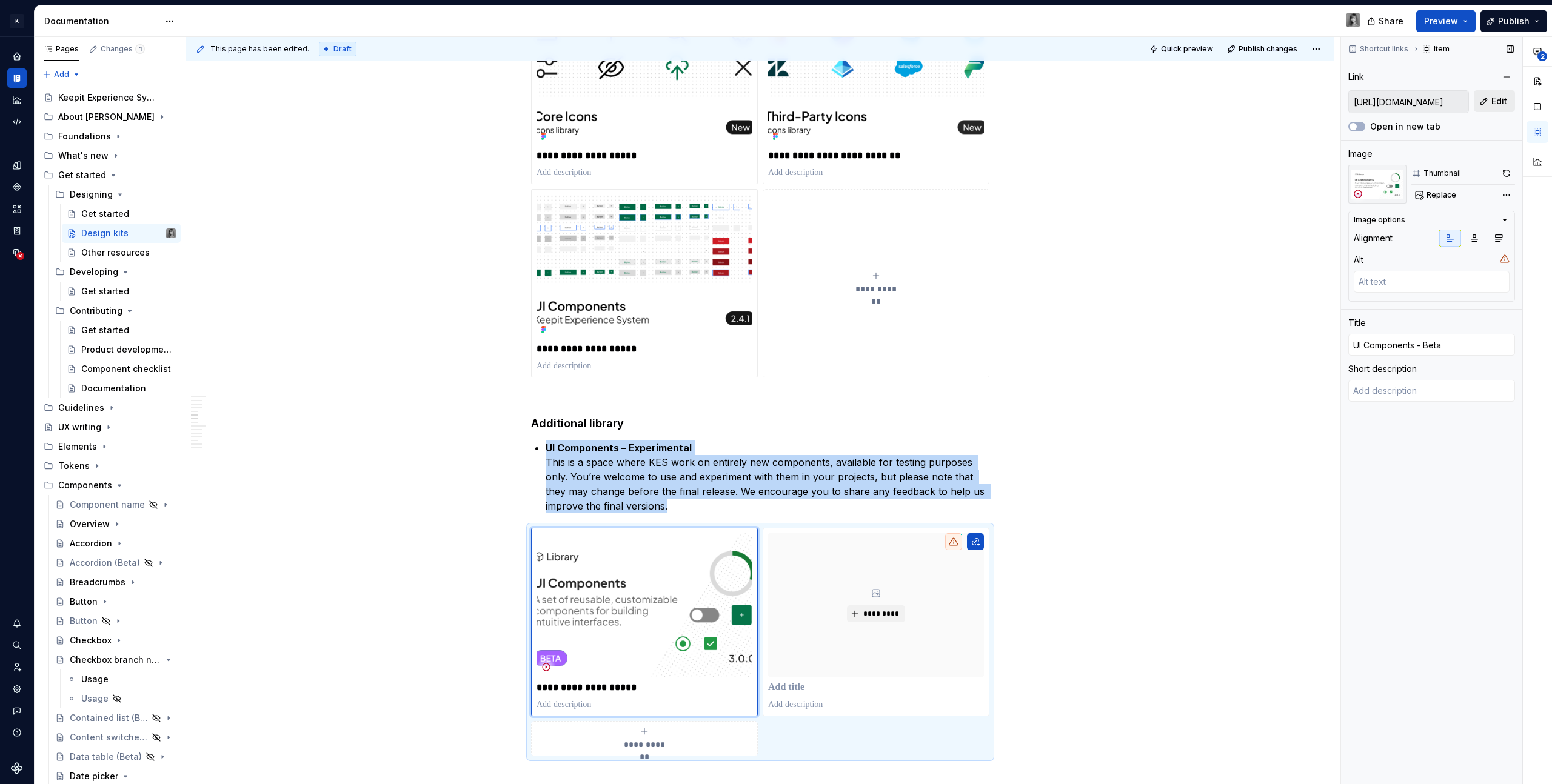
click at [1492, 105] on span "Edit" at bounding box center [1499, 101] width 16 height 12
type textarea "*"
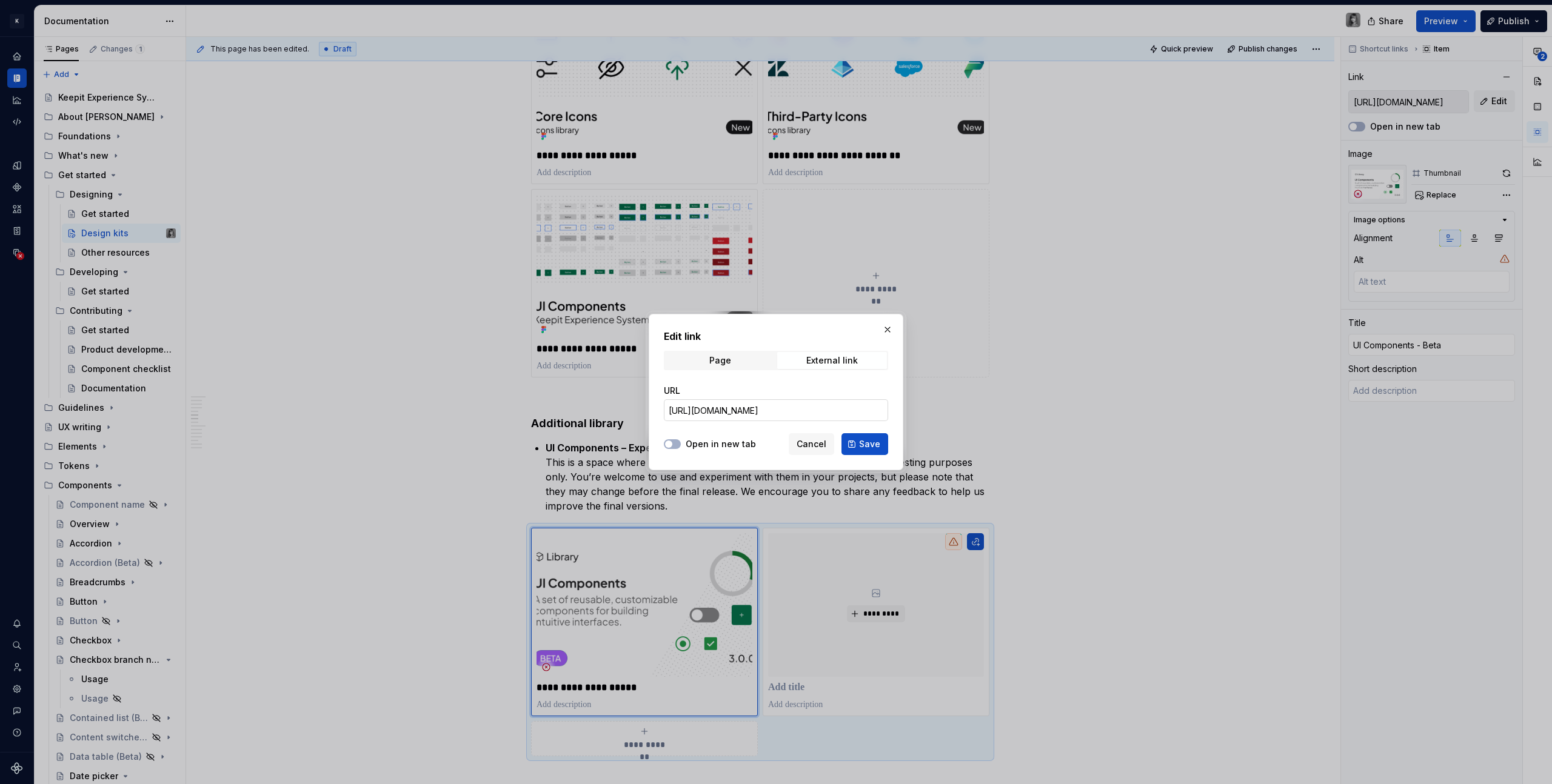
click at [835, 408] on input "https://www.figma.com/design/lVNuZonDMD6pSMRiia8sJ8/UI-Component---Beta?node-id…" at bounding box center [776, 410] width 224 height 22
paste input "Experimental?node-id=0-1&t=ErwzD67DC0viOHkx"
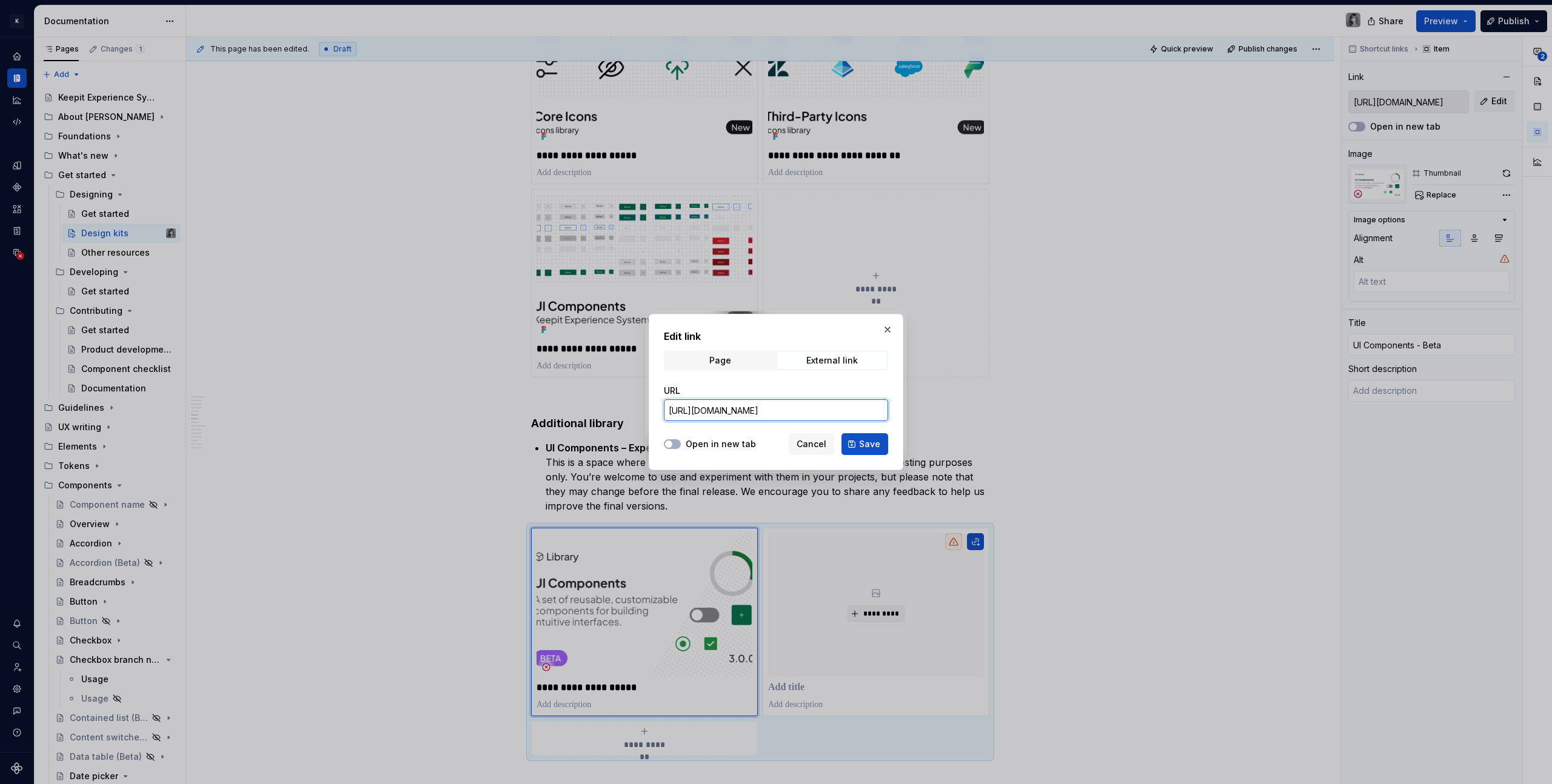
type input "[URL][DOMAIN_NAME]"
click at [711, 444] on label "Open in new tab" at bounding box center [720, 444] width 70 height 12
click at [681, 444] on button "Open in new tab" at bounding box center [672, 444] width 17 height 10
click at [879, 443] on span "Save" at bounding box center [869, 444] width 21 height 12
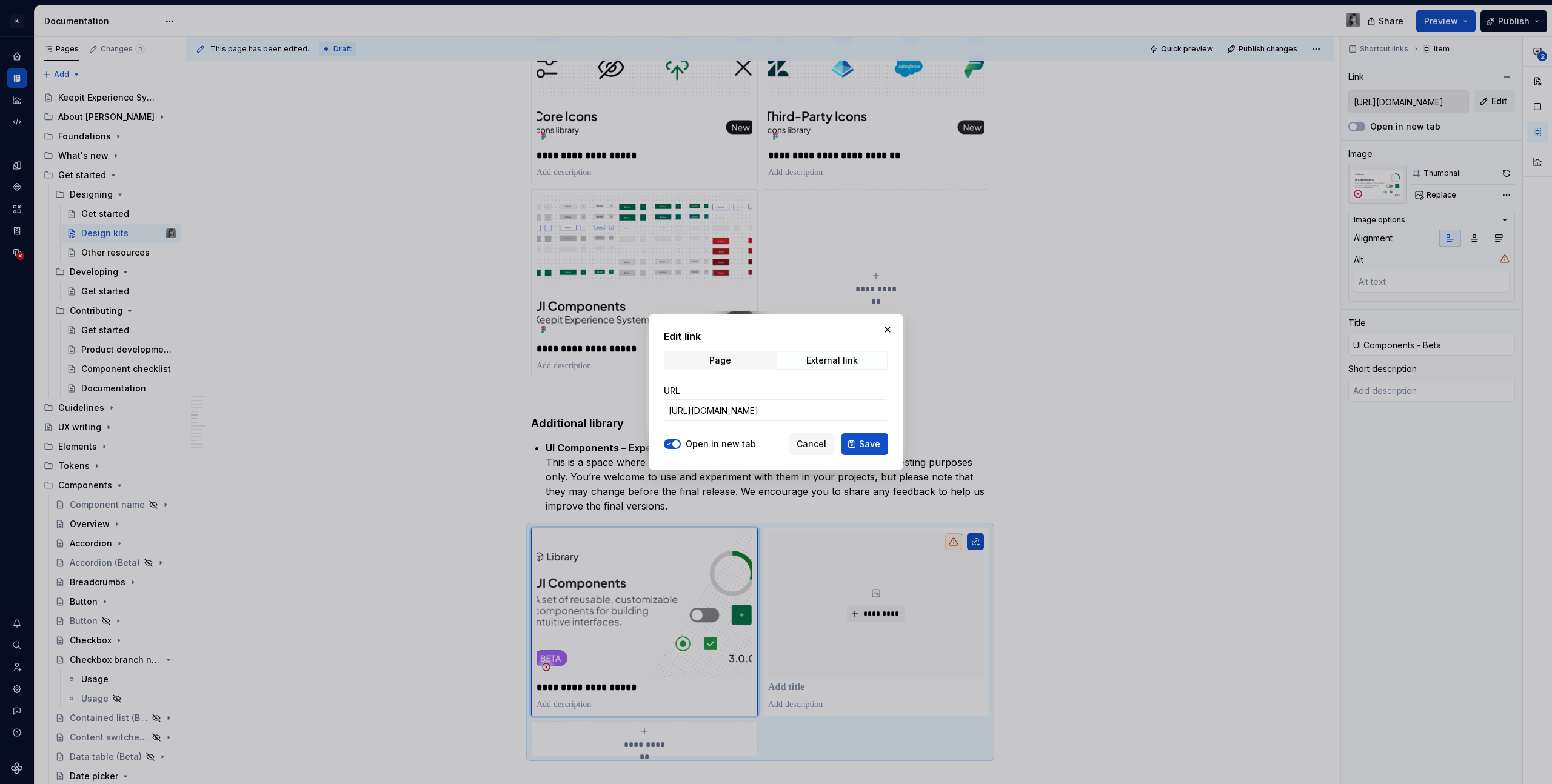
type textarea "*"
type input "[URL][DOMAIN_NAME]"
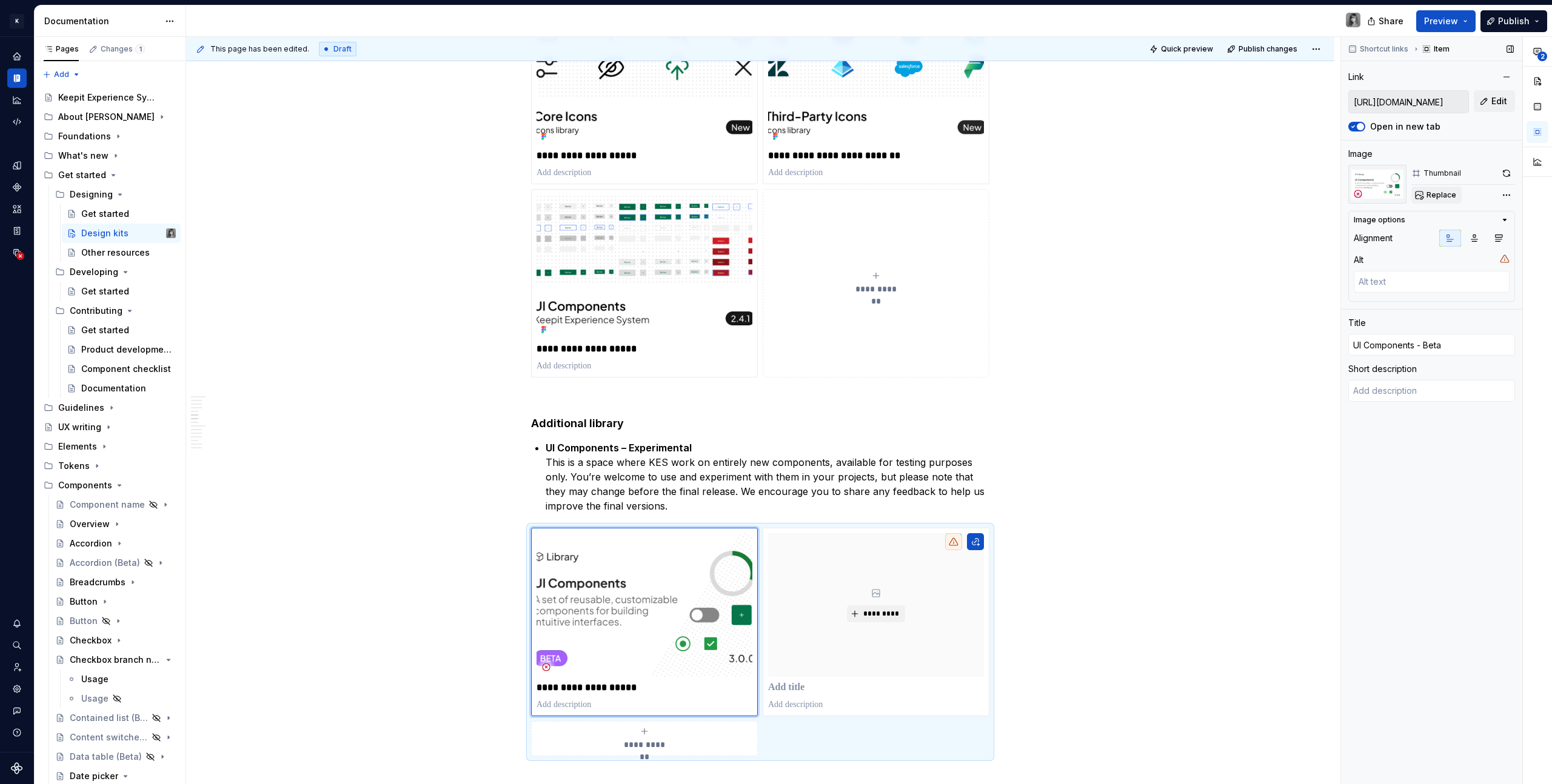
click at [1436, 195] on span "Replace" at bounding box center [1441, 195] width 29 height 10
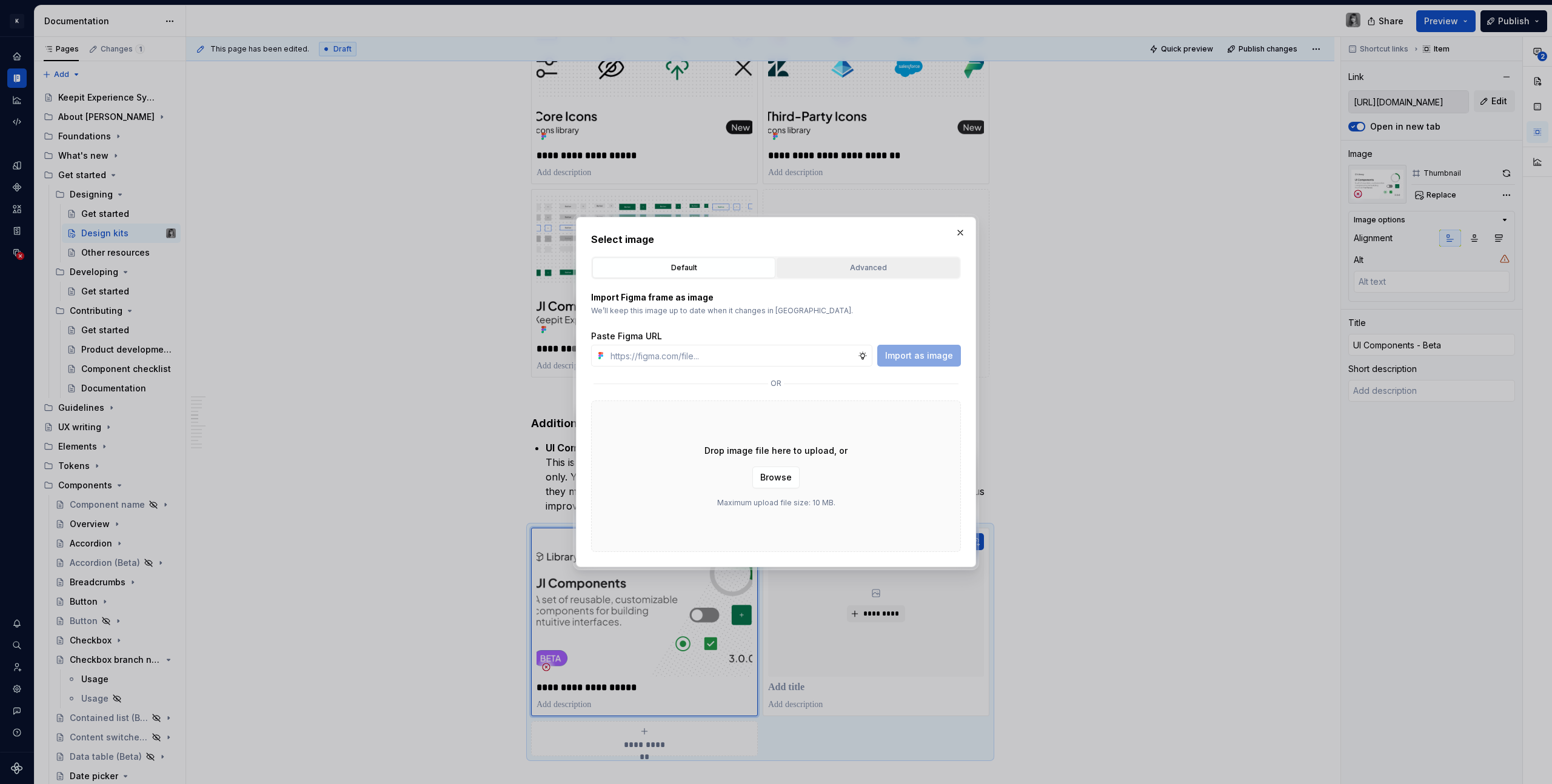
click at [894, 272] on div "Advanced" at bounding box center [868, 268] width 175 height 12
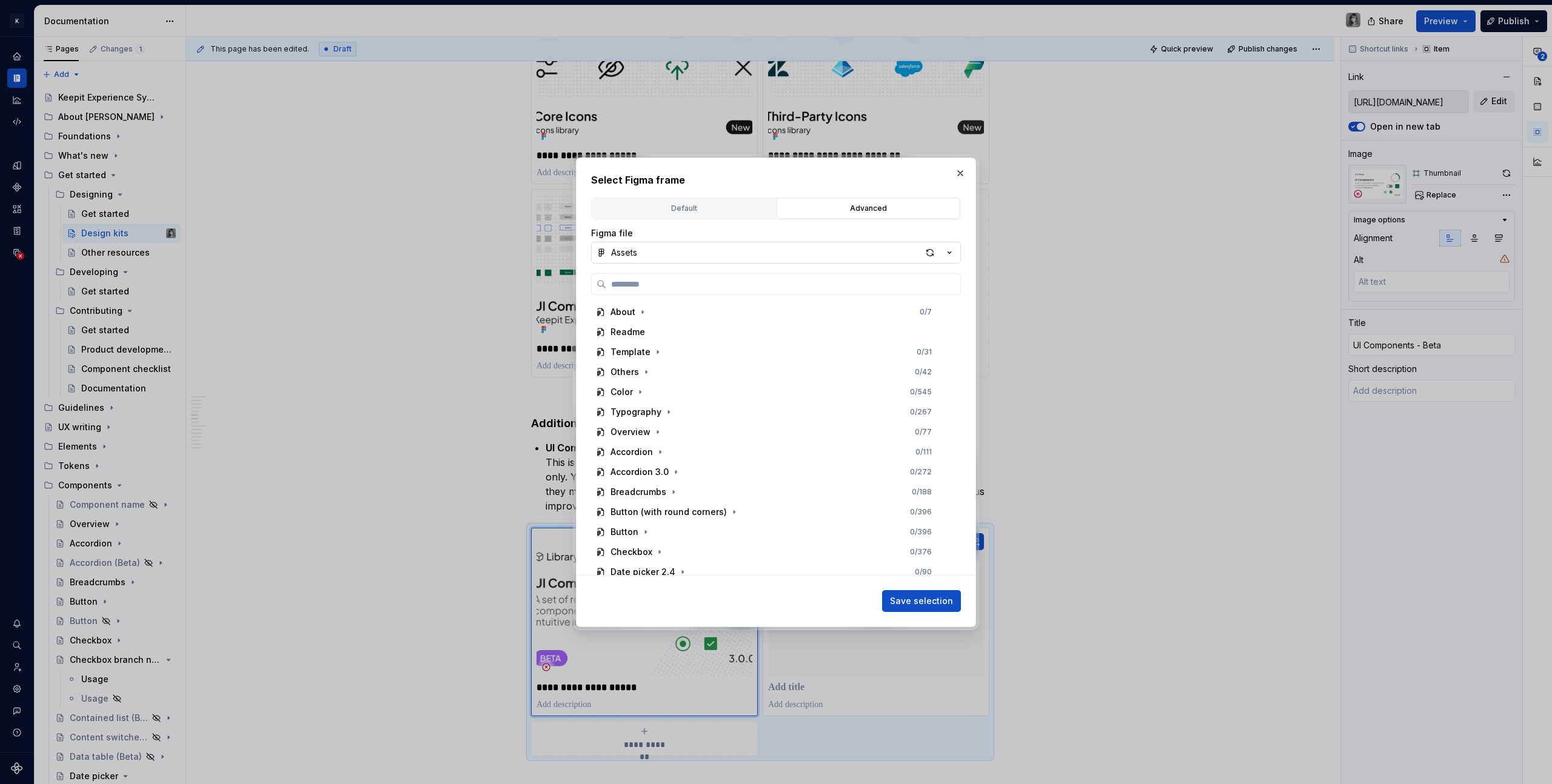
click at [701, 255] on button "Assets" at bounding box center [776, 253] width 370 height 22
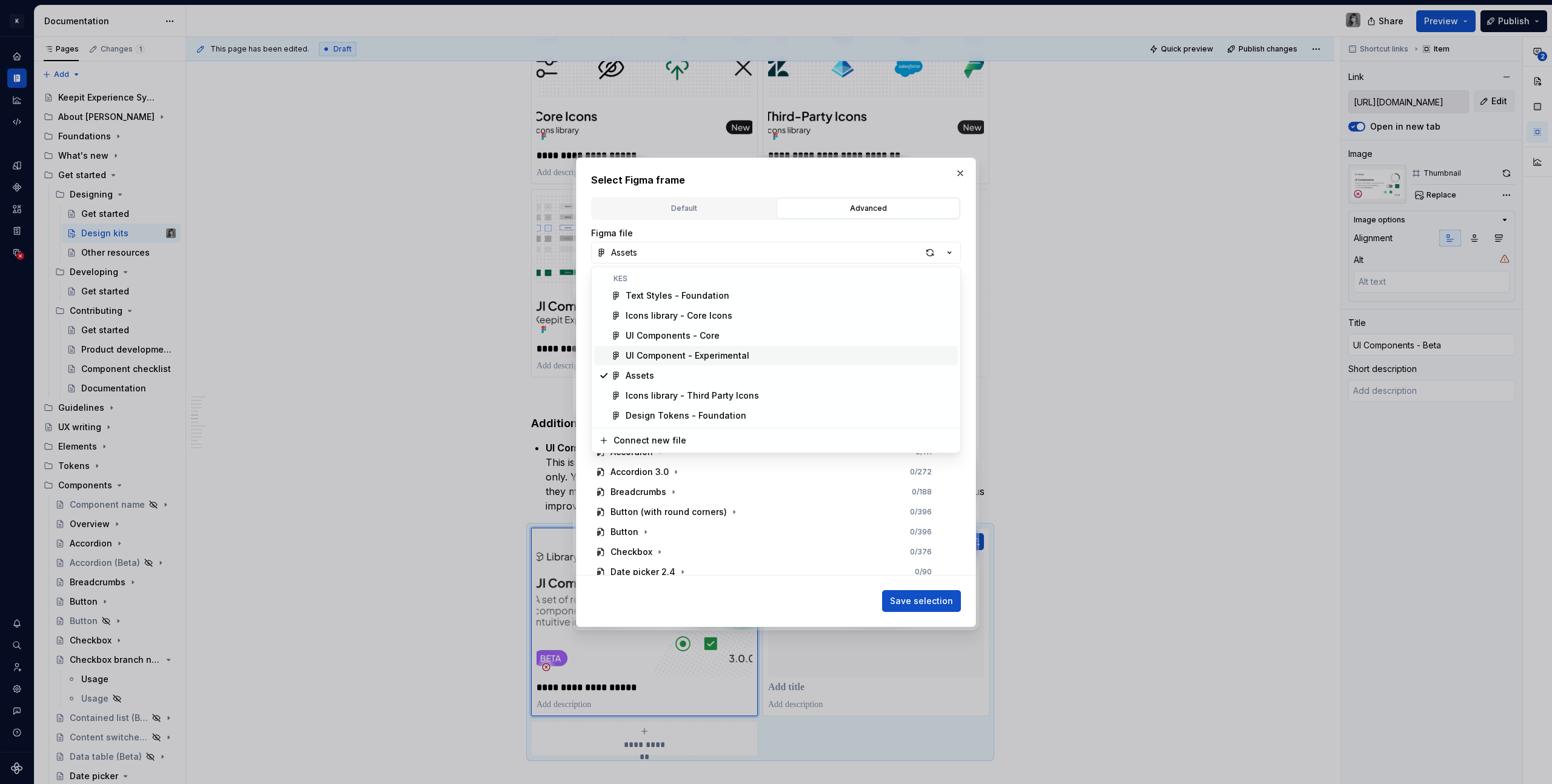
click at [699, 353] on div "UI Component - Experimental" at bounding box center [687, 356] width 124 height 12
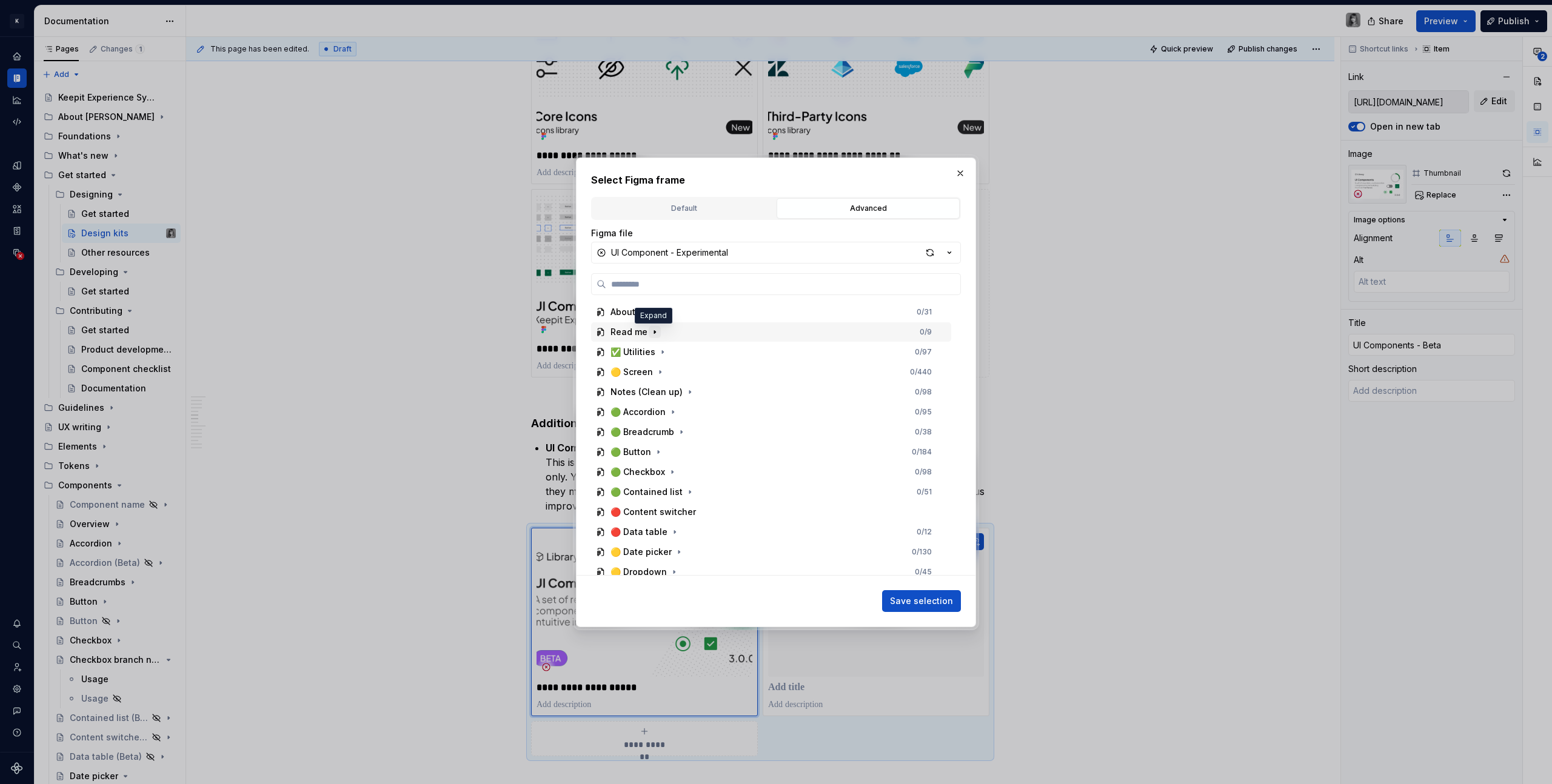
click at [654, 332] on icon "button" at bounding box center [655, 332] width 10 height 10
click at [645, 317] on button "button" at bounding box center [643, 312] width 12 height 12
click at [657, 414] on div "Thumbnail" at bounding box center [645, 412] width 45 height 12
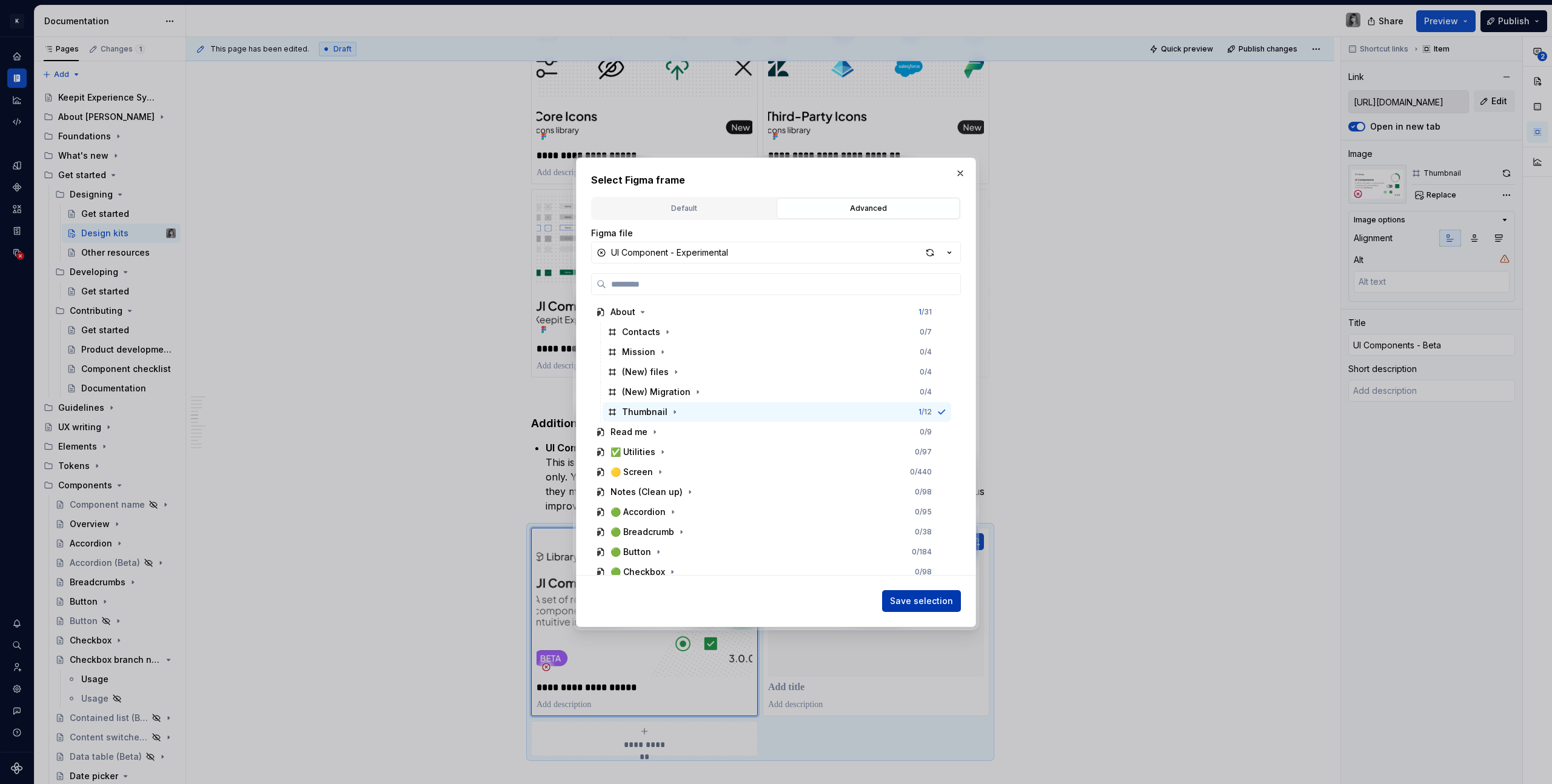
click at [931, 600] on span "Save selection" at bounding box center [921, 601] width 63 height 12
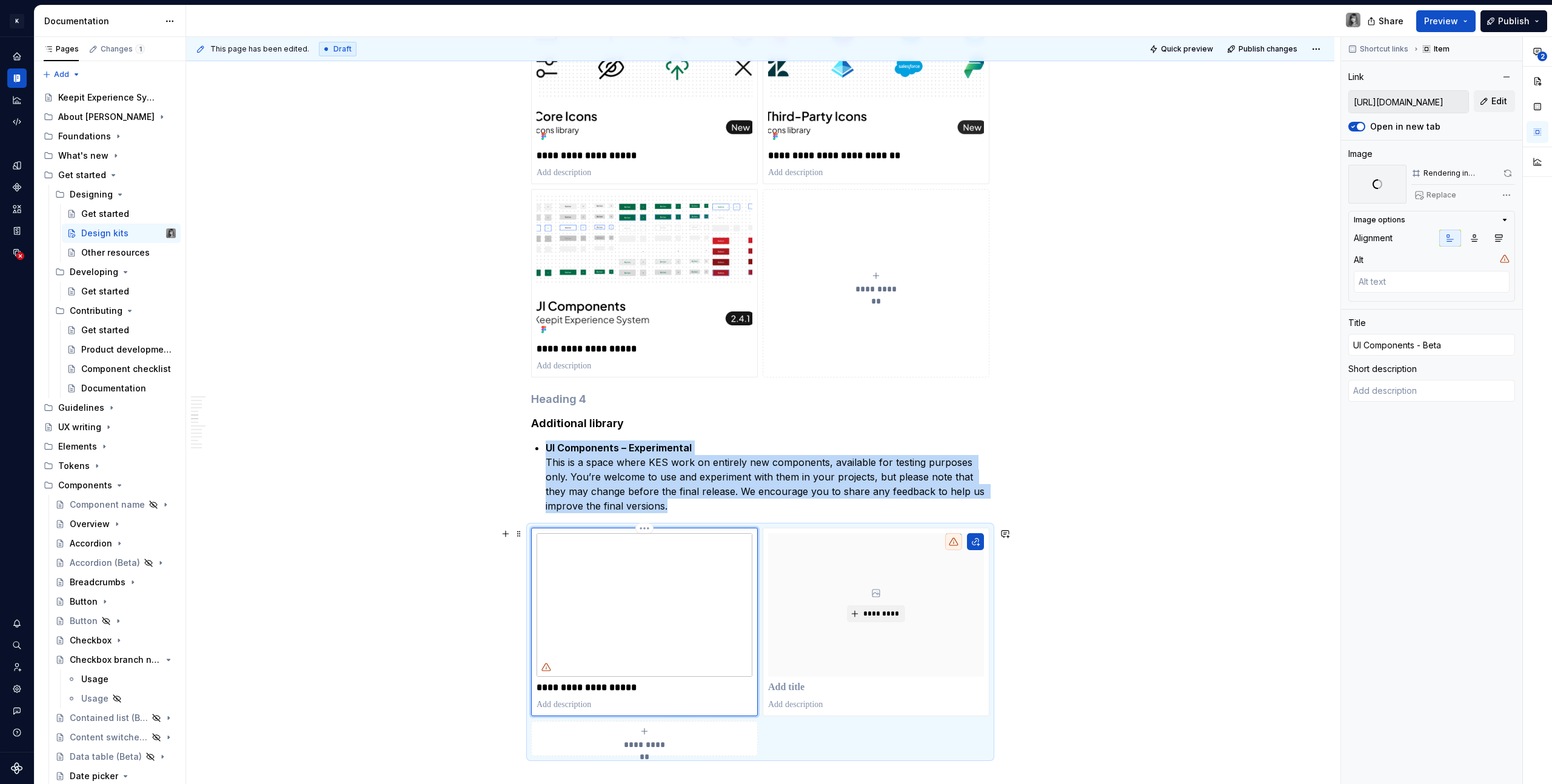
click at [625, 692] on p "**********" at bounding box center [644, 688] width 216 height 12
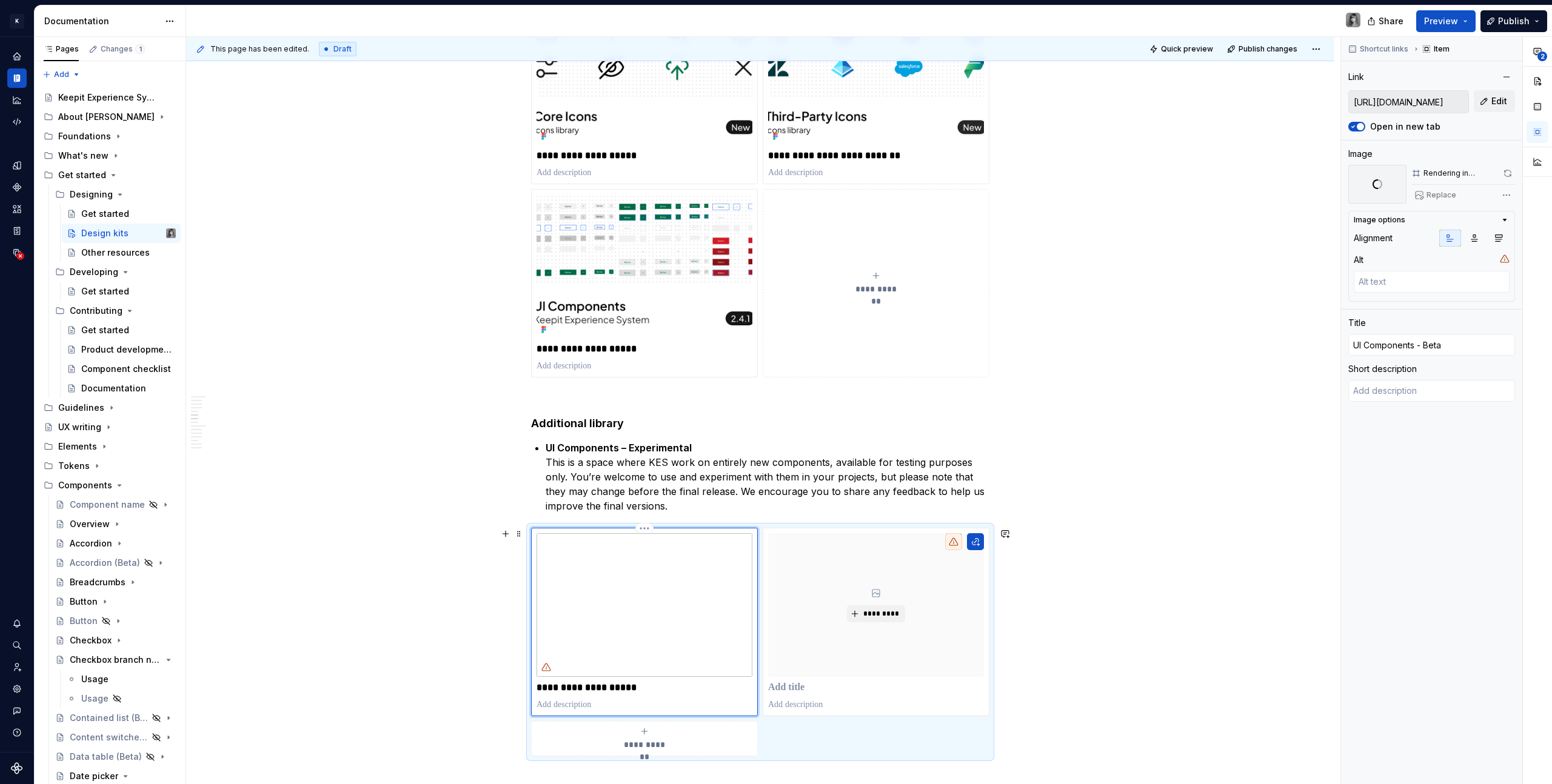
click at [630, 690] on p "**********" at bounding box center [644, 688] width 216 height 12
type textarea "*"
type input "UI Components - Bet"
type textarea "*"
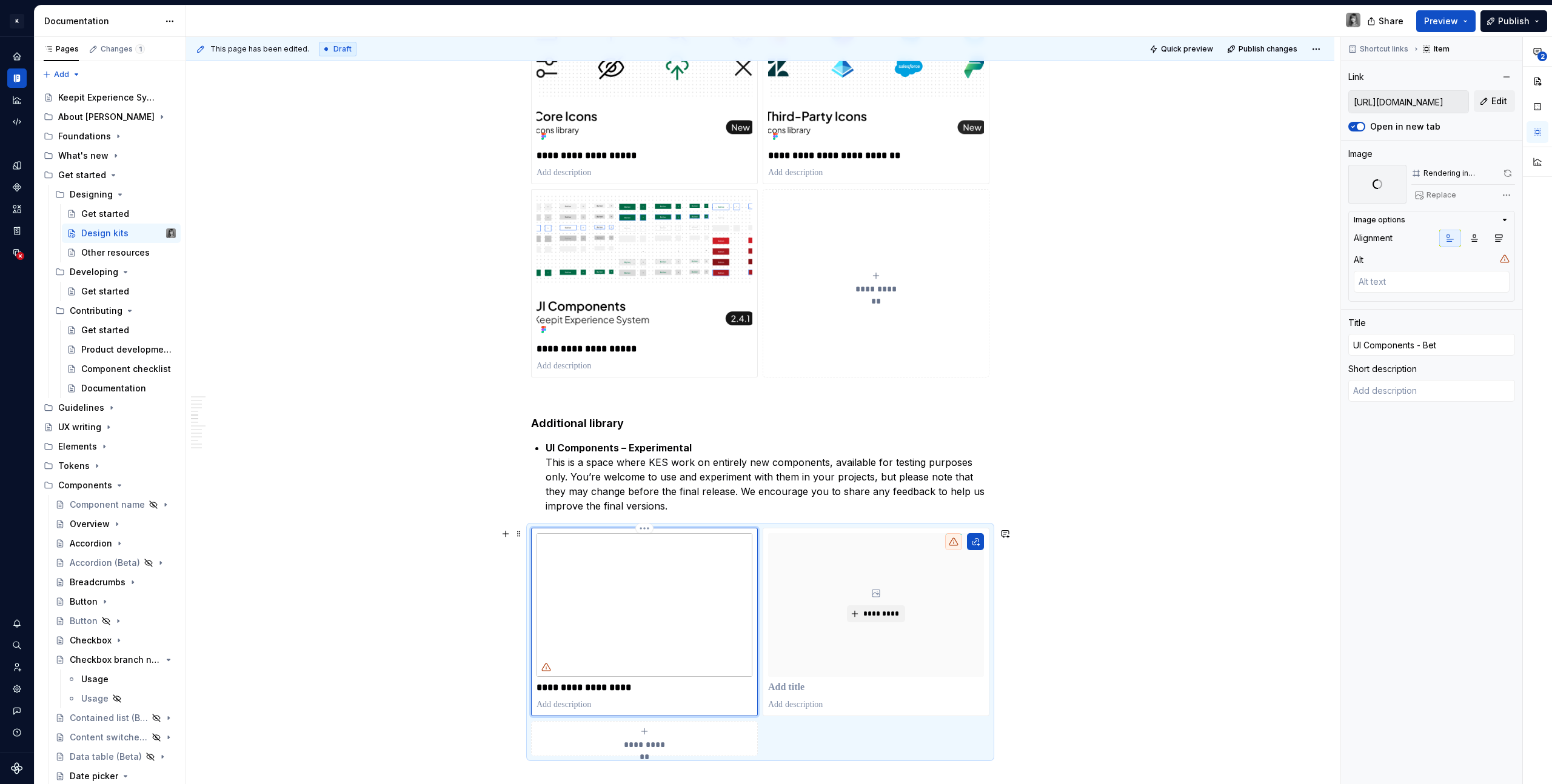
type input "UI Components - Be"
type textarea "*"
type input "UI Components - B"
type textarea "*"
type input "UI Components -"
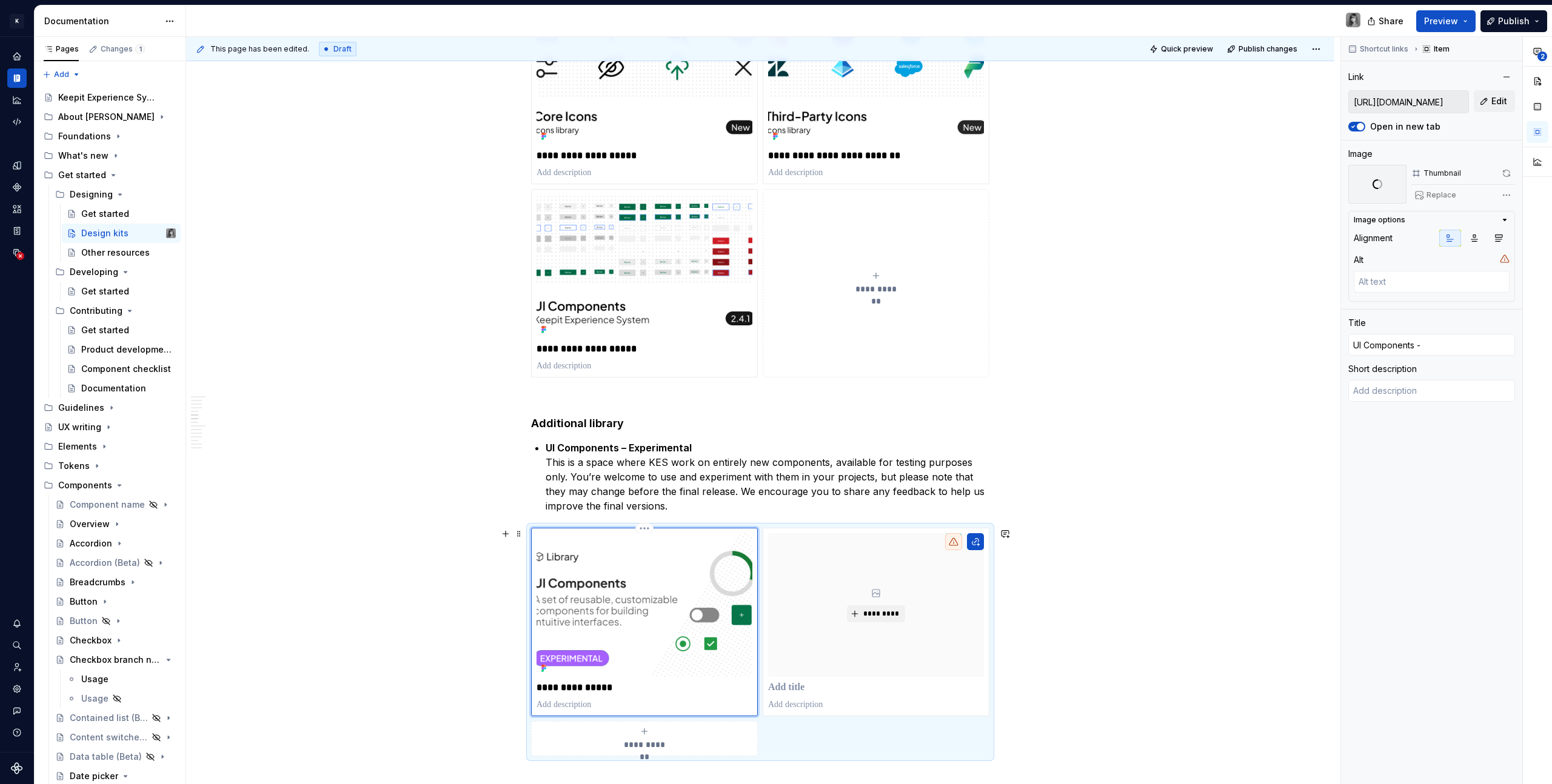
type textarea "*"
type input "UI Components - E"
type textarea "*"
type input "UI Components - Ex"
type textarea "*"
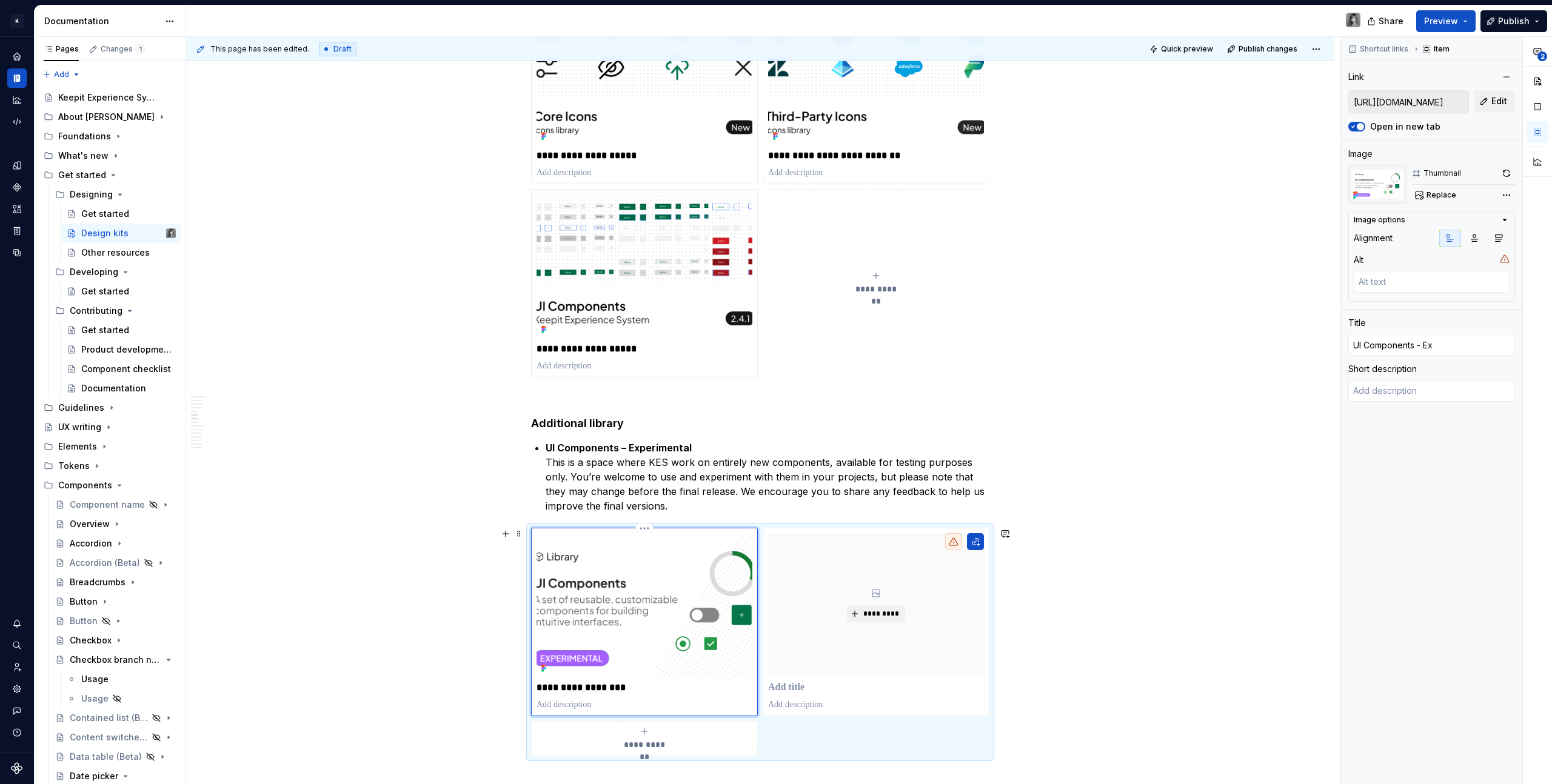
type input "UI Components - Exp"
type textarea "*"
type input "UI Components - Expe"
type textarea "*"
type input "UI Components - Exper"
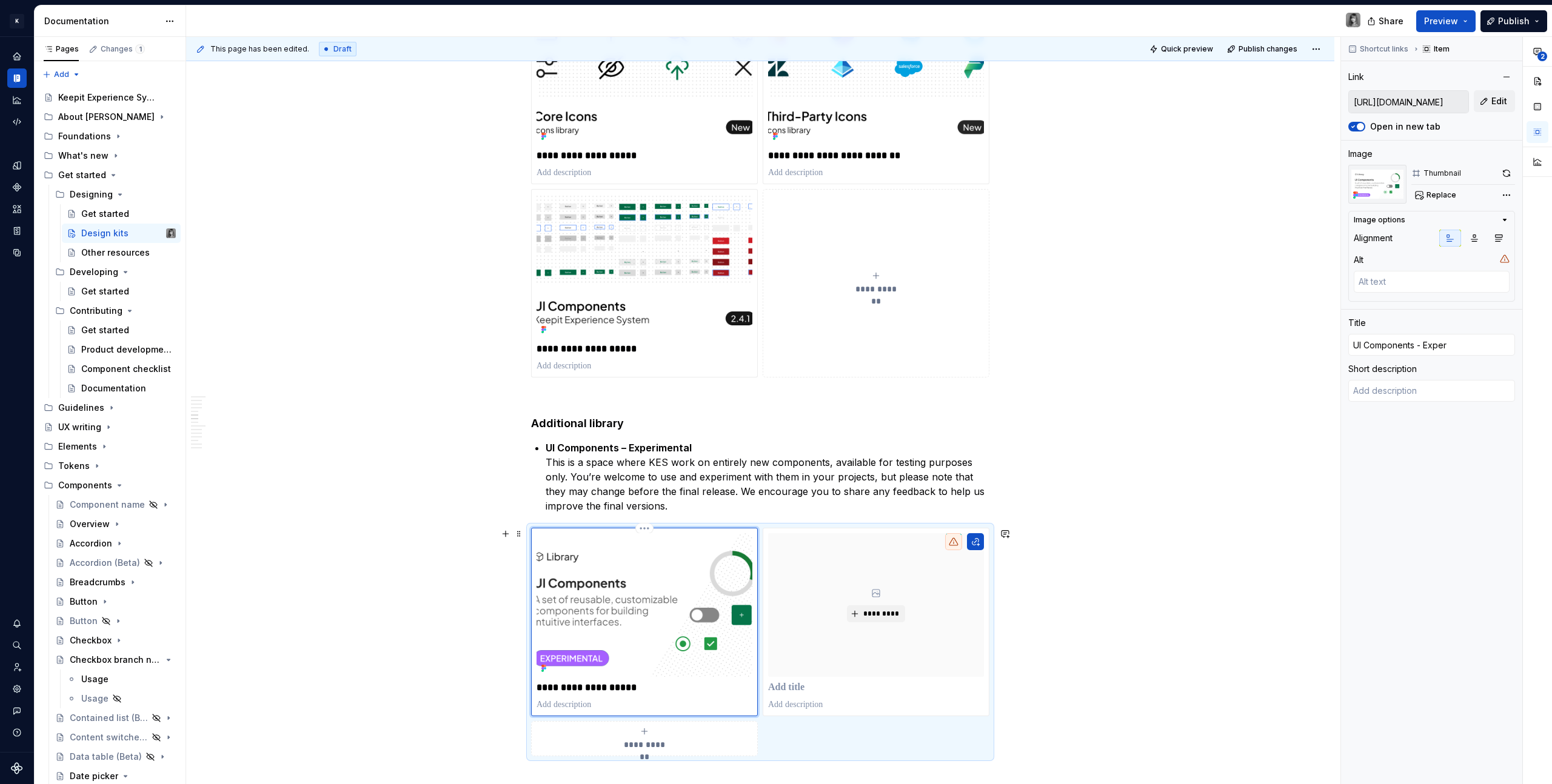
type textarea "*"
type input "UI Components - Experi"
type textarea "*"
type input "UI Components - Experim"
type textarea "*"
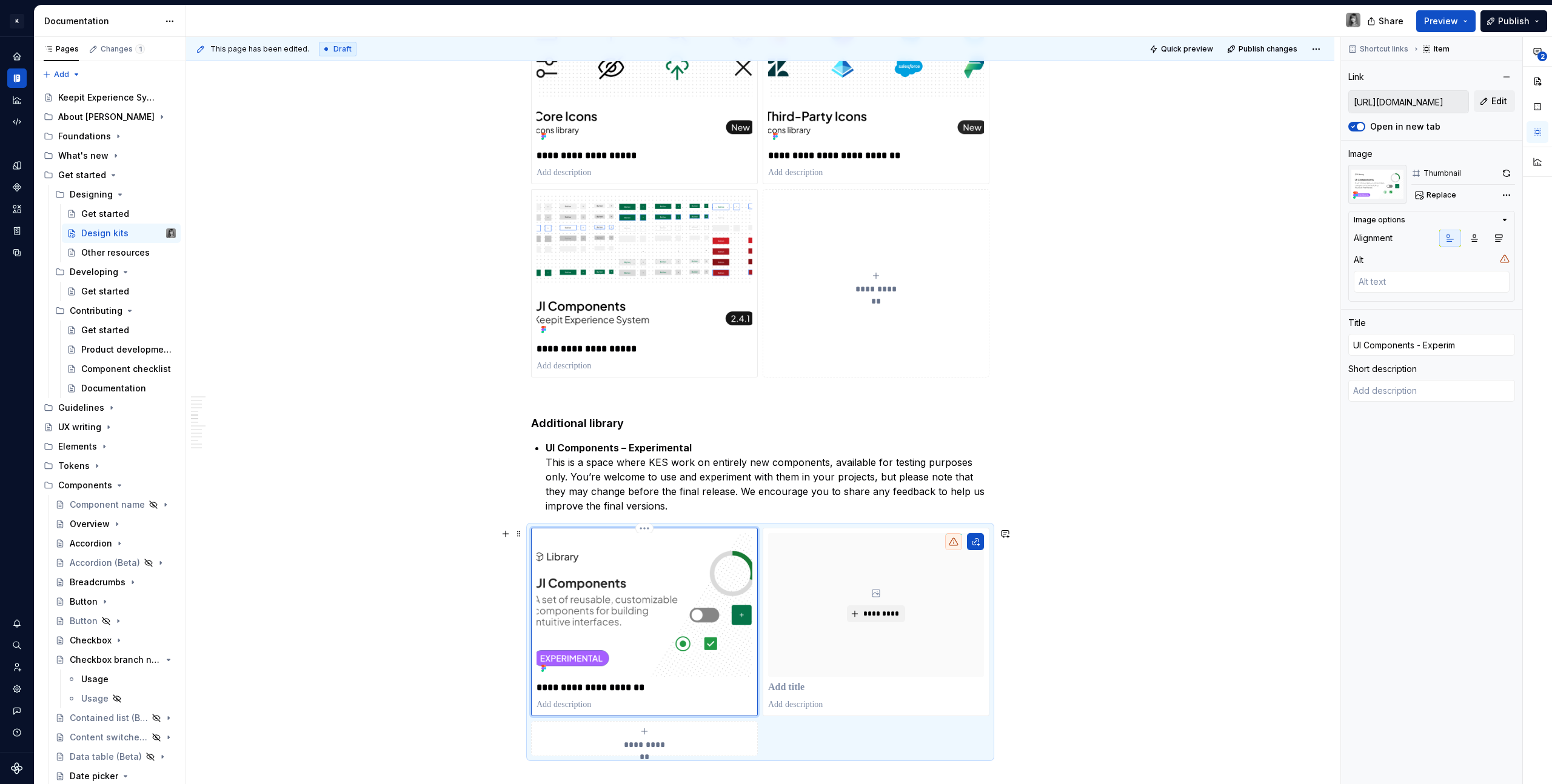
type input "UI Components - Experime"
type textarea "*"
type input "UI Components - Experimen"
type textarea "*"
type input "UI Components - Experiment"
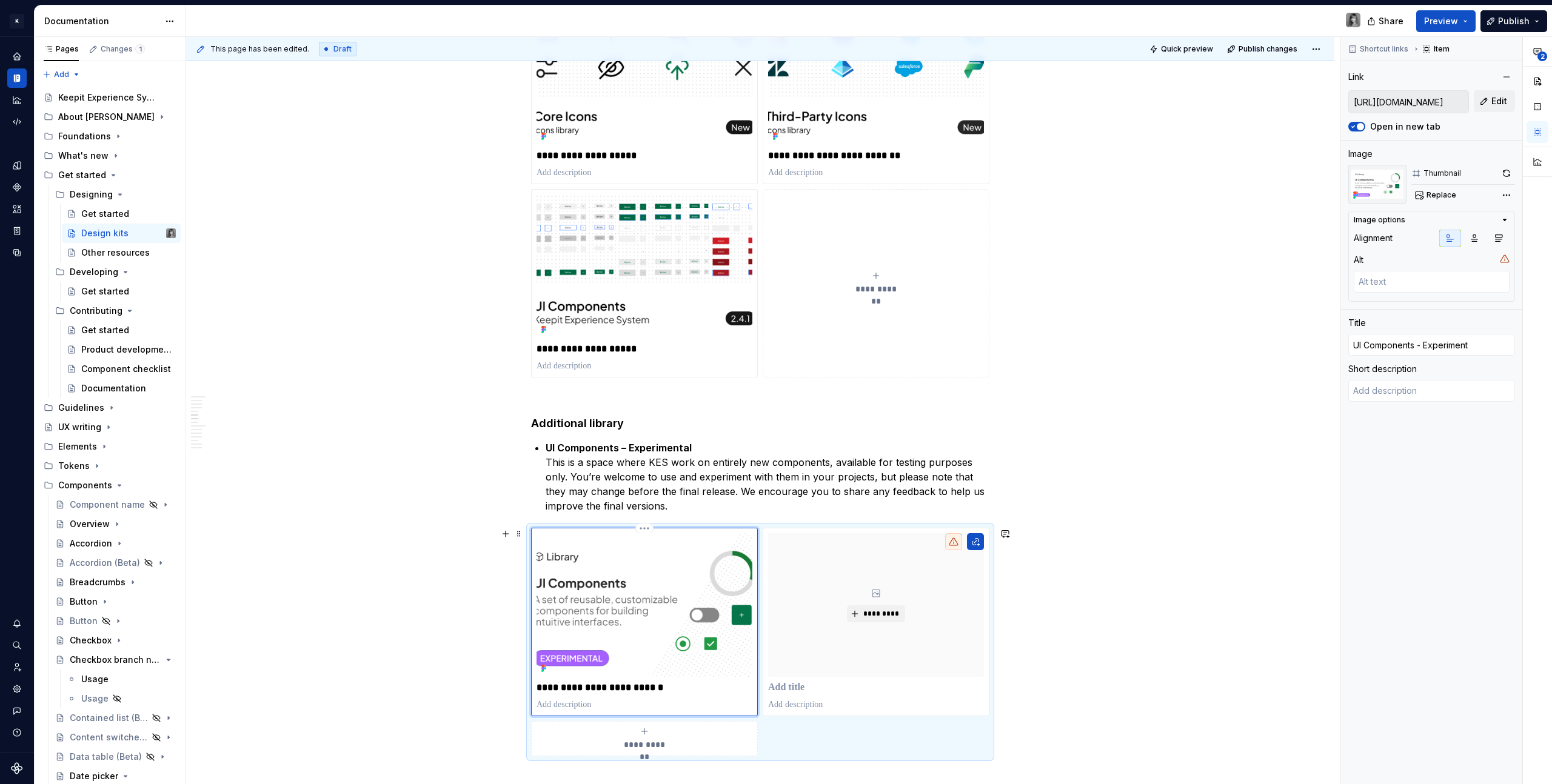
type textarea "*"
type input "UI Components - Experimenta"
type textarea "*"
type input "UI Components - Experimental"
click at [1117, 517] on div "This page has been edited. Draft Quick preview Publish changes Design kits The …" at bounding box center [763, 410] width 1154 height 748
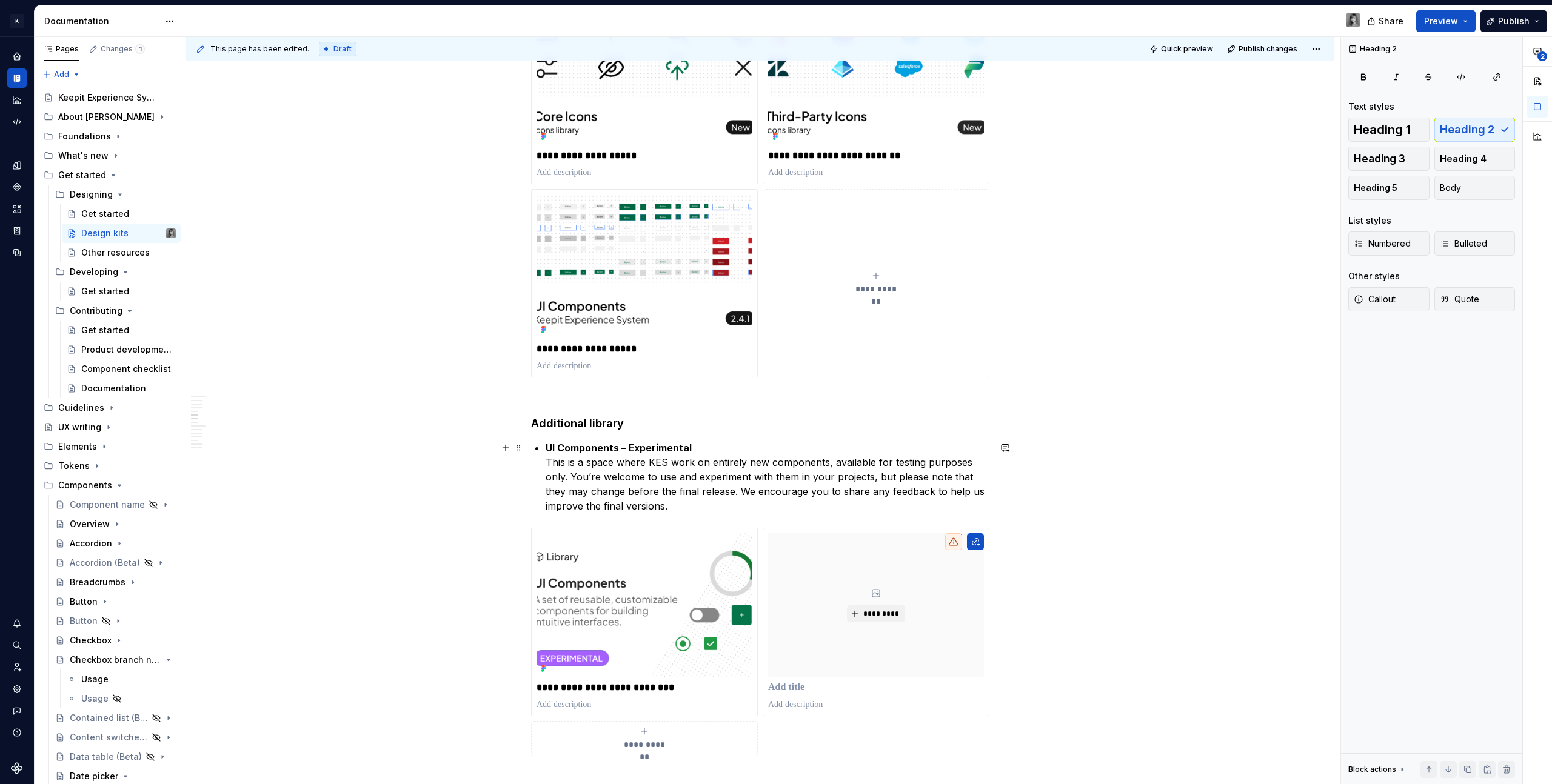
click at [738, 476] on p "UI Components – Experimental This is a space where KES work on entirely new com…" at bounding box center [768, 477] width 444 height 73
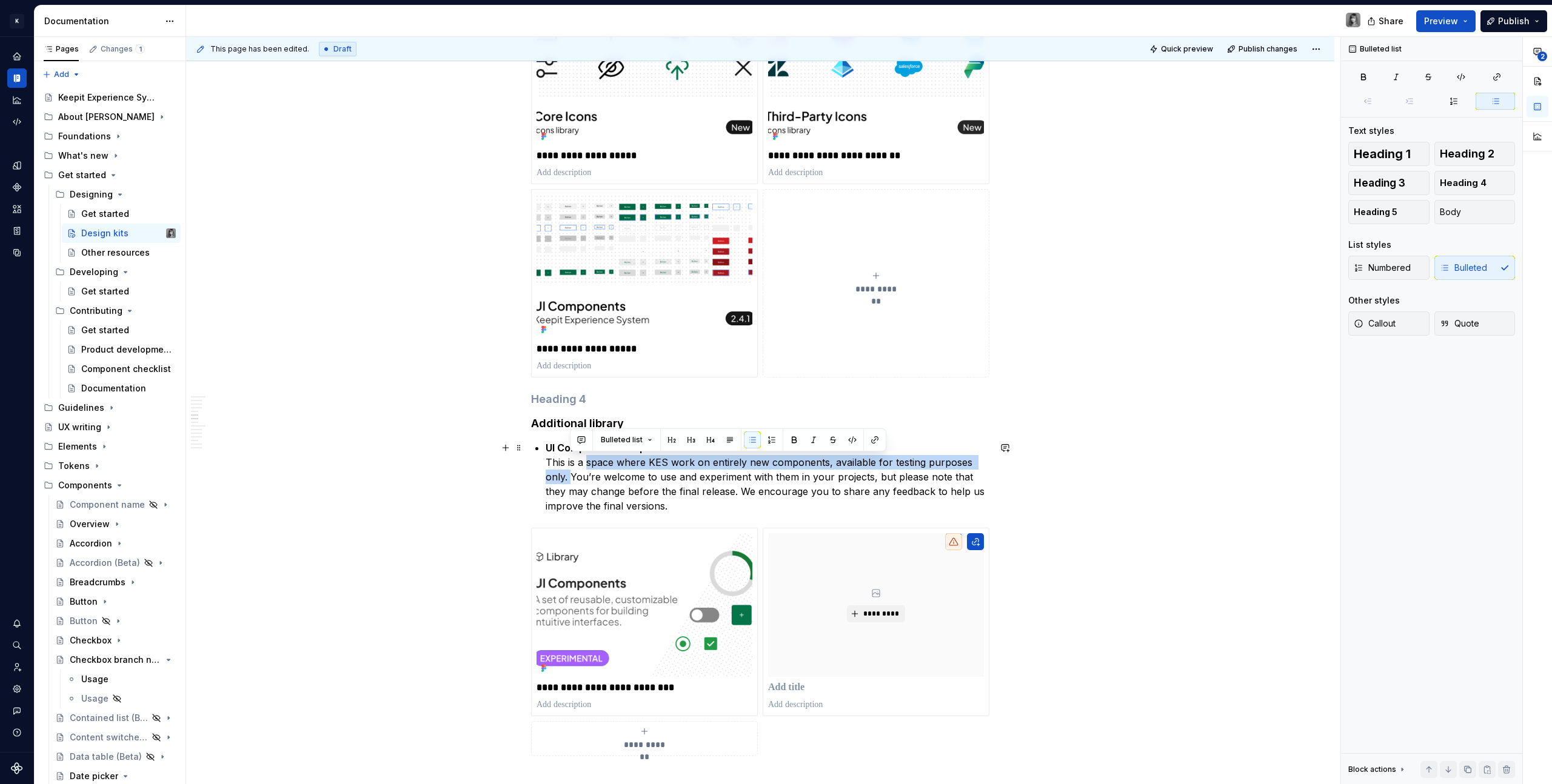
drag, startPoint x: 588, startPoint y: 462, endPoint x: 569, endPoint y: 482, distance: 27.6
click at [569, 482] on p "UI Components – Experimental This is a space where KES work on entirely new com…" at bounding box center [768, 477] width 444 height 73
copy p "space where KES work on entirely new components, available for testing purposes…"
drag, startPoint x: 462, startPoint y: 386, endPoint x: 434, endPoint y: 402, distance: 32.2
click at [462, 386] on div "**********" at bounding box center [760, 27] width 1148 height 3759
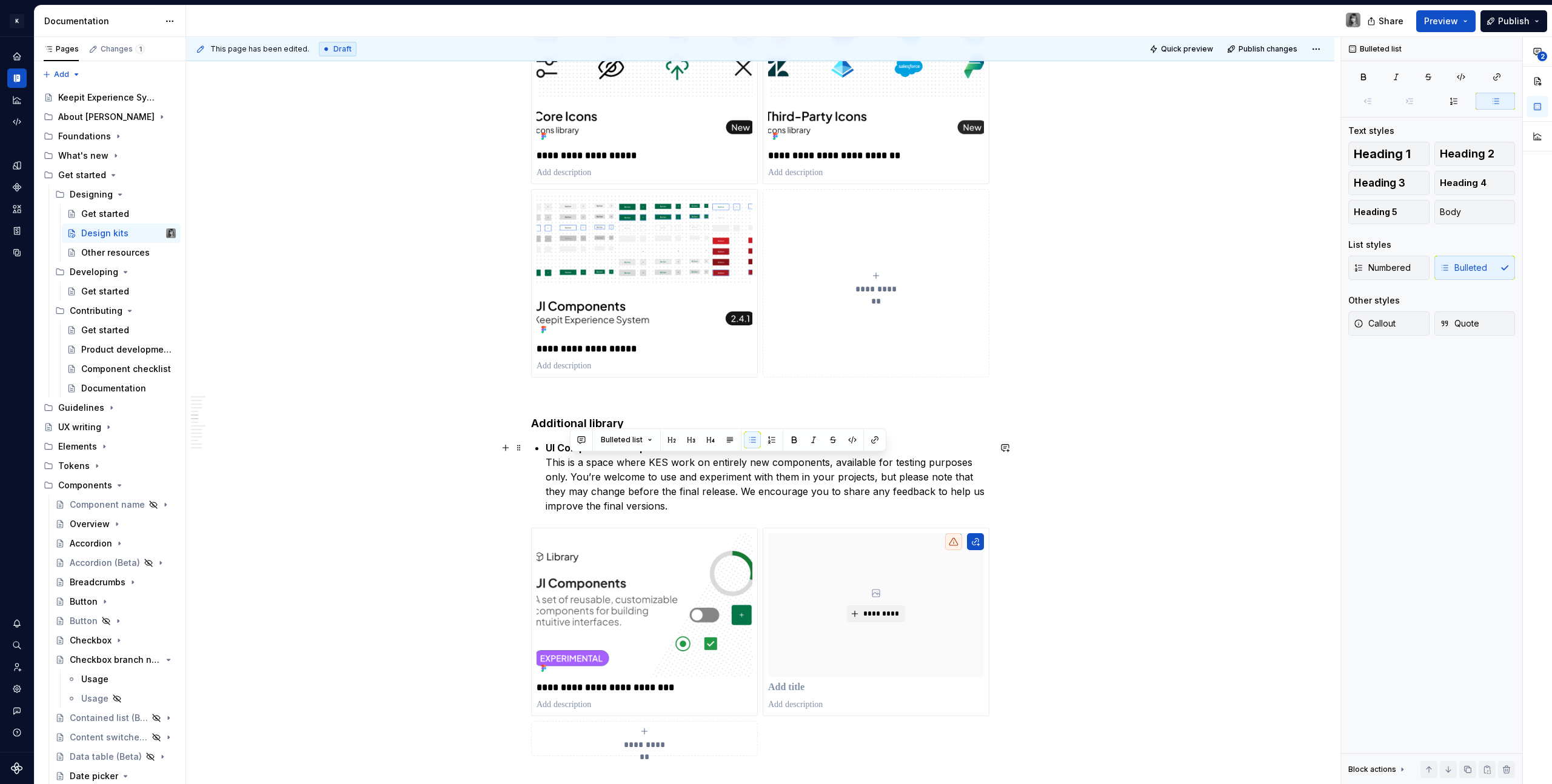
click at [592, 483] on p "UI Components – Experimental This is a space where KES work on entirely new com…" at bounding box center [768, 477] width 444 height 73
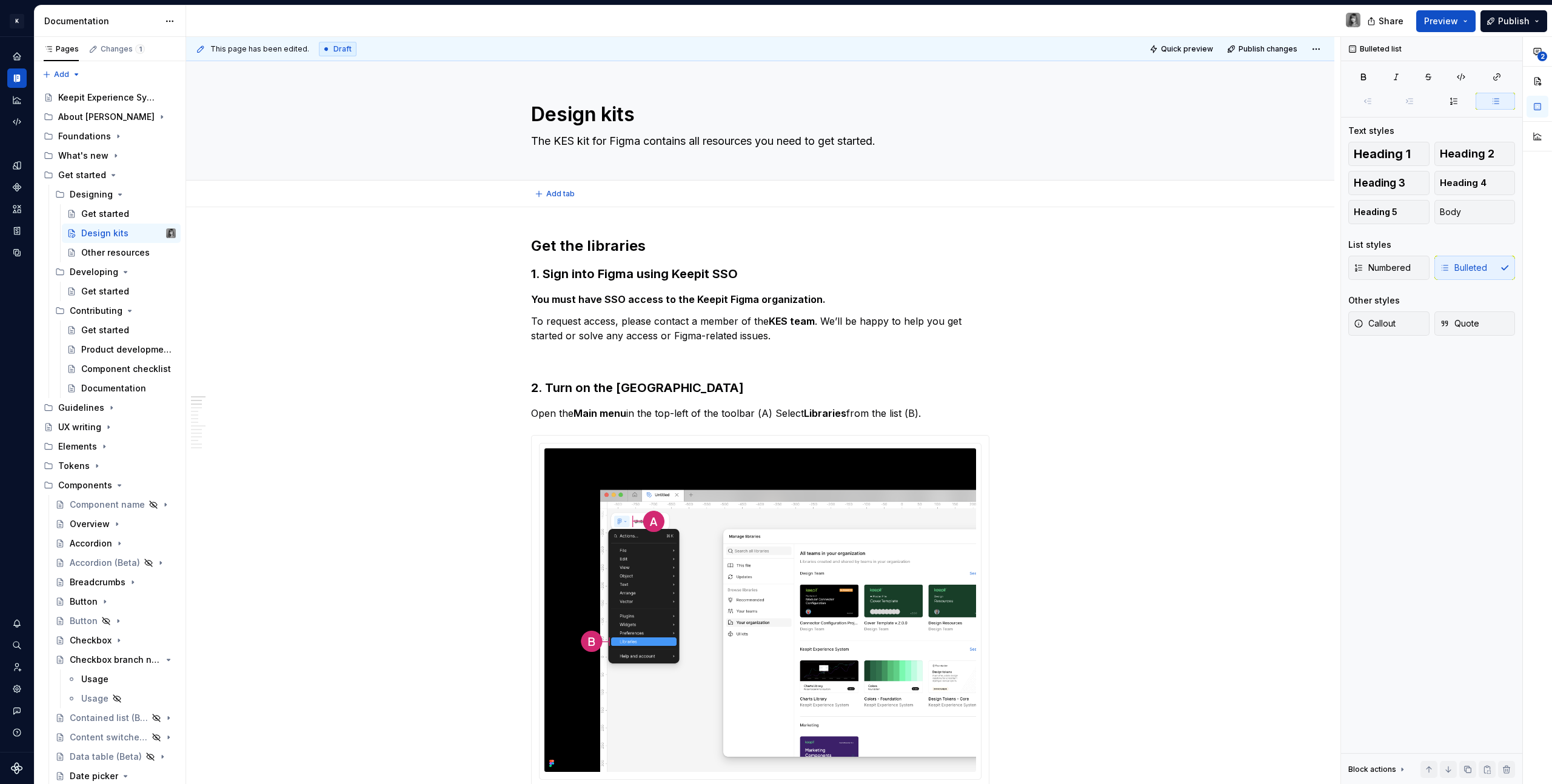
type textarea "*"
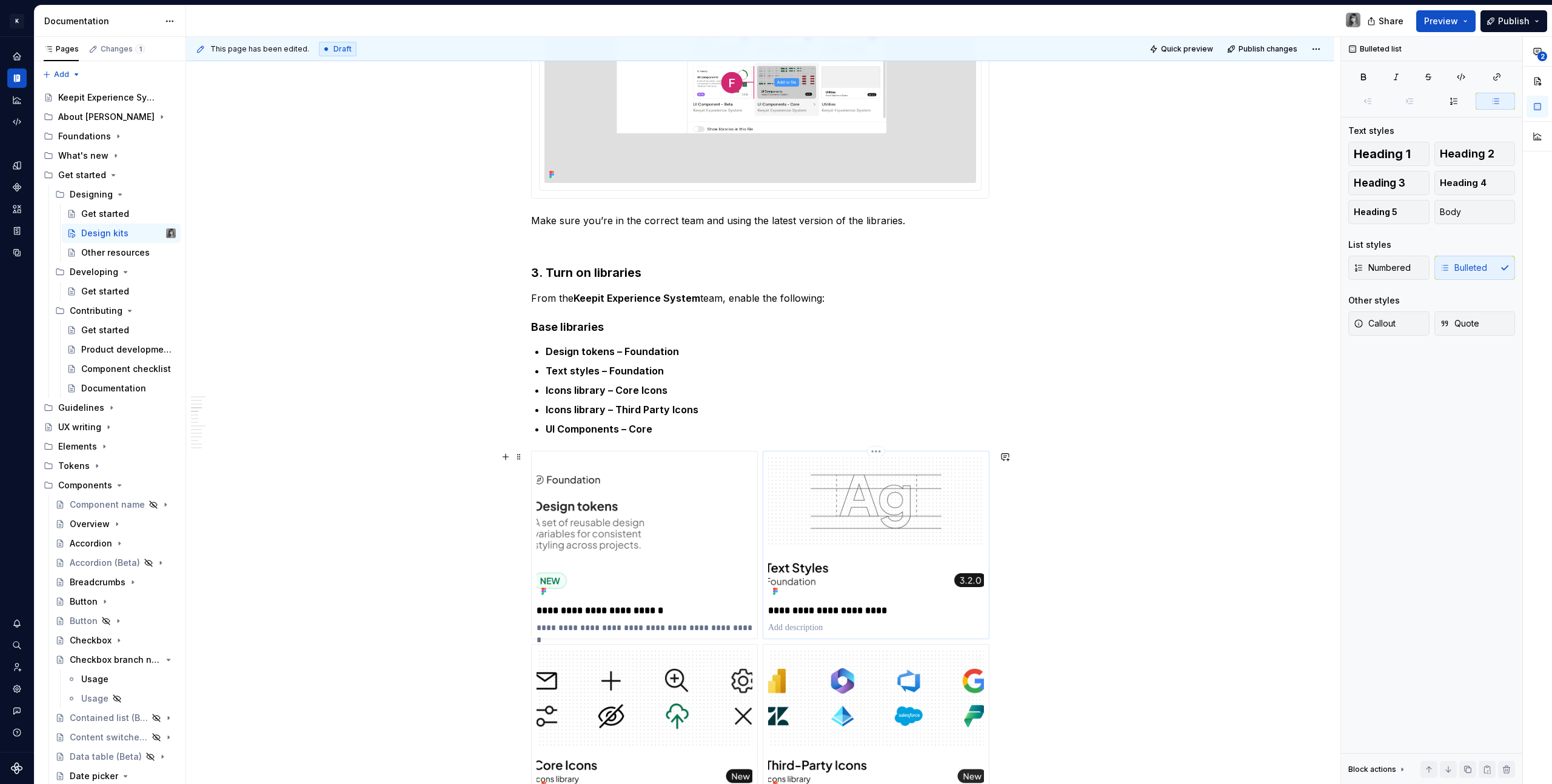
scroll to position [1542, 0]
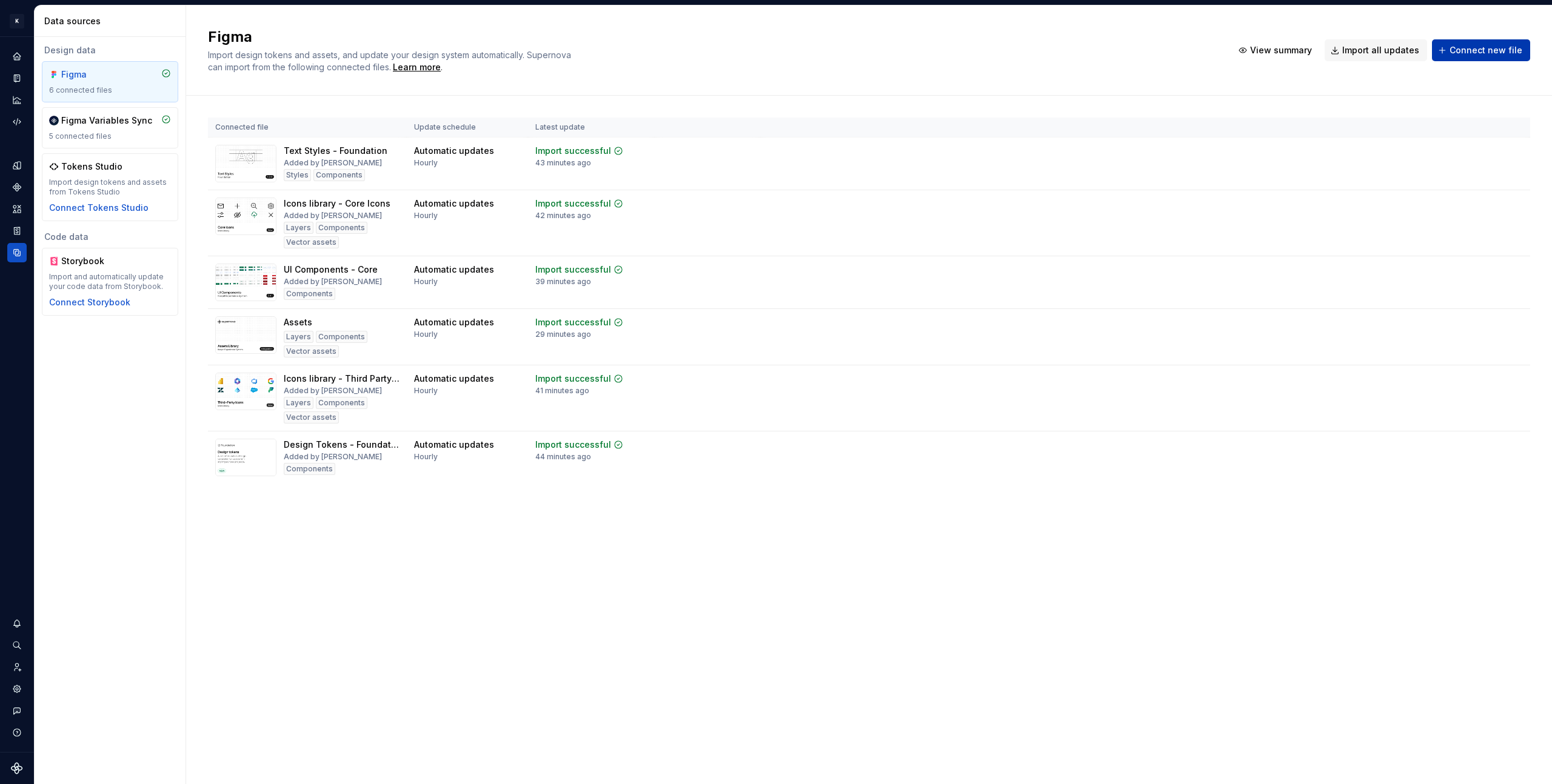
click at [1484, 53] on span "Connect new file" at bounding box center [1485, 50] width 73 height 12
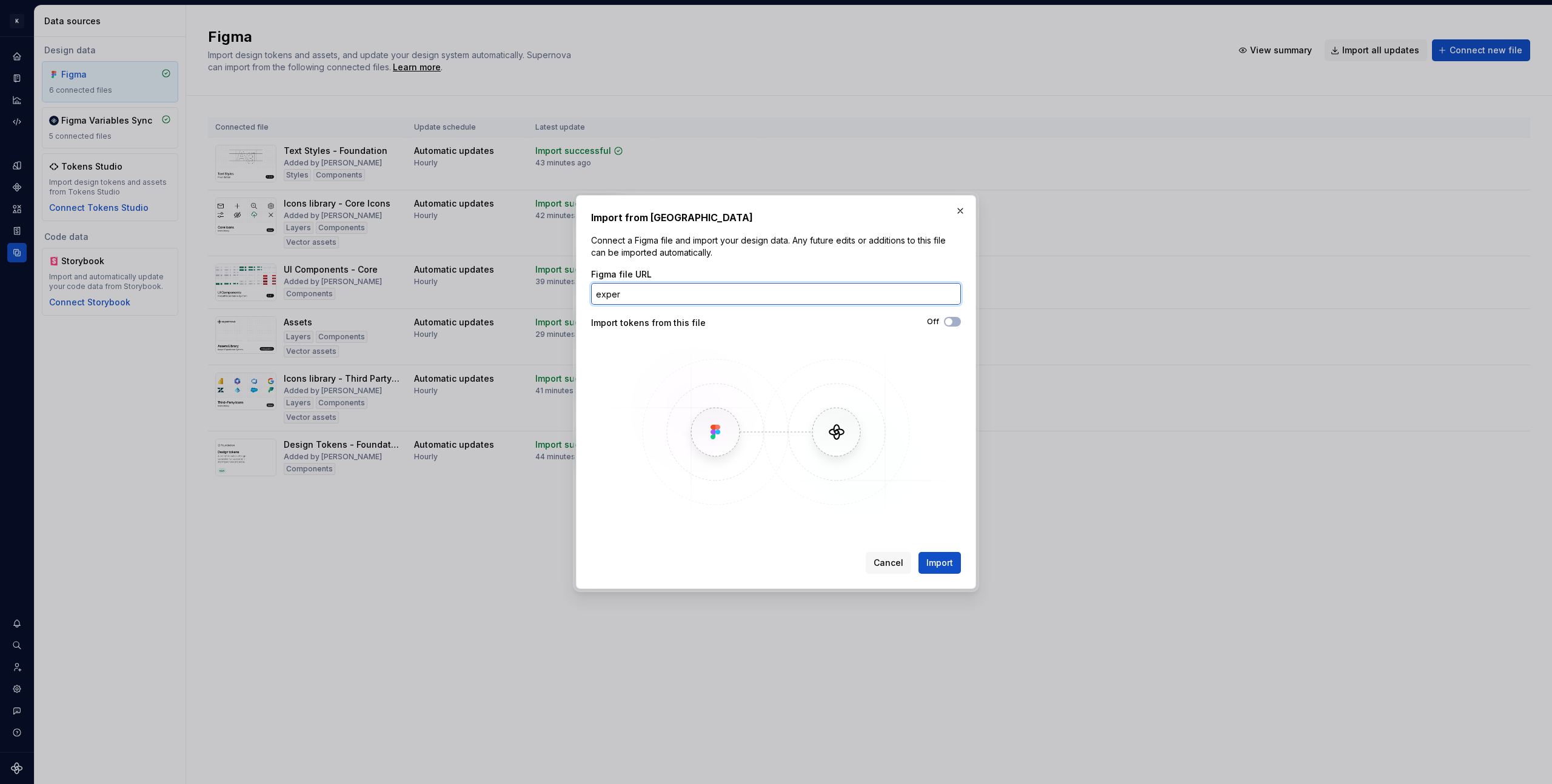
click at [636, 301] on input "exper" at bounding box center [776, 293] width 370 height 22
paste input "[URL][DOMAIN_NAME]"
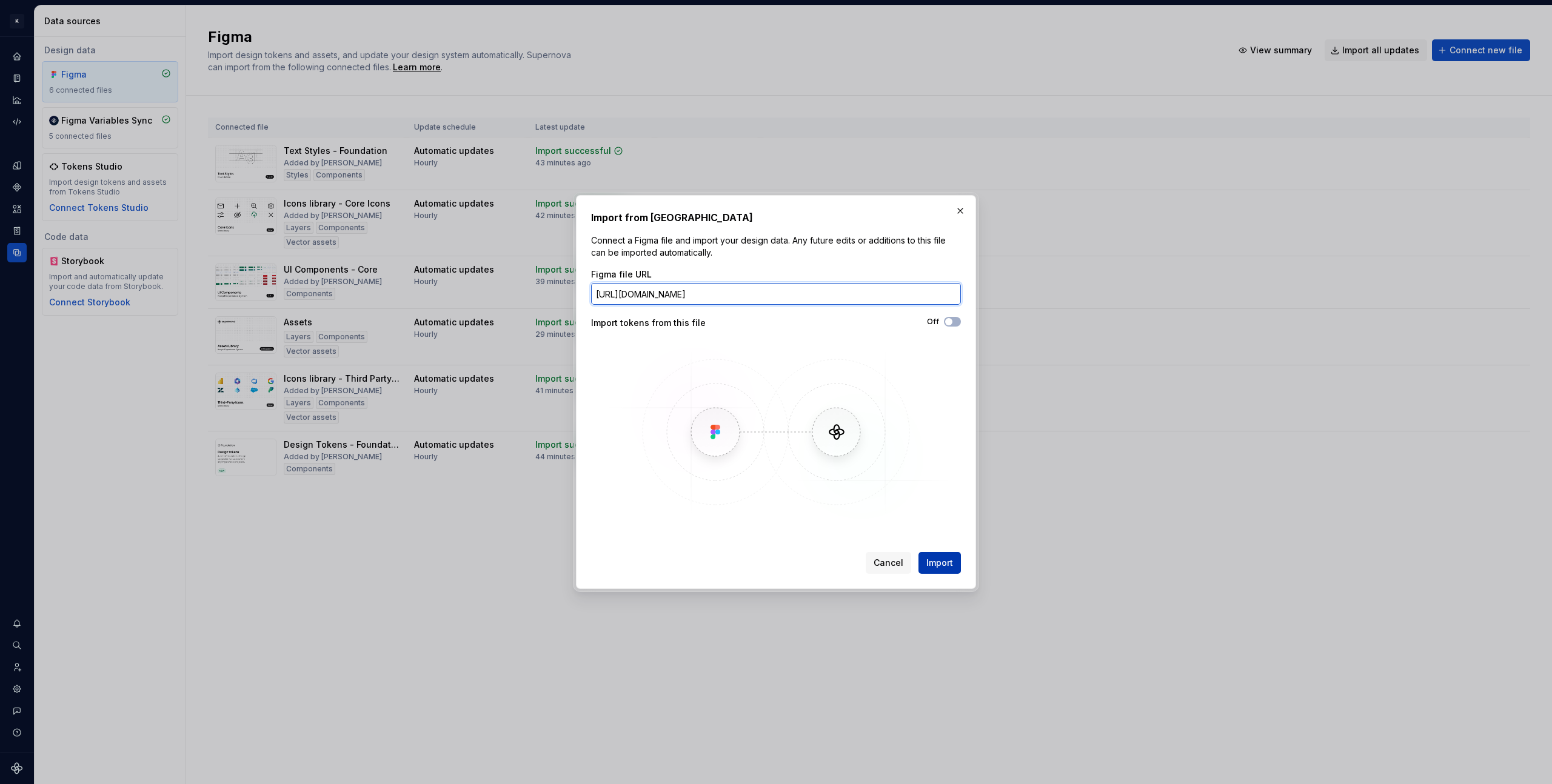
type input "[URL][DOMAIN_NAME]"
click at [939, 563] on span "Import" at bounding box center [939, 563] width 27 height 12
